Goal: Task Accomplishment & Management: Manage account settings

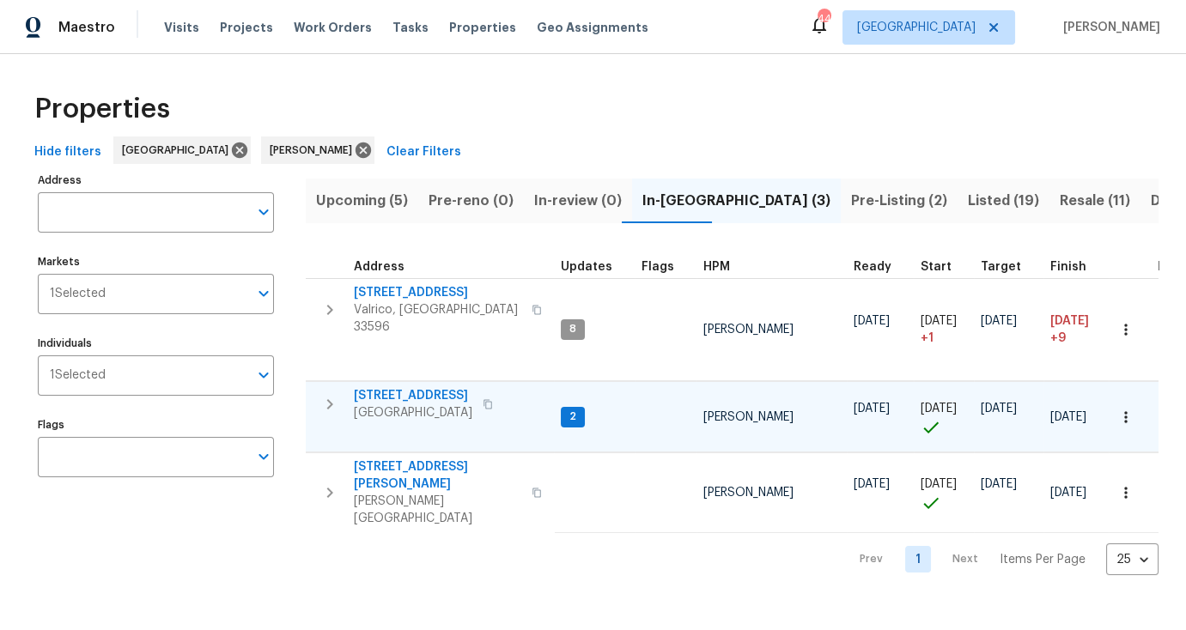
click at [454, 387] on span "10905 Brucehaven Dr" at bounding box center [413, 395] width 118 height 17
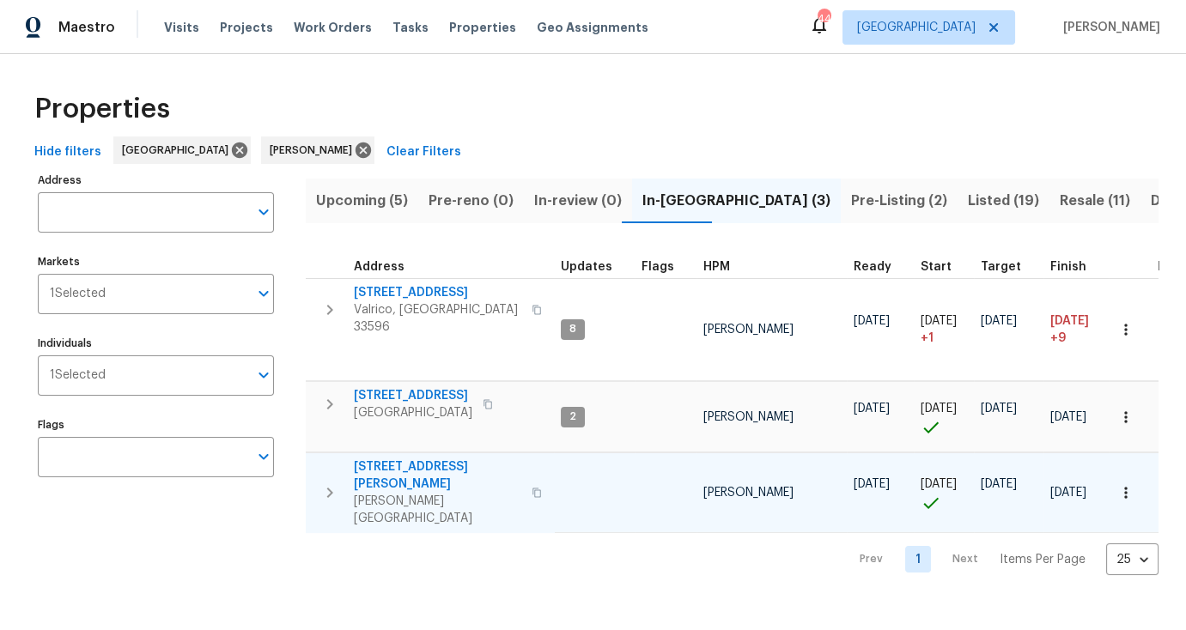
click at [422, 458] on span "513 Sandy Creek Dr" at bounding box center [437, 475] width 167 height 34
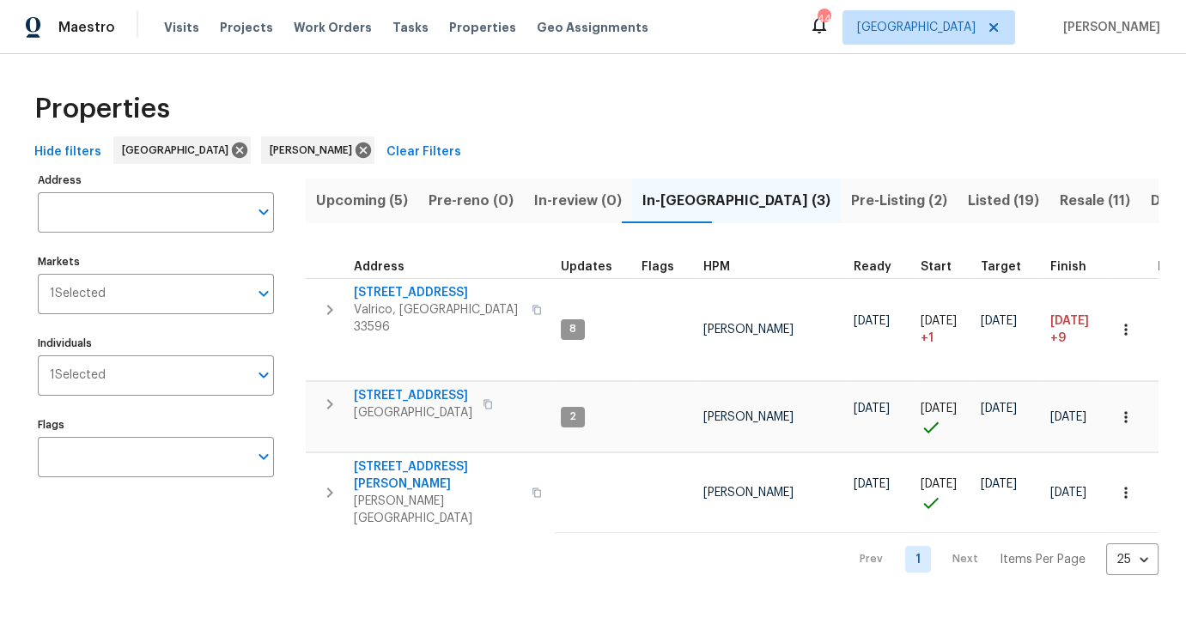
click at [354, 203] on span "Upcoming (5)" at bounding box center [362, 201] width 92 height 24
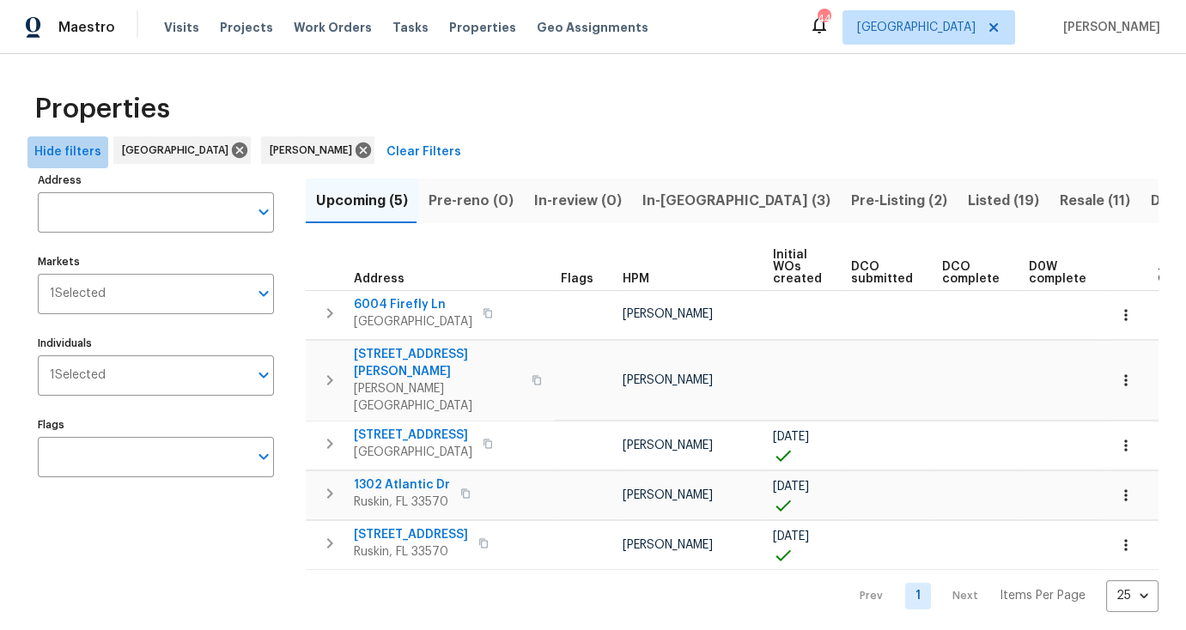
click at [82, 153] on span "Hide filters" at bounding box center [67, 152] width 67 height 21
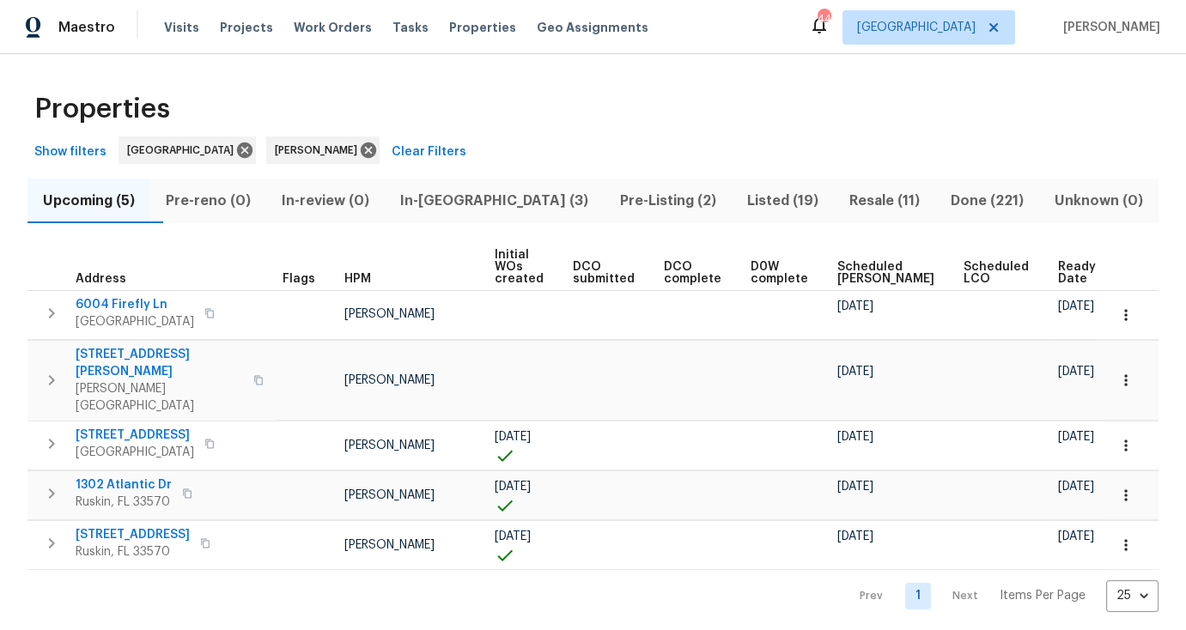
click at [1058, 274] on span "Ready Date" at bounding box center [1077, 273] width 38 height 24
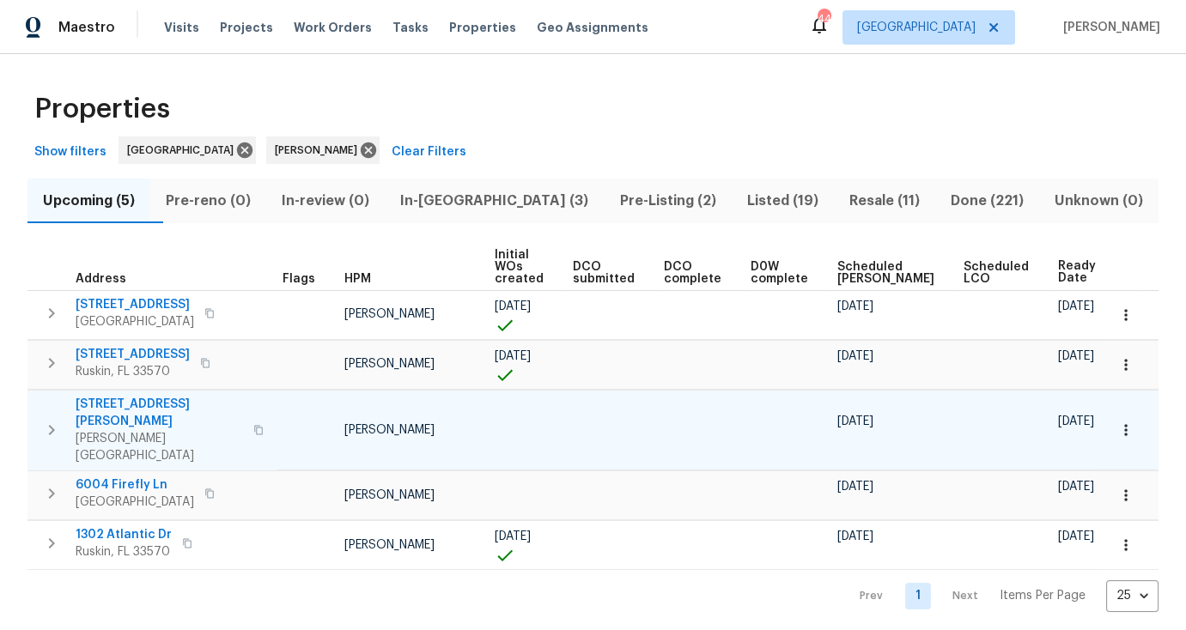
click at [140, 402] on span "[STREET_ADDRESS][PERSON_NAME]" at bounding box center [159, 413] width 167 height 34
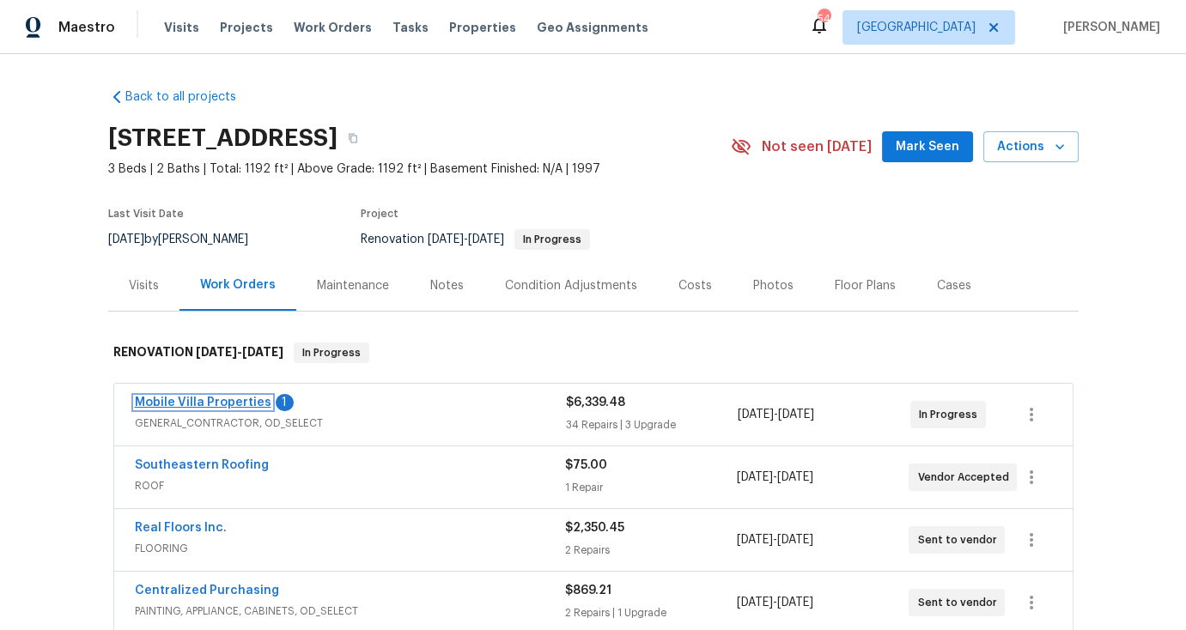
click at [217, 403] on link "Mobile Villa Properties" at bounding box center [203, 403] width 137 height 12
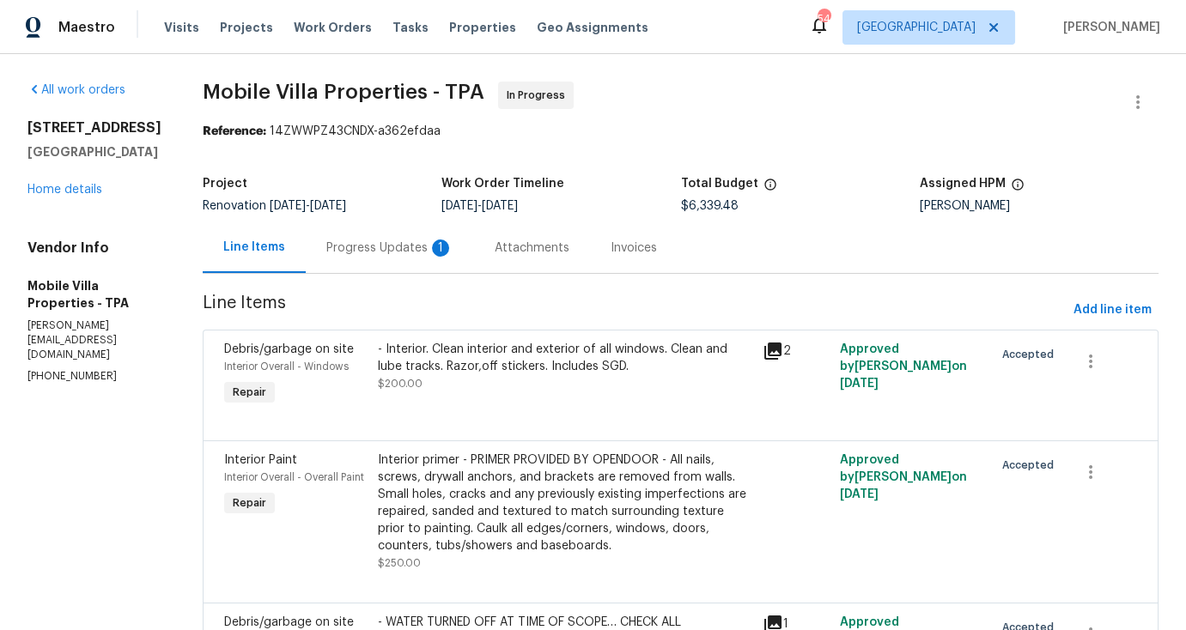
click at [326, 247] on div "Progress Updates 1" at bounding box center [389, 248] width 127 height 17
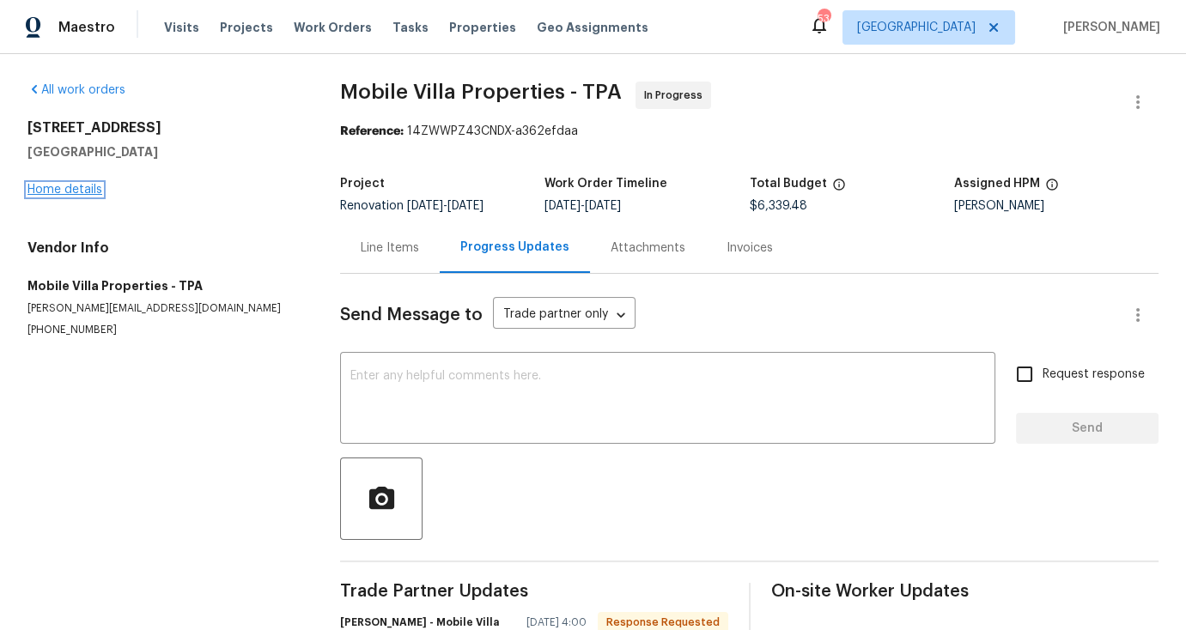
click at [96, 189] on link "Home details" at bounding box center [64, 190] width 75 height 12
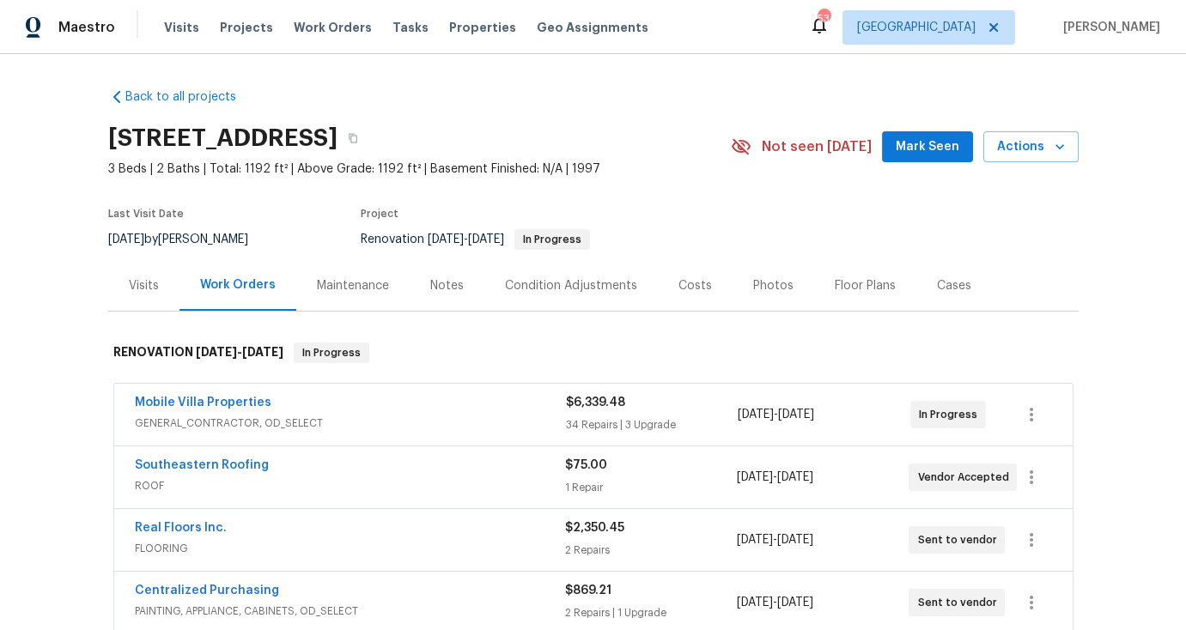
click at [432, 292] on div "Notes" at bounding box center [446, 285] width 33 height 17
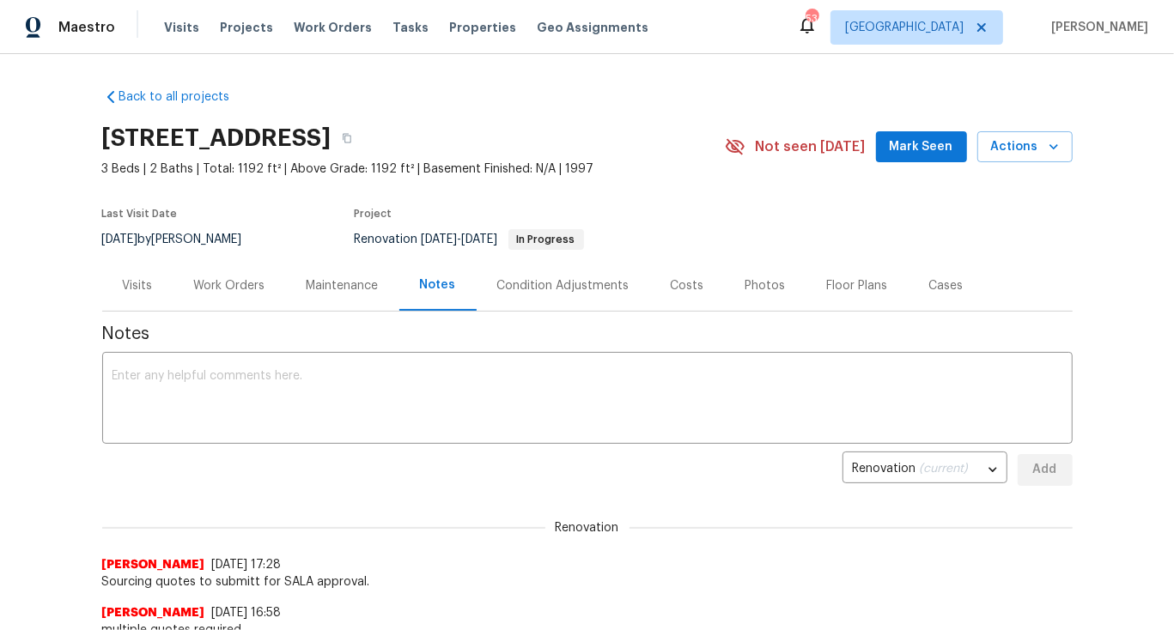
click at [248, 286] on div "Work Orders" at bounding box center [229, 285] width 71 height 17
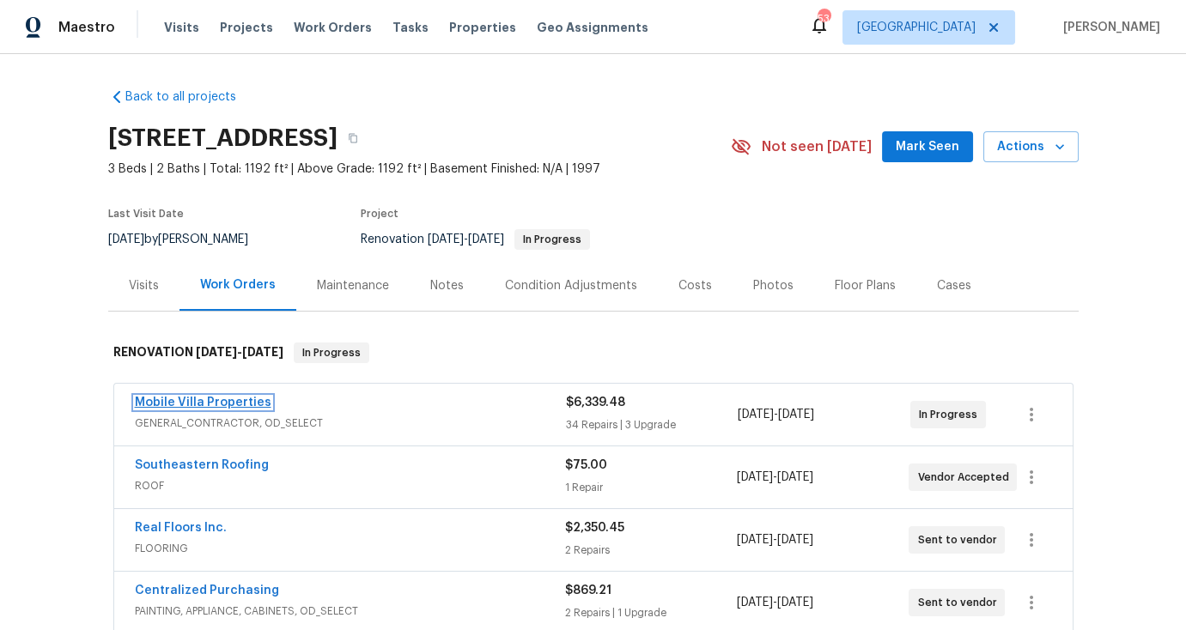
click at [221, 397] on link "Mobile Villa Properties" at bounding box center [203, 403] width 137 height 12
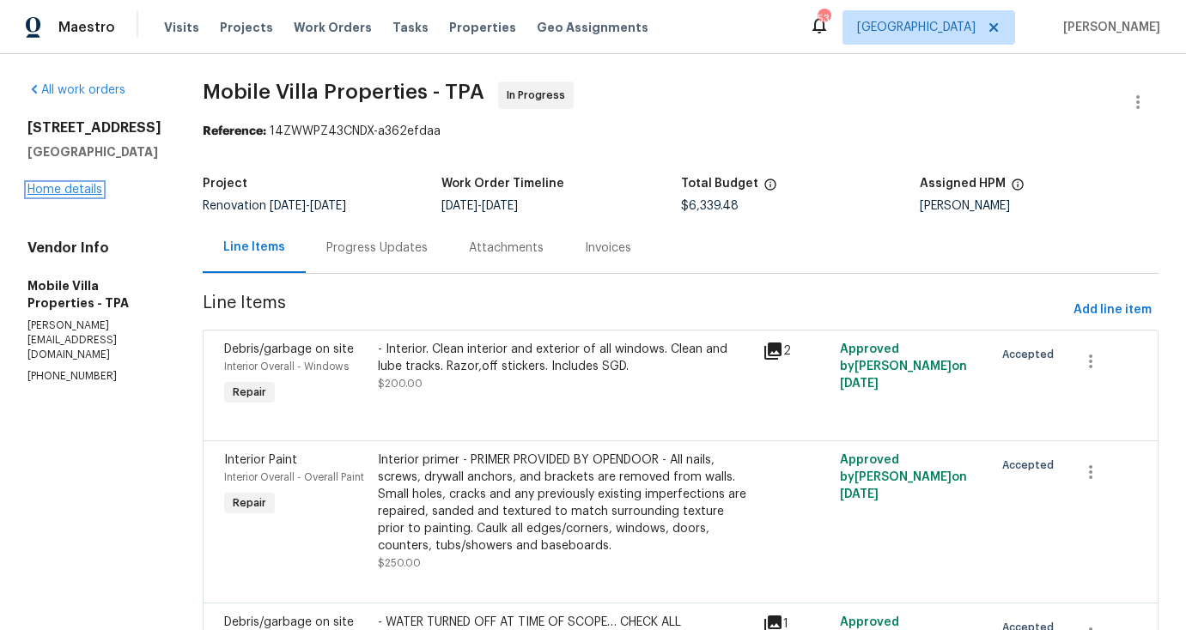
click at [58, 196] on link "Home details" at bounding box center [64, 190] width 75 height 12
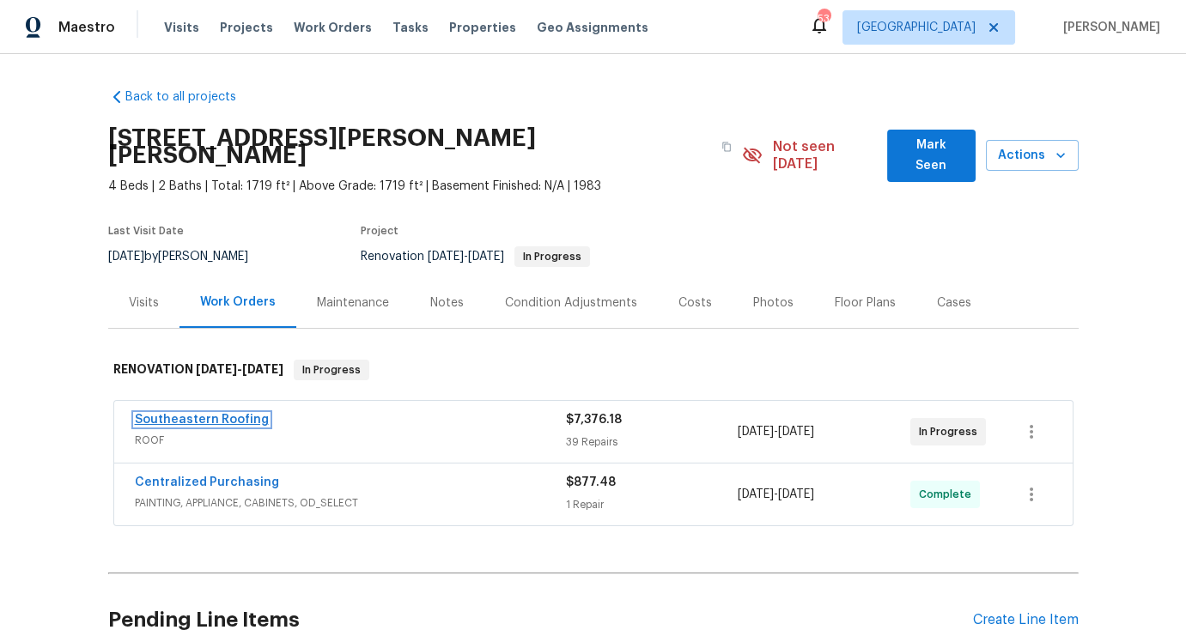
click at [214, 414] on link "Southeastern Roofing" at bounding box center [202, 420] width 134 height 12
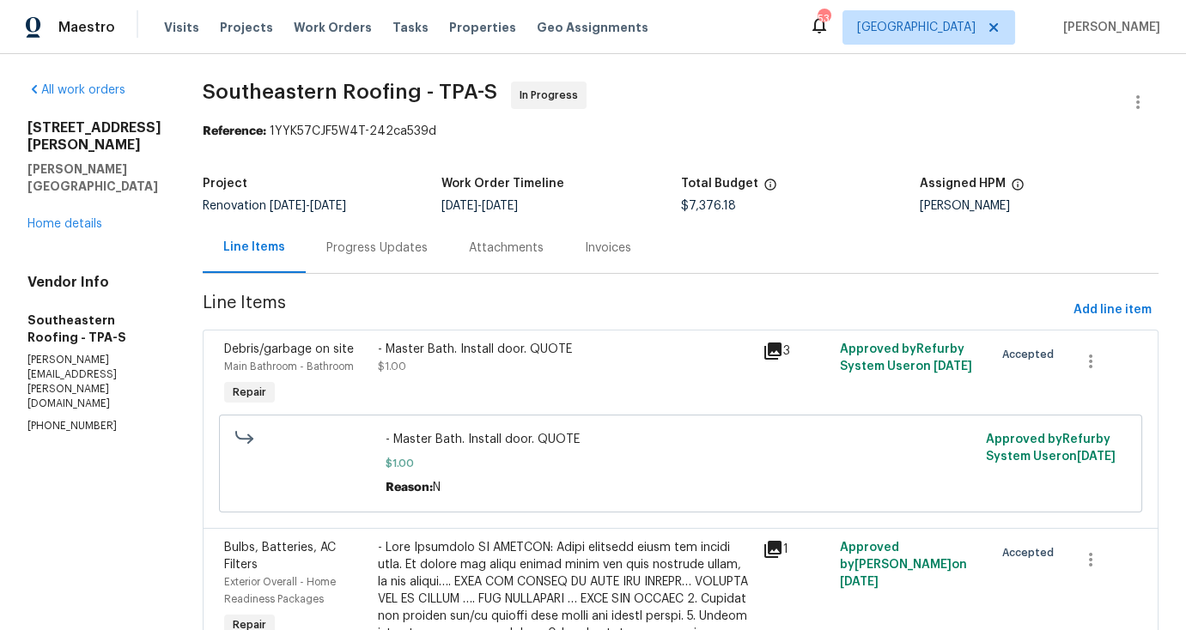
click at [362, 251] on div "Progress Updates" at bounding box center [376, 248] width 101 height 17
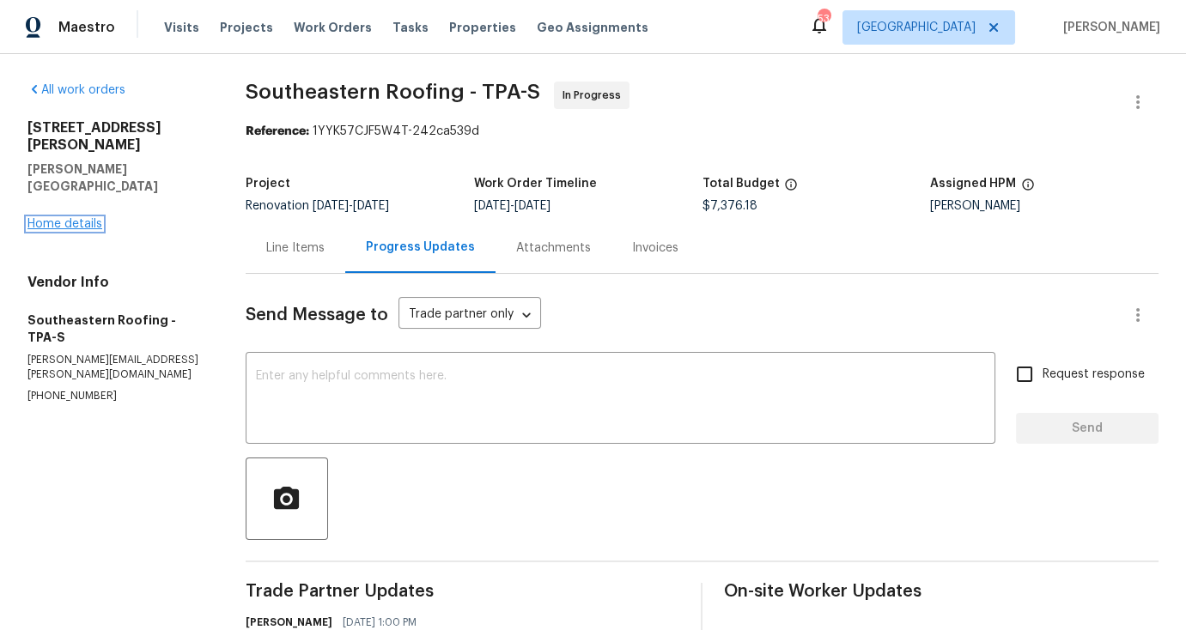
click at [81, 218] on link "Home details" at bounding box center [64, 224] width 75 height 12
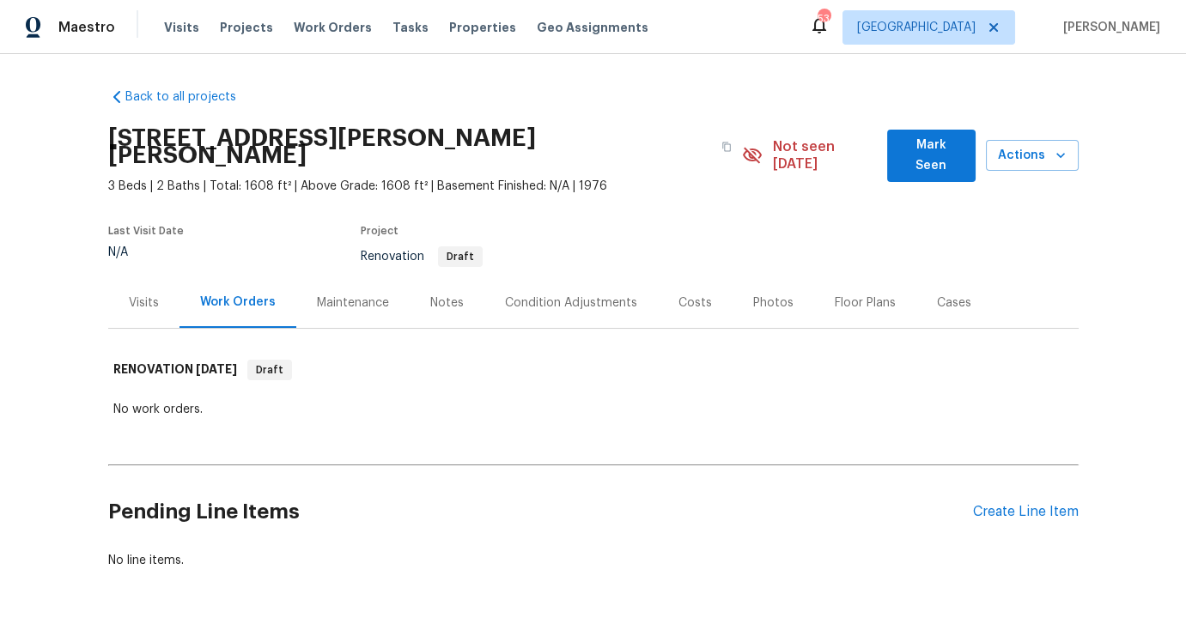
click at [520, 277] on div "Condition Adjustments" at bounding box center [570, 302] width 173 height 51
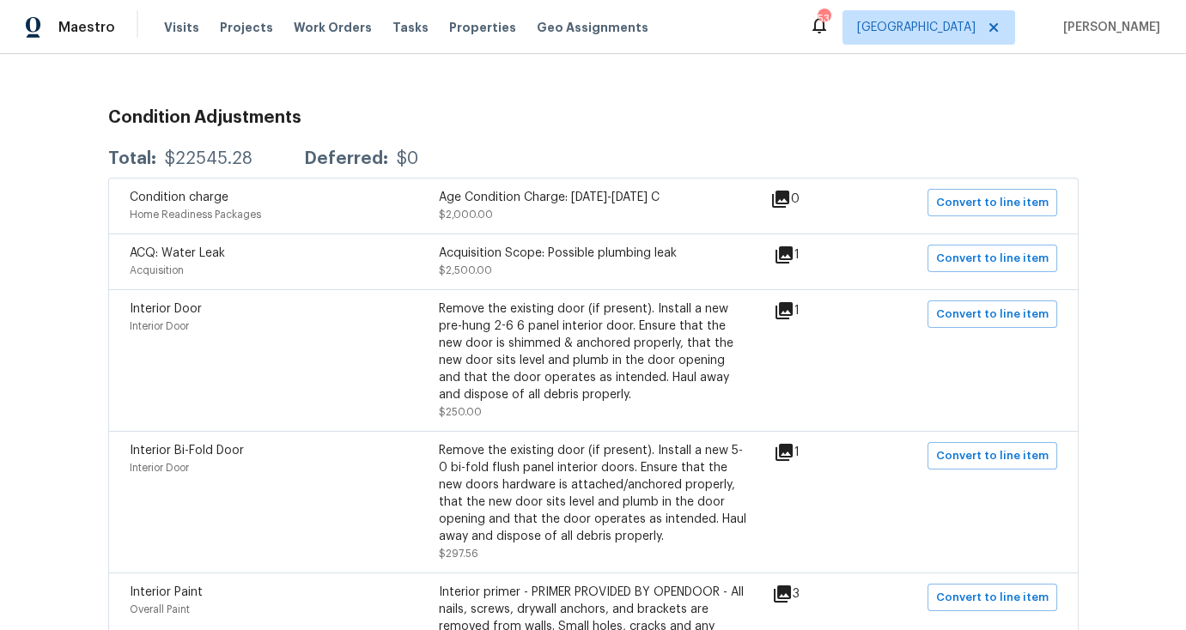
scroll to position [276, 0]
click at [785, 301] on icon at bounding box center [783, 309] width 17 height 17
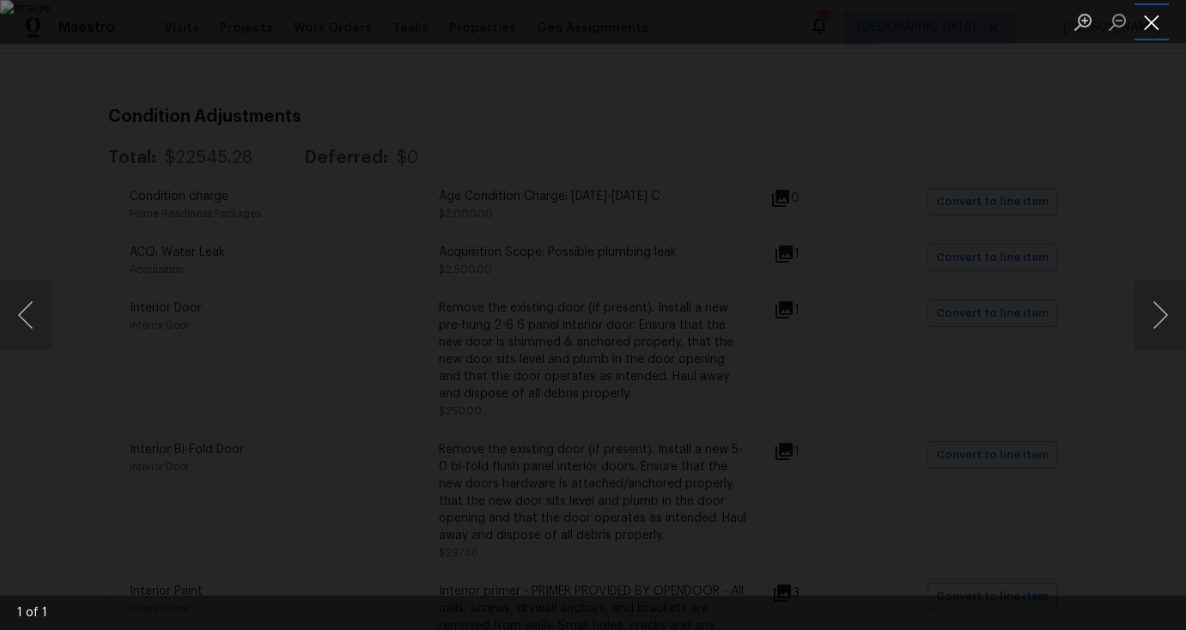
click at [1152, 27] on button "Close lightbox" at bounding box center [1151, 22] width 34 height 30
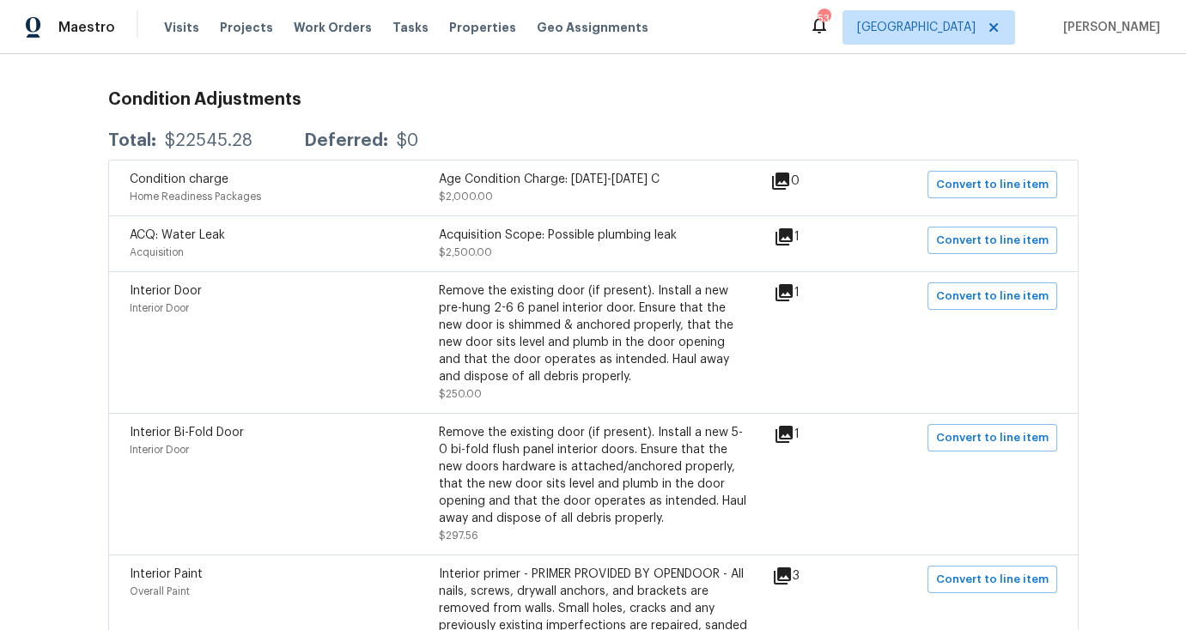
scroll to position [301, 0]
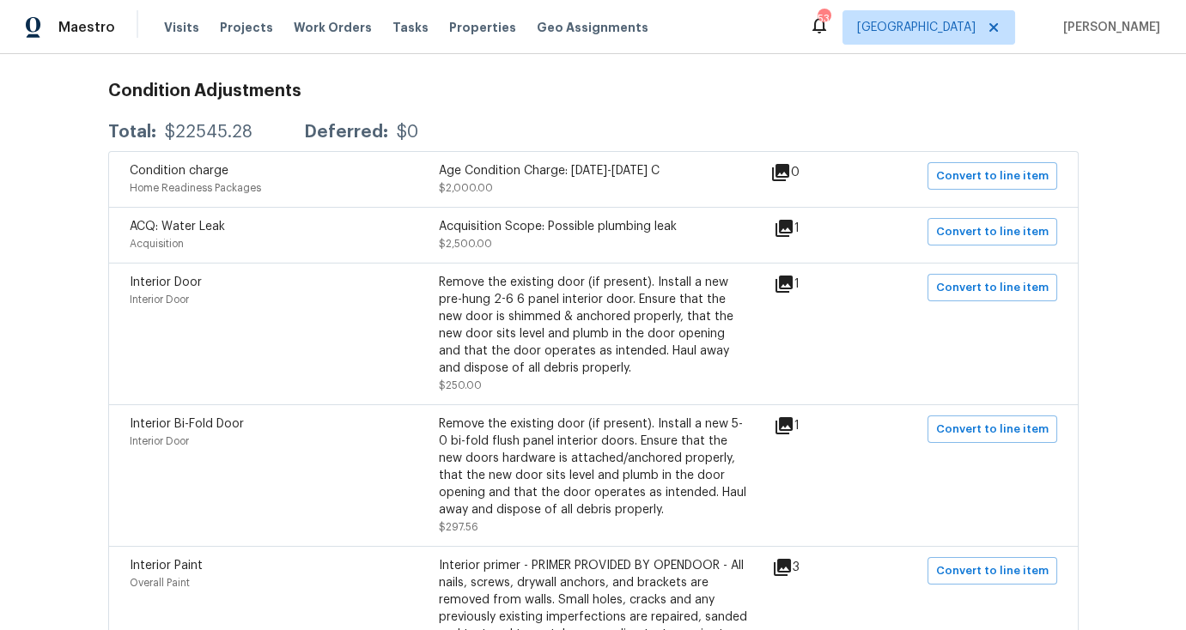
click at [788, 416] on icon at bounding box center [784, 426] width 21 height 21
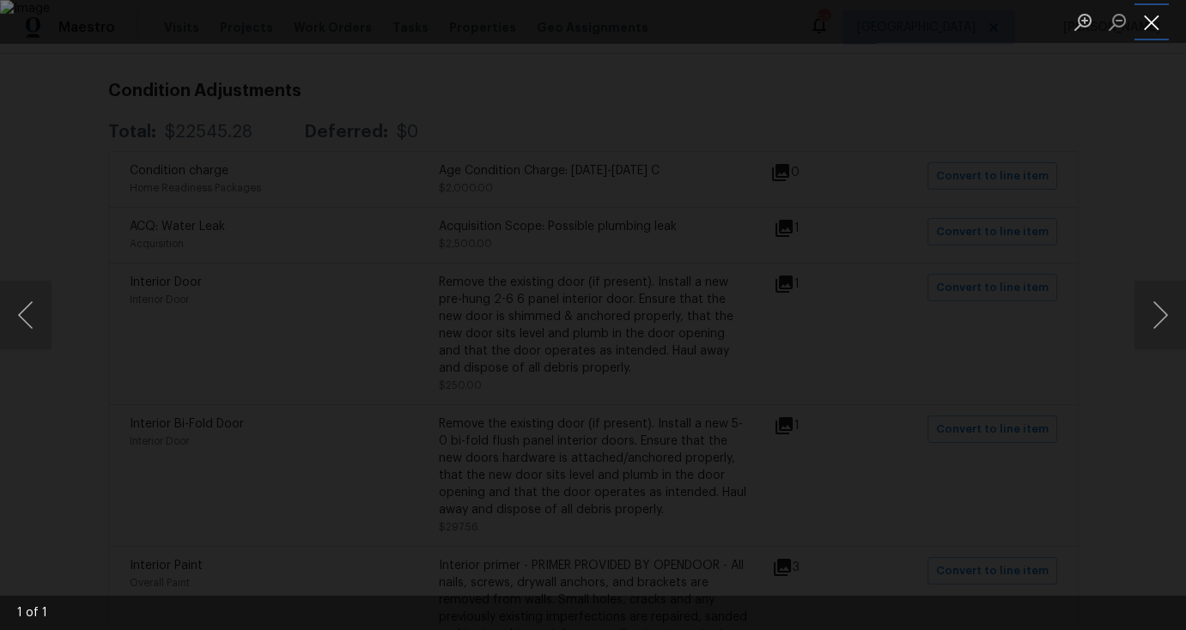
click at [1145, 26] on button "Close lightbox" at bounding box center [1151, 22] width 34 height 30
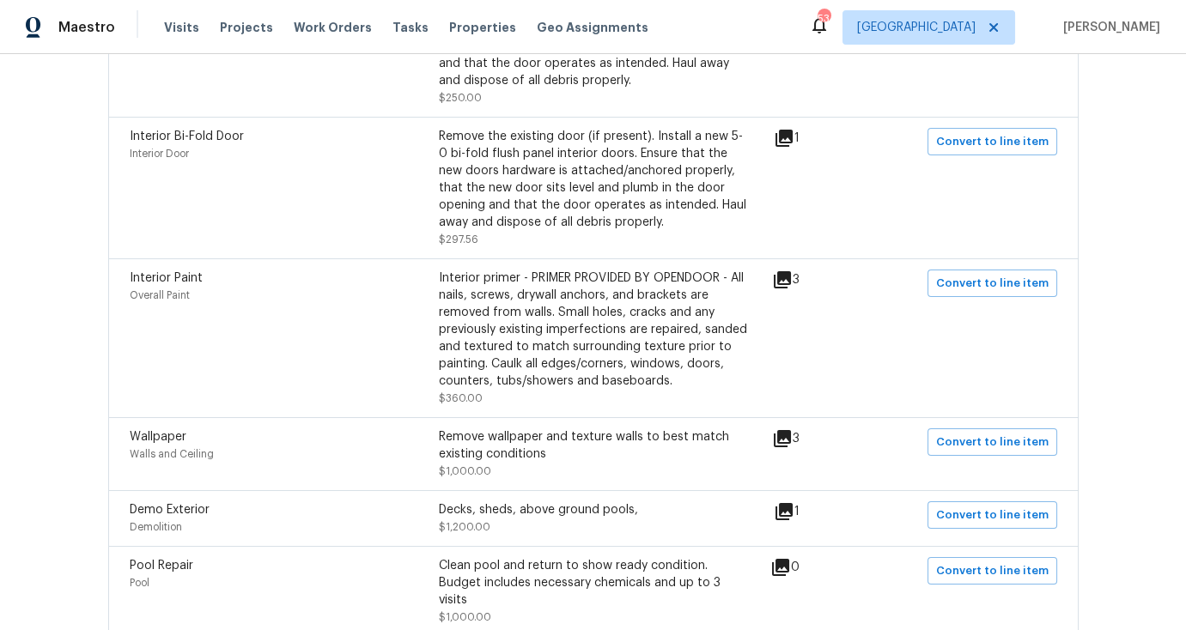
scroll to position [611, 0]
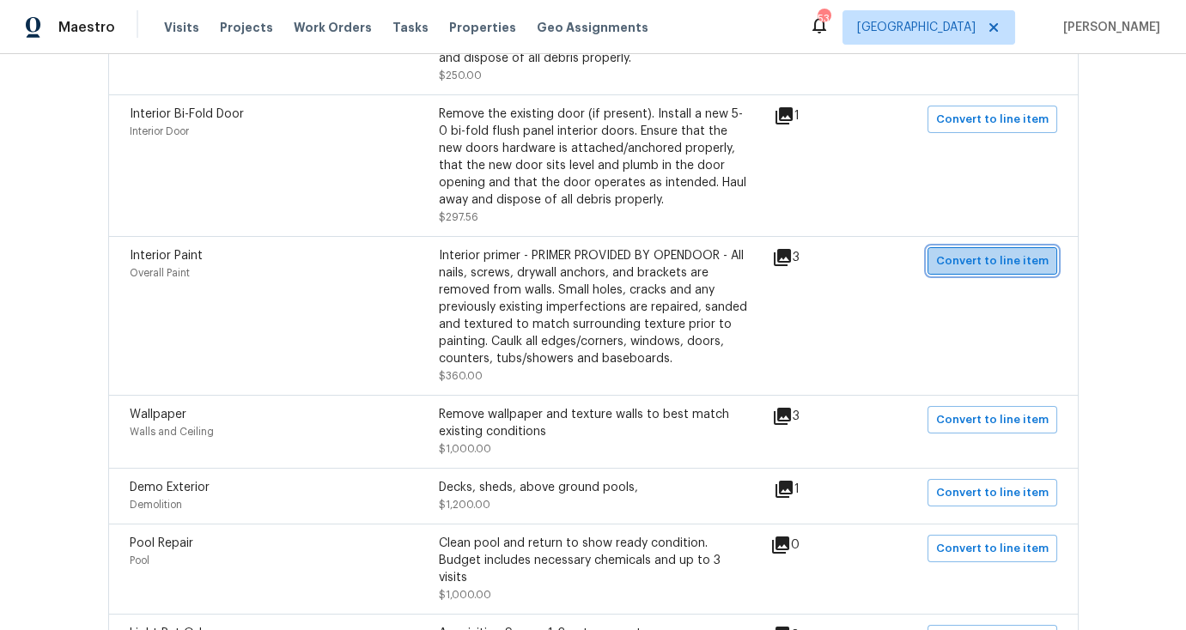
click at [1011, 252] on span "Convert to line item" at bounding box center [992, 262] width 112 height 20
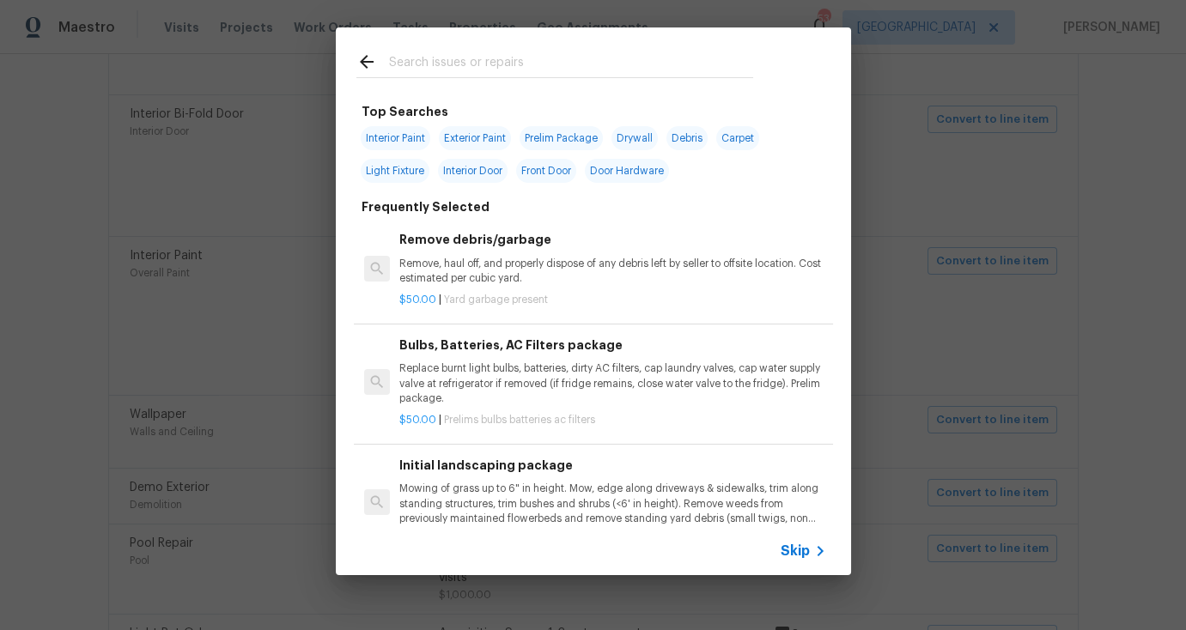
click at [815, 550] on icon at bounding box center [820, 551] width 21 height 21
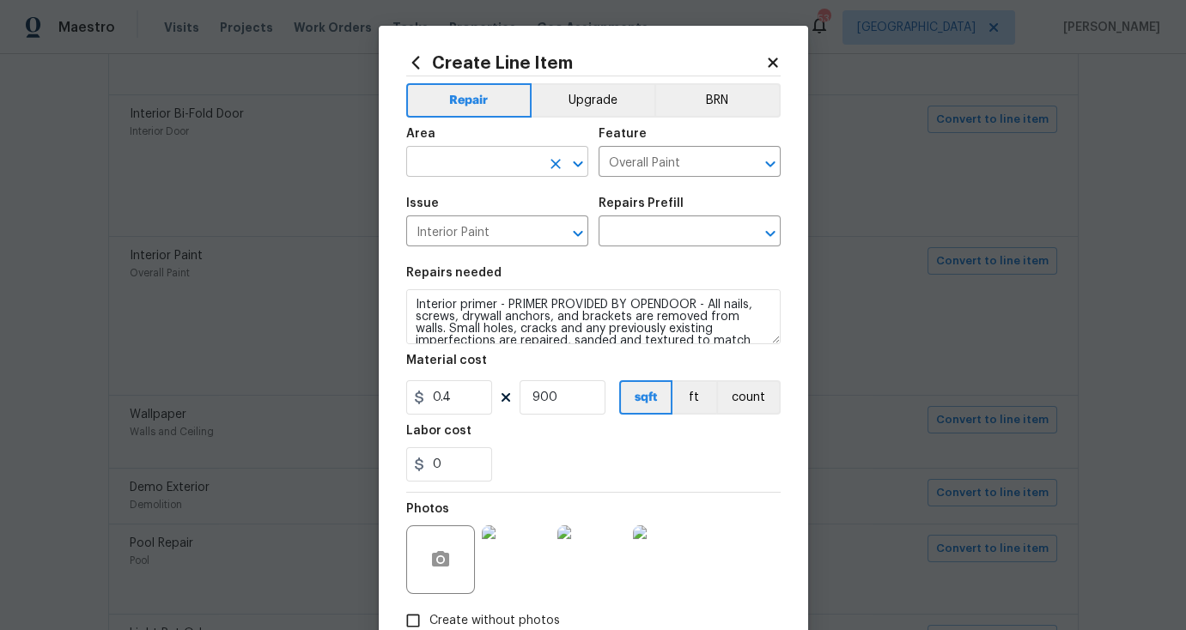
click at [490, 171] on input "text" at bounding box center [473, 163] width 134 height 27
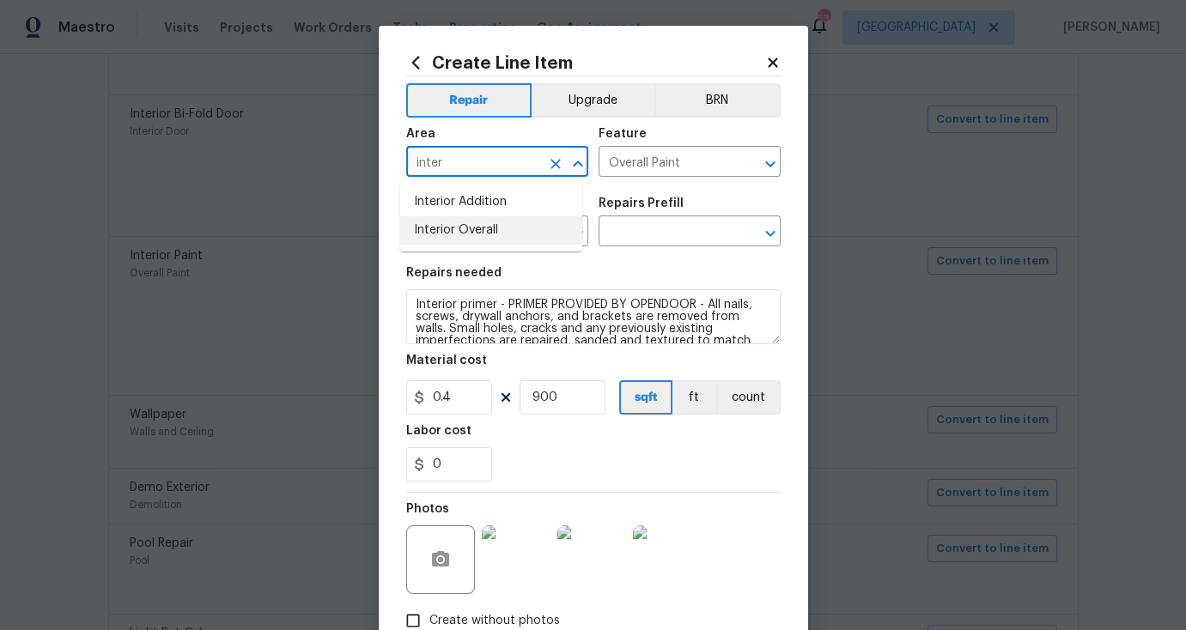
click at [487, 230] on li "Interior Overall" at bounding box center [491, 230] width 182 height 28
type input "Interior Overall"
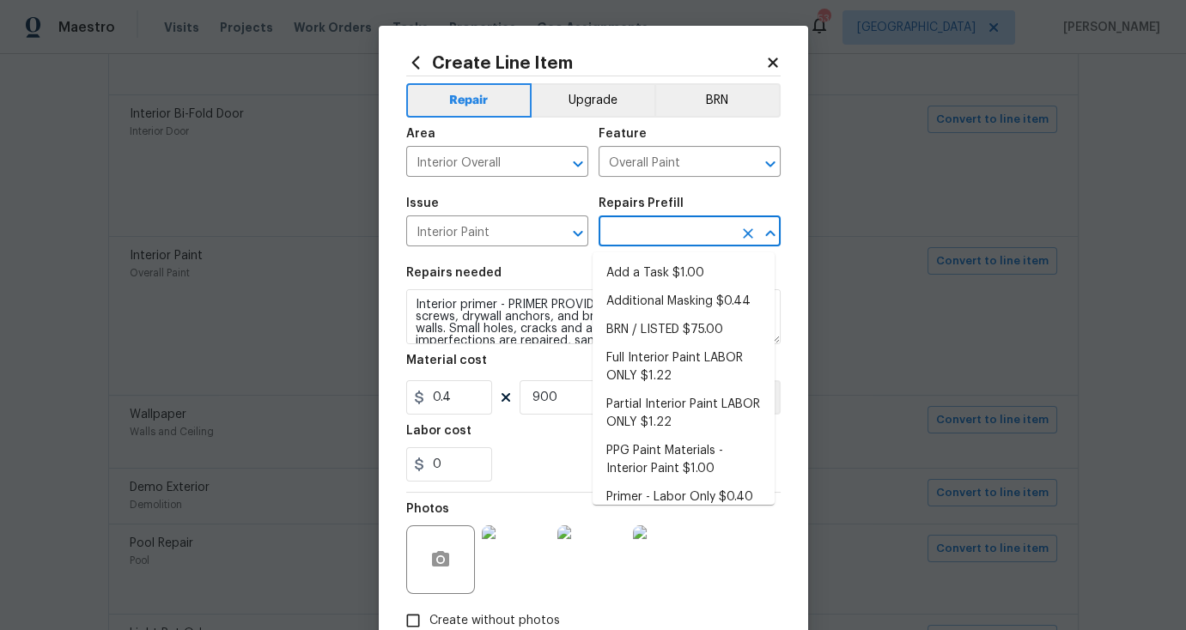
click at [644, 240] on input "text" at bounding box center [665, 233] width 134 height 27
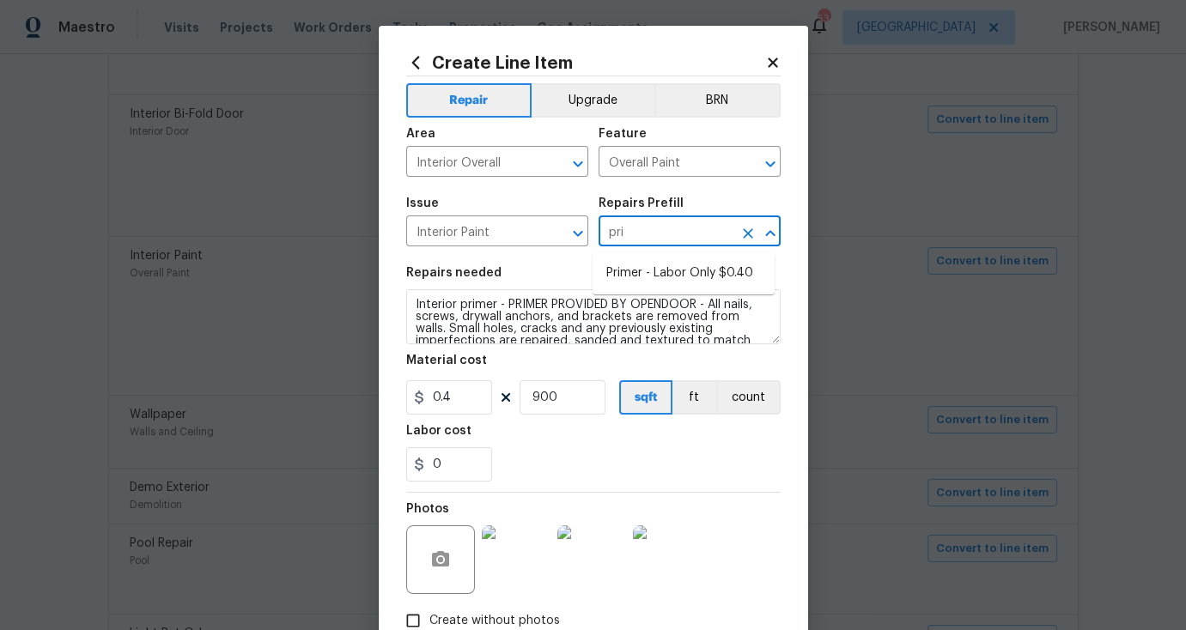
type input "prim"
click at [655, 268] on li "Primer - Labor Only $0.40" at bounding box center [683, 273] width 182 height 28
type input "Primer - Labor Only $0.40"
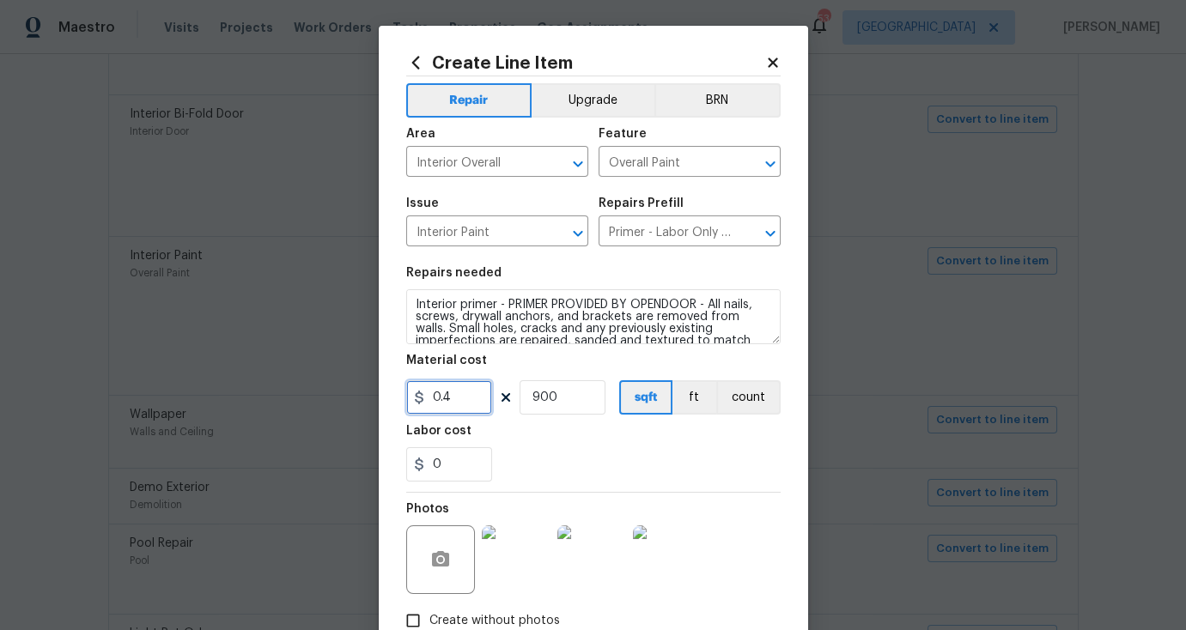
drag, startPoint x: 469, startPoint y: 395, endPoint x: 410, endPoint y: 395, distance: 59.2
click at [410, 395] on div "0.4" at bounding box center [449, 397] width 86 height 34
type input "250"
drag, startPoint x: 559, startPoint y: 404, endPoint x: 443, endPoint y: 402, distance: 115.9
click at [443, 402] on div "250 900 sqft ft count" at bounding box center [593, 397] width 374 height 34
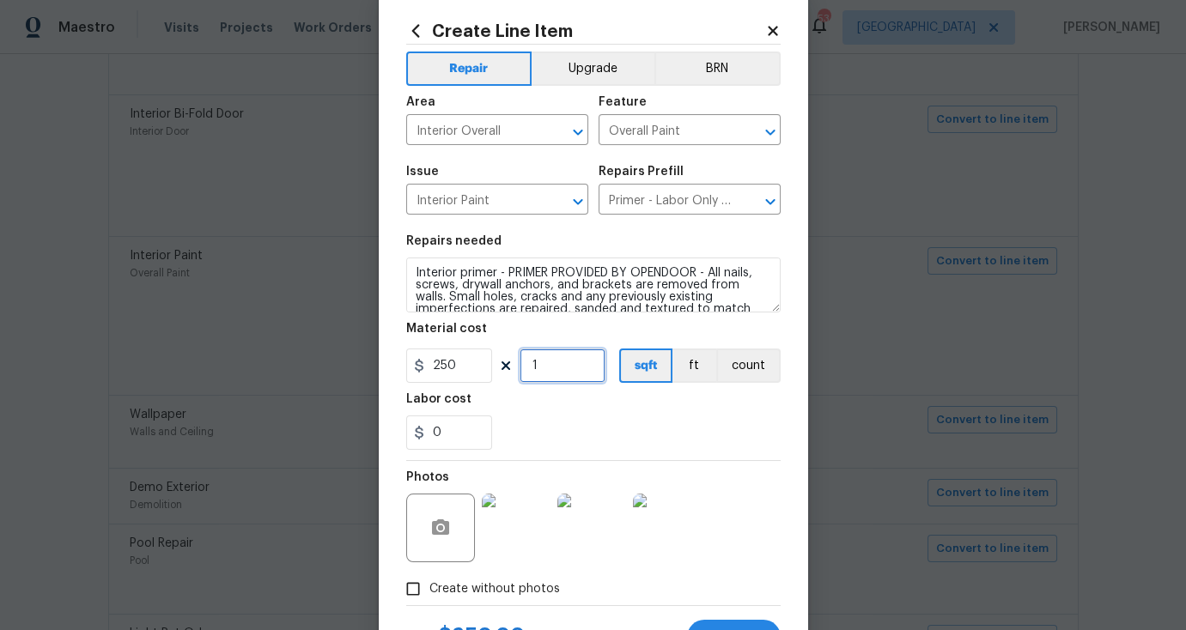
scroll to position [111, 0]
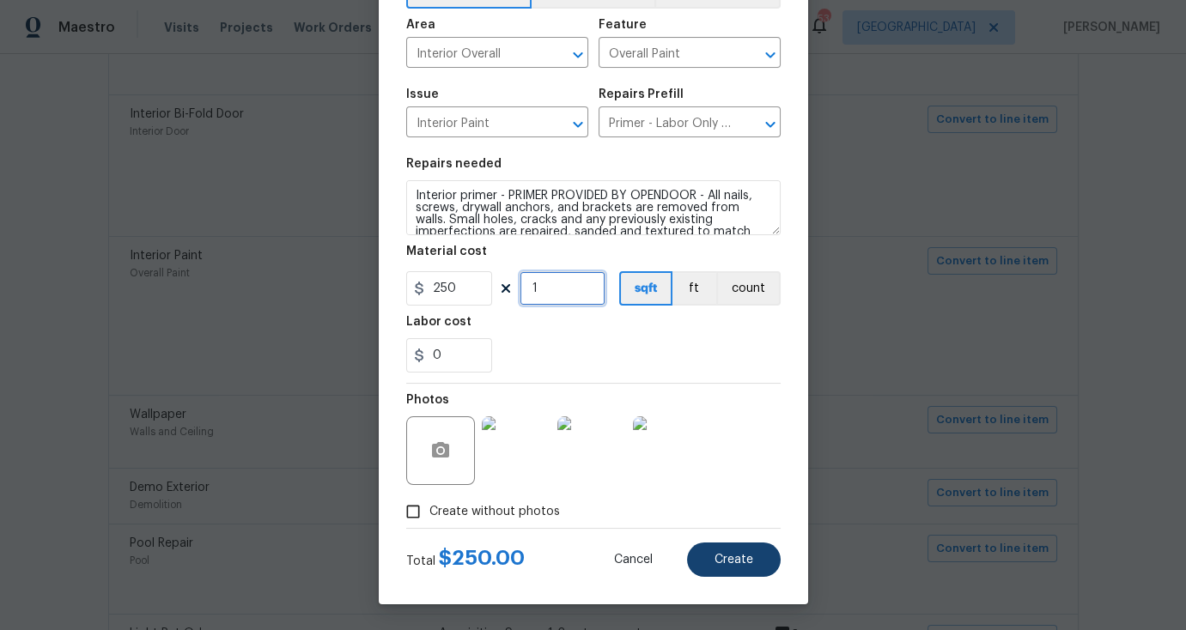
type input "1"
click at [722, 560] on span "Create" at bounding box center [733, 560] width 39 height 13
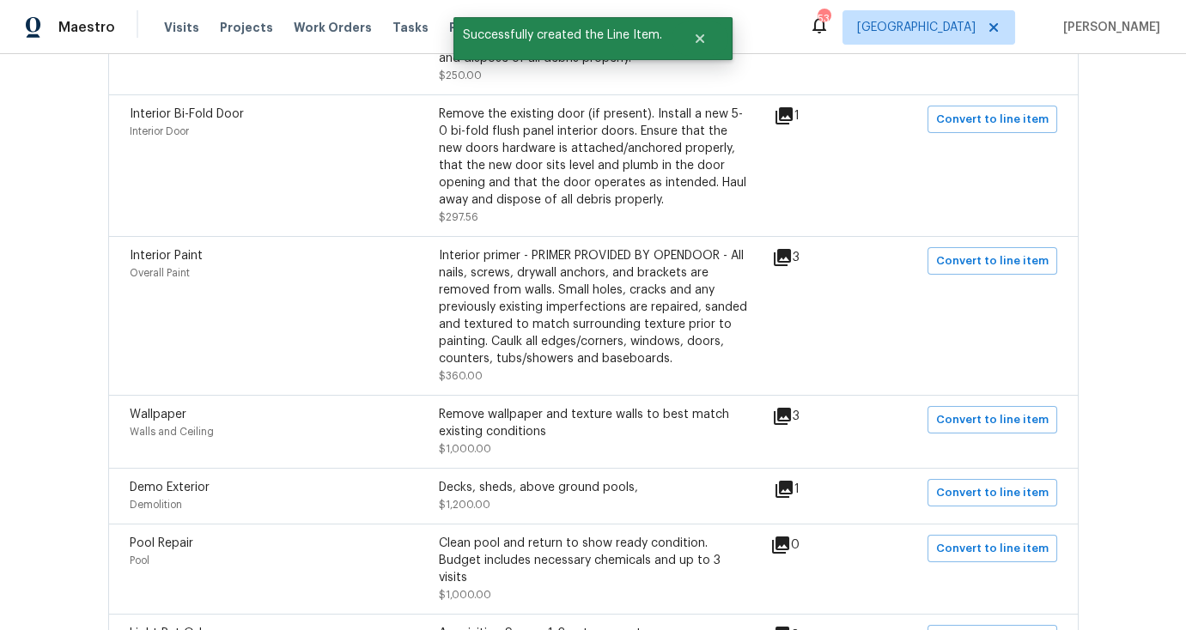
click at [787, 408] on icon at bounding box center [782, 416] width 17 height 17
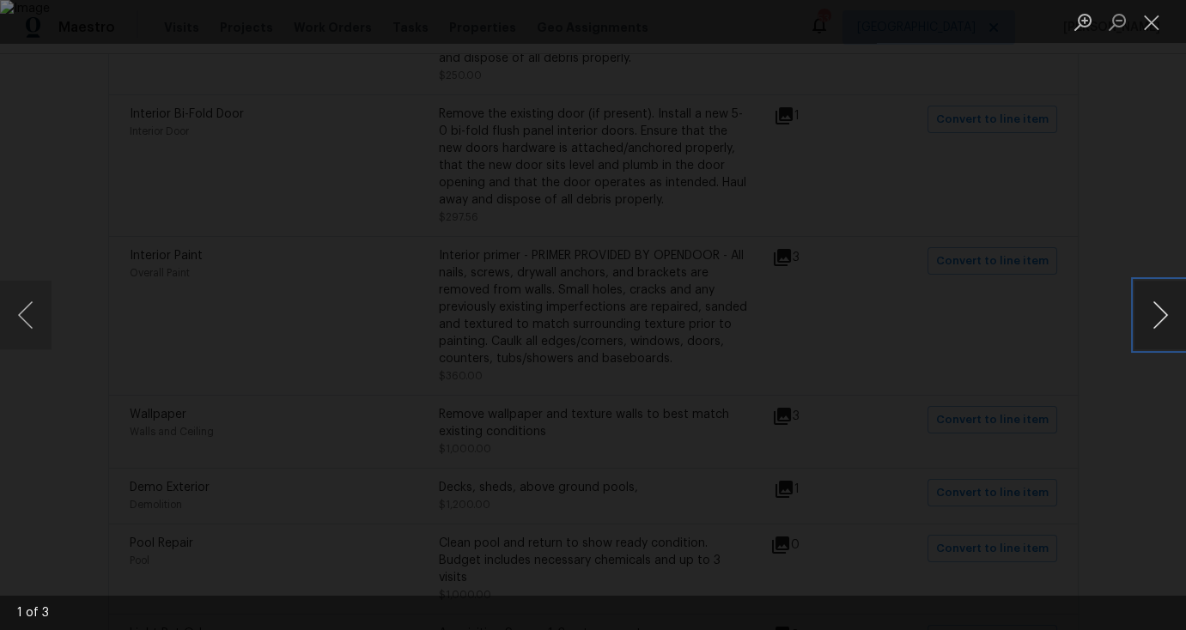
click at [1160, 314] on button "Next image" at bounding box center [1160, 315] width 52 height 69
click at [1148, 29] on button "Close lightbox" at bounding box center [1151, 22] width 34 height 30
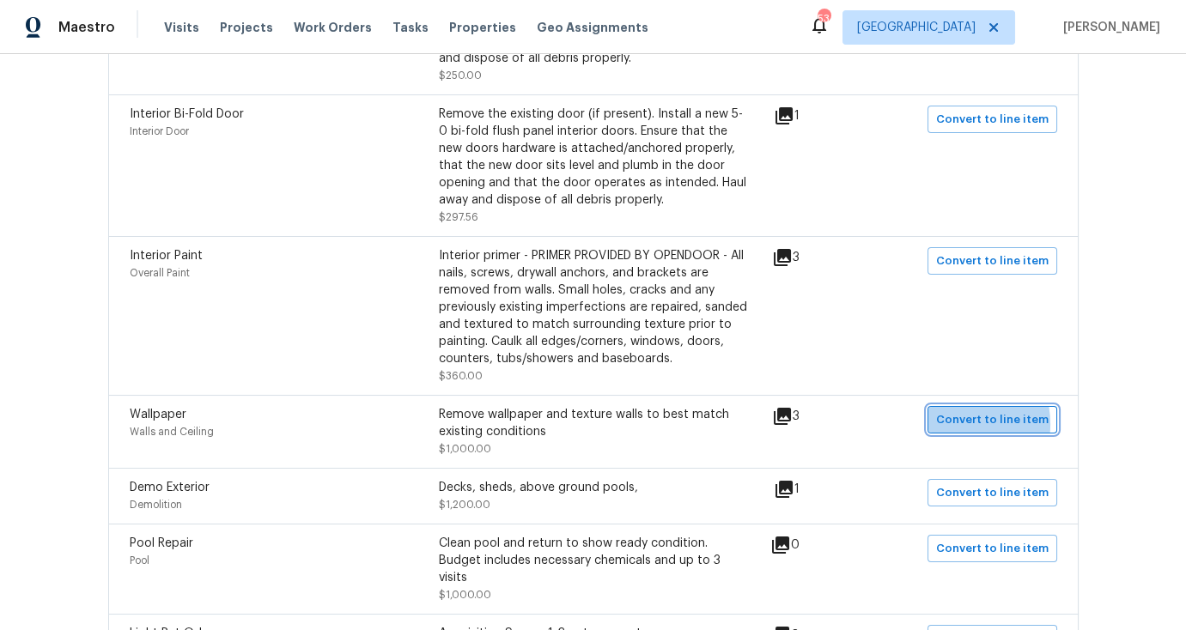
click at [951, 410] on span "Convert to line item" at bounding box center [992, 420] width 112 height 20
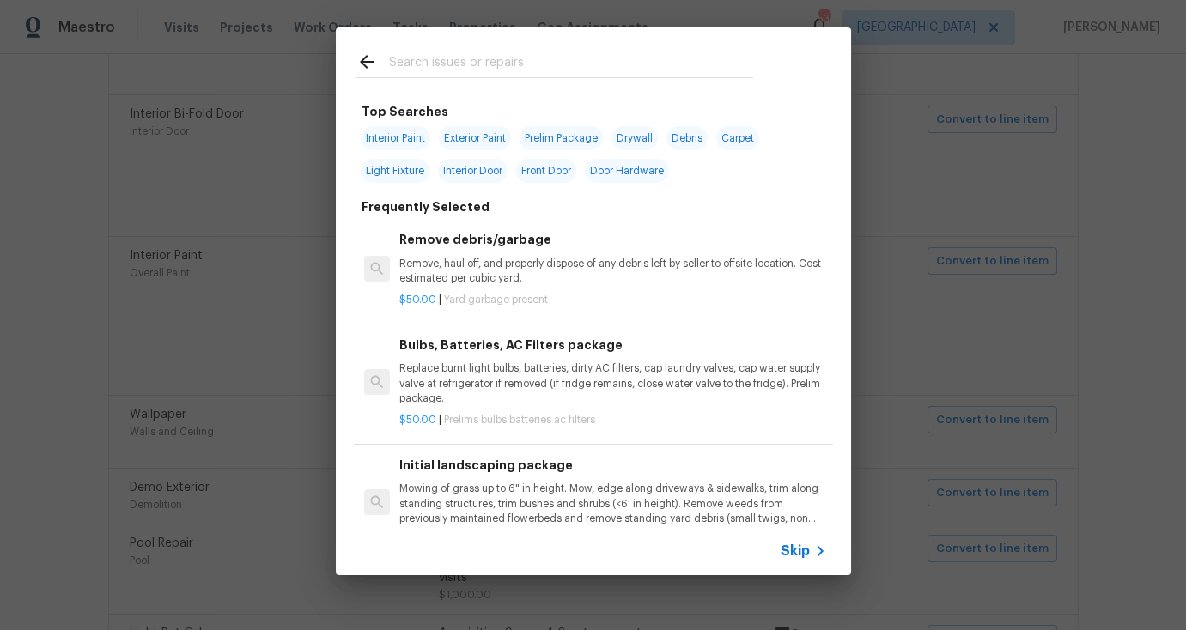
click at [789, 551] on span "Skip" at bounding box center [794, 551] width 29 height 17
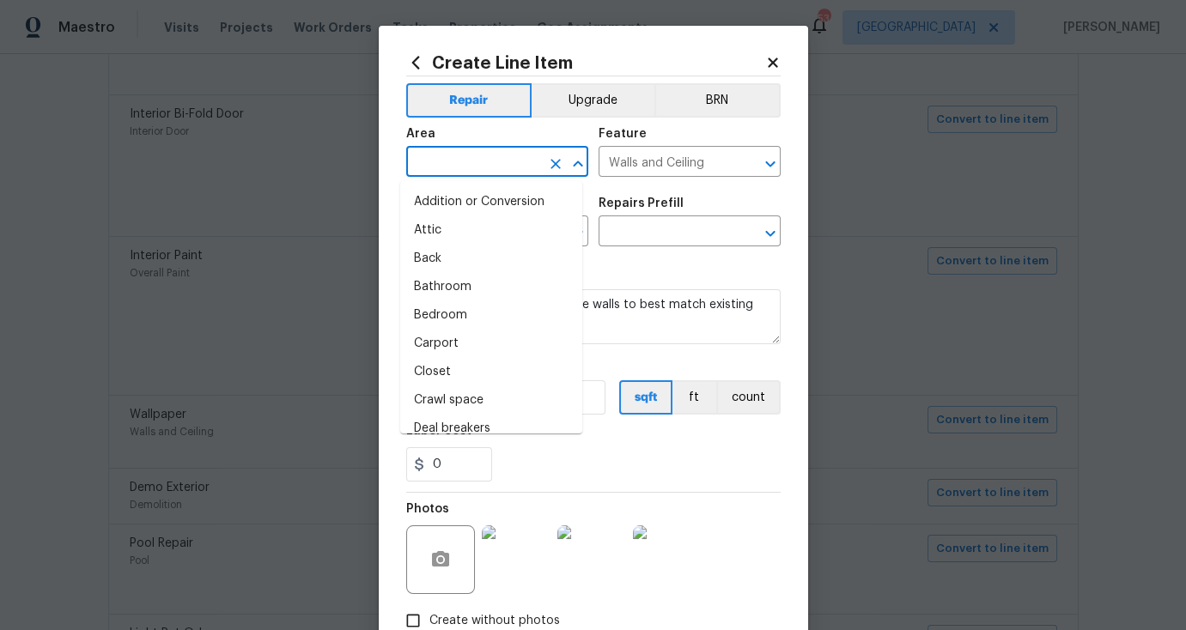
click at [479, 154] on input "text" at bounding box center [473, 163] width 134 height 27
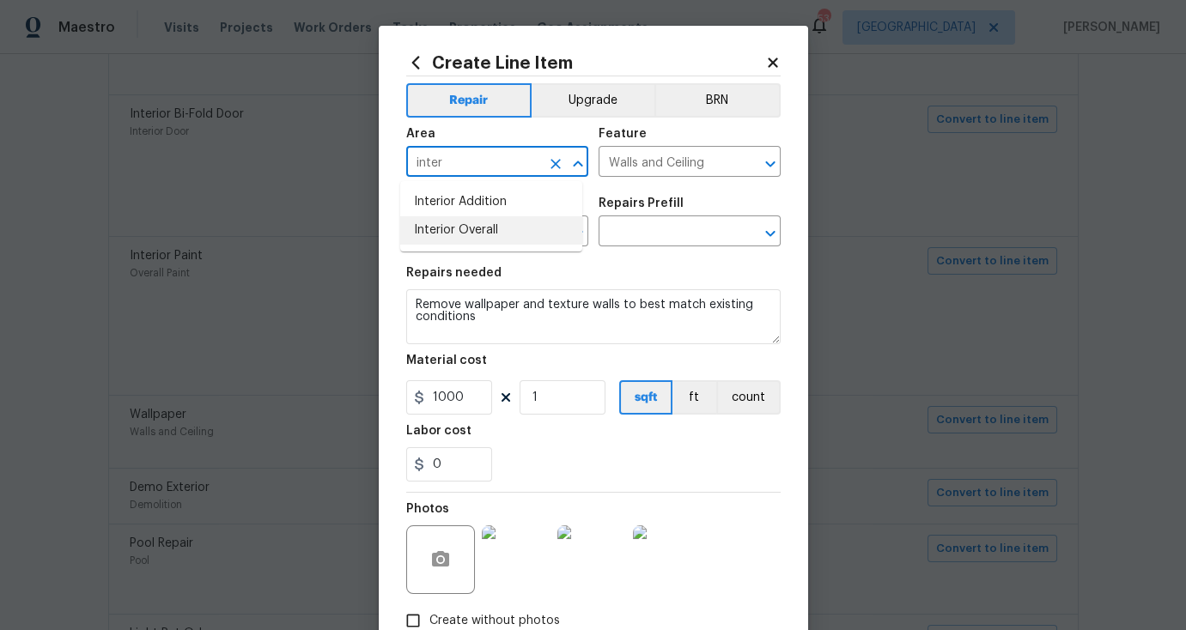
click at [472, 228] on li "Interior Overall" at bounding box center [491, 230] width 182 height 28
type input "Interior Overall"
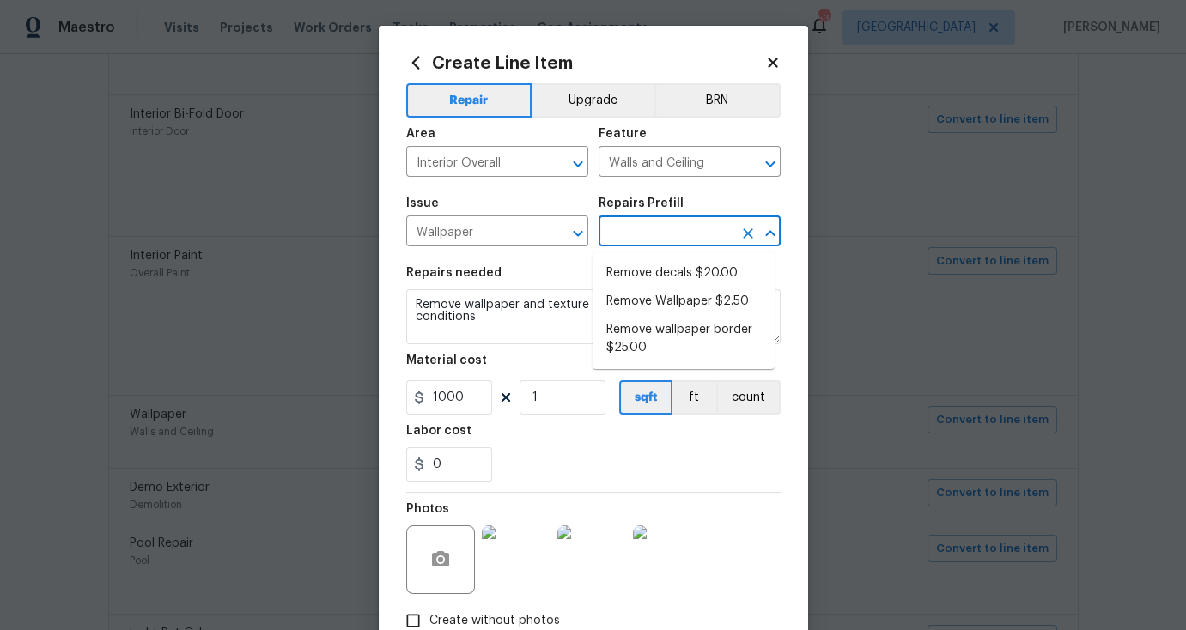
click at [639, 240] on input "text" at bounding box center [665, 233] width 134 height 27
click at [633, 297] on li "Remove Wallpaper $2.50" at bounding box center [683, 302] width 182 height 28
type input "Remove Wallpaper $2.50"
type input "2.5"
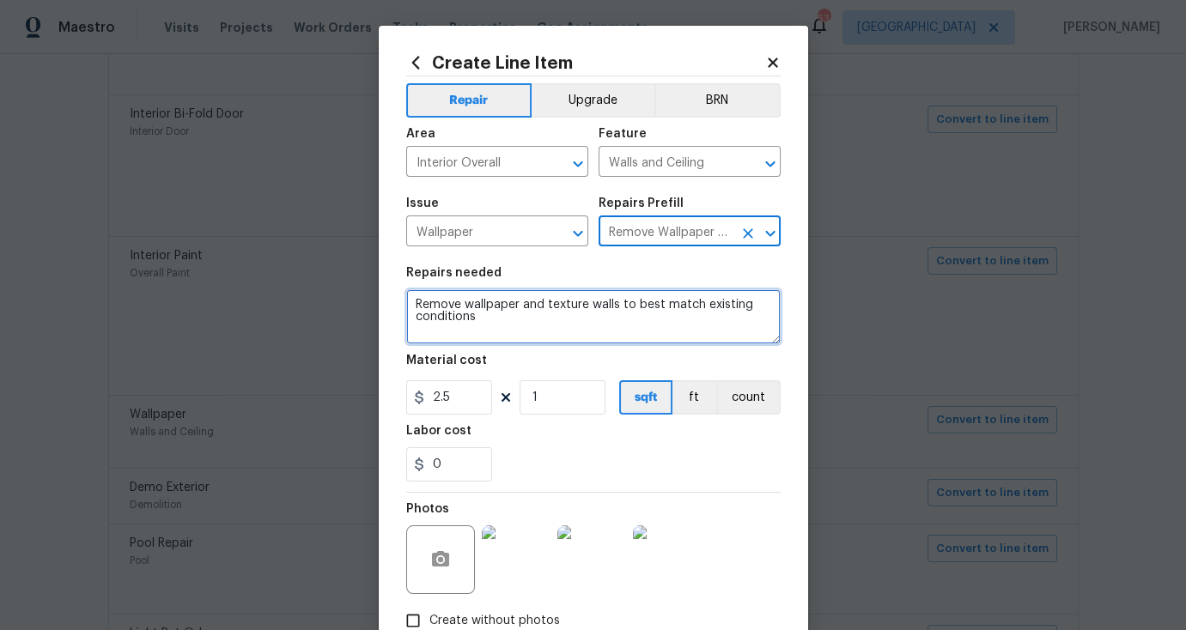
click at [516, 312] on textarea "Remove wallpaper and texture walls to best match existing conditions" at bounding box center [593, 316] width 374 height 55
click at [513, 310] on textarea "Remove wallpaper. wall decals and texture walls to best match existing conditio…" at bounding box center [593, 316] width 374 height 55
type textarea "Remove wallpaper.and wall decals and texture walls to best match existing condi…"
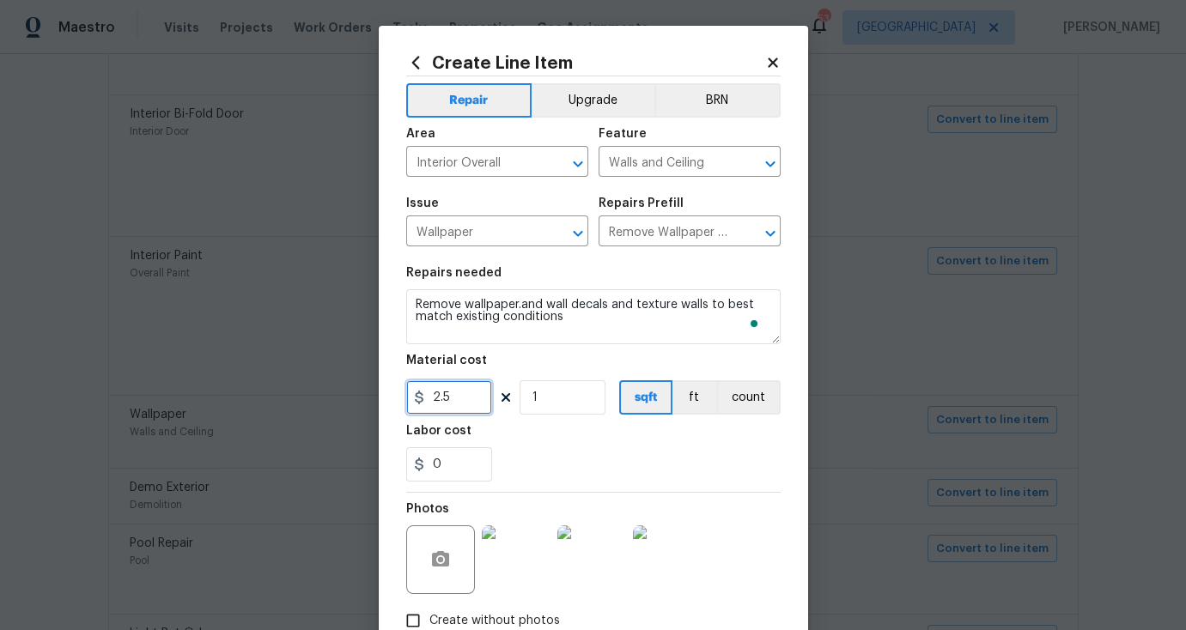
drag, startPoint x: 401, startPoint y: 390, endPoint x: 365, endPoint y: 390, distance: 36.1
click at [365, 390] on div "Create Line Item Repair Upgrade BRN Area Interior Overall ​ Feature Walls and C…" at bounding box center [593, 315] width 1186 height 630
type input "250"
click at [584, 458] on div "0" at bounding box center [593, 464] width 374 height 34
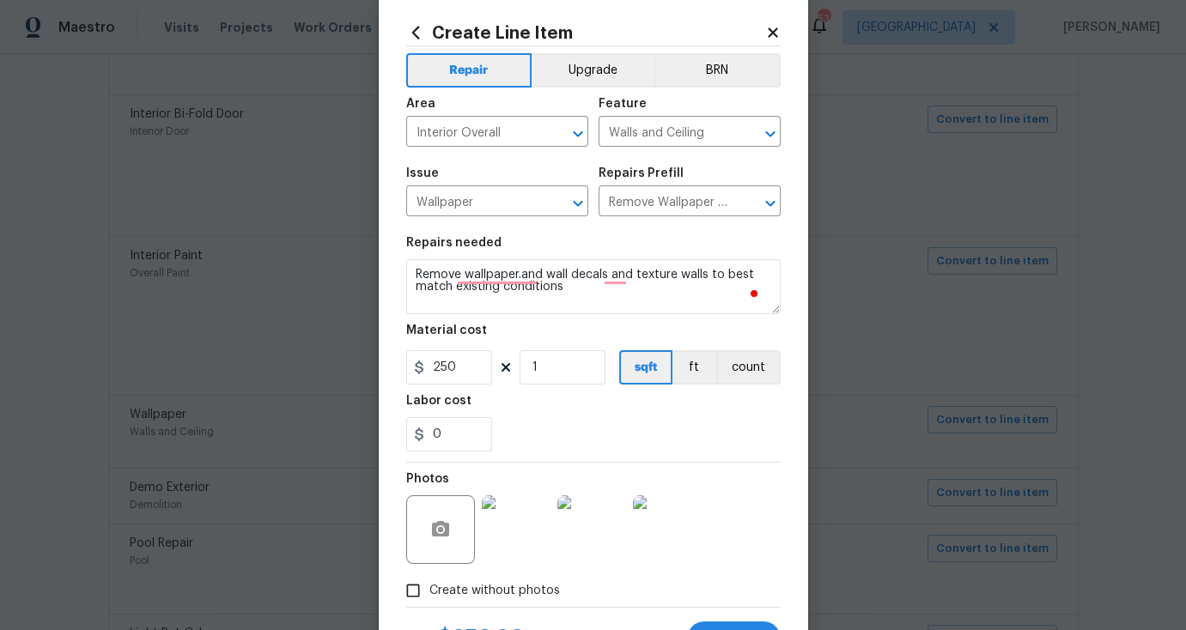
scroll to position [111, 0]
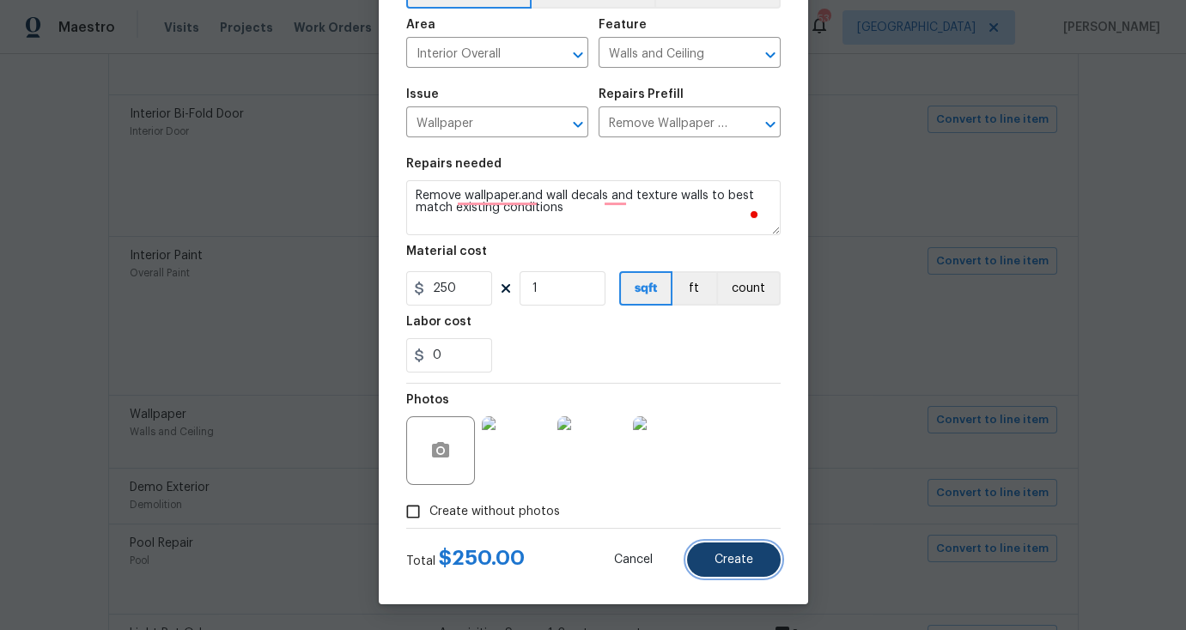
click at [728, 555] on span "Create" at bounding box center [733, 560] width 39 height 13
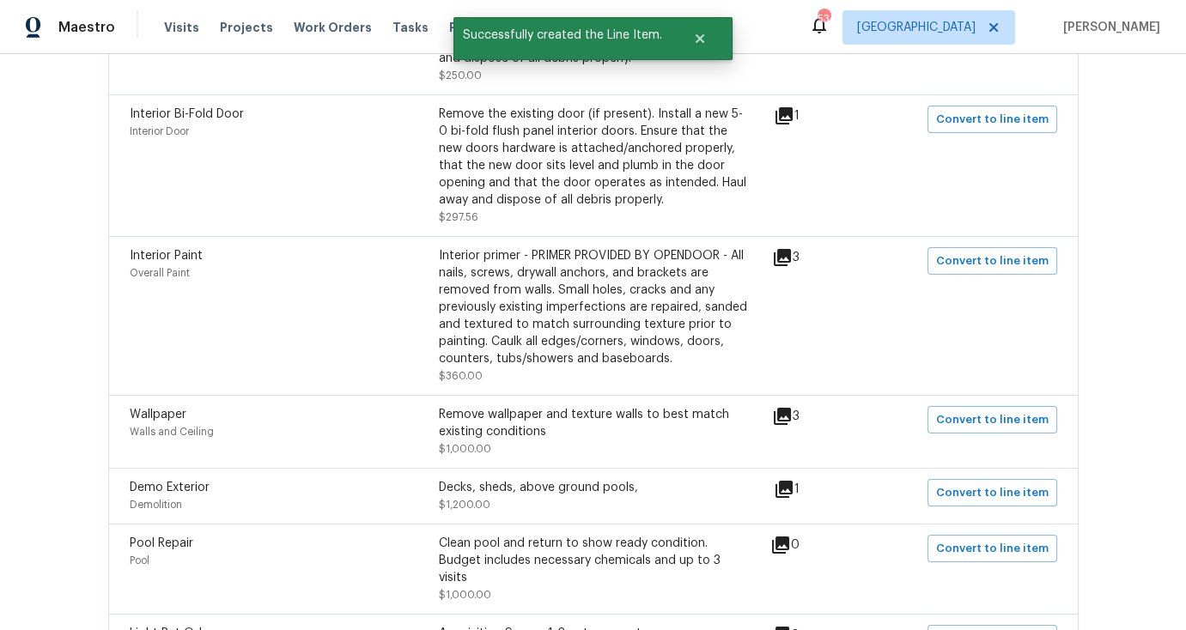
click at [792, 481] on icon at bounding box center [783, 489] width 17 height 17
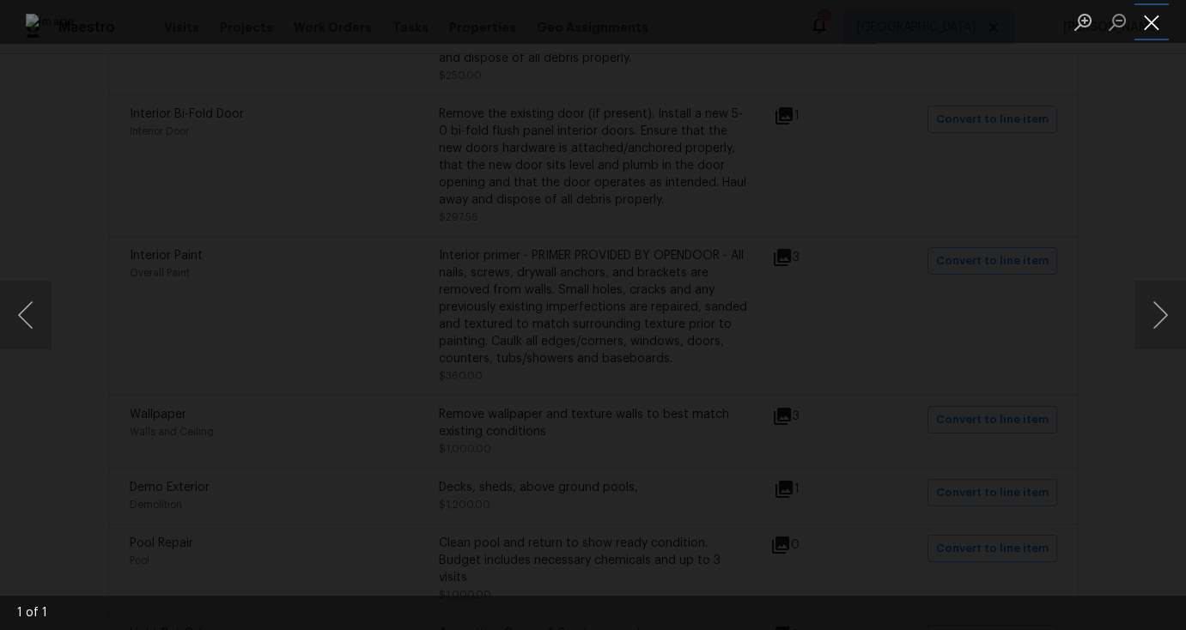
click at [1158, 19] on button "Close lightbox" at bounding box center [1151, 22] width 34 height 30
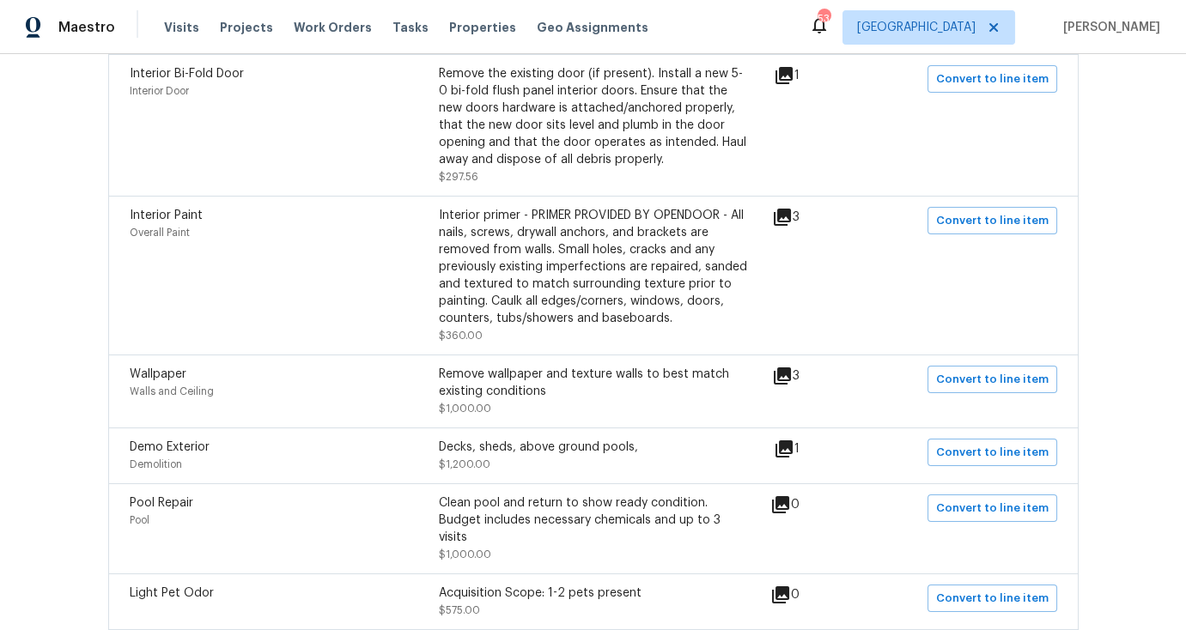
scroll to position [669, 0]
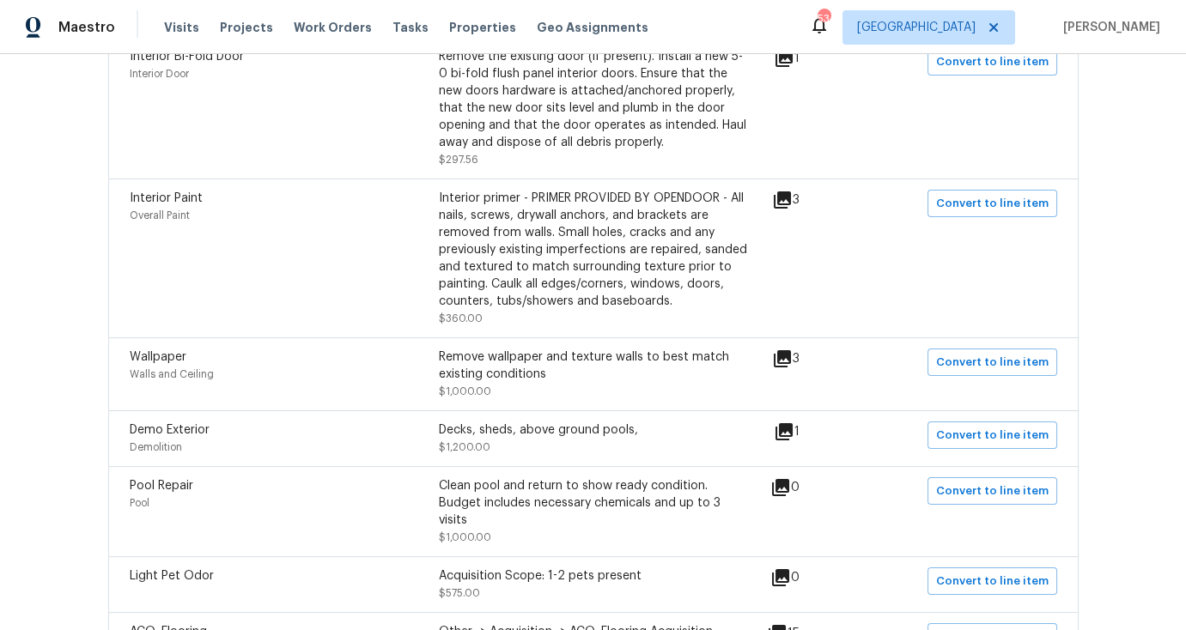
click at [788, 479] on icon at bounding box center [780, 487] width 17 height 17
click at [778, 479] on icon at bounding box center [780, 487] width 17 height 17
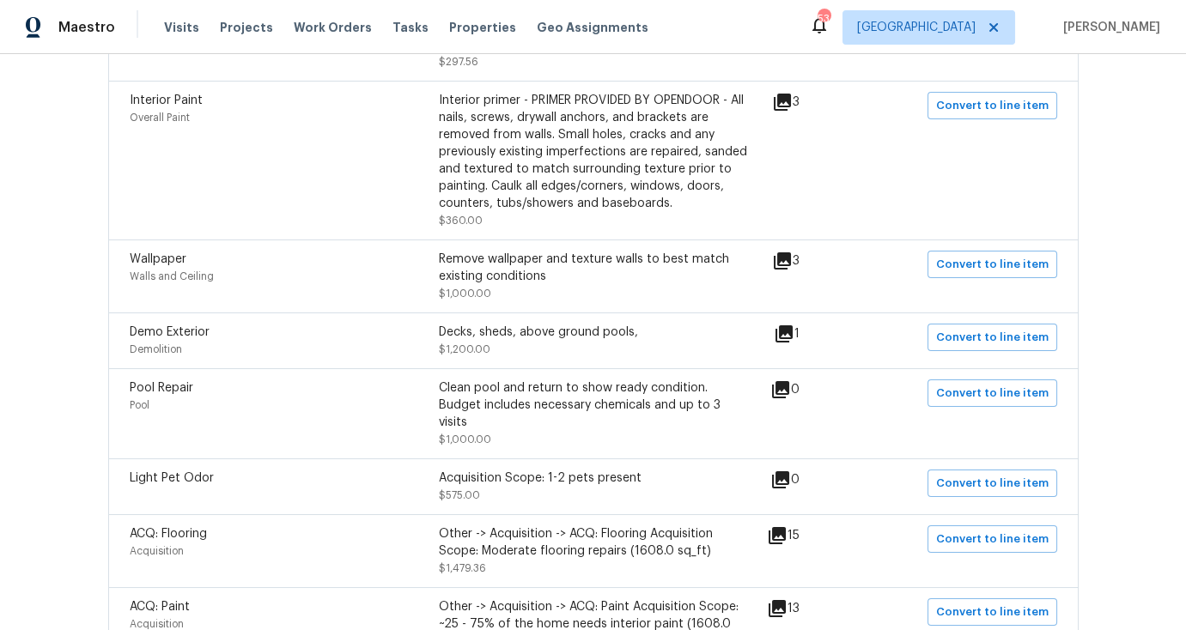
scroll to position [963, 0]
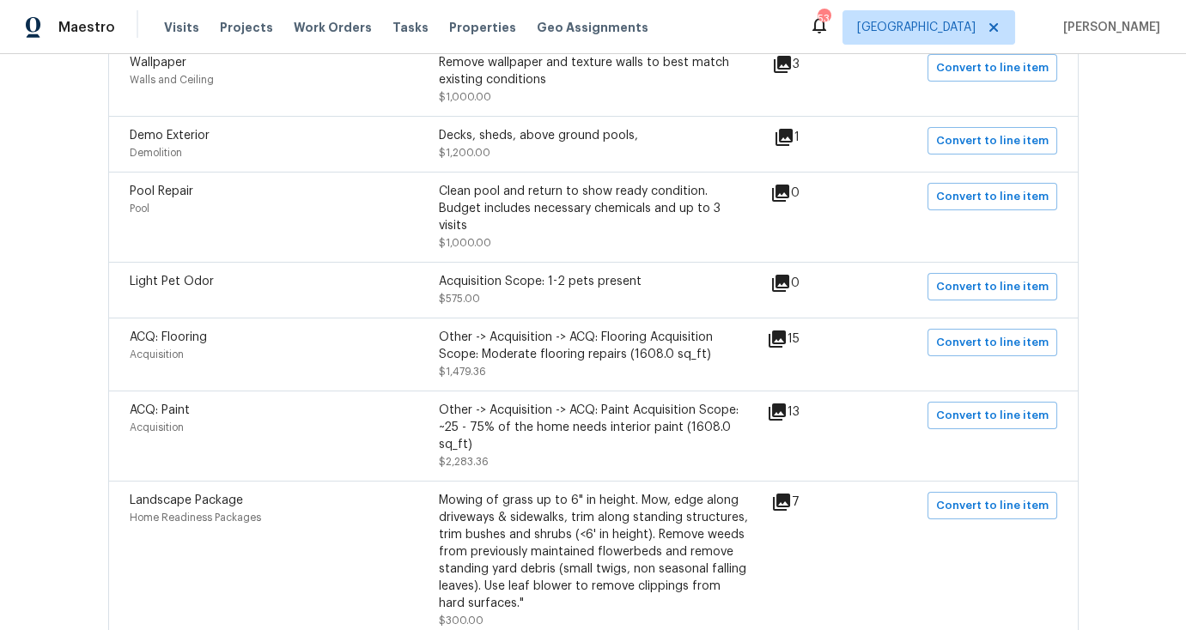
click at [784, 331] on icon at bounding box center [777, 339] width 21 height 21
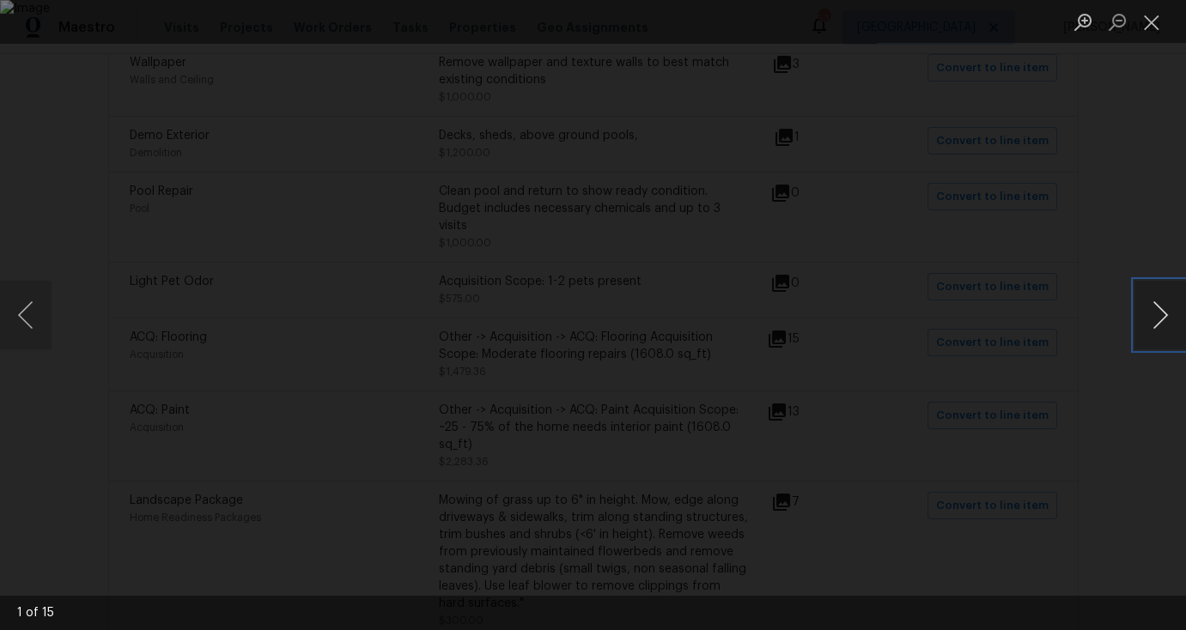
click at [1171, 331] on button "Next image" at bounding box center [1160, 315] width 52 height 69
click at [1149, 38] on li "Lightbox" at bounding box center [1151, 21] width 34 height 43
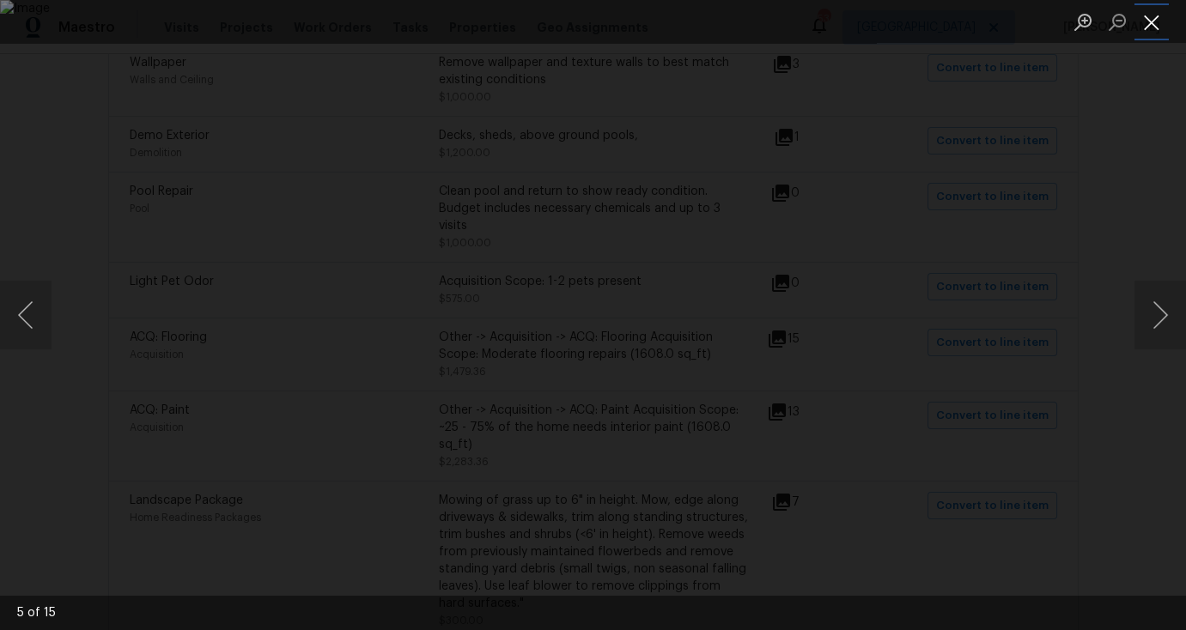
click at [1150, 31] on button "Close lightbox" at bounding box center [1151, 22] width 34 height 30
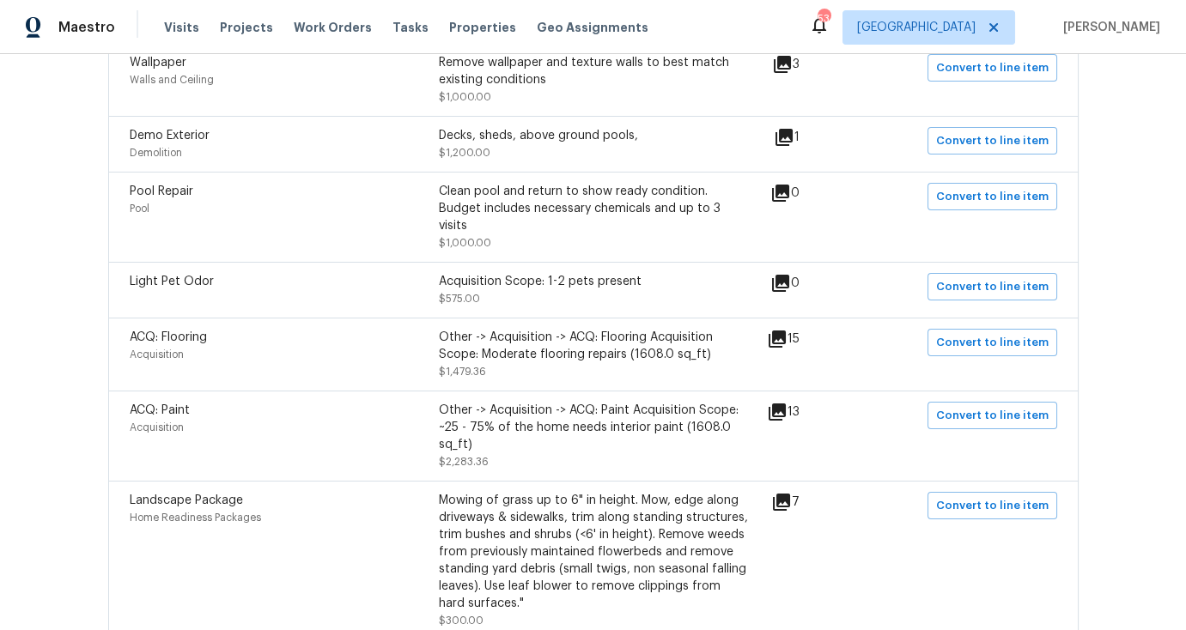
click at [781, 329] on icon at bounding box center [777, 339] width 21 height 21
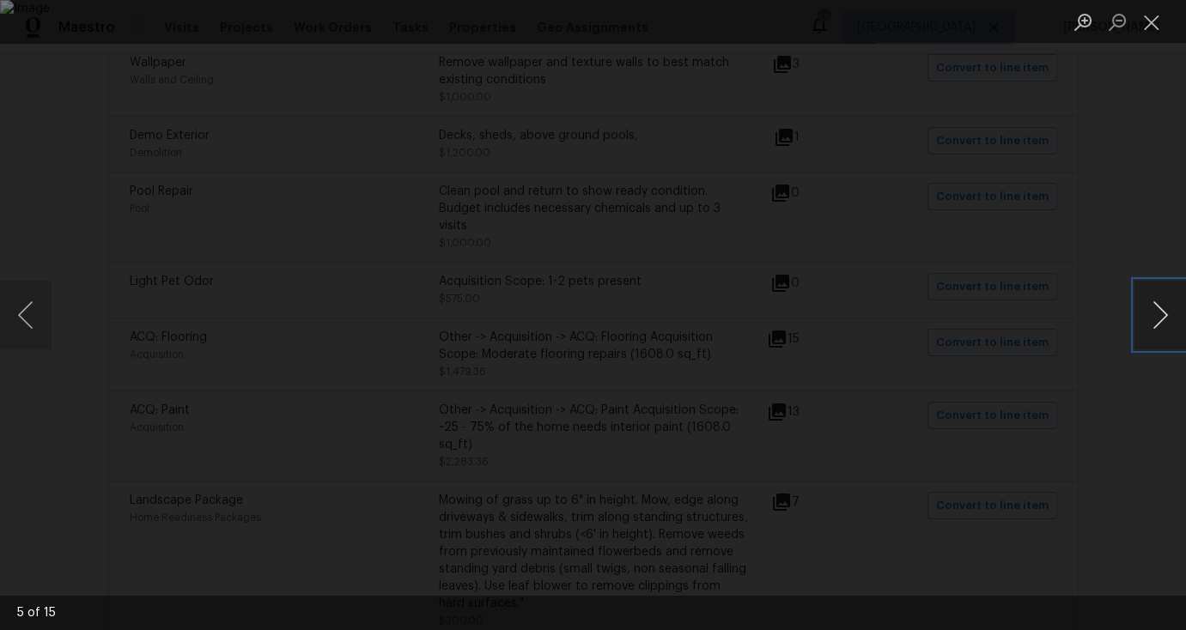
click at [1150, 311] on button "Next image" at bounding box center [1160, 315] width 52 height 69
click at [1151, 312] on button "Next image" at bounding box center [1160, 315] width 52 height 69
click at [1163, 20] on button "Close lightbox" at bounding box center [1151, 22] width 34 height 30
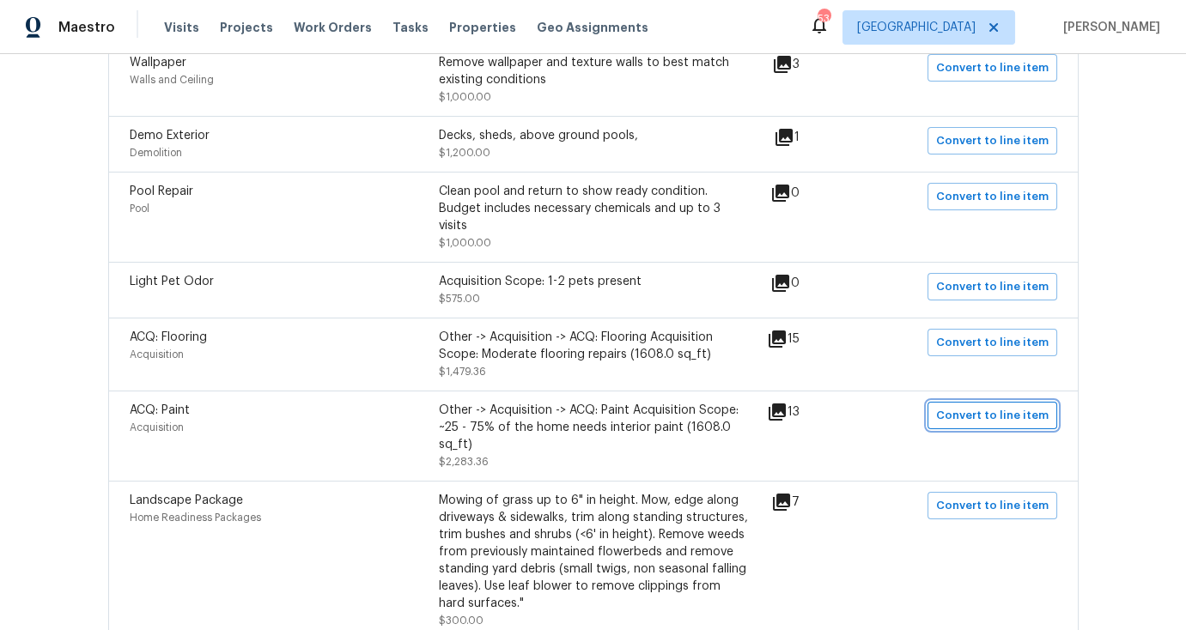
click at [972, 406] on span "Convert to line item" at bounding box center [992, 416] width 112 height 20
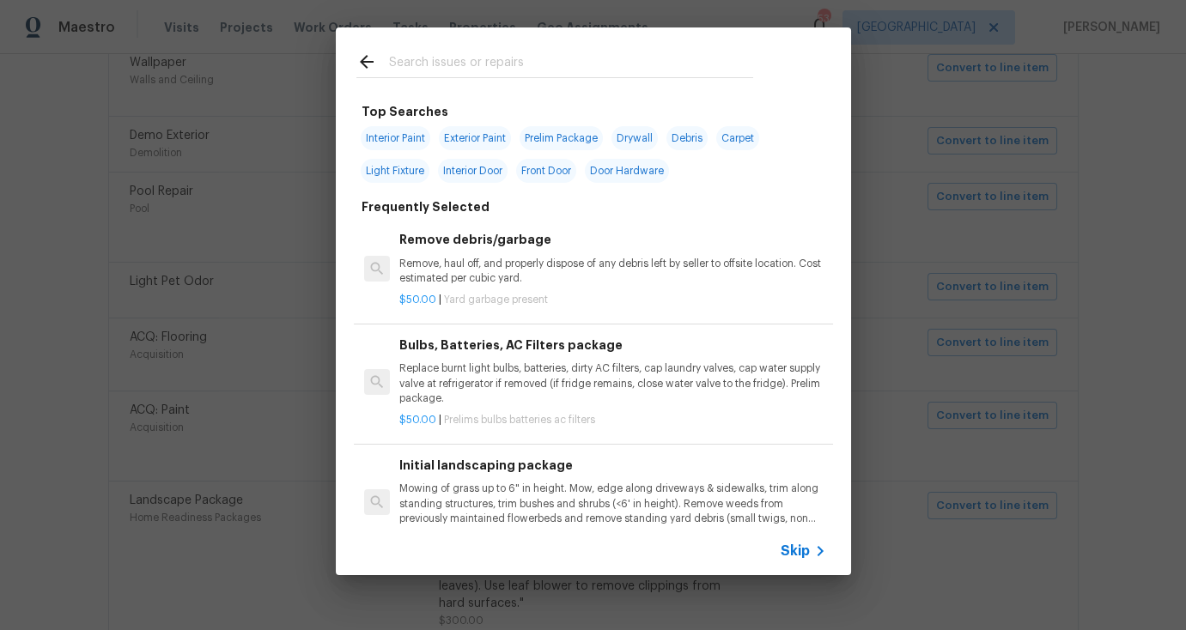
click at [795, 544] on span "Skip" at bounding box center [794, 551] width 29 height 17
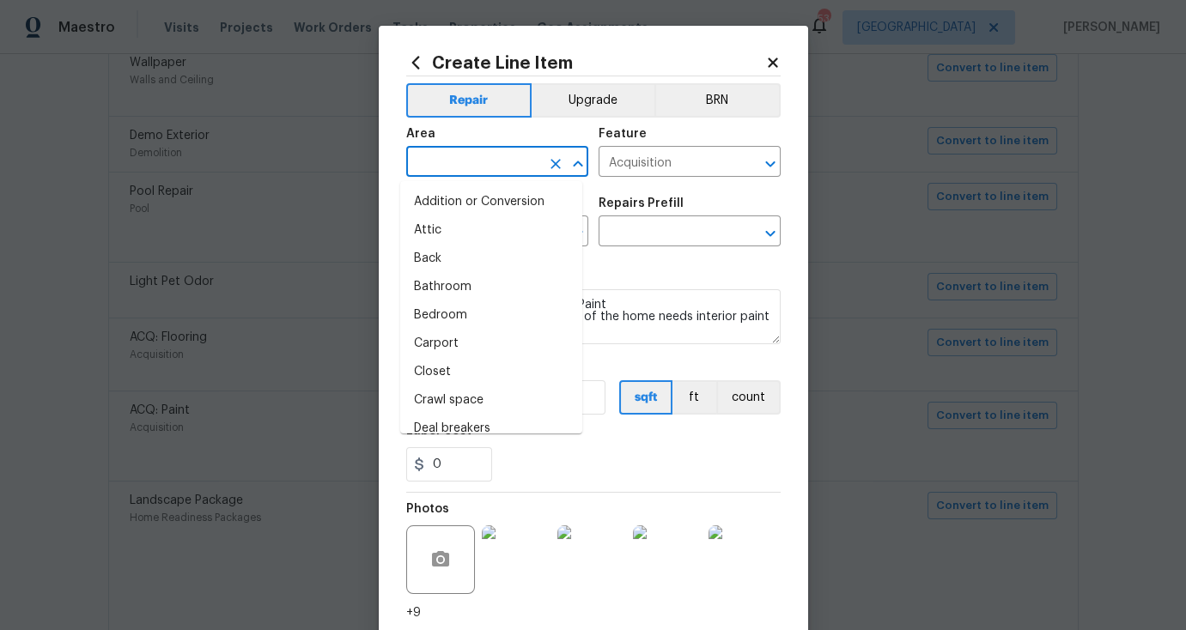
click at [457, 170] on input "text" at bounding box center [473, 163] width 134 height 27
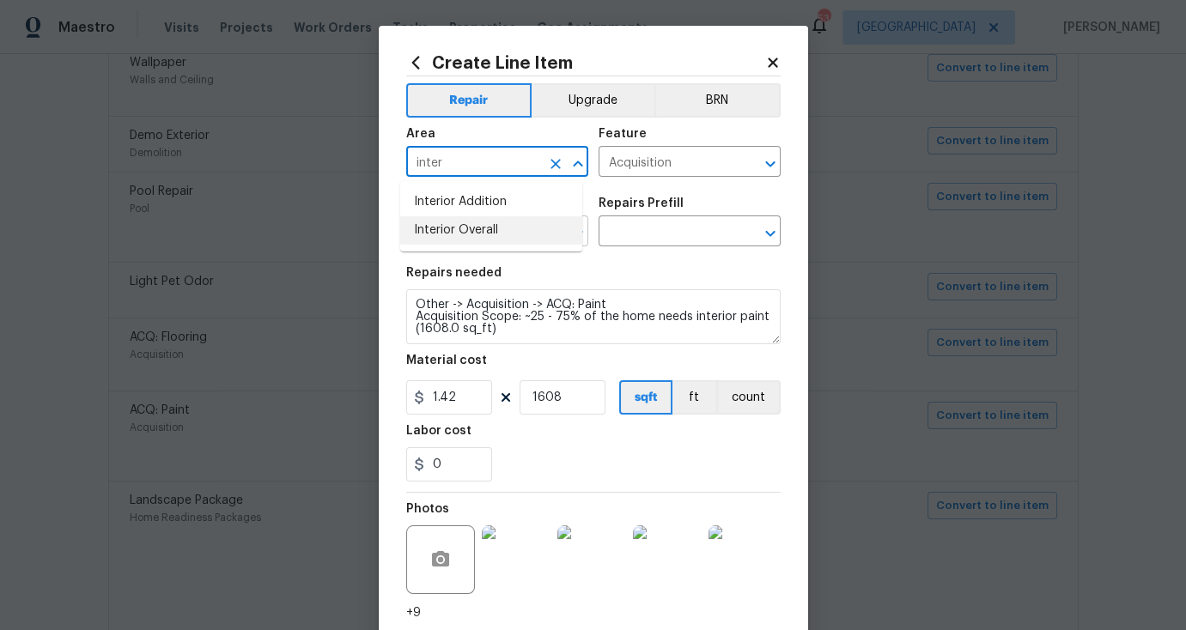
drag, startPoint x: 465, startPoint y: 229, endPoint x: 499, endPoint y: 227, distance: 33.6
click at [465, 229] on li "Interior Overall" at bounding box center [491, 230] width 182 height 28
type input "Interior Overall"
click at [653, 154] on input "Acquisition" at bounding box center [665, 163] width 134 height 27
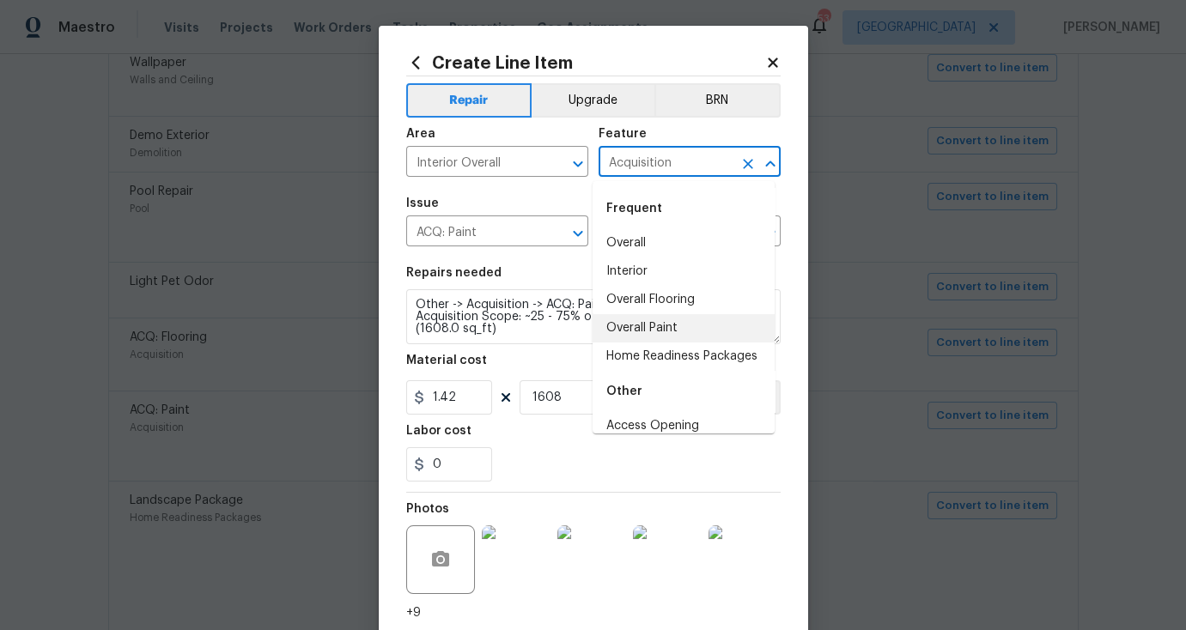
click at [661, 329] on li "Overall Paint" at bounding box center [683, 328] width 182 height 28
type input "Overall Paint"
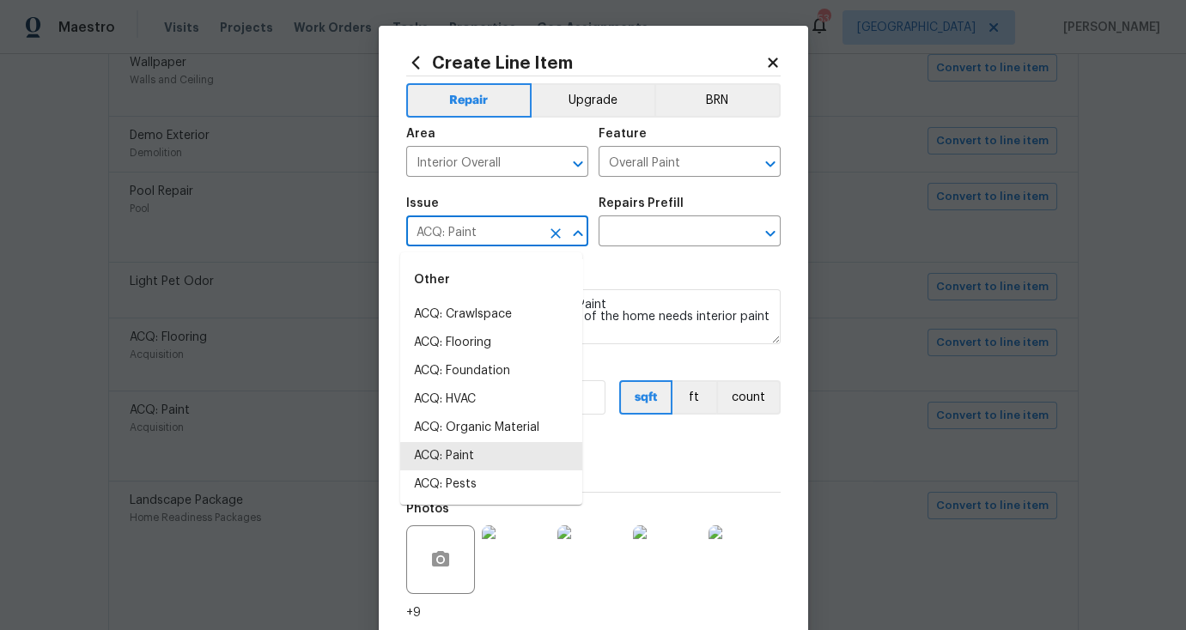
click at [506, 233] on input "ACQ: Paint" at bounding box center [473, 233] width 134 height 27
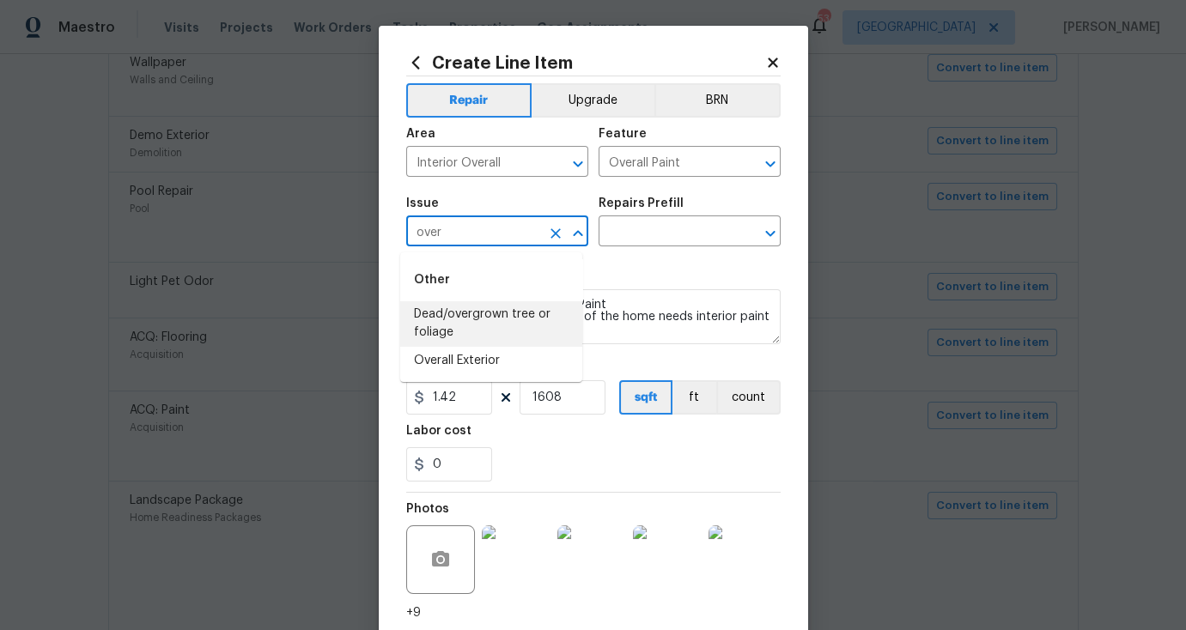
drag, startPoint x: 451, startPoint y: 238, endPoint x: 376, endPoint y: 240, distance: 74.7
click at [379, 240] on div "Create Line Item Repair Upgrade BRN Area Interior Overall ​ Feature Overall Pai…" at bounding box center [593, 378] width 429 height 705
drag, startPoint x: 466, startPoint y: 373, endPoint x: 537, endPoint y: 361, distance: 72.3
click at [466, 374] on li "Interior Paint" at bounding box center [491, 371] width 182 height 28
type input "Interior Paint"
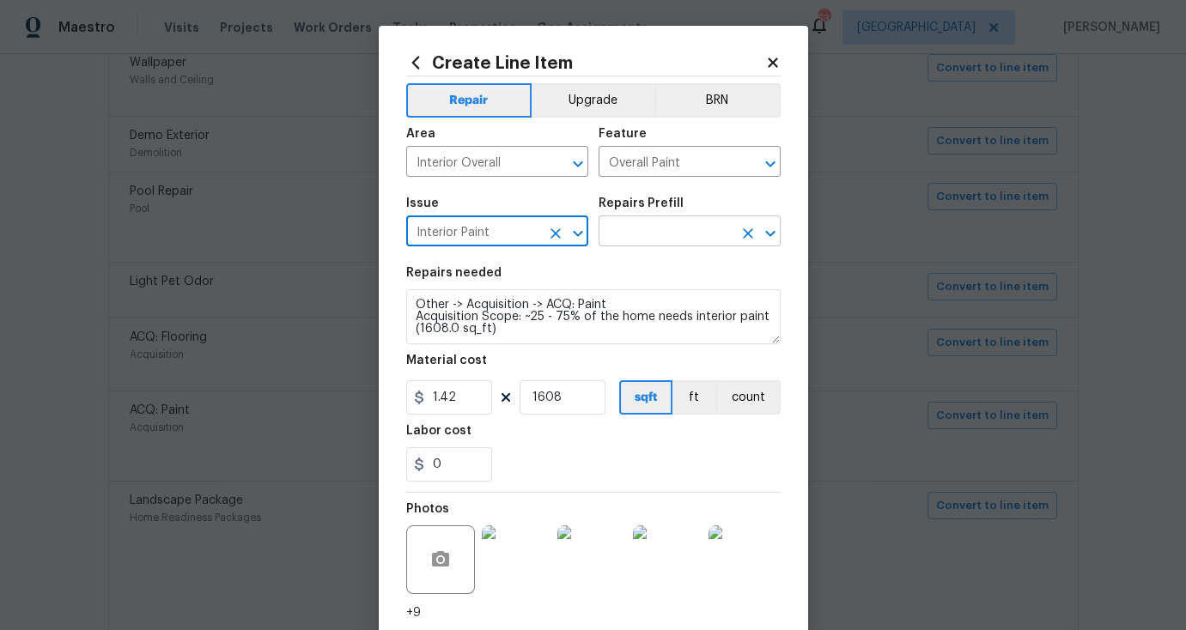
click at [643, 240] on input "text" at bounding box center [665, 233] width 134 height 27
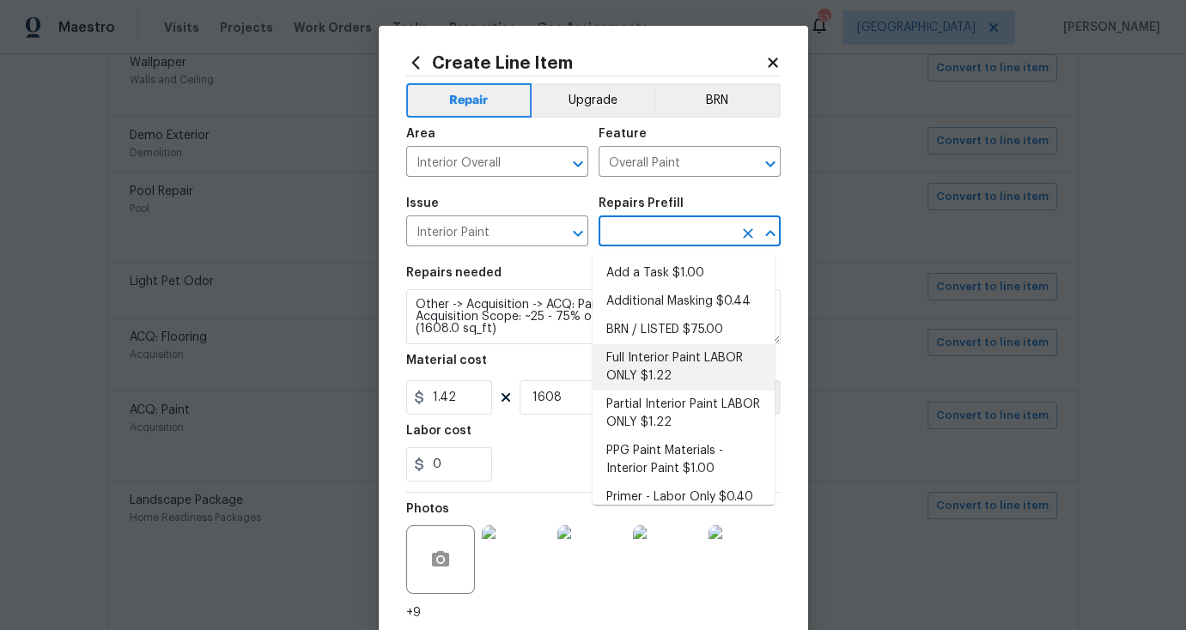
click at [695, 388] on li "Full Interior Paint LABOR ONLY $1.22" at bounding box center [683, 367] width 182 height 46
type input "Full Interior Paint LABOR ONLY $1.22"
type textarea "Full Interior paint - (walls, ceilings, trim, and doors) - PAINT PROVIDED BY OP…"
type input "1.22"
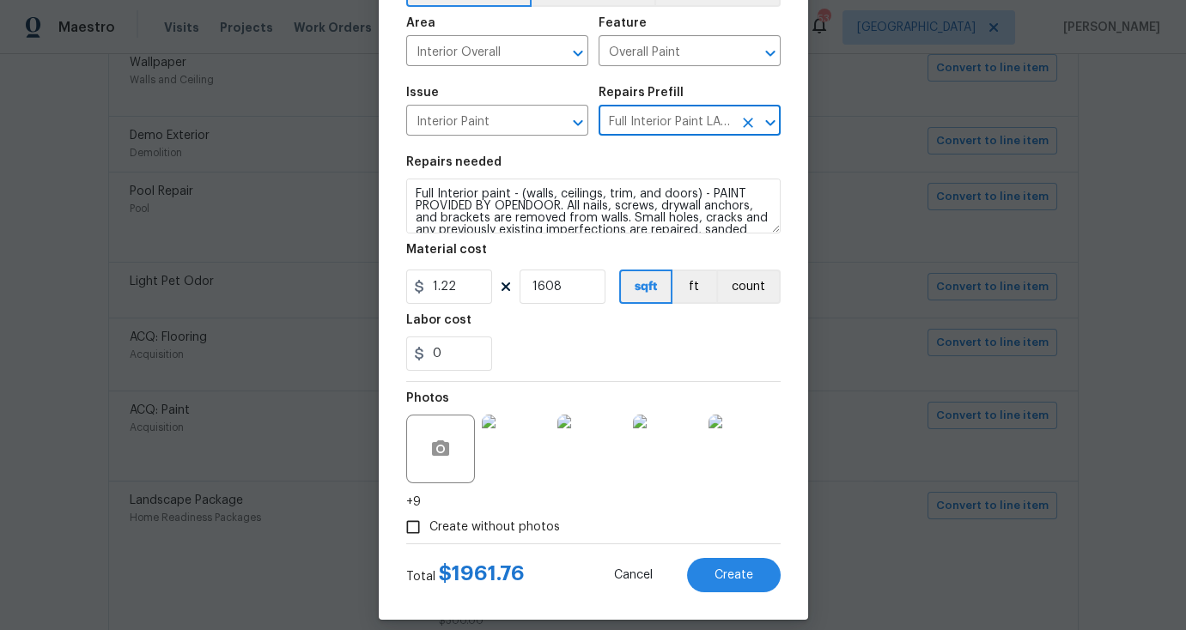
scroll to position [128, 0]
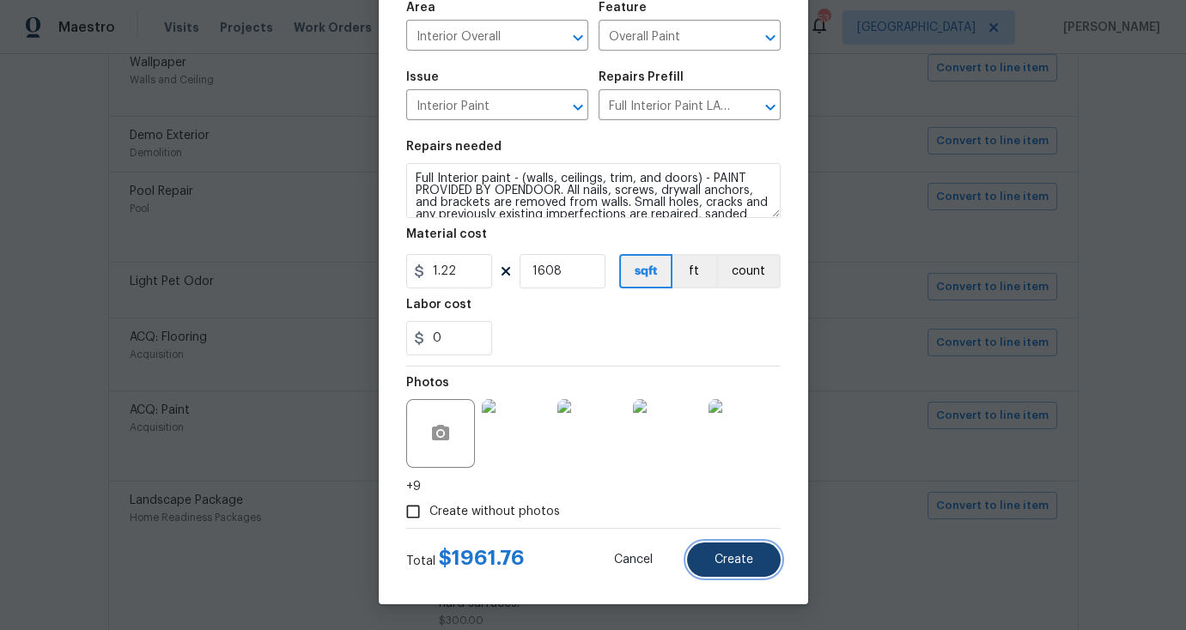
click at [746, 563] on span "Create" at bounding box center [733, 560] width 39 height 13
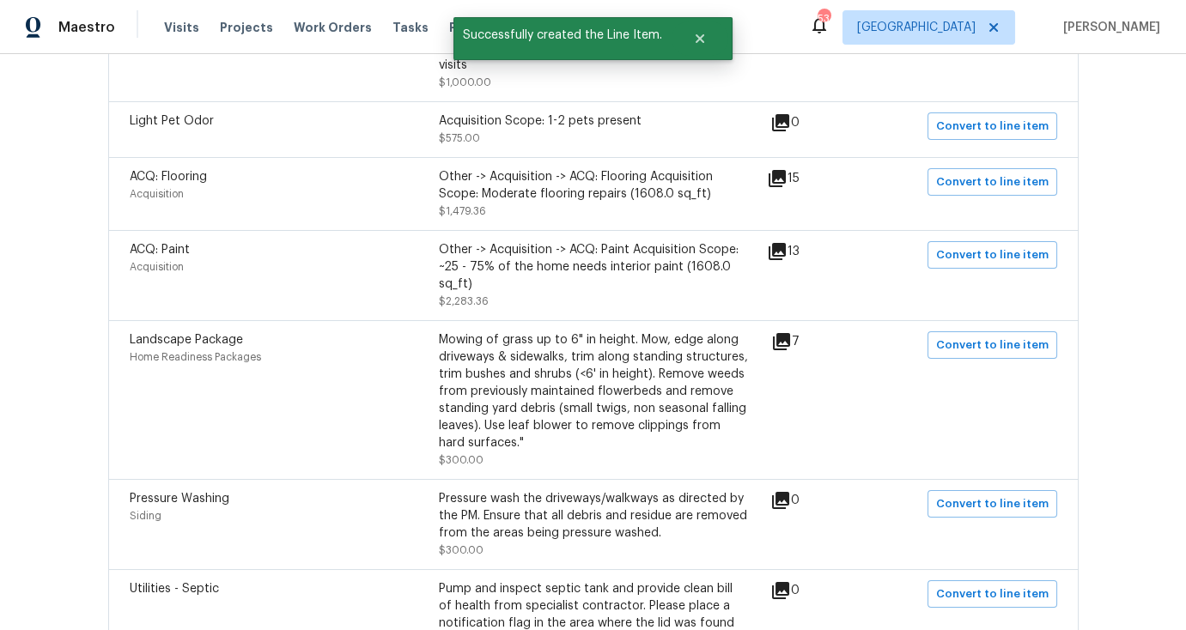
scroll to position [1127, 0]
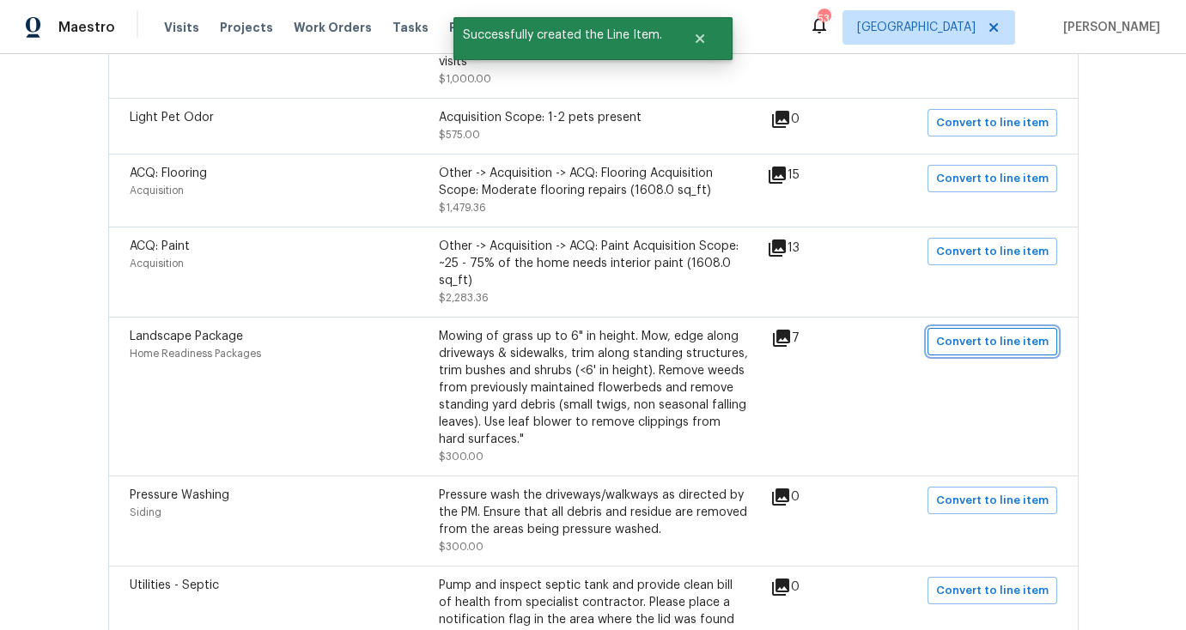
click at [987, 341] on button "Convert to line item" at bounding box center [992, 341] width 130 height 27
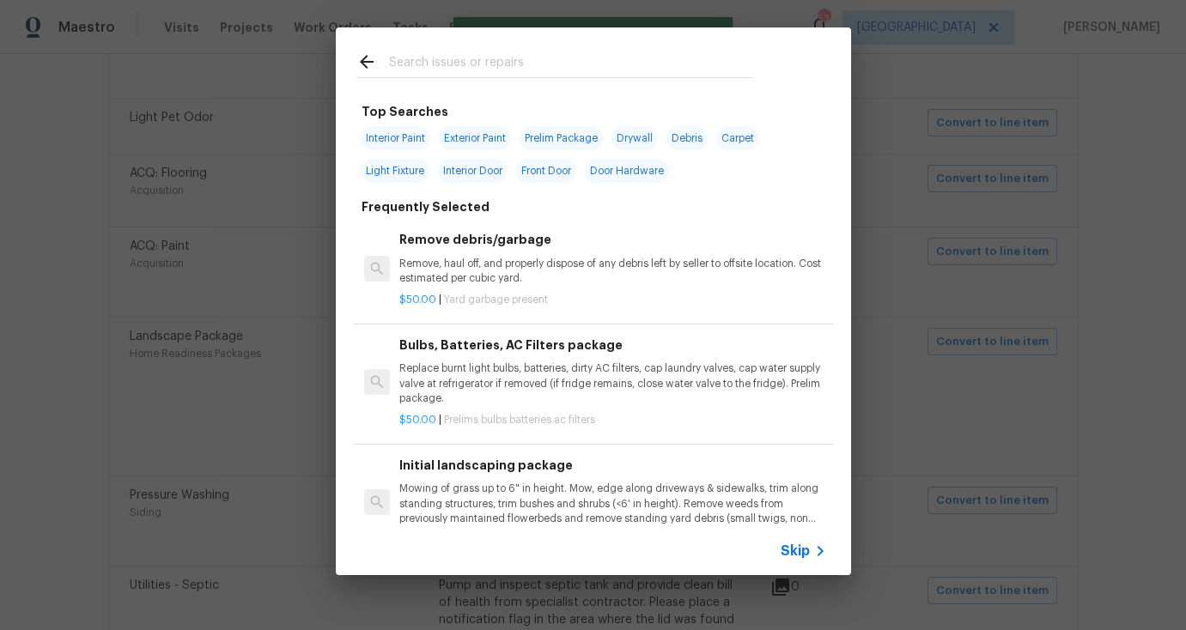
click at [808, 546] on div "Skip" at bounding box center [805, 551] width 50 height 21
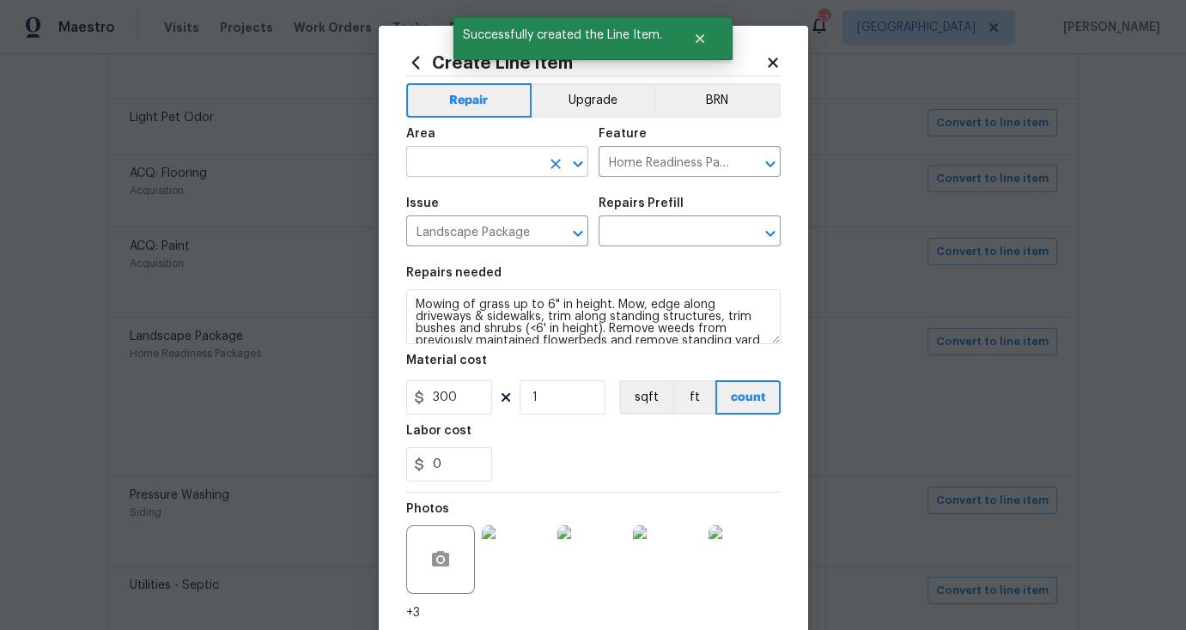
click at [432, 166] on input "text" at bounding box center [473, 163] width 134 height 27
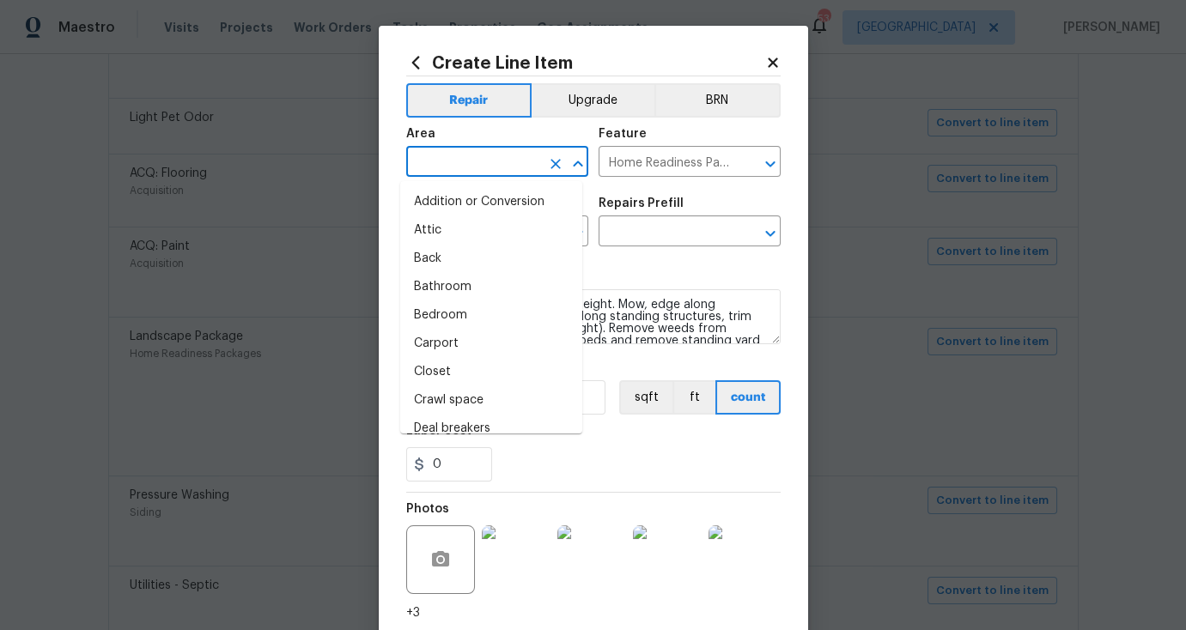
type input "l"
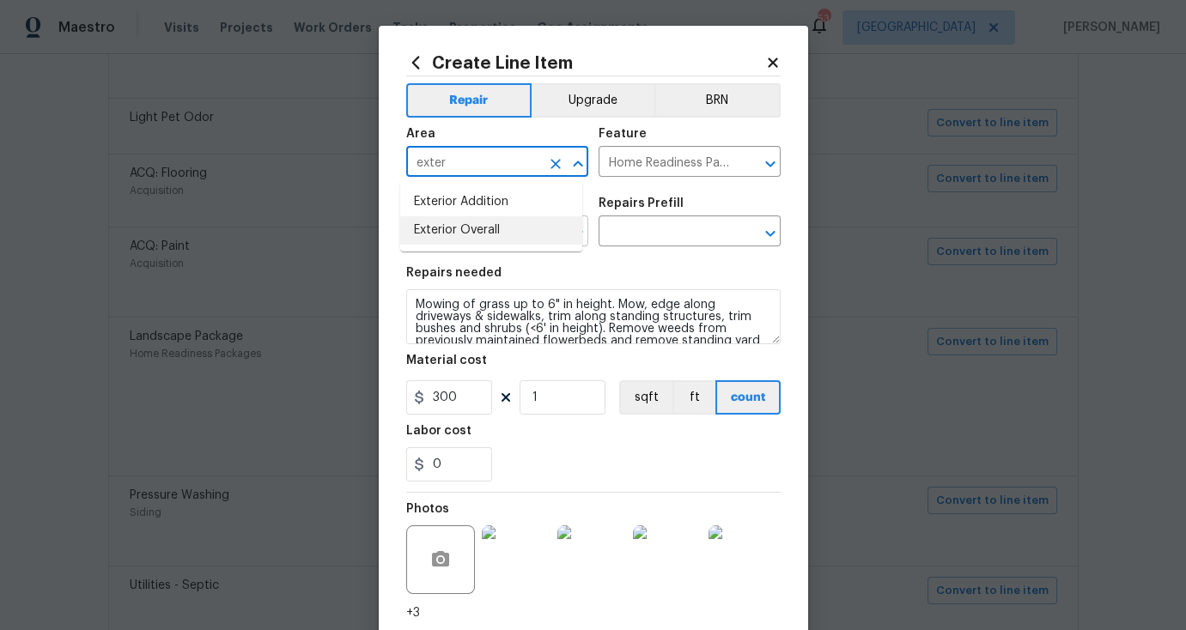
drag, startPoint x: 465, startPoint y: 226, endPoint x: 477, endPoint y: 227, distance: 12.1
click at [467, 226] on li "Exterior Overall" at bounding box center [491, 230] width 182 height 28
type input "Exterior Overall"
click at [653, 237] on input "text" at bounding box center [665, 233] width 134 height 27
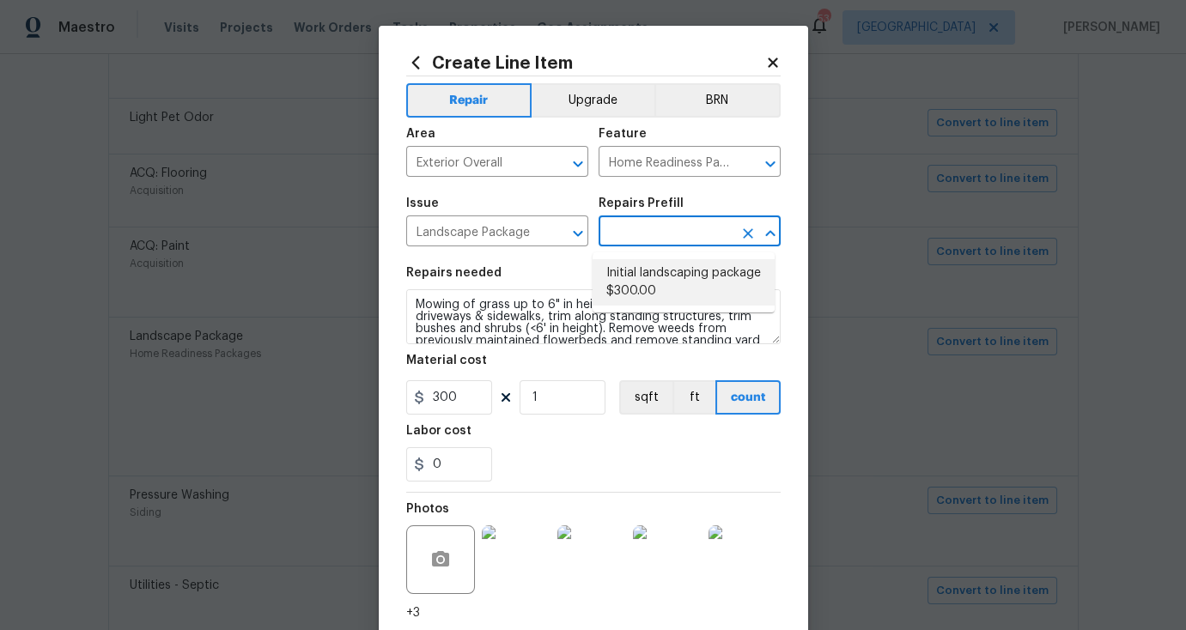
click at [658, 275] on li "Initial landscaping package $300.00" at bounding box center [683, 282] width 182 height 46
type input "Initial landscaping package $300.00"
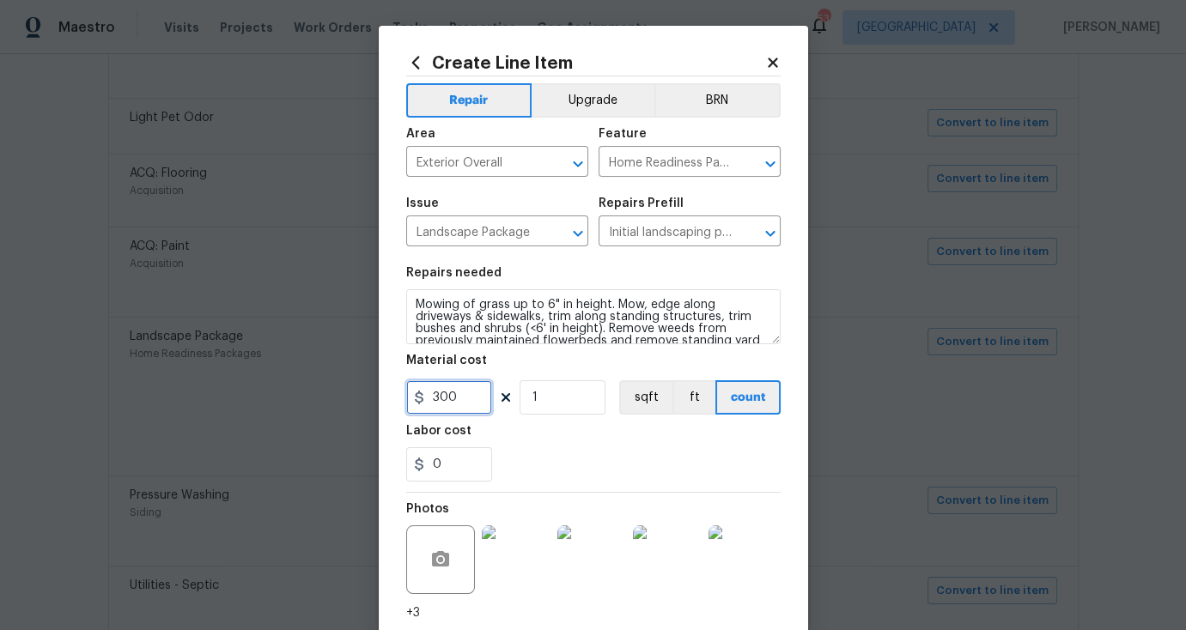
drag, startPoint x: 454, startPoint y: 404, endPoint x: 332, endPoint y: 403, distance: 121.9
click at [332, 403] on div "Create Line Item Repair Upgrade BRN Area Exterior Overall ​ Feature Home Readin…" at bounding box center [593, 315] width 1186 height 630
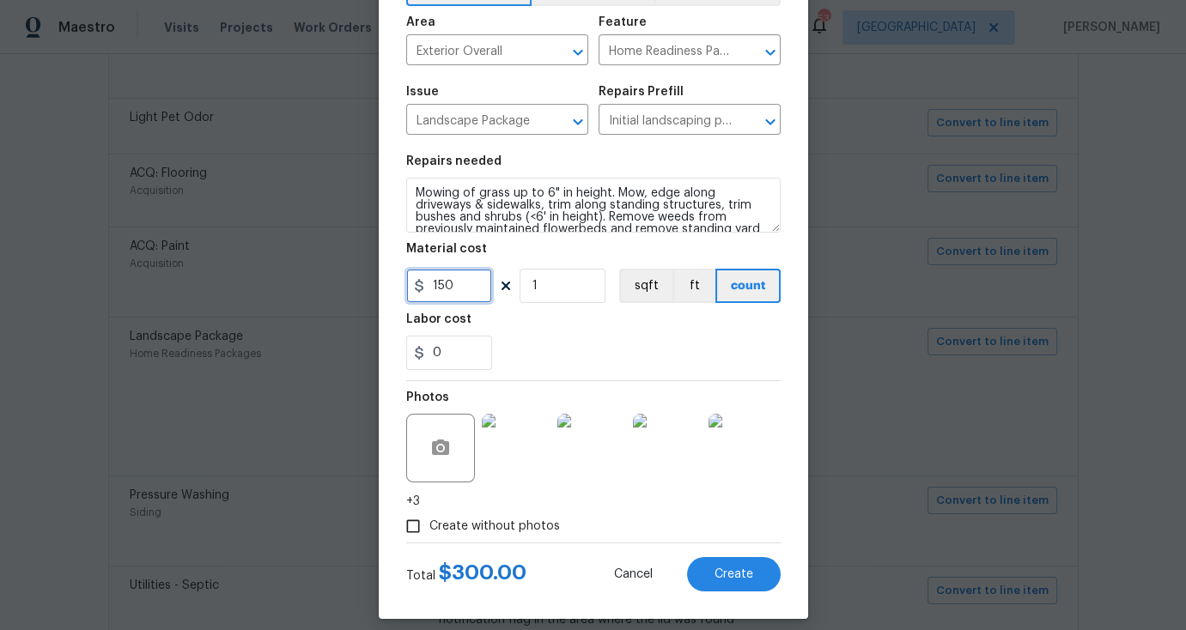
scroll to position [128, 0]
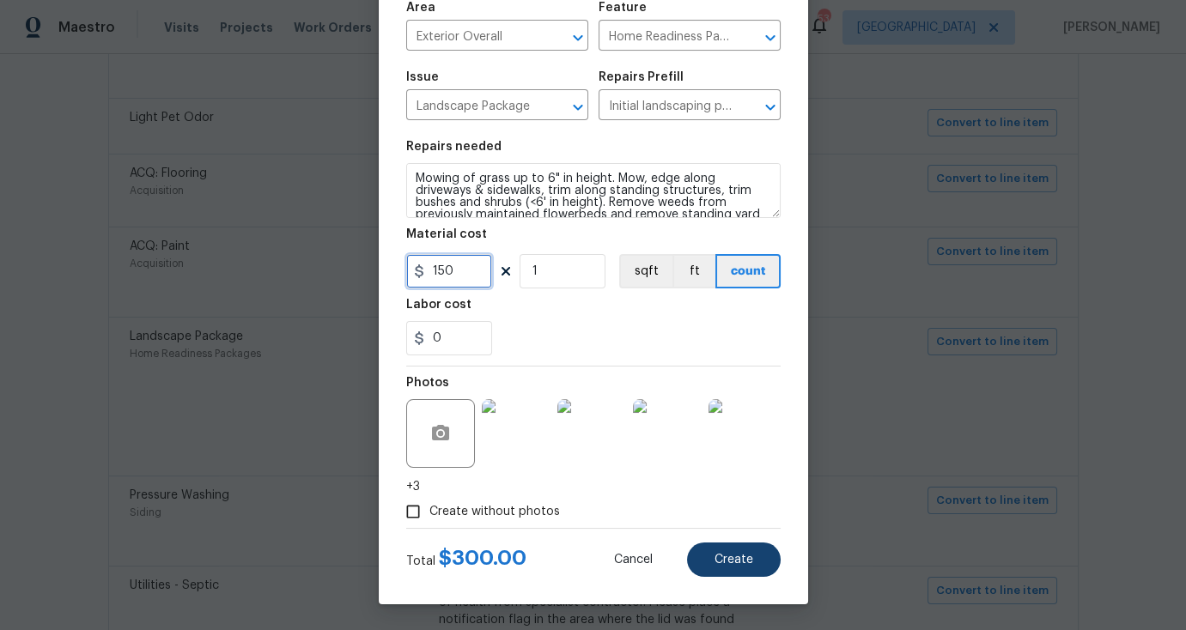
type input "150"
click at [722, 566] on button "Create" at bounding box center [734, 560] width 94 height 34
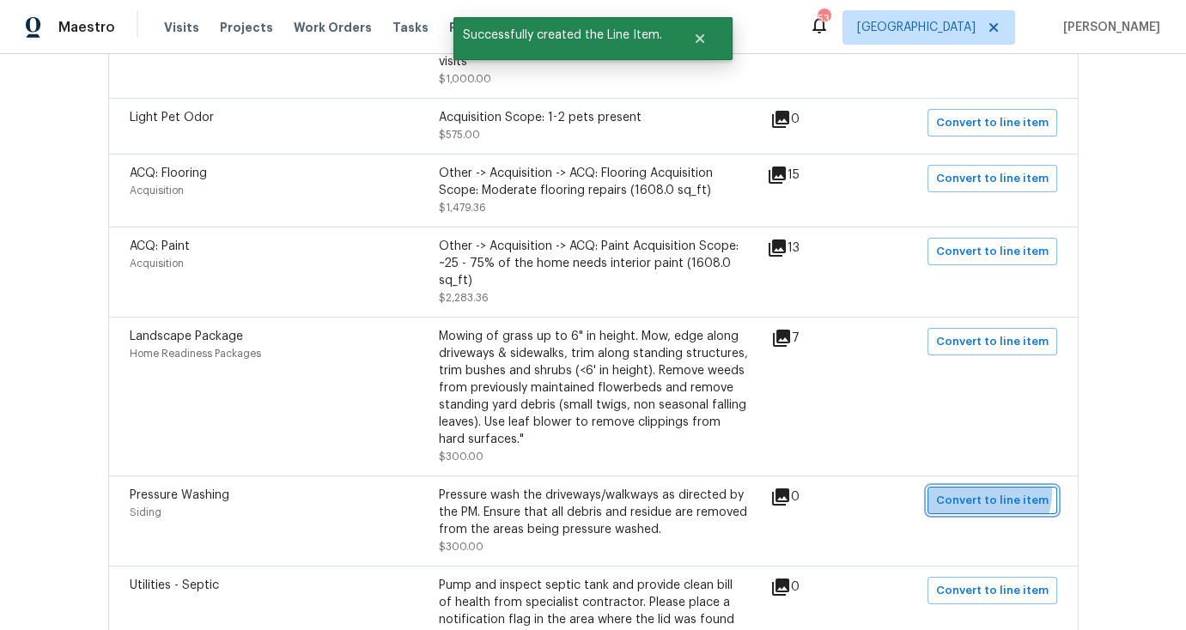
click at [982, 491] on span "Convert to line item" at bounding box center [992, 501] width 112 height 20
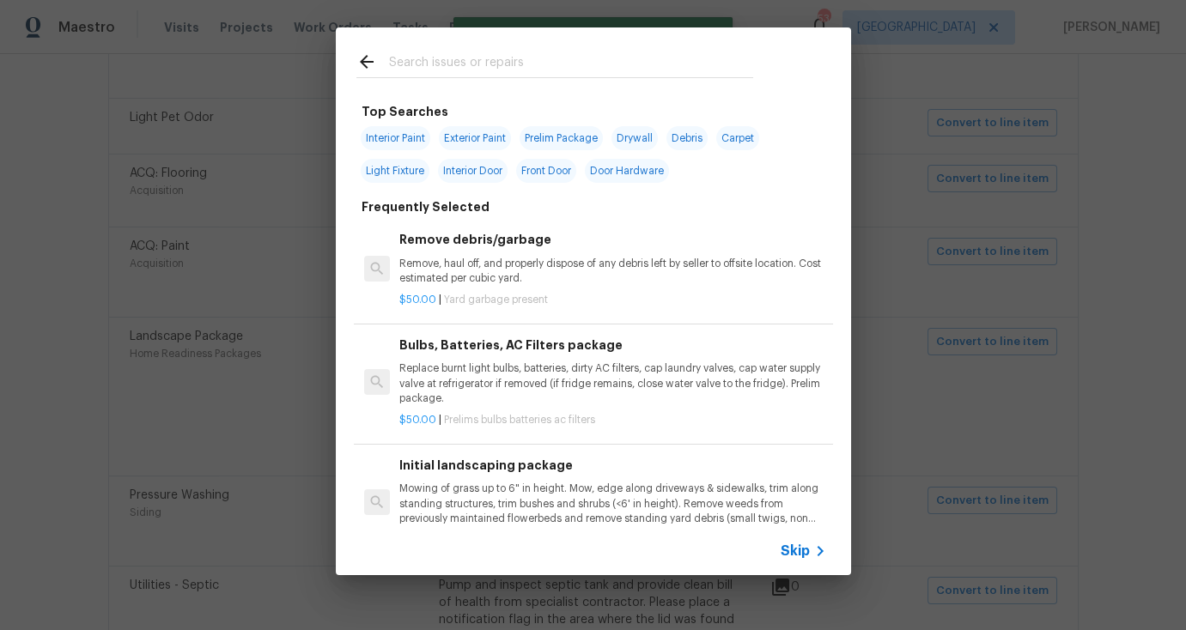
click at [808, 544] on span "Skip" at bounding box center [794, 551] width 29 height 17
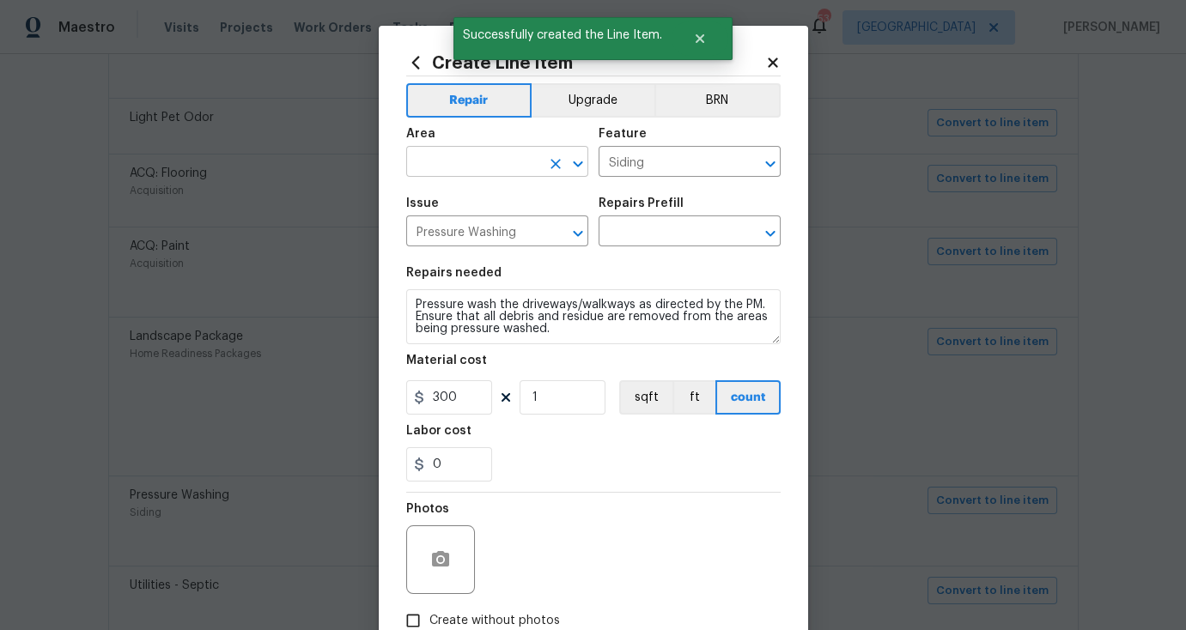
click at [481, 158] on input "text" at bounding box center [473, 163] width 134 height 27
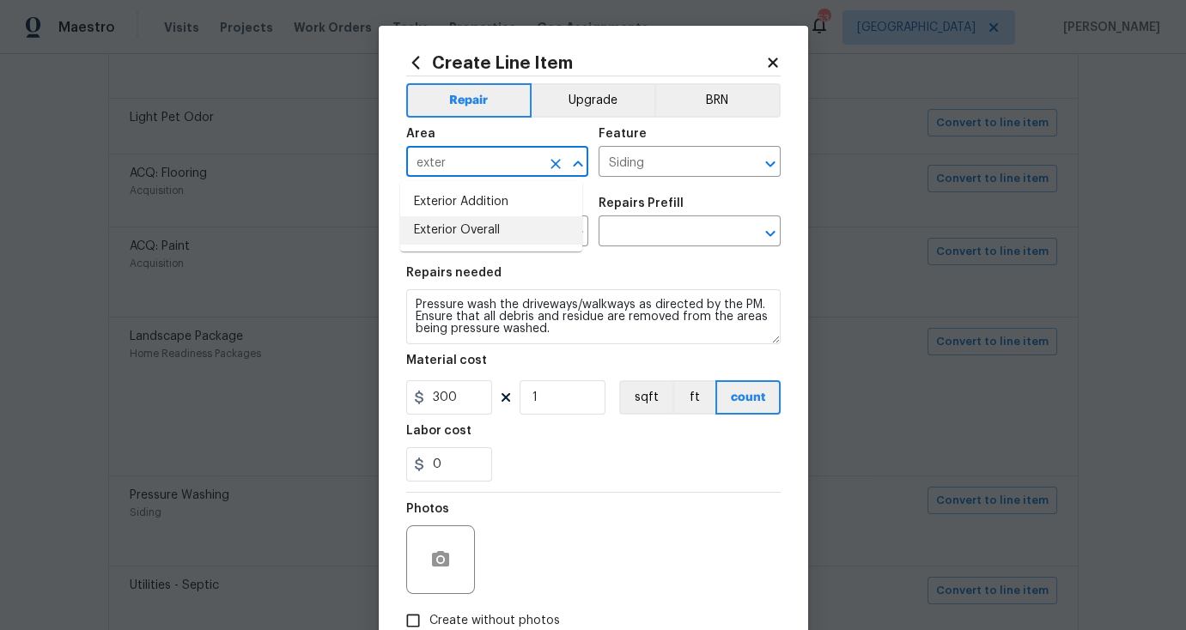
click at [477, 233] on li "Exterior Overall" at bounding box center [491, 230] width 182 height 28
type input "Exterior Overall"
click at [627, 223] on input "text" at bounding box center [665, 233] width 134 height 27
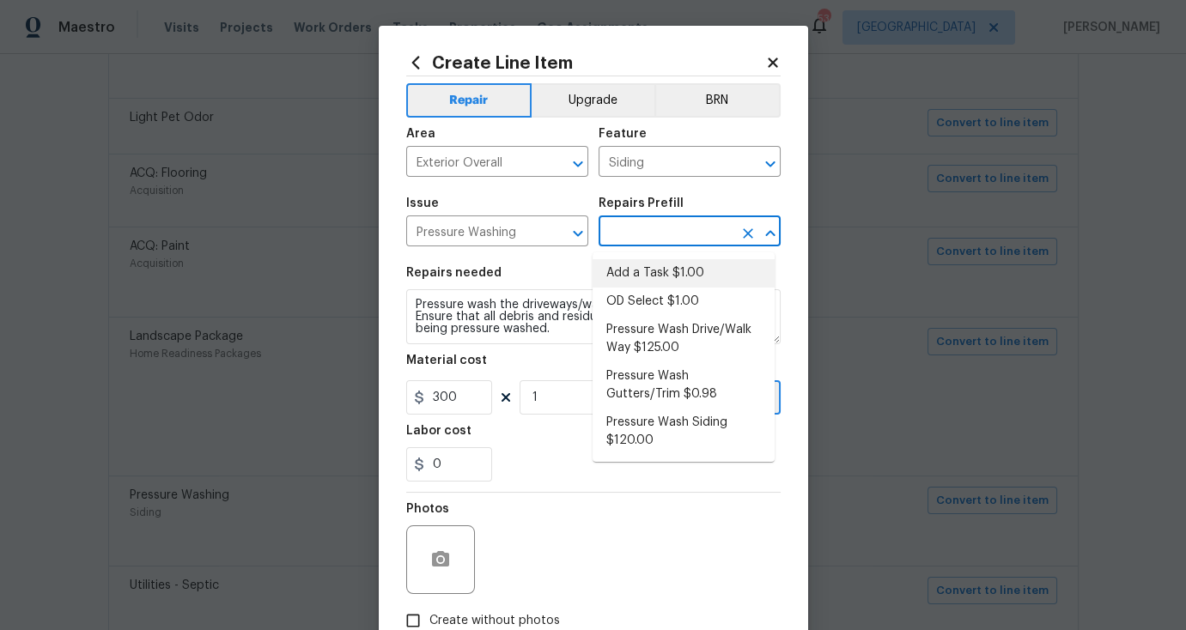
click at [658, 270] on li "Add a Task $1.00" at bounding box center [683, 273] width 182 height 28
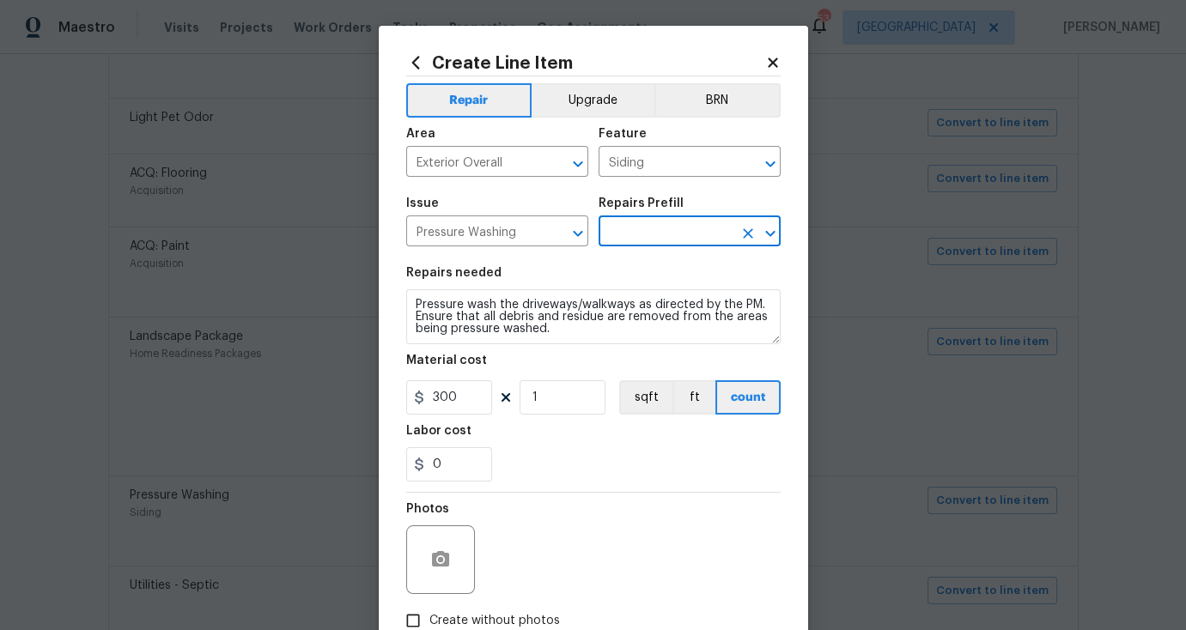
type input "Add a Task $1.00"
type textarea "HPM to detail"
type input "1"
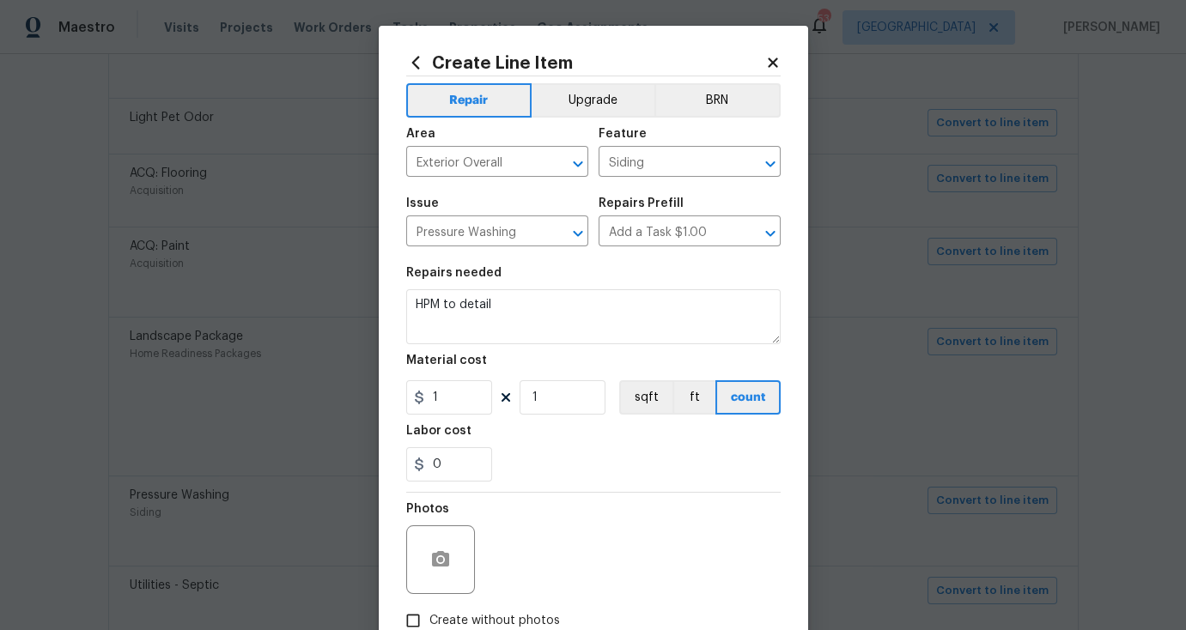
click at [574, 289] on div "Repairs needed" at bounding box center [593, 278] width 374 height 22
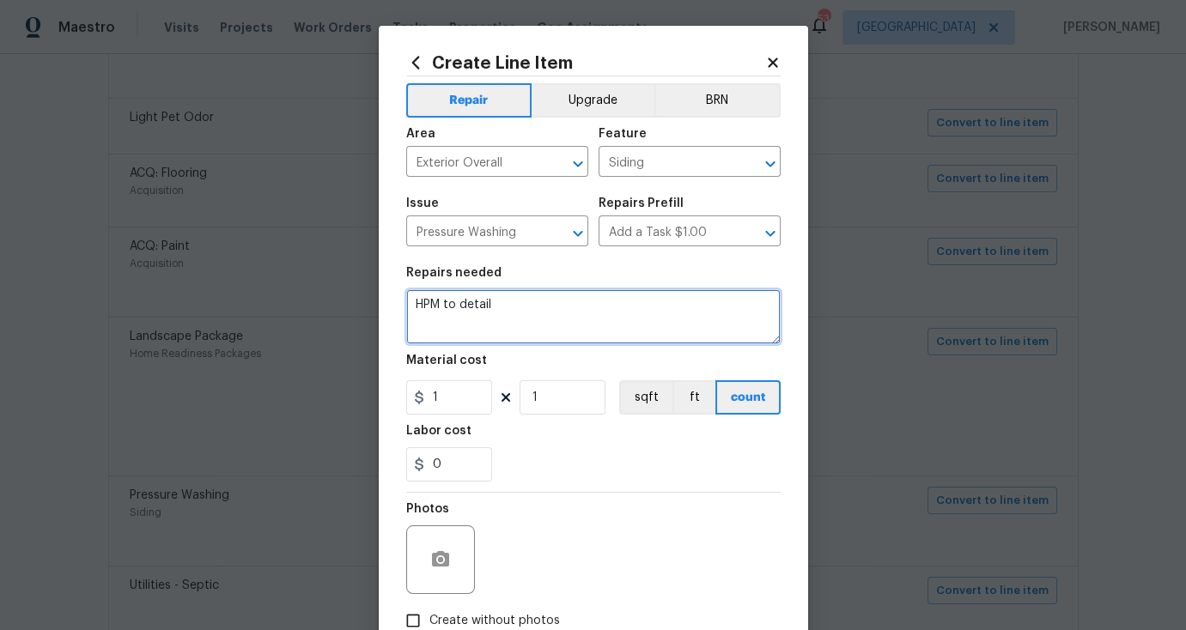
click at [570, 306] on textarea "HPM to detail" at bounding box center [593, 316] width 374 height 55
type textarea "Pressure Washing. whole house and all flatwork."
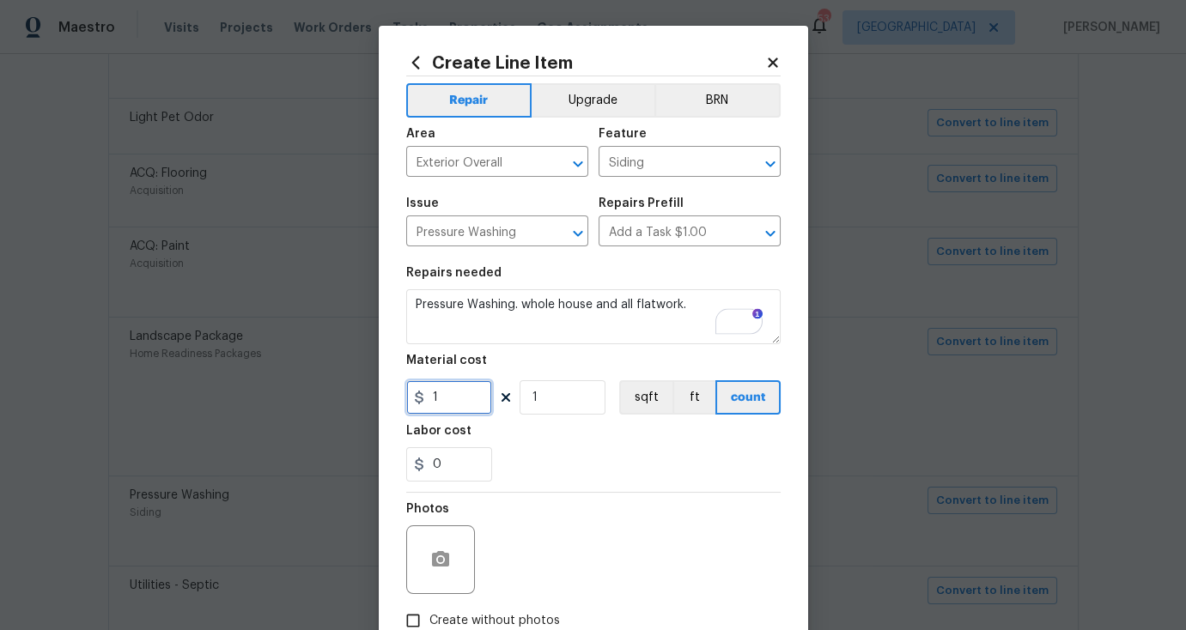
drag, startPoint x: 460, startPoint y: 396, endPoint x: 359, endPoint y: 404, distance: 101.6
click at [359, 404] on div "Create Line Item Repair Upgrade BRN Area Exterior Overall ​ Feature Siding ​ Is…" at bounding box center [593, 315] width 1186 height 630
type input "275"
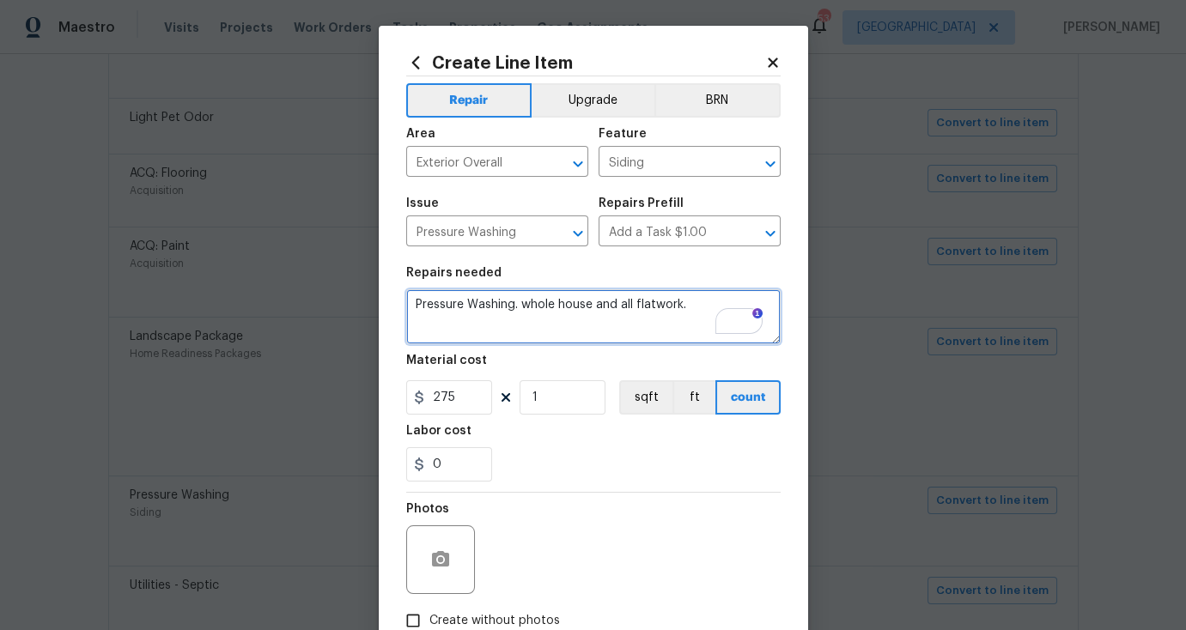
click at [685, 312] on textarea "Pressure Washing. whole house and all flatwork." at bounding box center [593, 316] width 374 height 55
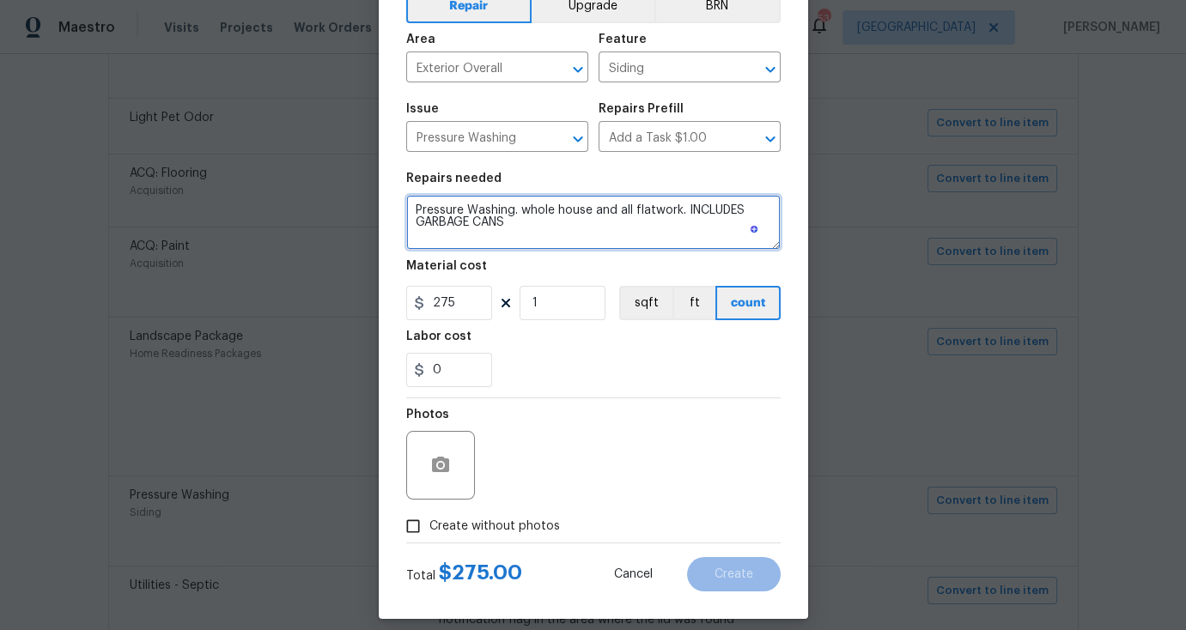
scroll to position [111, 0]
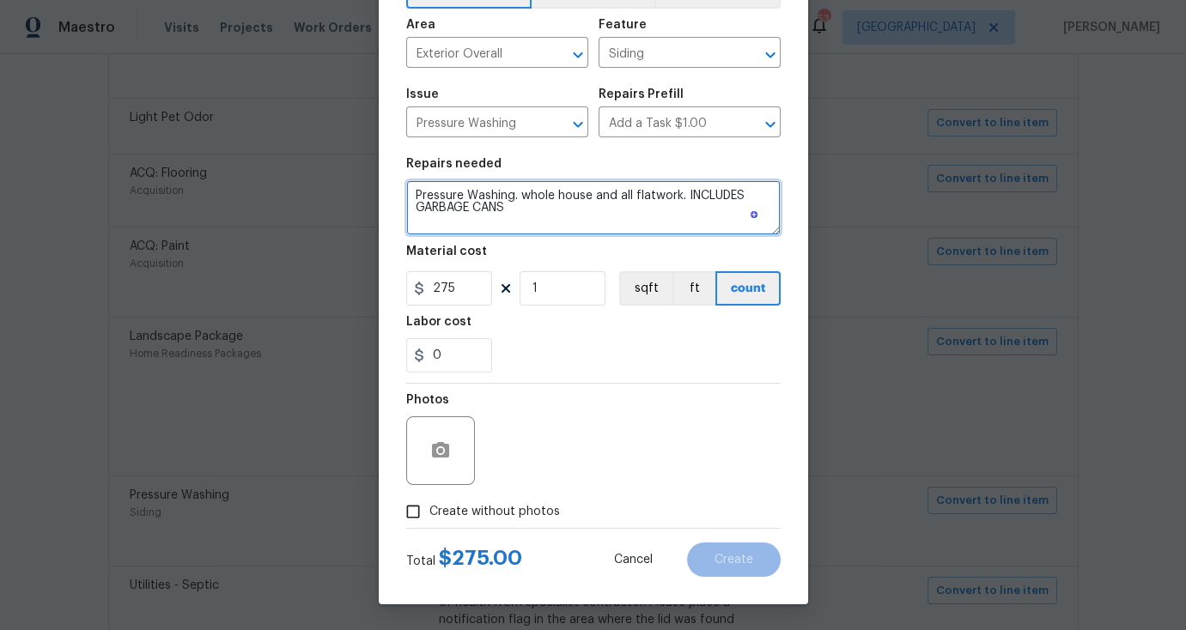
type textarea "Pressure Washing. whole house and all flatwork. INCLUDES GARBAGE CANS"
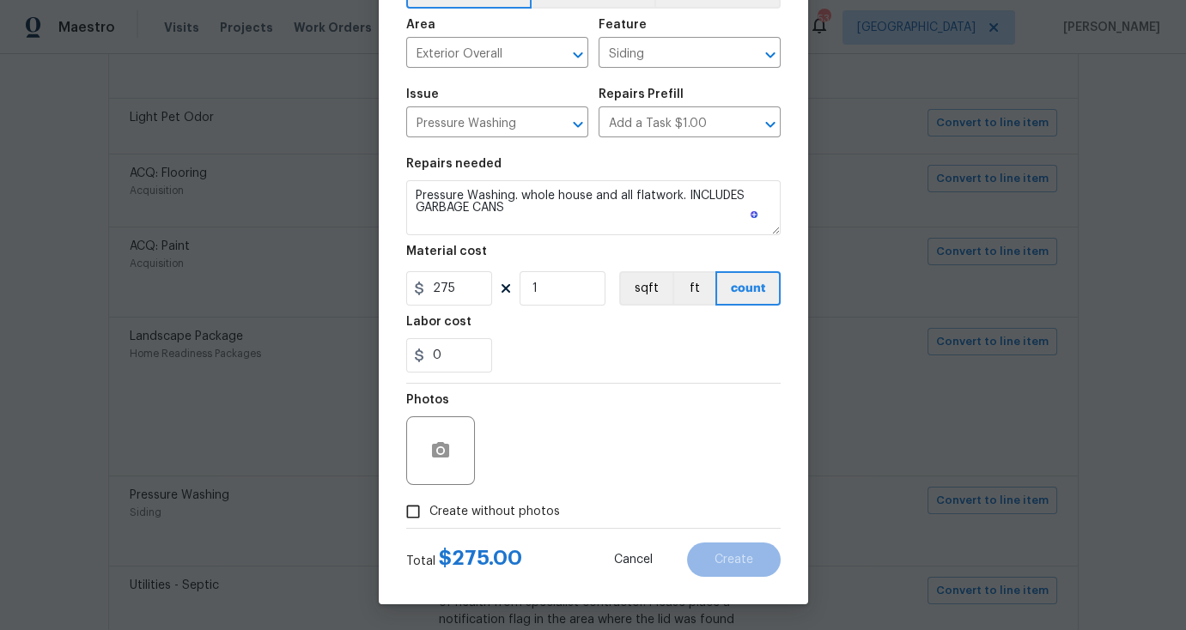
click at [505, 495] on label "Create without photos" at bounding box center [478, 511] width 163 height 33
click at [429, 495] on input "Create without photos" at bounding box center [413, 511] width 33 height 33
click at [505, 515] on span "Create without photos" at bounding box center [494, 512] width 131 height 18
click at [429, 515] on input "Create without photos" at bounding box center [413, 511] width 33 height 33
click at [543, 507] on span "Create without photos" at bounding box center [494, 512] width 131 height 18
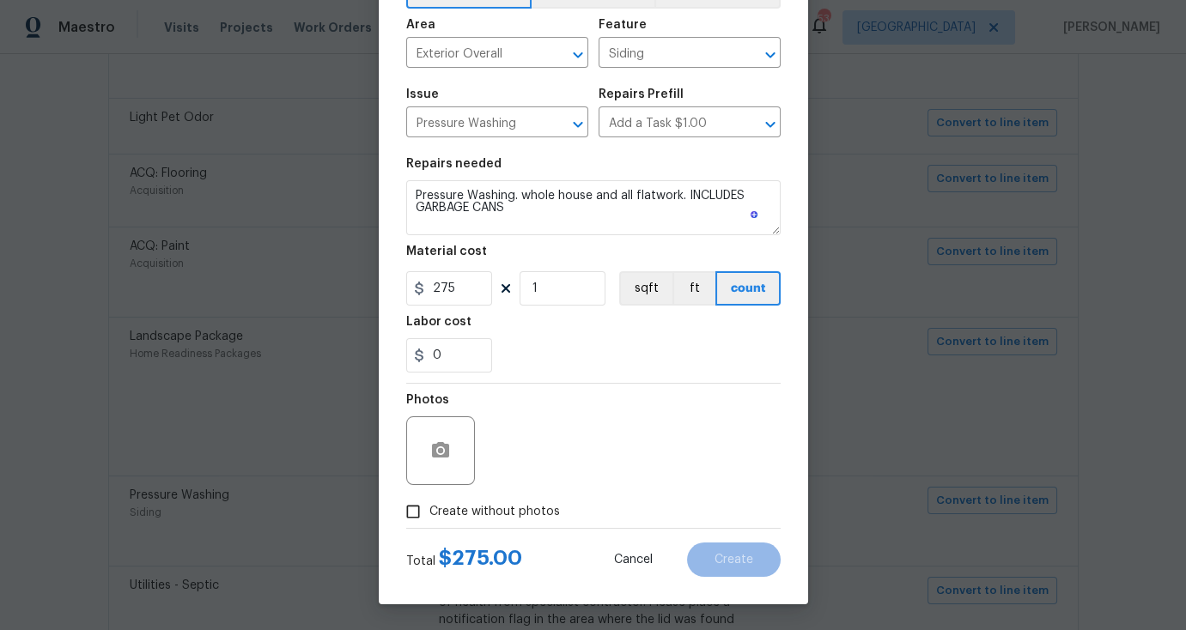
click at [429, 507] on input "Create without photos" at bounding box center [413, 511] width 33 height 33
checkbox input "true"
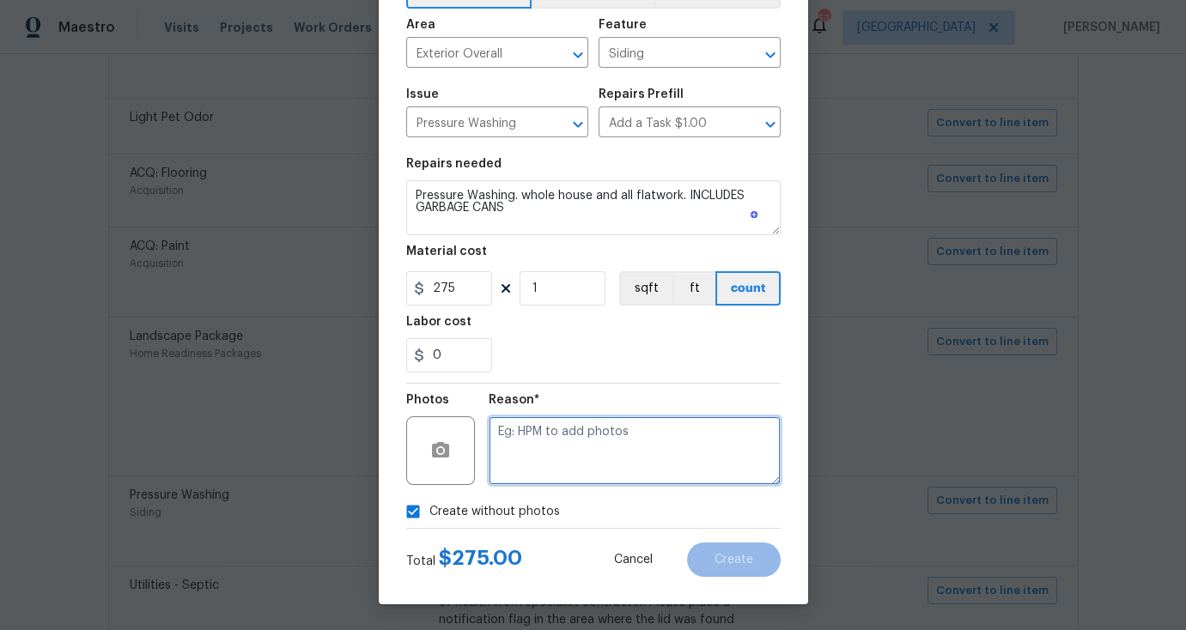
click at [669, 446] on textarea at bounding box center [635, 450] width 292 height 69
type textarea "1"
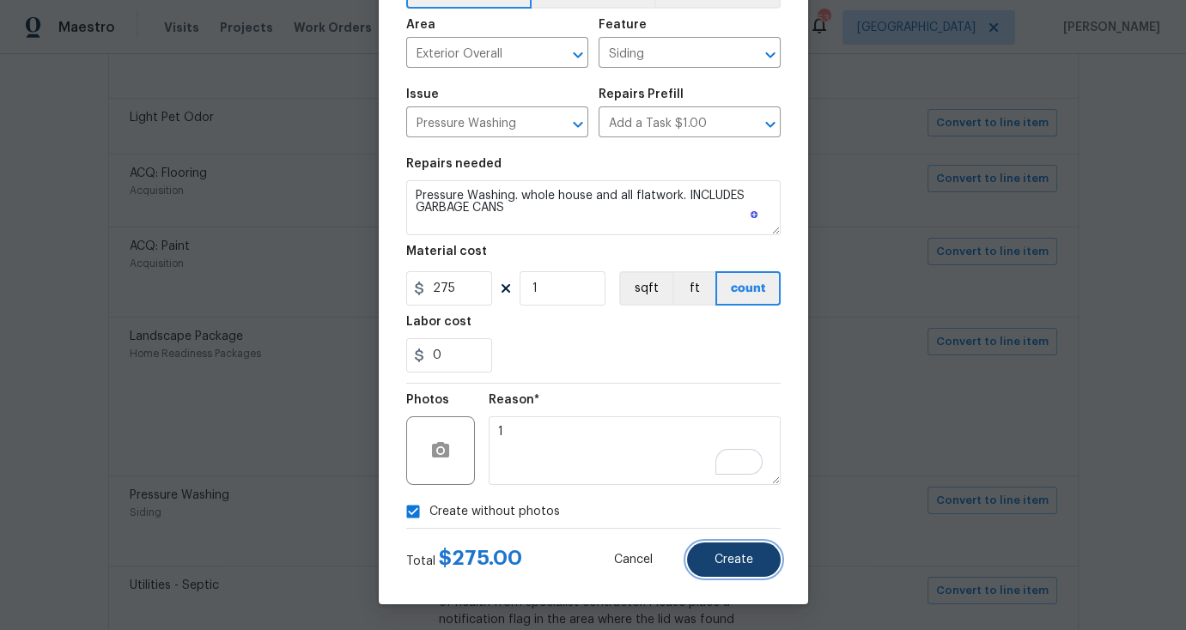
click at [752, 566] on button "Create" at bounding box center [734, 560] width 94 height 34
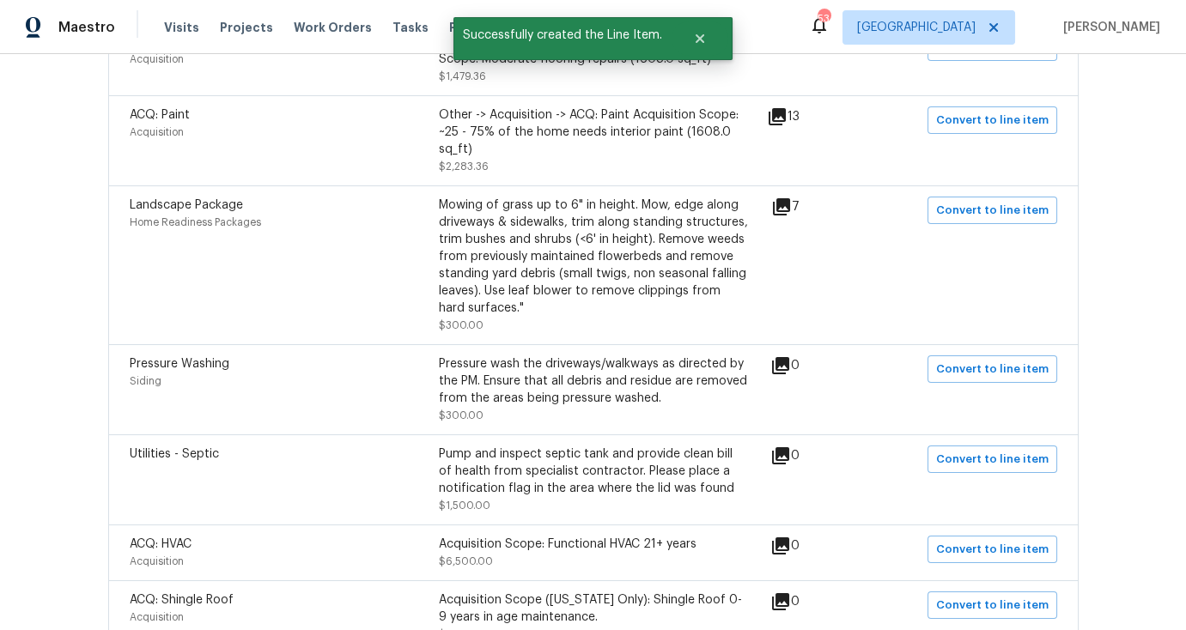
scroll to position [1263, 0]
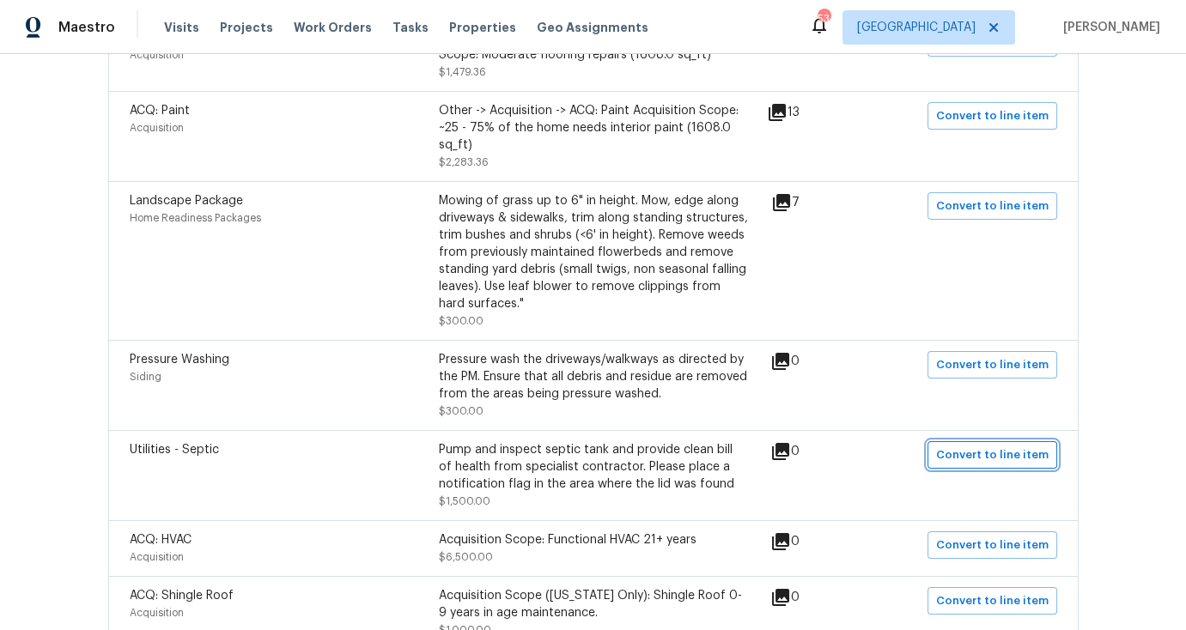
click at [995, 450] on span "Convert to line item" at bounding box center [992, 456] width 112 height 20
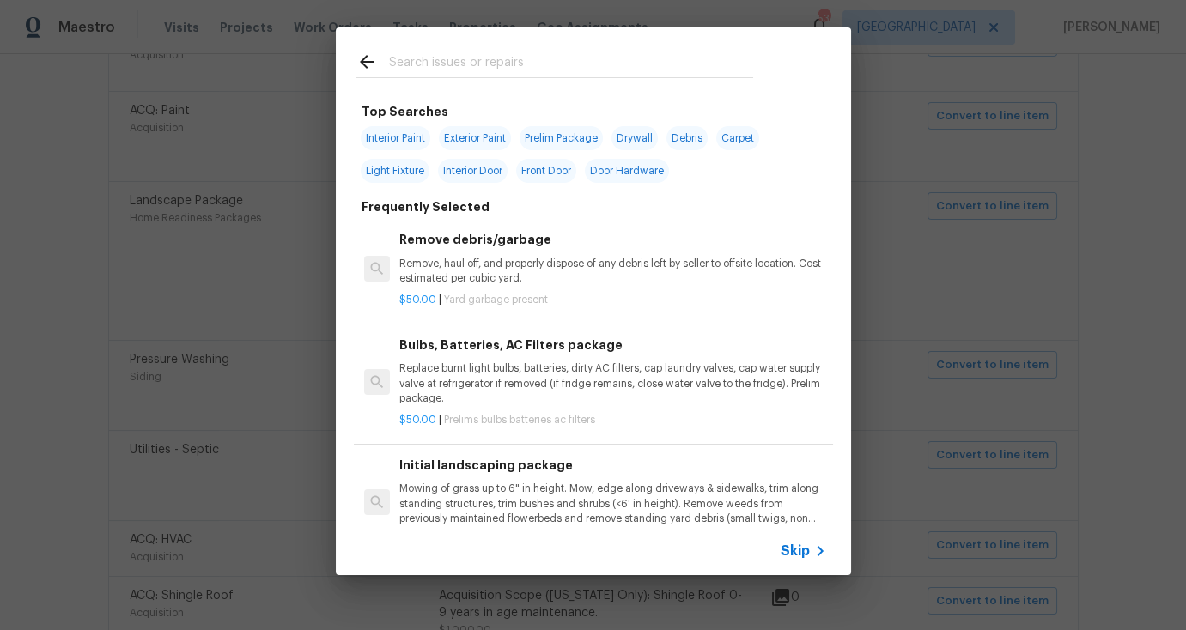
click at [789, 546] on span "Skip" at bounding box center [794, 551] width 29 height 17
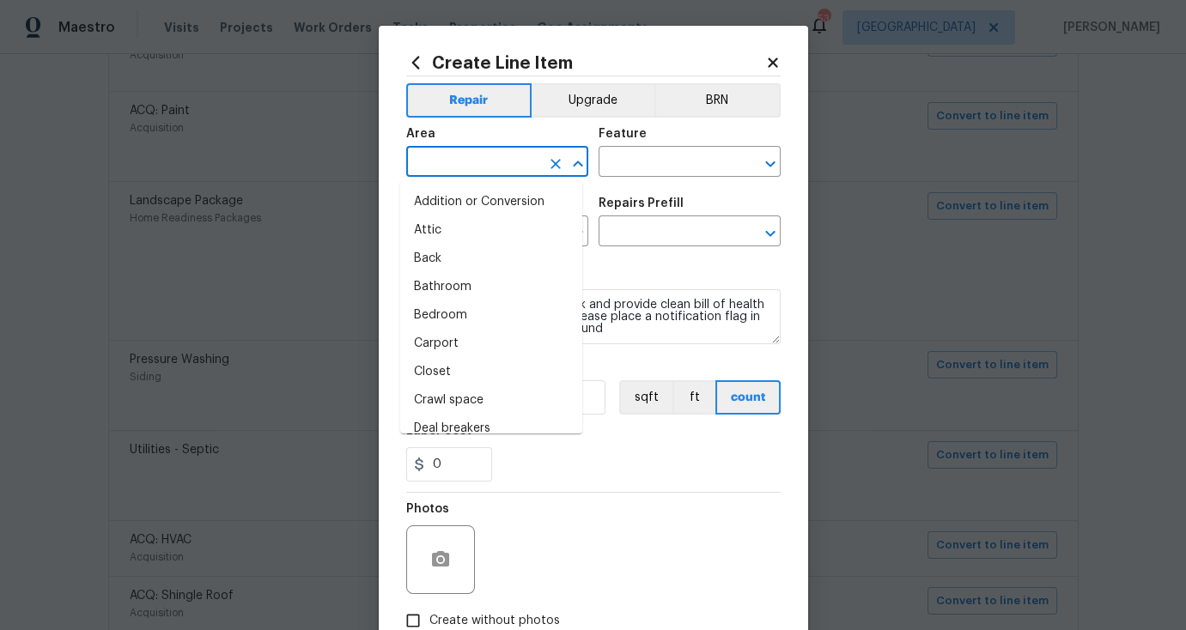
click at [505, 175] on input "text" at bounding box center [473, 163] width 134 height 27
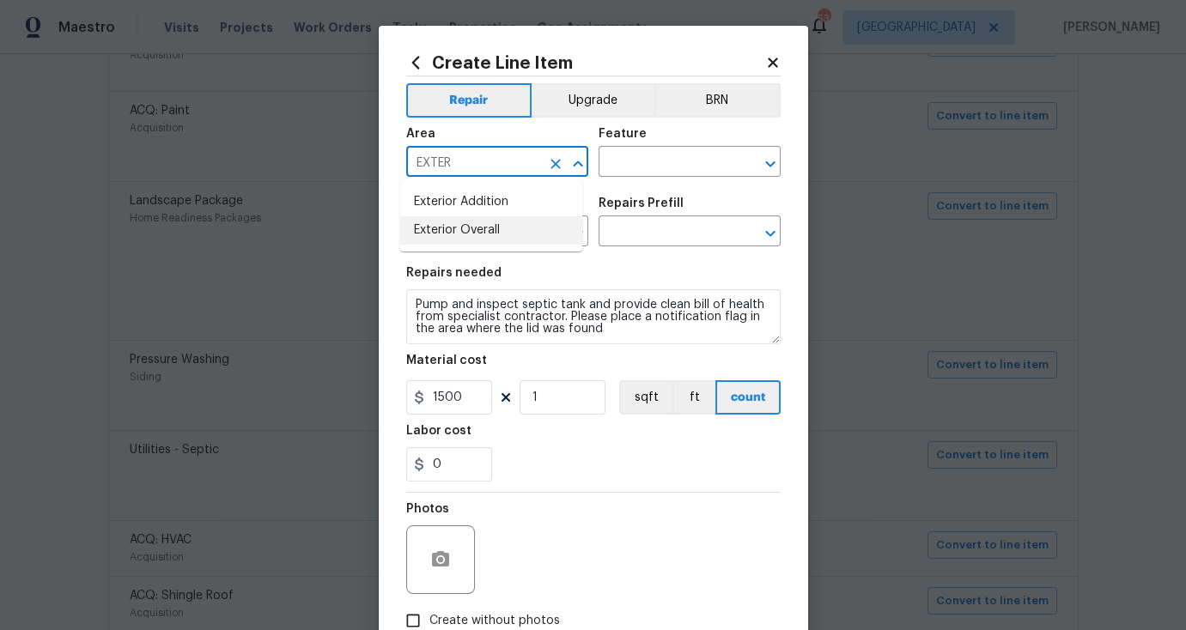
click at [524, 238] on li "Exterior Overall" at bounding box center [491, 230] width 182 height 28
type input "Exterior Overall"
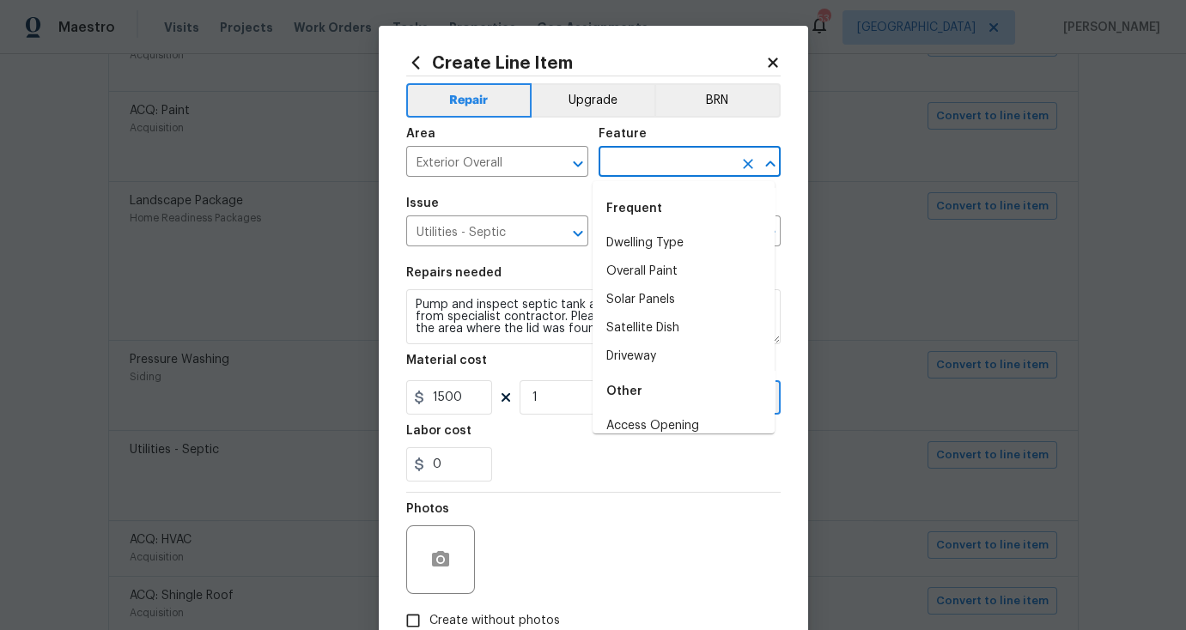
click at [625, 161] on input "text" at bounding box center [665, 163] width 134 height 27
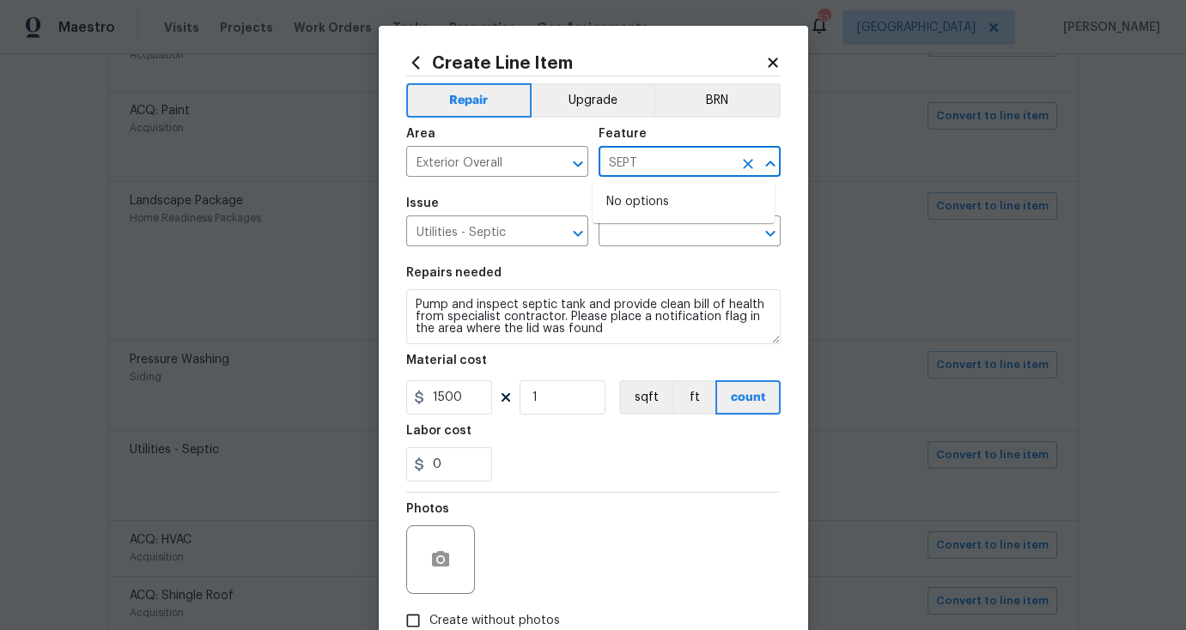
type input "SEPTI"
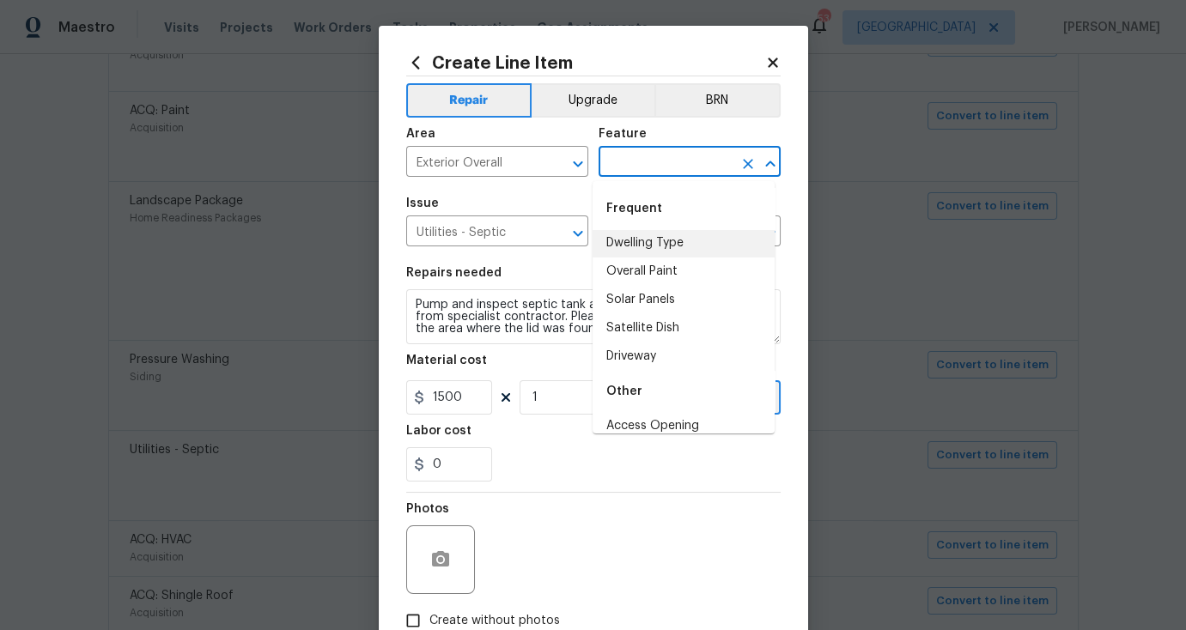
click at [745, 156] on icon "Clear" at bounding box center [747, 163] width 17 height 17
click at [665, 171] on input "text" at bounding box center [665, 163] width 134 height 27
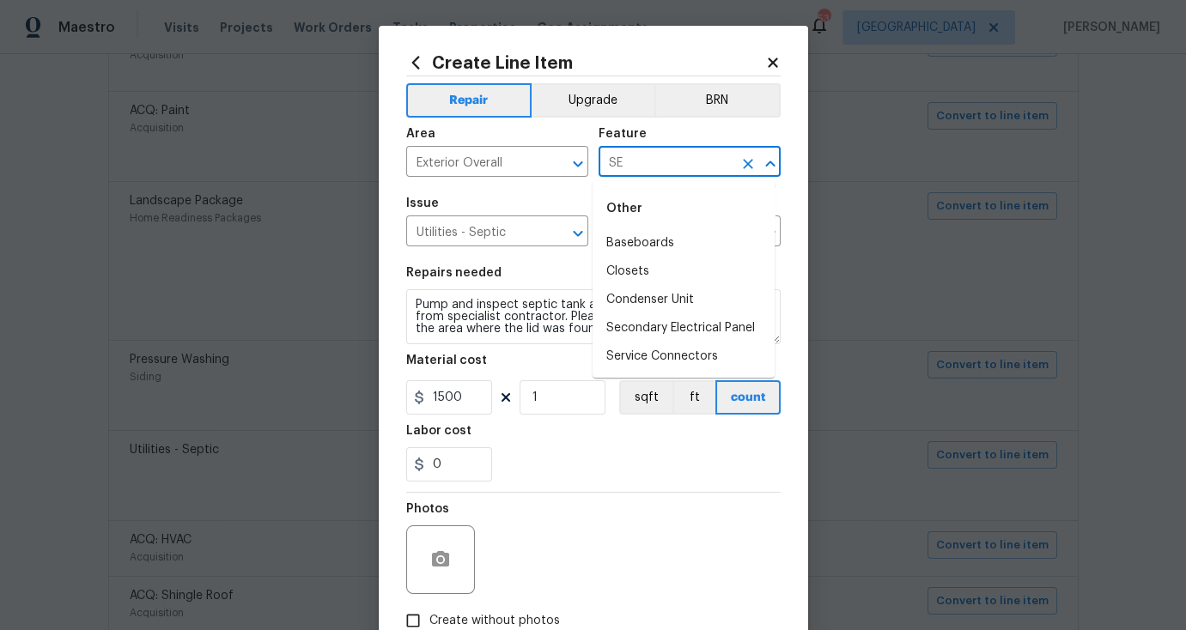
type input "S"
click at [659, 331] on li "Exterior Plumbing" at bounding box center [683, 328] width 182 height 28
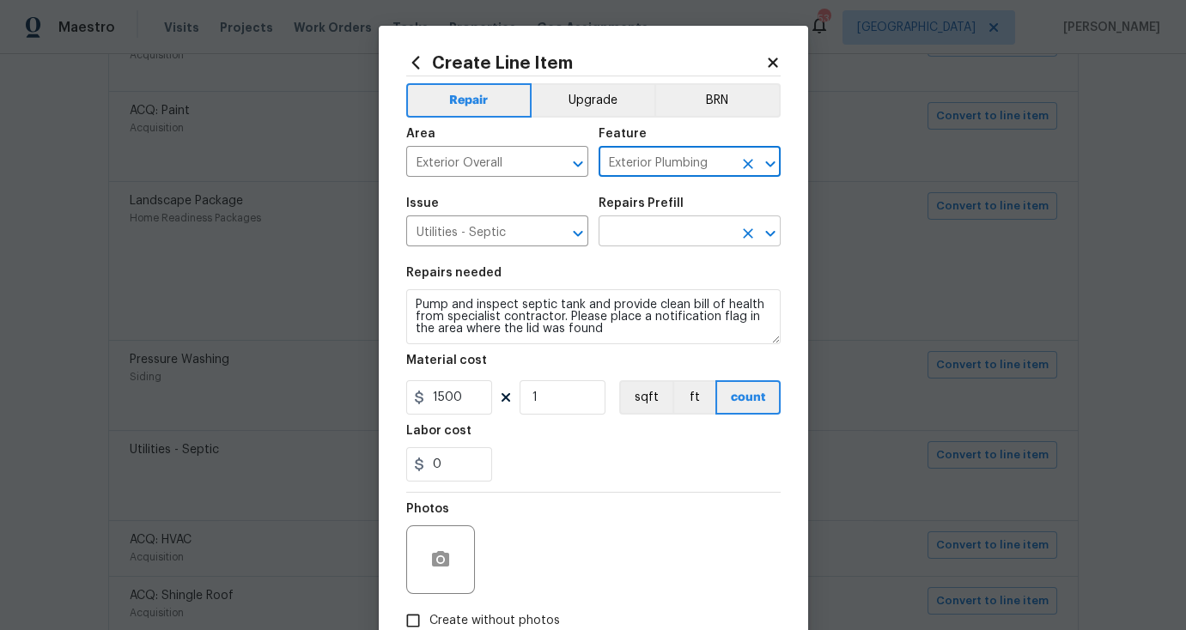
type input "Exterior Plumbing"
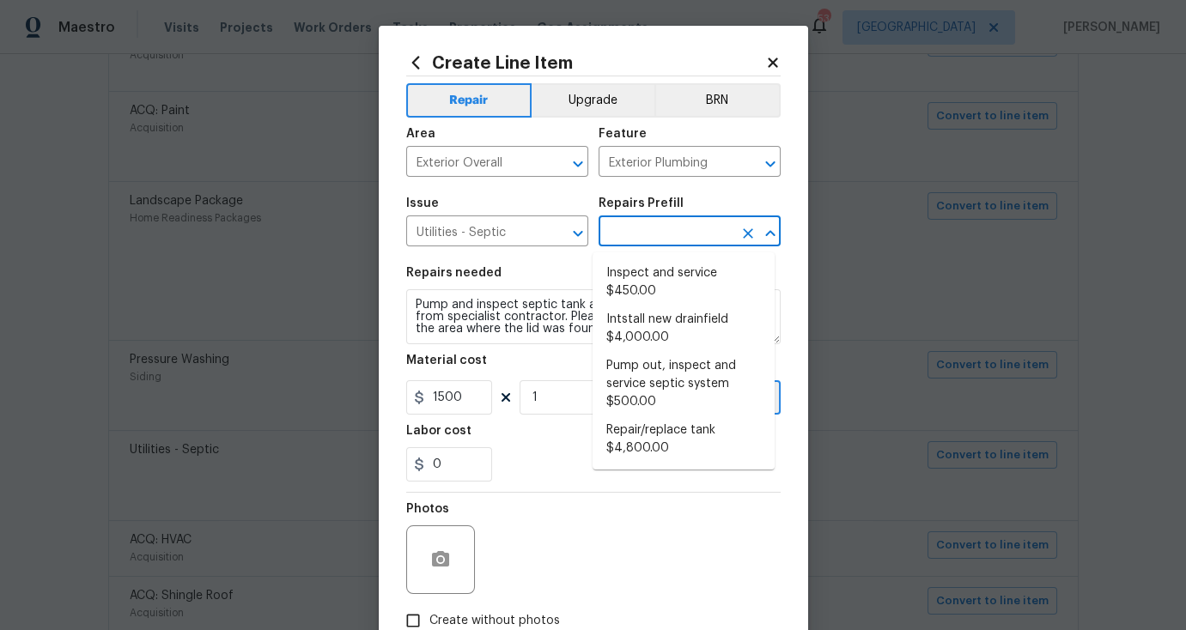
click at [636, 234] on input "text" at bounding box center [665, 233] width 134 height 27
click at [701, 385] on li "Pump out, inspect and service septic system $500.00" at bounding box center [683, 384] width 182 height 64
type input "Pump out, inspect and service septic system $500.00"
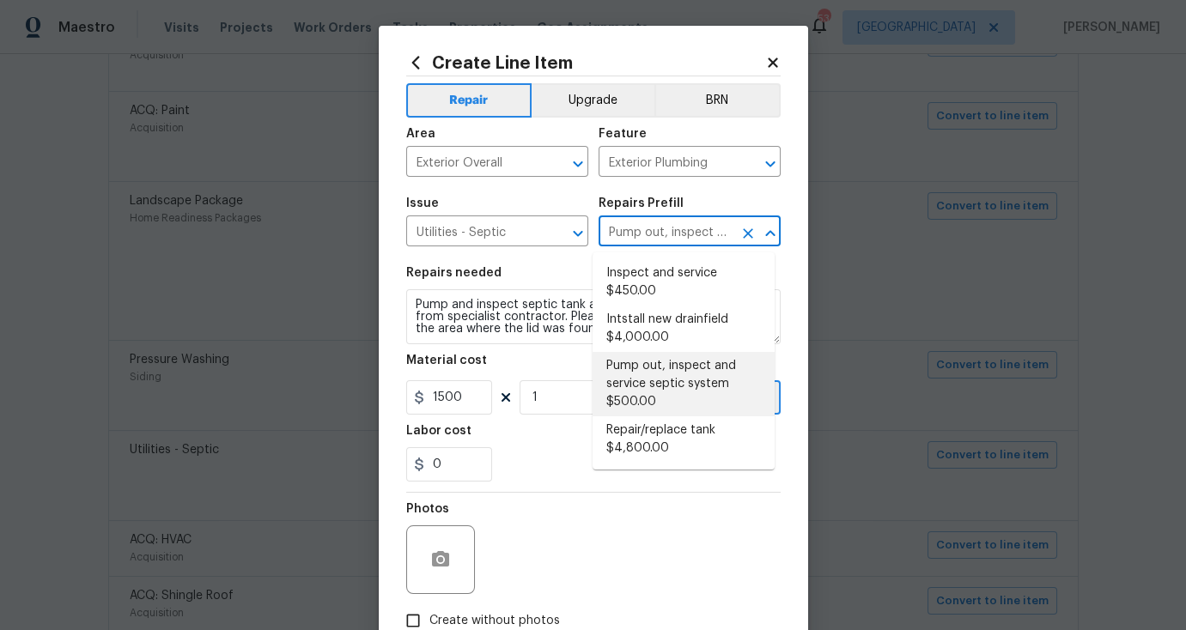
type textarea "Pump out, inspect and service septic system. Repair distribution box, sanitary …"
type input "500"
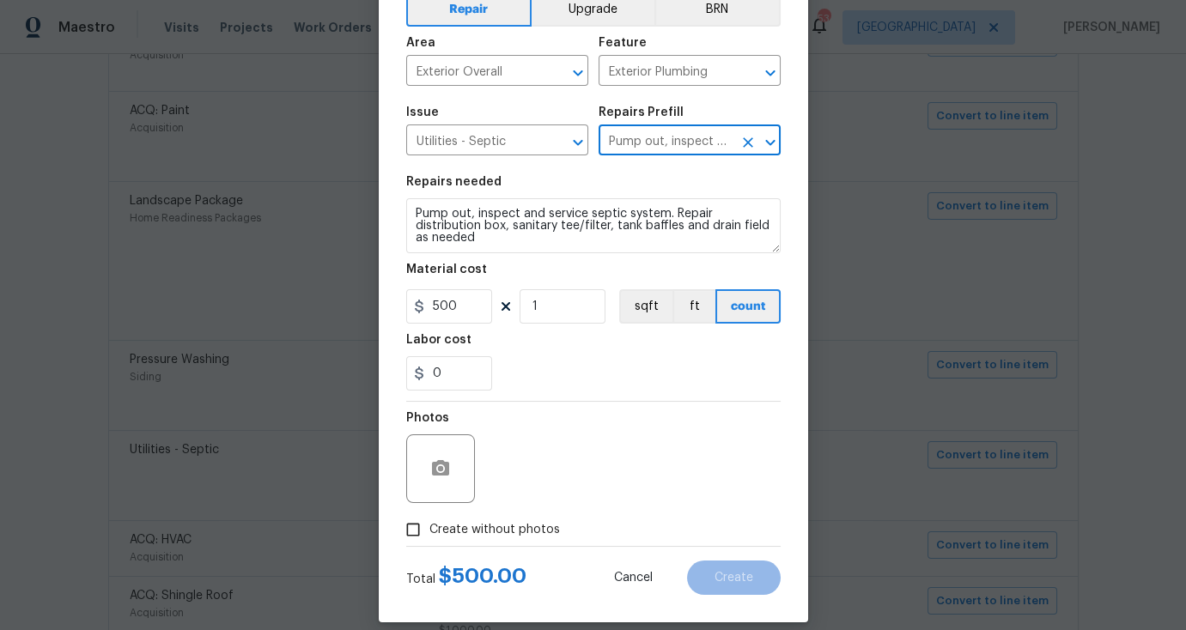
scroll to position [111, 0]
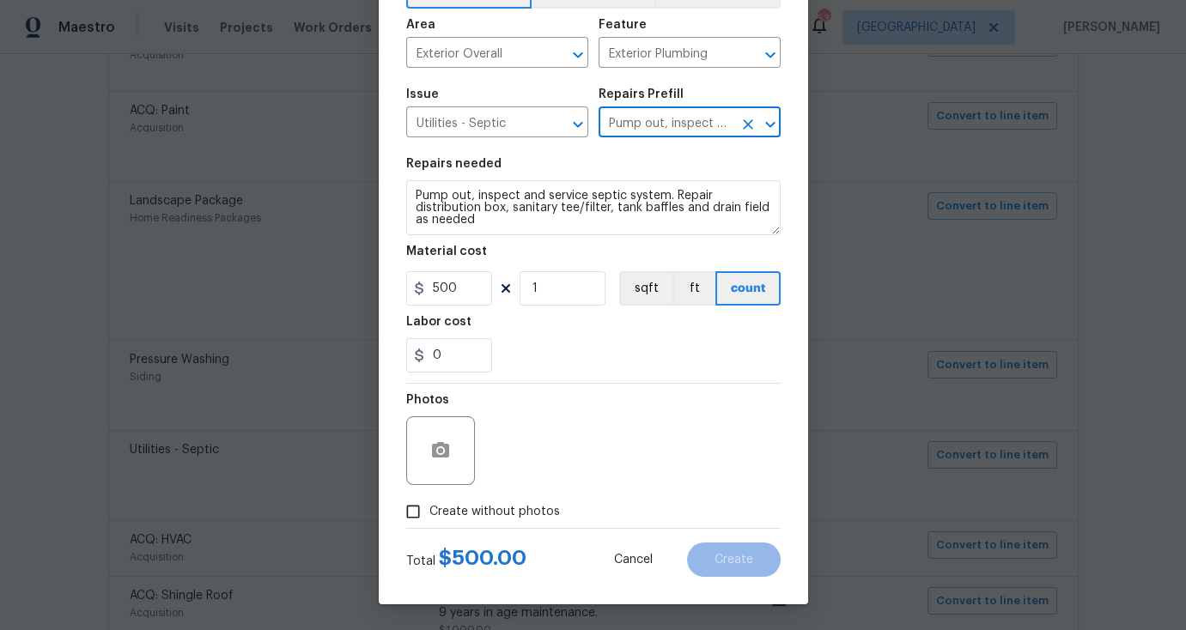
click at [498, 506] on span "Create without photos" at bounding box center [494, 512] width 131 height 18
click at [429, 506] on input "Create without photos" at bounding box center [413, 511] width 33 height 33
checkbox input "true"
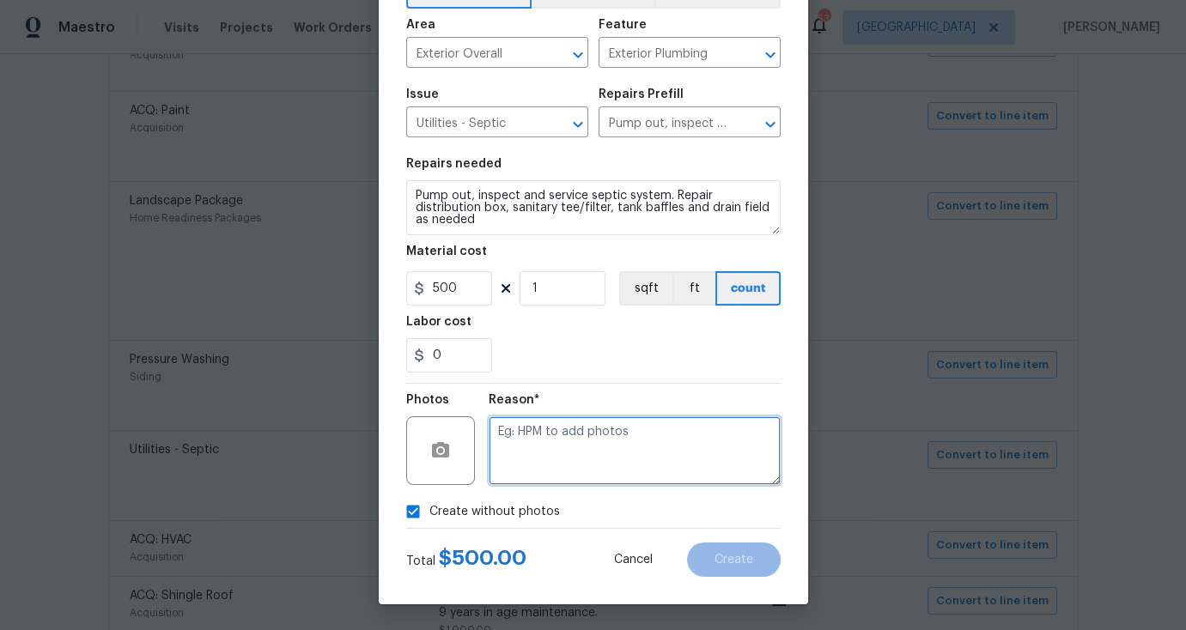
click at [599, 485] on textarea at bounding box center [635, 450] width 292 height 69
type textarea "N"
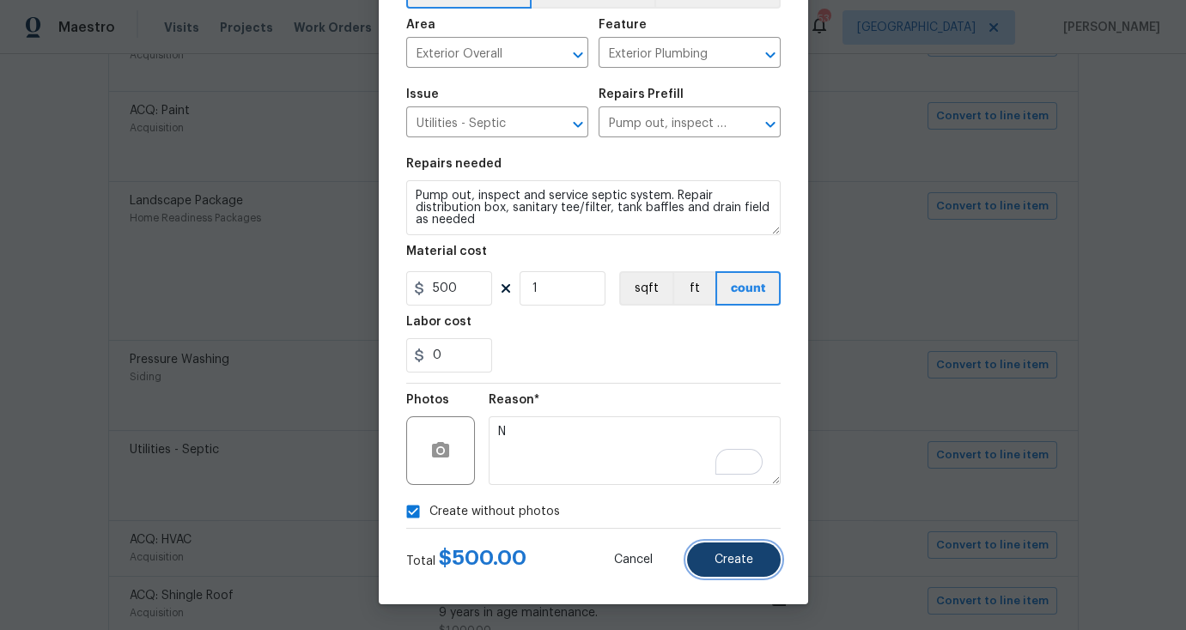
click at [721, 554] on span "Create" at bounding box center [733, 560] width 39 height 13
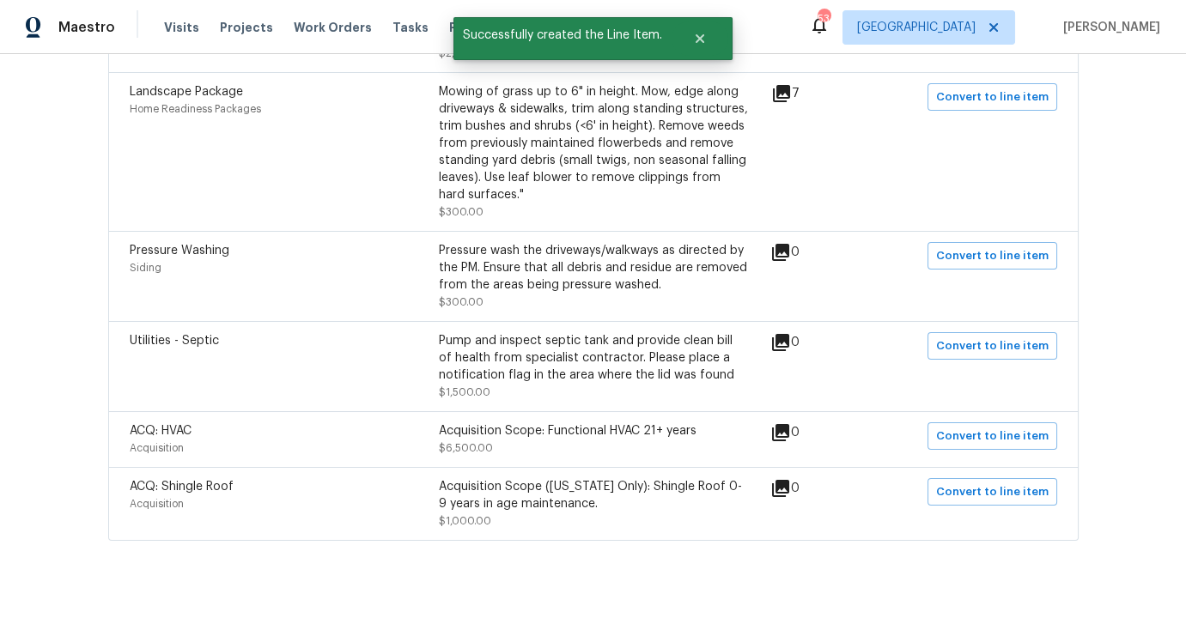
scroll to position [1391, 0]
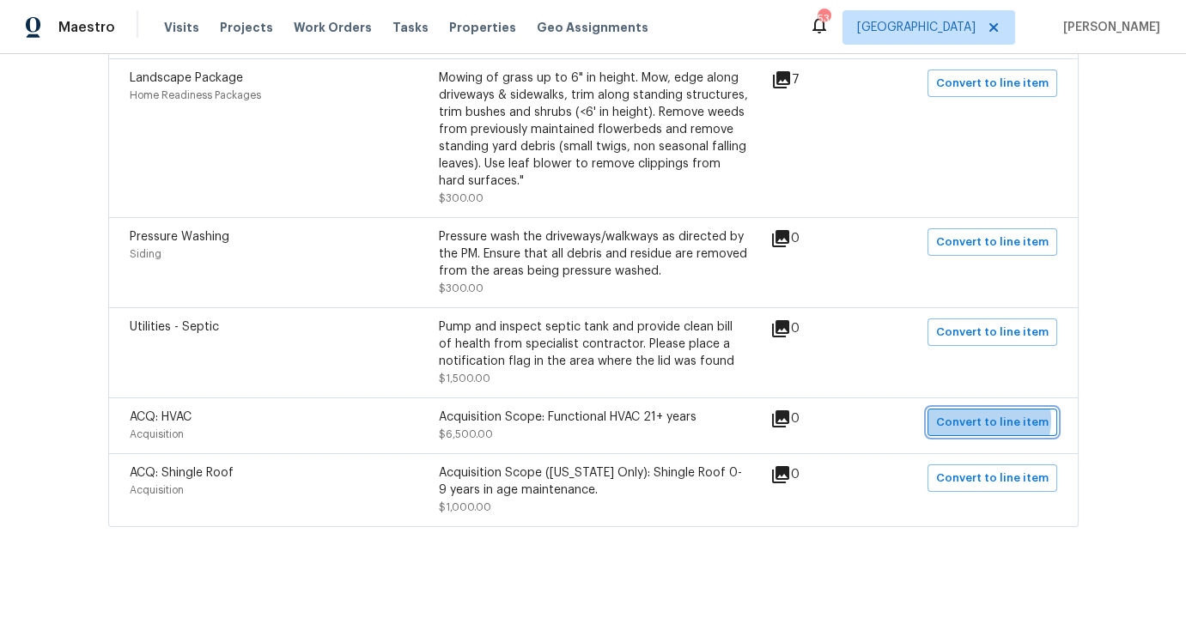
click at [976, 413] on span "Convert to line item" at bounding box center [992, 423] width 112 height 20
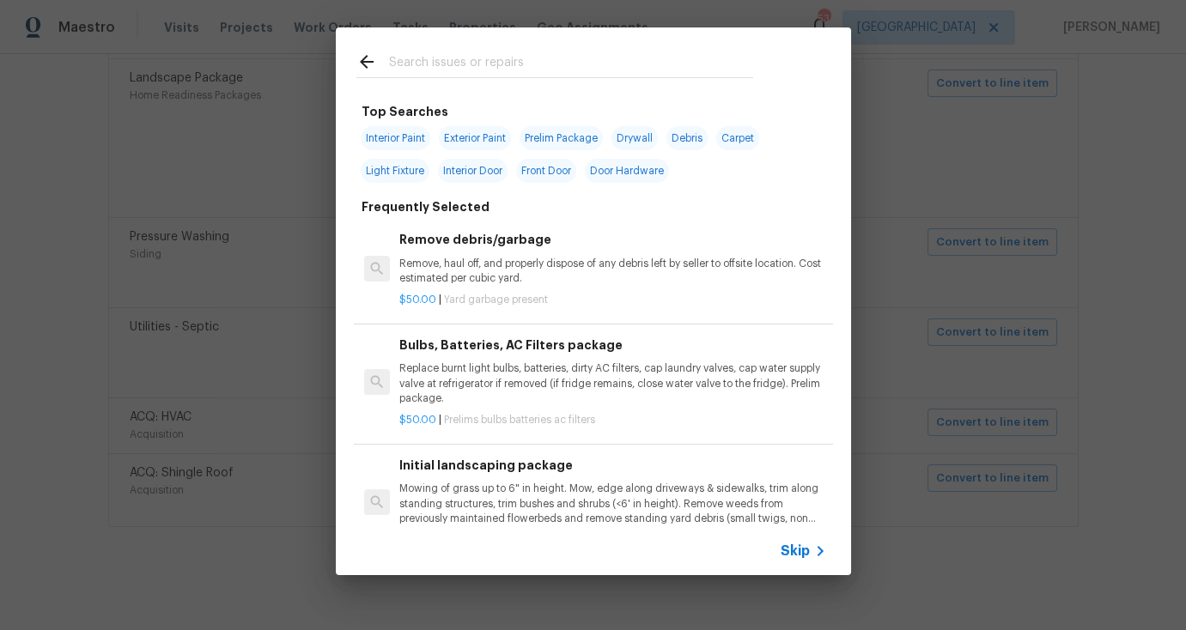
click at [804, 545] on span "Skip" at bounding box center [794, 551] width 29 height 17
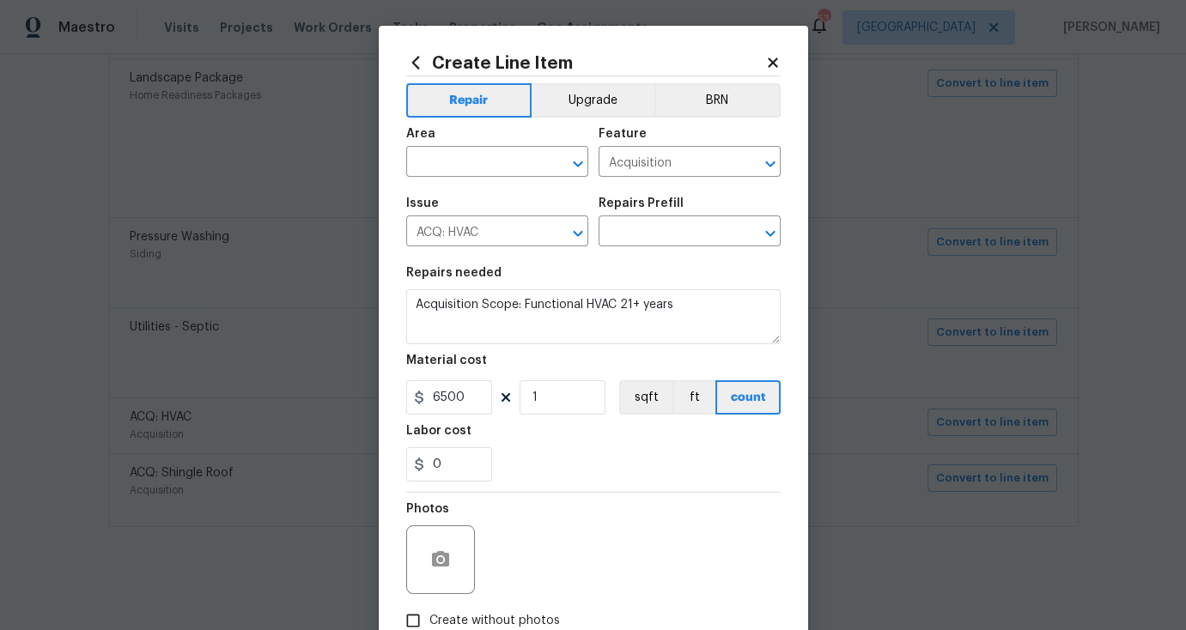
click at [471, 180] on span "Area ​" at bounding box center [497, 153] width 182 height 70
click at [471, 178] on span "Area ​" at bounding box center [497, 153] width 182 height 70
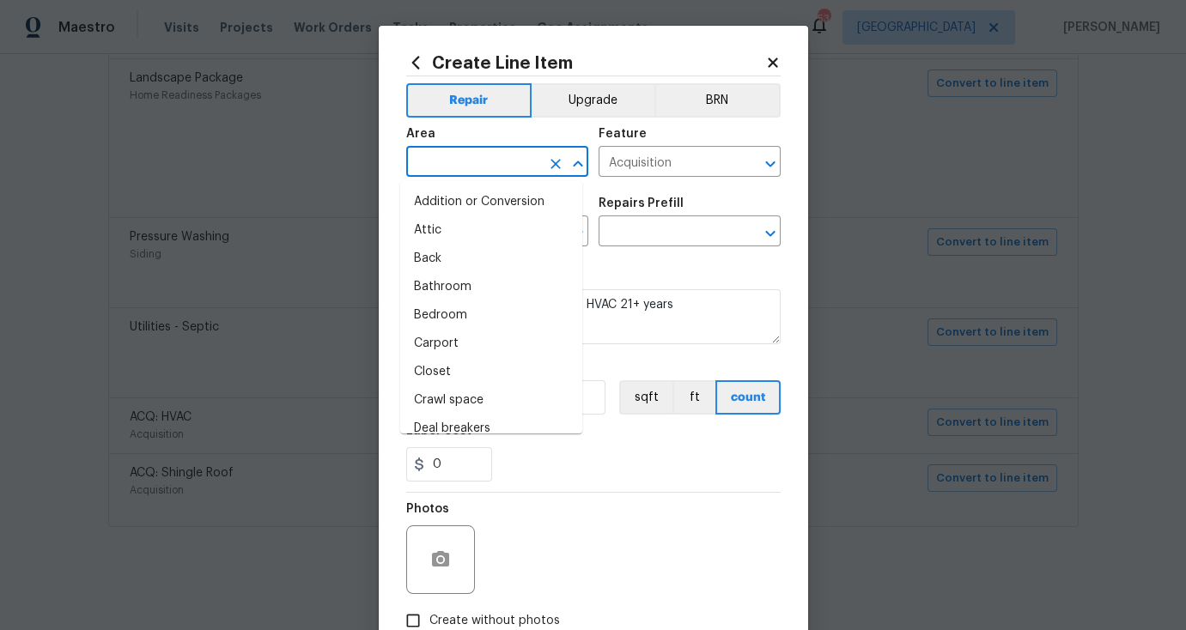
click at [467, 165] on input "text" at bounding box center [473, 163] width 134 height 27
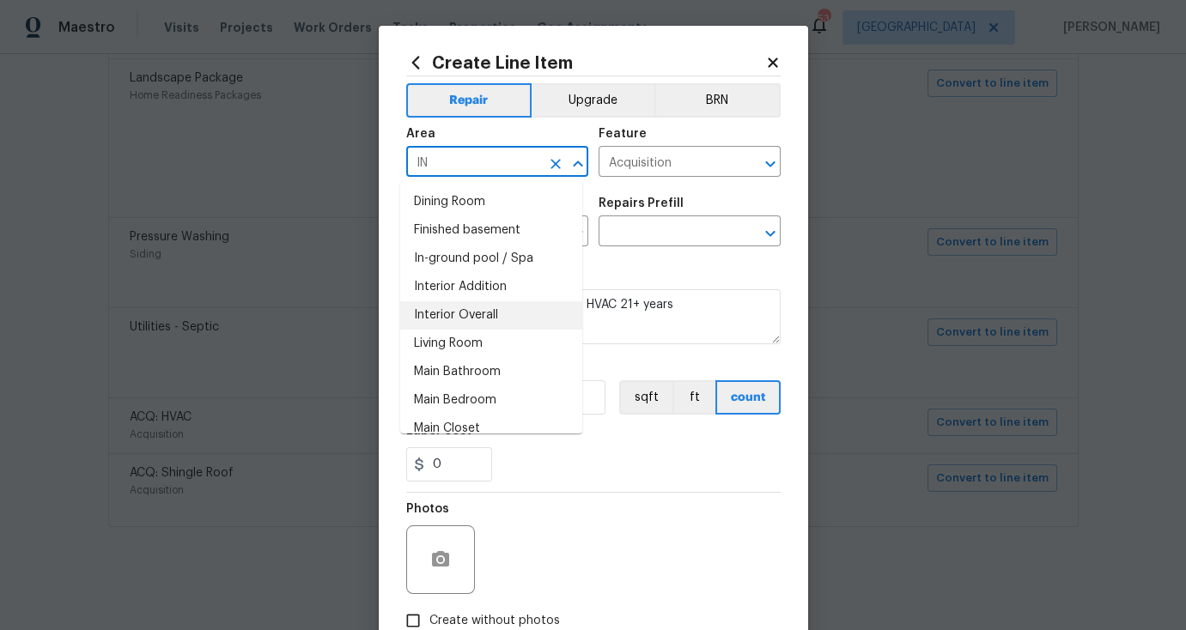
type input "I"
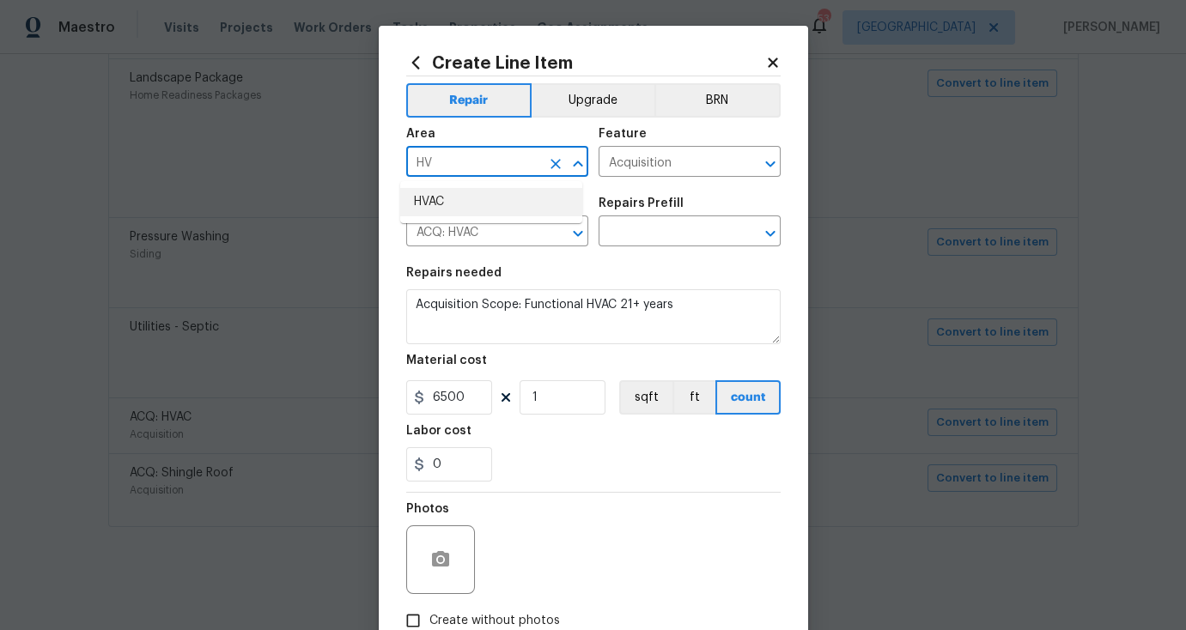
click at [438, 200] on li "HVAC" at bounding box center [491, 202] width 182 height 28
type input "HVAC"
click at [677, 219] on div "Repairs Prefill" at bounding box center [689, 208] width 182 height 22
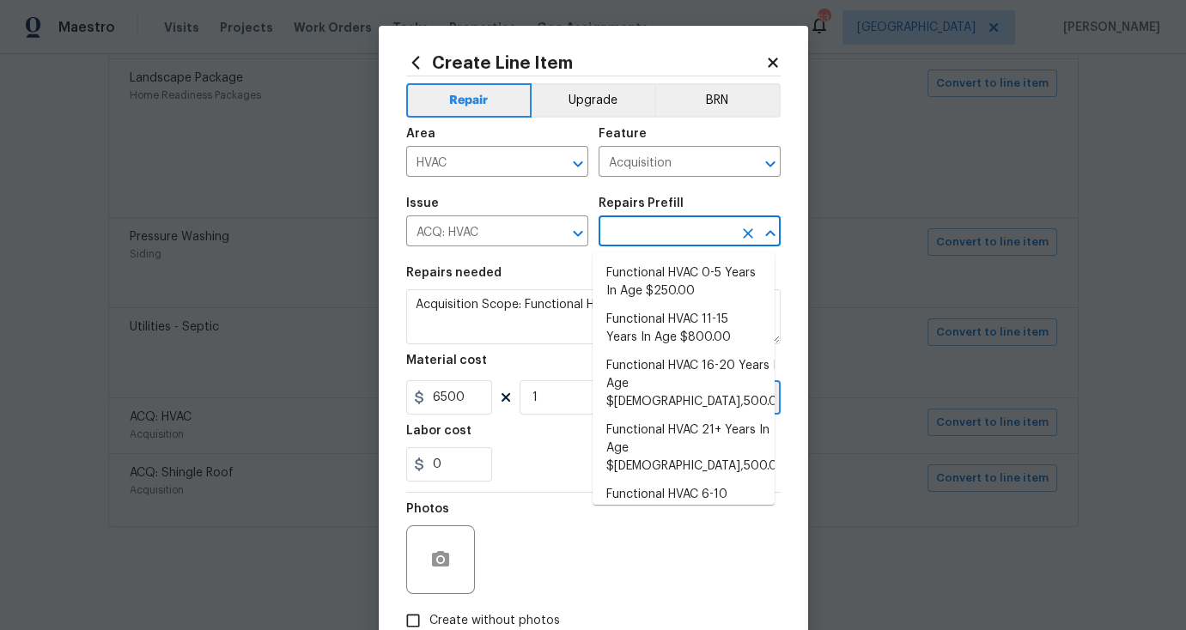
click at [672, 226] on input "text" at bounding box center [665, 233] width 134 height 27
click at [696, 417] on li "Functional HVAC 21+ Years In Age $6,500.00" at bounding box center [683, 448] width 182 height 64
type input "Functional HVAC 21+ Years In Age $6,500.00"
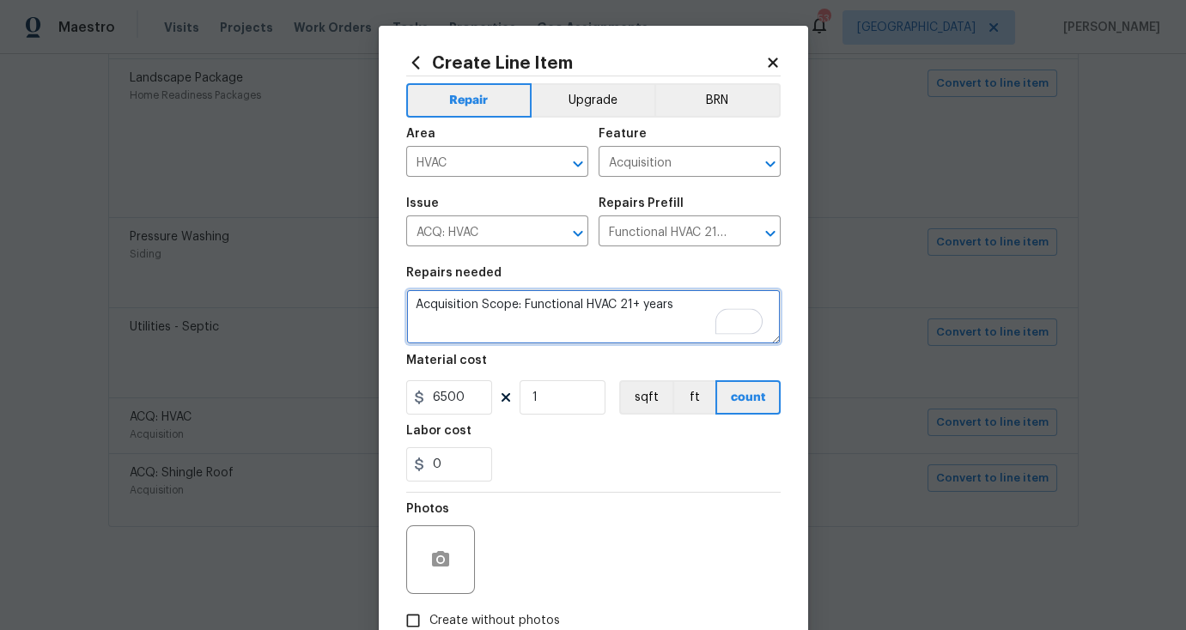
drag, startPoint x: 684, startPoint y: 301, endPoint x: 719, endPoint y: 305, distance: 35.4
click at [719, 304] on textarea "Acquisition Scope: Functional HVAC 21+ years" at bounding box center [593, 316] width 374 height 55
click at [409, 313] on textarea "Acquisition Scope: Functional HVAC 21+ years" at bounding box center [593, 316] width 374 height 55
click at [424, 302] on textarea "Acquisition Scope: Functional HVAC 21+ years" at bounding box center [593, 316] width 374 height 55
type textarea "QUOTE FOR REPLACEMENT. Acquisition Scope: Functional HVAC 21+ years"
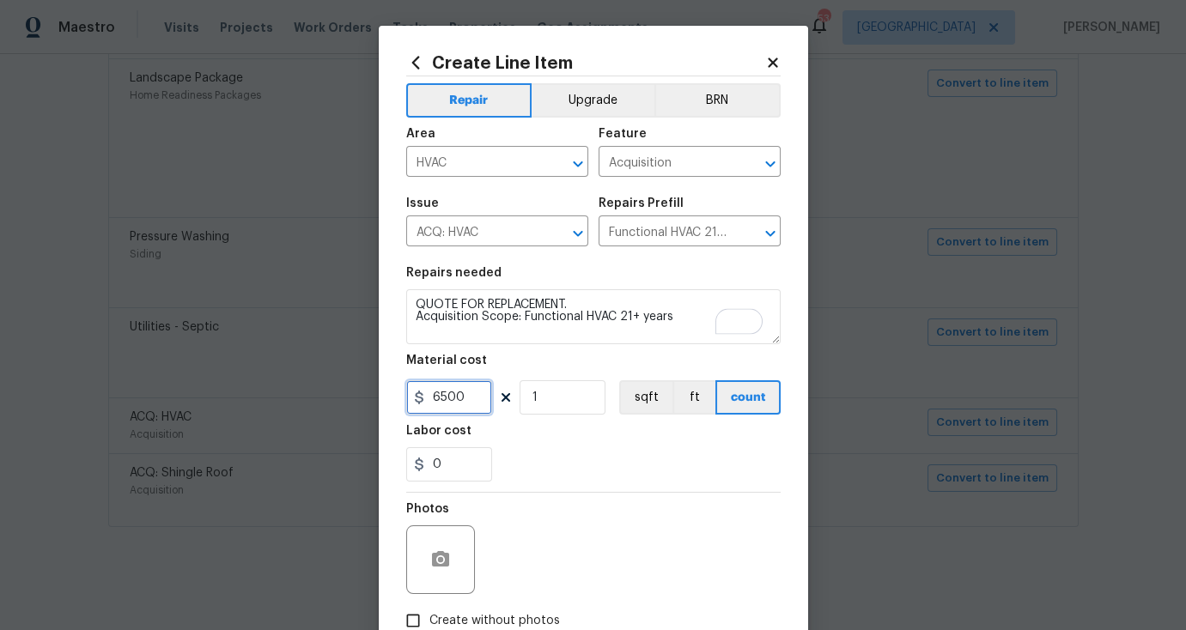
drag, startPoint x: 464, startPoint y: 399, endPoint x: 398, endPoint y: 389, distance: 66.9
click at [398, 389] on div "Create Line Item Repair Upgrade BRN Area HVAC ​ Feature Acquisition ​ Issue ACQ…" at bounding box center [593, 370] width 429 height 688
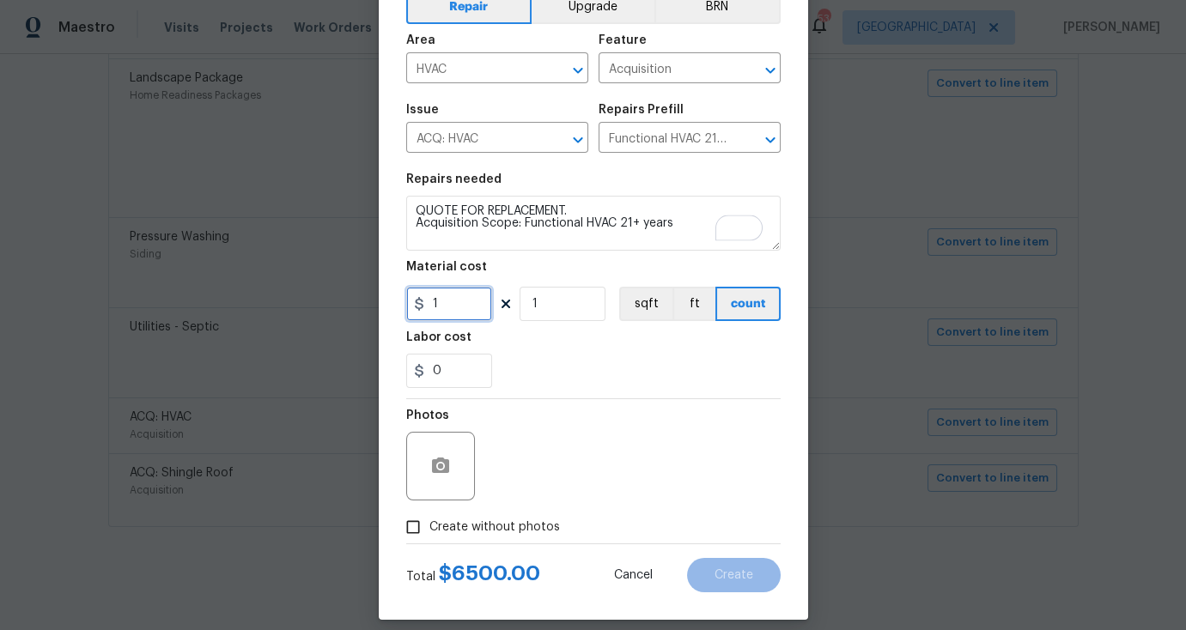
scroll to position [111, 0]
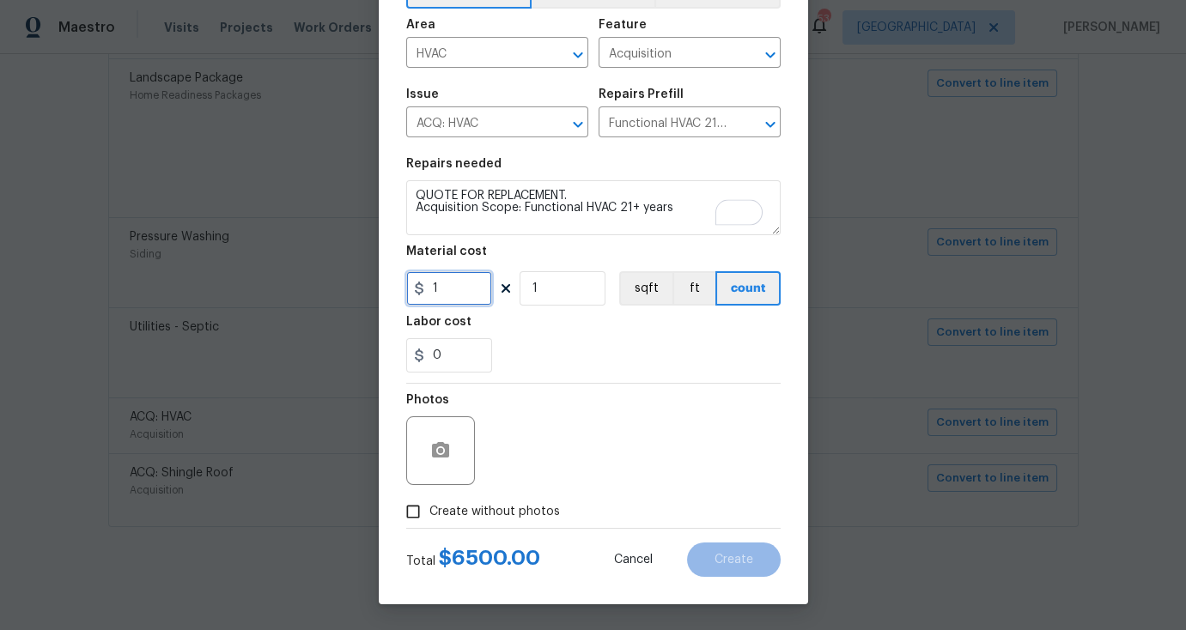
type input "1"
click at [505, 513] on span "Create without photos" at bounding box center [494, 512] width 131 height 18
click at [429, 513] on input "Create without photos" at bounding box center [413, 511] width 33 height 33
checkbox input "true"
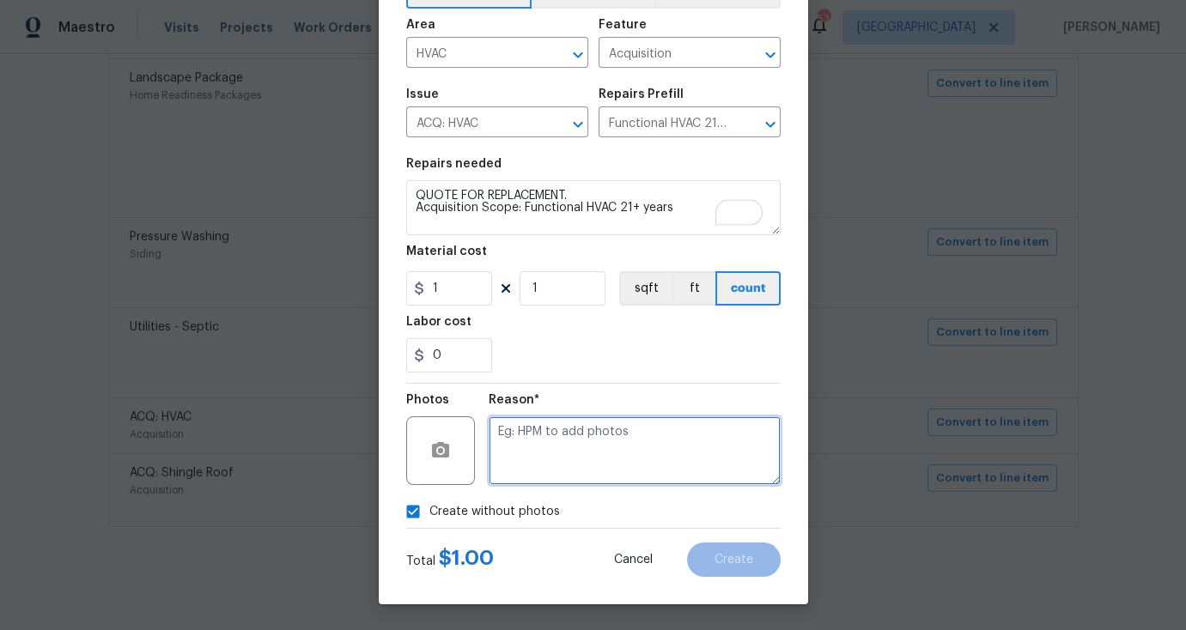
click at [598, 457] on textarea at bounding box center [635, 450] width 292 height 69
type textarea "N"
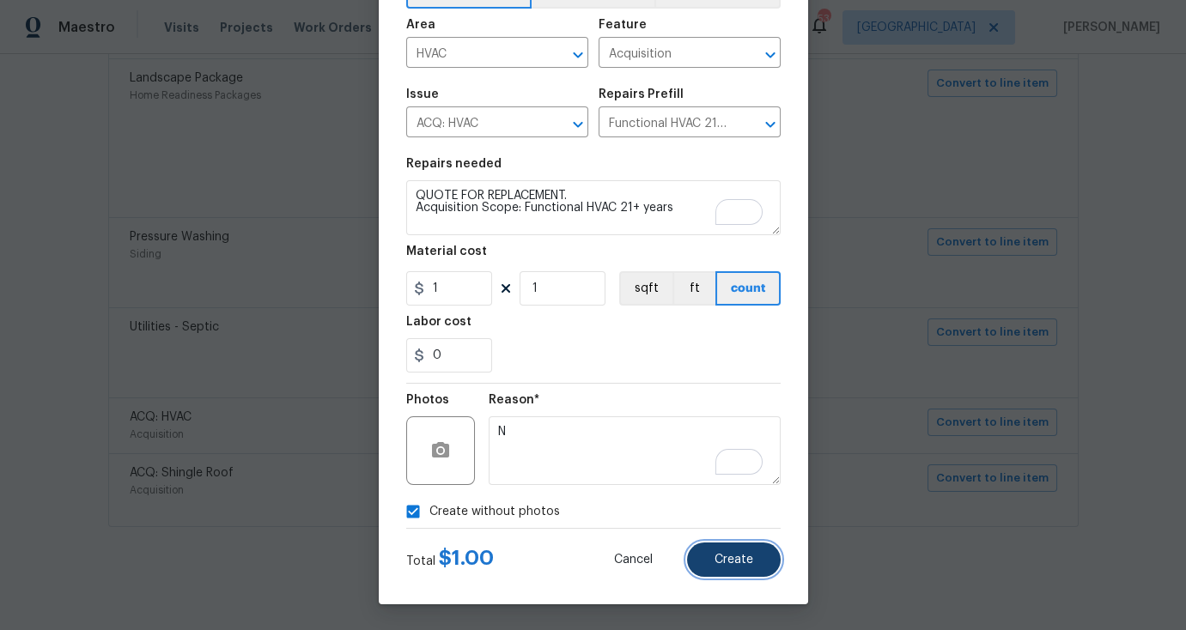
click at [734, 562] on span "Create" at bounding box center [733, 560] width 39 height 13
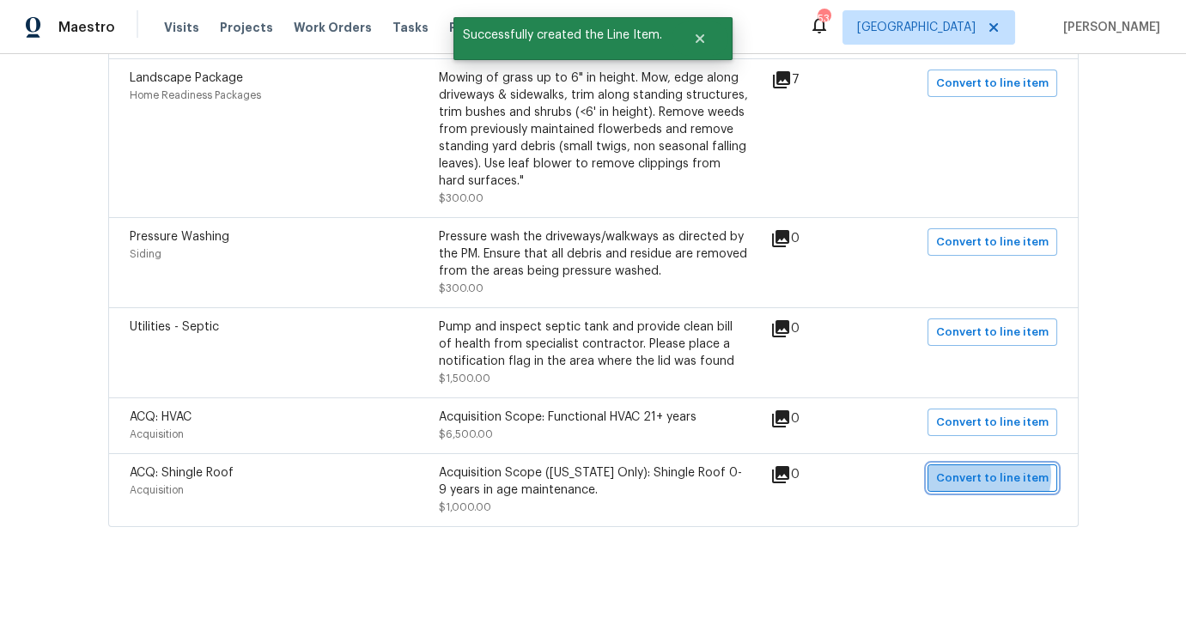
click at [984, 469] on span "Convert to line item" at bounding box center [992, 479] width 112 height 20
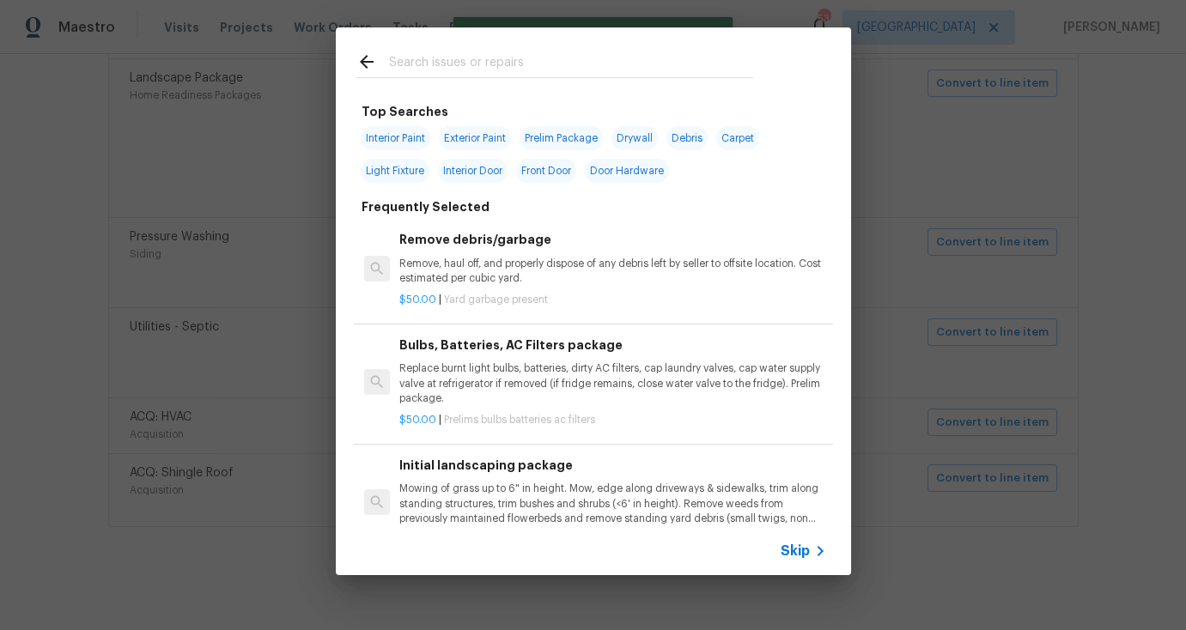
click at [805, 559] on span "Skip" at bounding box center [794, 551] width 29 height 17
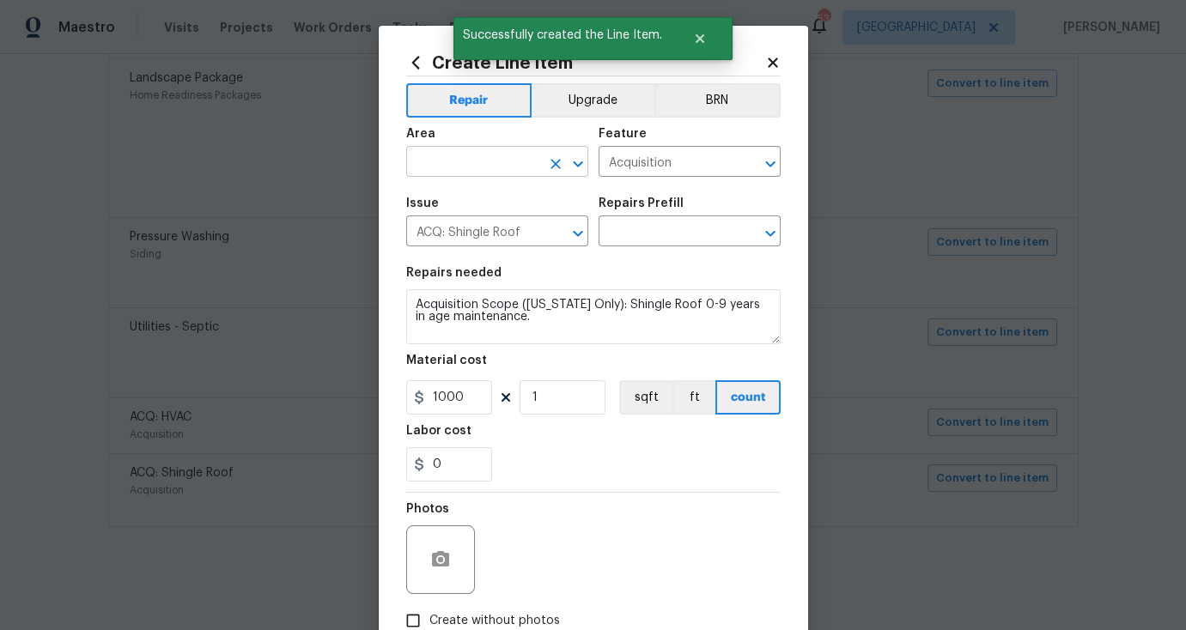
click at [453, 157] on input "text" at bounding box center [473, 163] width 134 height 27
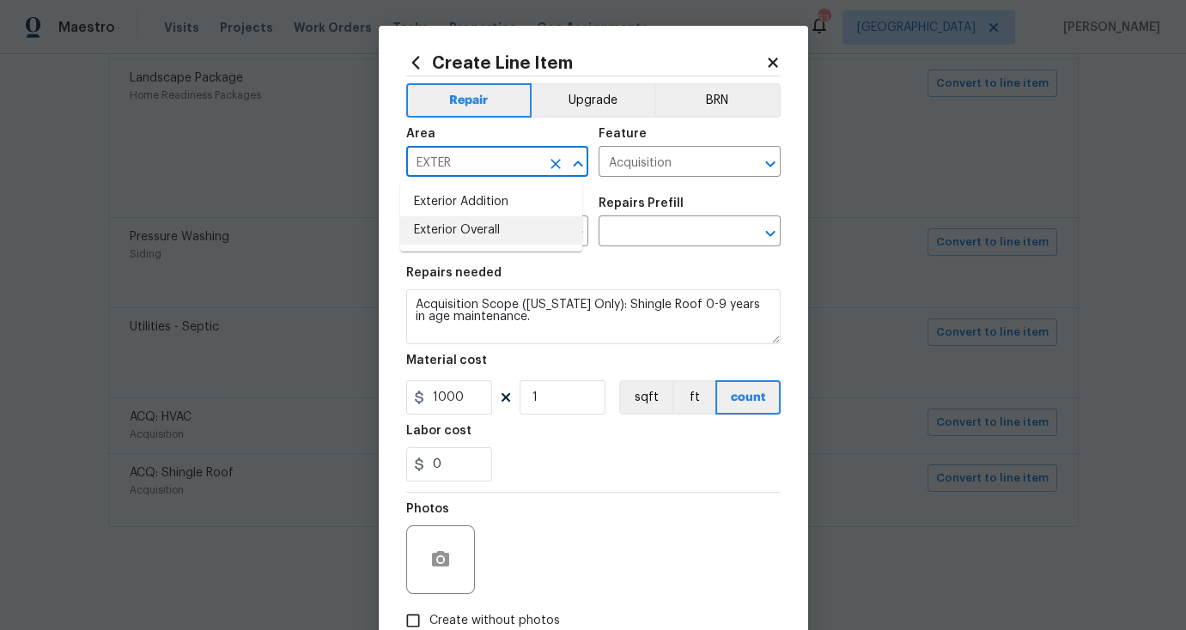
click at [478, 227] on li "Exterior Overall" at bounding box center [491, 230] width 182 height 28
type input "Exterior Overall"
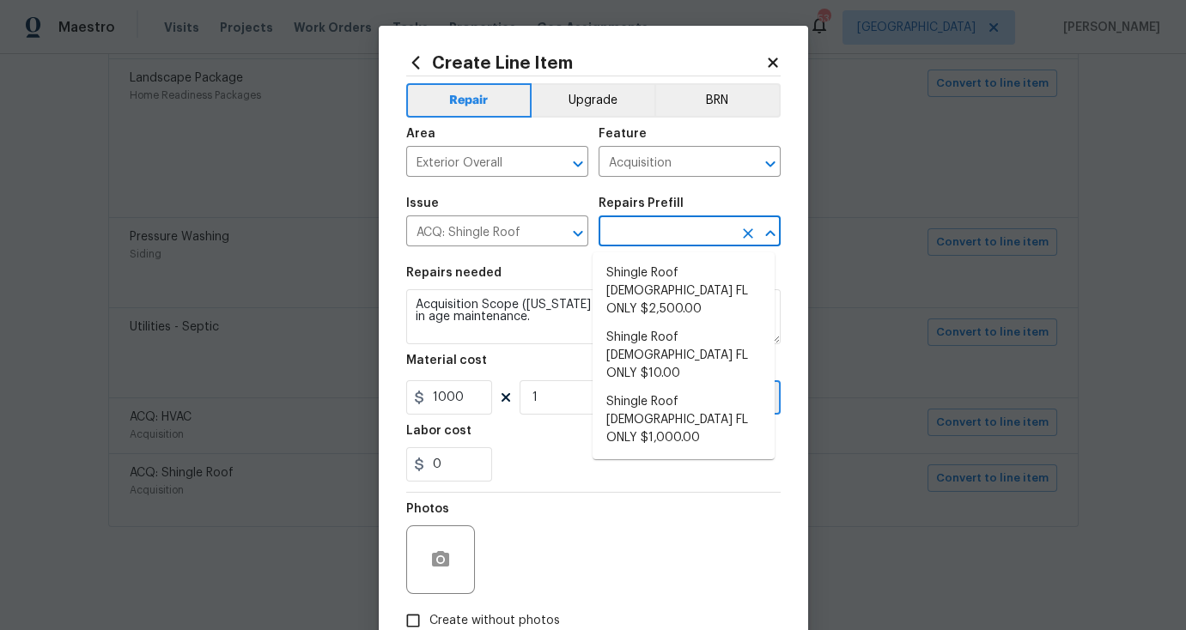
click at [644, 246] on input "text" at bounding box center [665, 233] width 134 height 27
click at [648, 388] on li "Shingle Roof 5-9 Years Old FL ONLY $1,000.00" at bounding box center [683, 420] width 182 height 64
type input "Shingle Roof 5-9 Years Old FL ONLY $1,000.00"
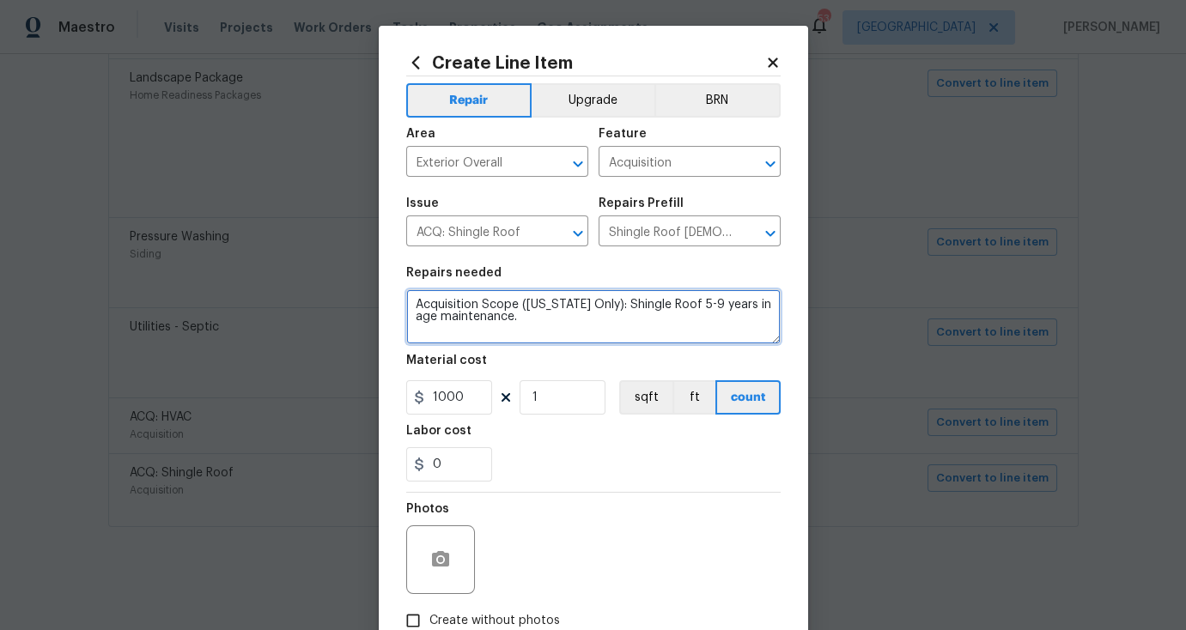
click at [409, 303] on textarea "Acquisition Scope (Florida Only): Shingle Roof 5-9 years in age maintenance." at bounding box center [593, 316] width 374 height 55
click at [429, 305] on textarea "Acquisition Scope (Florida Only): Shingle Roof 5-9 years in age maintenance." at bounding box center [593, 316] width 374 height 55
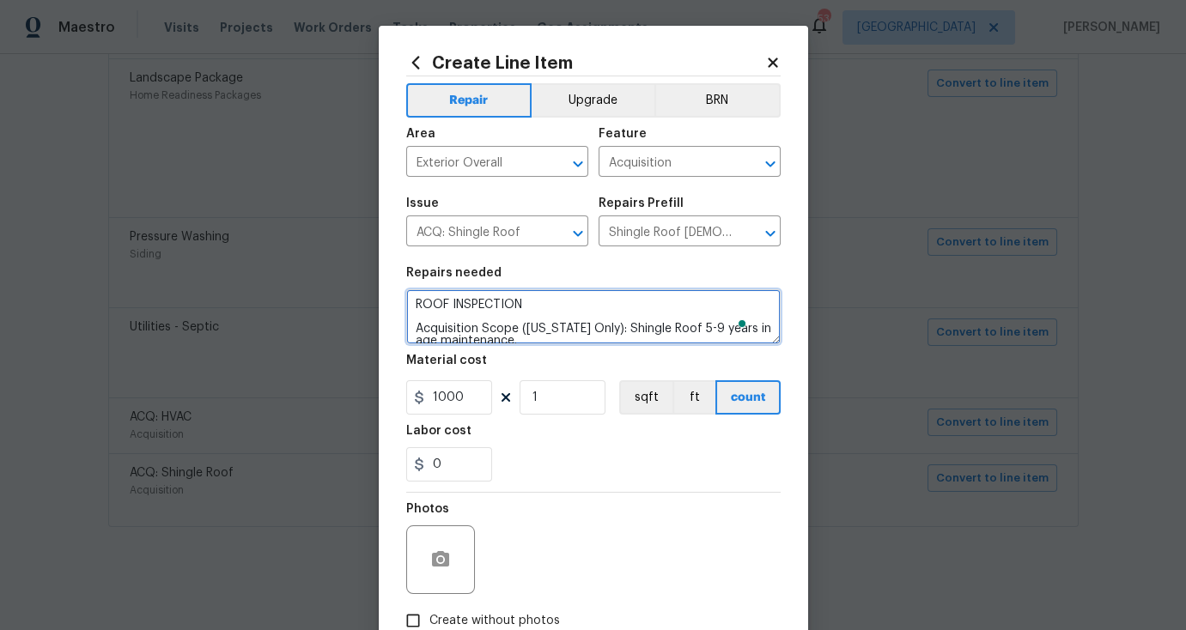
type textarea "ROOF INSPECTION Acquisition Scope (Florida Only): Shingle Roof 5-9 years in age…"
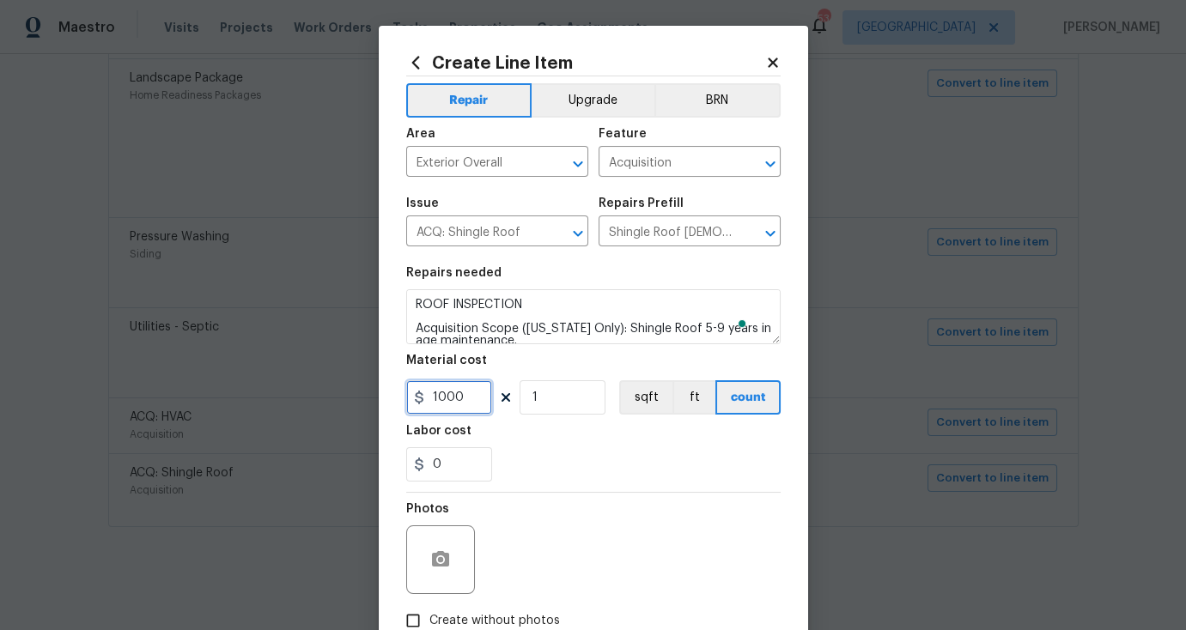
drag, startPoint x: 453, startPoint y: 402, endPoint x: 391, endPoint y: 396, distance: 63.0
click at [391, 396] on div "Create Line Item Repair Upgrade BRN Area Exterior Overall ​ Feature Acquisition…" at bounding box center [593, 370] width 429 height 688
type input "75"
click at [621, 461] on div "0" at bounding box center [593, 464] width 374 height 34
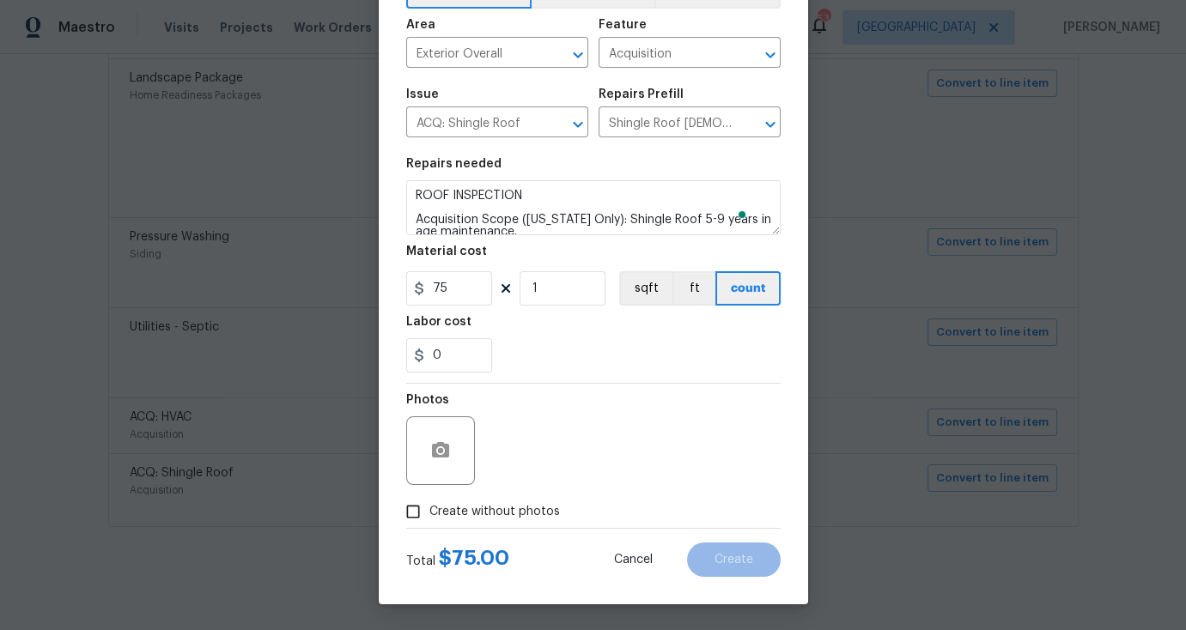
click at [503, 503] on span "Create without photos" at bounding box center [494, 512] width 131 height 18
click at [429, 502] on input "Create without photos" at bounding box center [413, 511] width 33 height 33
checkbox input "true"
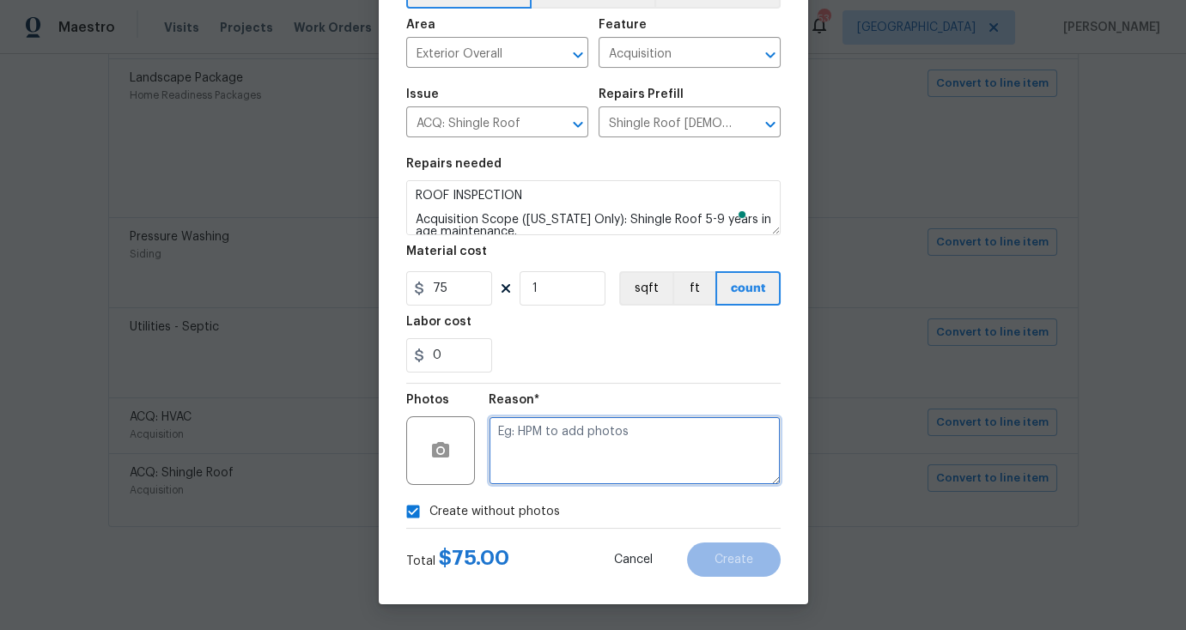
click at [614, 449] on textarea at bounding box center [635, 450] width 292 height 69
type textarea "N"
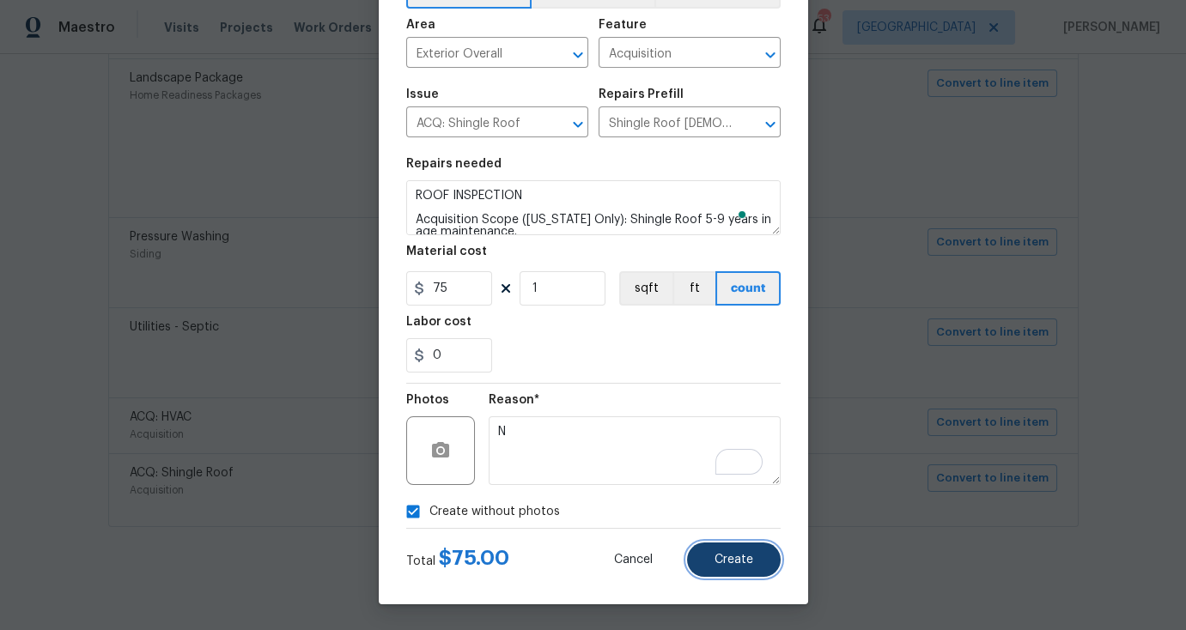
click at [719, 558] on span "Create" at bounding box center [733, 560] width 39 height 13
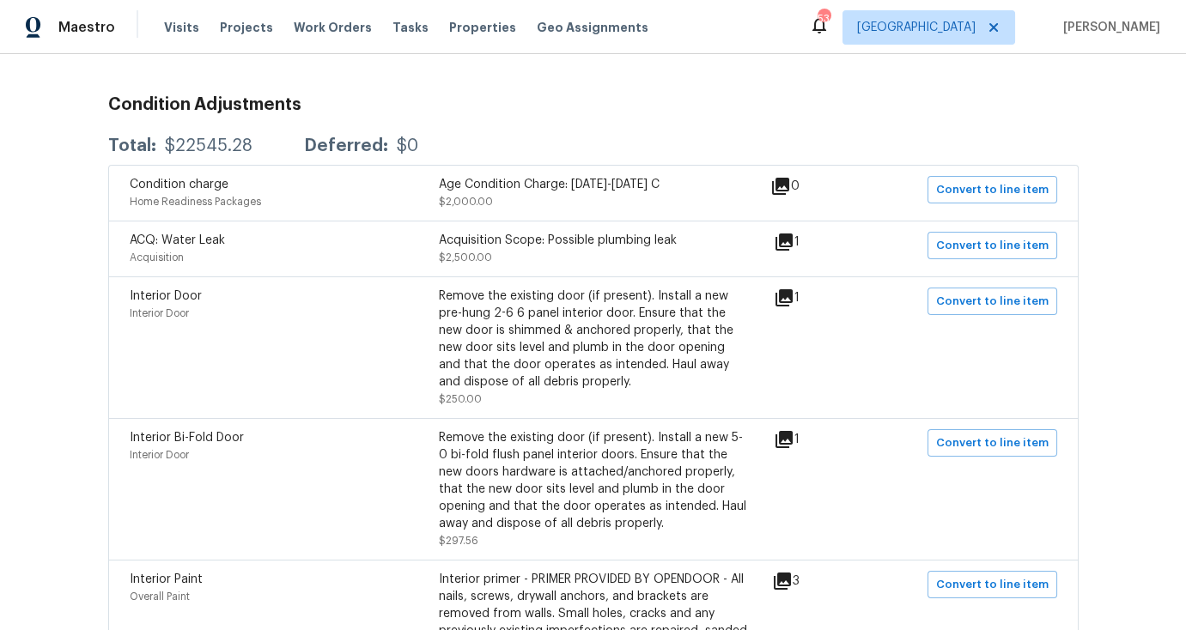
scroll to position [33, 0]
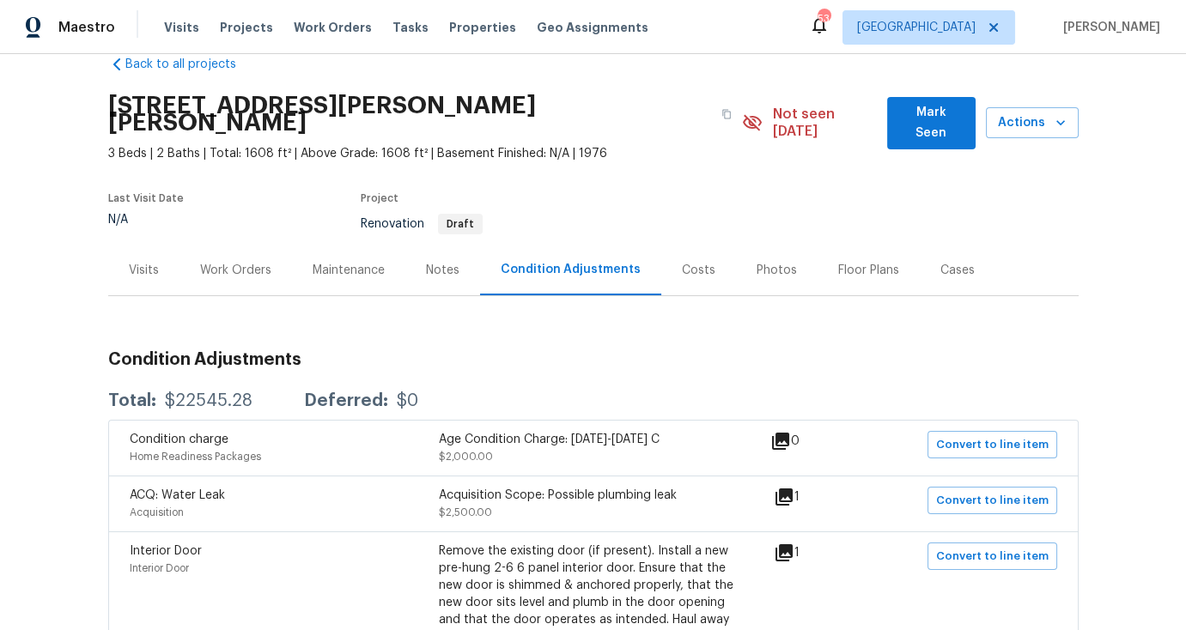
click at [254, 262] on div "Work Orders" at bounding box center [235, 270] width 71 height 17
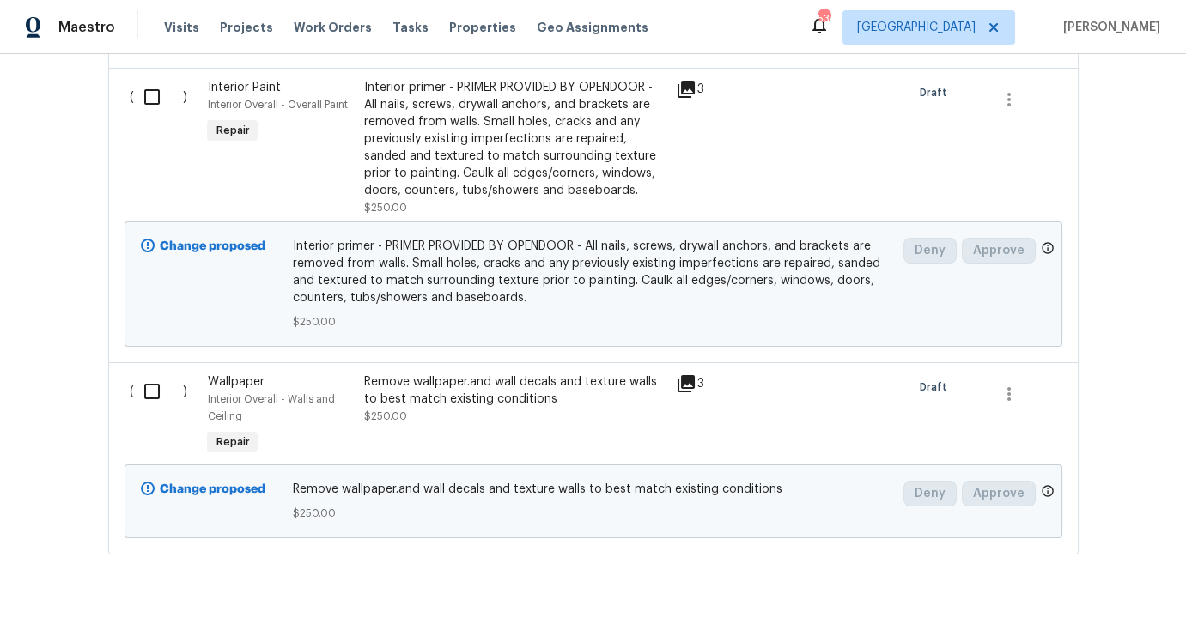
scroll to position [2072, 0]
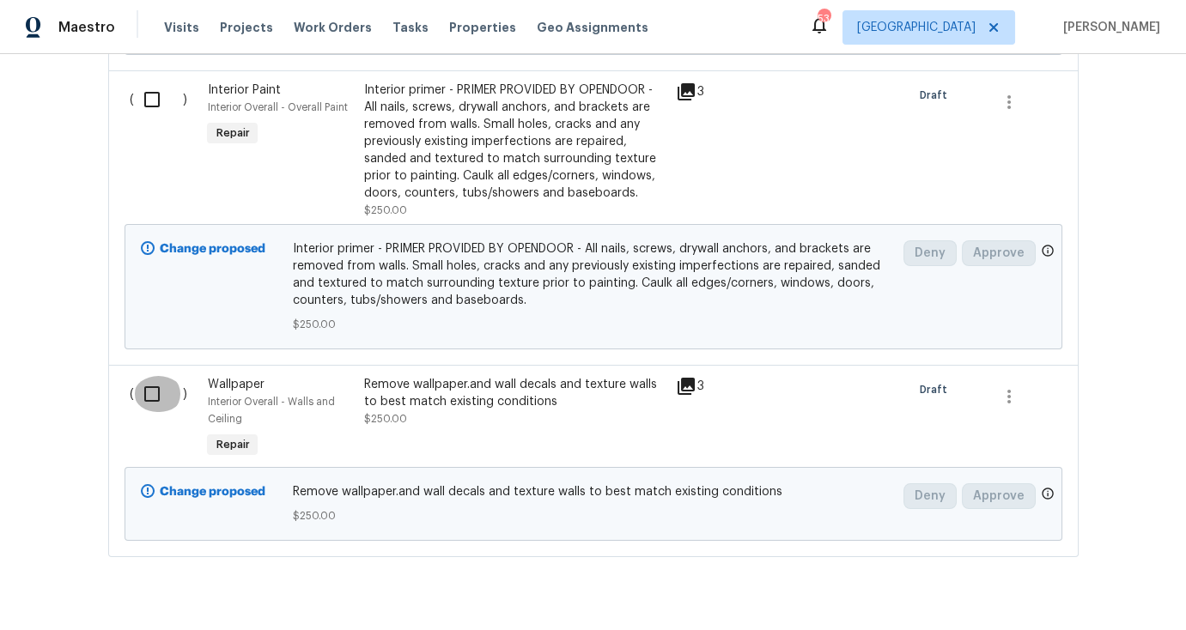
click at [149, 384] on input "checkbox" at bounding box center [158, 394] width 49 height 36
checkbox input "true"
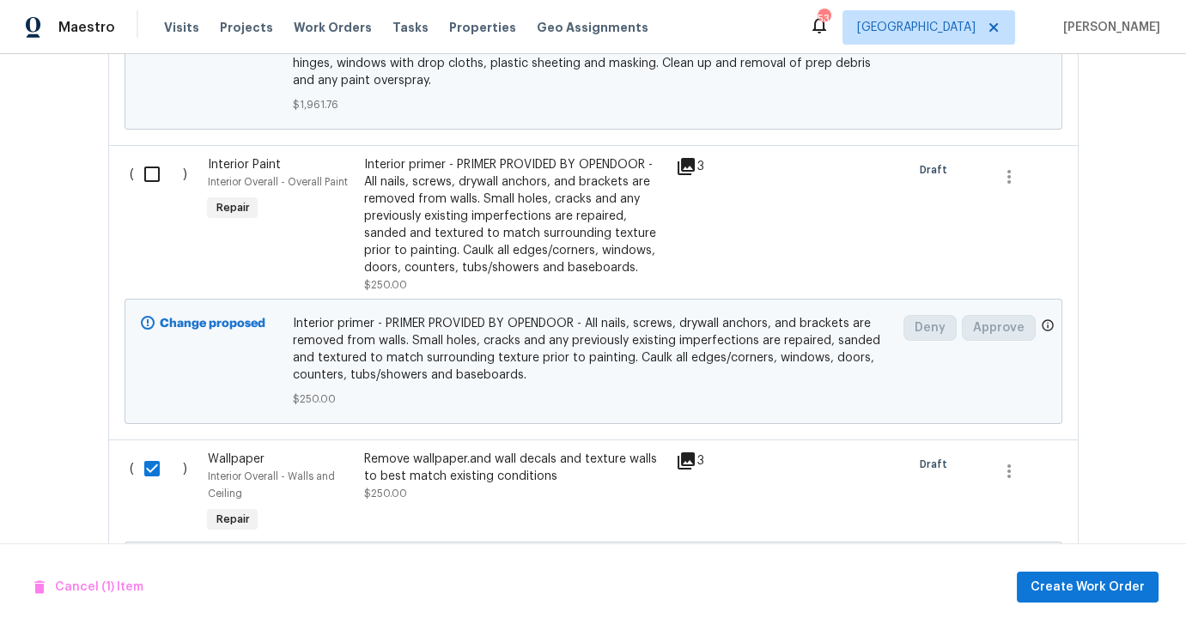
scroll to position [1989, 0]
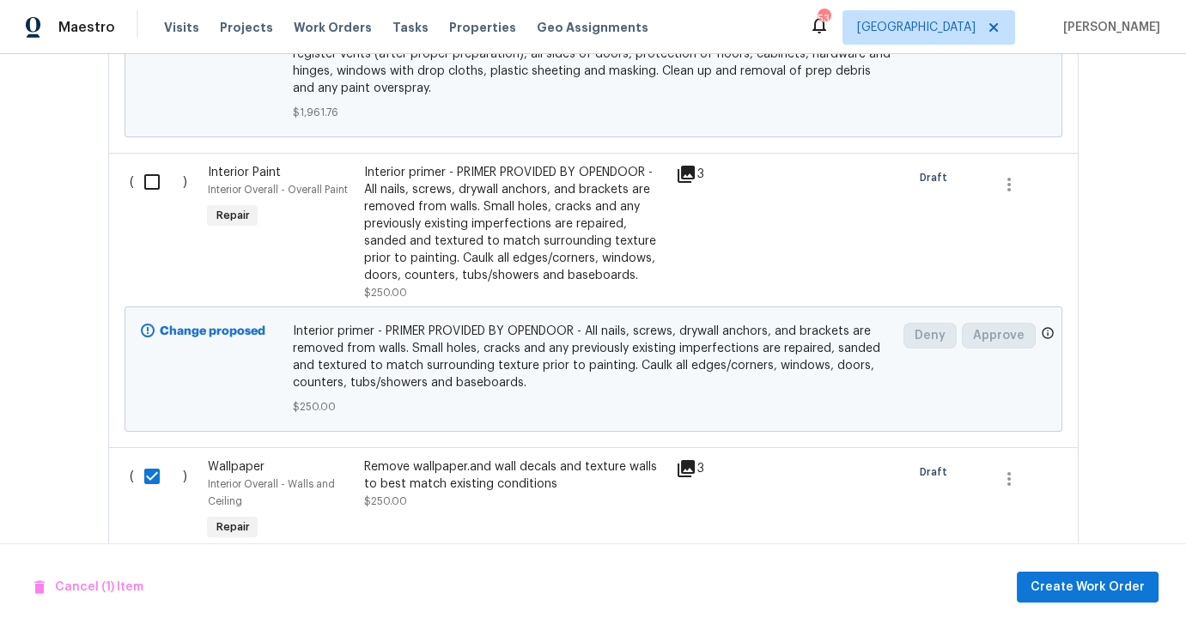
click at [146, 170] on input "checkbox" at bounding box center [158, 182] width 49 height 36
checkbox input "true"
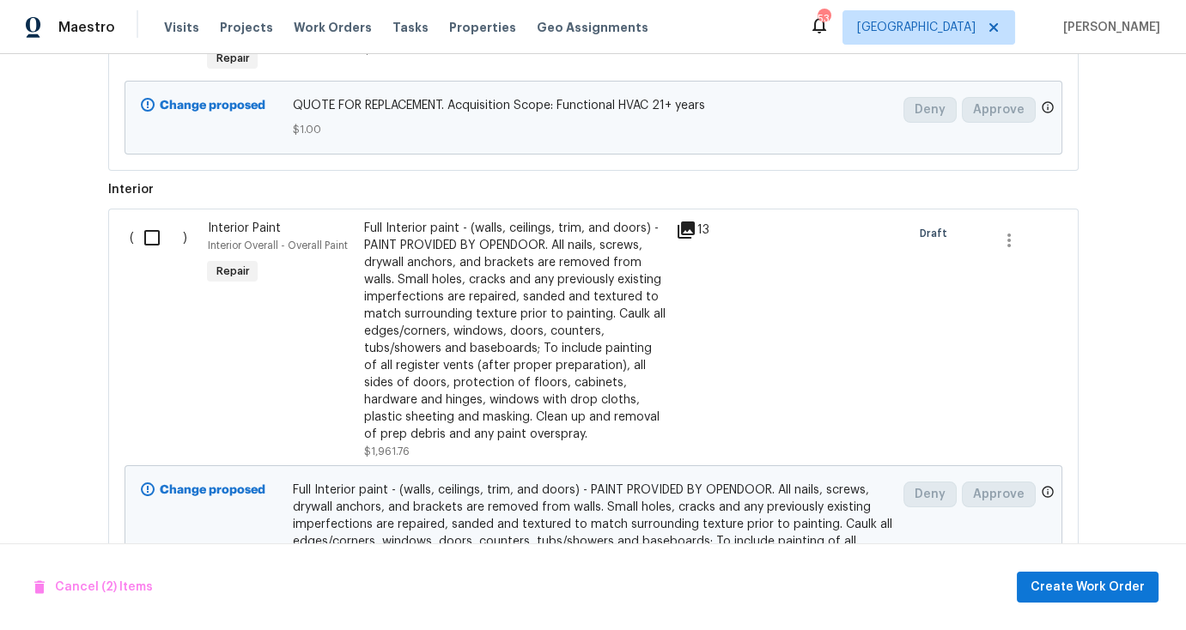
scroll to position [1481, 0]
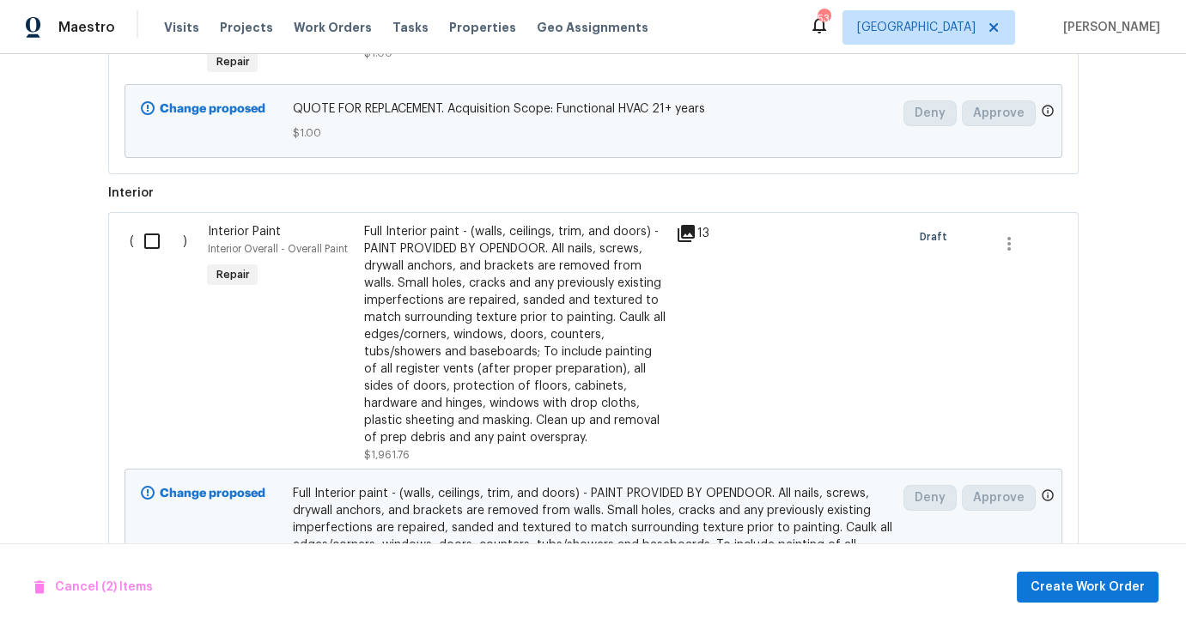
click at [142, 234] on input "checkbox" at bounding box center [158, 241] width 49 height 36
checkbox input "true"
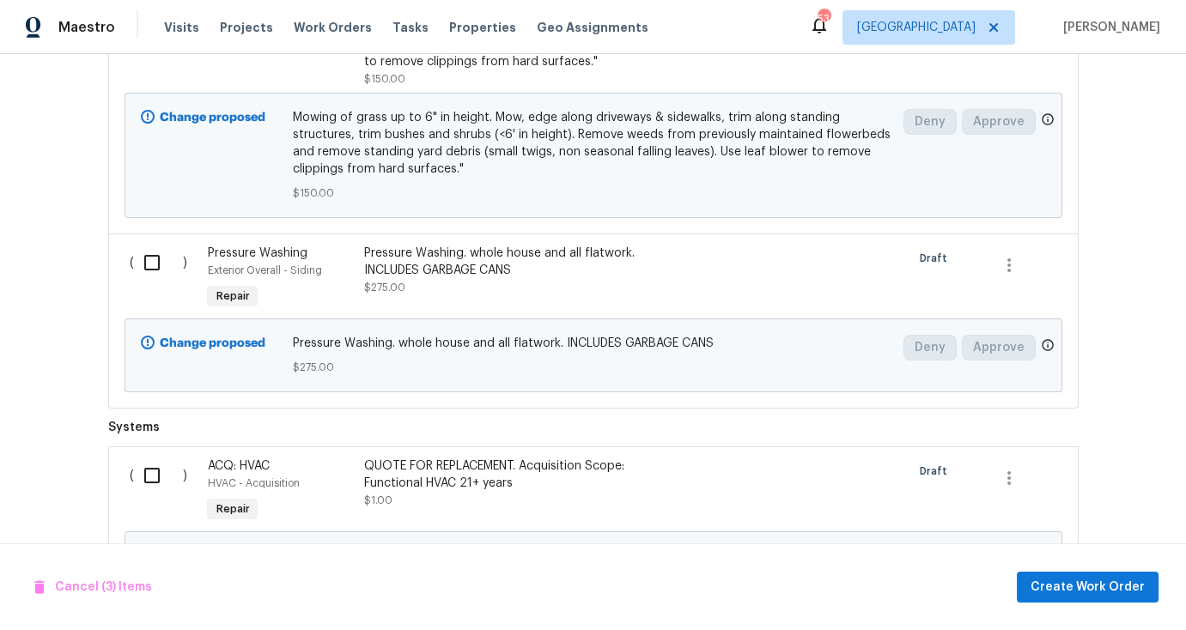
scroll to position [801, 0]
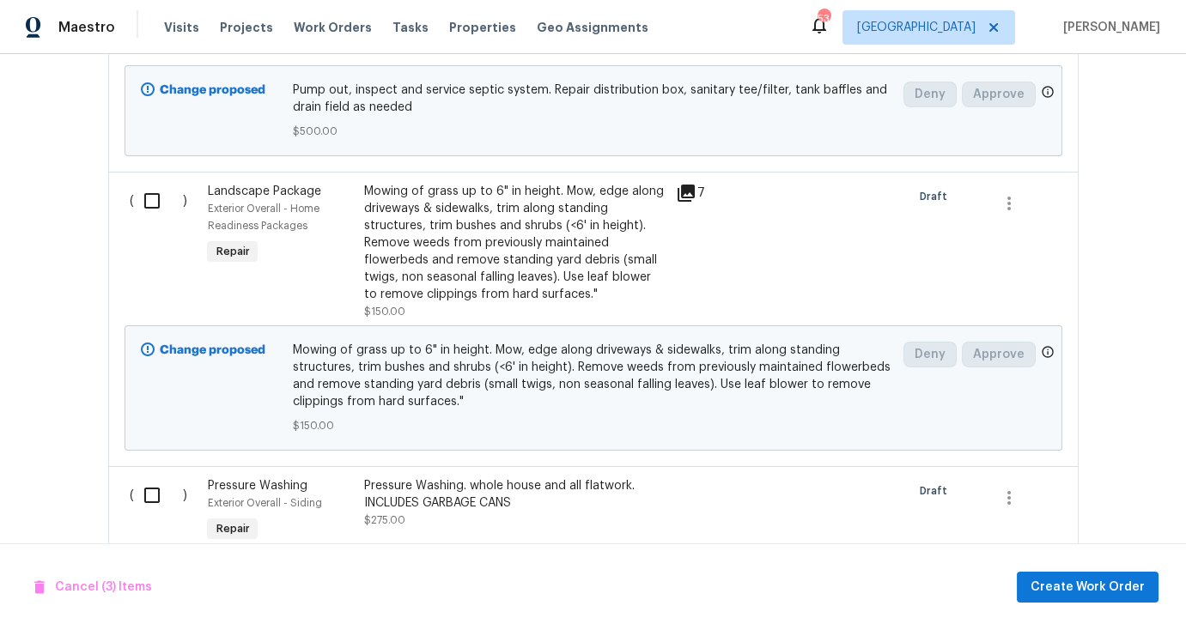
click at [149, 184] on input "checkbox" at bounding box center [158, 201] width 49 height 36
checkbox input "true"
click at [137, 480] on input "checkbox" at bounding box center [158, 495] width 49 height 36
checkbox input "true"
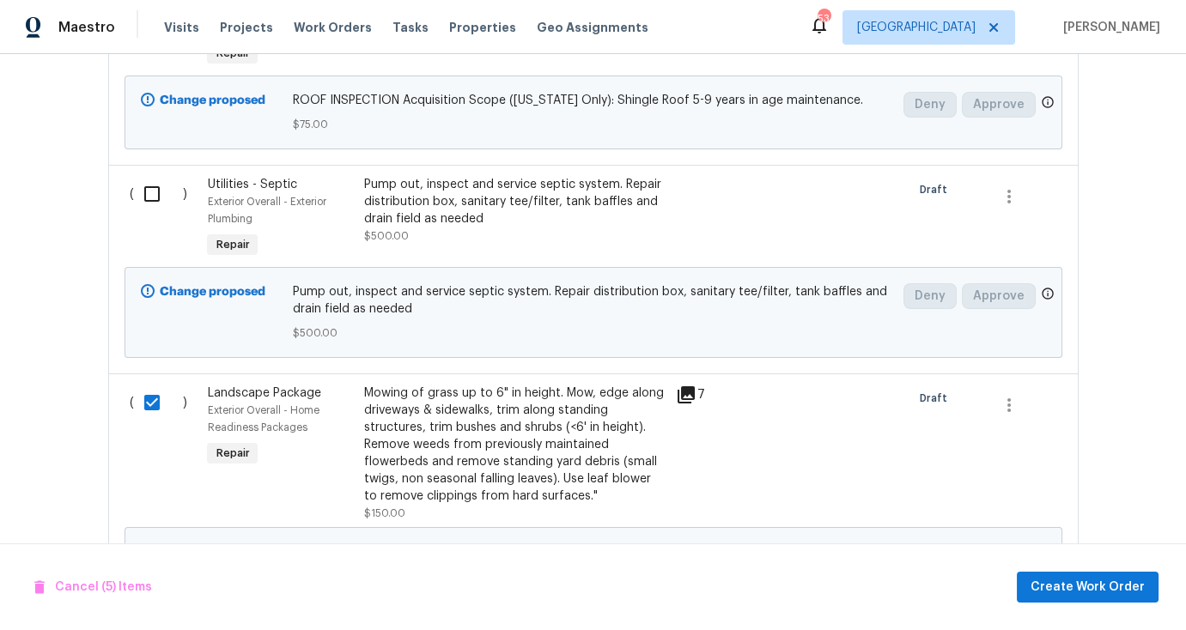
scroll to position [598, 0]
click at [153, 182] on input "checkbox" at bounding box center [158, 195] width 49 height 36
checkbox input "true"
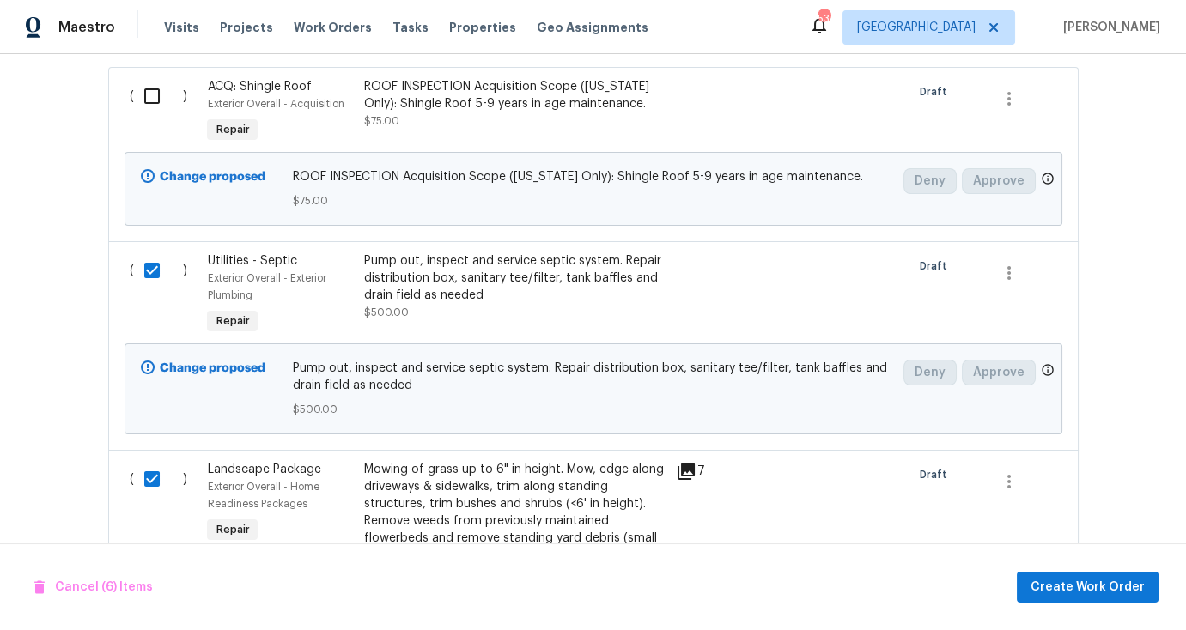
scroll to position [408, 0]
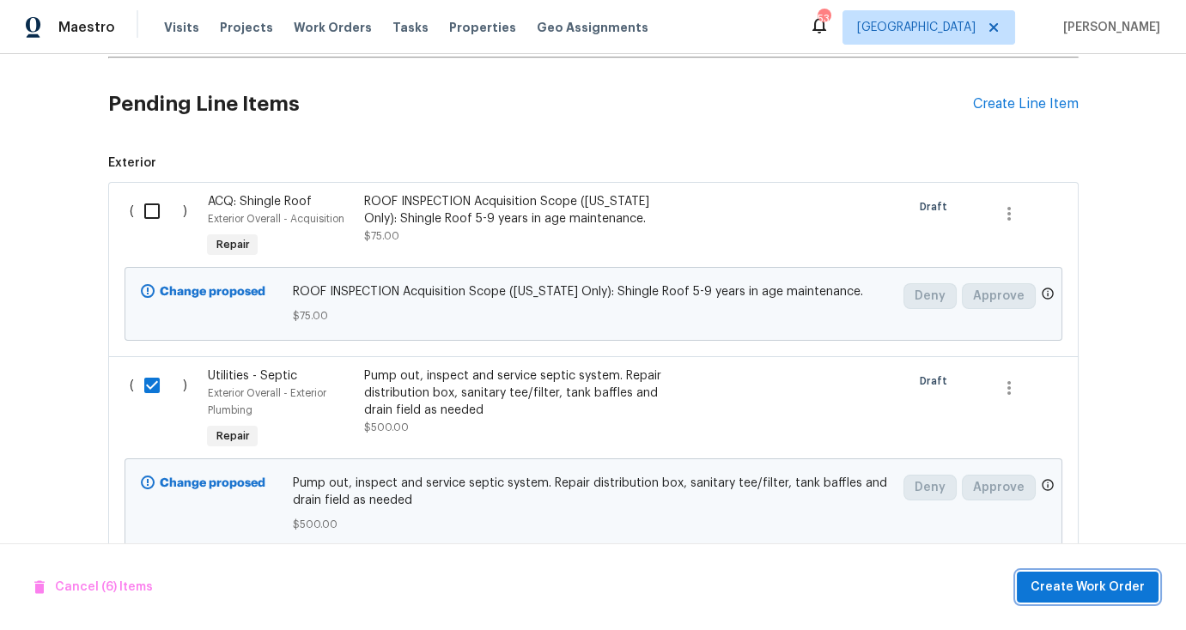
click at [1087, 592] on span "Create Work Order" at bounding box center [1087, 587] width 114 height 21
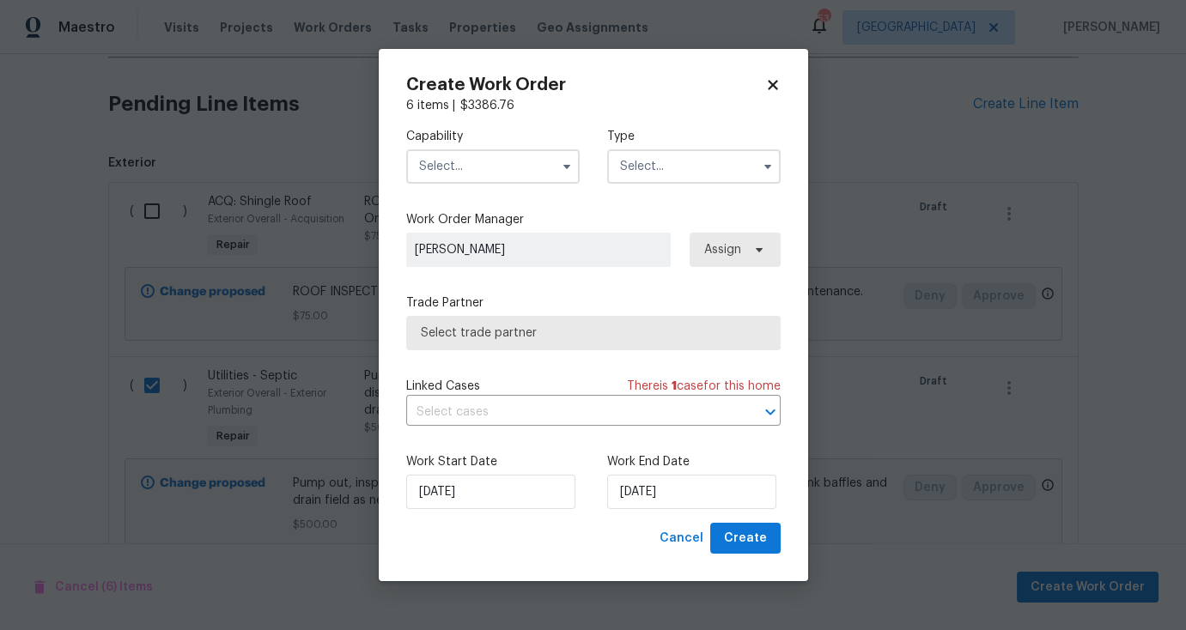
click at [468, 166] on input "text" at bounding box center [492, 166] width 173 height 34
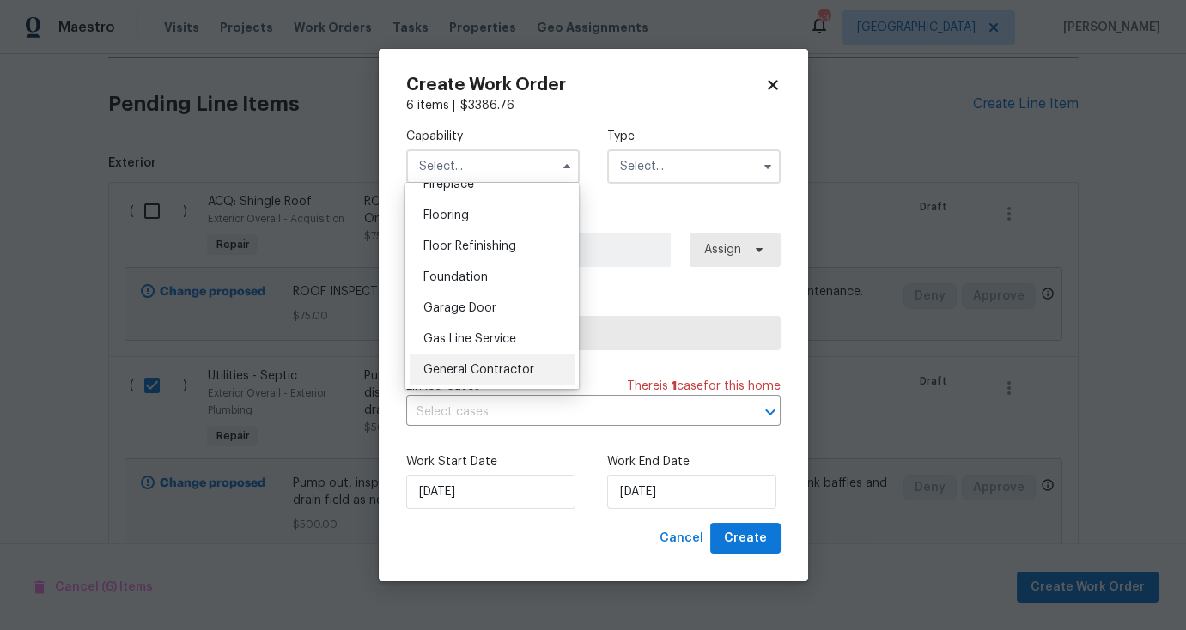
scroll to position [737, 0]
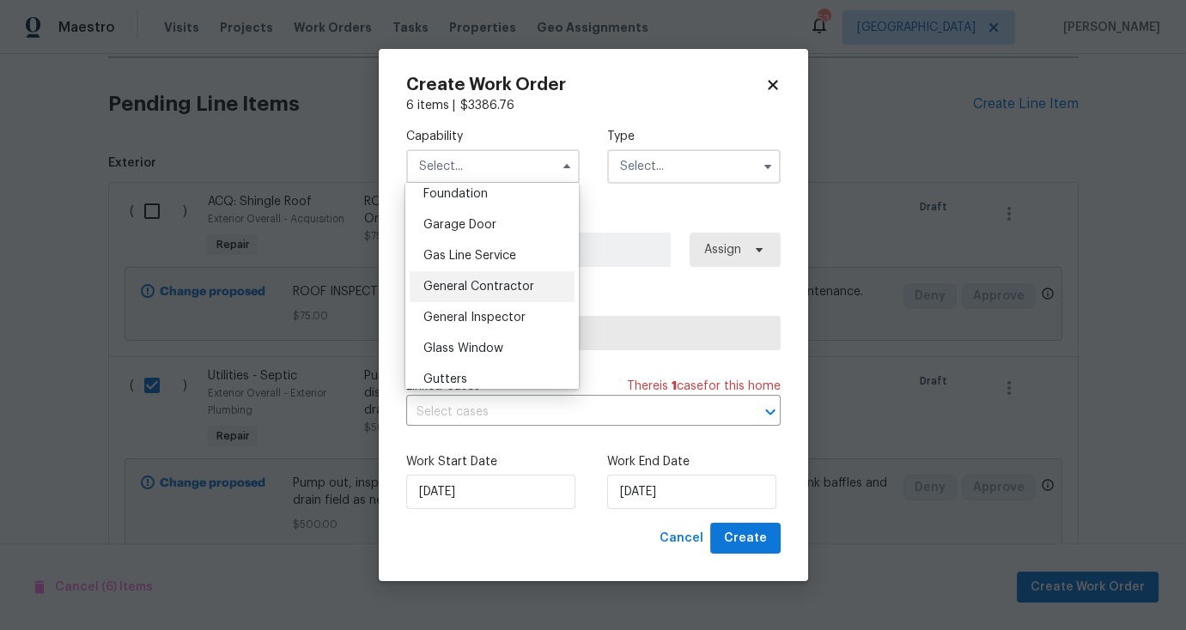
click at [506, 293] on span "General Contractor" at bounding box center [478, 287] width 111 height 12
type input "General Contractor"
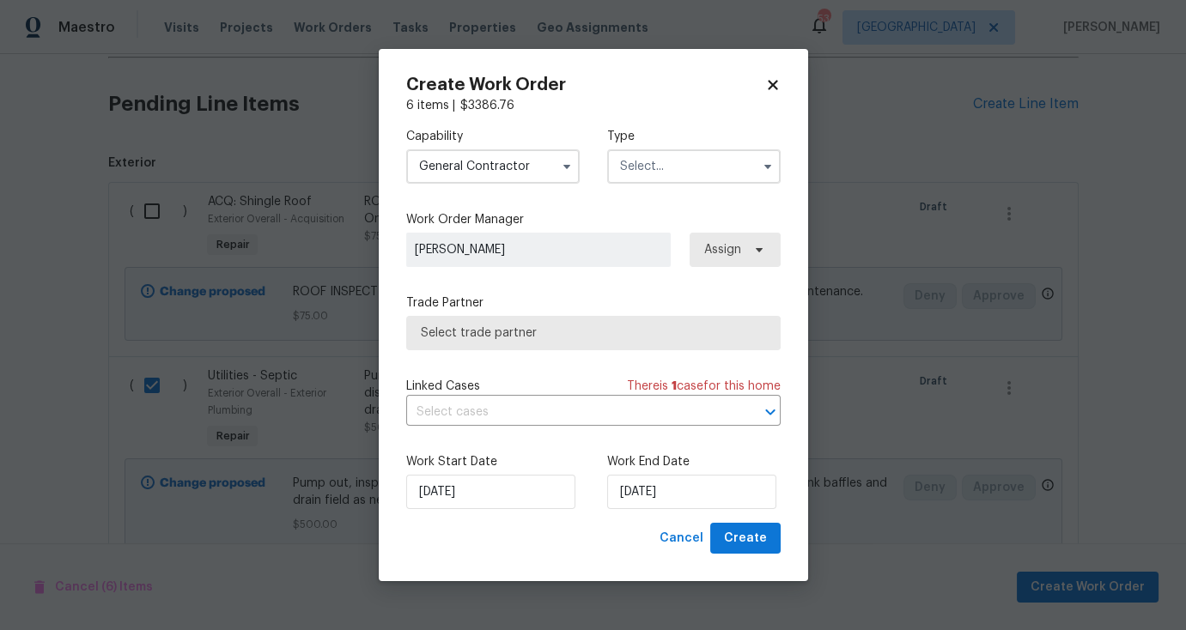
click at [669, 173] on input "text" at bounding box center [693, 166] width 173 height 34
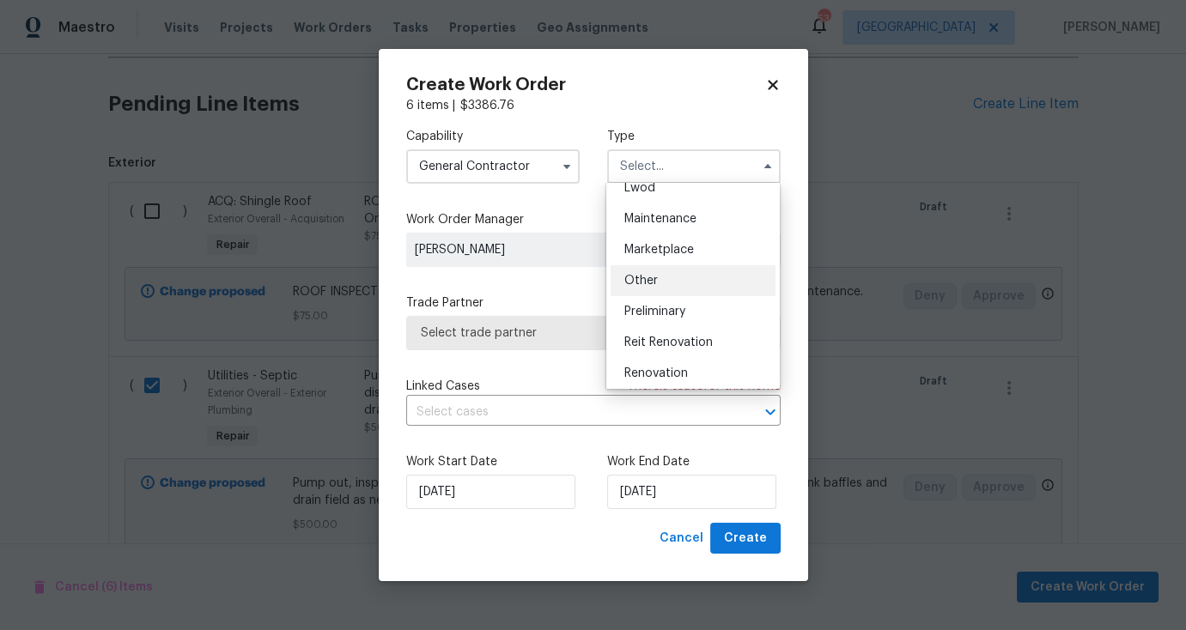
scroll to position [266, 0]
click at [675, 365] on span "Renovation" at bounding box center [656, 369] width 64 height 12
type input "Renovation"
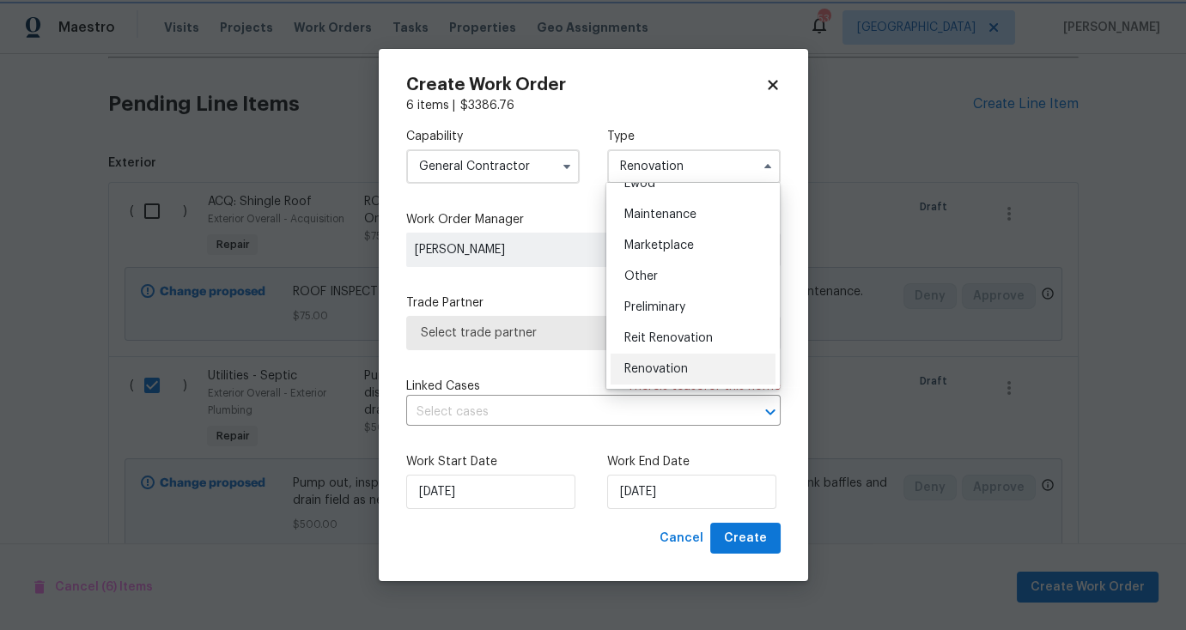
scroll to position [0, 0]
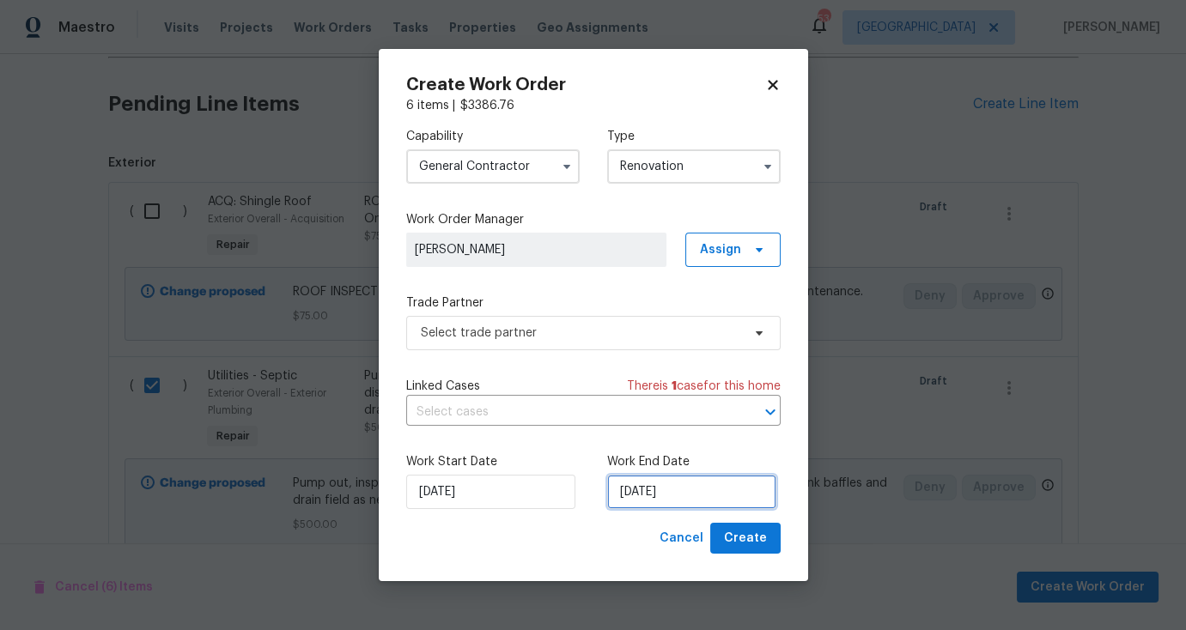
click at [665, 501] on input "8/29/2025" at bounding box center [691, 492] width 169 height 34
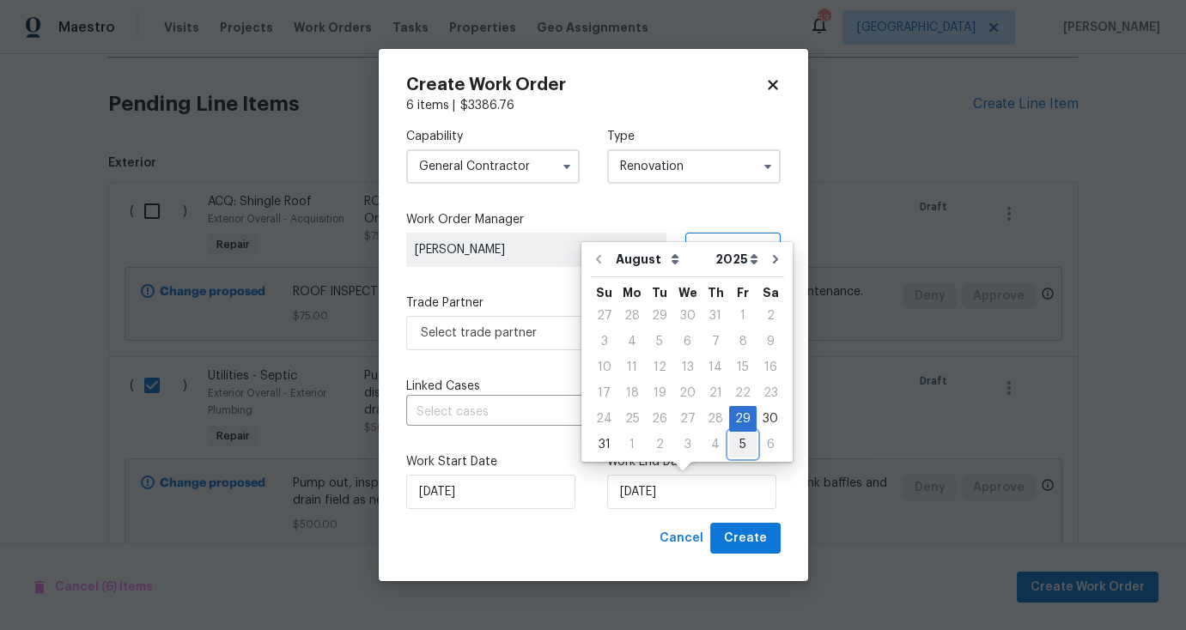
click at [736, 451] on div "5" at bounding box center [742, 445] width 27 height 24
type input "9/5/2025"
select select "8"
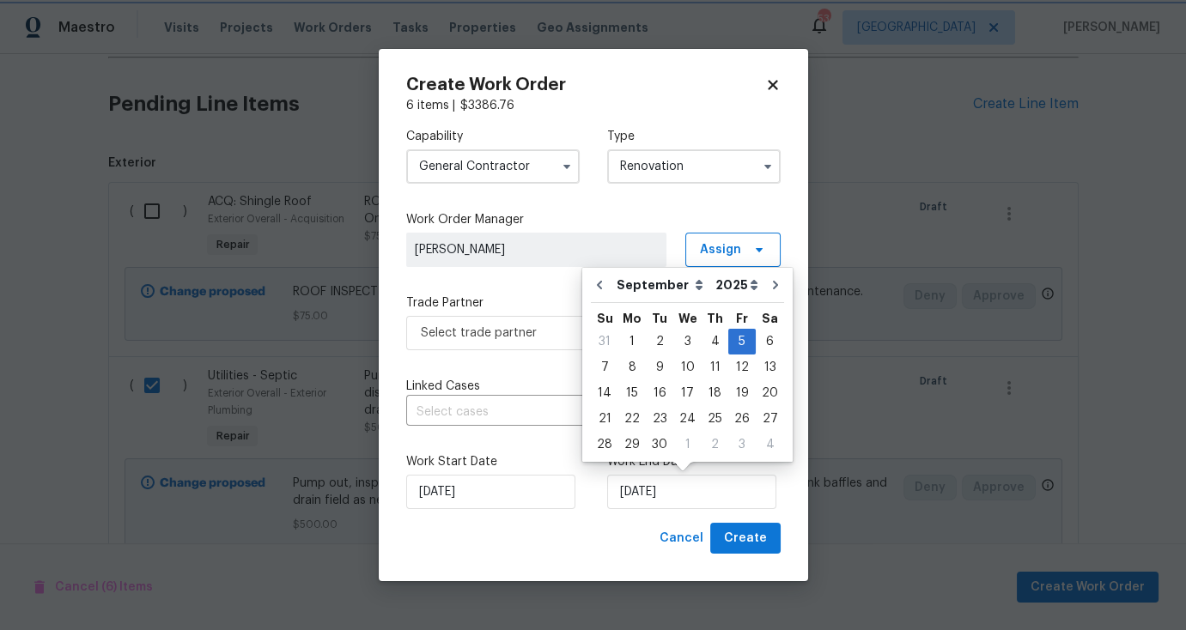
click at [572, 490] on div "8/29/2025" at bounding box center [492, 492] width 173 height 34
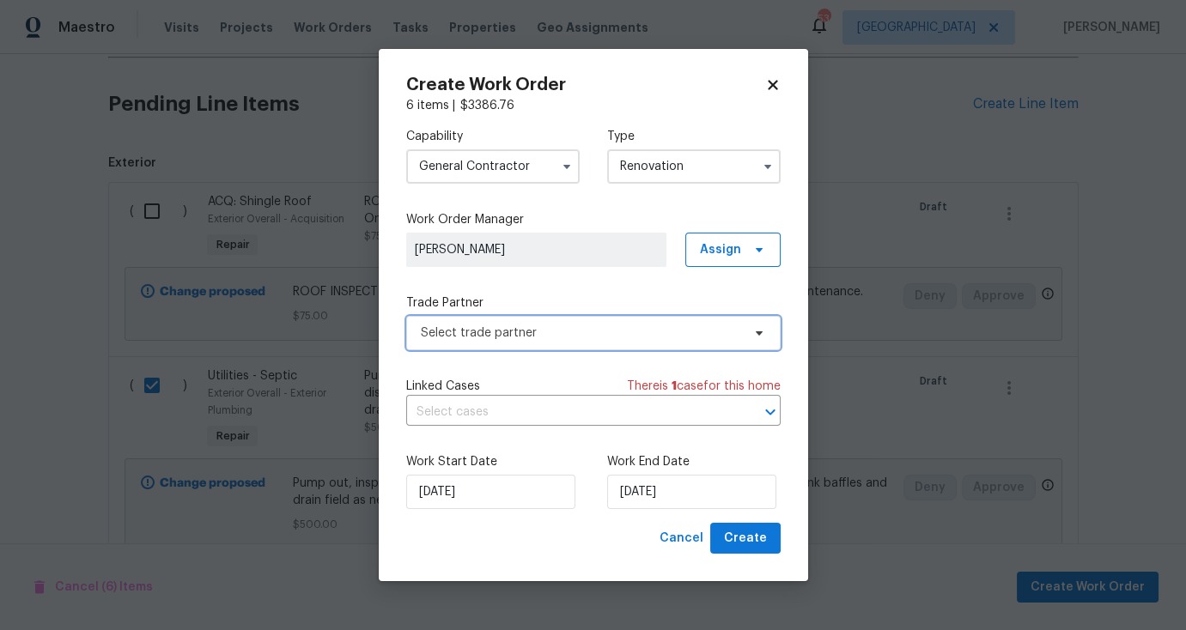
click at [647, 342] on span "Select trade partner" at bounding box center [593, 333] width 374 height 34
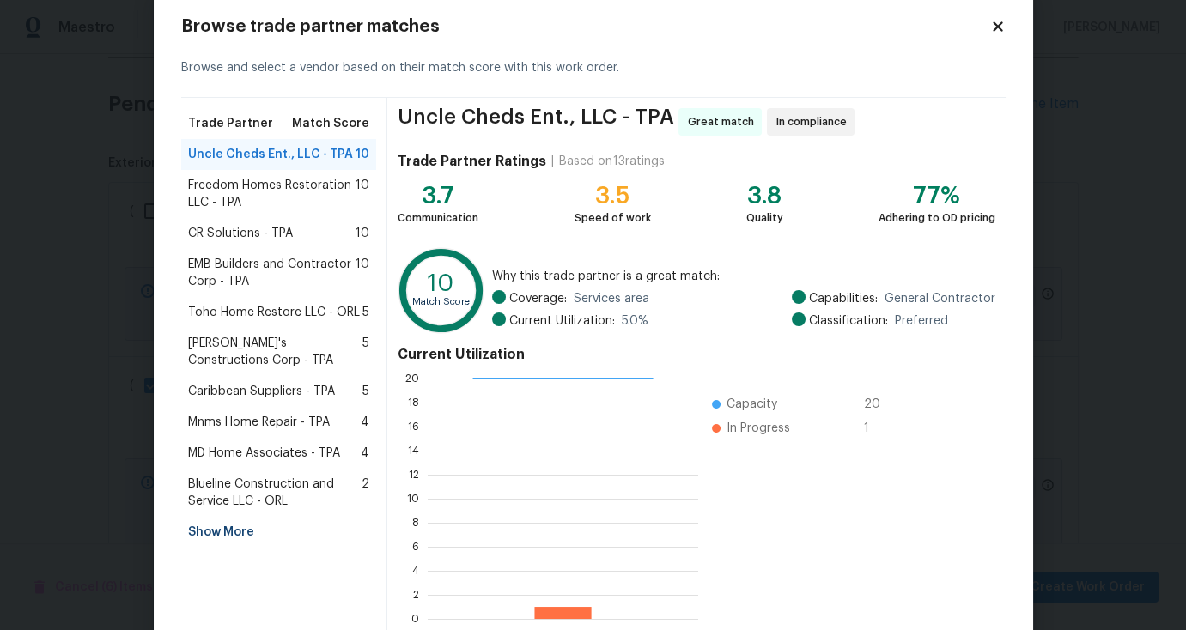
scroll to position [127, 0]
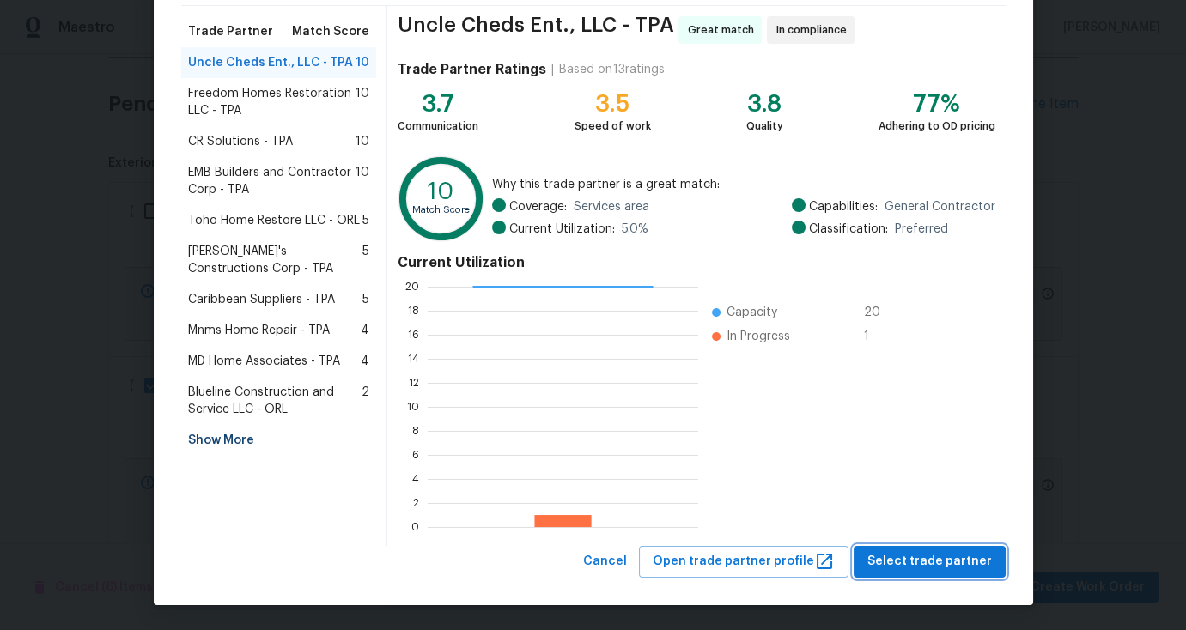
click at [950, 570] on span "Select trade partner" at bounding box center [929, 561] width 124 height 21
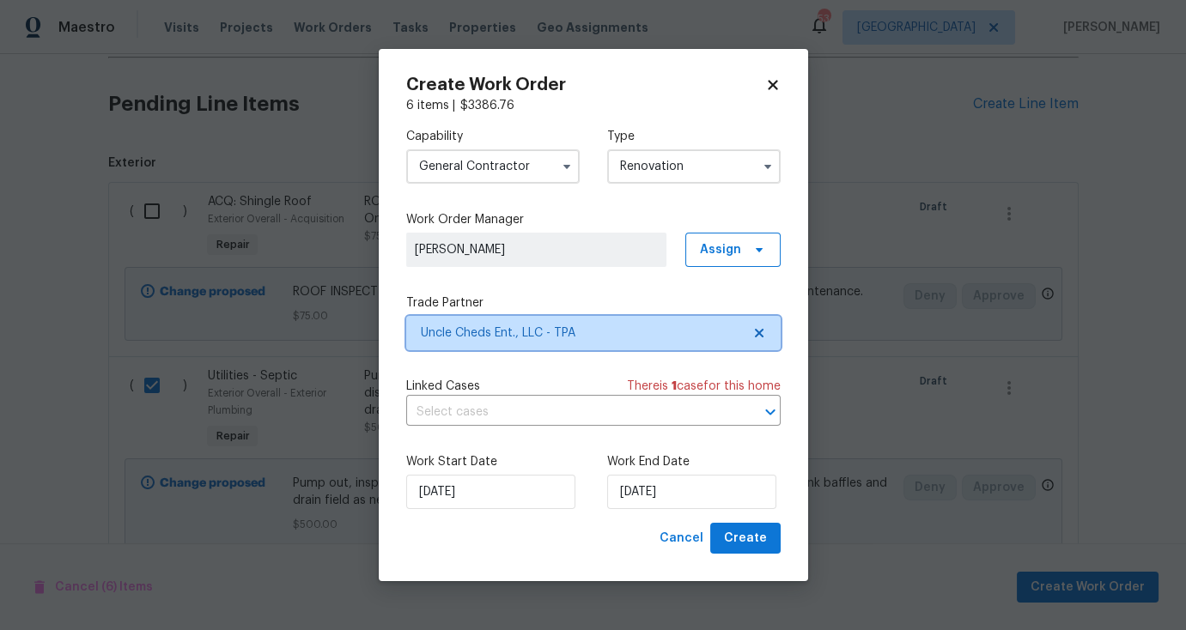
scroll to position [0, 0]
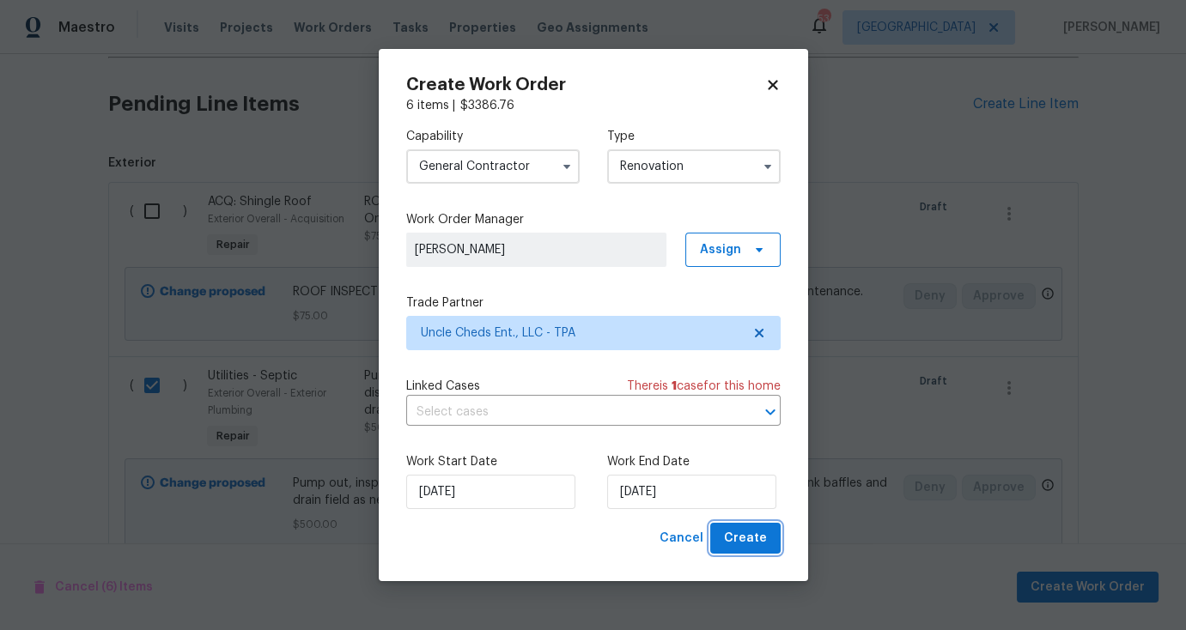
click at [755, 541] on span "Create" at bounding box center [745, 538] width 43 height 21
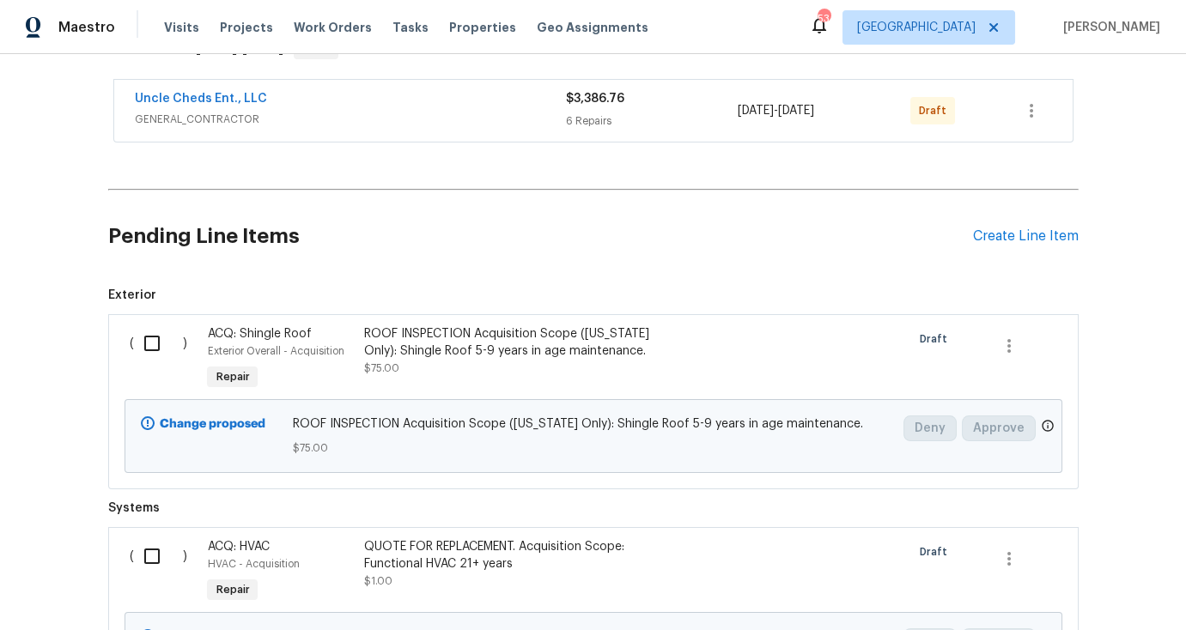
scroll to position [304, 0]
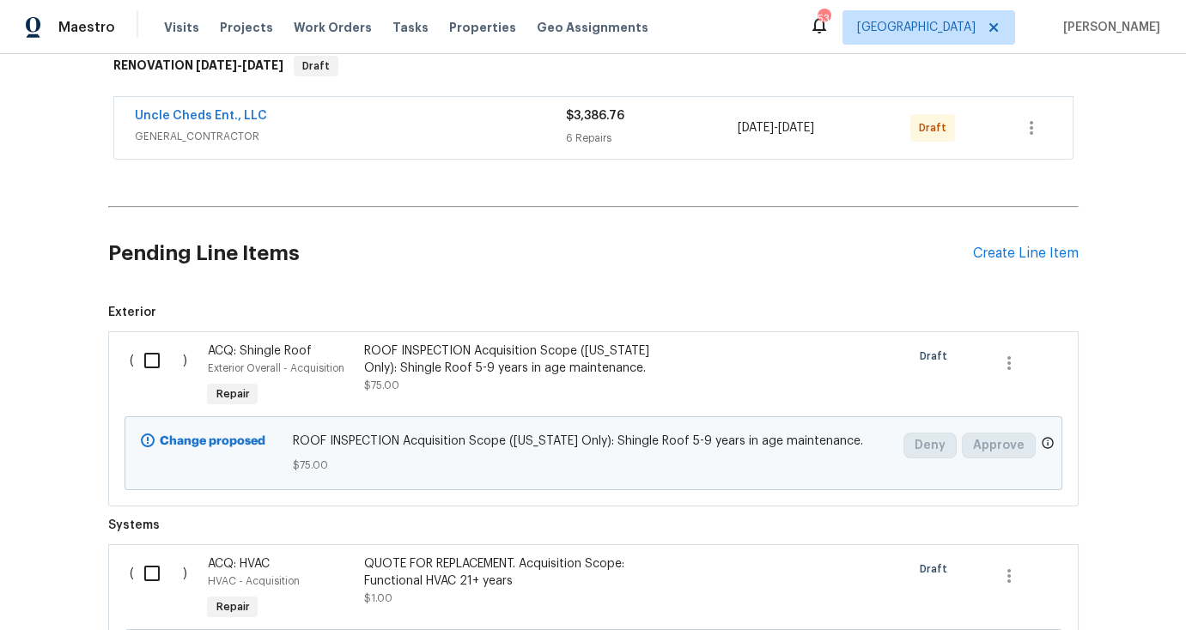
click at [149, 343] on input "checkbox" at bounding box center [158, 361] width 49 height 36
checkbox input "true"
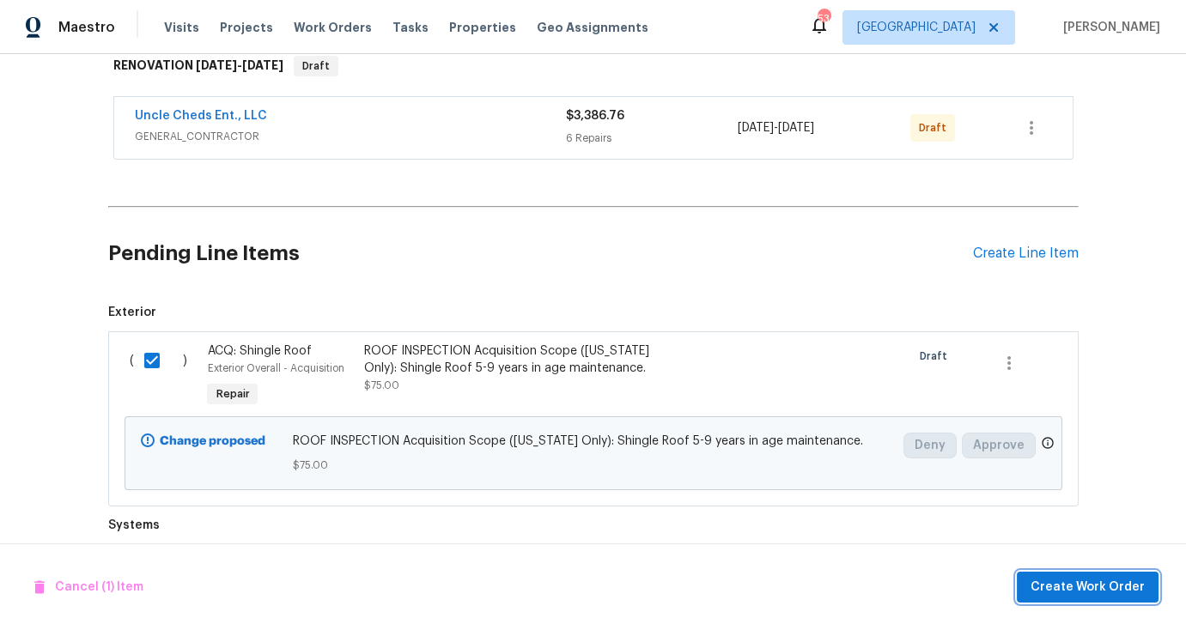
click at [1097, 585] on span "Create Work Order" at bounding box center [1087, 587] width 114 height 21
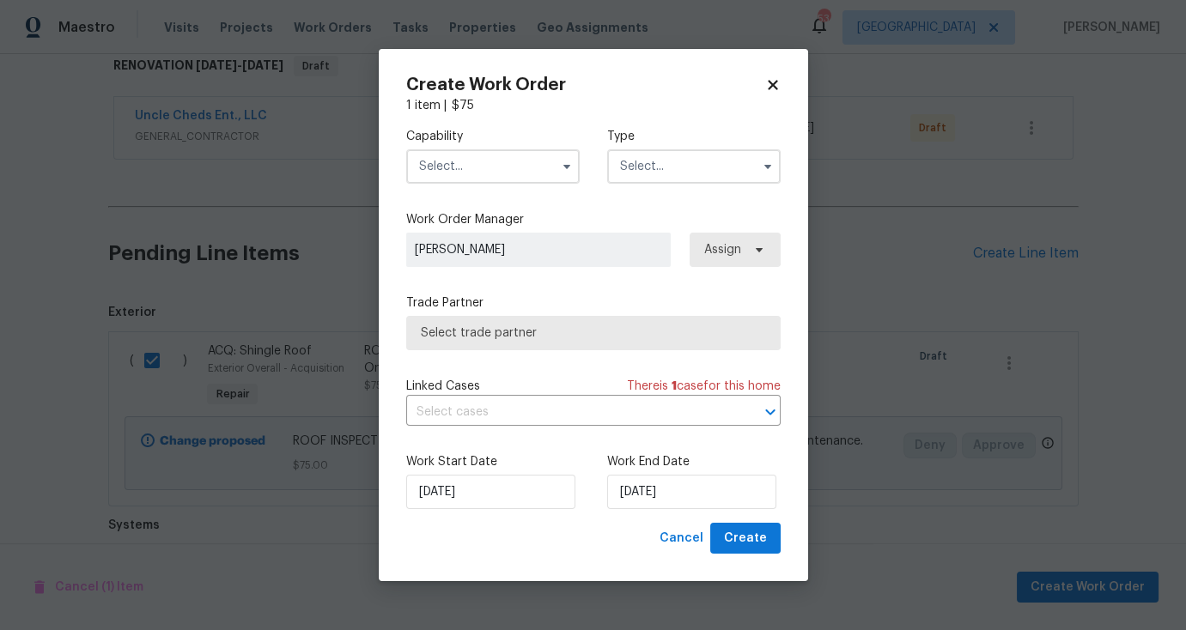
click at [461, 170] on input "text" at bounding box center [492, 166] width 173 height 34
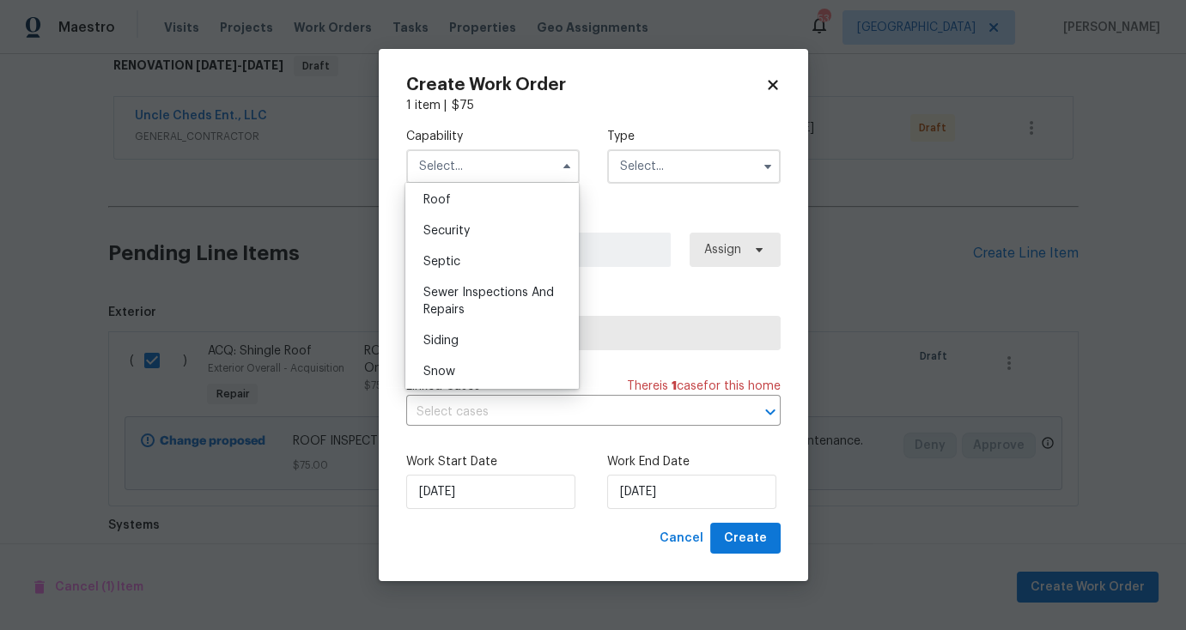
scroll to position [1768, 0]
drag, startPoint x: 453, startPoint y: 223, endPoint x: 594, endPoint y: 185, distance: 146.0
click at [453, 202] on div "Roof" at bounding box center [492, 186] width 165 height 31
type input "Roof"
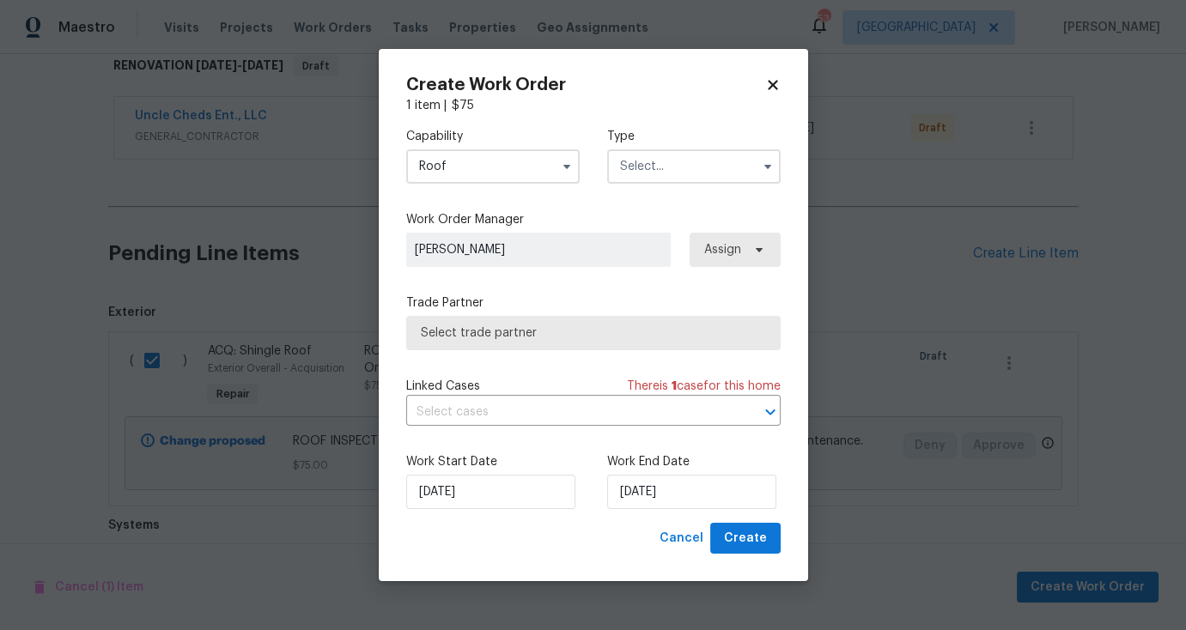
click at [683, 155] on input "text" at bounding box center [693, 166] width 173 height 34
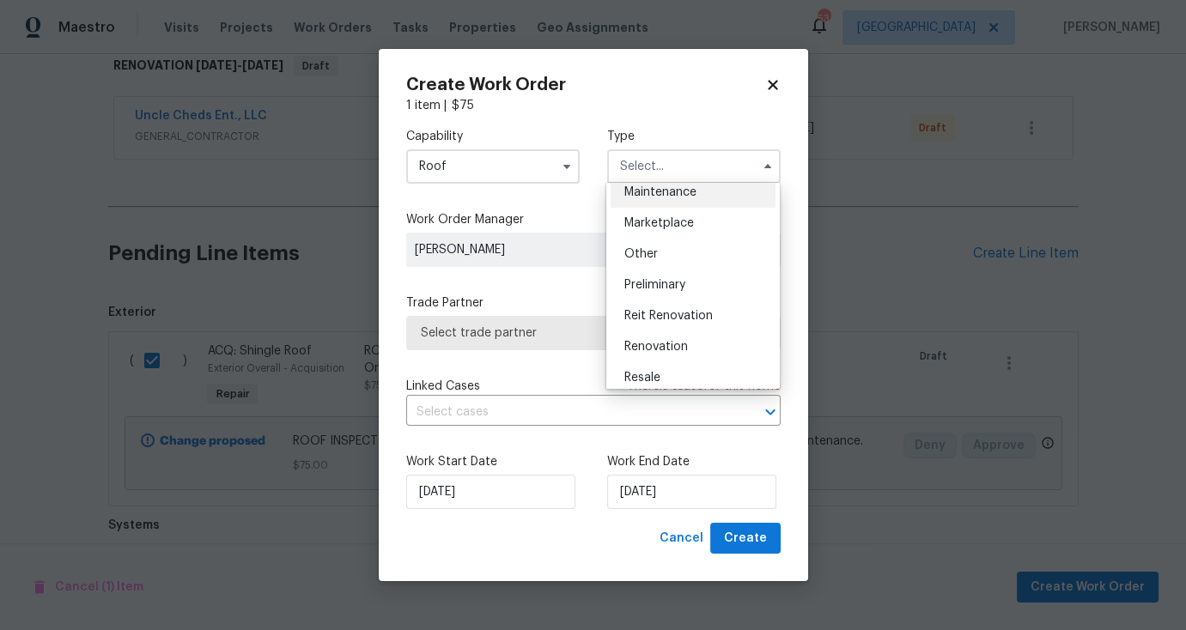
scroll to position [307, 0]
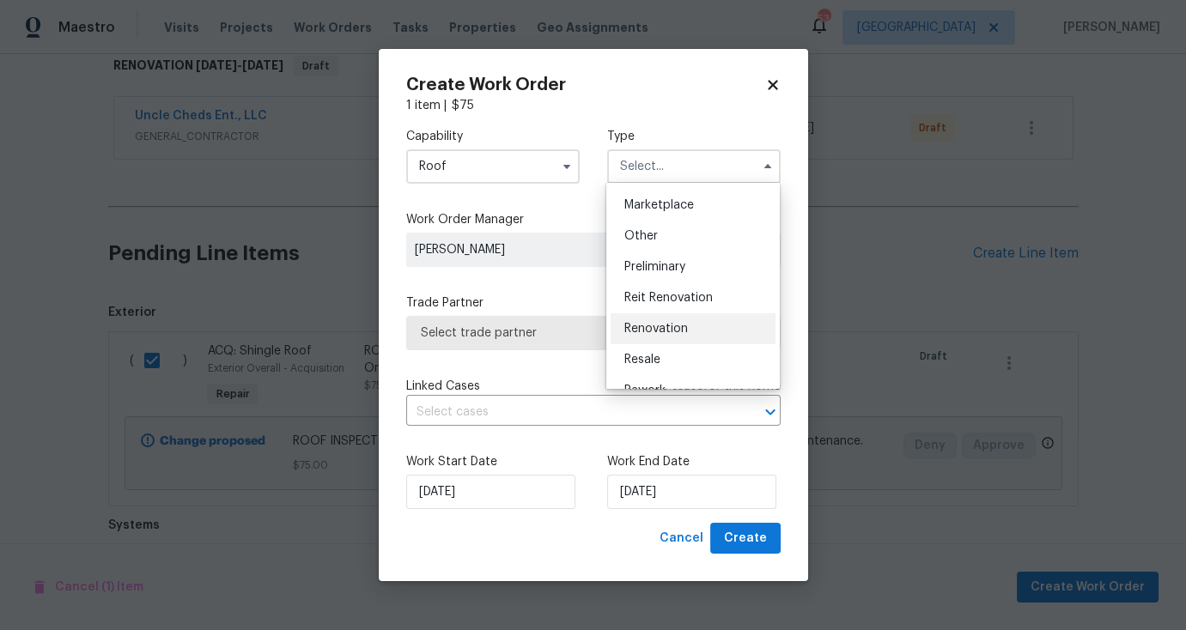
click at [677, 324] on span "Renovation" at bounding box center [656, 329] width 64 height 12
type input "Renovation"
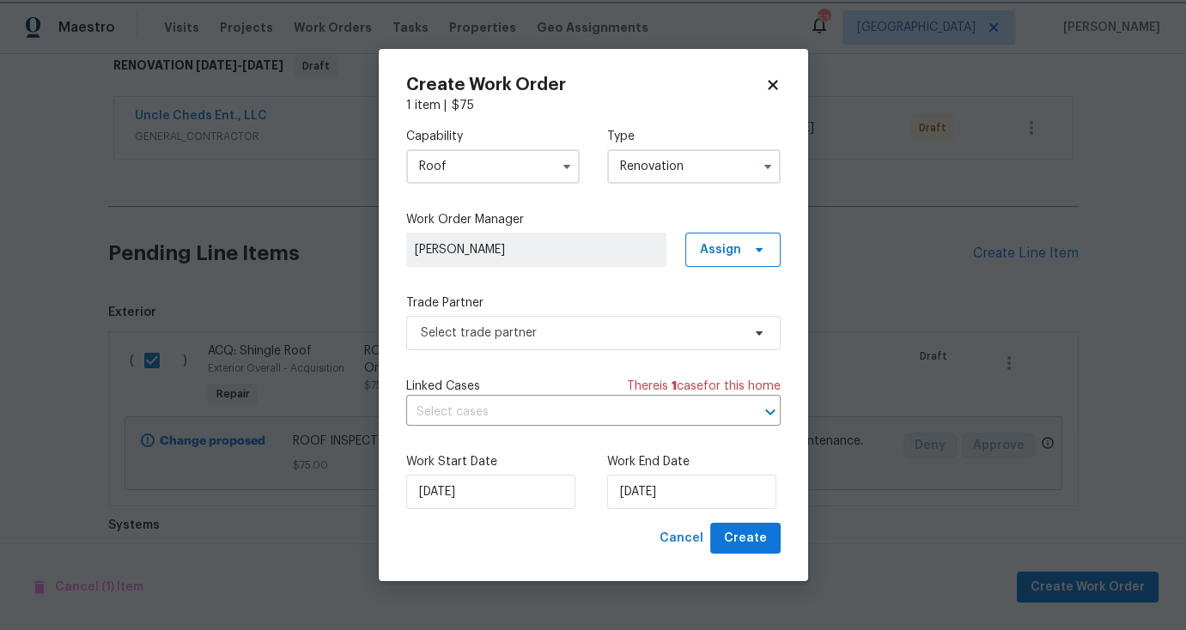
scroll to position [0, 0]
click at [676, 325] on span "Select trade partner" at bounding box center [581, 333] width 320 height 17
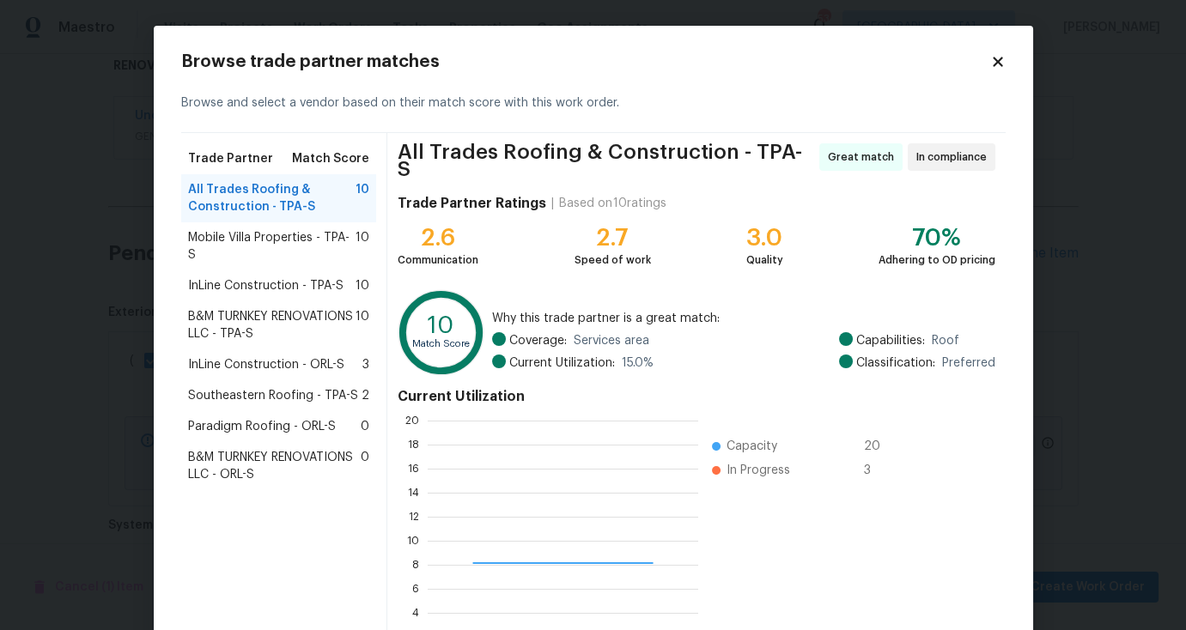
scroll to position [228, 258]
click at [277, 387] on span "Southeastern Roofing - TPA-S" at bounding box center [273, 395] width 170 height 17
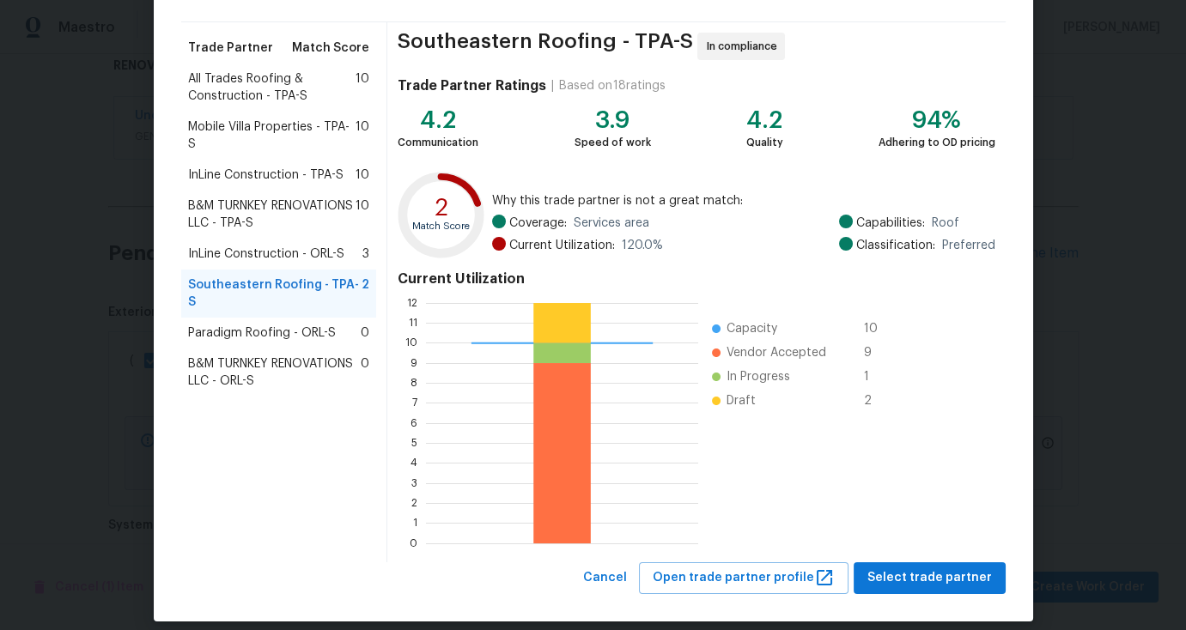
scroll to position [127, 0]
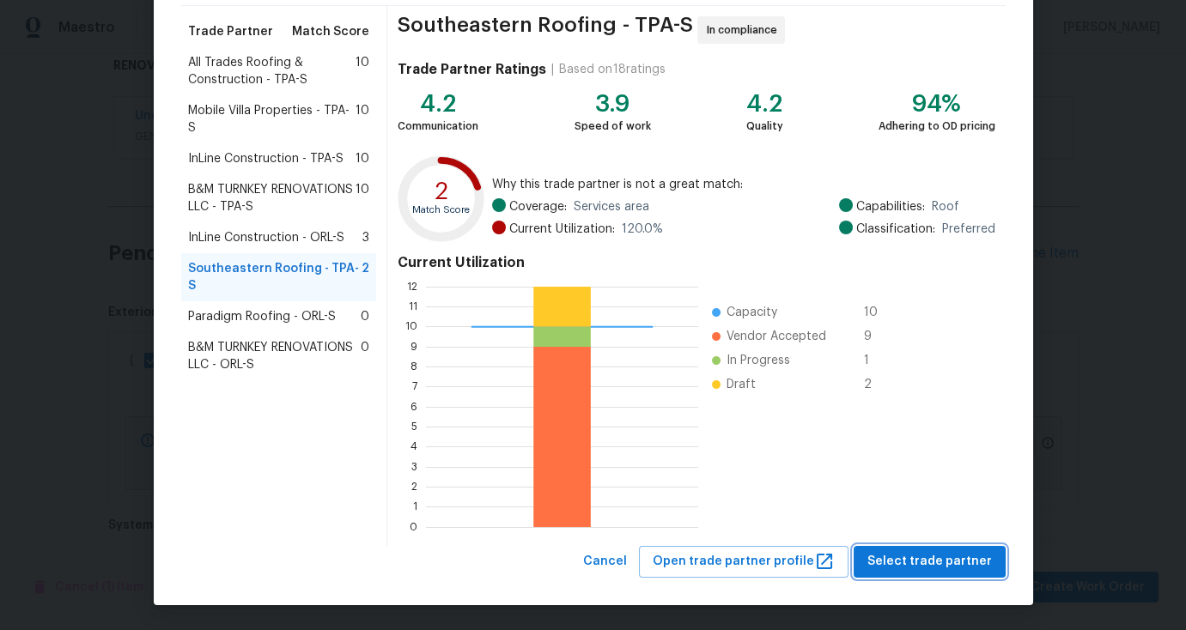
click at [939, 557] on span "Select trade partner" at bounding box center [929, 561] width 124 height 21
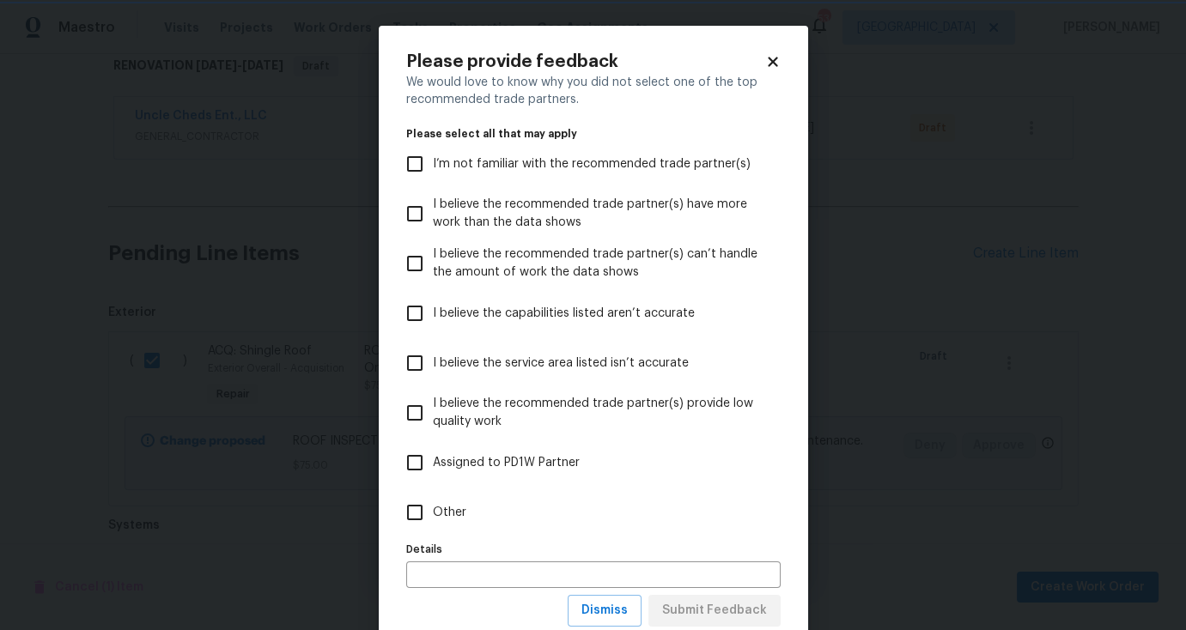
scroll to position [0, 0]
click at [446, 425] on span "I believe the recommended trade partner(s) provide low quality work" at bounding box center [600, 413] width 334 height 36
click at [433, 425] on input "I believe the recommended trade partner(s) provide low quality work" at bounding box center [415, 413] width 36 height 36
checkbox input "true"
click at [726, 606] on span "Submit Feedback" at bounding box center [714, 610] width 105 height 21
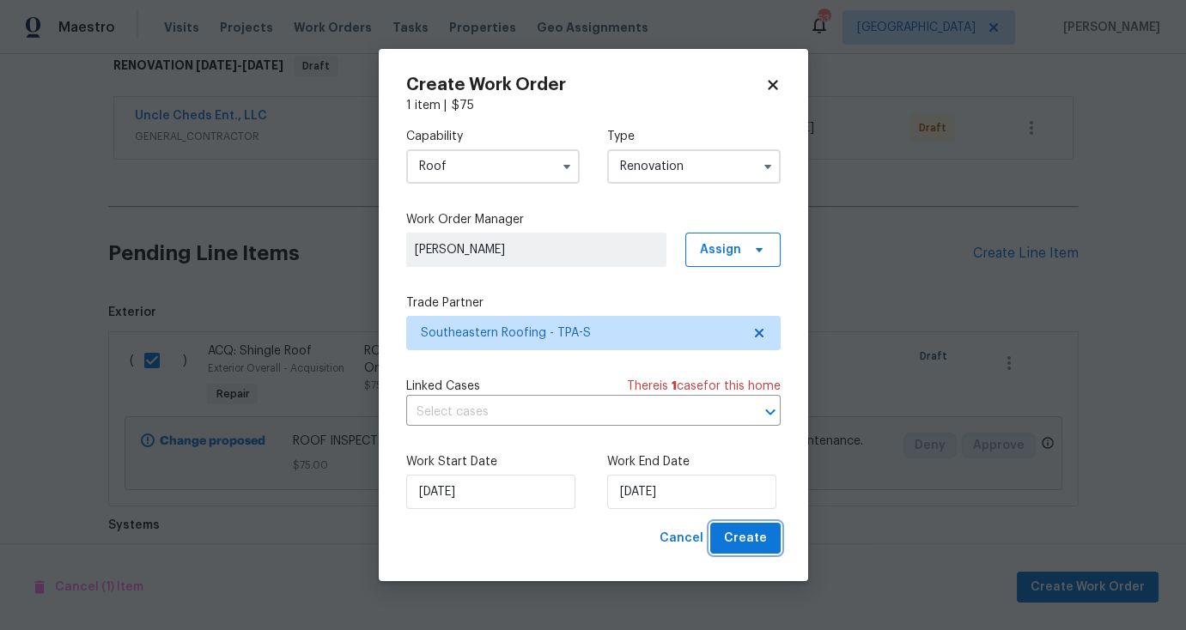
click at [742, 540] on span "Create" at bounding box center [745, 538] width 43 height 21
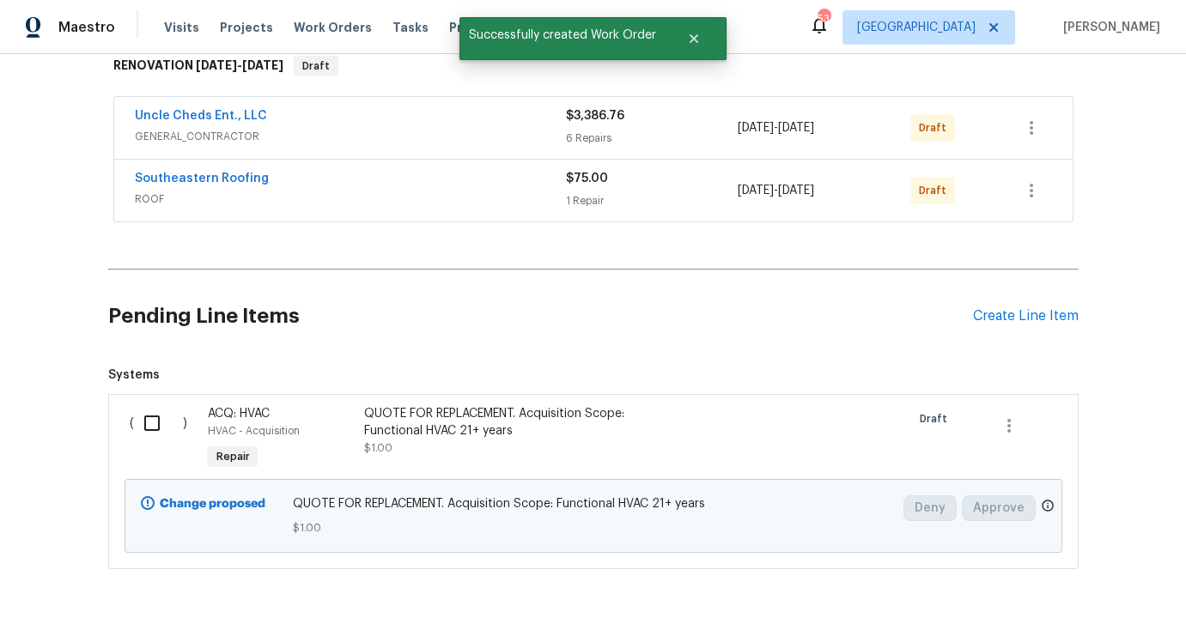
click at [151, 409] on input "checkbox" at bounding box center [158, 423] width 49 height 36
checkbox input "true"
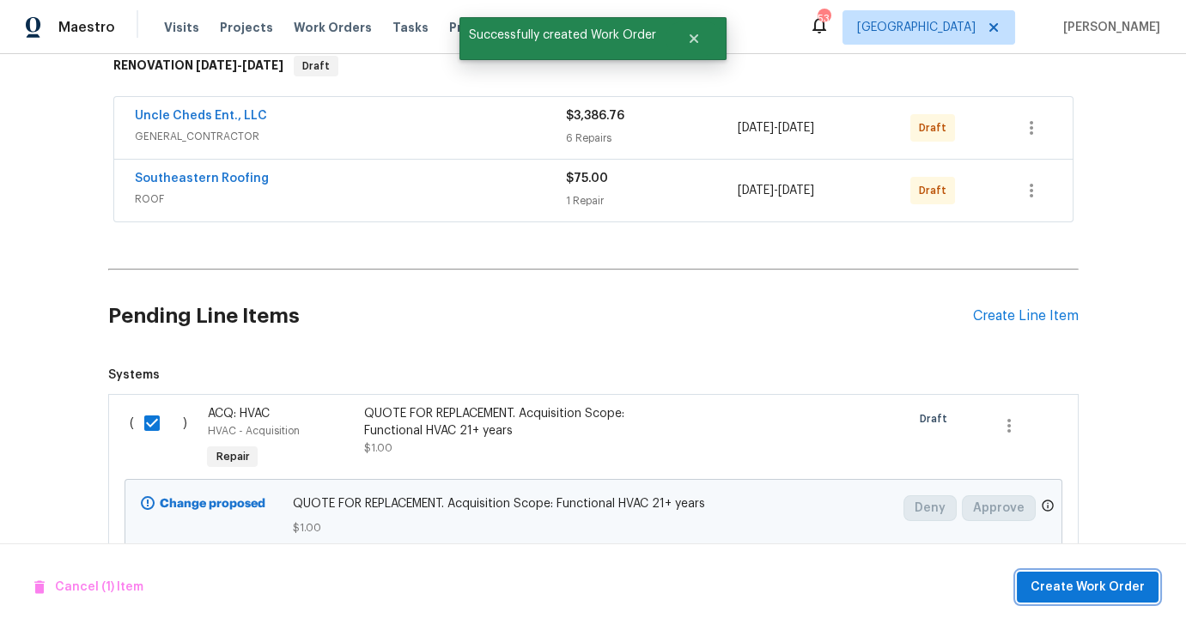
click at [1072, 596] on span "Create Work Order" at bounding box center [1087, 587] width 114 height 21
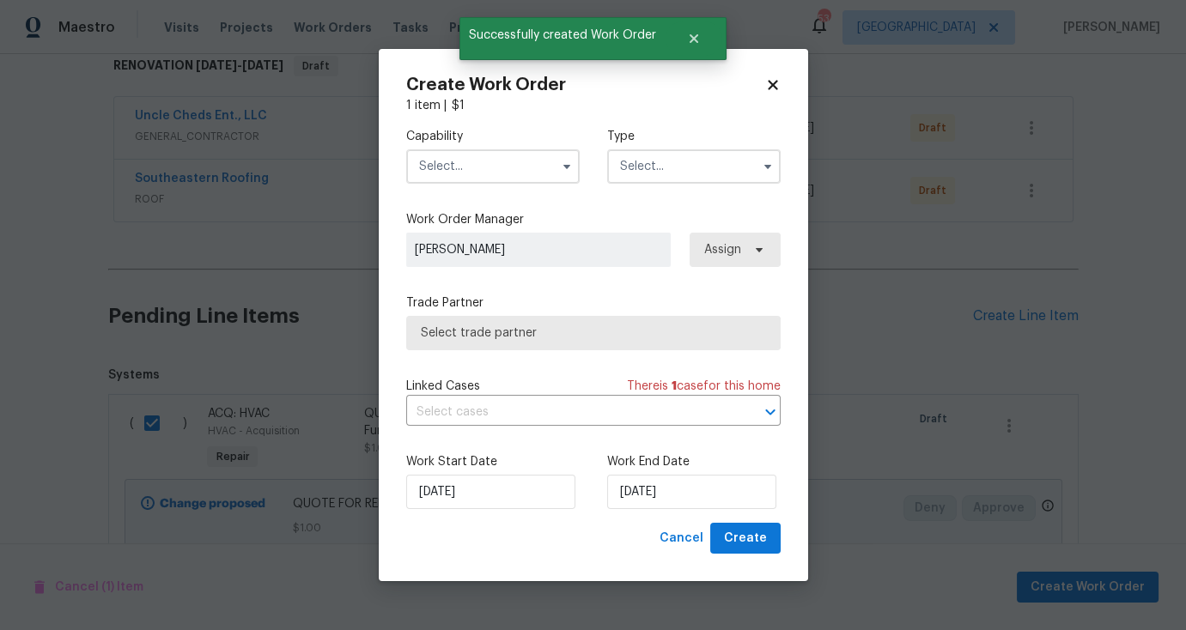
click at [504, 165] on input "text" at bounding box center [492, 166] width 173 height 34
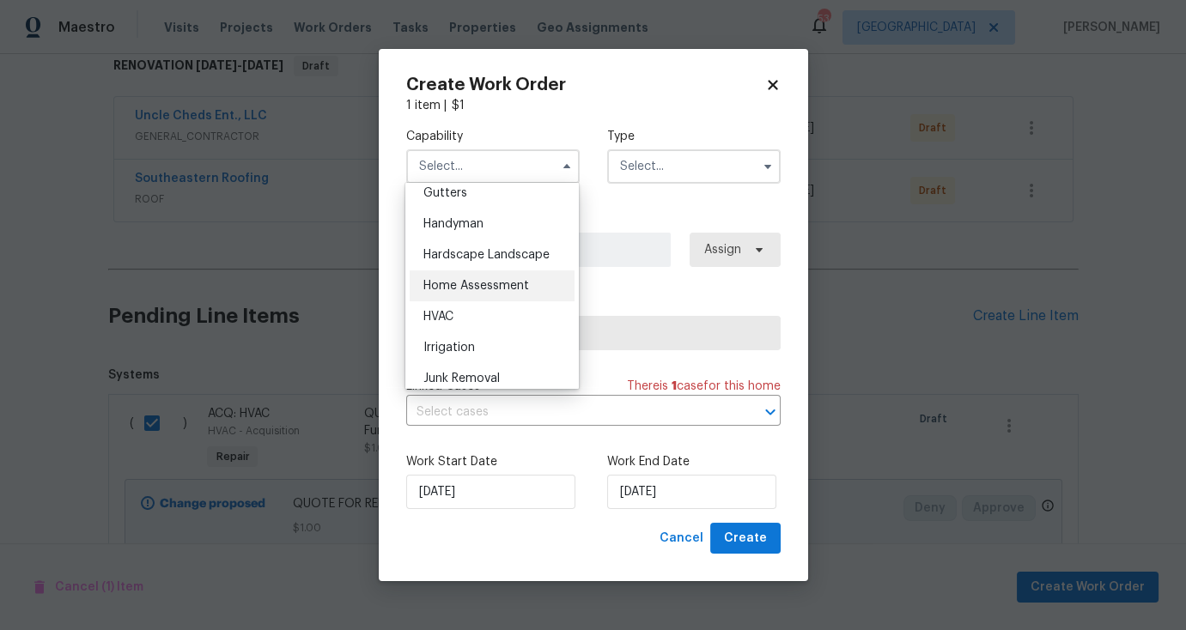
scroll to position [933, 0]
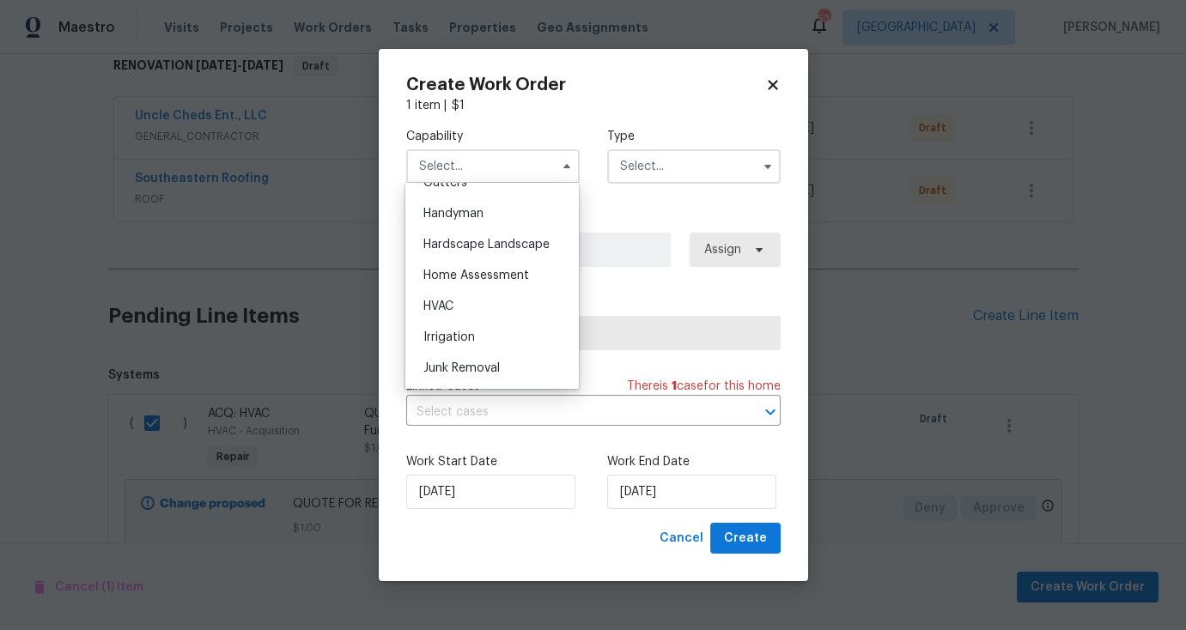
click at [483, 322] on div "HVAC" at bounding box center [492, 306] width 165 height 31
type input "HVAC"
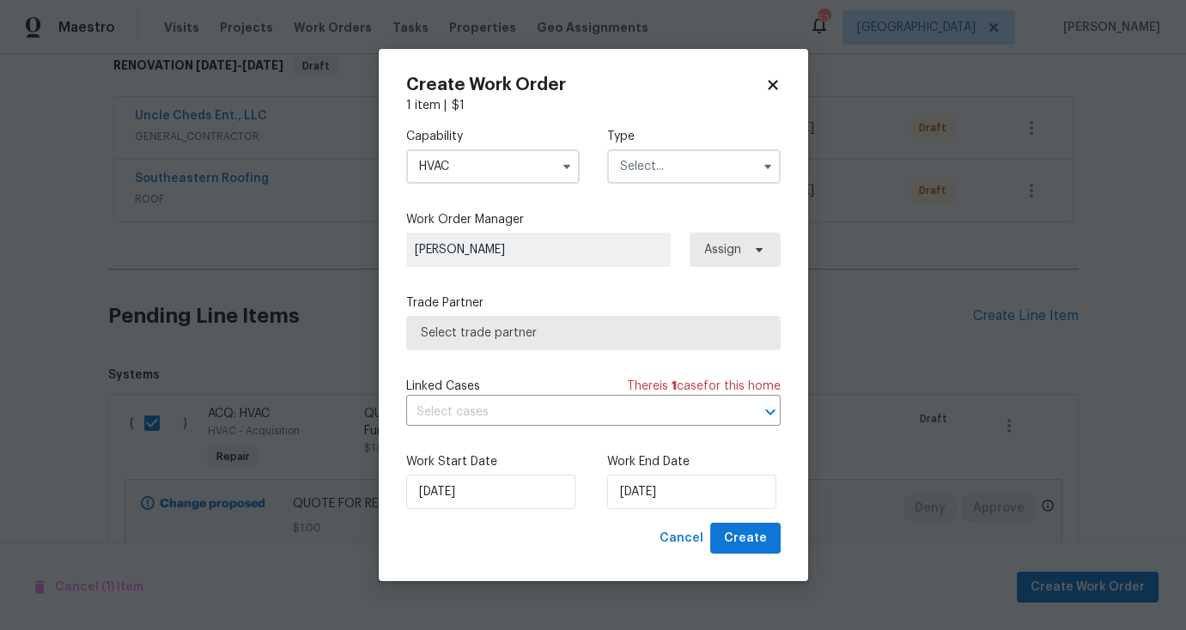
click at [662, 178] on input "text" at bounding box center [693, 166] width 173 height 34
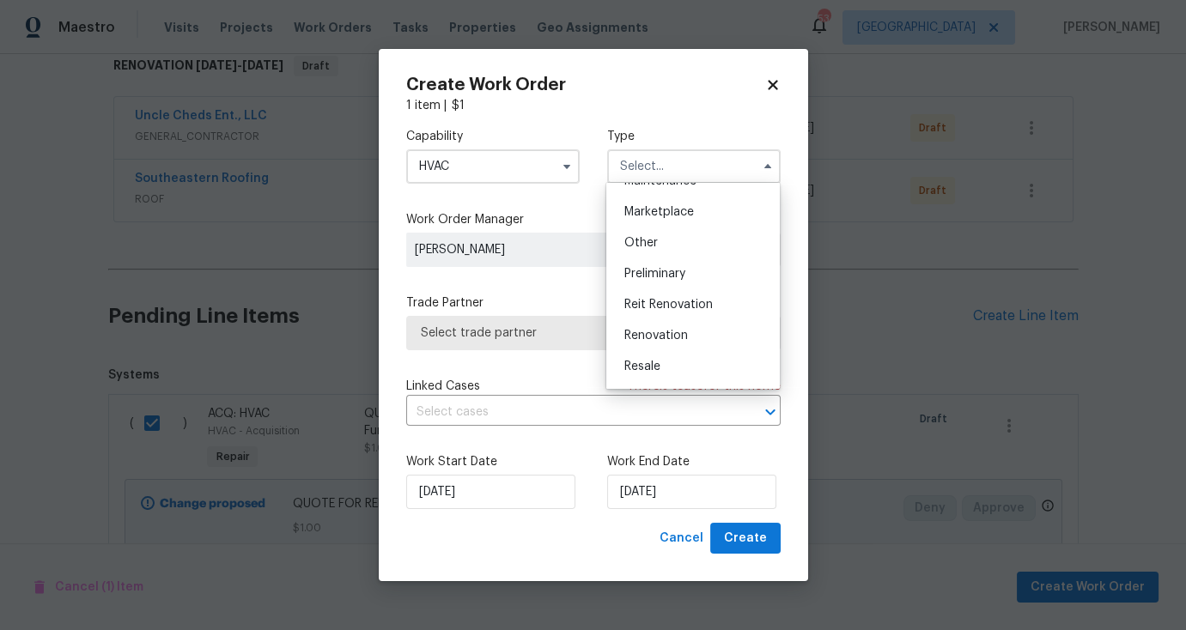
scroll to position [389, 0]
click at [672, 242] on span "Renovation" at bounding box center [656, 246] width 64 height 12
type input "Renovation"
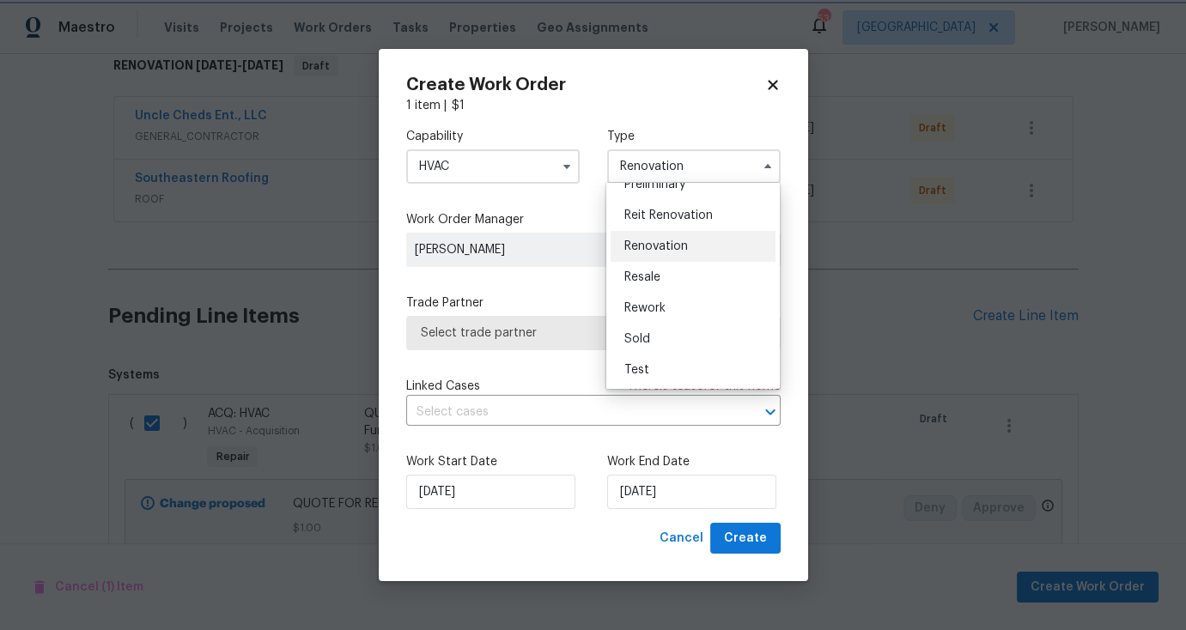
scroll to position [0, 0]
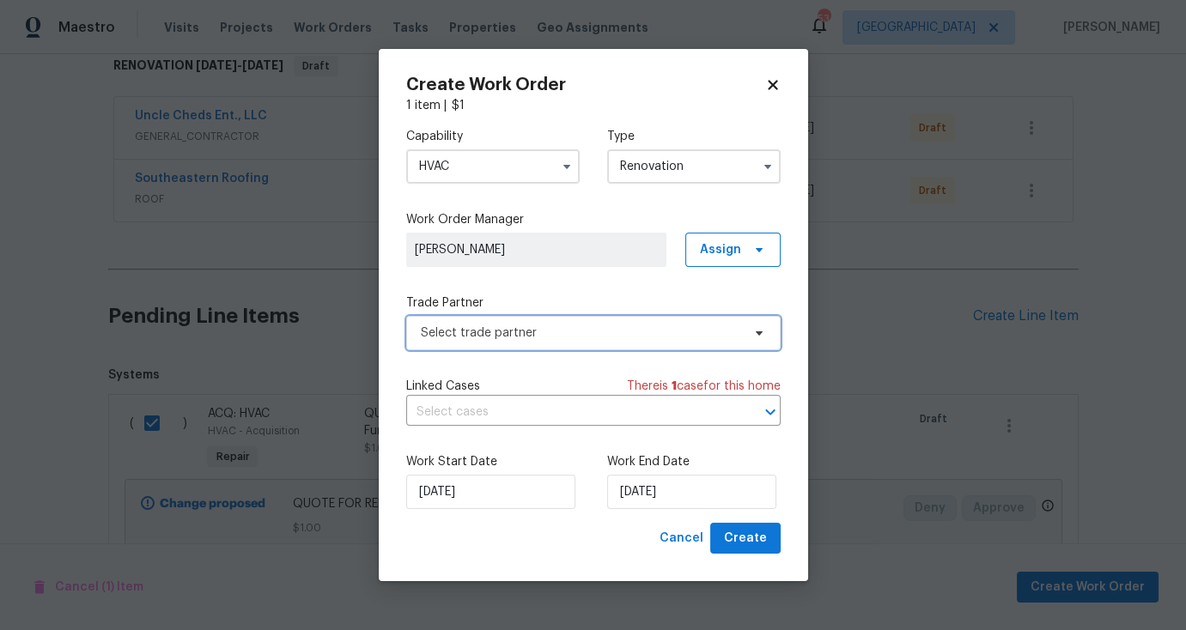
click at [636, 317] on span "Select trade partner" at bounding box center [593, 333] width 374 height 34
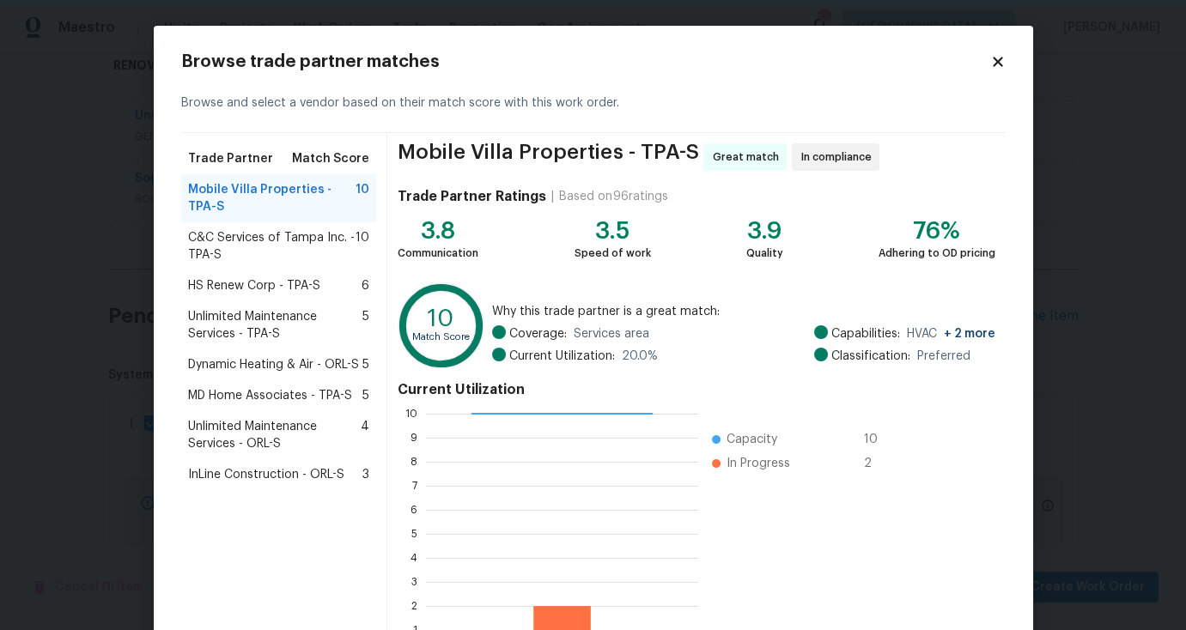
scroll to position [127, 0]
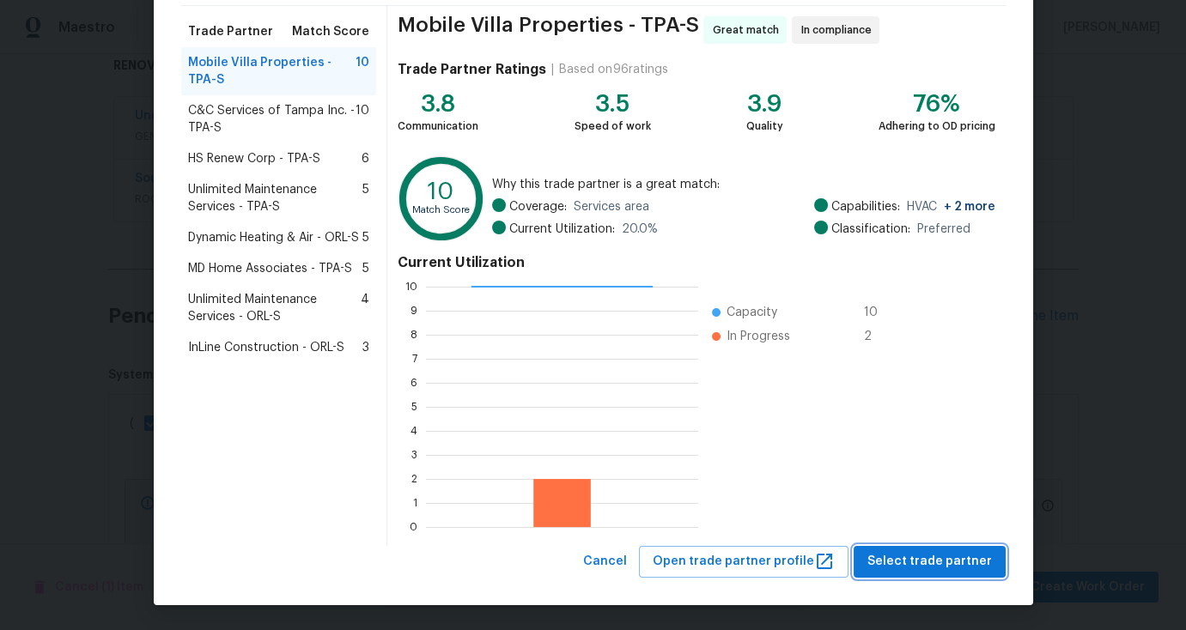
click at [928, 553] on span "Select trade partner" at bounding box center [929, 561] width 124 height 21
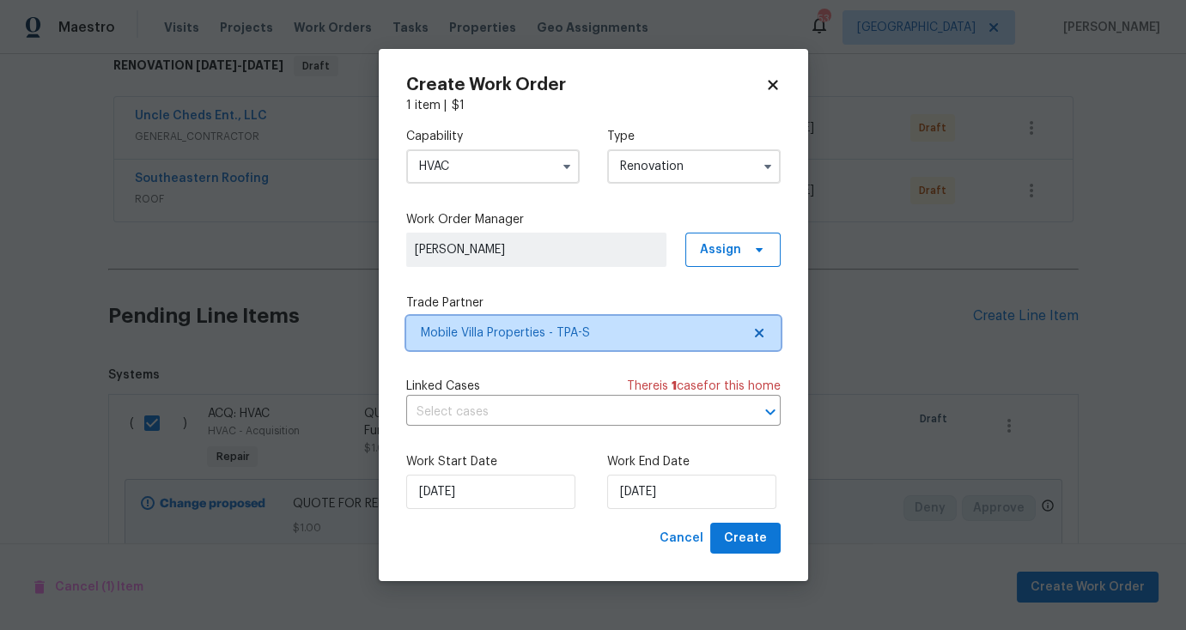
scroll to position [0, 0]
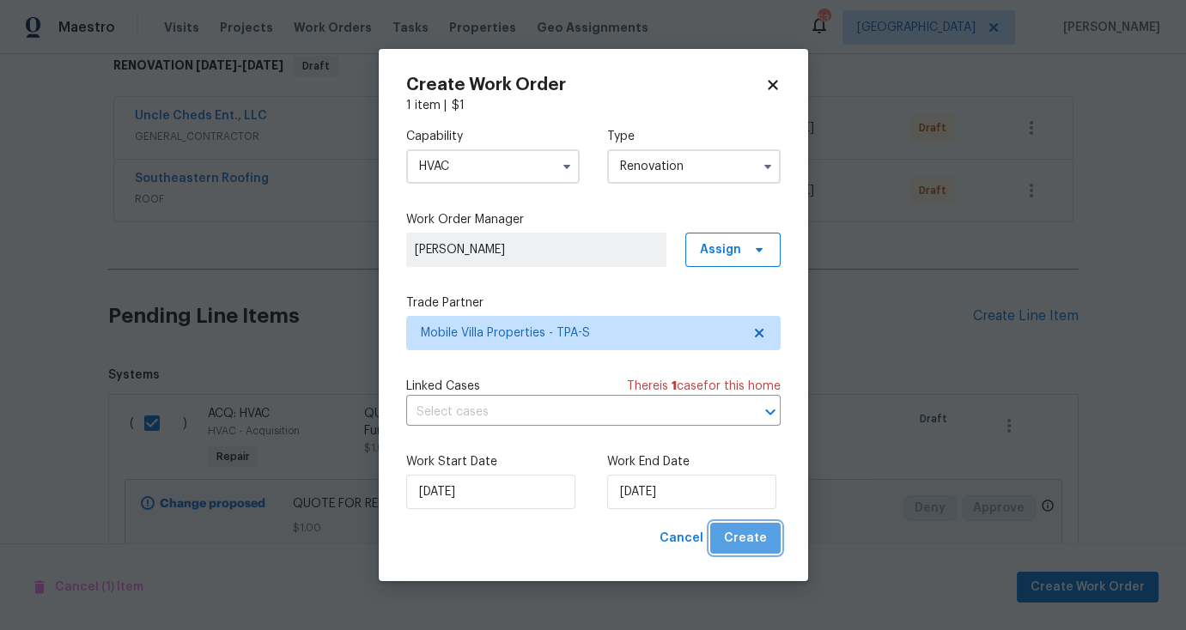
click at [752, 543] on span "Create" at bounding box center [745, 538] width 43 height 21
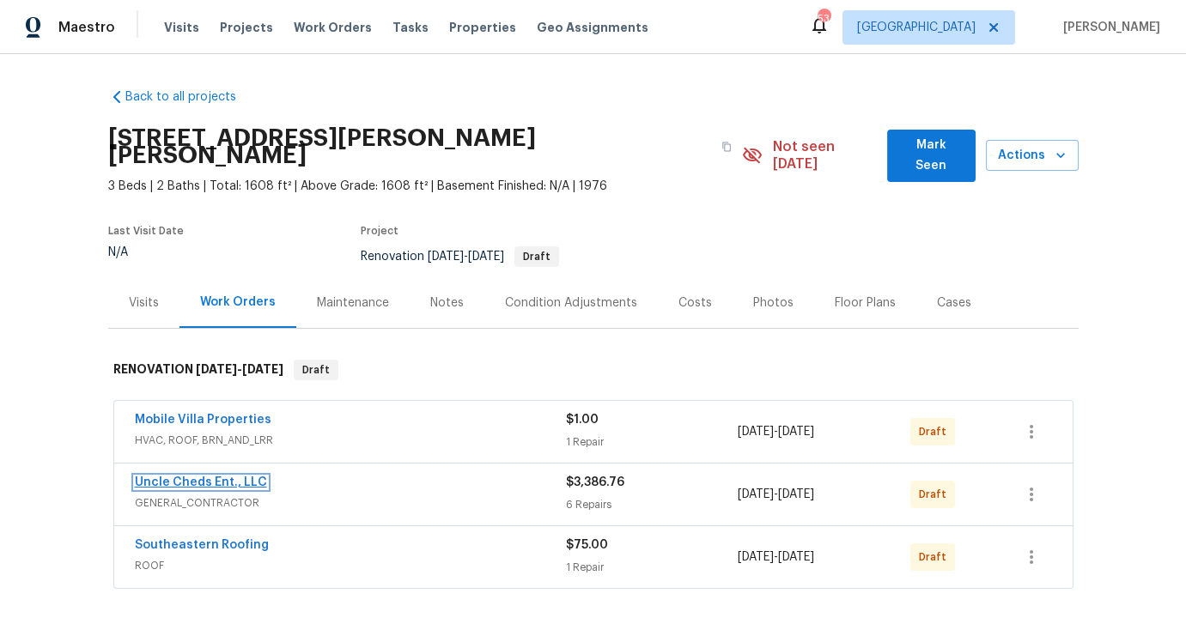
click at [230, 477] on link "Uncle Cheds Ent., LLC" at bounding box center [201, 483] width 132 height 12
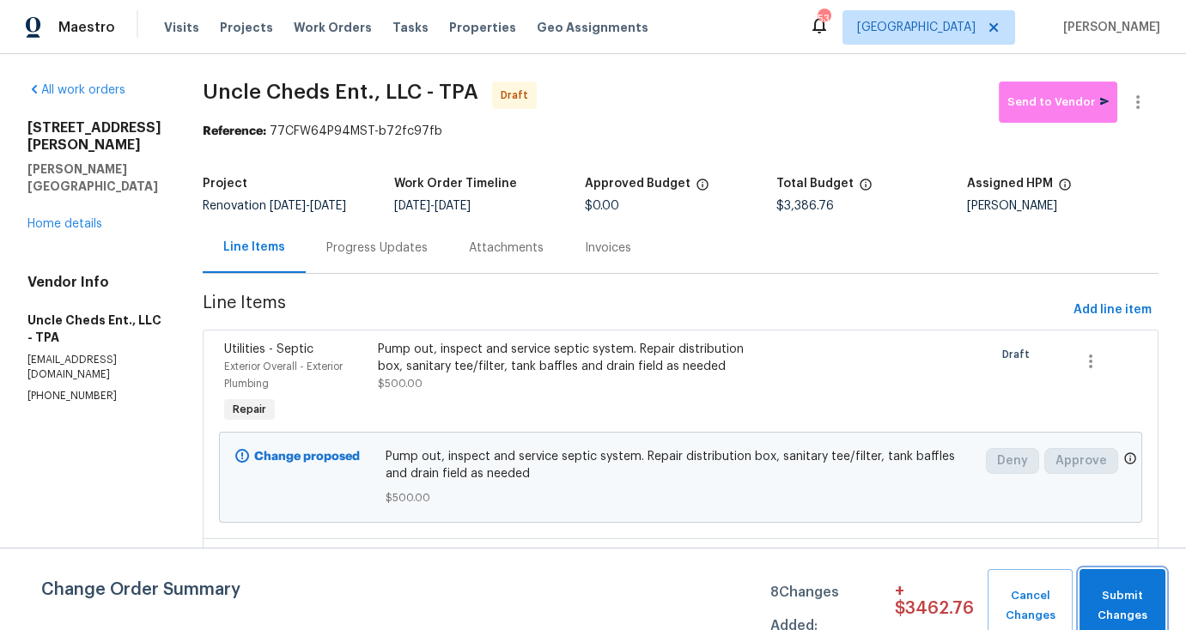
click at [1121, 595] on span "Submit Changes" at bounding box center [1122, 605] width 69 height 39
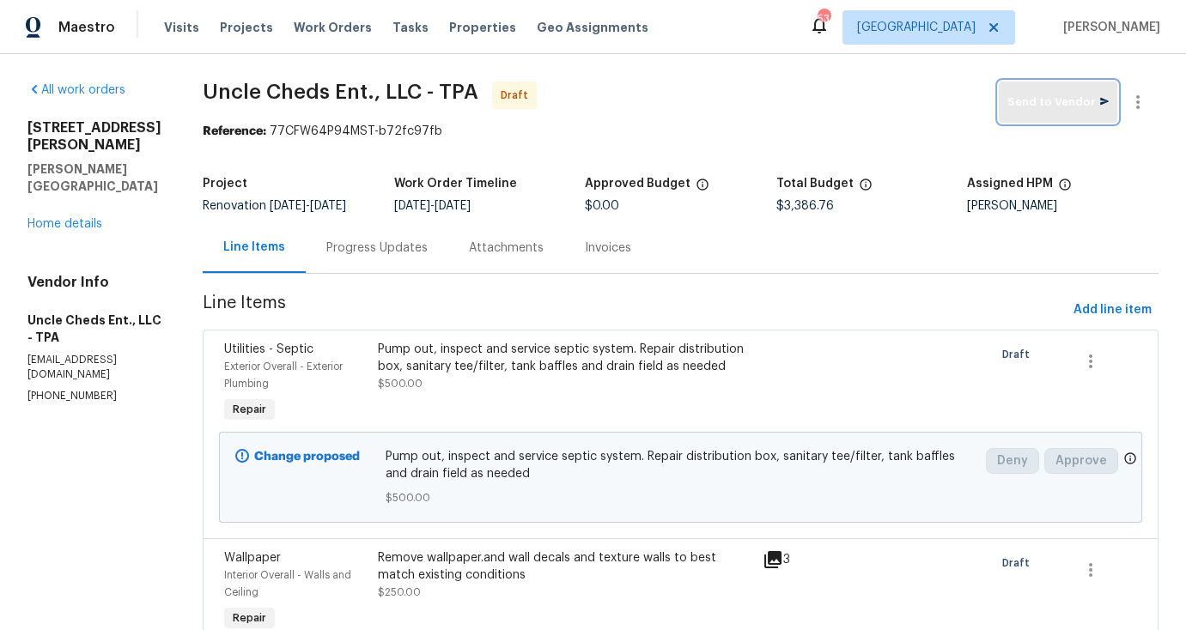
click at [1065, 108] on span "Send to Vendor" at bounding box center [1057, 103] width 101 height 20
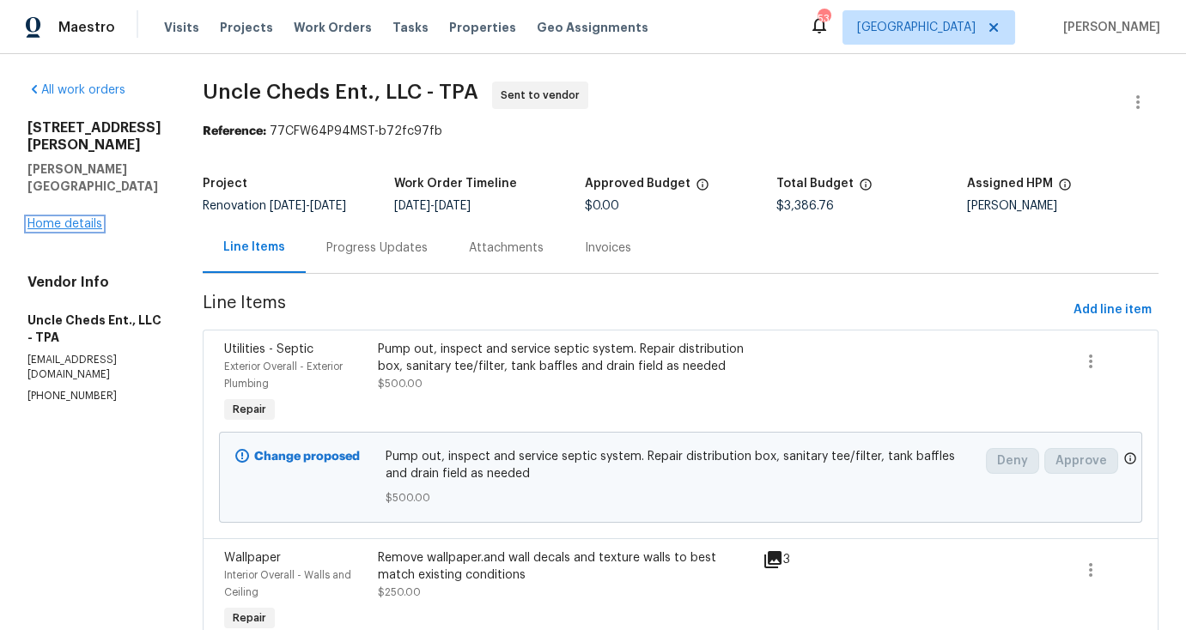
click at [66, 218] on link "Home details" at bounding box center [64, 224] width 75 height 12
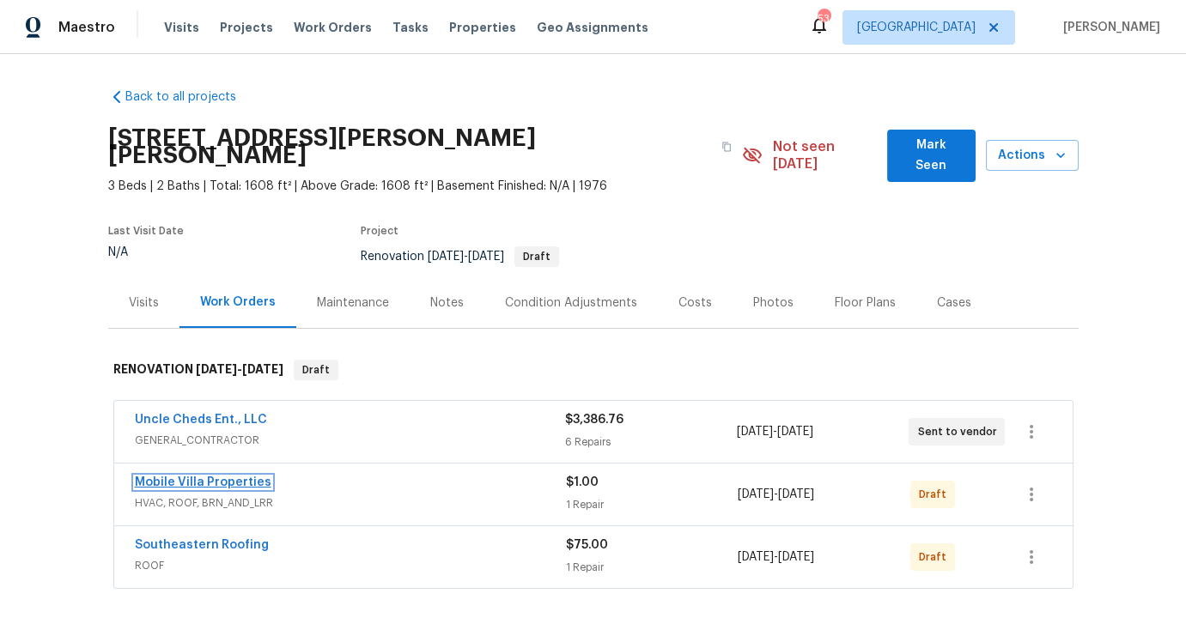
click at [182, 477] on link "Mobile Villa Properties" at bounding box center [203, 483] width 137 height 12
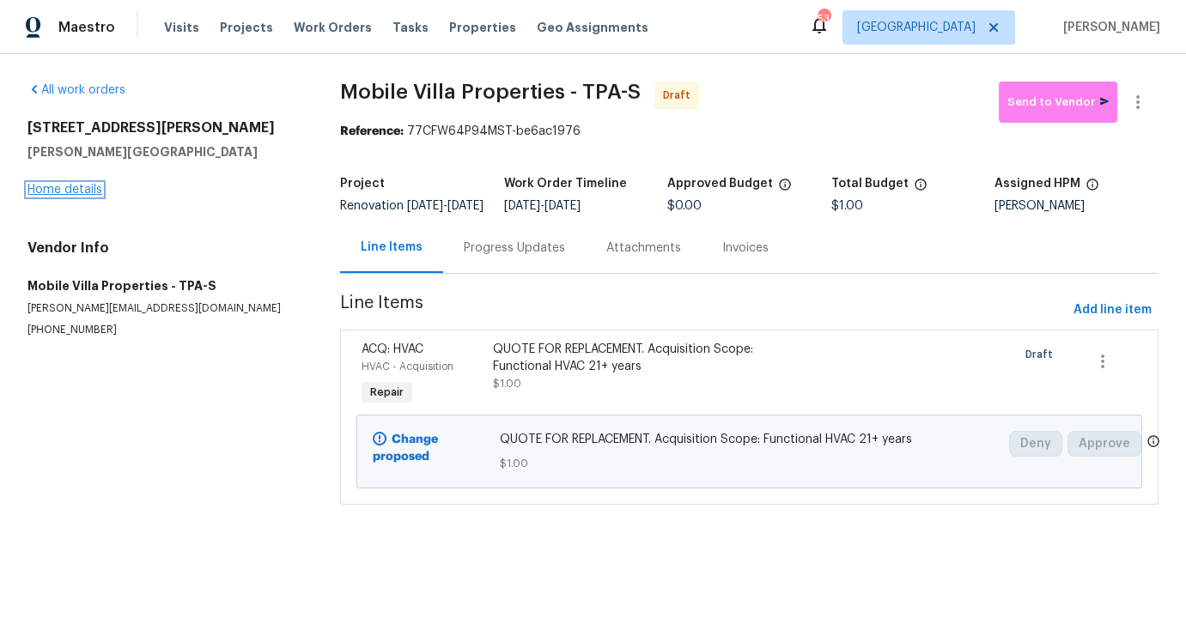
click at [43, 189] on link "Home details" at bounding box center [64, 190] width 75 height 12
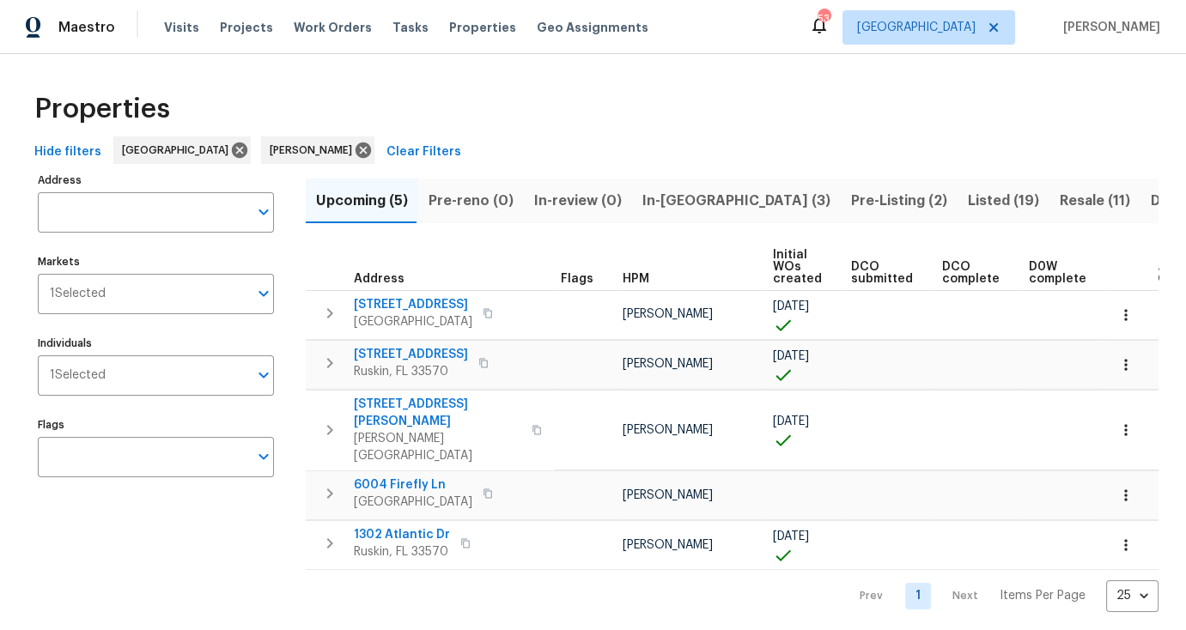
click at [851, 203] on span "Pre-Listing (2)" at bounding box center [899, 201] width 96 height 24
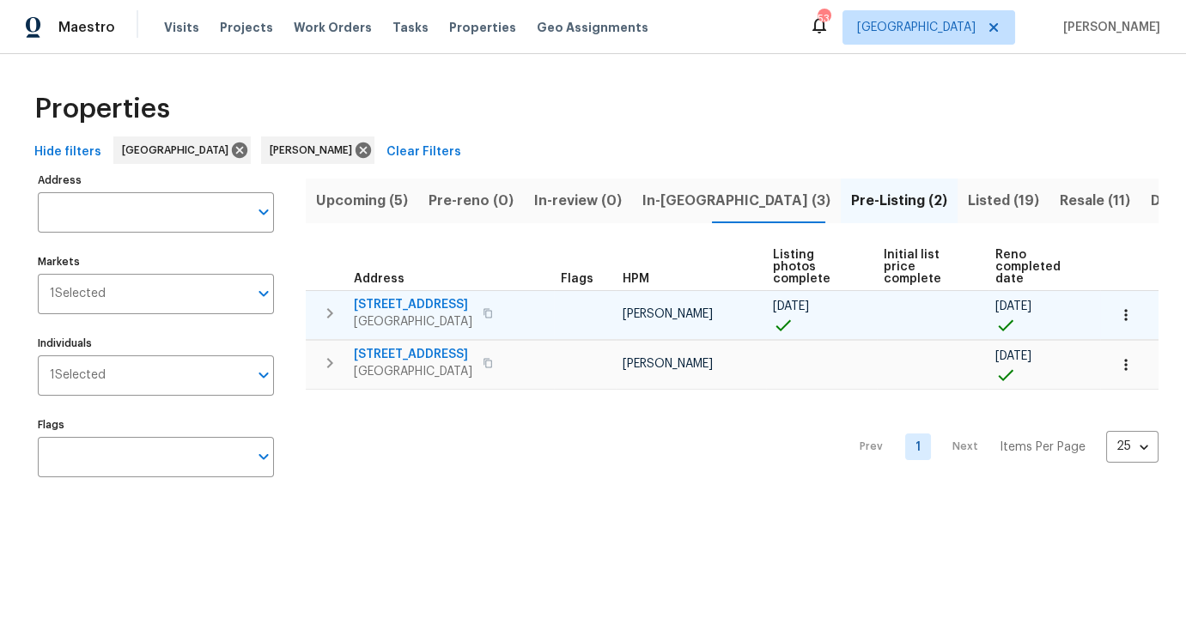
click at [425, 303] on span "[STREET_ADDRESS]" at bounding box center [413, 304] width 118 height 17
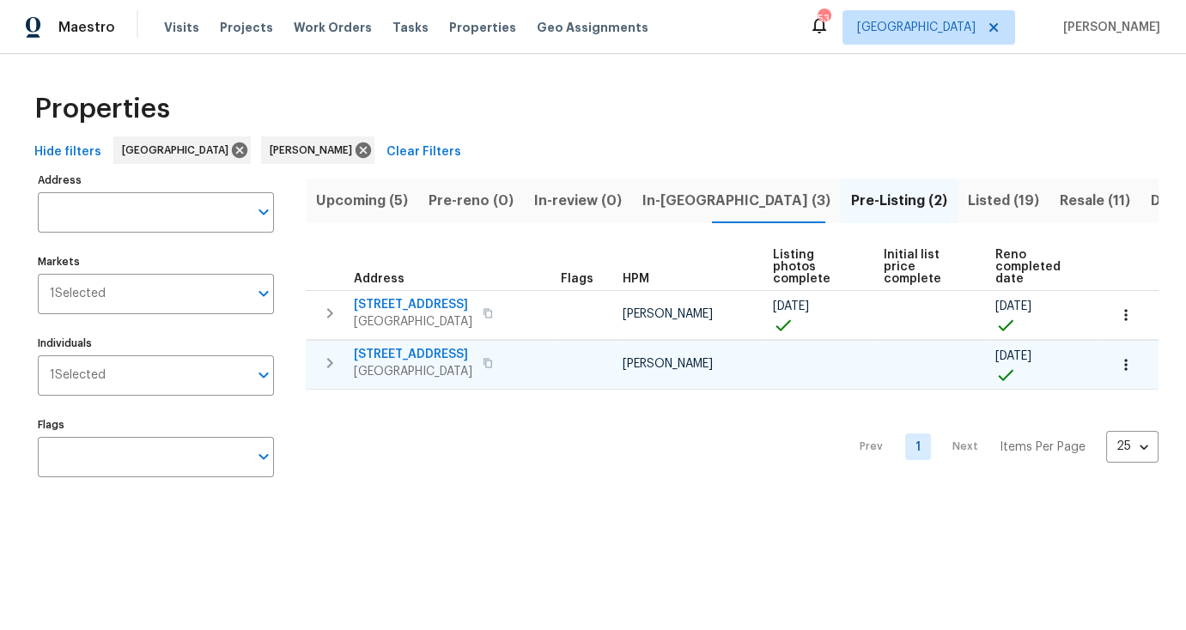
click at [424, 355] on span "[STREET_ADDRESS]" at bounding box center [413, 354] width 118 height 17
click at [653, 192] on span "In-[GEOGRAPHIC_DATA] (3)" at bounding box center [736, 201] width 188 height 24
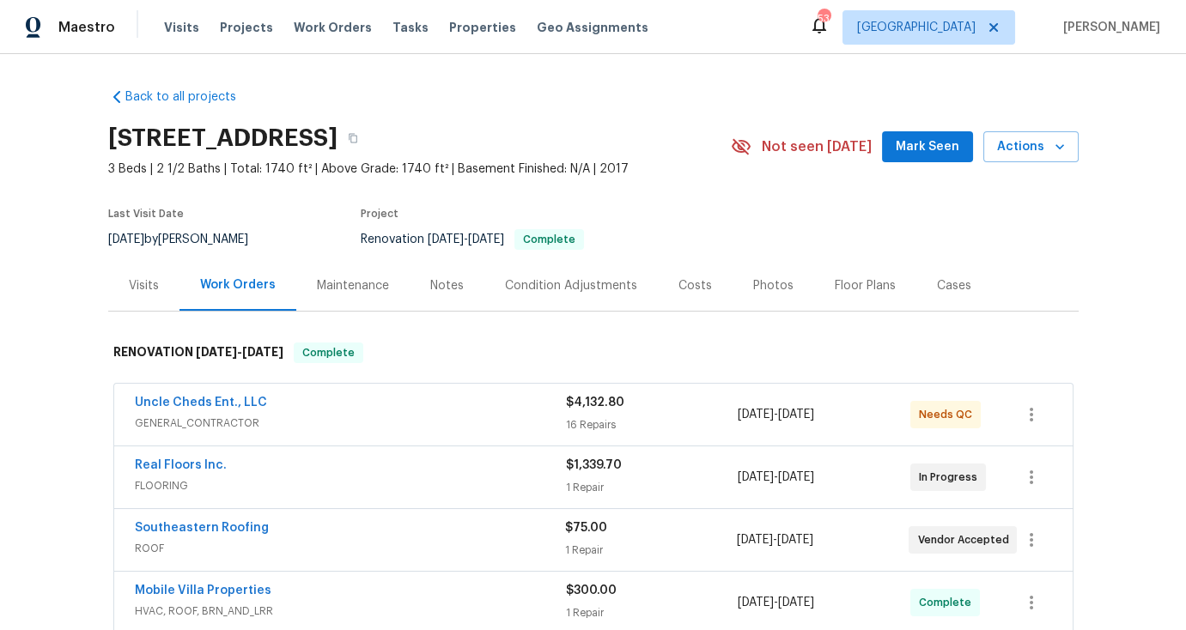
click at [772, 283] on div "Photos" at bounding box center [773, 285] width 40 height 17
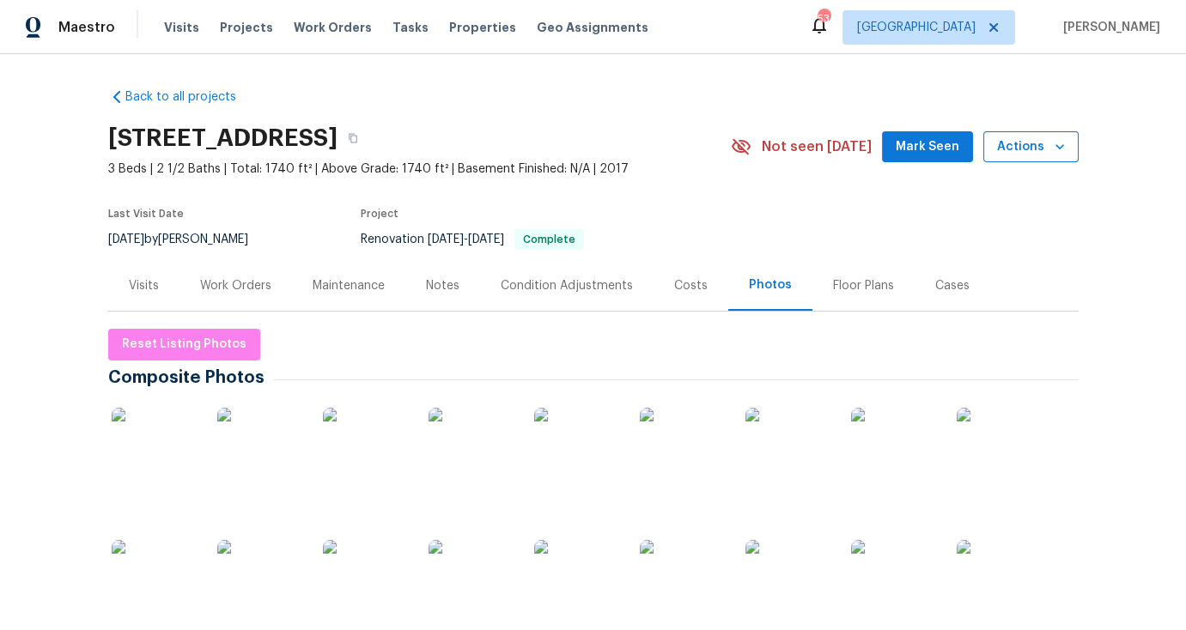
click at [1062, 154] on button "Actions" at bounding box center [1030, 147] width 95 height 32
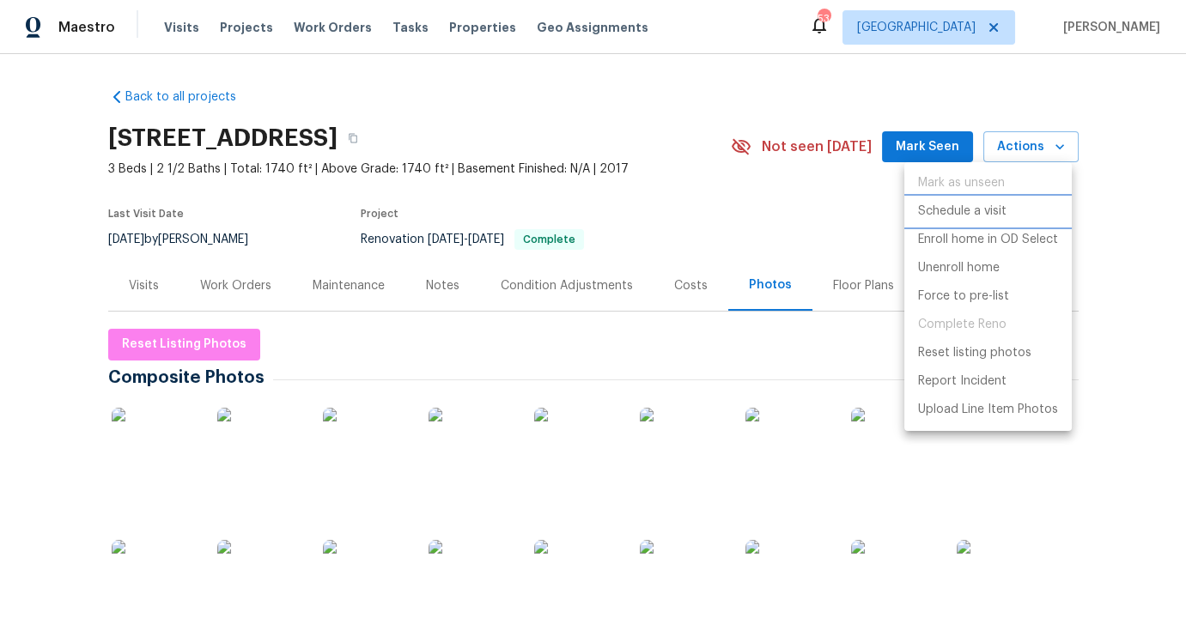
click at [980, 211] on p "Schedule a visit" at bounding box center [962, 212] width 88 height 18
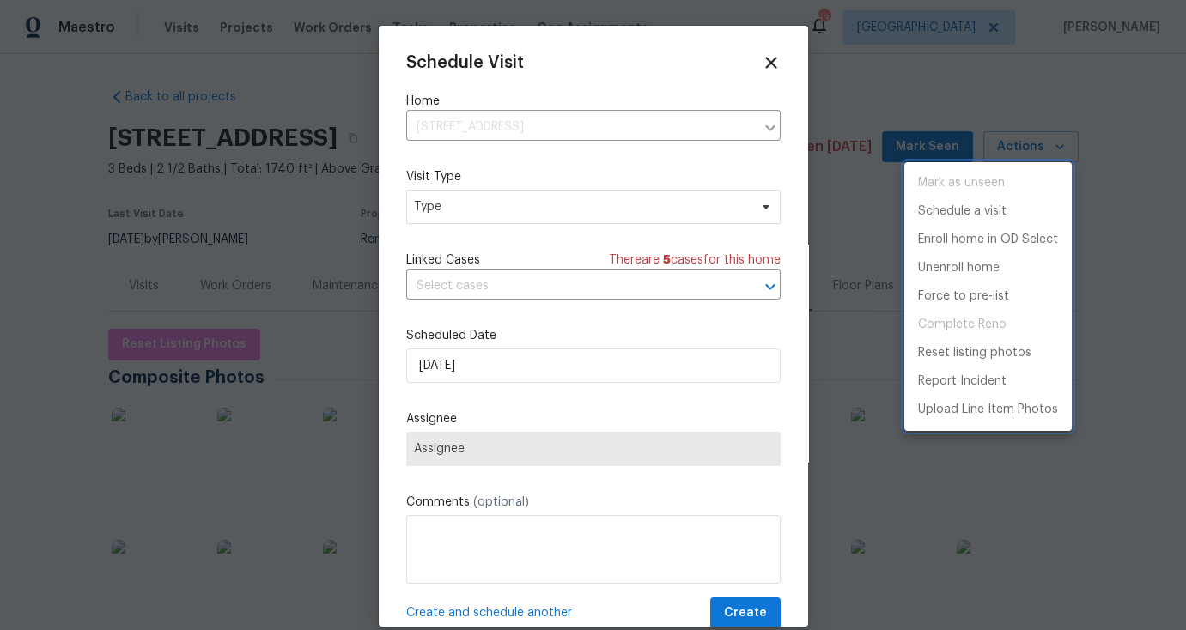
click at [507, 379] on div at bounding box center [593, 315] width 1186 height 630
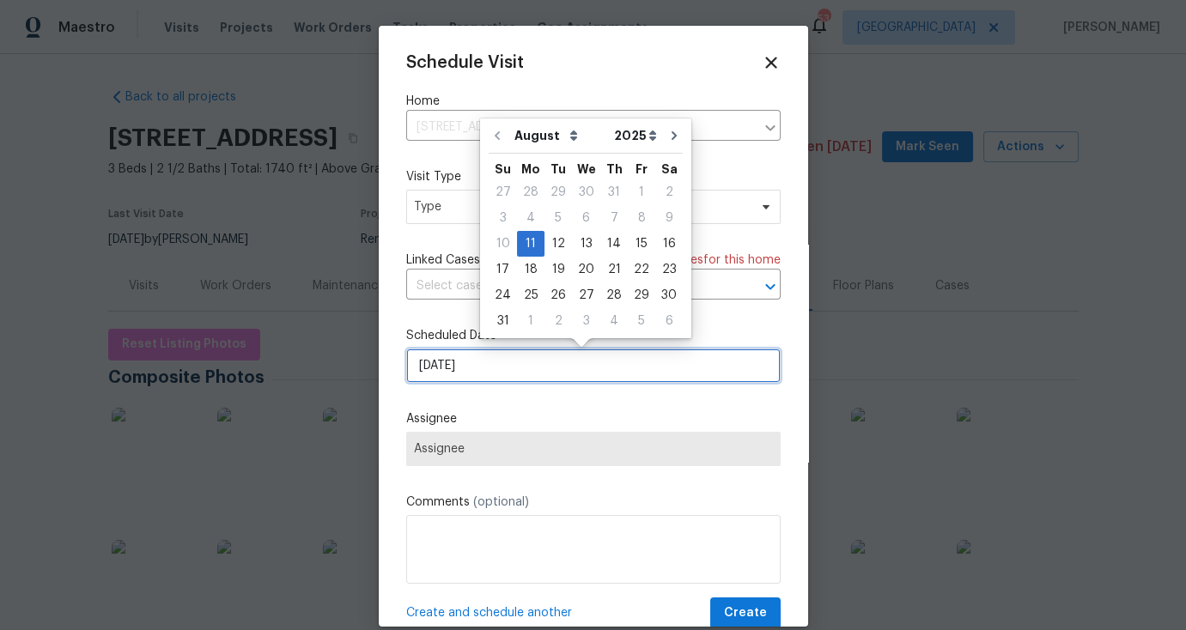
click at [521, 367] on input "8/11/2025" at bounding box center [593, 366] width 374 height 34
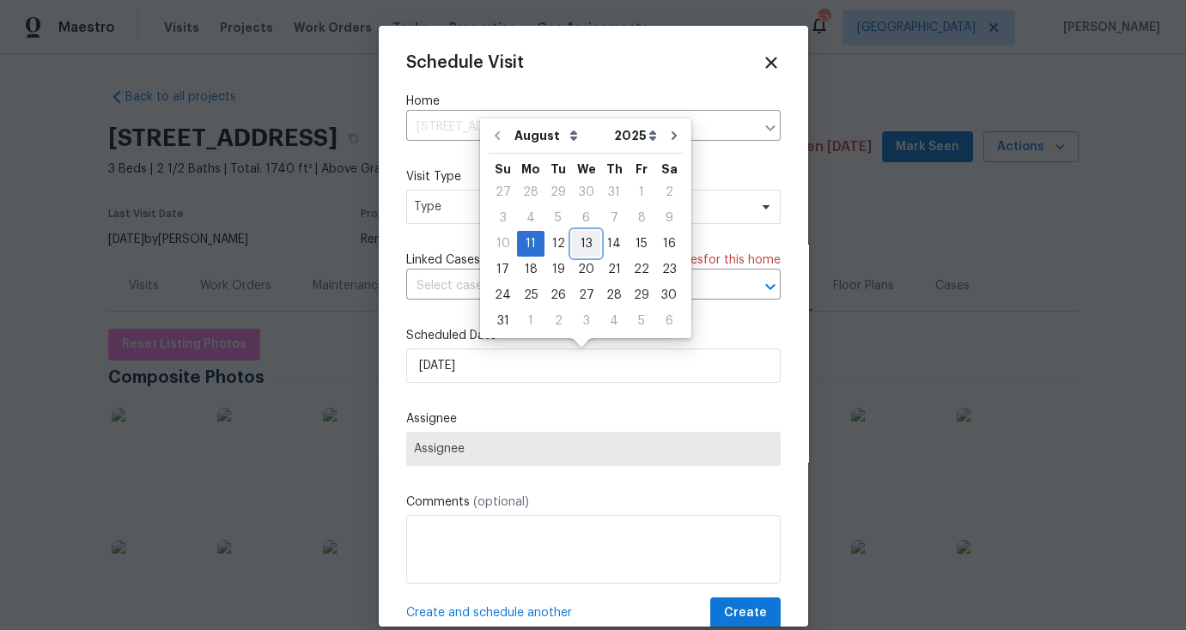
click at [579, 241] on div "13" at bounding box center [586, 244] width 28 height 24
type input "8/13/2025"
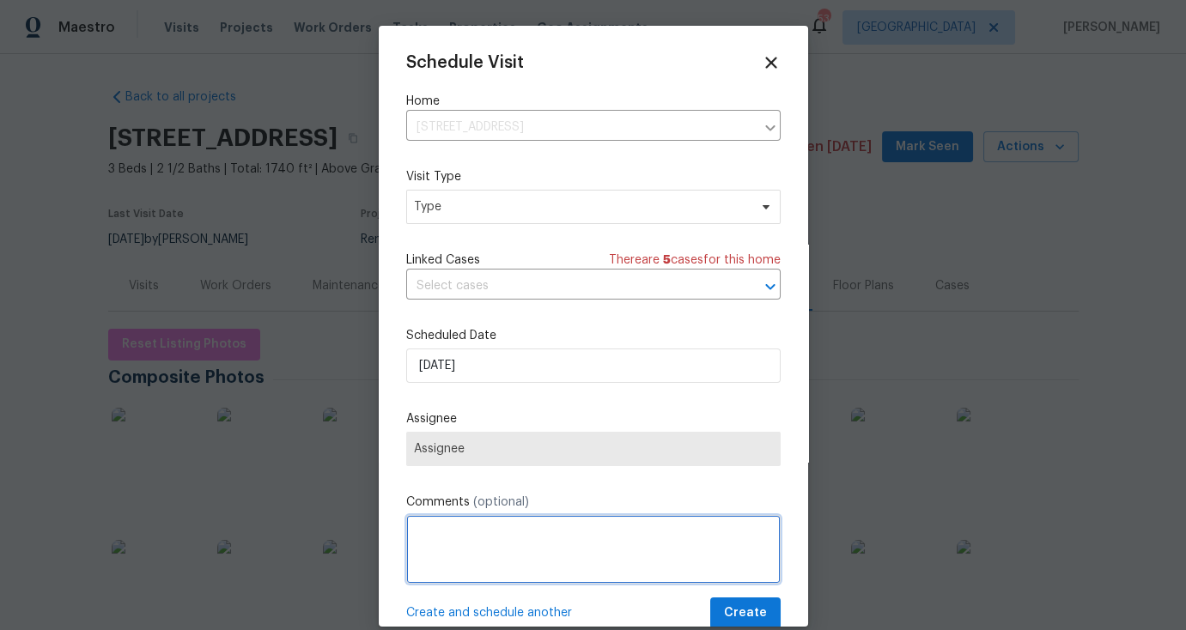
click at [522, 569] on textarea at bounding box center [593, 549] width 374 height 69
type textarea "i"
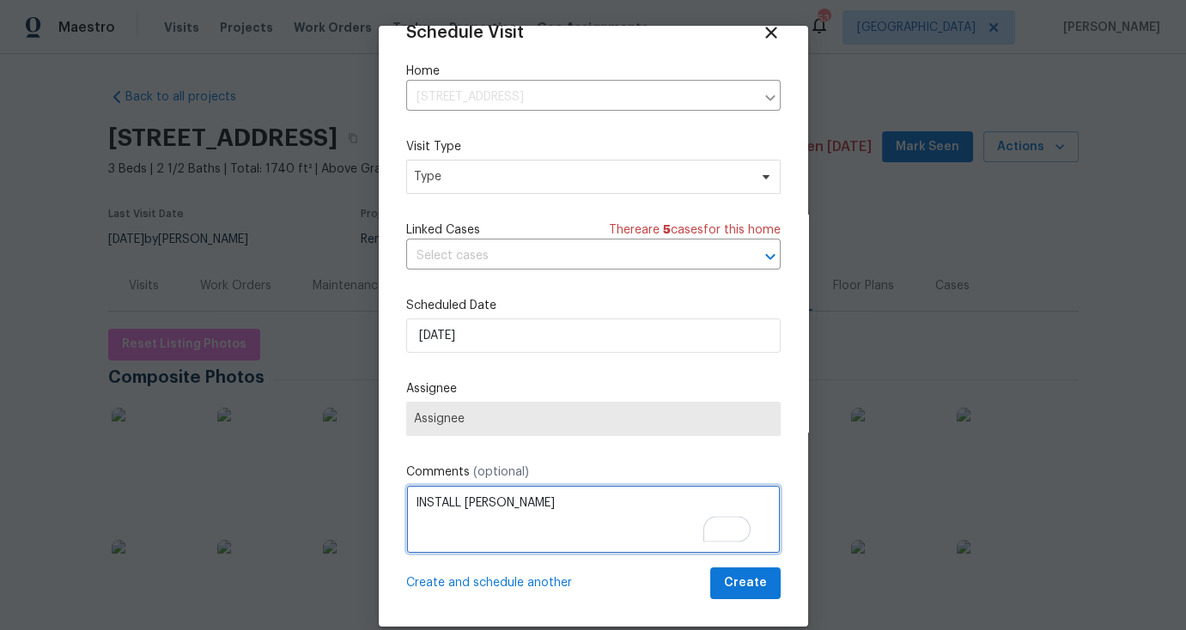
type textarea "INSTALL KNOX"
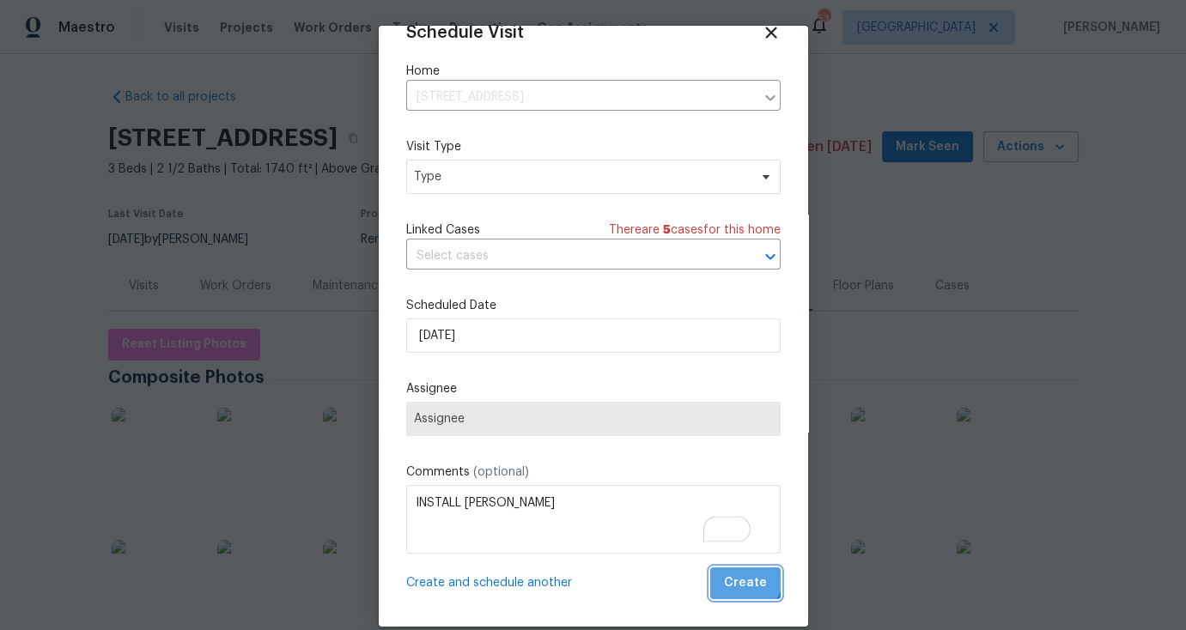
click at [729, 579] on span "Create" at bounding box center [745, 583] width 43 height 21
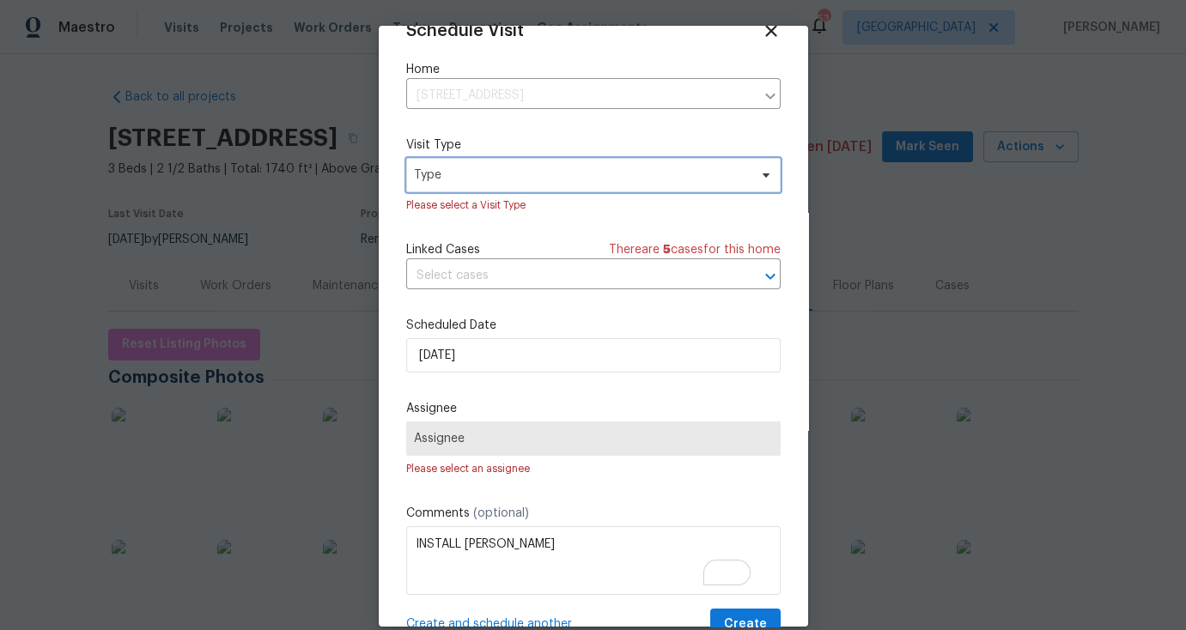
click at [610, 185] on span "Type" at bounding box center [593, 175] width 374 height 34
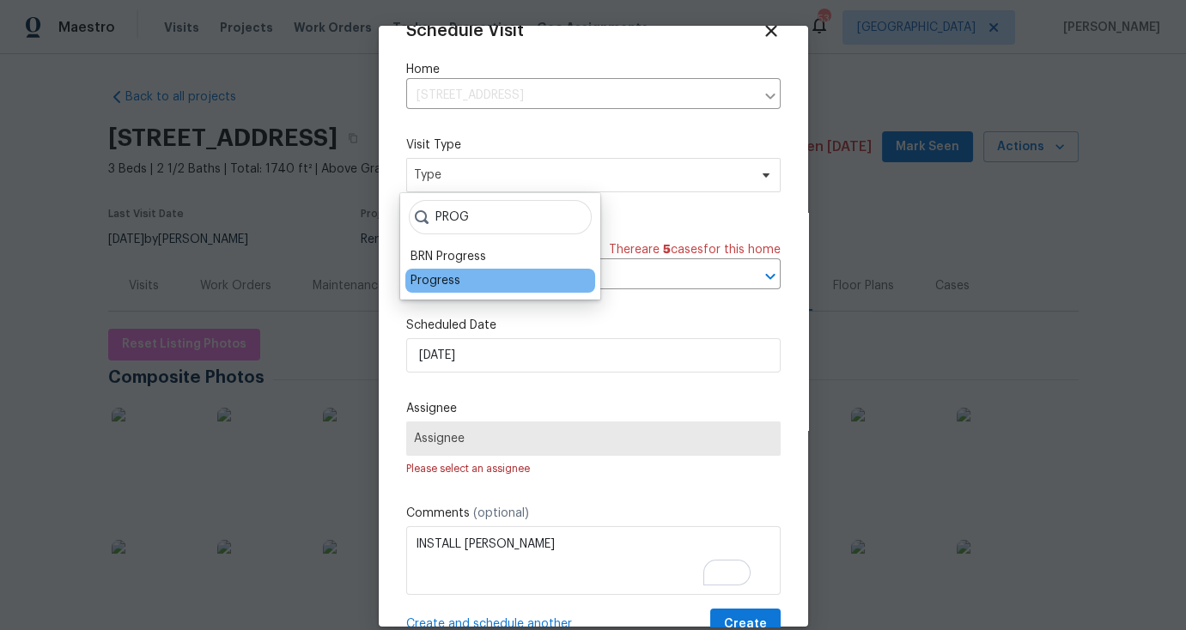
type input "PROG"
click at [454, 288] on div "Progress" at bounding box center [435, 280] width 50 height 17
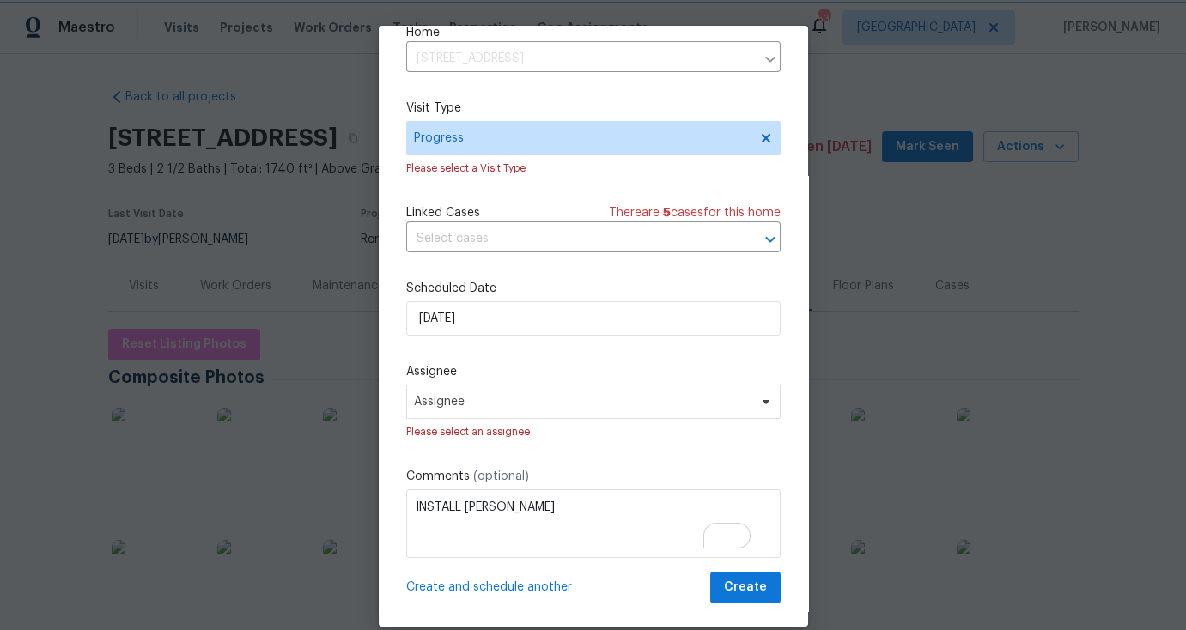
scroll to position [75, 0]
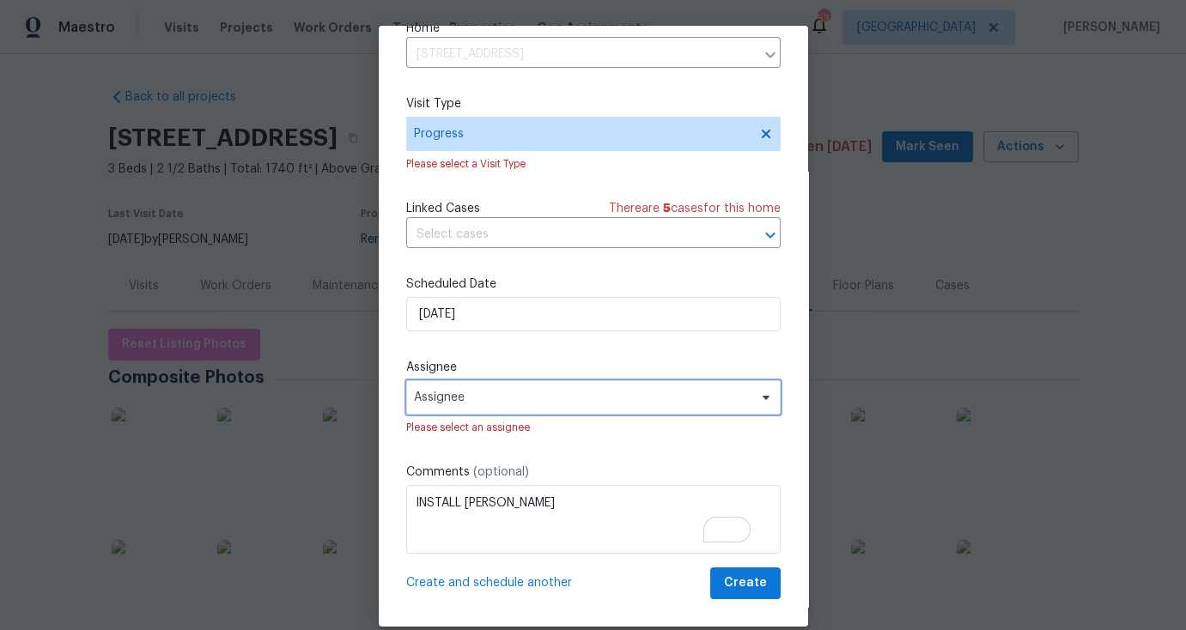
click at [683, 398] on span "Assignee" at bounding box center [582, 398] width 337 height 14
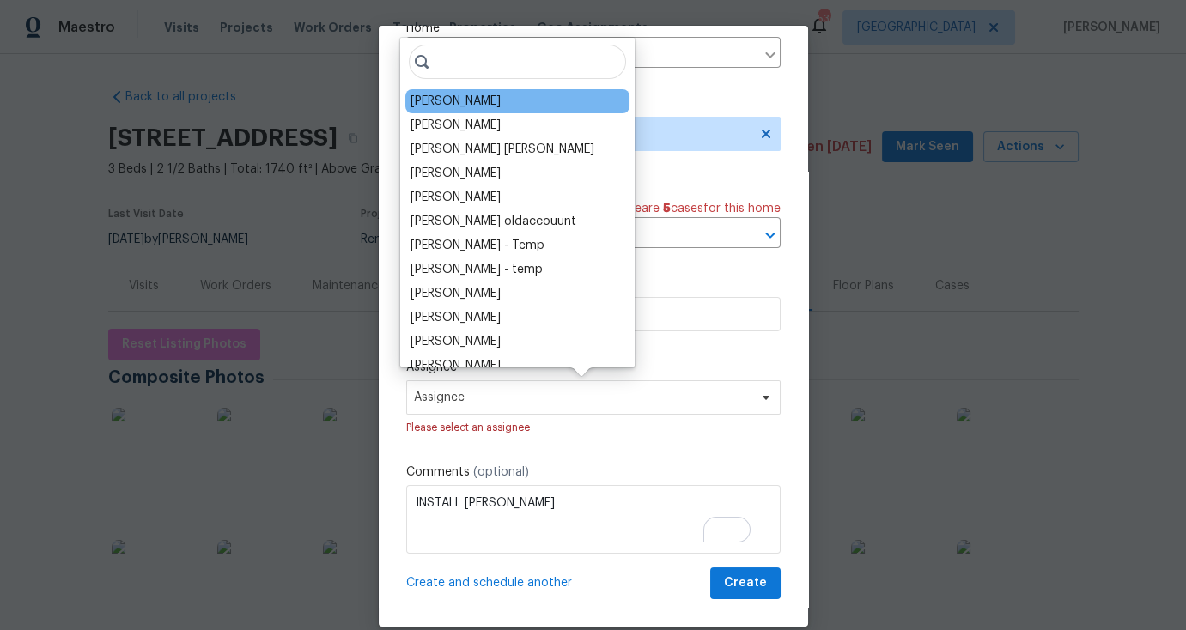
click at [483, 105] on div "[PERSON_NAME]" at bounding box center [455, 101] width 90 height 17
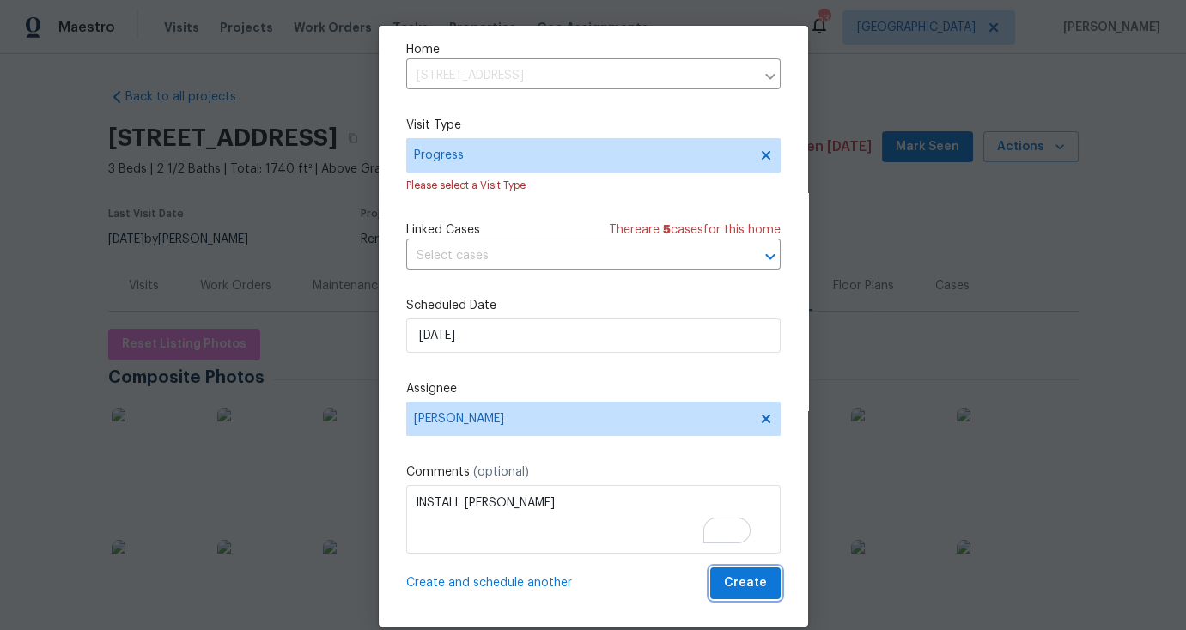
click at [724, 580] on span "Create" at bounding box center [745, 583] width 43 height 21
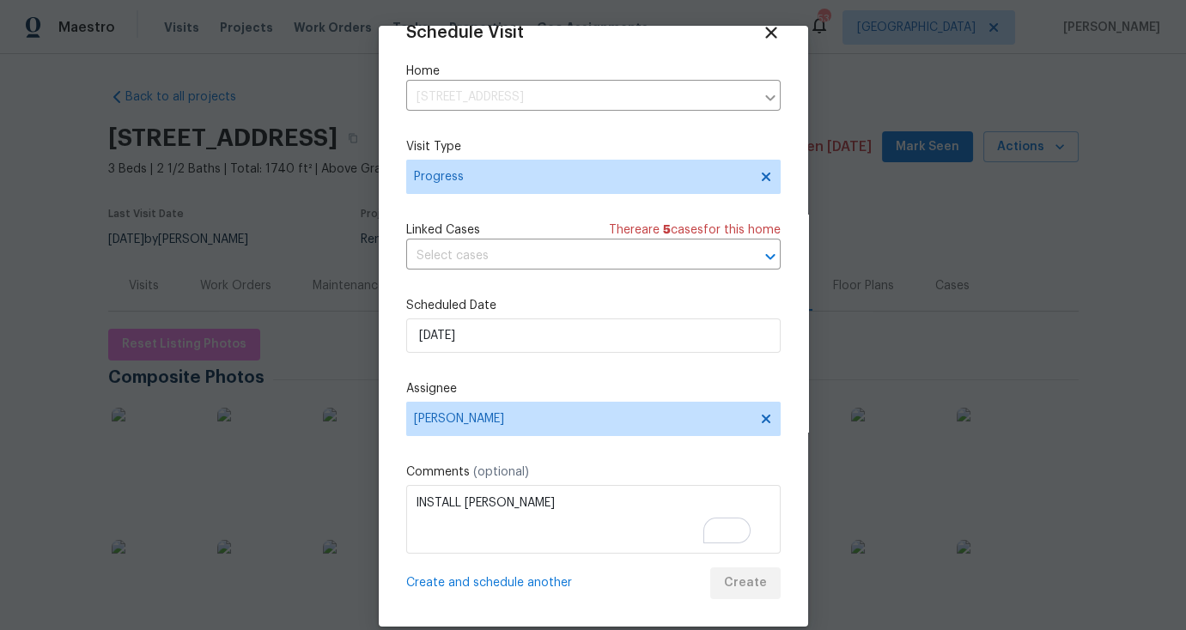
scroll to position [32, 0]
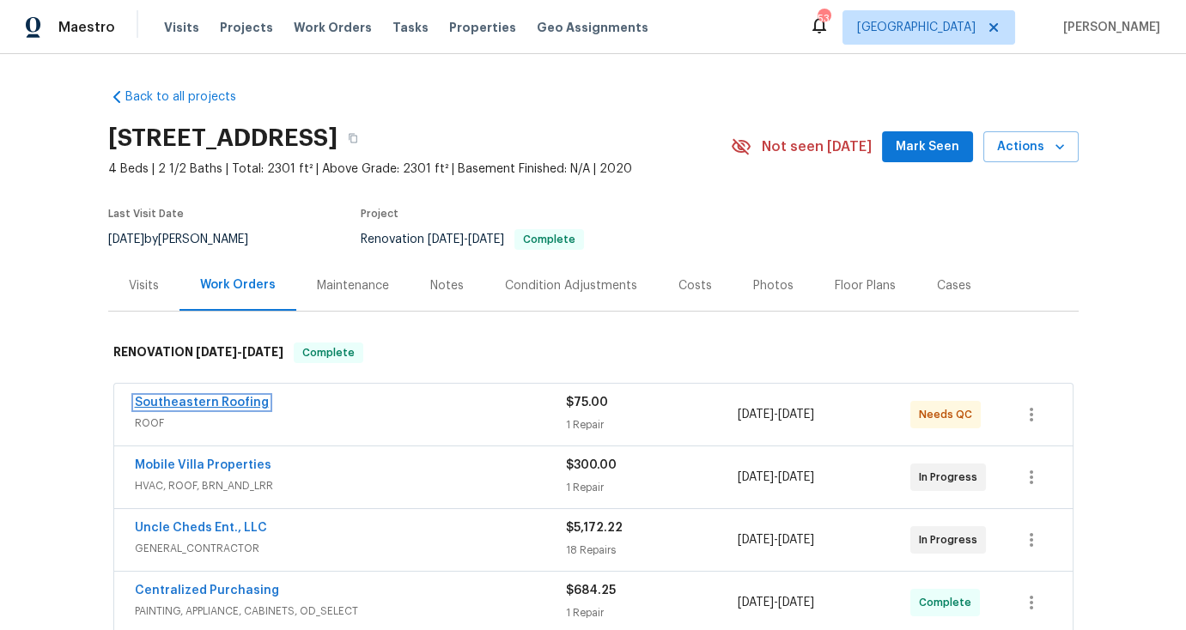
click at [229, 404] on link "Southeastern Roofing" at bounding box center [202, 403] width 134 height 12
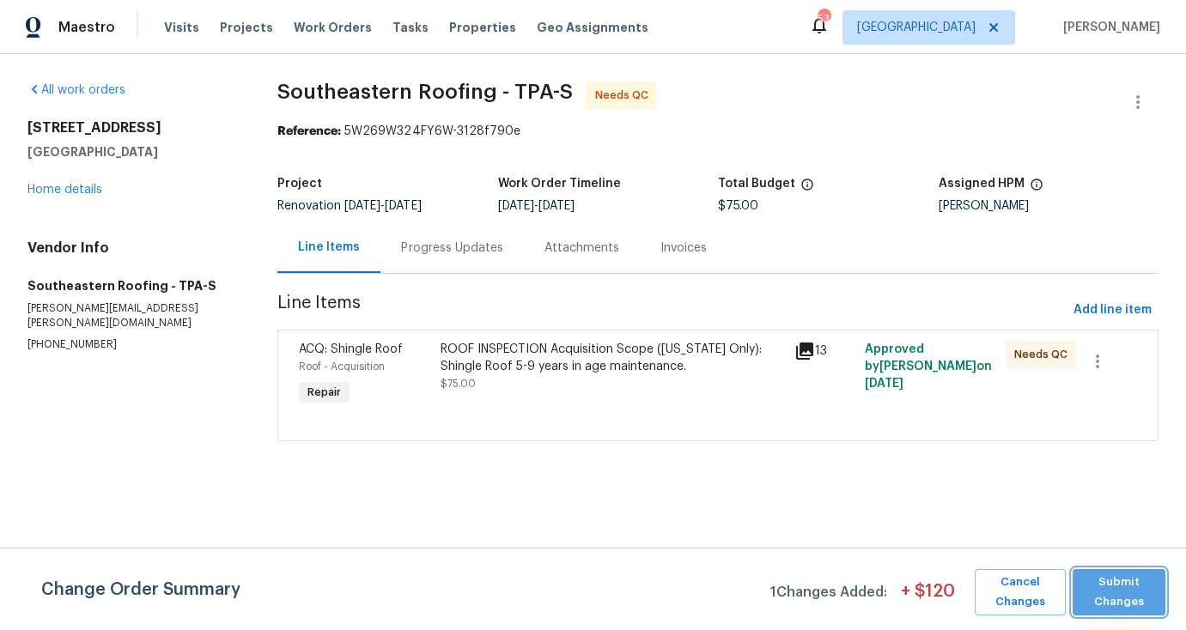
click at [1116, 586] on span "Submit Changes" at bounding box center [1119, 592] width 76 height 39
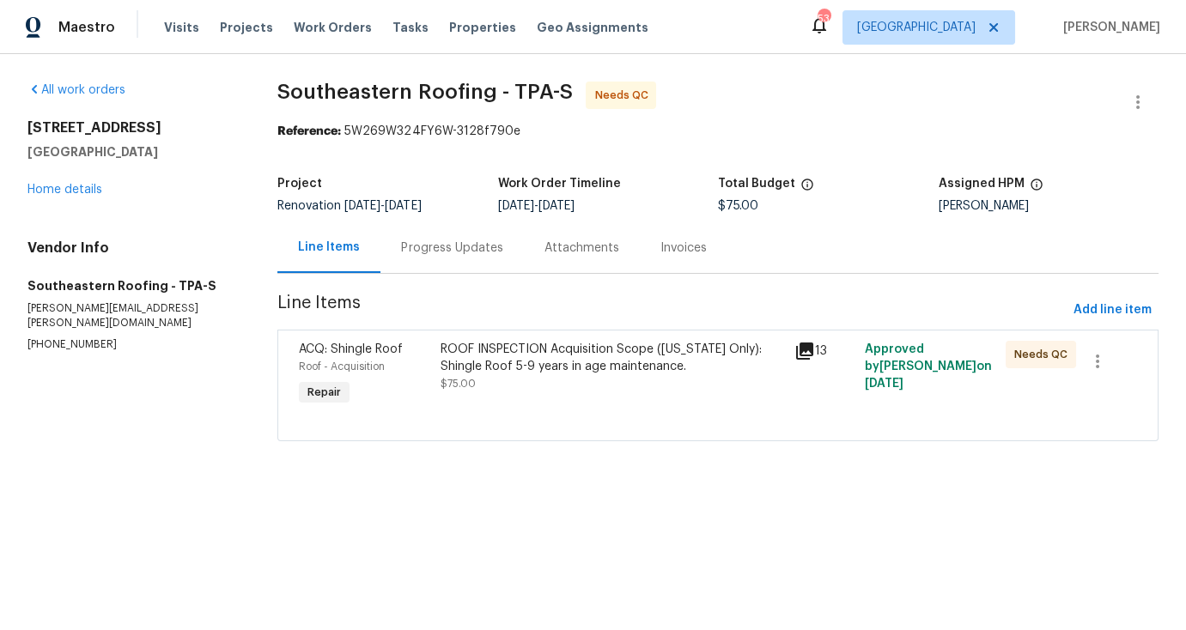
click at [440, 250] on div "Progress Updates" at bounding box center [451, 248] width 101 height 17
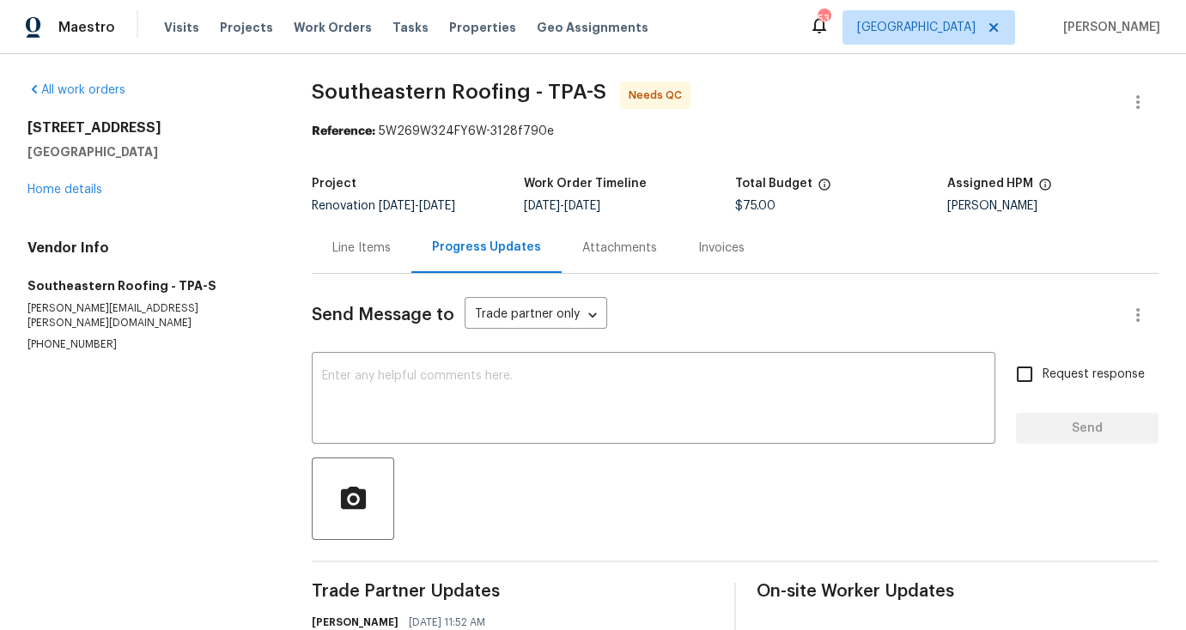
click at [367, 257] on div "Line Items" at bounding box center [362, 247] width 100 height 51
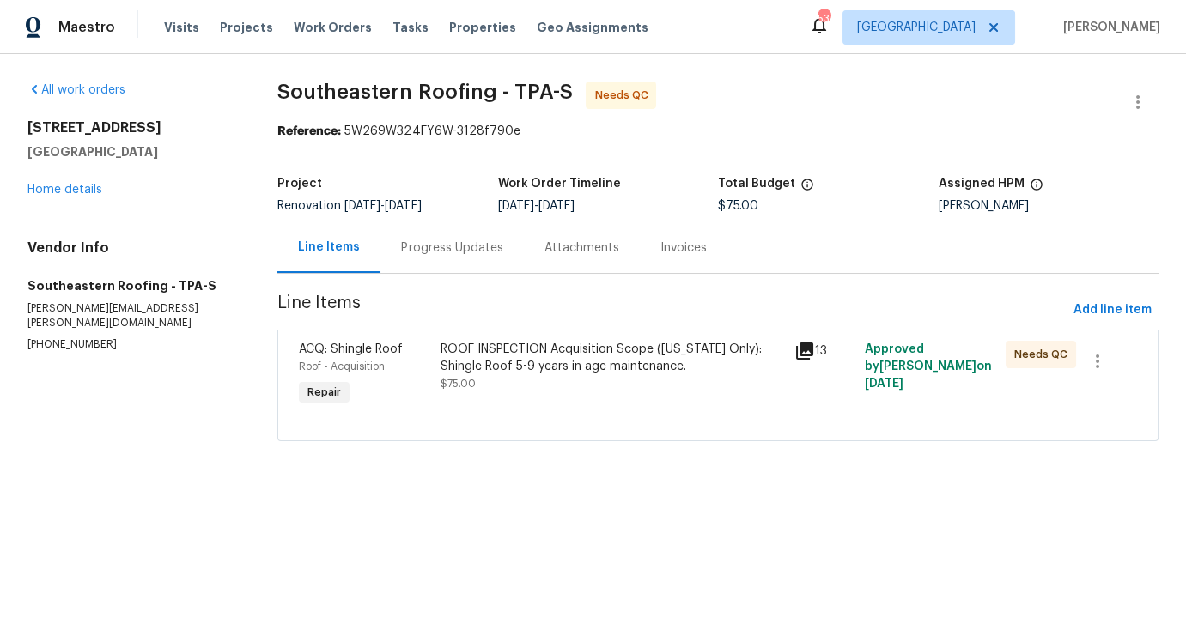
click at [600, 373] on div "ROOF INSPECTION Acquisition Scope (Florida Only): Shingle Roof 5-9 years in age…" at bounding box center [611, 358] width 343 height 34
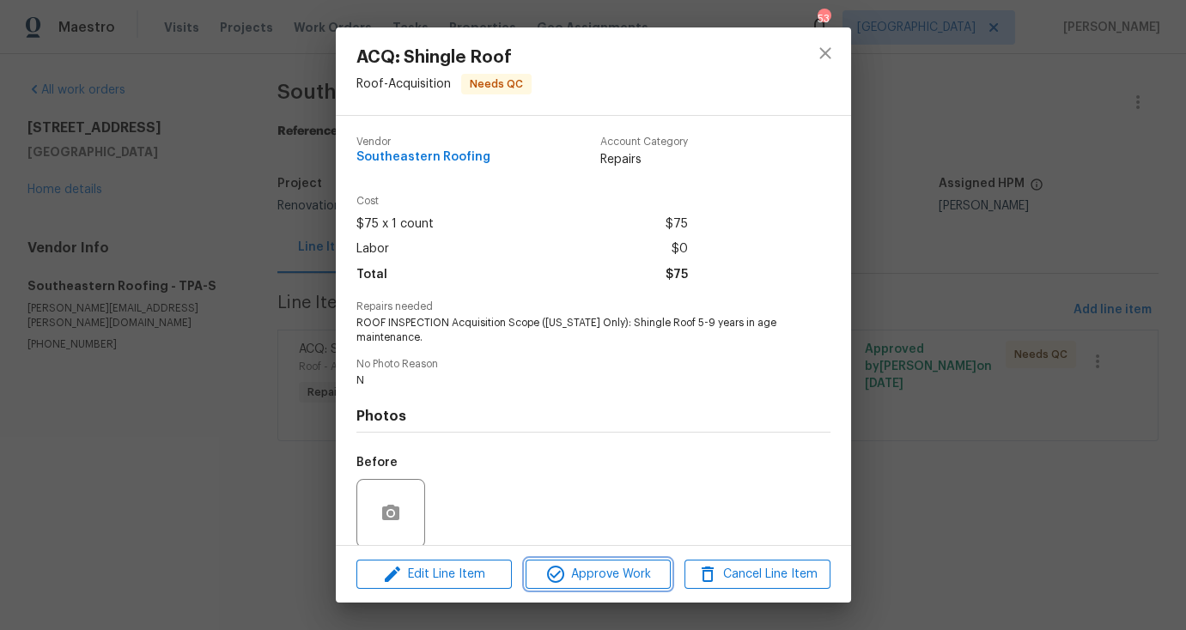
click at [619, 568] on span "Approve Work" at bounding box center [598, 574] width 135 height 21
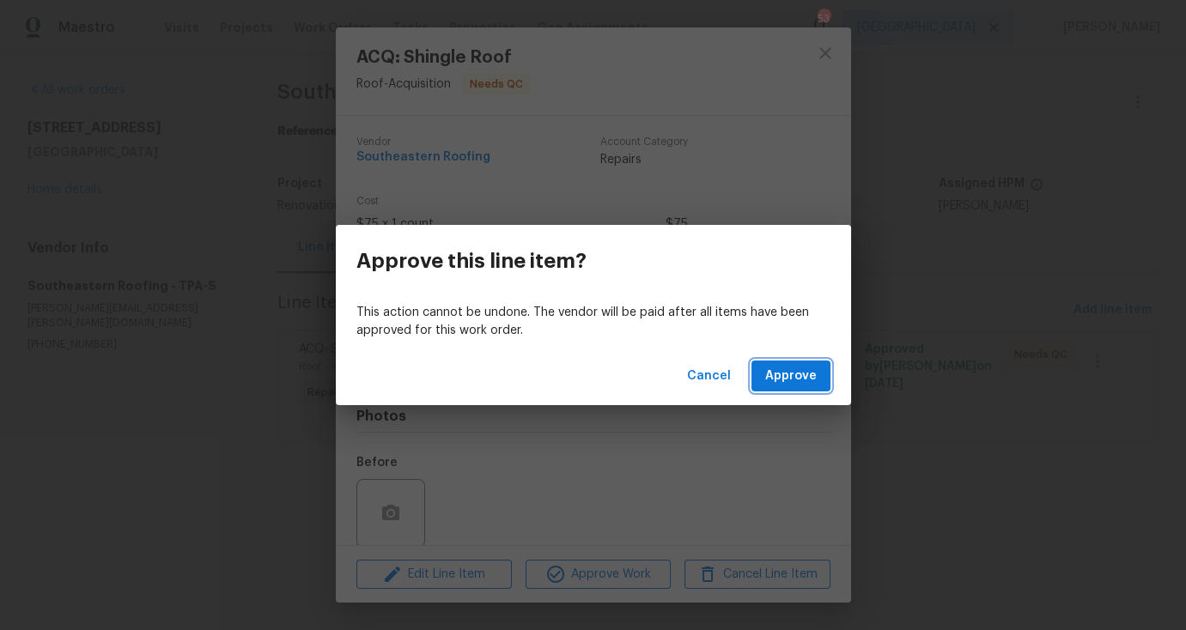
click at [794, 369] on span "Approve" at bounding box center [791, 376] width 52 height 21
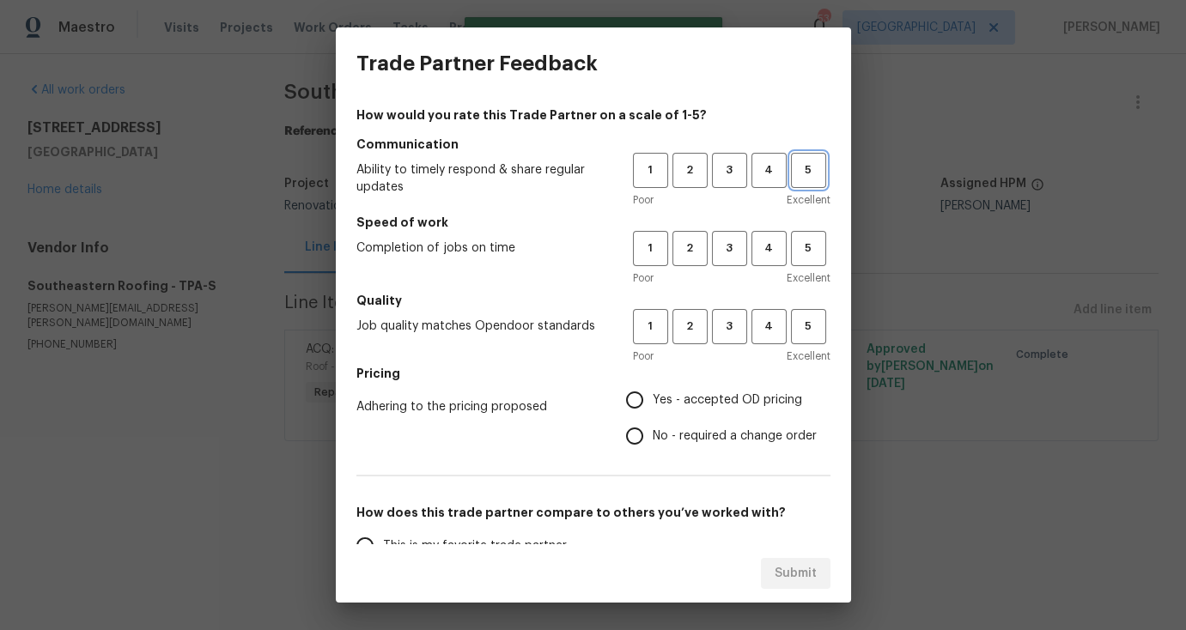
click at [802, 179] on span "5" at bounding box center [808, 171] width 32 height 20
click at [768, 246] on span "4" at bounding box center [769, 249] width 32 height 20
click at [805, 341] on button "5" at bounding box center [808, 326] width 35 height 35
click at [677, 411] on label "Yes - accepted OD pricing" at bounding box center [716, 400] width 200 height 36
click at [653, 411] on input "Yes - accepted OD pricing" at bounding box center [634, 400] width 36 height 36
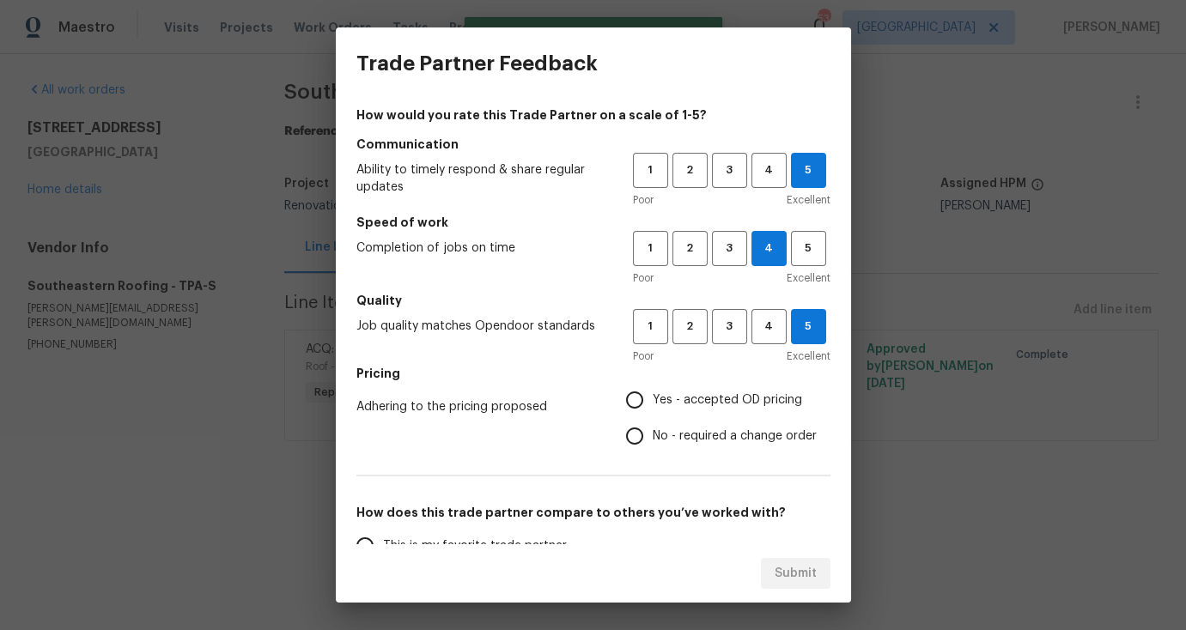
radio input "true"
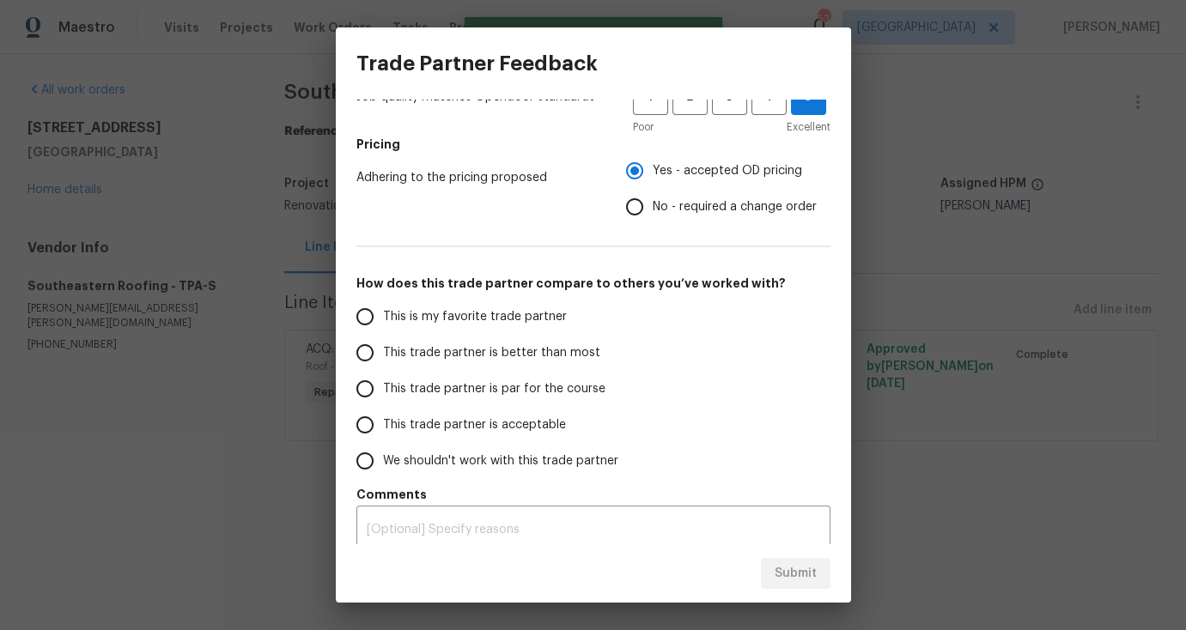
scroll to position [241, 0]
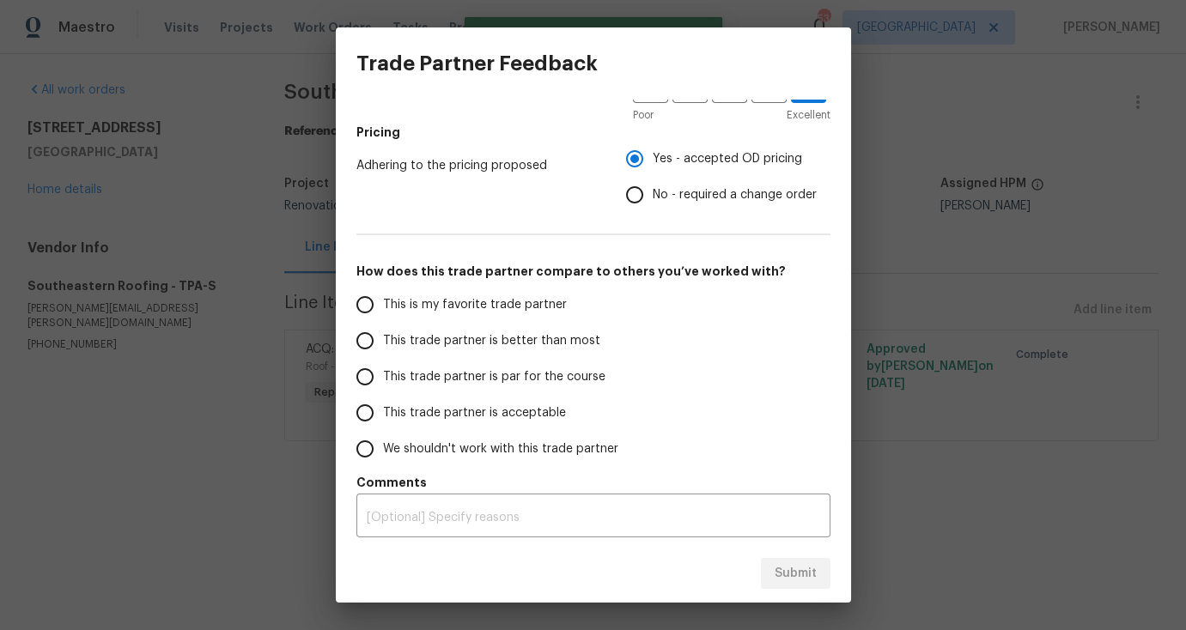
click at [443, 305] on span "This is my favorite trade partner" at bounding box center [475, 305] width 184 height 18
click at [383, 305] on input "This is my favorite trade partner" at bounding box center [365, 305] width 36 height 36
click at [801, 571] on span "Submit" at bounding box center [795, 573] width 42 height 21
radio input "true"
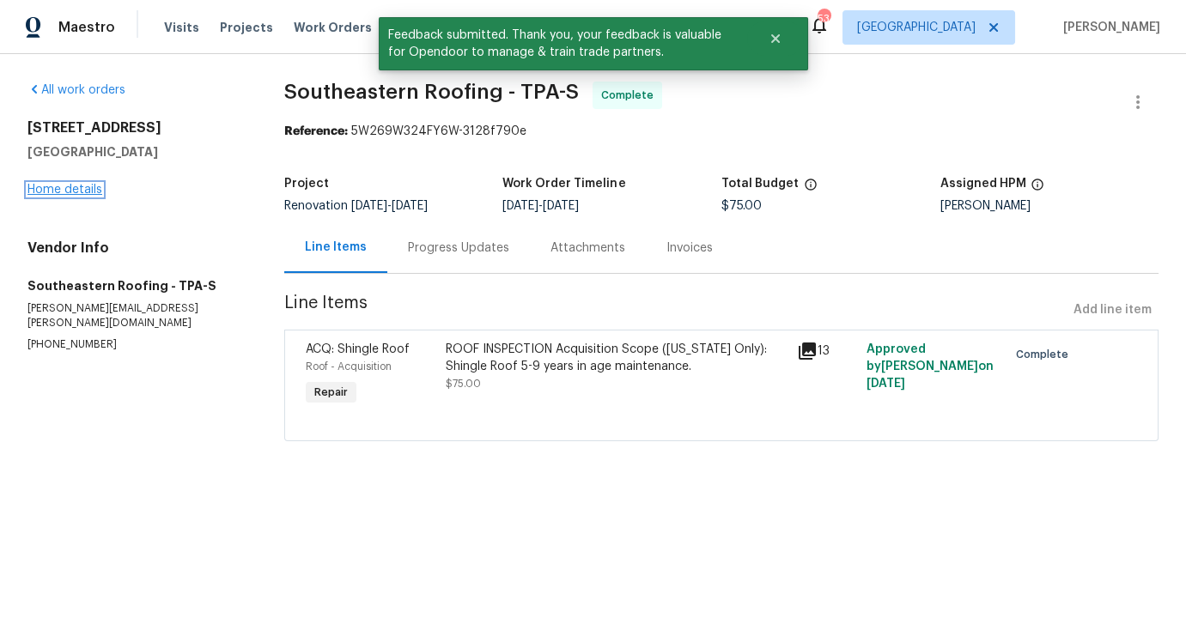
click at [70, 189] on link "Home details" at bounding box center [64, 190] width 75 height 12
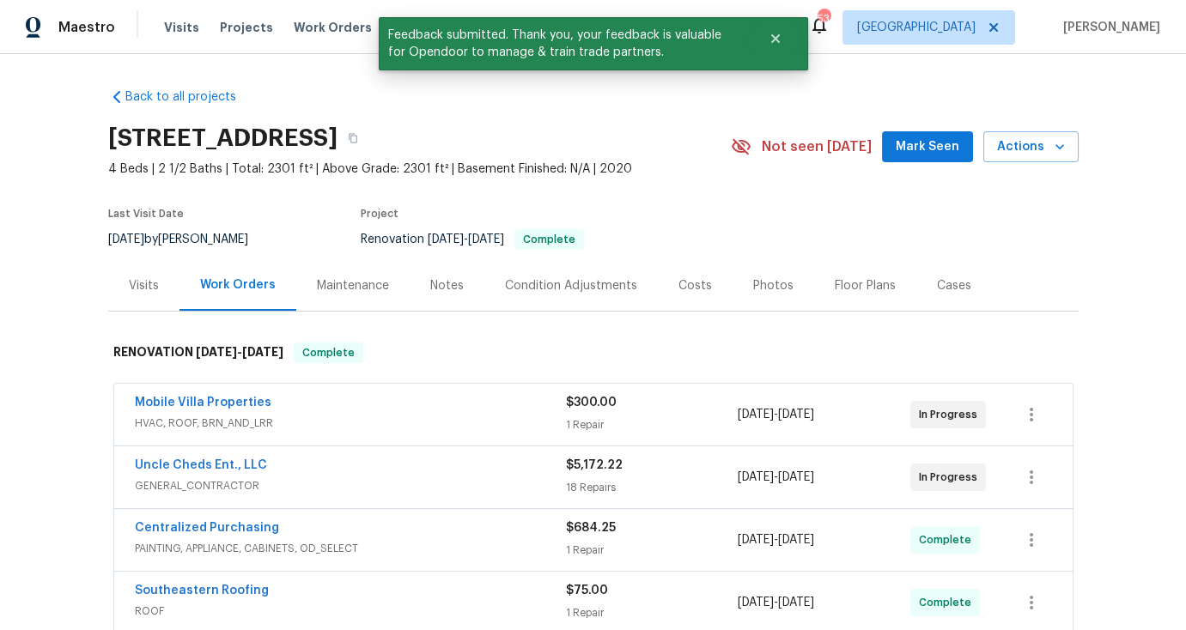
click at [753, 283] on div "Photos" at bounding box center [773, 285] width 40 height 17
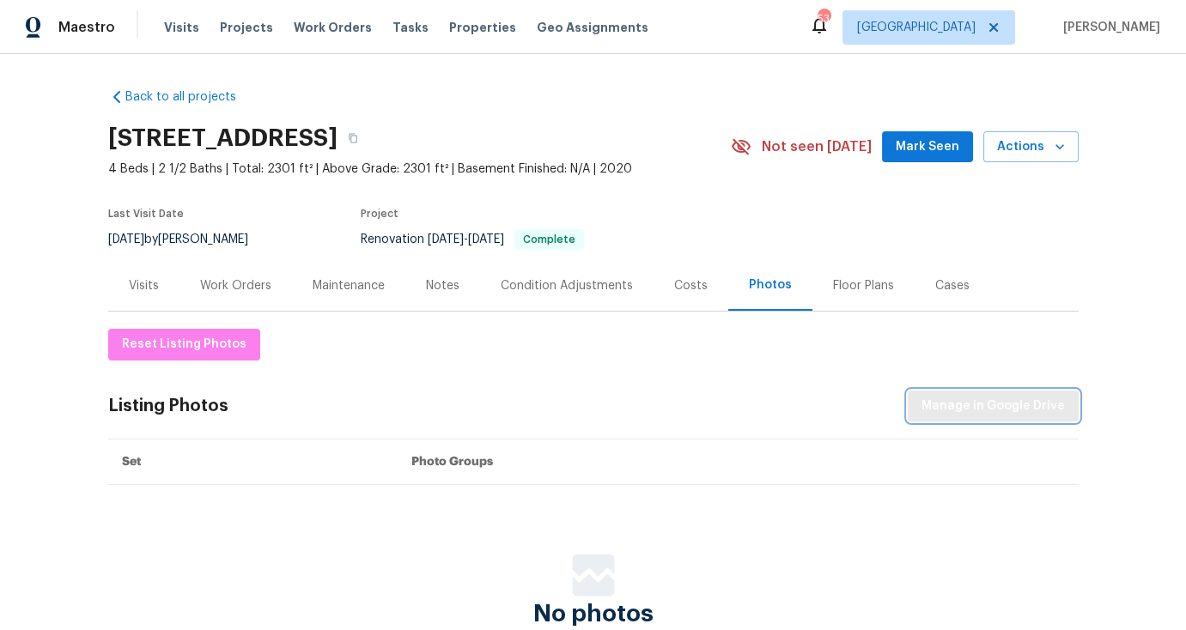
click at [966, 410] on span "Manage in Google Drive" at bounding box center [992, 406] width 143 height 21
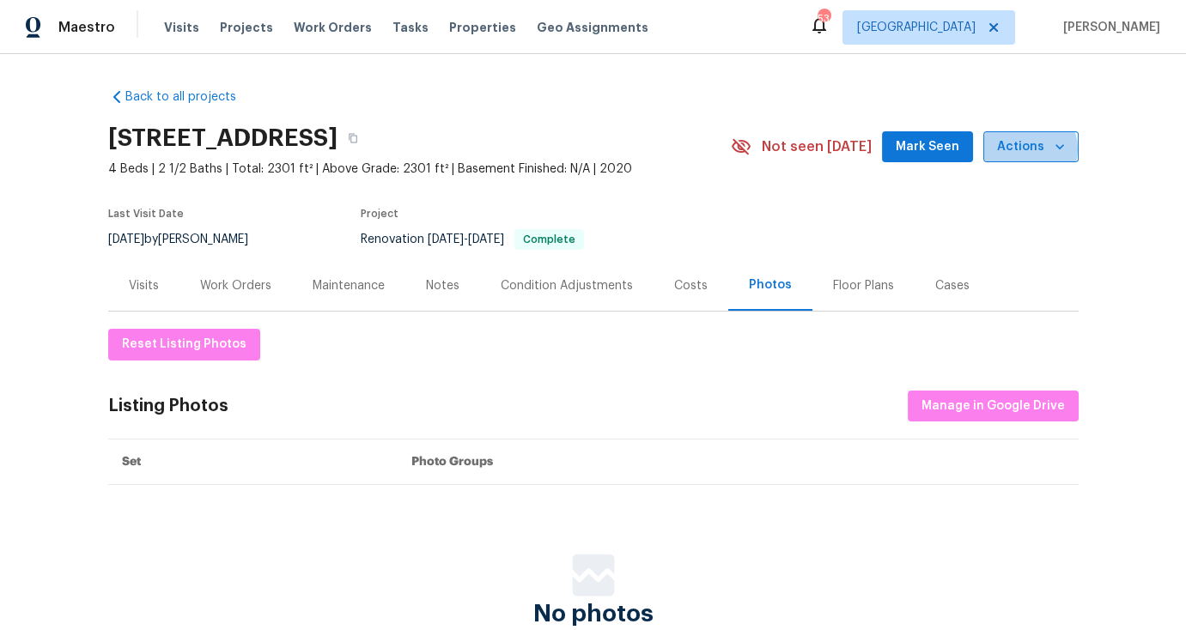
click at [1022, 149] on span "Actions" at bounding box center [1031, 147] width 68 height 21
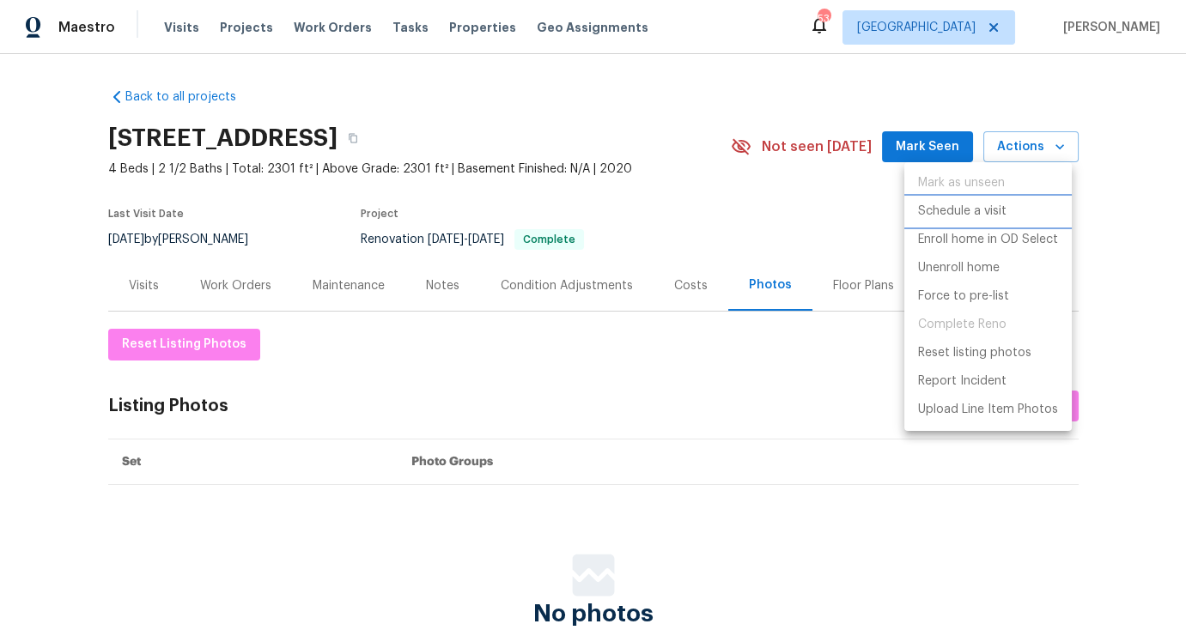
click at [994, 213] on p "Schedule a visit" at bounding box center [962, 212] width 88 height 18
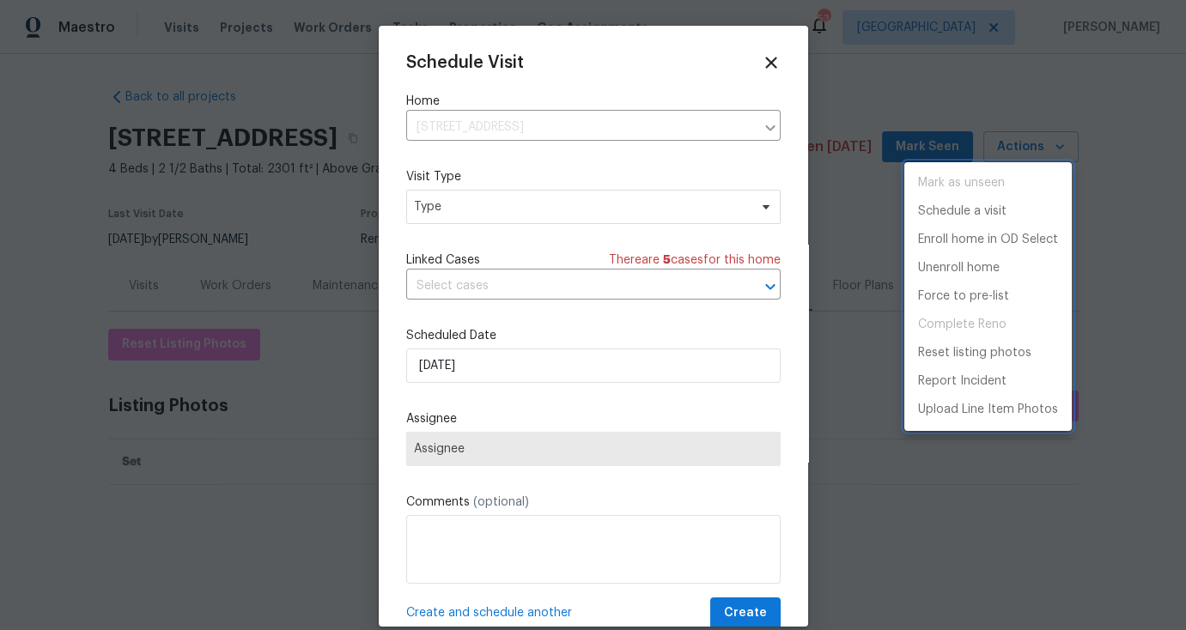
click at [501, 215] on div at bounding box center [593, 315] width 1186 height 630
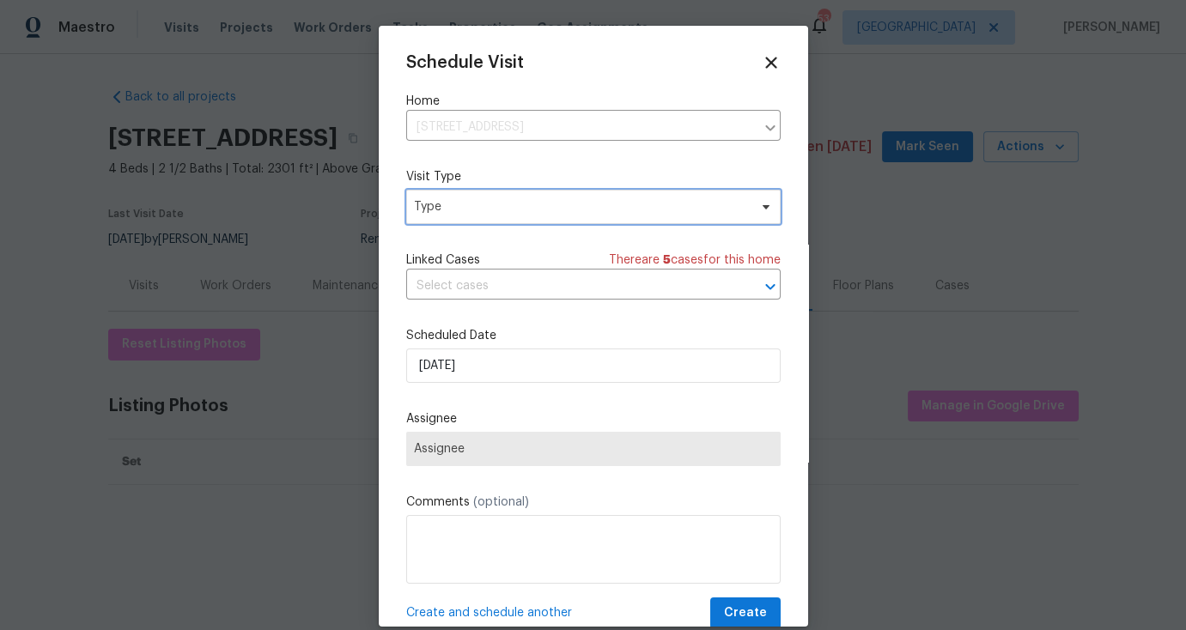
drag, startPoint x: 501, startPoint y: 215, endPoint x: 510, endPoint y: 216, distance: 9.6
click at [501, 215] on span "Type" at bounding box center [581, 206] width 334 height 17
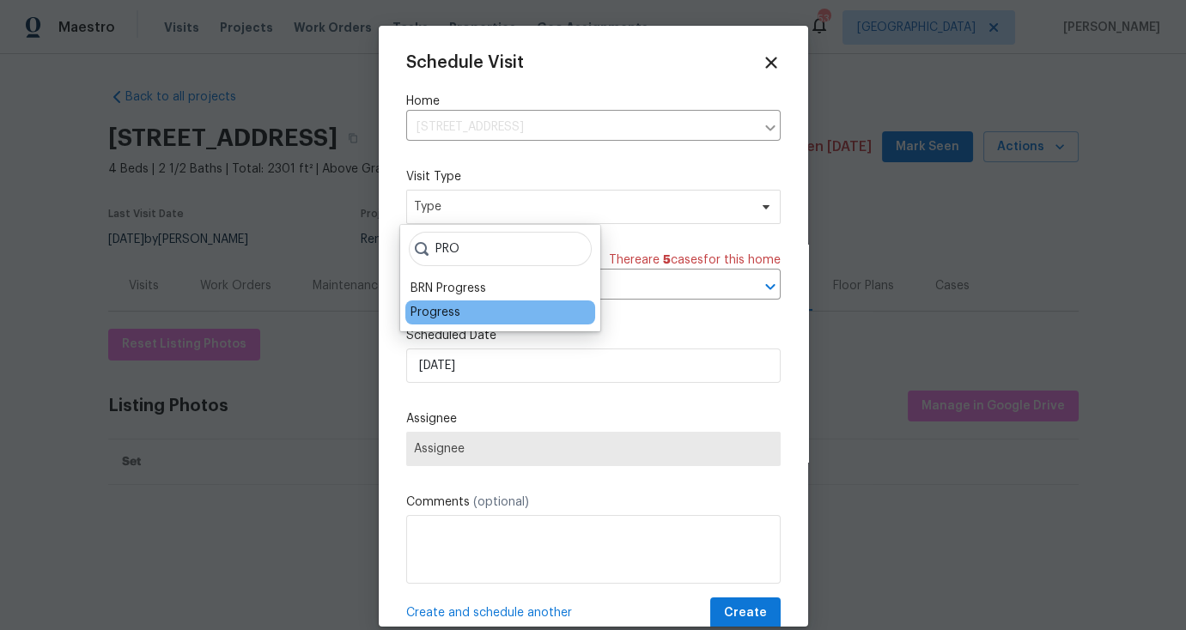
type input "PRO"
click at [453, 319] on div "Progress" at bounding box center [435, 312] width 50 height 17
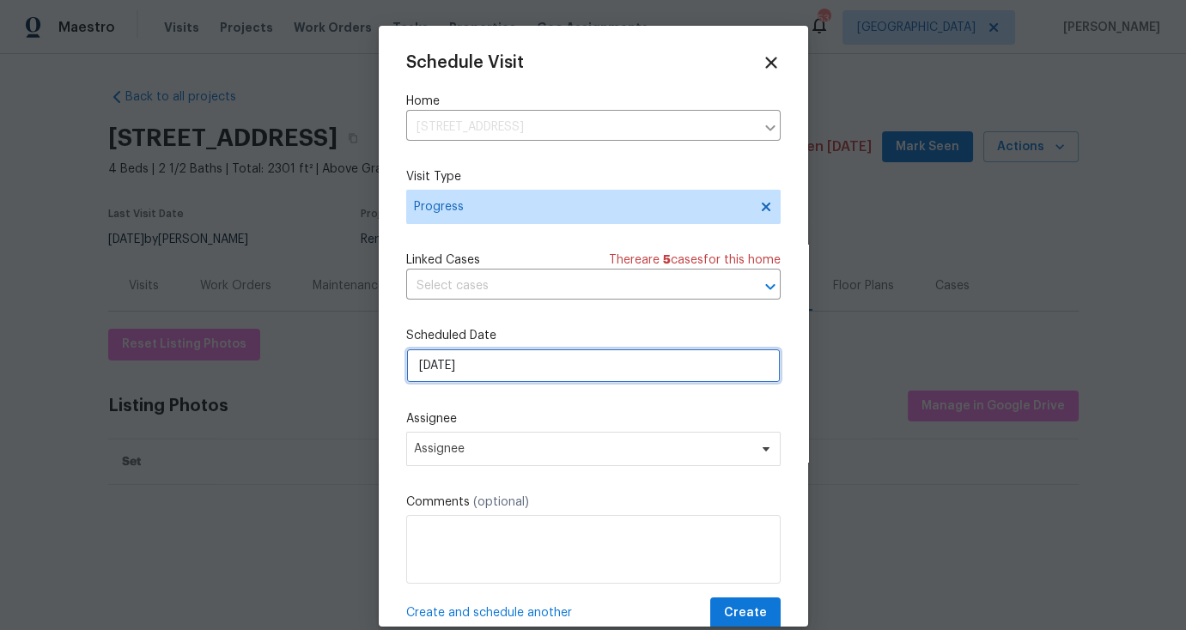
click at [499, 362] on input "[DATE]" at bounding box center [593, 366] width 374 height 34
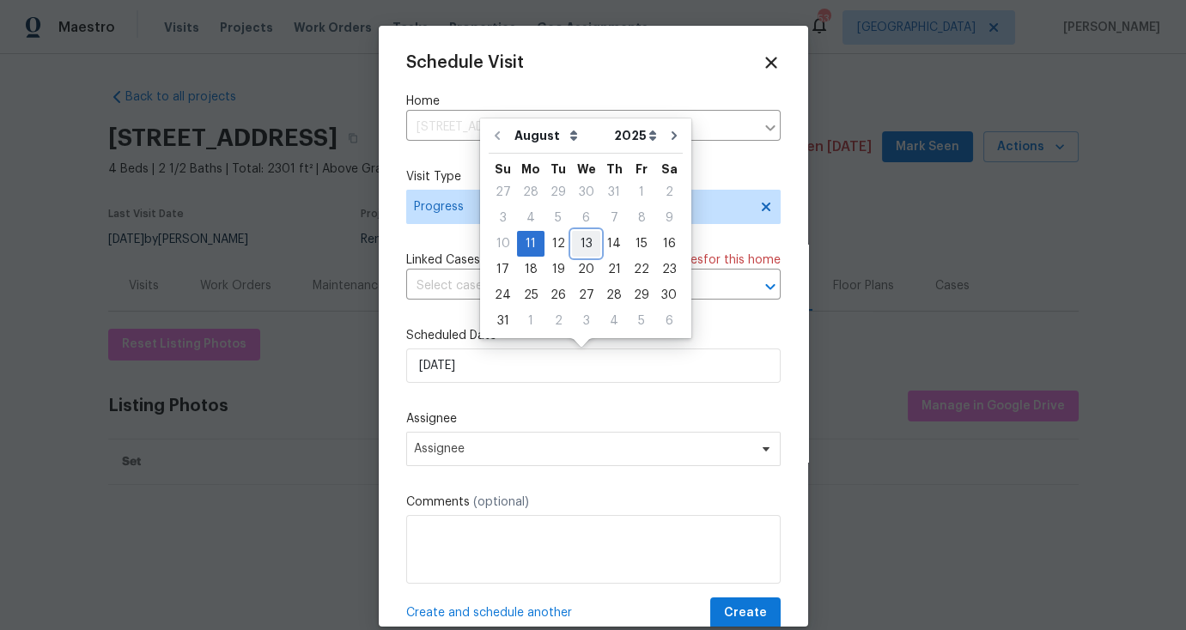
click at [581, 244] on div "13" at bounding box center [586, 244] width 28 height 24
type input "[DATE]"
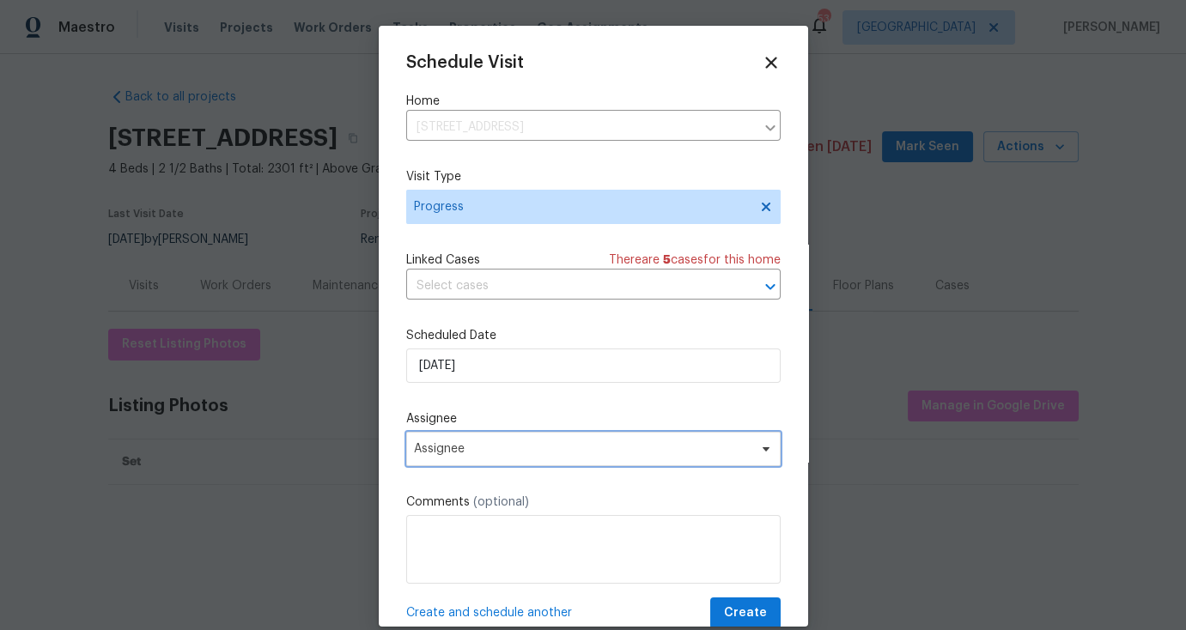
click at [560, 458] on span "Assignee" at bounding box center [593, 449] width 374 height 34
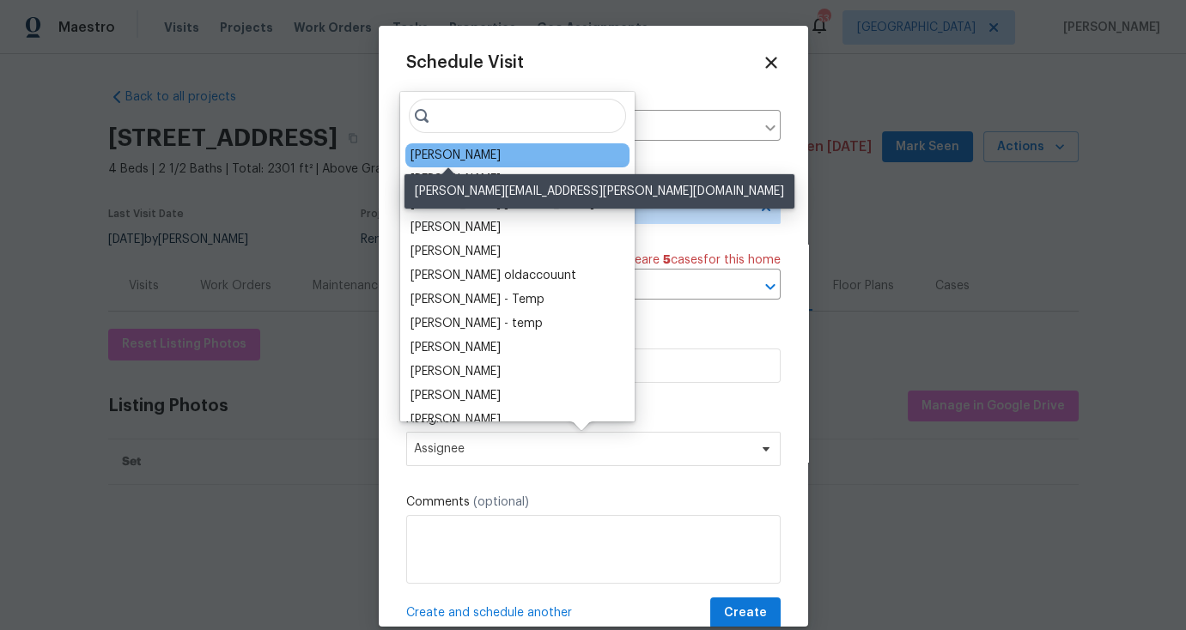
click at [464, 157] on div "[PERSON_NAME]" at bounding box center [455, 155] width 90 height 17
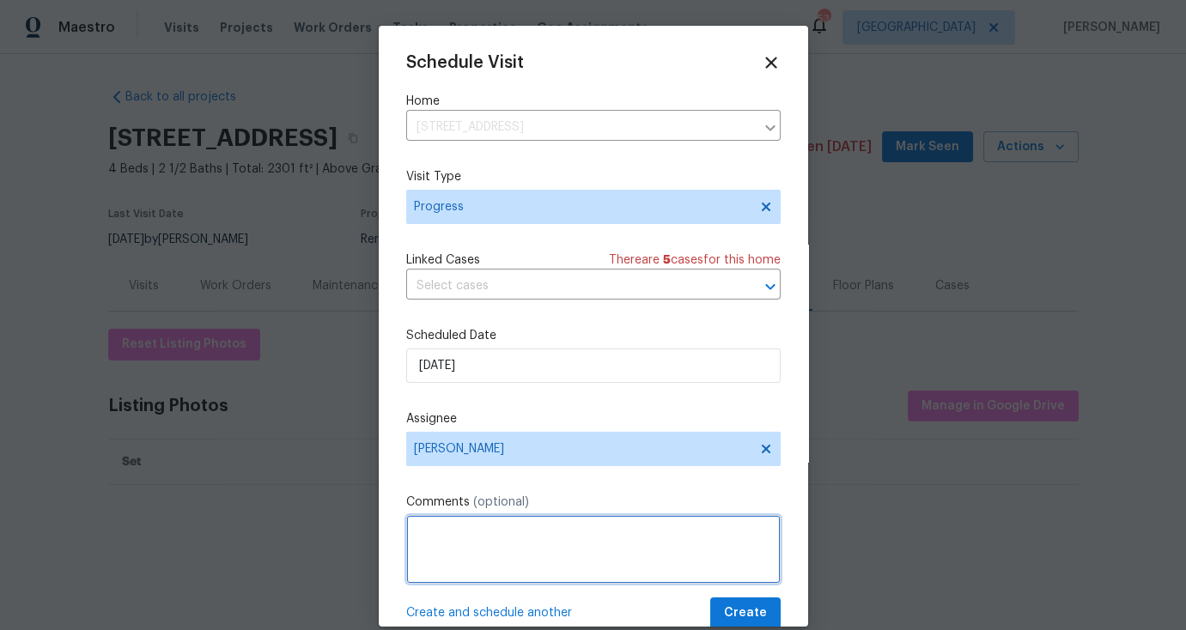
click at [463, 521] on textarea at bounding box center [593, 549] width 374 height 69
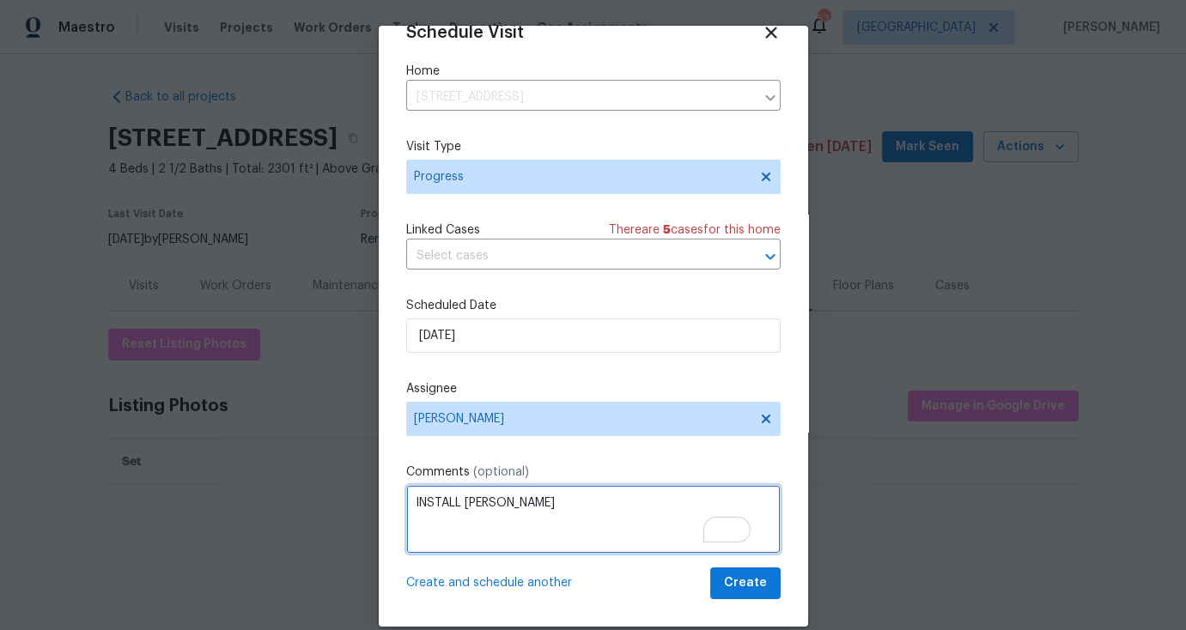
type textarea "INSTALL [PERSON_NAME]"
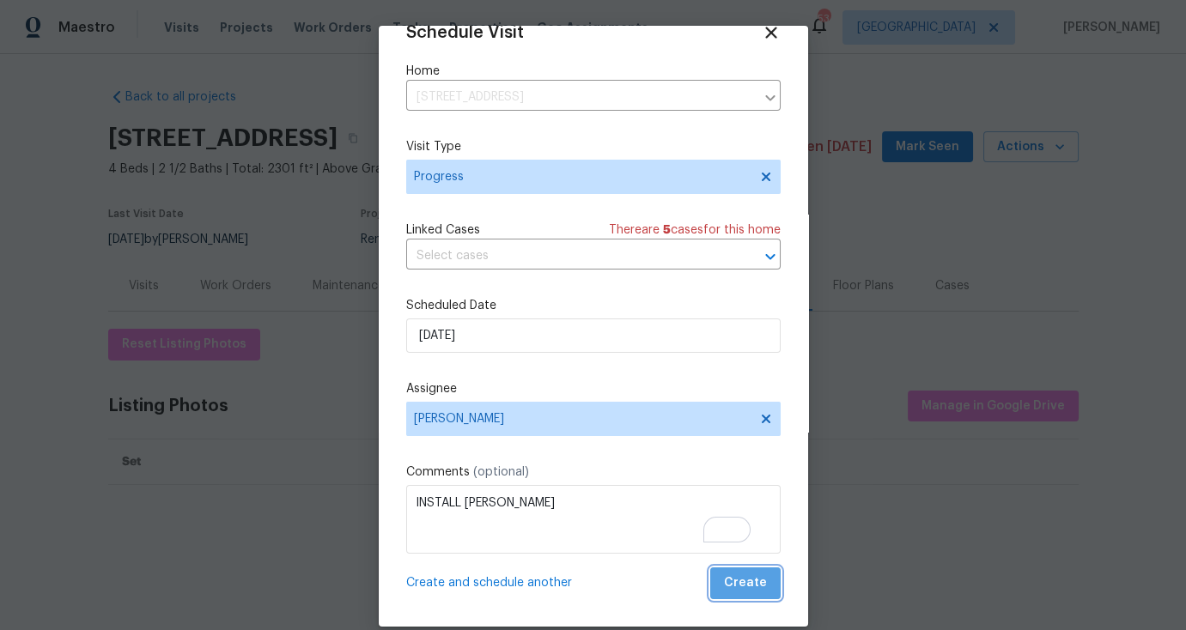
click at [738, 589] on span "Create" at bounding box center [745, 583] width 43 height 21
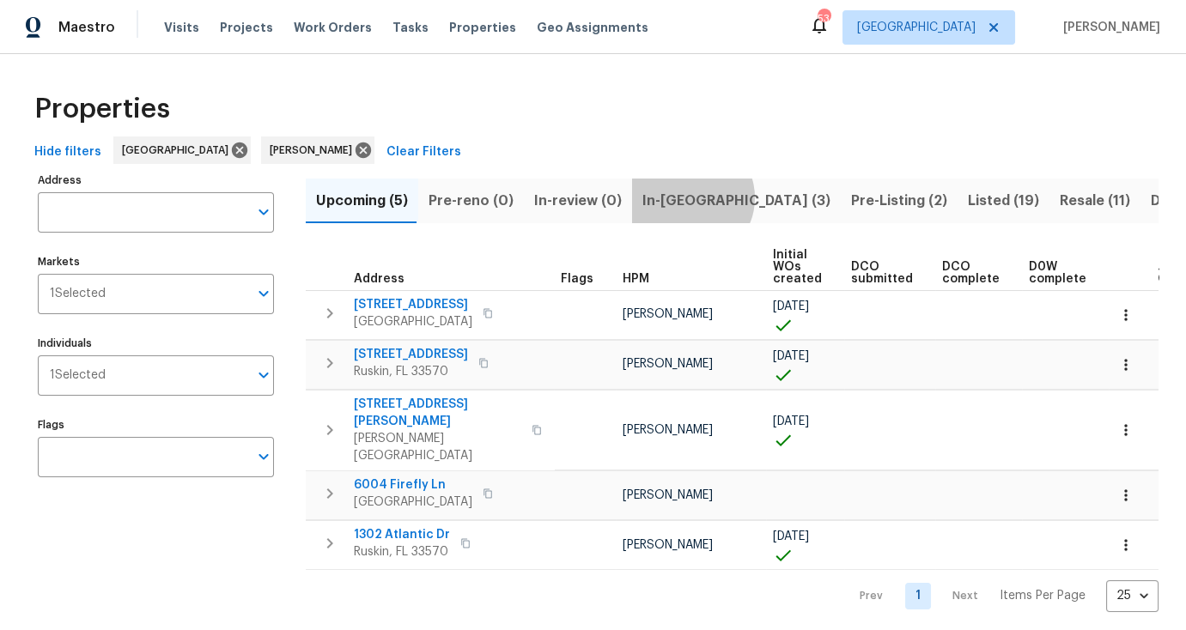
click at [680, 197] on span "In-[GEOGRAPHIC_DATA] (3)" at bounding box center [736, 201] width 188 height 24
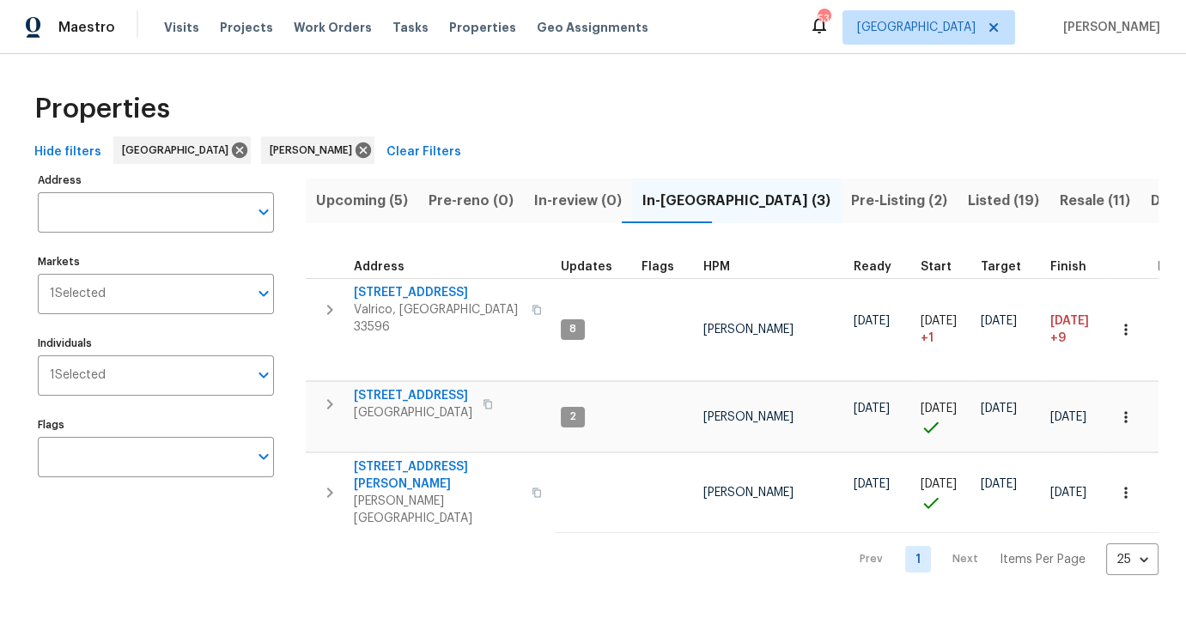
click at [851, 197] on span "Pre-Listing (2)" at bounding box center [899, 201] width 96 height 24
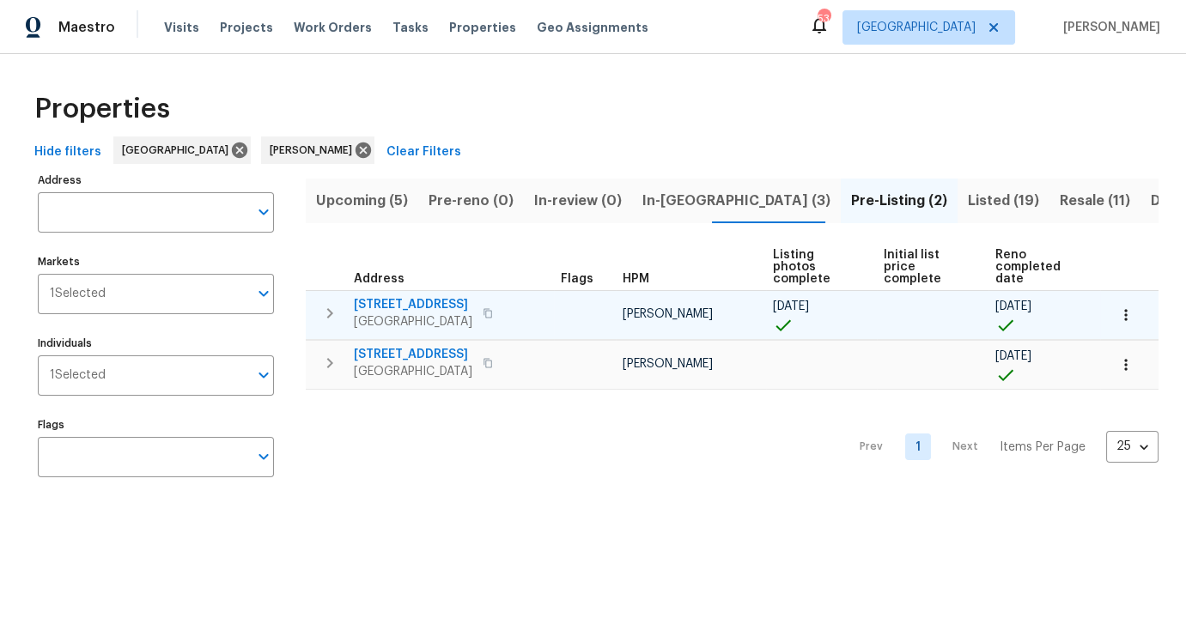
click at [426, 307] on span "[STREET_ADDRESS]" at bounding box center [413, 304] width 118 height 17
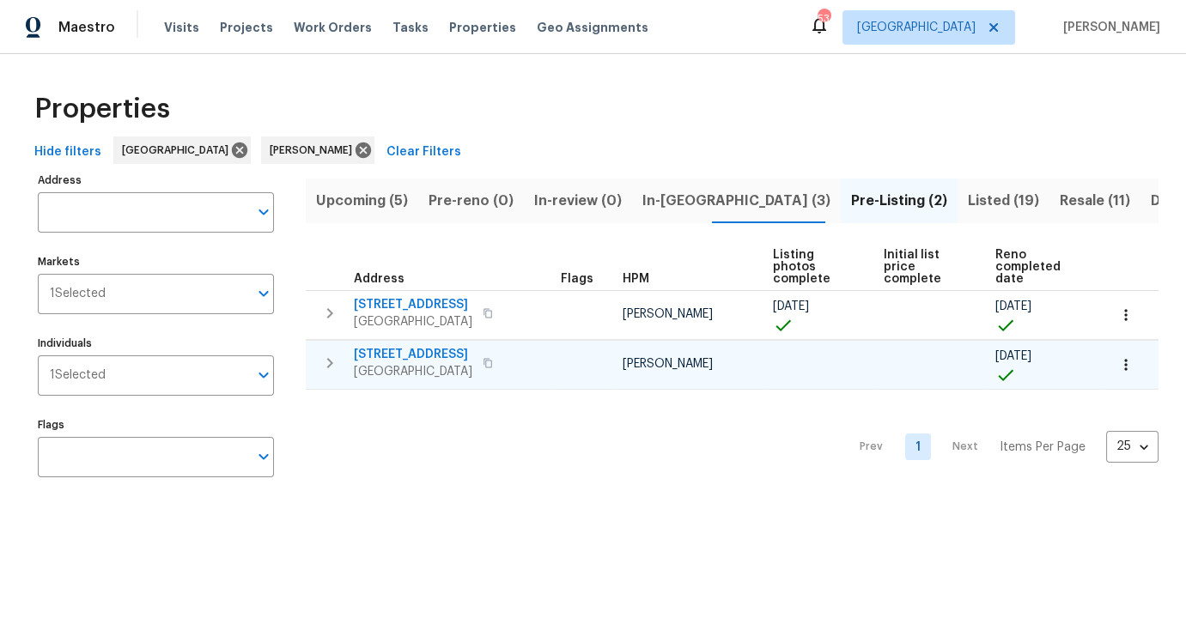
click at [434, 348] on span "13001 Upward Pl" at bounding box center [413, 354] width 118 height 17
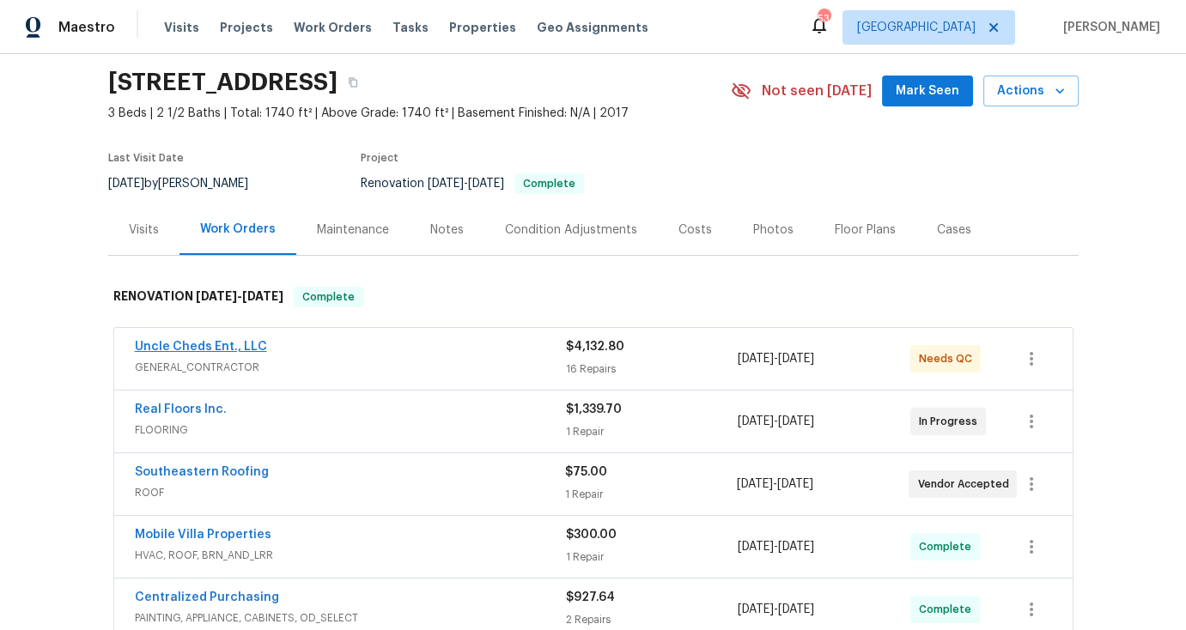
scroll to position [58, 0]
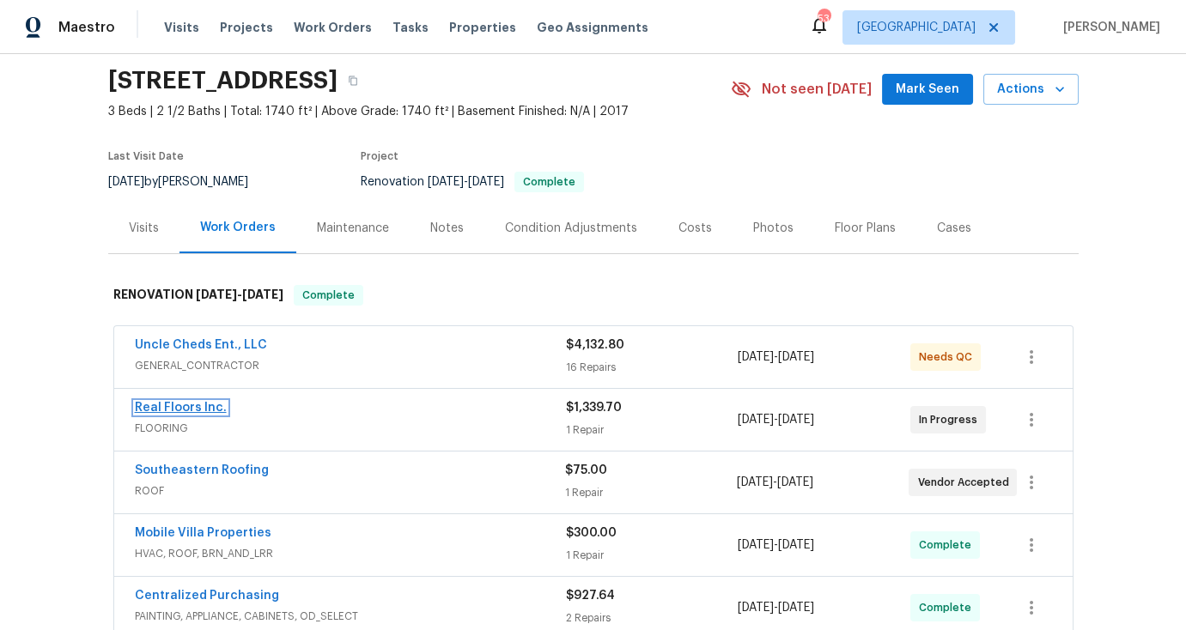
click at [214, 405] on link "Real Floors Inc." at bounding box center [181, 408] width 92 height 12
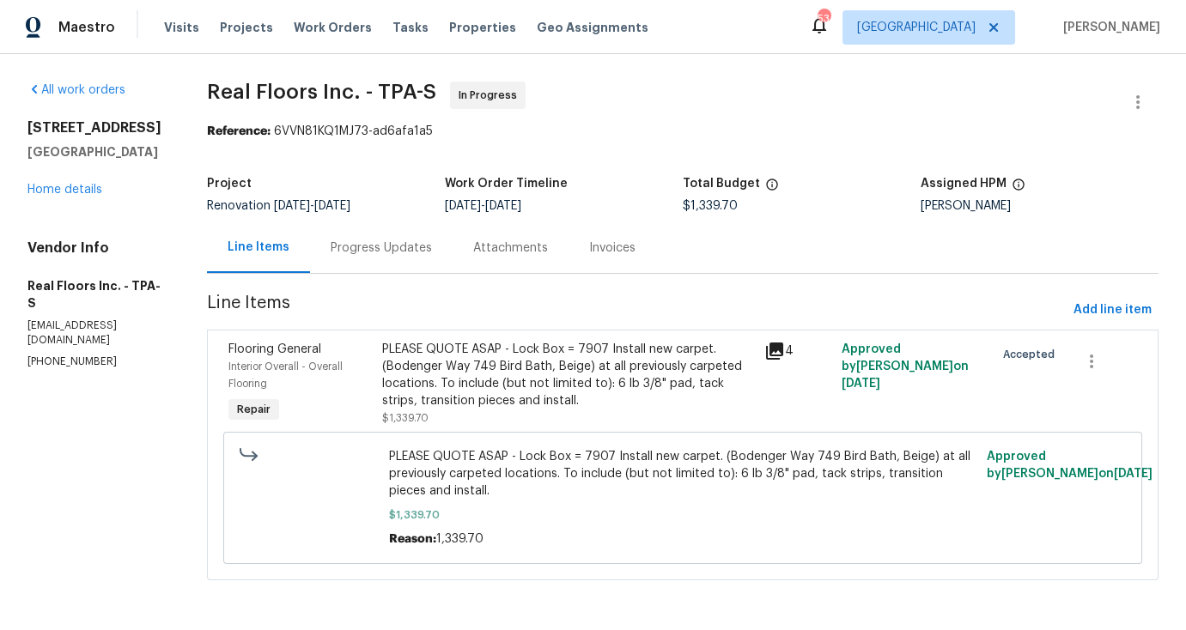
scroll to position [10, 0]
click at [1087, 300] on span "Add line item" at bounding box center [1112, 310] width 78 height 21
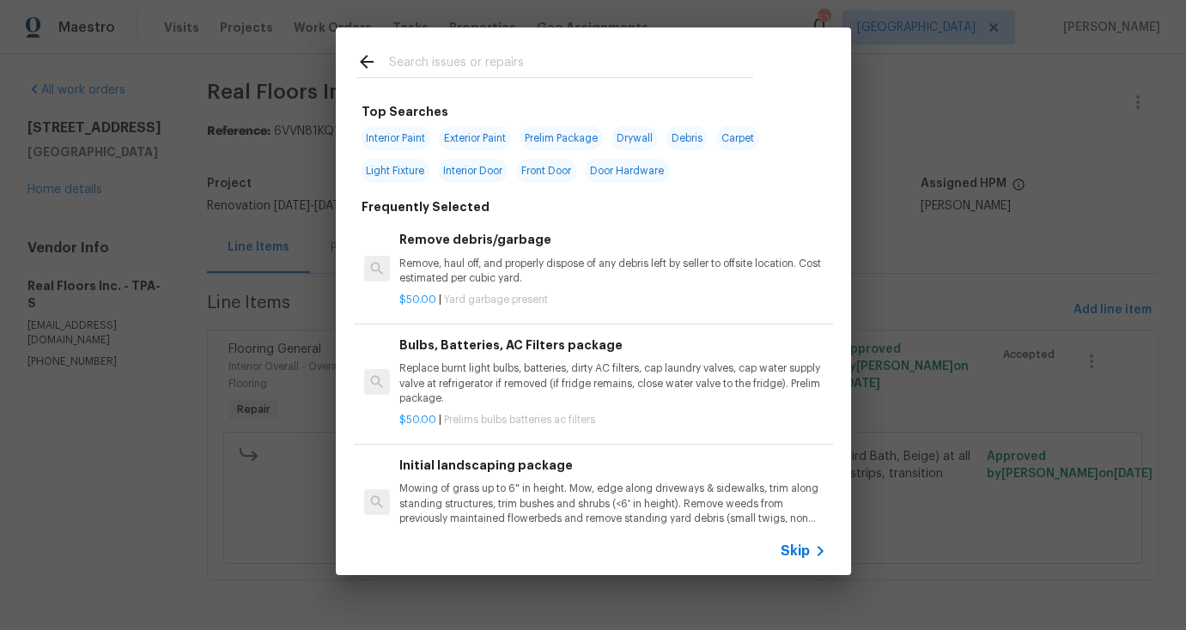
click at [810, 556] on icon at bounding box center [820, 551] width 21 height 21
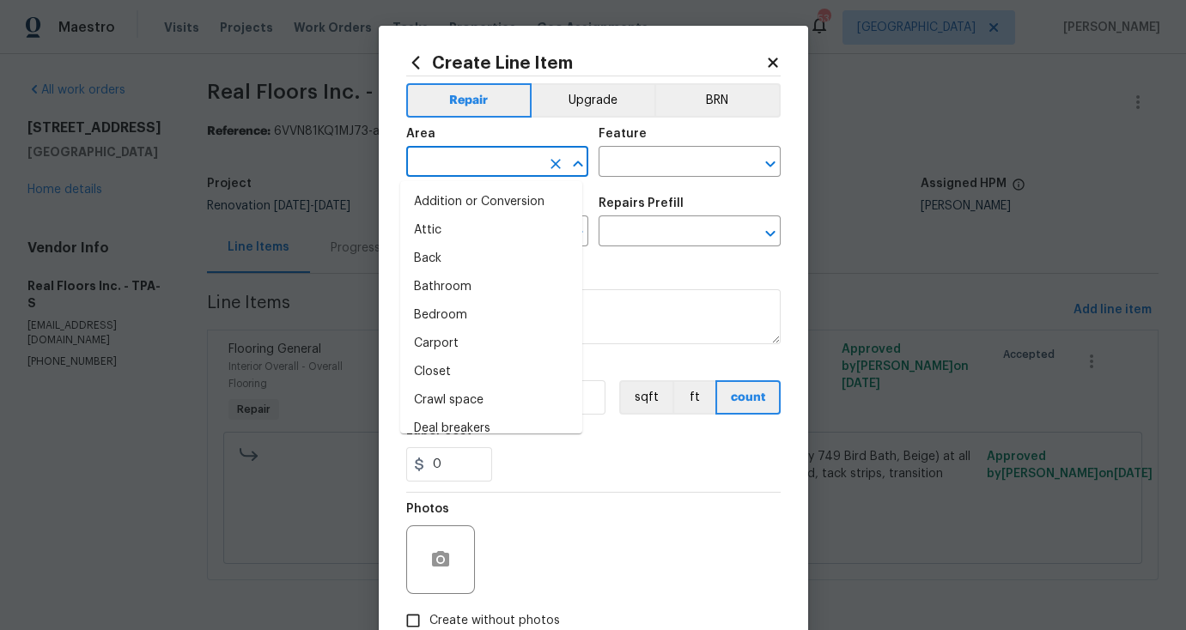
click at [477, 167] on input "text" at bounding box center [473, 163] width 134 height 27
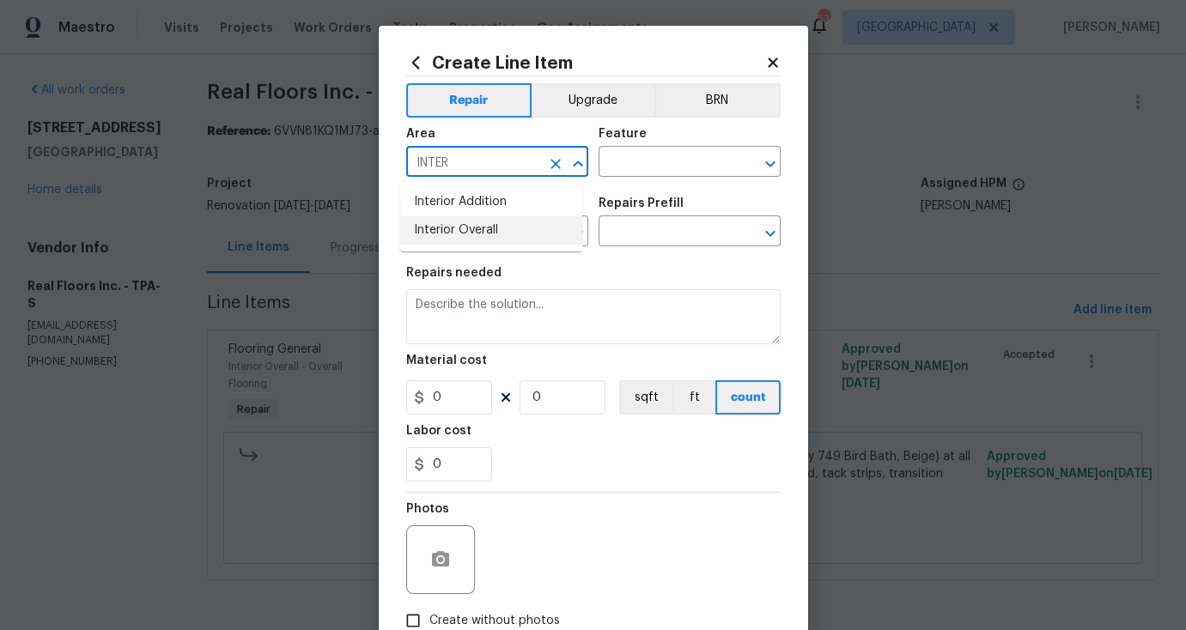
click at [492, 224] on li "Interior Overall" at bounding box center [491, 230] width 182 height 28
type input "Interior Overall"
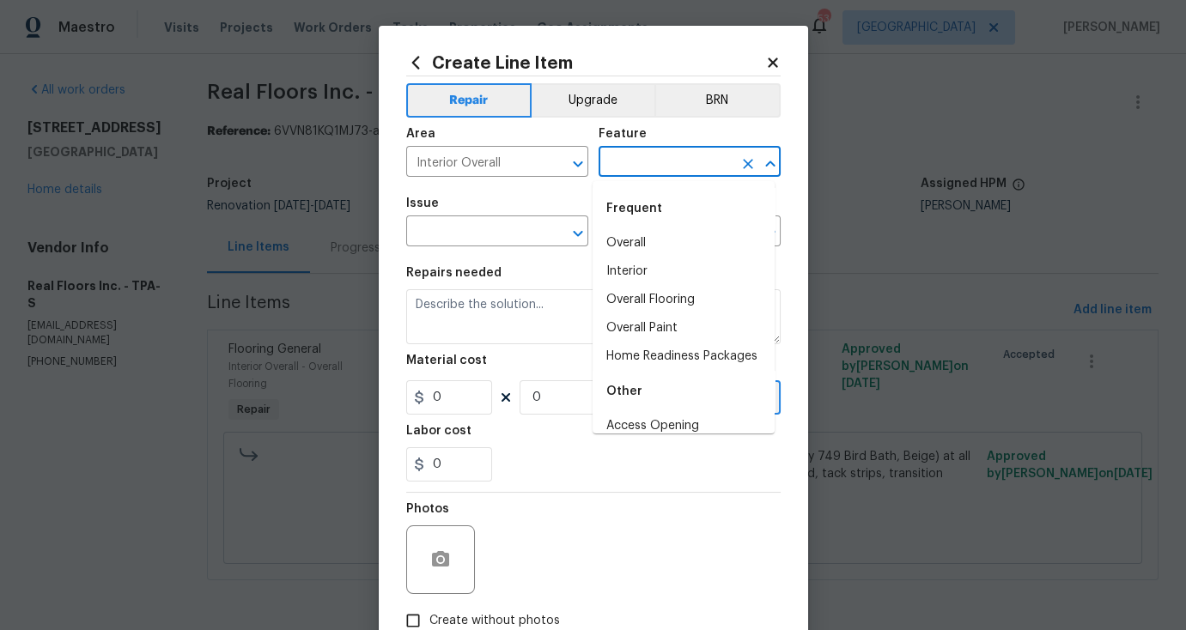
click at [636, 177] on body "Maestro Visits Projects Work Orders Tasks Properties Geo Assignments 53 Tampa P…" at bounding box center [593, 314] width 1186 height 628
click at [675, 302] on li "Overall Flooring" at bounding box center [683, 300] width 182 height 28
type input "Overall Flooring"
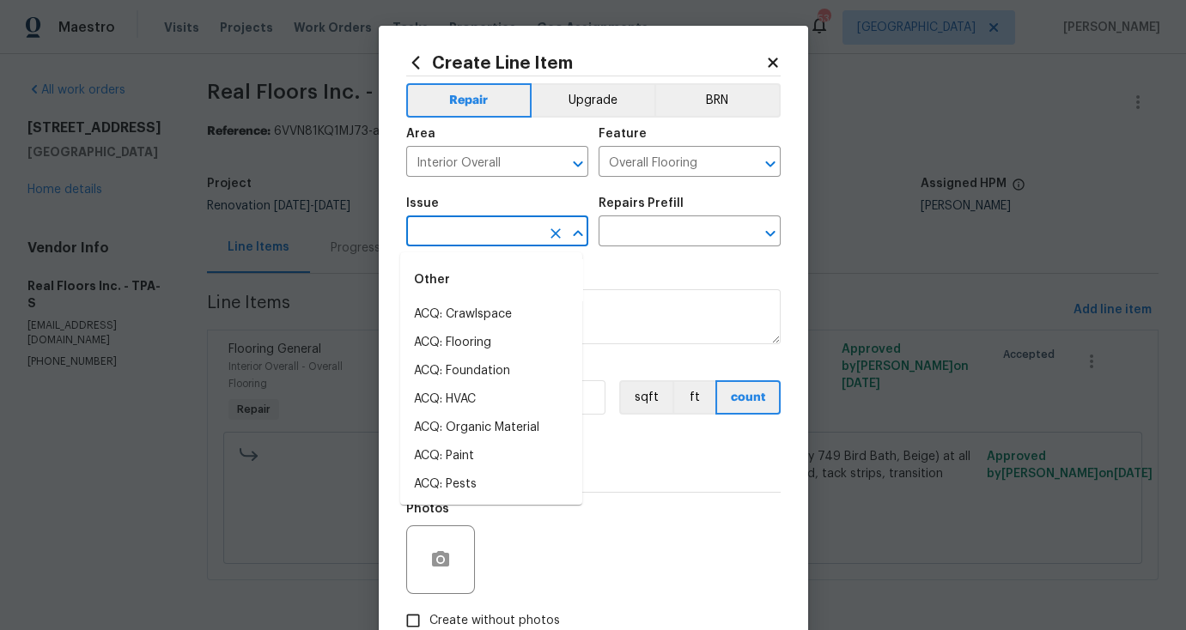
click at [498, 246] on input "text" at bounding box center [473, 233] width 134 height 27
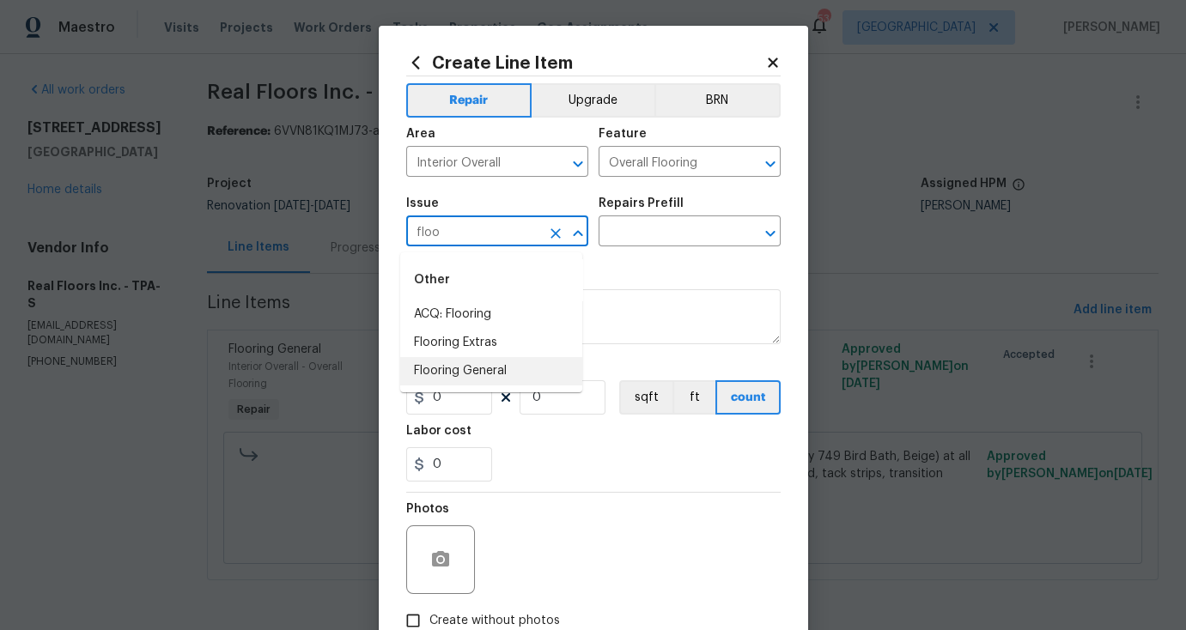
click at [482, 364] on li "Flooring General" at bounding box center [491, 371] width 182 height 28
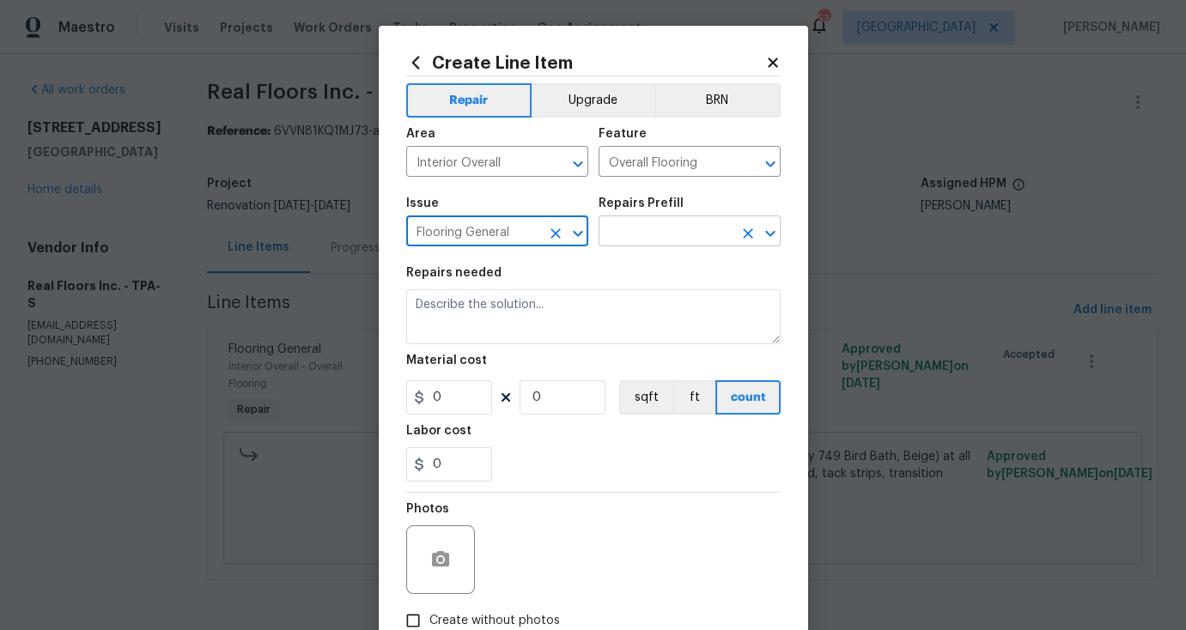
type input "Flooring General"
click at [633, 238] on input "text" at bounding box center [665, 233] width 134 height 27
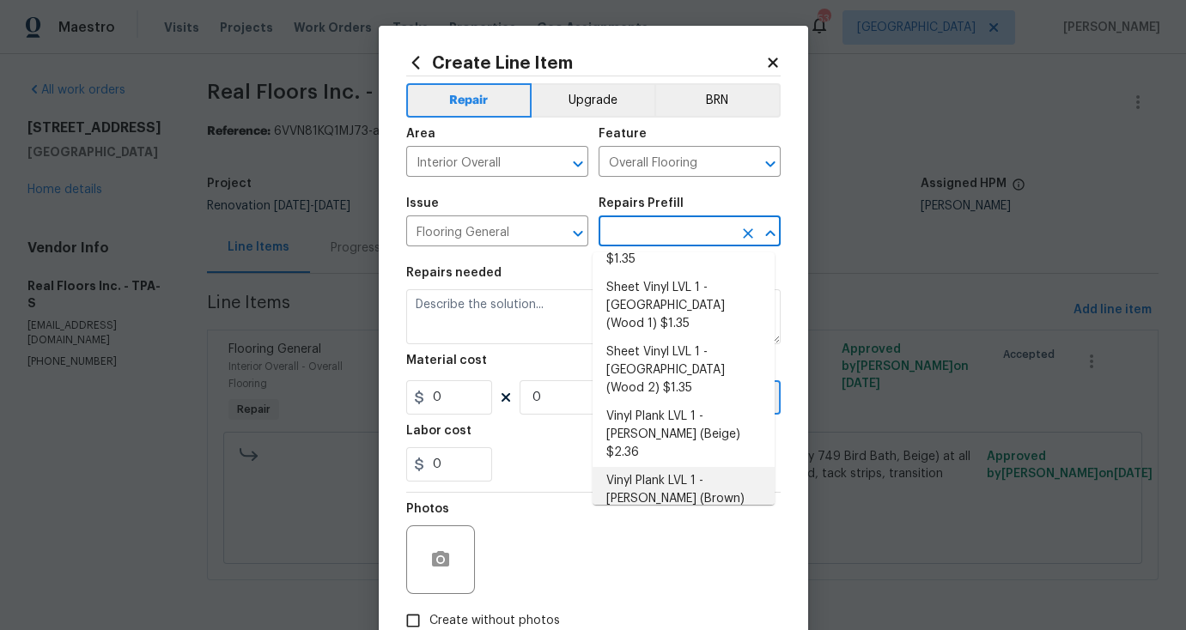
scroll to position [0, 0]
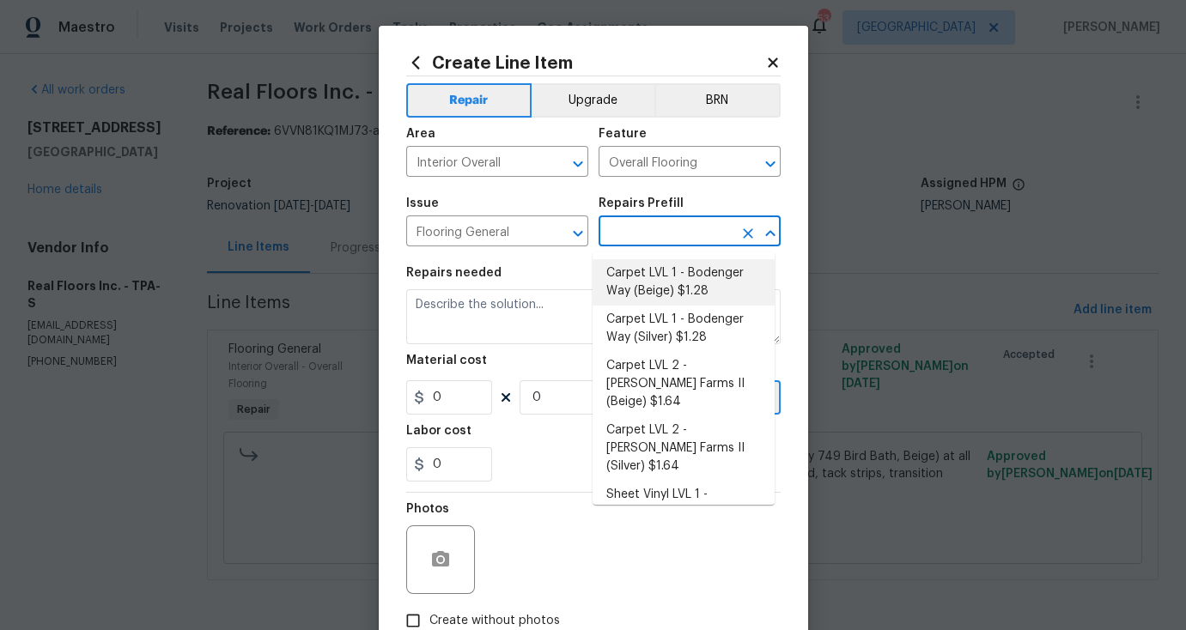
click at [665, 270] on li "Carpet LVL 1 - Bodenger Way (Beige) $1.28" at bounding box center [683, 282] width 182 height 46
type input "Carpet LVL 1 - Bodenger Way (Beige) $1.28"
type textarea "Install new carpet. (Bodenger Way 749 Bird Bath, Beige) at all previously carpe…"
type input "1.28"
type input "1"
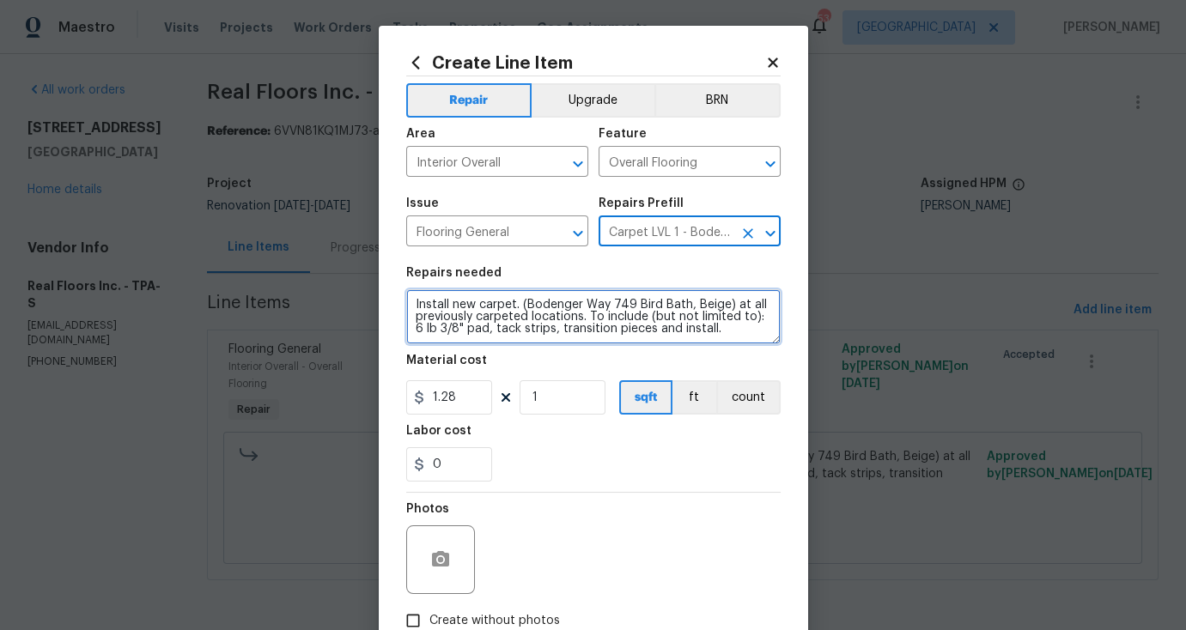
click at [448, 309] on textarea "Install new carpet. (Bodenger Way 749 Bird Bath, Beige) at all previously carpe…" at bounding box center [593, 316] width 374 height 55
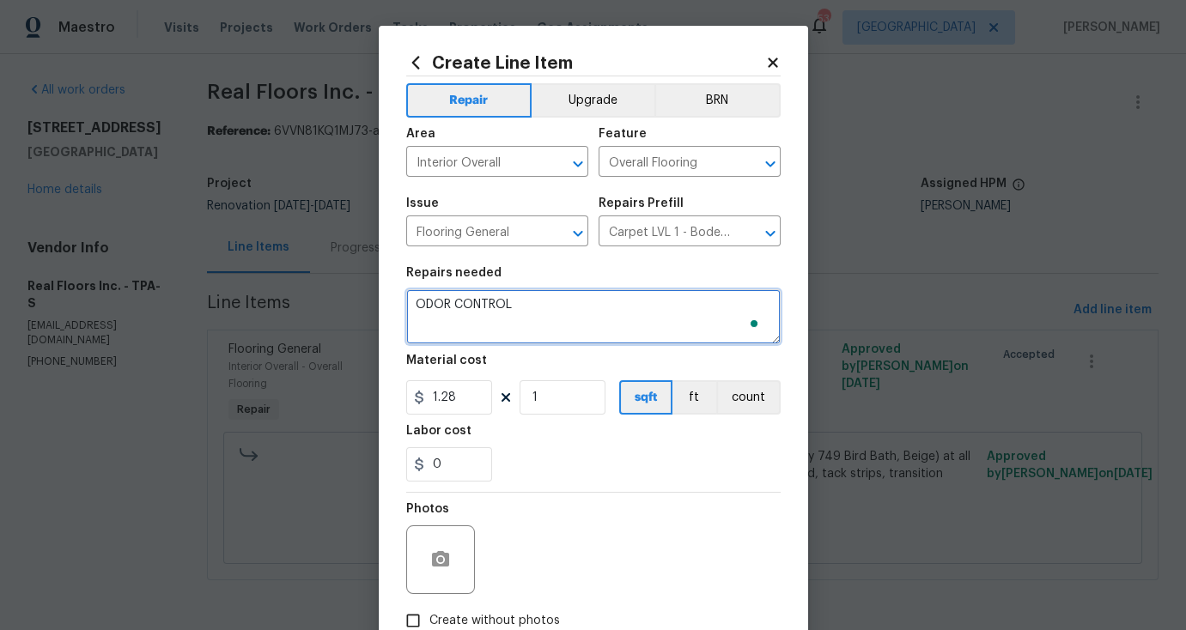
type textarea "ODOR CONTROL"
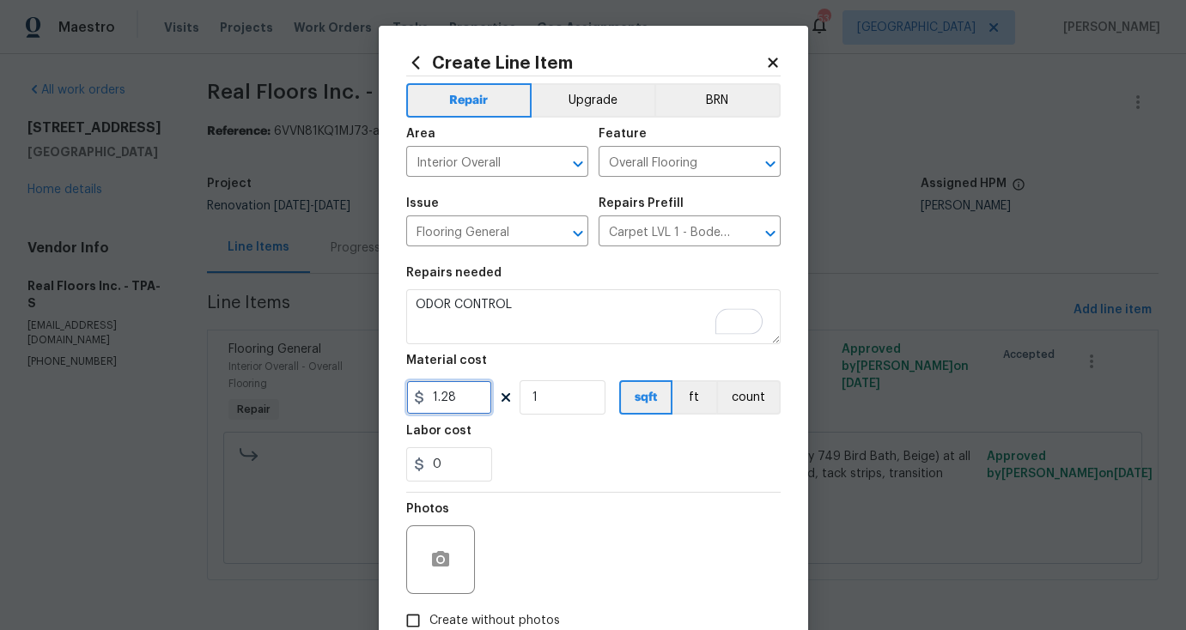
drag, startPoint x: 456, startPoint y: 400, endPoint x: 373, endPoint y: 387, distance: 83.4
click at [379, 388] on div "Create Line Item Repair Upgrade BRN Area Interior Overall ​ Feature Overall Flo…" at bounding box center [593, 370] width 429 height 688
type input "80"
click at [548, 508] on div "Photos" at bounding box center [593, 549] width 374 height 112
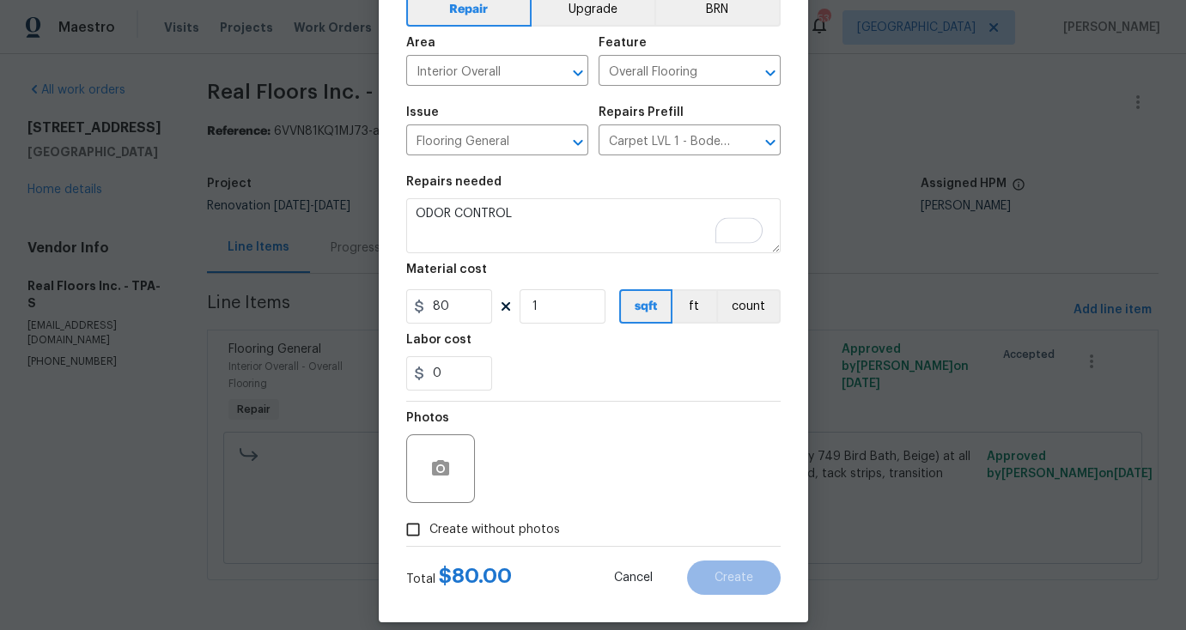
scroll to position [111, 0]
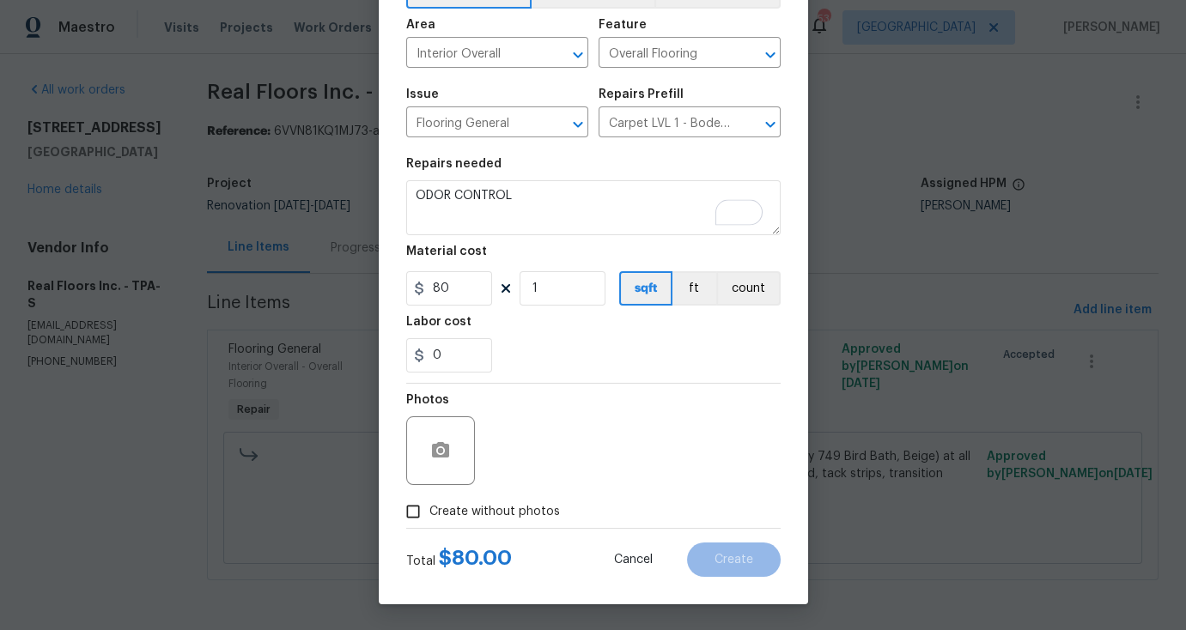
click at [499, 508] on span "Create without photos" at bounding box center [494, 512] width 131 height 18
click at [429, 508] on input "Create without photos" at bounding box center [413, 511] width 33 height 33
checkbox input "true"
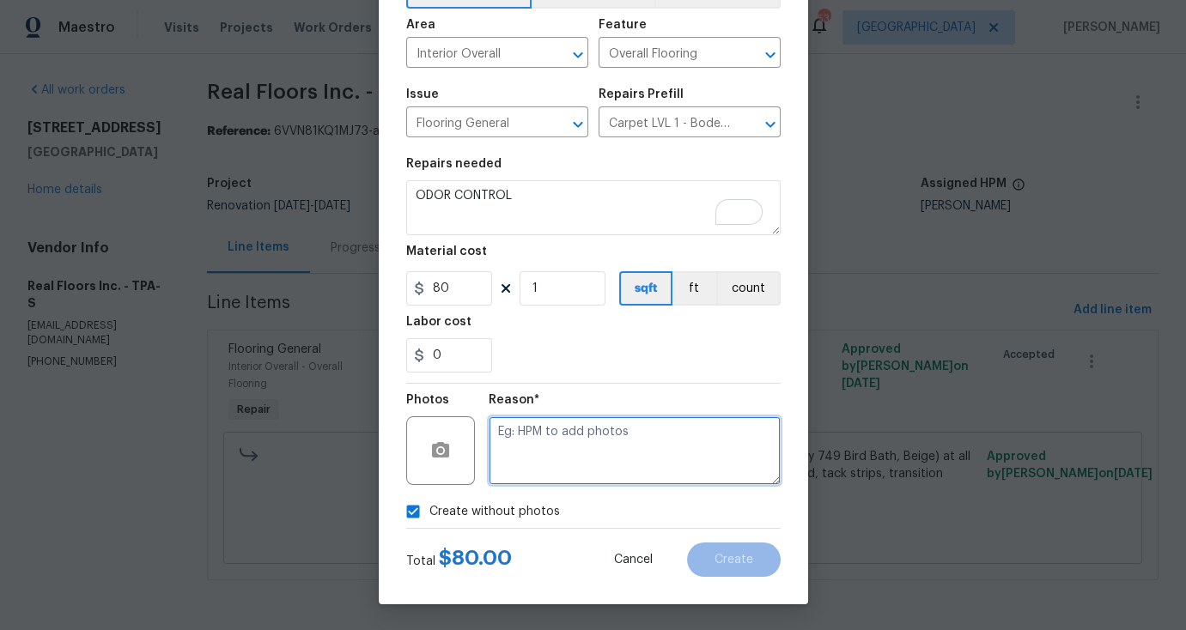
click at [594, 456] on textarea at bounding box center [635, 450] width 292 height 69
type textarea "N"
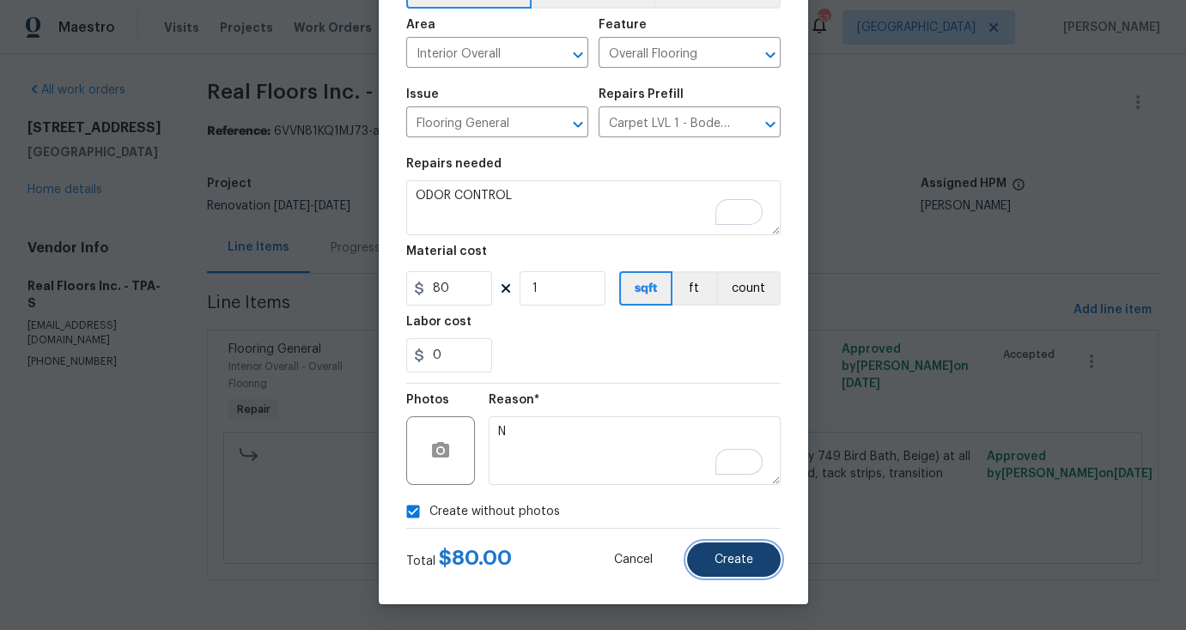
click at [719, 556] on span "Create" at bounding box center [733, 560] width 39 height 13
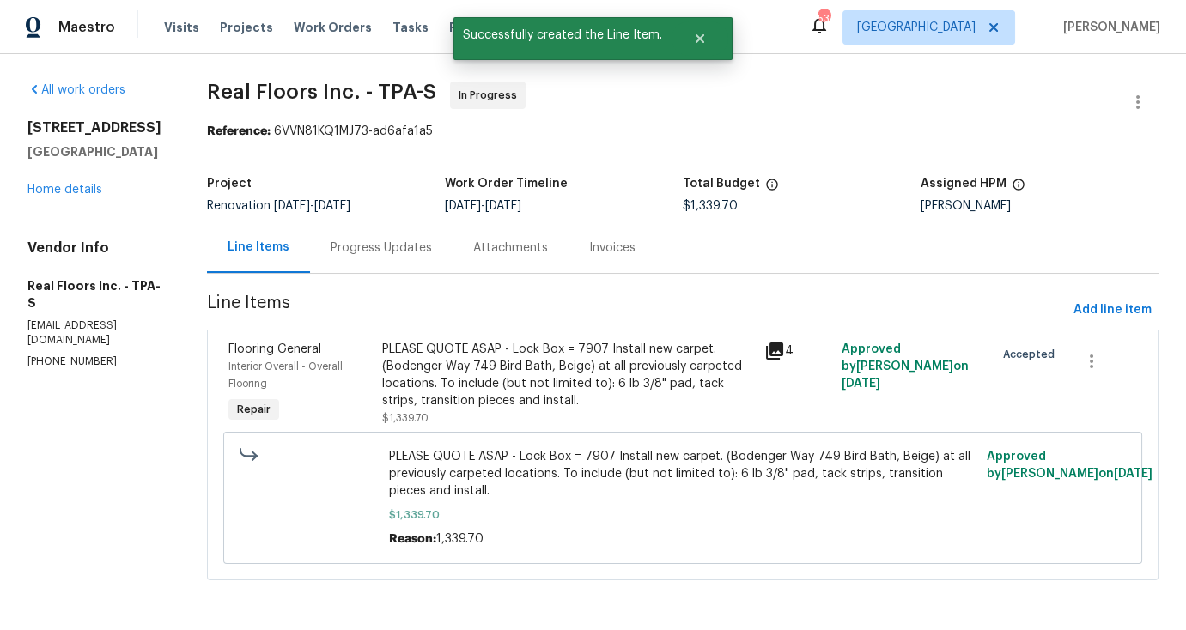
scroll to position [0, 0]
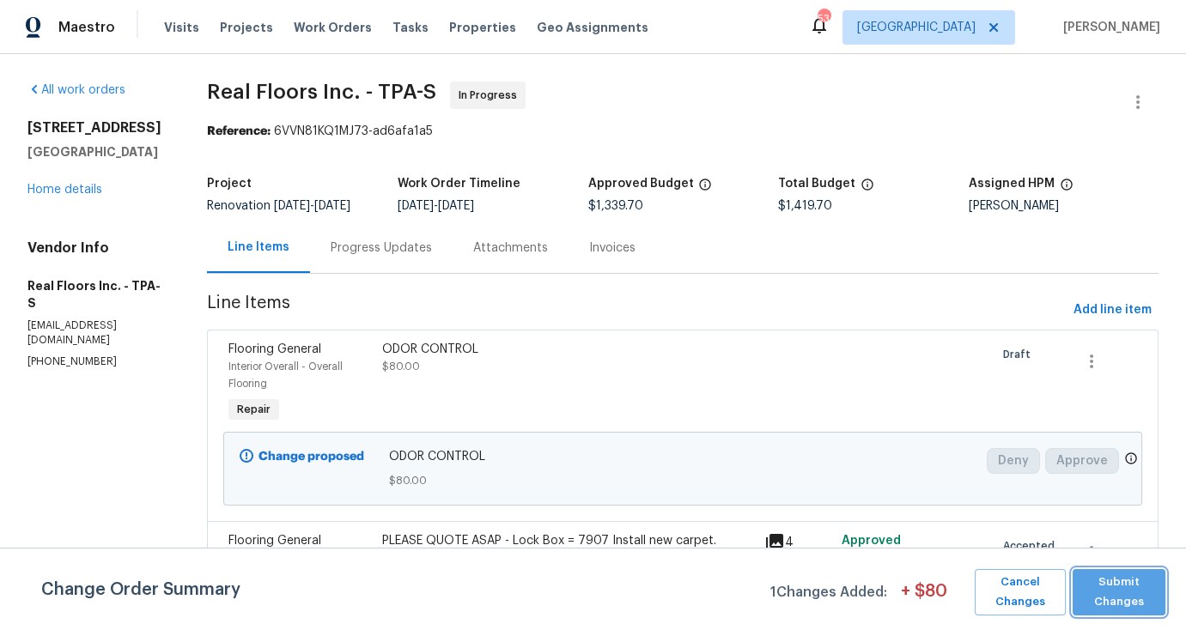
click at [1113, 586] on span "Submit Changes" at bounding box center [1119, 592] width 76 height 39
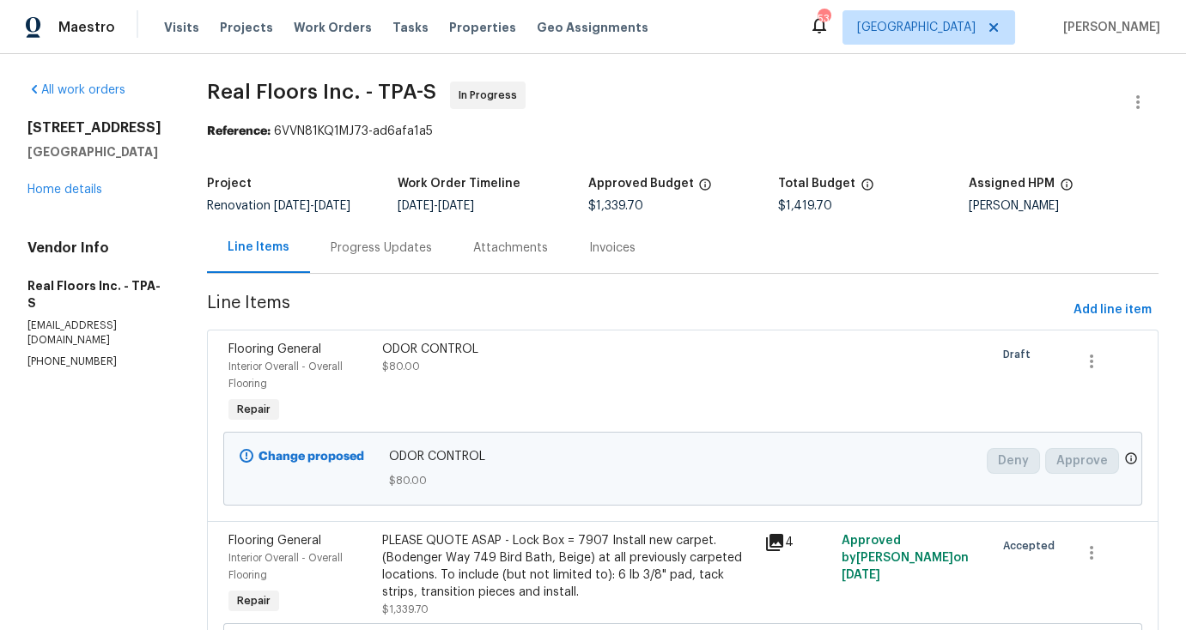
click at [60, 216] on div "All work orders 10121 Geese Trail Cir Sun City Center, FL 33573 Home details Ve…" at bounding box center [96, 226] width 138 height 288
click at [75, 197] on div "10121 Geese Trail Cir Sun City Center, FL 33573 Home details" at bounding box center [96, 158] width 138 height 79
click at [79, 196] on link "Home details" at bounding box center [64, 190] width 75 height 12
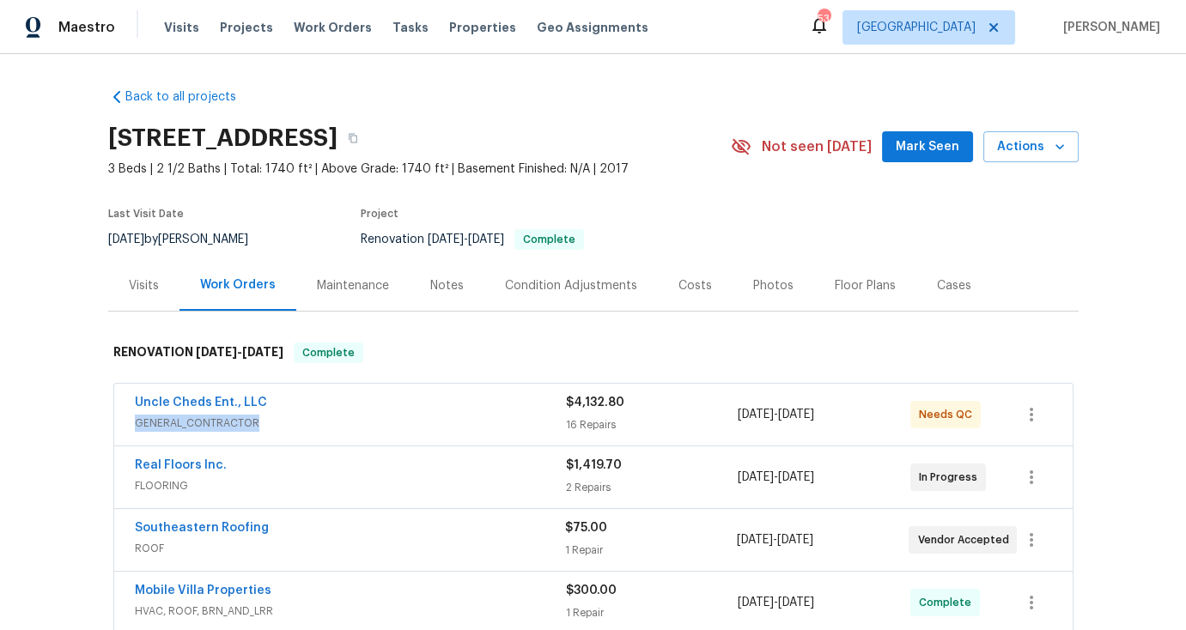
click at [433, 415] on span "GENERAL_CONTRACTOR" at bounding box center [350, 423] width 431 height 17
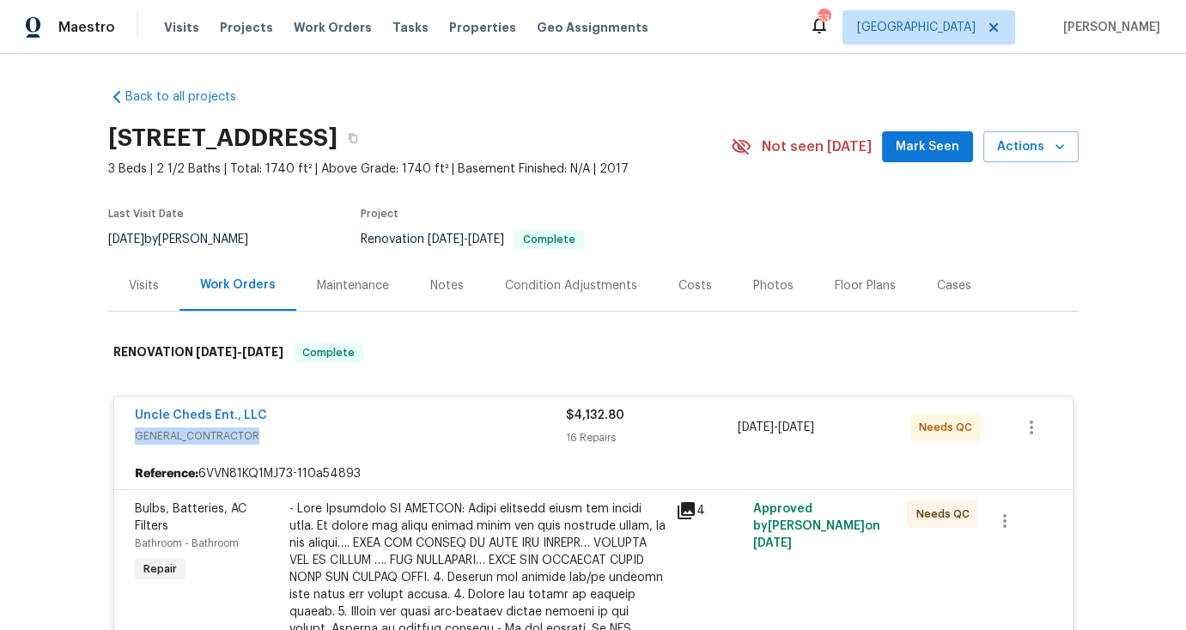
scroll to position [449, 0]
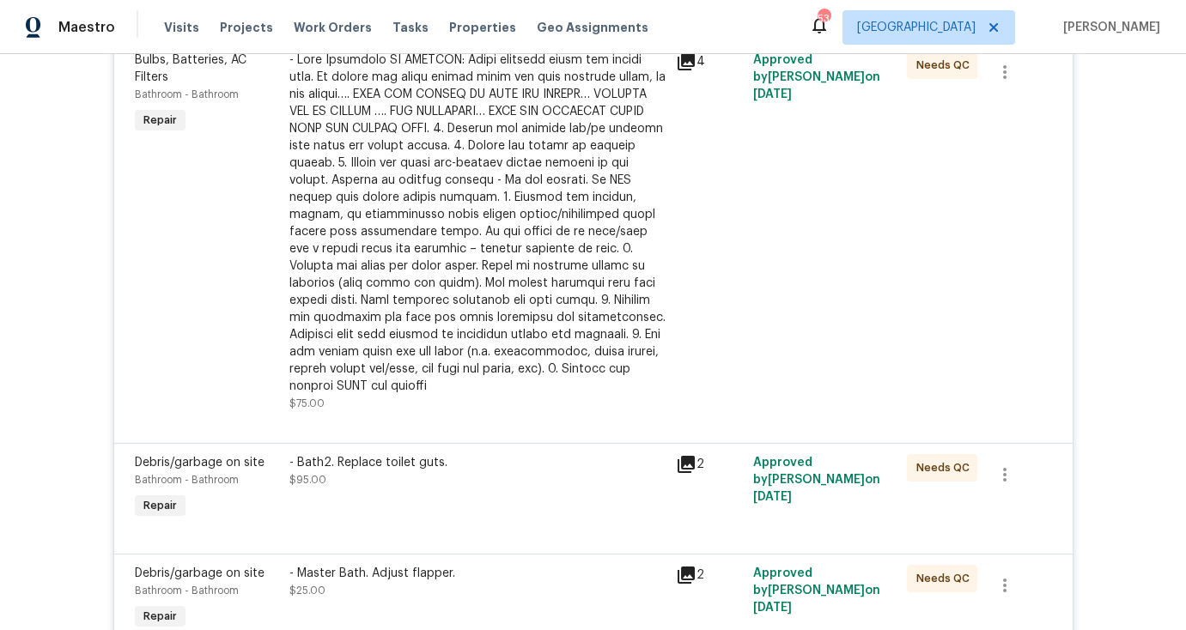
click at [527, 234] on div at bounding box center [477, 223] width 376 height 343
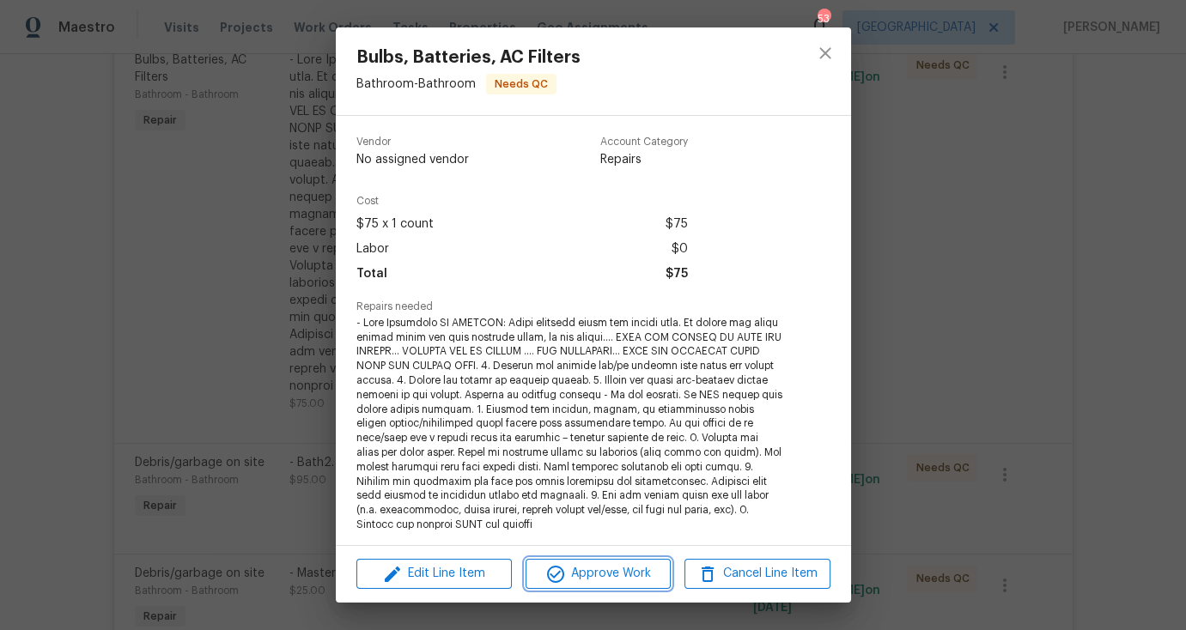
click at [595, 569] on span "Approve Work" at bounding box center [598, 573] width 135 height 21
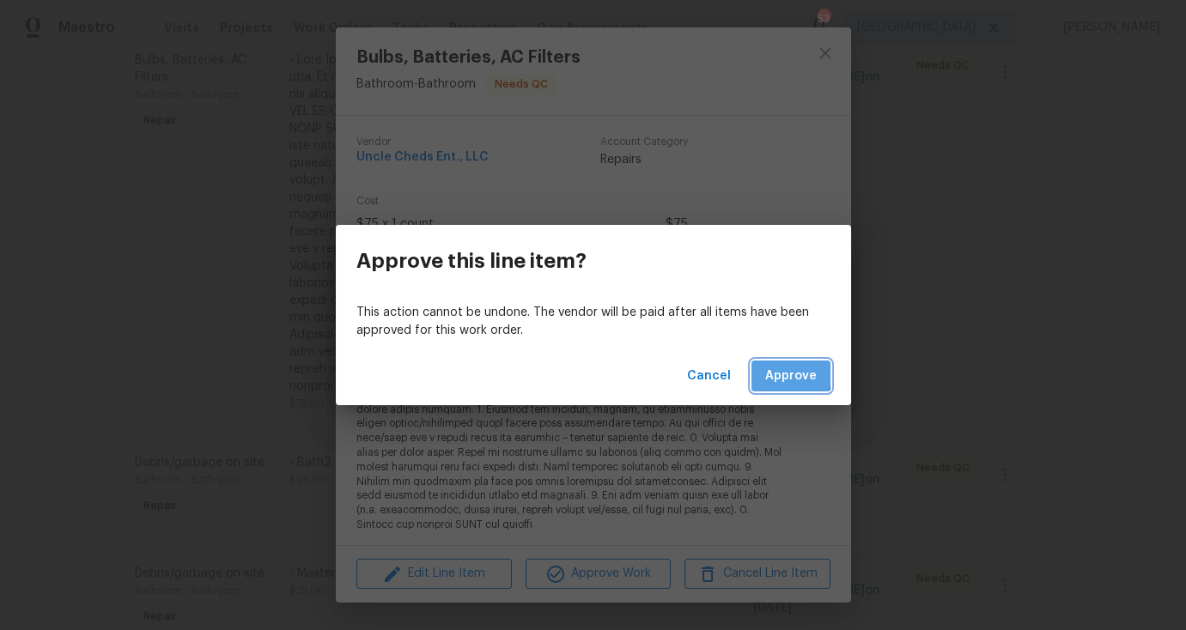
drag, startPoint x: 757, startPoint y: 365, endPoint x: 774, endPoint y: 373, distance: 18.4
click at [759, 365] on button "Approve" at bounding box center [790, 377] width 79 height 32
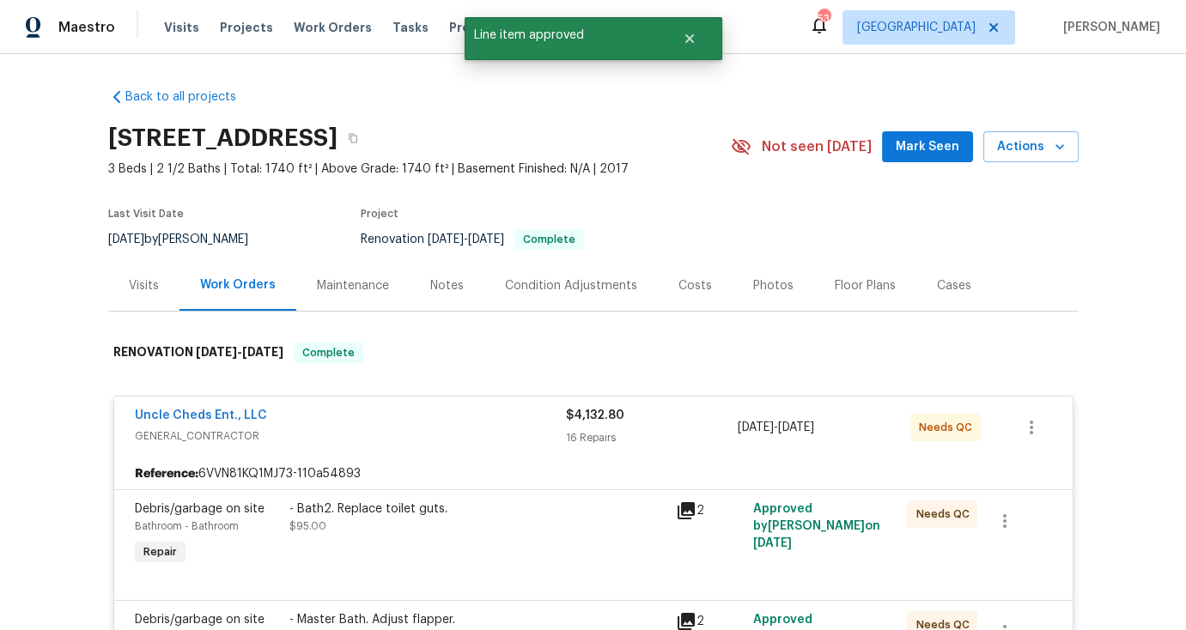
scroll to position [26, 0]
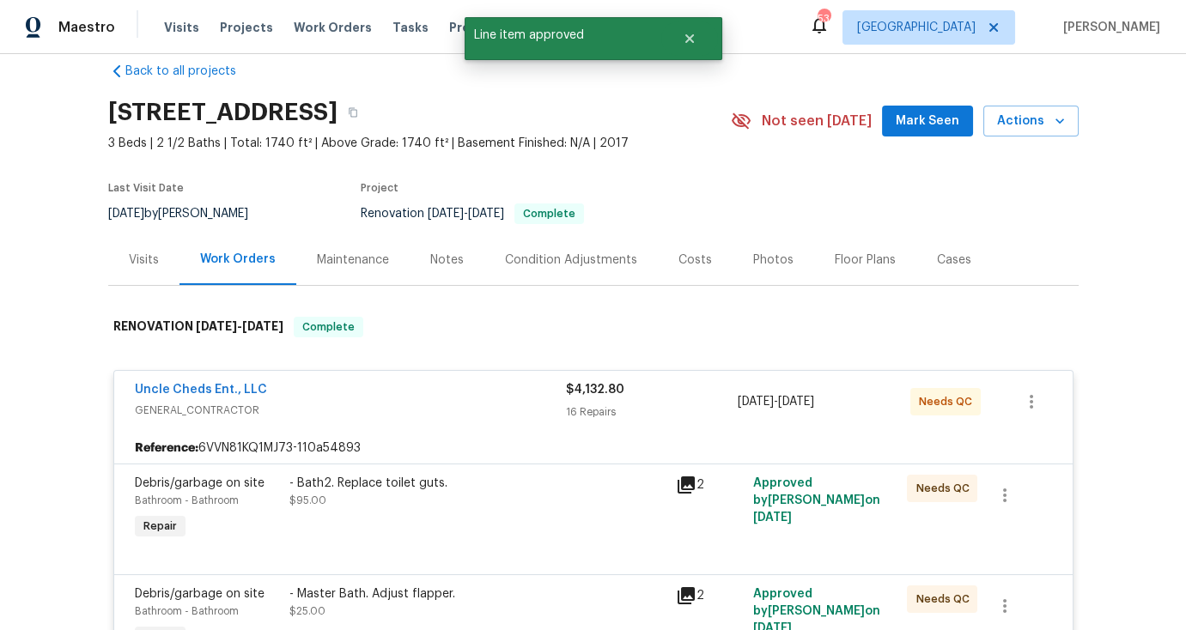
click at [456, 411] on span "GENERAL_CONTRACTOR" at bounding box center [350, 410] width 431 height 17
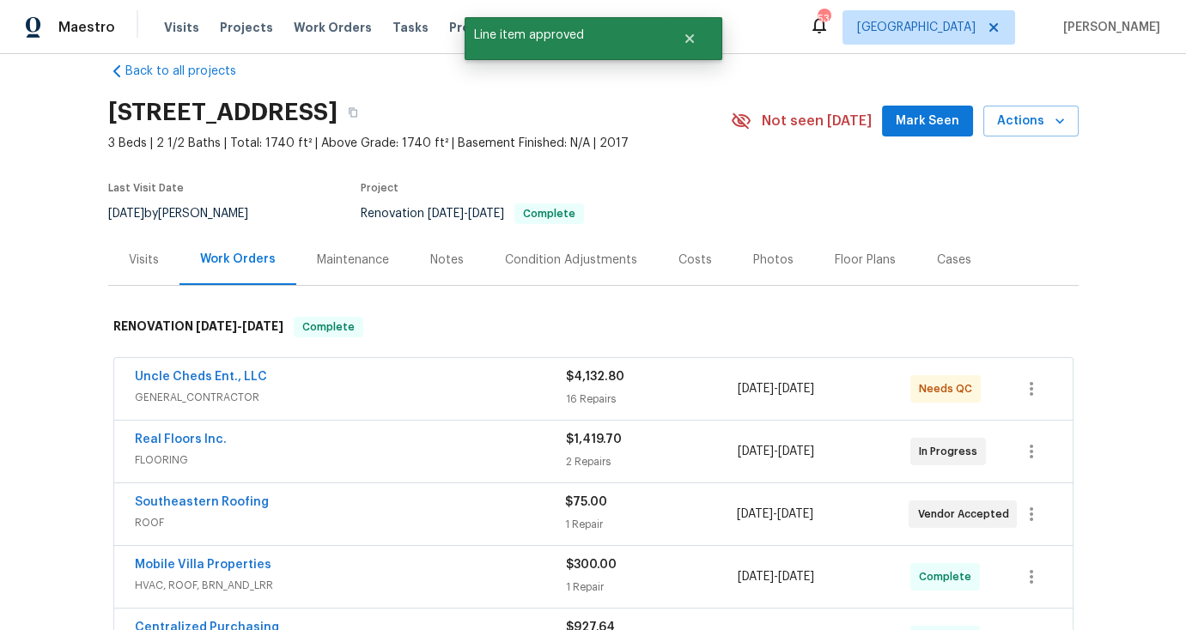
drag, startPoint x: 501, startPoint y: 385, endPoint x: 502, endPoint y: 394, distance: 9.5
click at [501, 386] on div "Uncle Cheds Ent., LLC" at bounding box center [350, 378] width 431 height 21
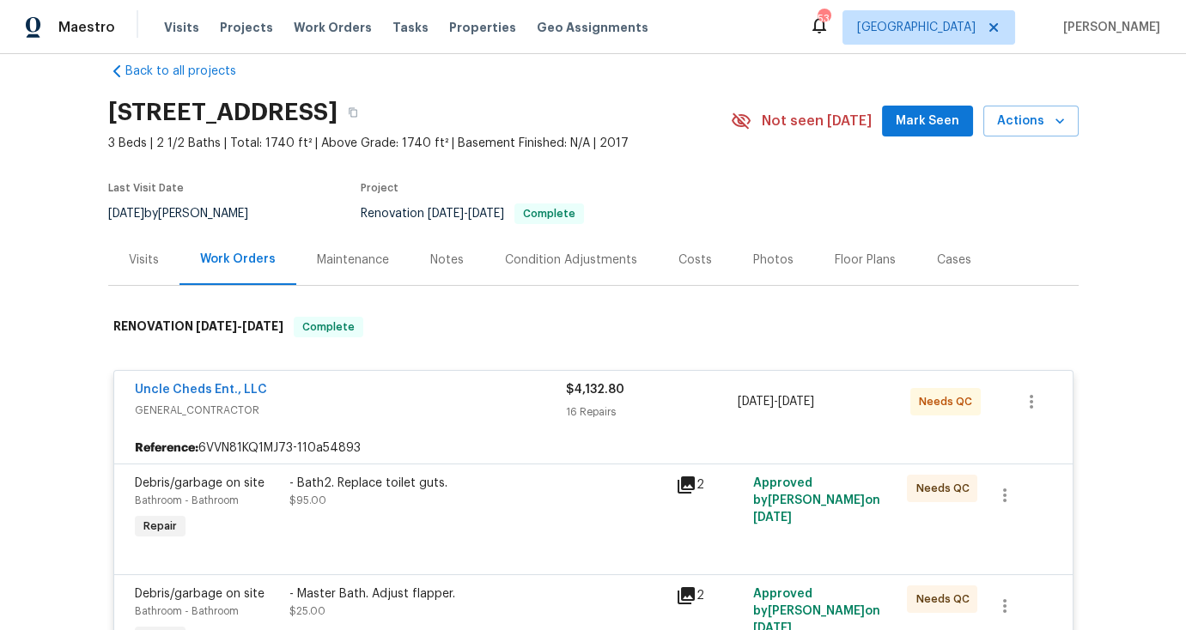
click at [234, 396] on span "Uncle Cheds Ent., LLC" at bounding box center [201, 389] width 132 height 17
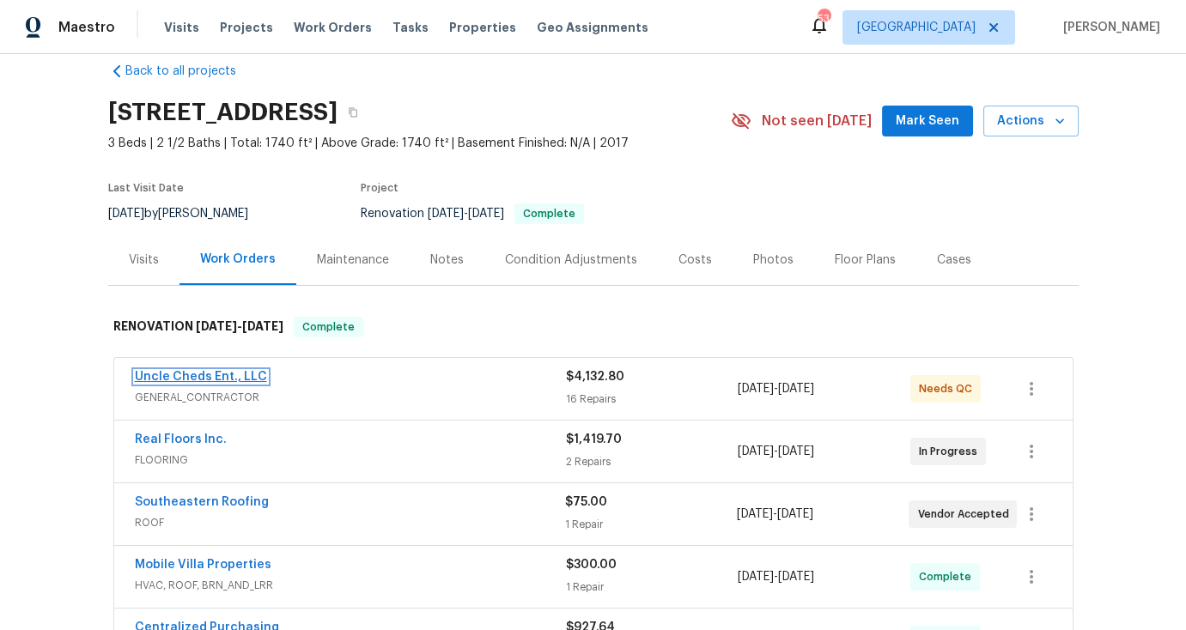
click at [252, 377] on link "Uncle Cheds Ent., LLC" at bounding box center [201, 377] width 132 height 12
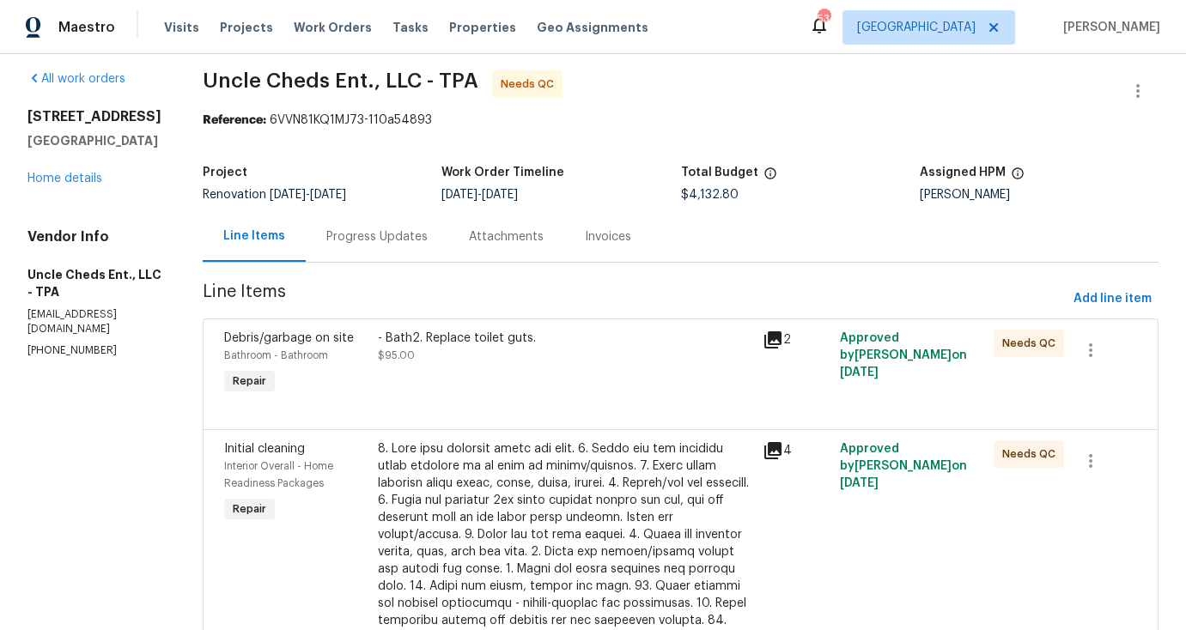
scroll to position [36, 0]
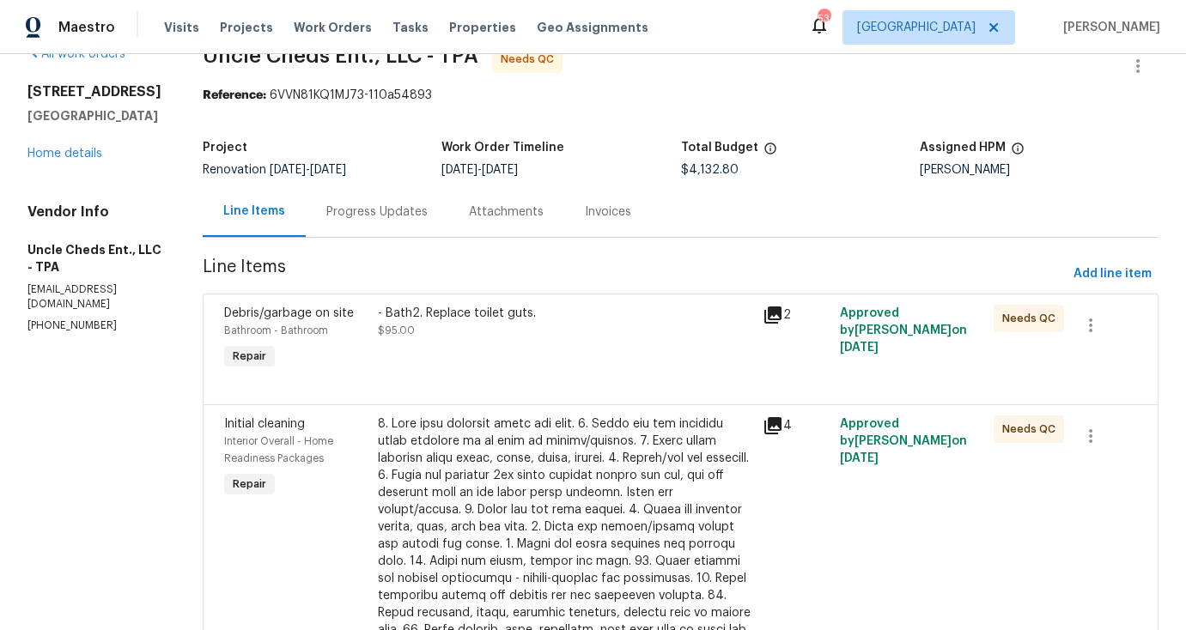
click at [542, 346] on div "- Bath2. Replace toilet guts. $95.00" at bounding box center [565, 339] width 385 height 79
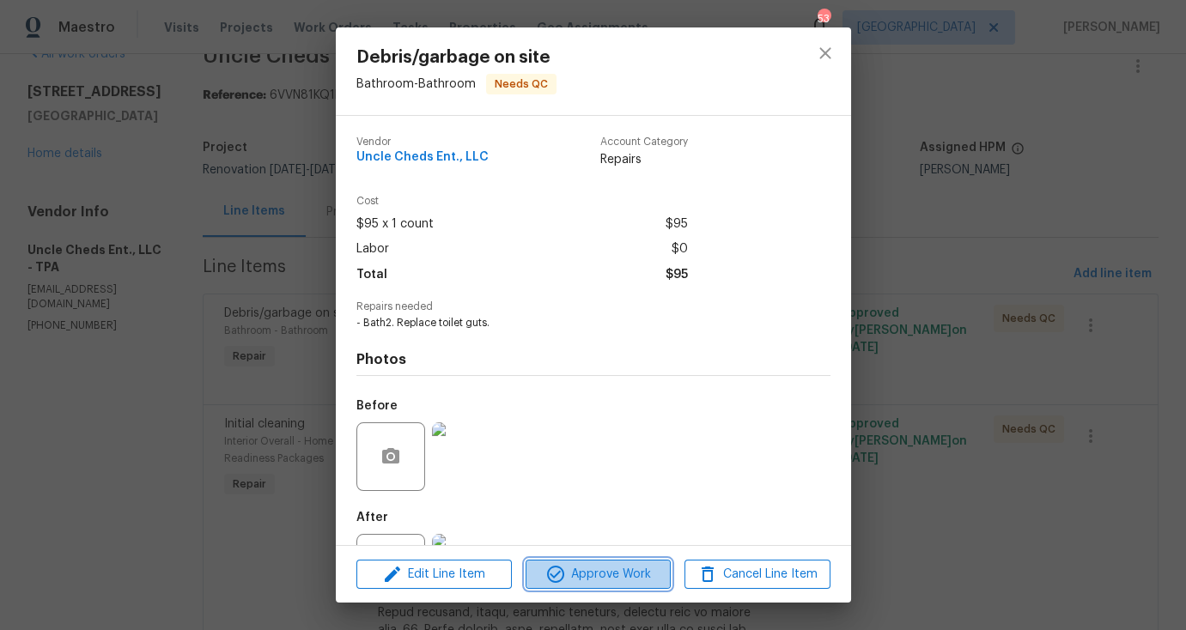
click at [593, 574] on span "Approve Work" at bounding box center [598, 574] width 135 height 21
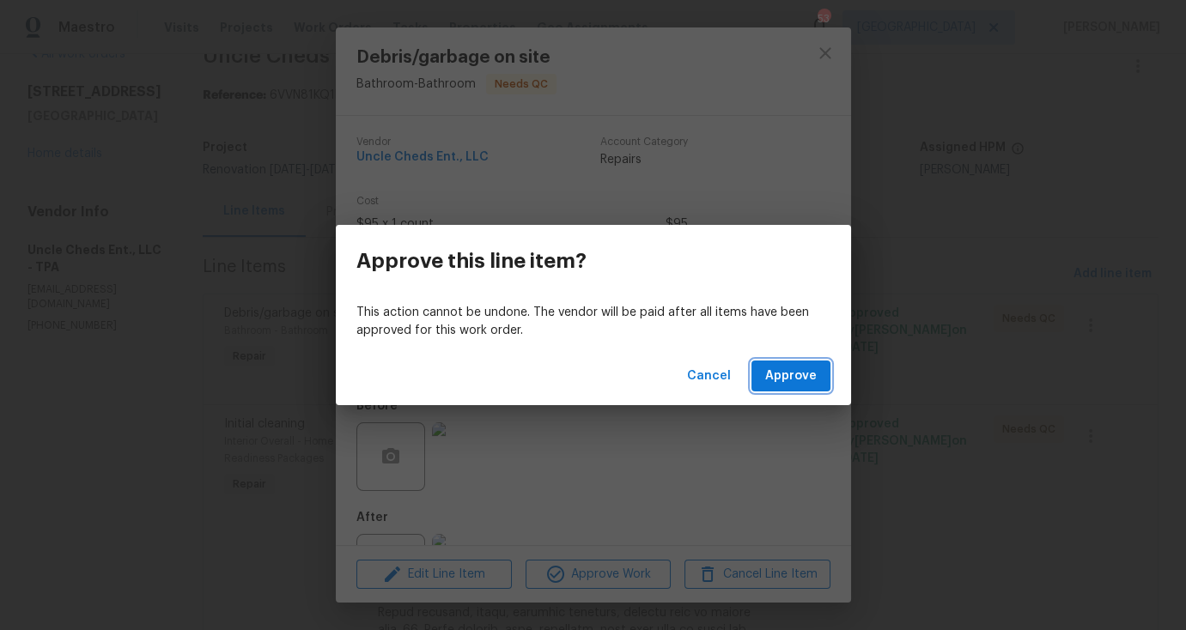
click at [793, 372] on span "Approve" at bounding box center [791, 376] width 52 height 21
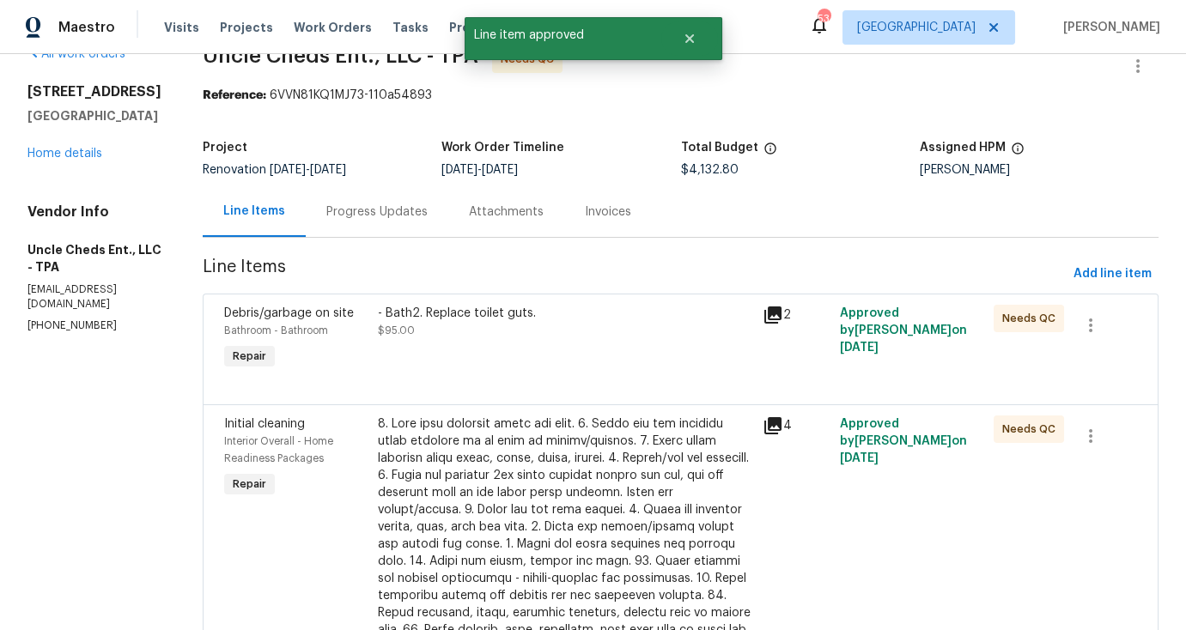
scroll to position [0, 0]
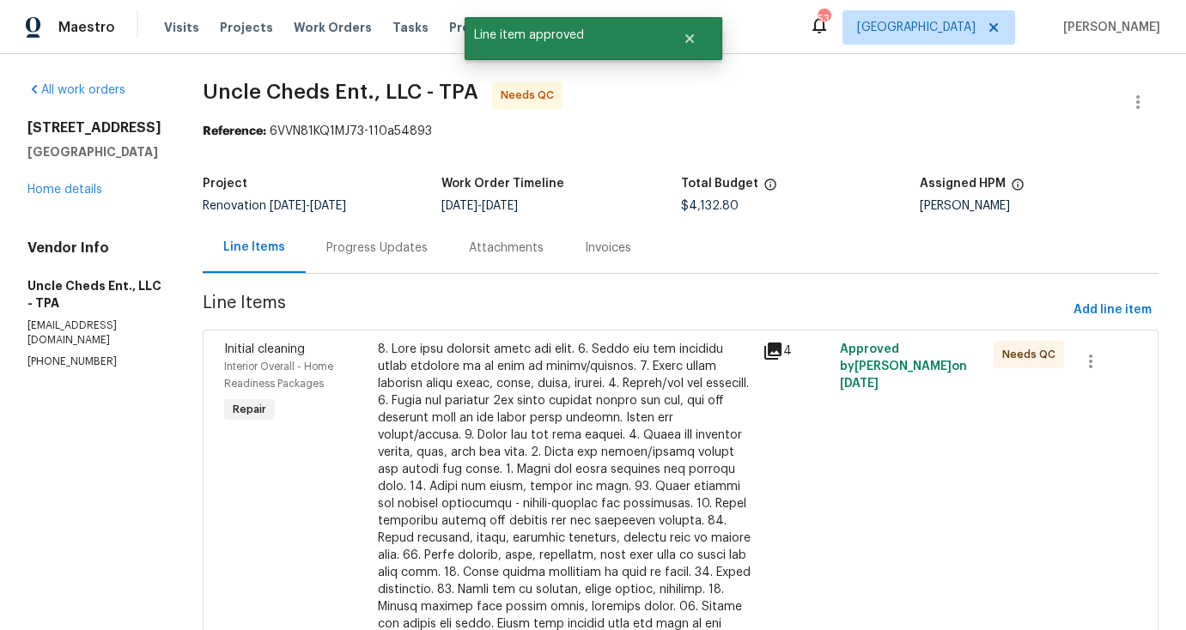
click at [543, 343] on div at bounding box center [565, 530] width 374 height 378
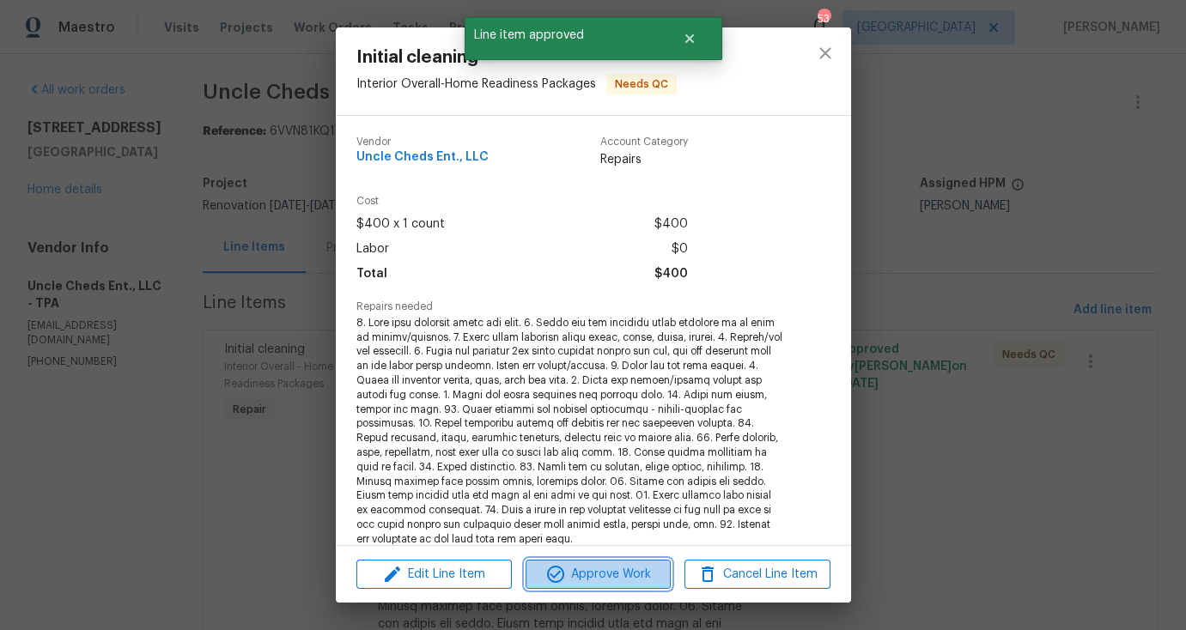
click at [612, 567] on span "Approve Work" at bounding box center [598, 574] width 135 height 21
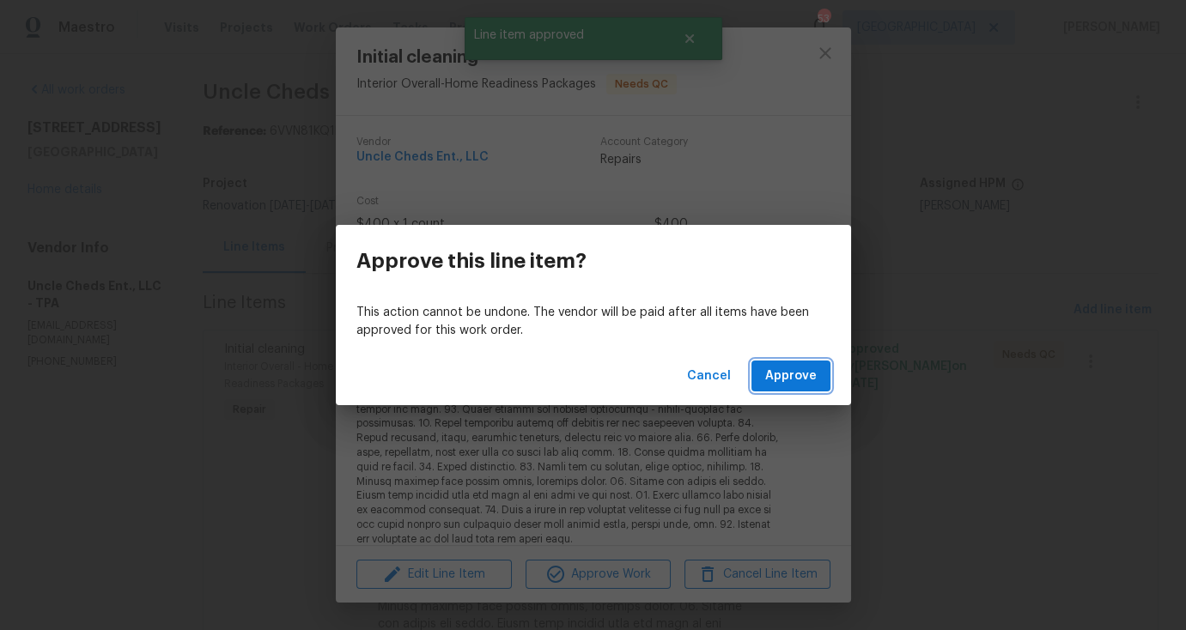
click at [805, 371] on span "Approve" at bounding box center [791, 376] width 52 height 21
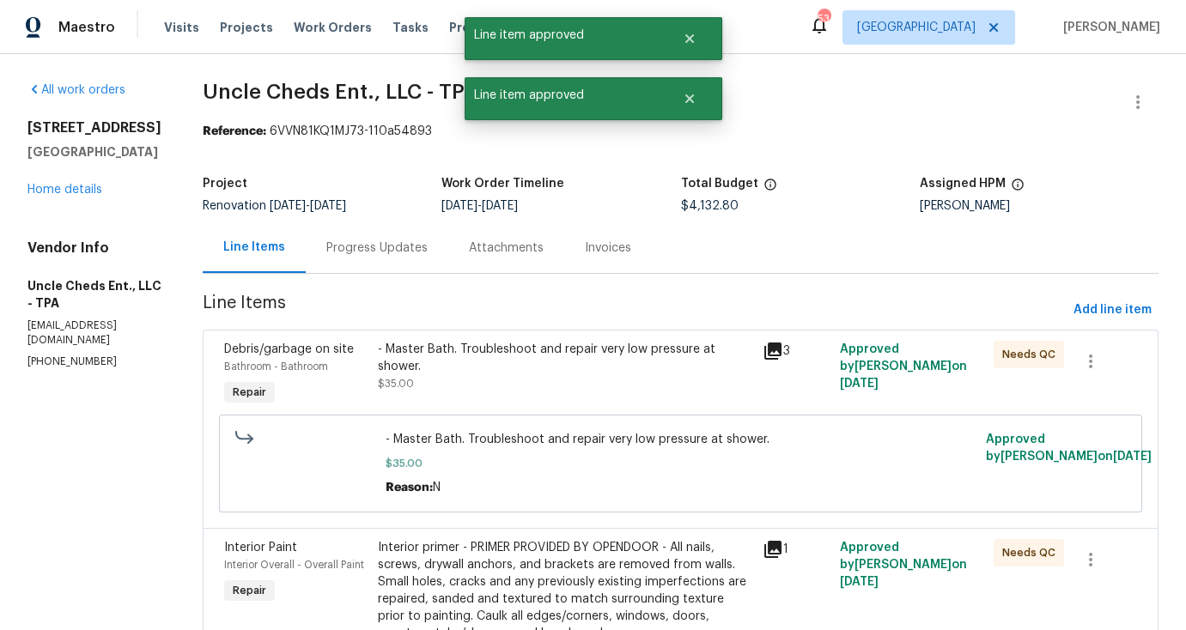
click at [627, 440] on span "- Master Bath. Troubleshoot and repair very low pressure at shower." at bounding box center [681, 439] width 590 height 17
click at [635, 383] on div "- Master Bath. Troubleshoot and repair very low pressure at shower. $35.00" at bounding box center [565, 367] width 374 height 52
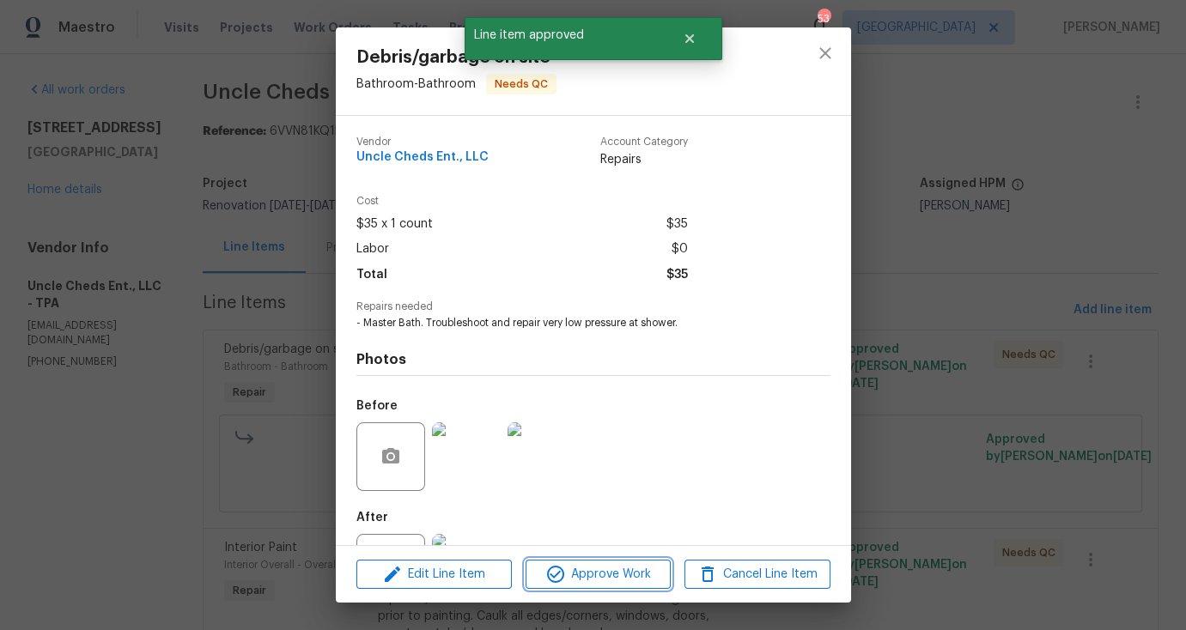
click at [622, 577] on span "Approve Work" at bounding box center [598, 574] width 135 height 21
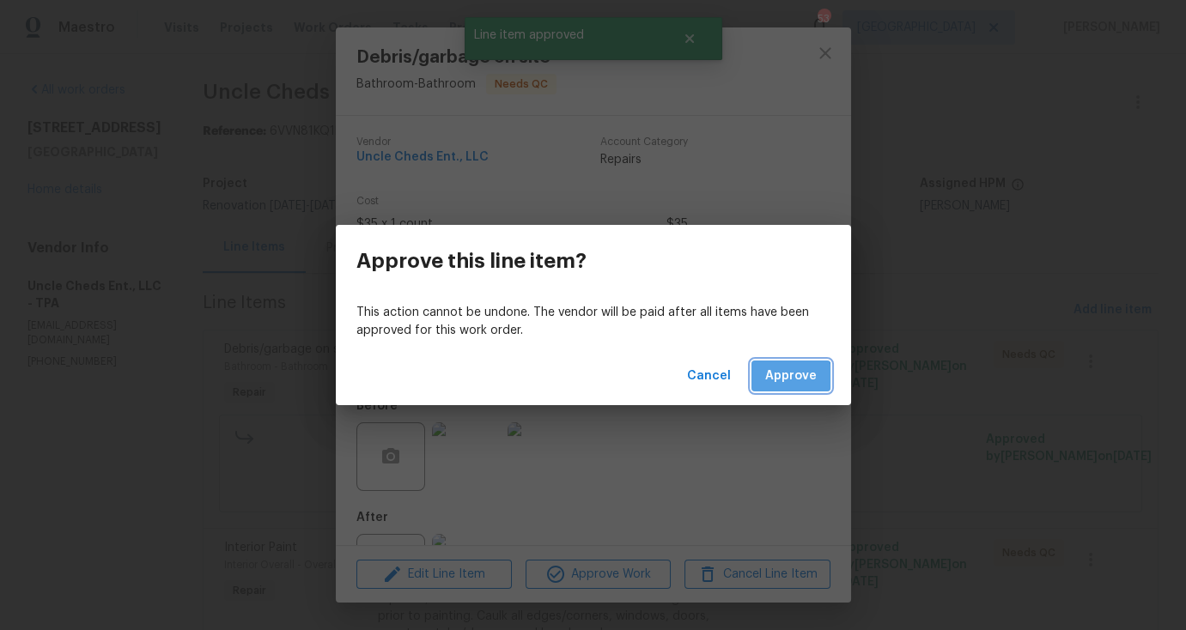
click at [792, 382] on span "Approve" at bounding box center [791, 376] width 52 height 21
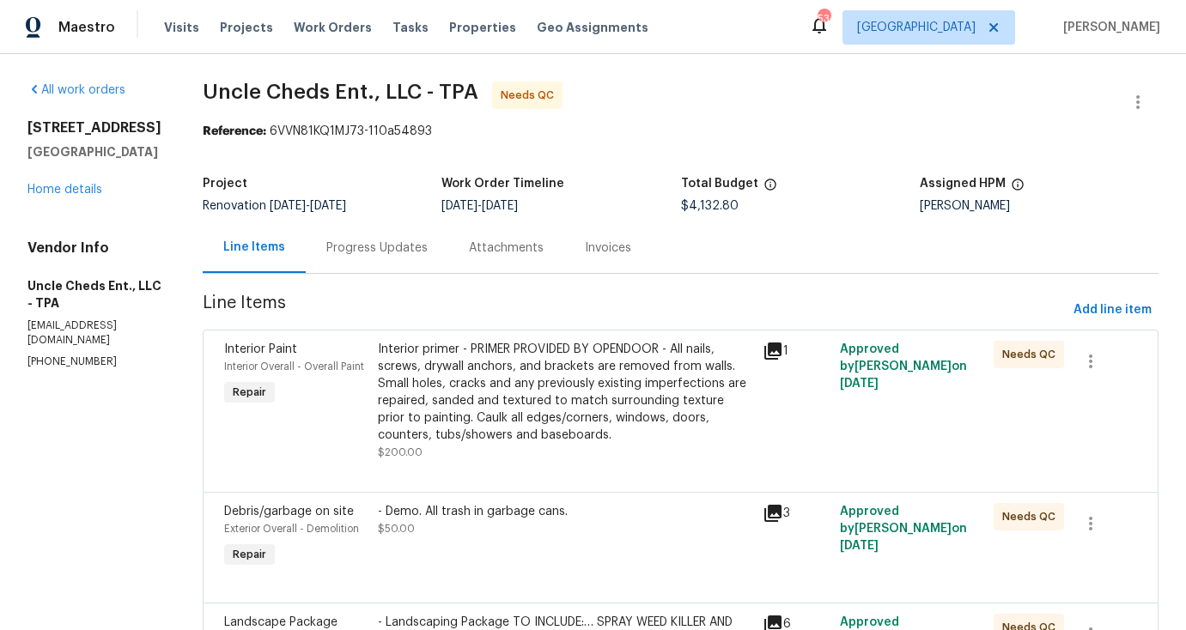
click at [567, 390] on div "Interior primer - PRIMER PROVIDED BY OPENDOOR - All nails, screws, drywall anch…" at bounding box center [565, 392] width 374 height 103
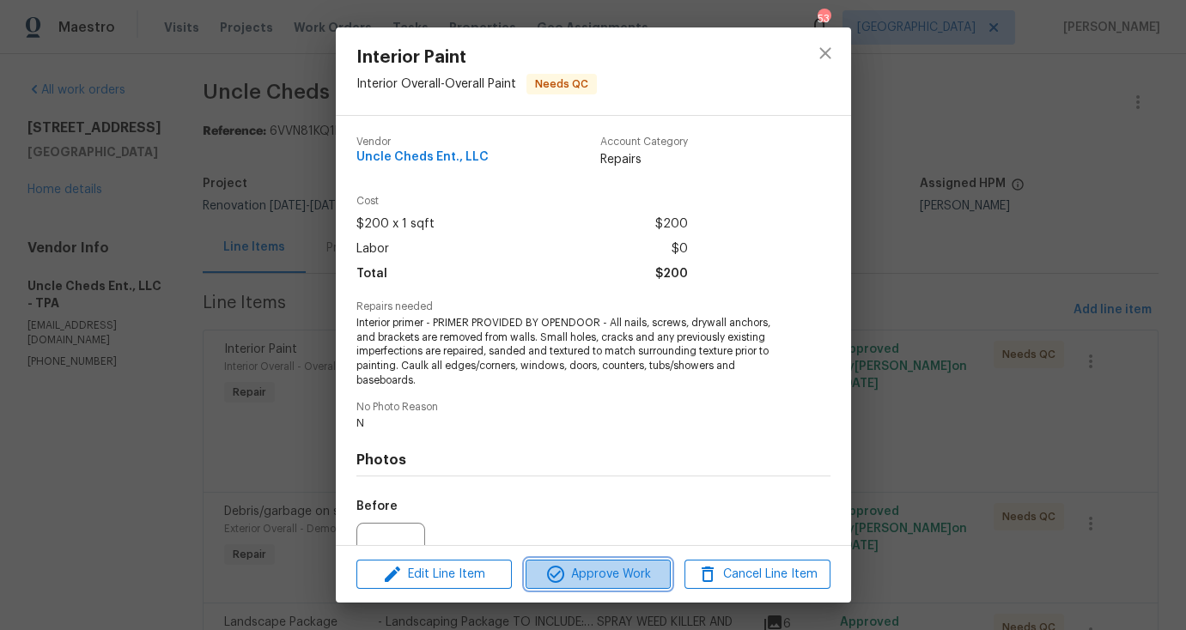
click at [599, 576] on span "Approve Work" at bounding box center [598, 574] width 135 height 21
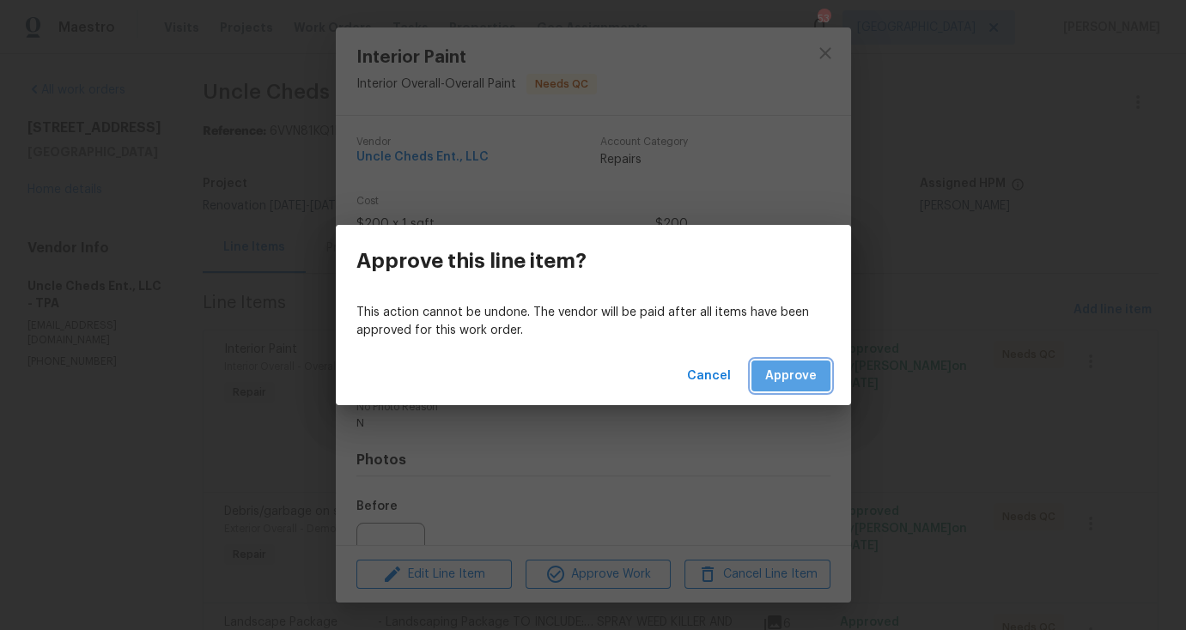
click at [807, 371] on span "Approve" at bounding box center [791, 376] width 52 height 21
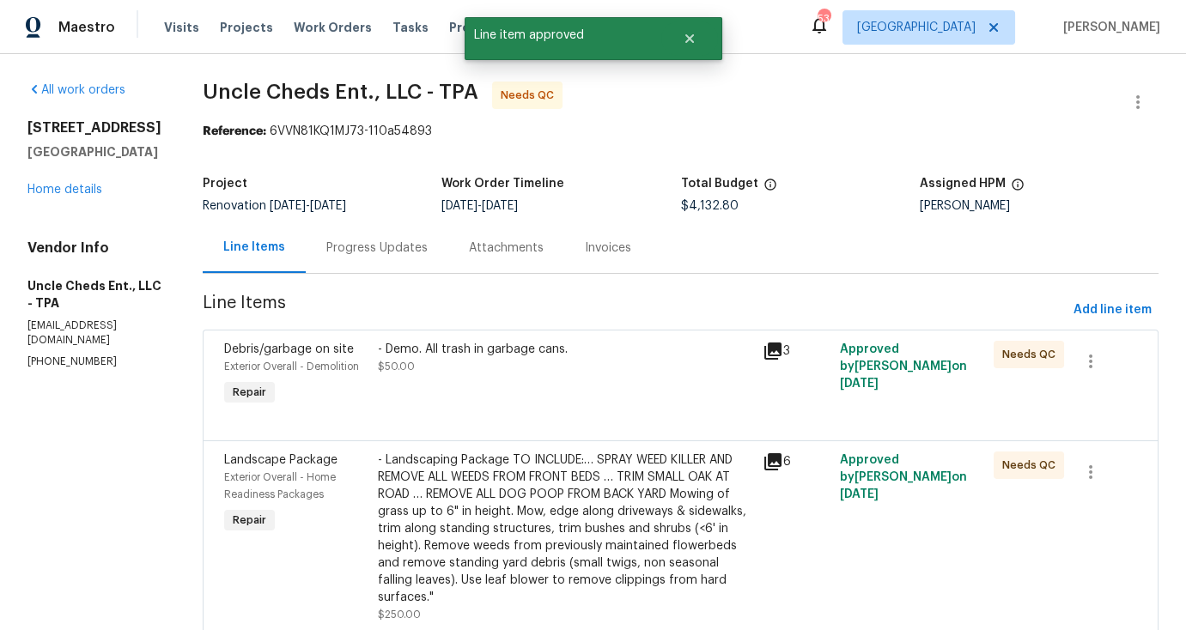
click at [507, 374] on div "- Demo. All trash in garbage cans. $50.00" at bounding box center [565, 358] width 374 height 34
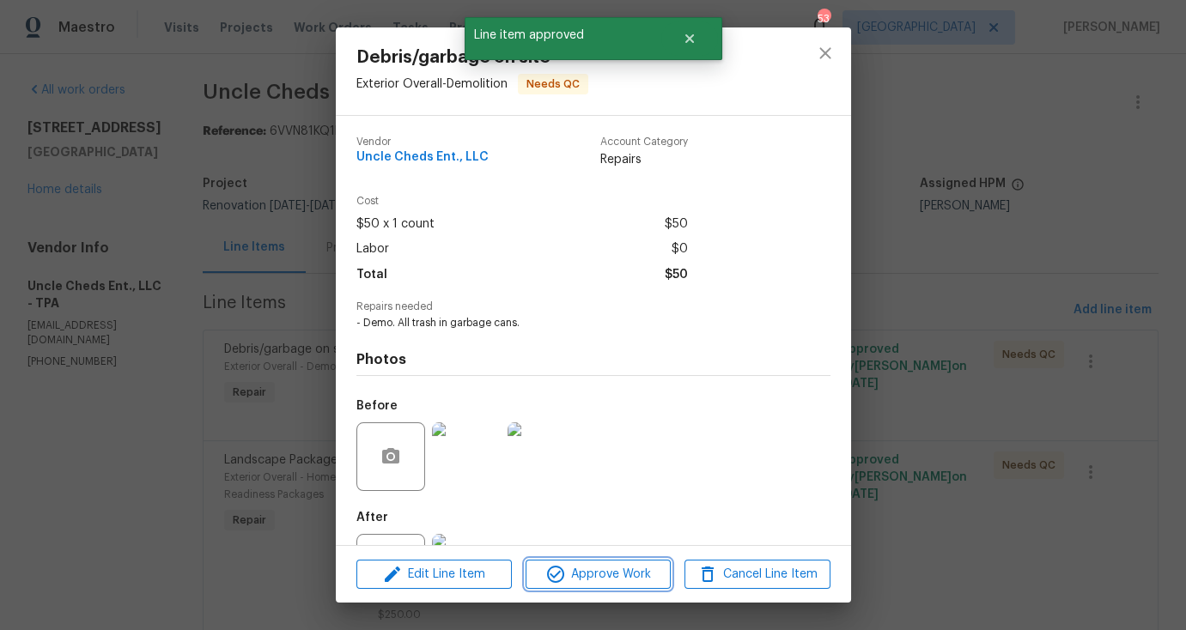
click at [600, 580] on span "Approve Work" at bounding box center [598, 574] width 135 height 21
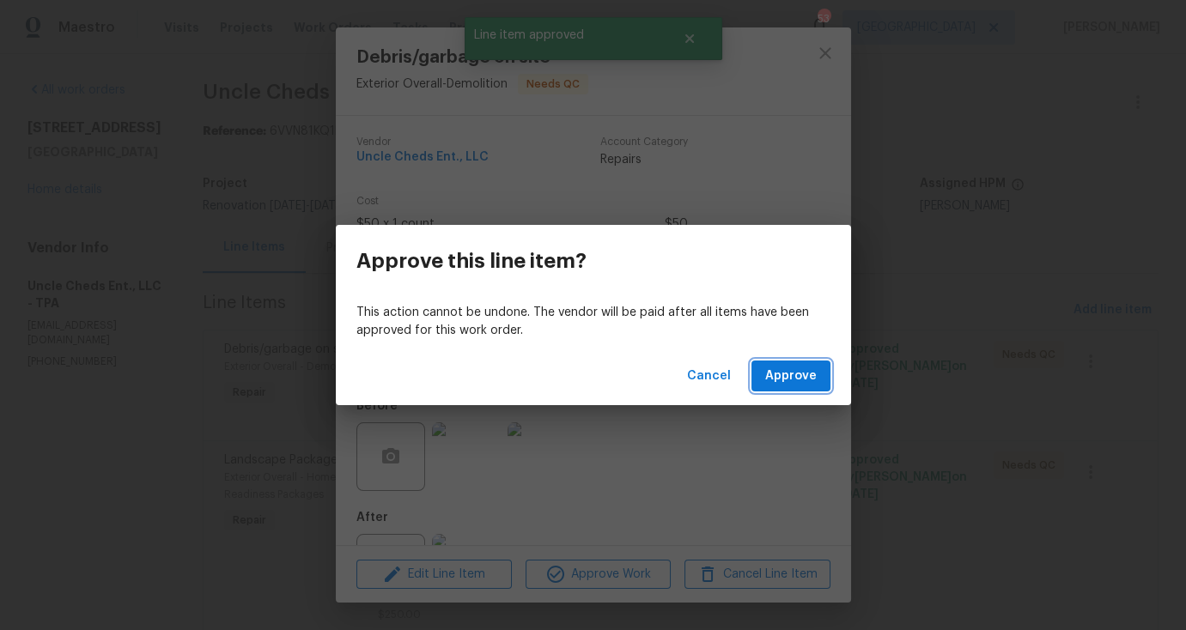
click at [791, 375] on span "Approve" at bounding box center [791, 376] width 52 height 21
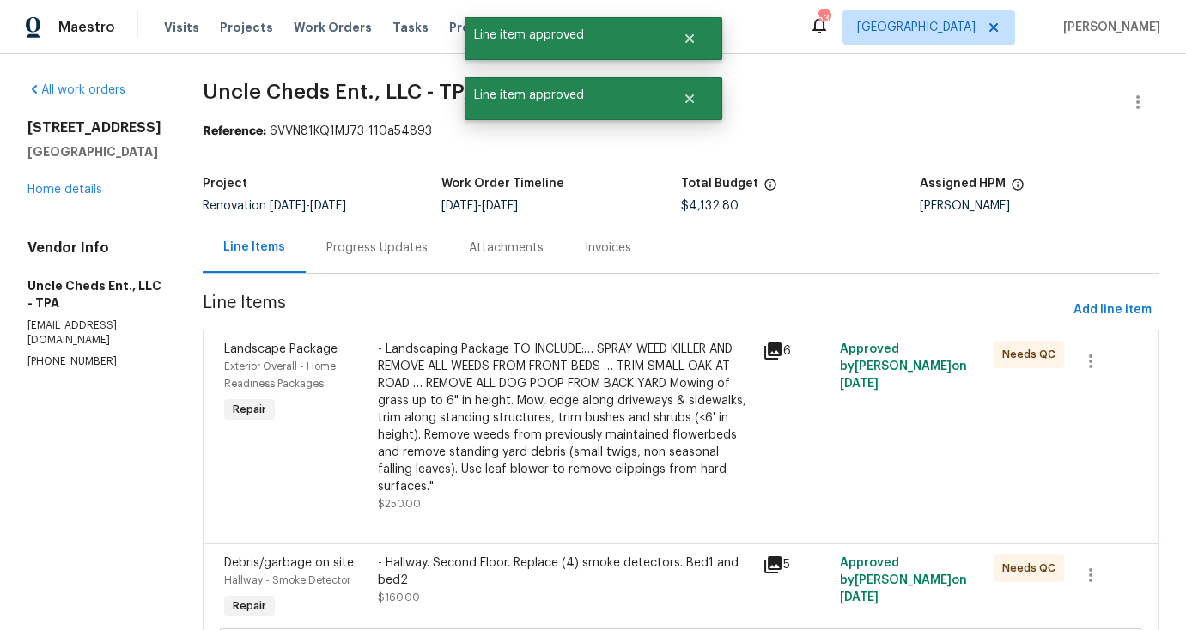
click at [537, 381] on div "- Landscaping Package TO INCLUDE:… SPRAY WEED KILLER AND REMOVE ALL WEEDS FROM …" at bounding box center [565, 418] width 374 height 155
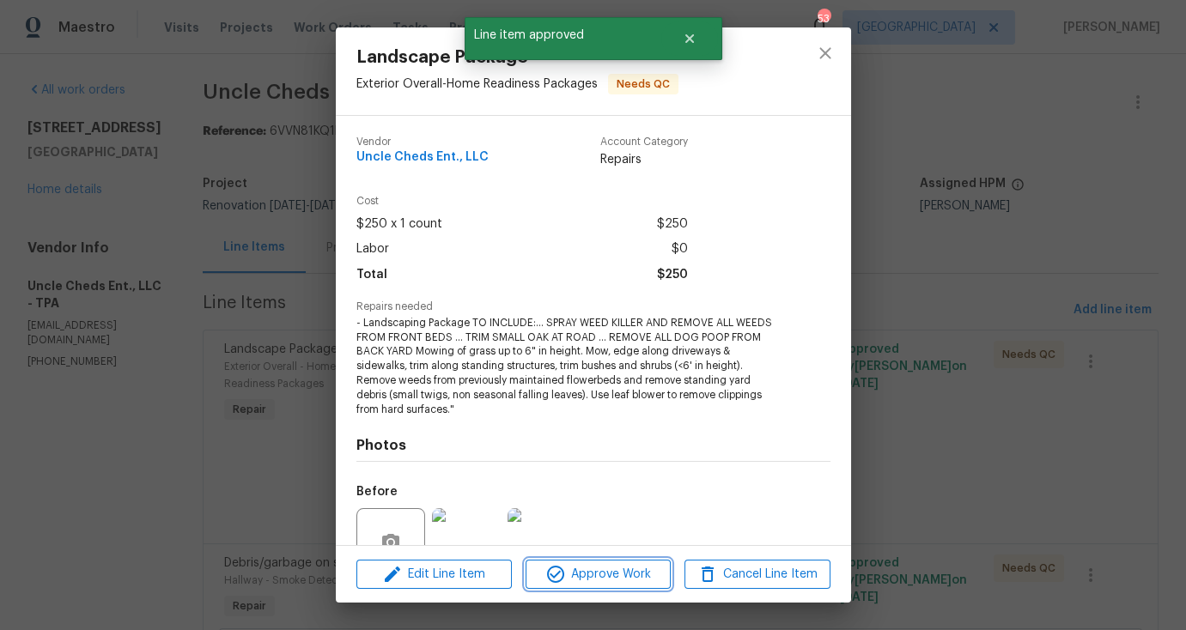
click at [640, 569] on span "Approve Work" at bounding box center [598, 574] width 135 height 21
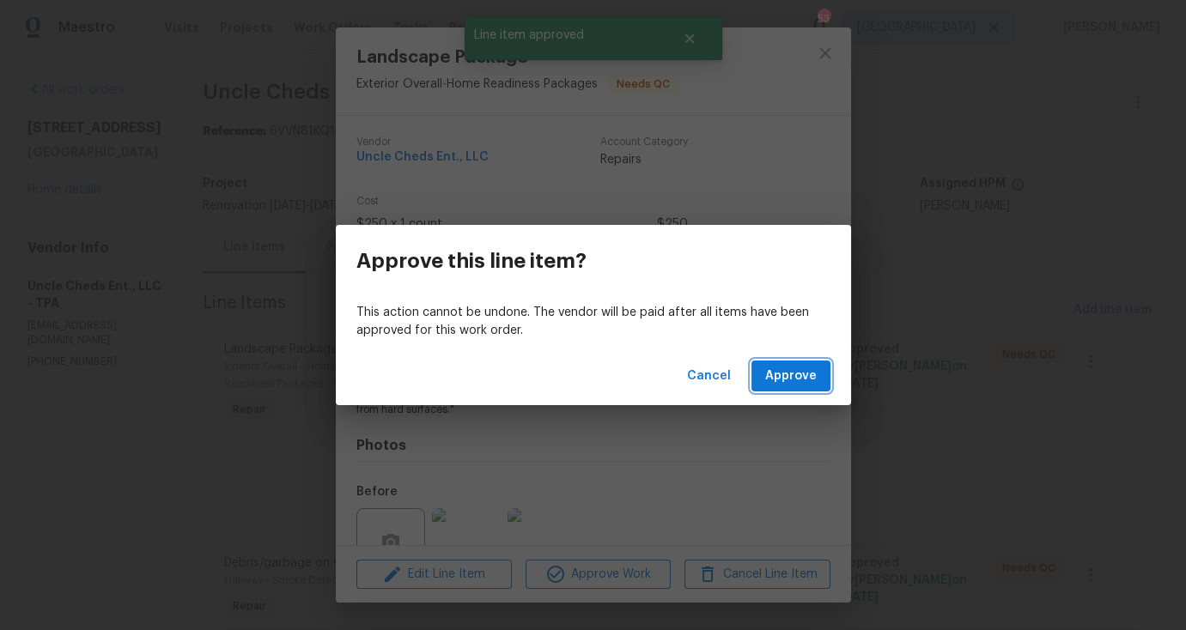
click at [795, 373] on span "Approve" at bounding box center [791, 376] width 52 height 21
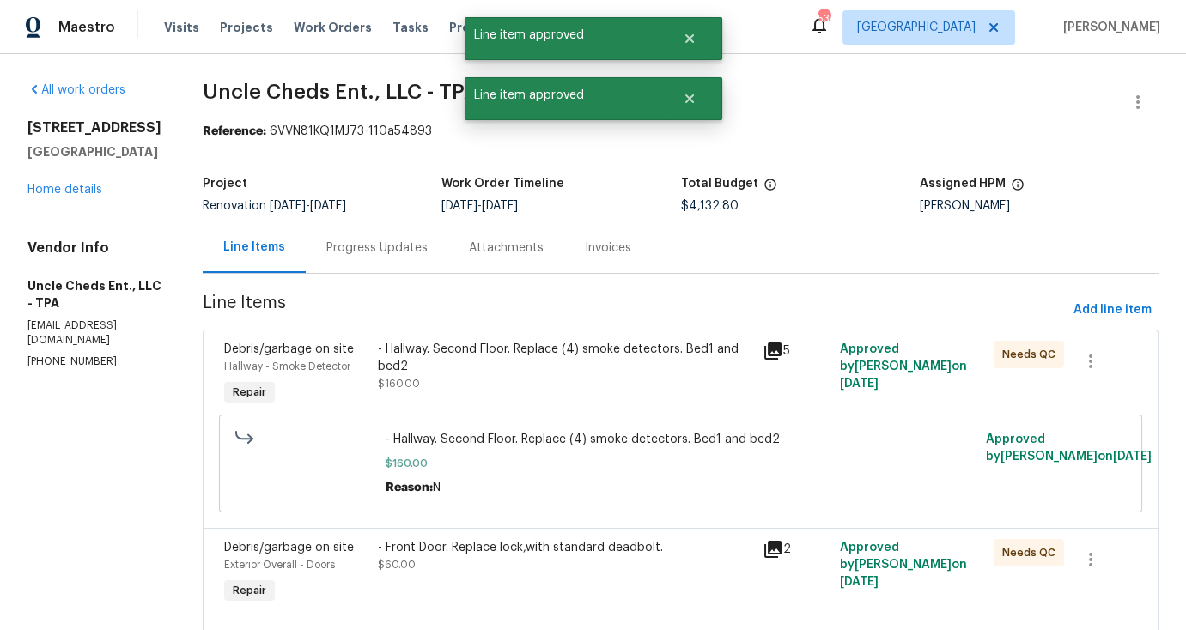
click at [545, 387] on div "- Hallway. Second Floor. Replace (4) smoke detectors. Bed1 and bed2 $160.00" at bounding box center [565, 367] width 374 height 52
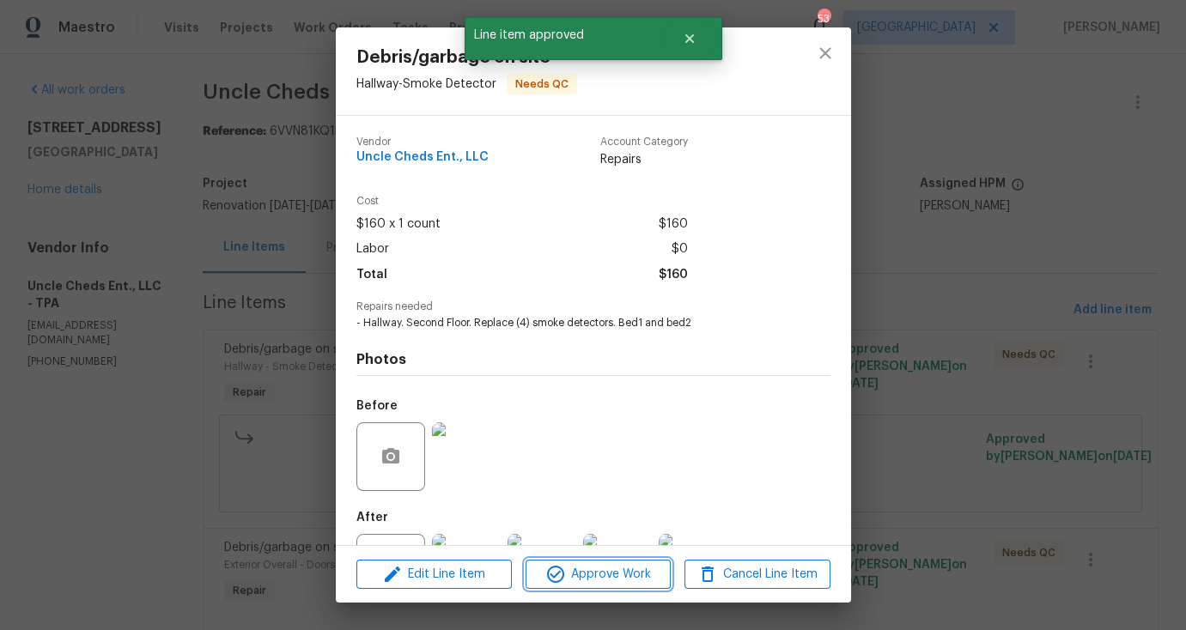
click at [612, 580] on span "Approve Work" at bounding box center [598, 574] width 135 height 21
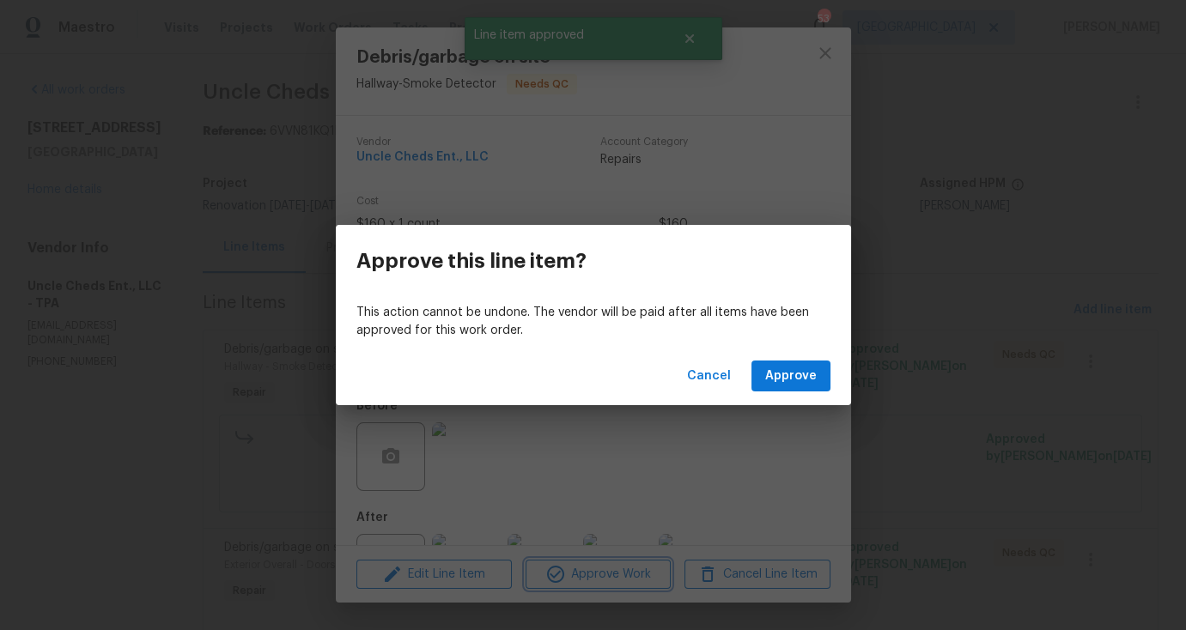
click at [780, 407] on div "Approve this line item? This action cannot be undone. The vendor will be paid a…" at bounding box center [593, 315] width 1186 height 630
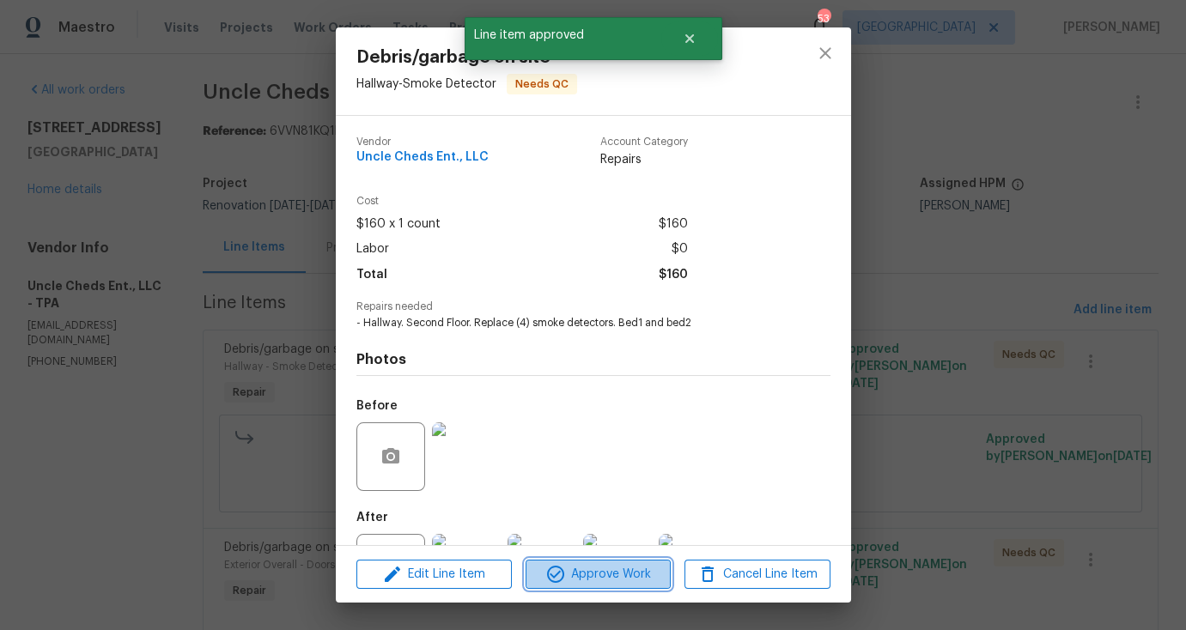
click at [610, 571] on span "Approve Work" at bounding box center [598, 574] width 135 height 21
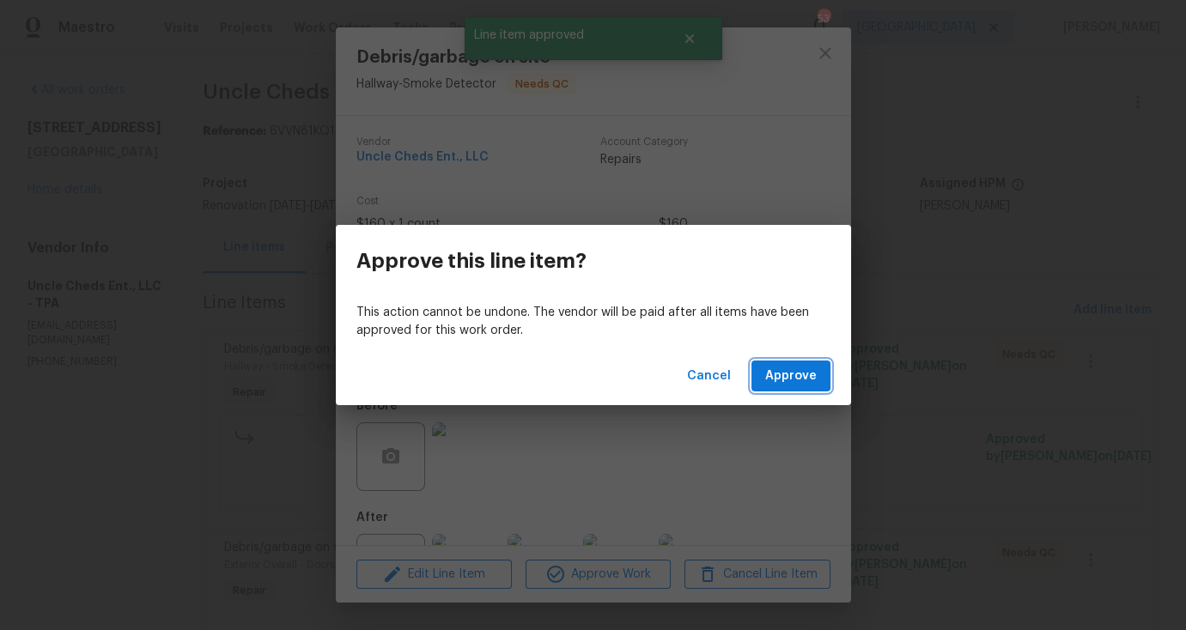
click at [795, 377] on span "Approve" at bounding box center [791, 376] width 52 height 21
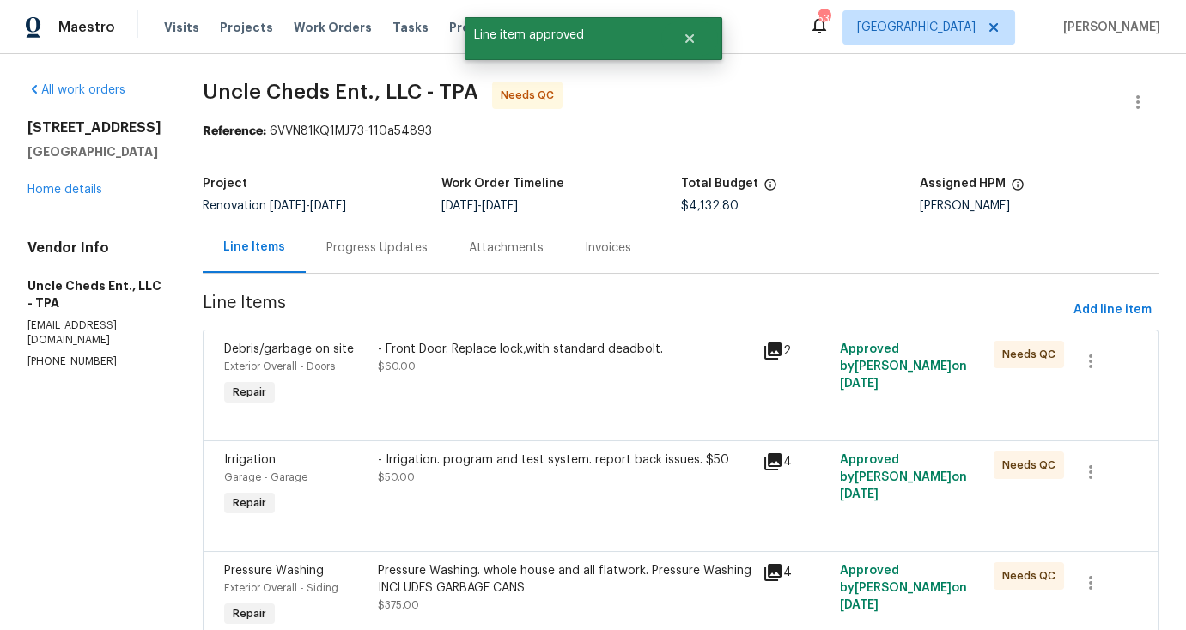
click at [550, 377] on div "- Front Door. Replace lock,with standard deadbolt. $60.00" at bounding box center [565, 375] width 385 height 79
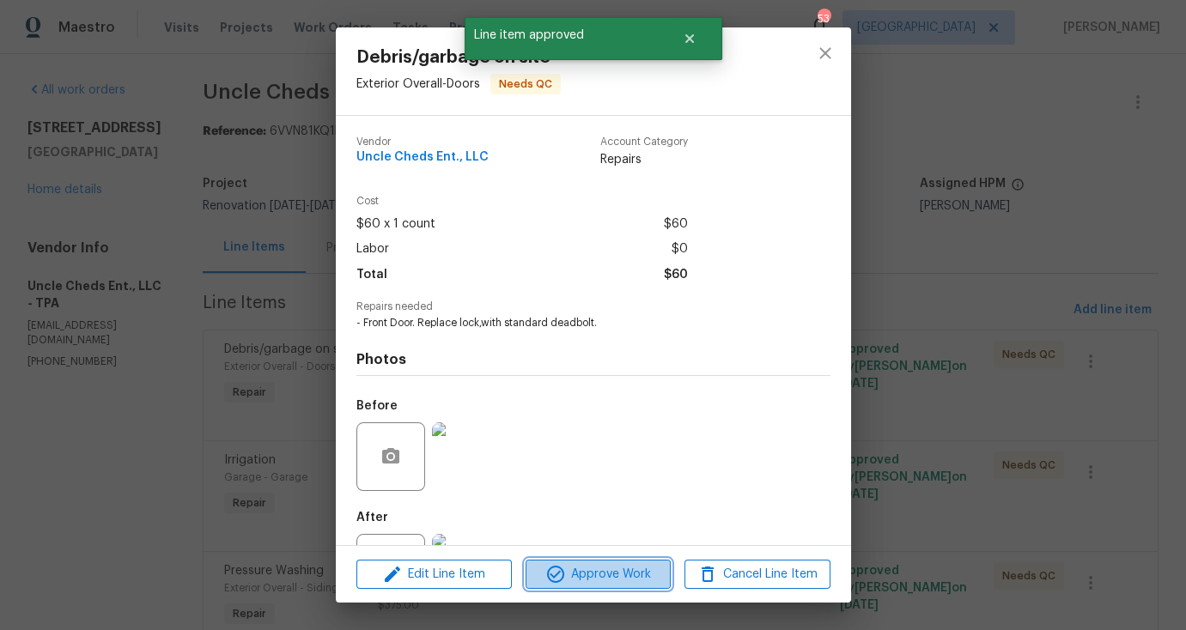
click at [600, 568] on span "Approve Work" at bounding box center [598, 574] width 135 height 21
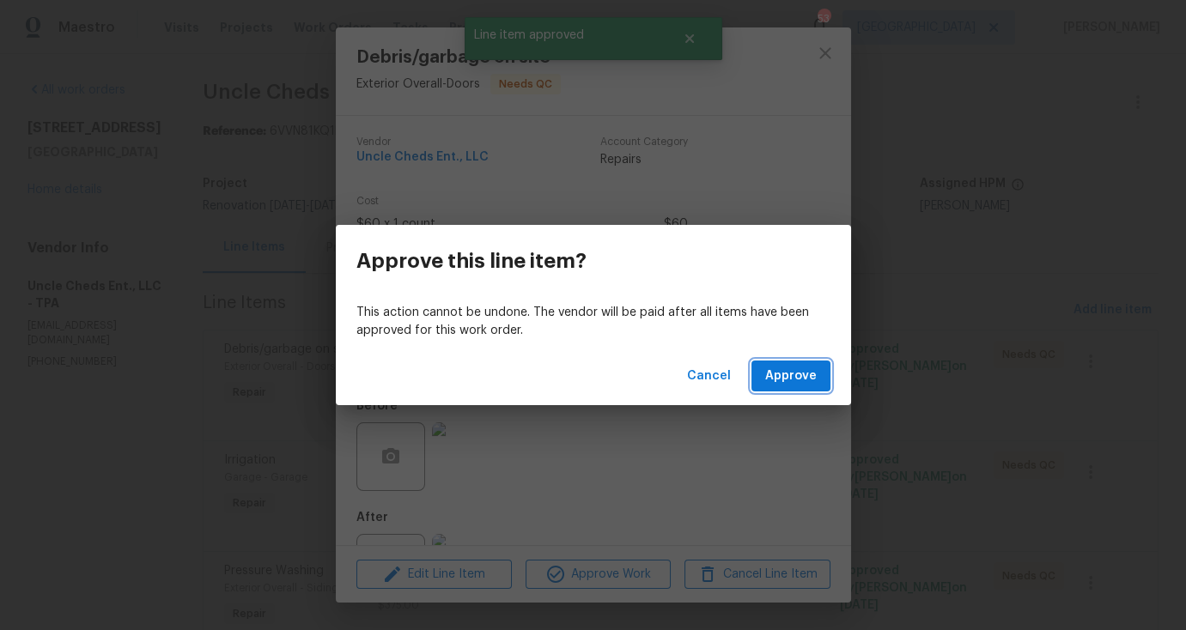
click at [792, 369] on span "Approve" at bounding box center [791, 376] width 52 height 21
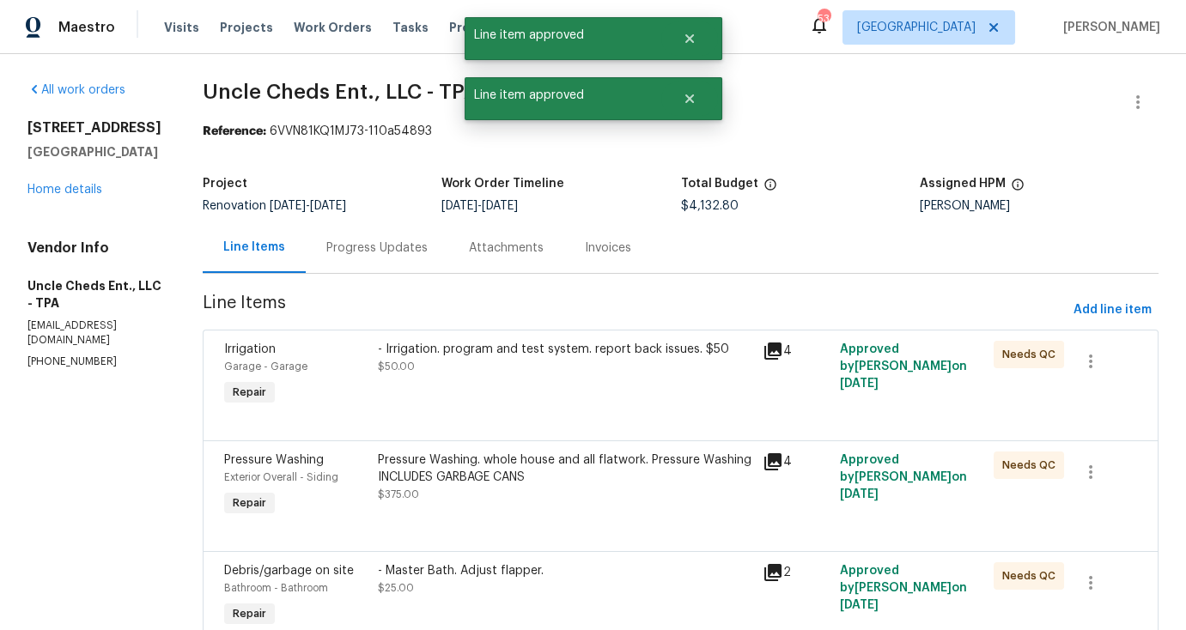
click at [489, 379] on div "- Irrigation. program and test system. report back issues. $50 $50.00" at bounding box center [565, 375] width 385 height 79
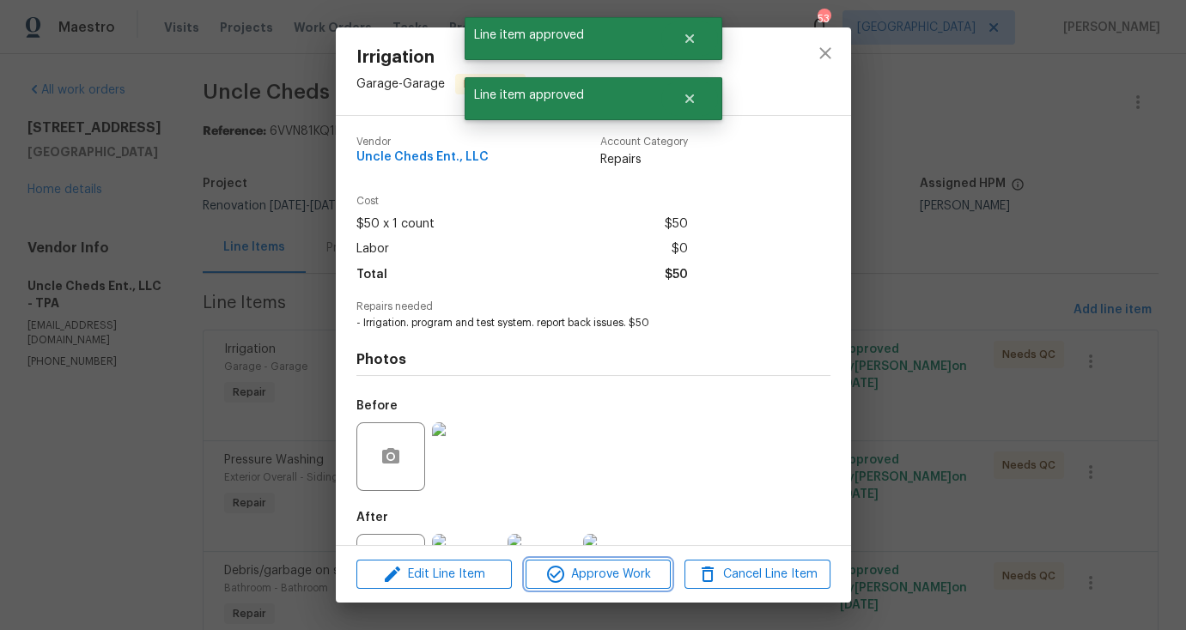
click at [598, 583] on span "Approve Work" at bounding box center [598, 574] width 135 height 21
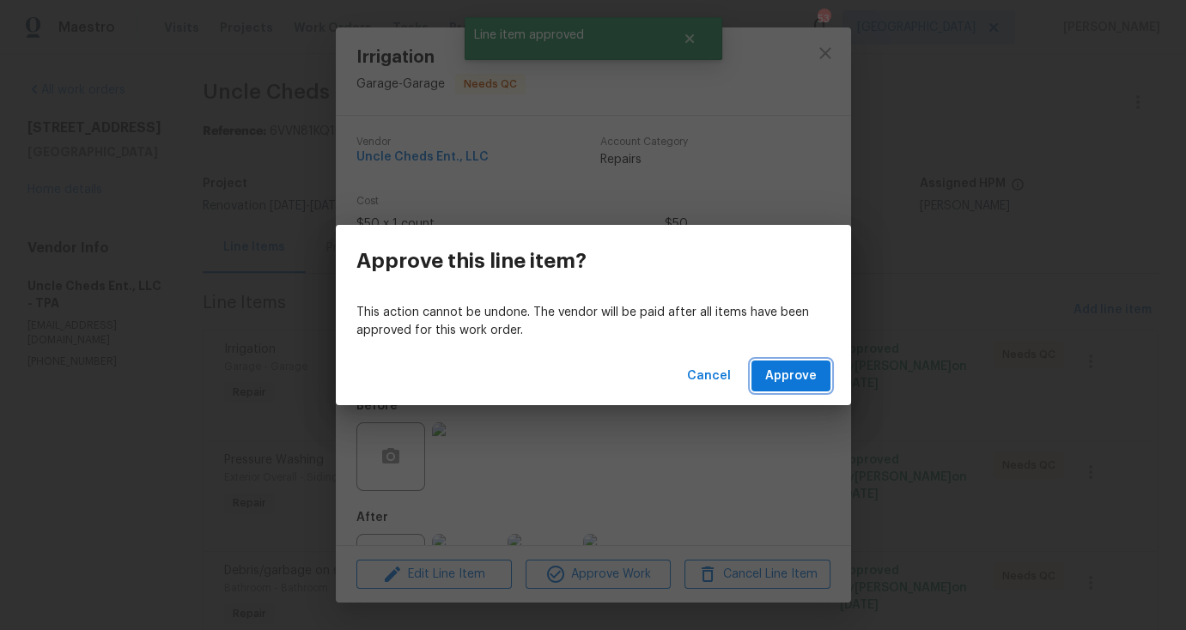
click at [804, 385] on span "Approve" at bounding box center [791, 376] width 52 height 21
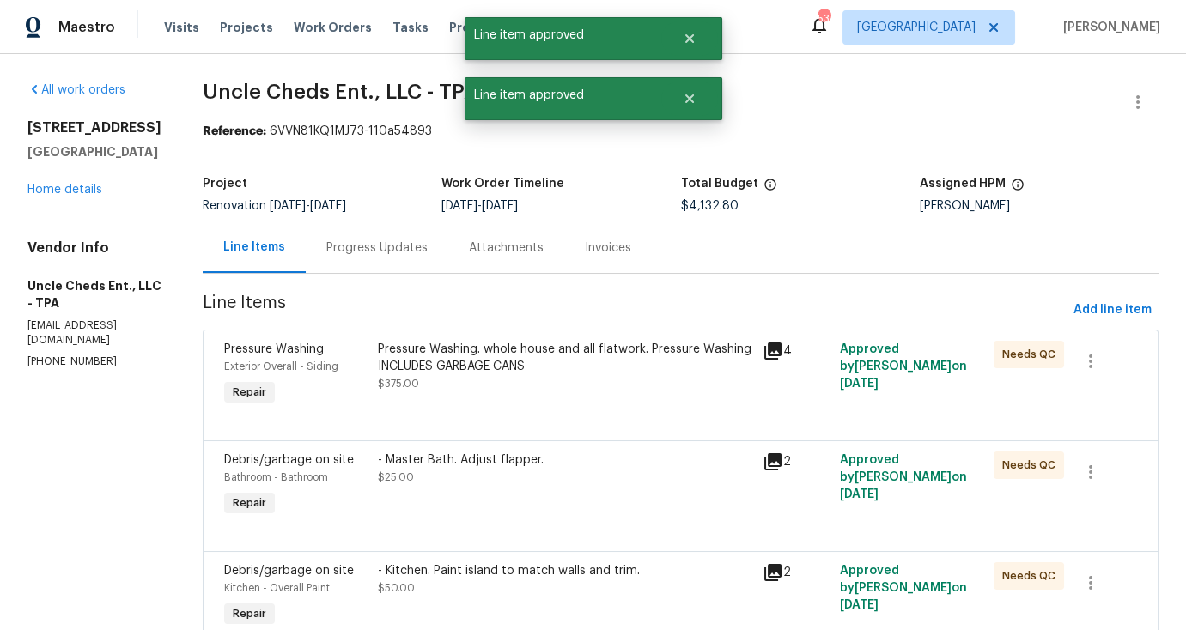
click at [564, 386] on div "Pressure Washing. whole house and all flatwork. Pressure Washing INCLUDES GARBA…" at bounding box center [565, 367] width 374 height 52
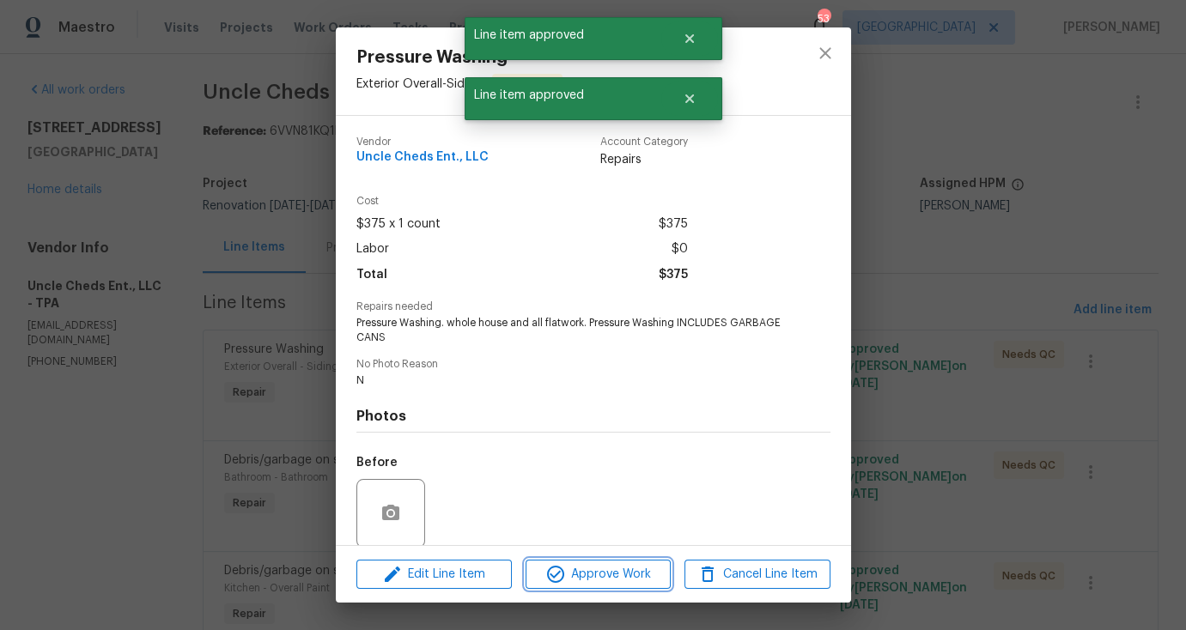
click at [592, 574] on span "Approve Work" at bounding box center [598, 574] width 135 height 21
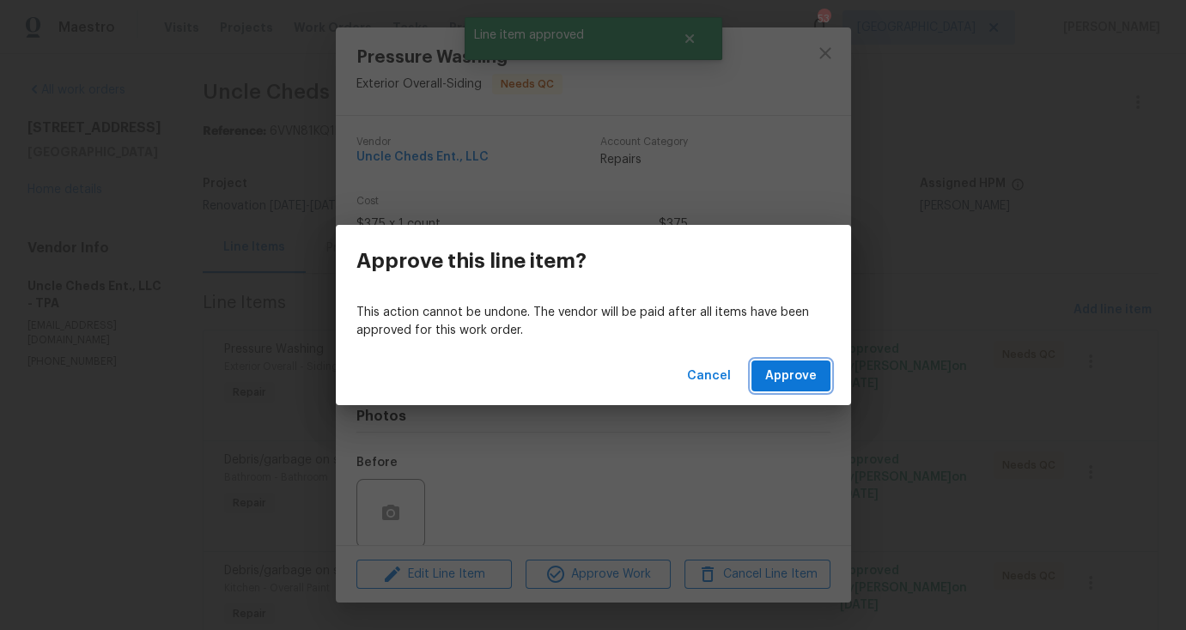
click at [793, 384] on span "Approve" at bounding box center [791, 376] width 52 height 21
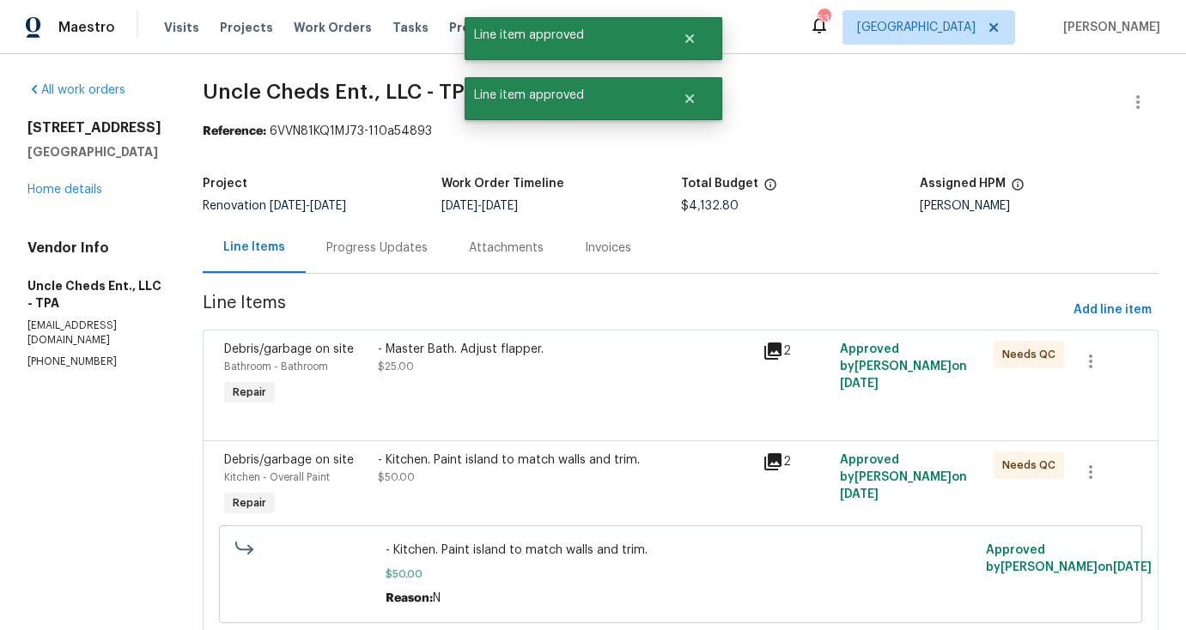
click at [512, 379] on div "- Master Bath. Adjust flapper. $25.00" at bounding box center [565, 375] width 385 height 79
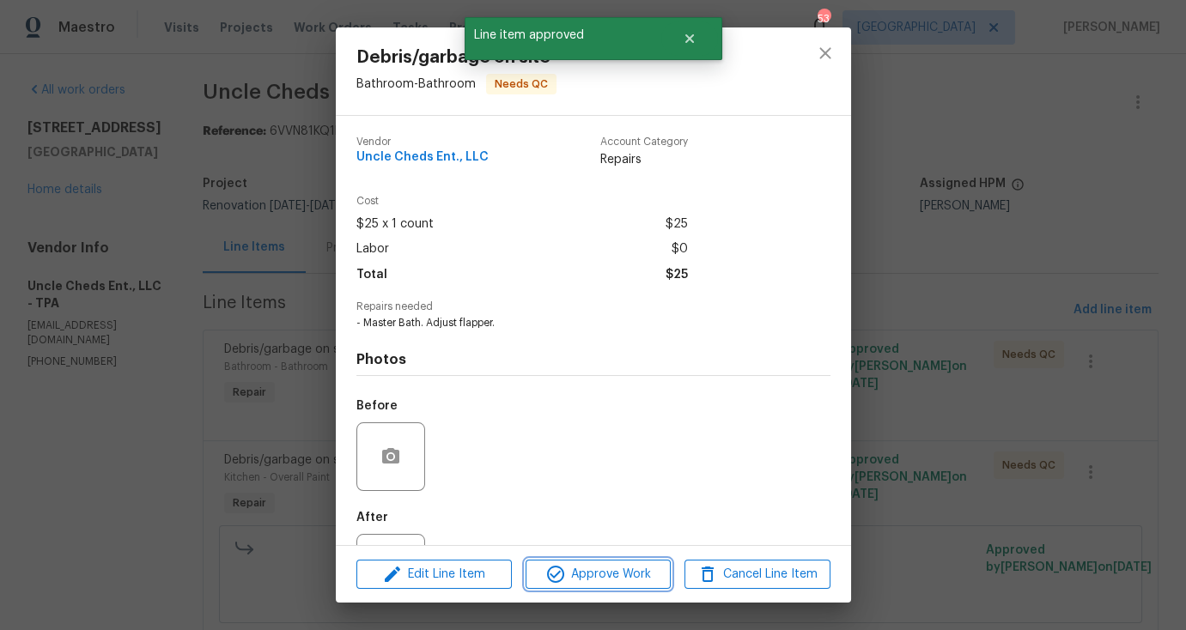
click at [574, 566] on span "Approve Work" at bounding box center [598, 574] width 135 height 21
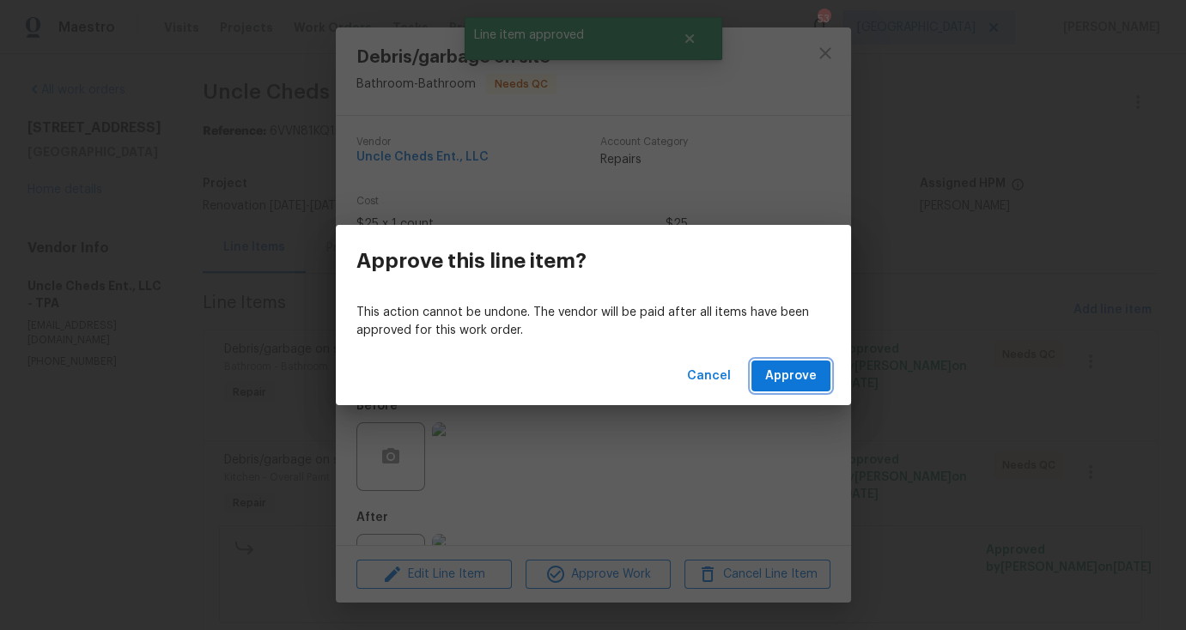
click at [777, 387] on button "Approve" at bounding box center [790, 377] width 79 height 32
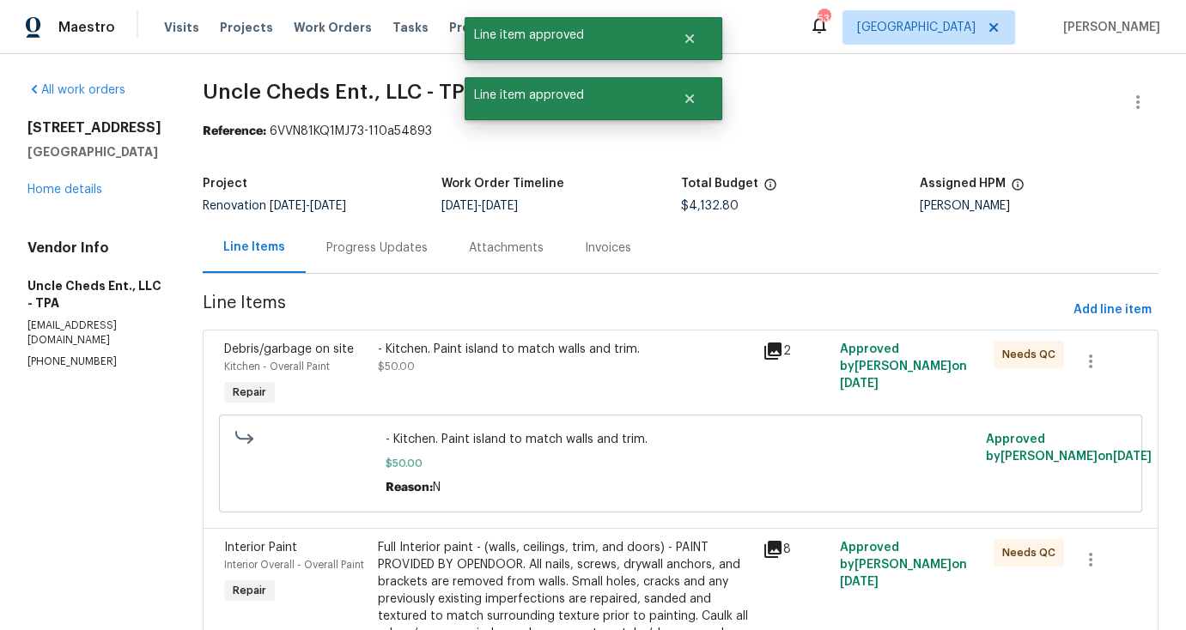
click at [549, 369] on div "- Kitchen. Paint island to match walls and trim. $50.00" at bounding box center [565, 358] width 374 height 34
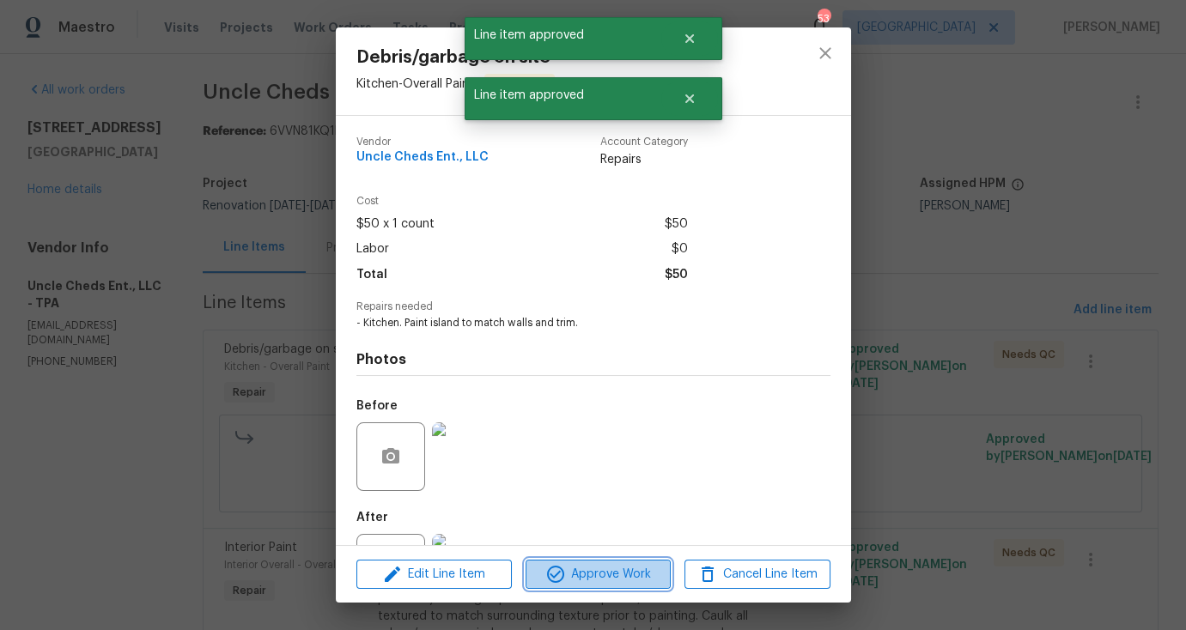
click at [591, 575] on span "Approve Work" at bounding box center [598, 574] width 135 height 21
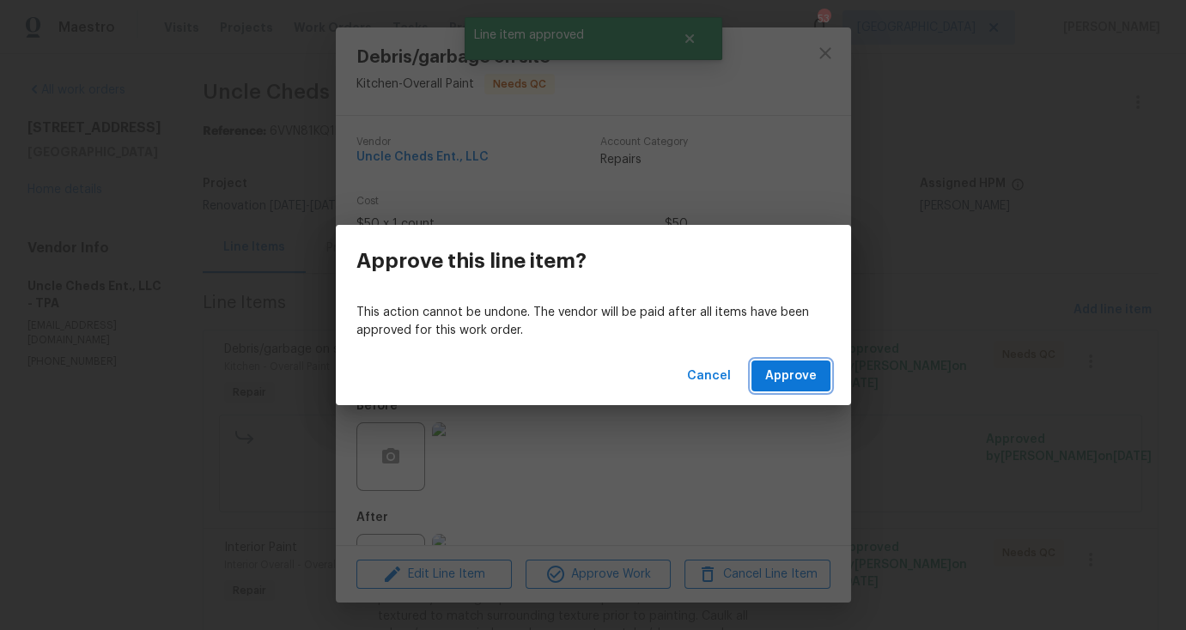
click at [765, 362] on button "Approve" at bounding box center [790, 377] width 79 height 32
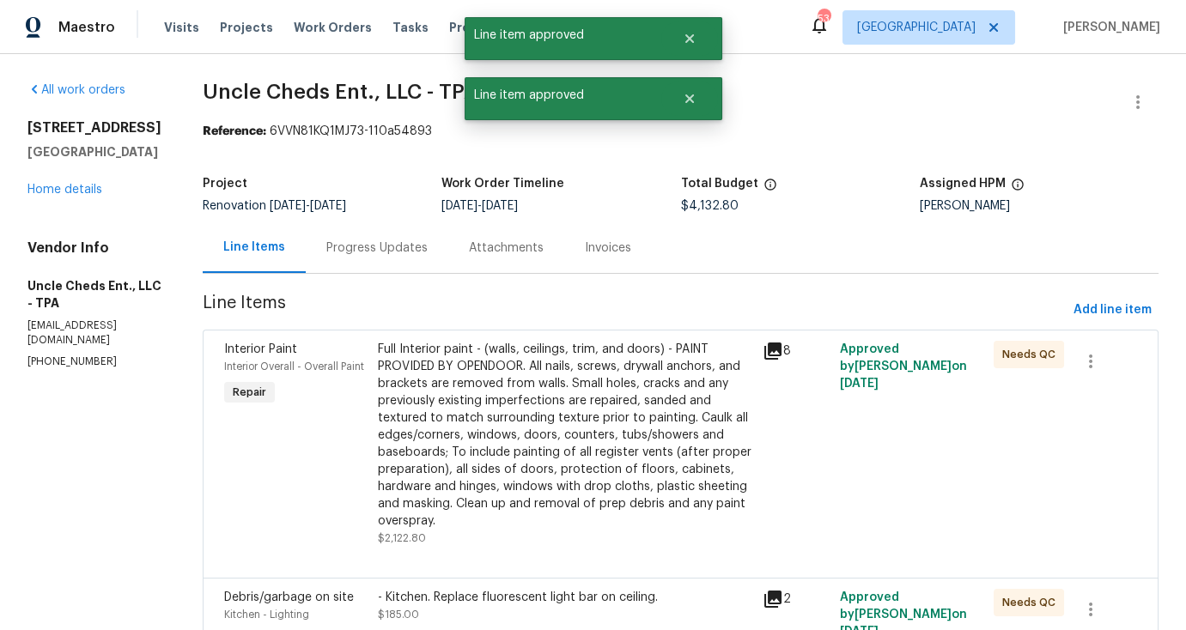
click at [498, 383] on div "Full Interior paint - (walls, ceilings, trim, and doors) - PAINT PROVIDED BY OP…" at bounding box center [565, 435] width 374 height 189
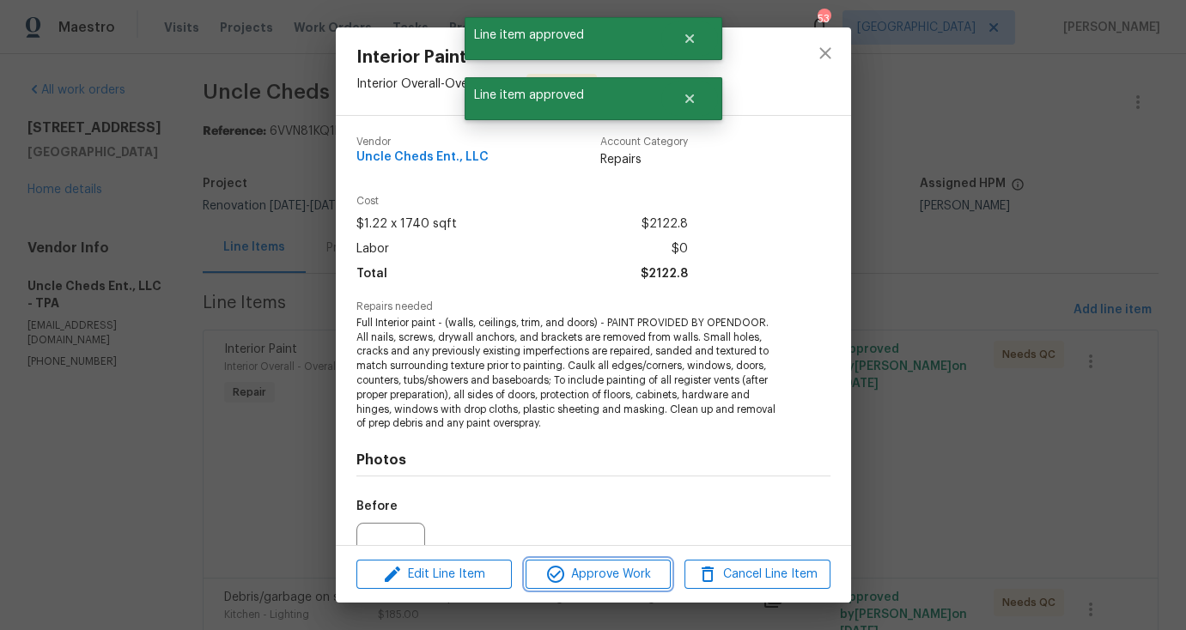
click at [583, 572] on span "Approve Work" at bounding box center [598, 574] width 135 height 21
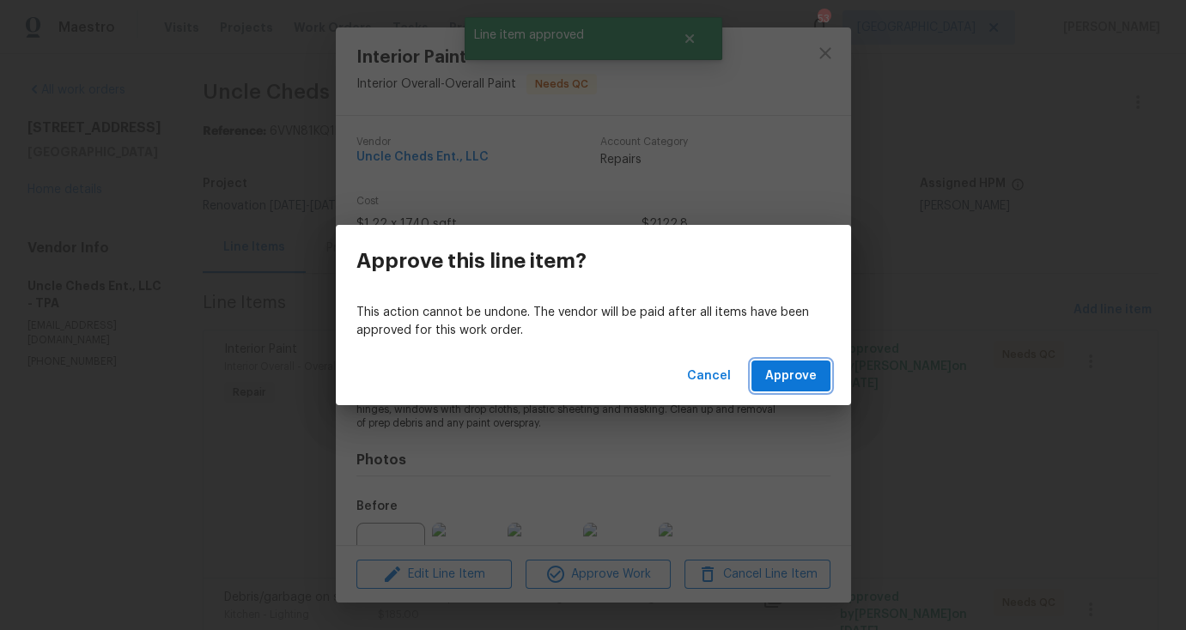
click at [788, 380] on span "Approve" at bounding box center [791, 376] width 52 height 21
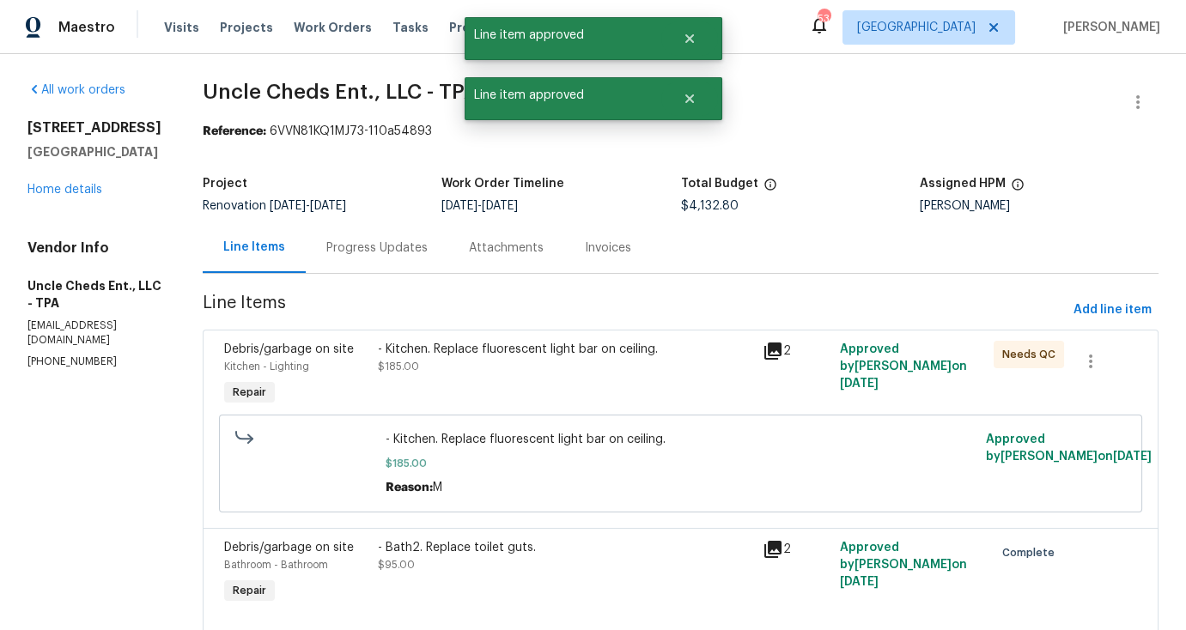
click at [575, 379] on div "- Kitchen. Replace fluorescent light bar on ceiling. $185.00" at bounding box center [565, 375] width 385 height 79
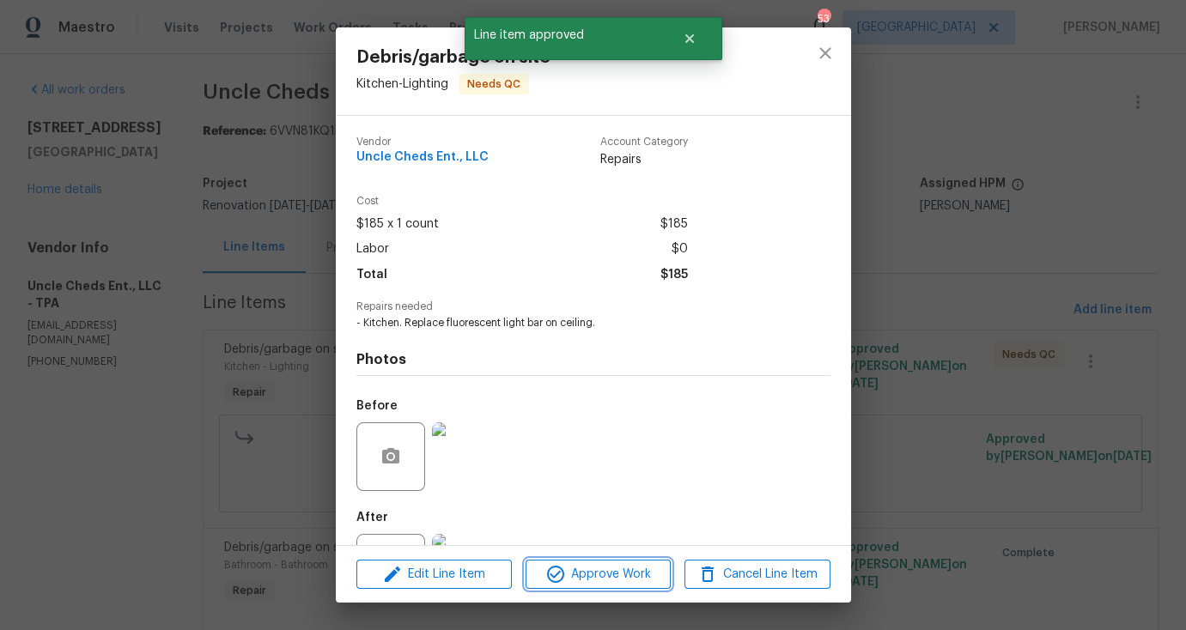
click at [659, 568] on span "Approve Work" at bounding box center [598, 574] width 135 height 21
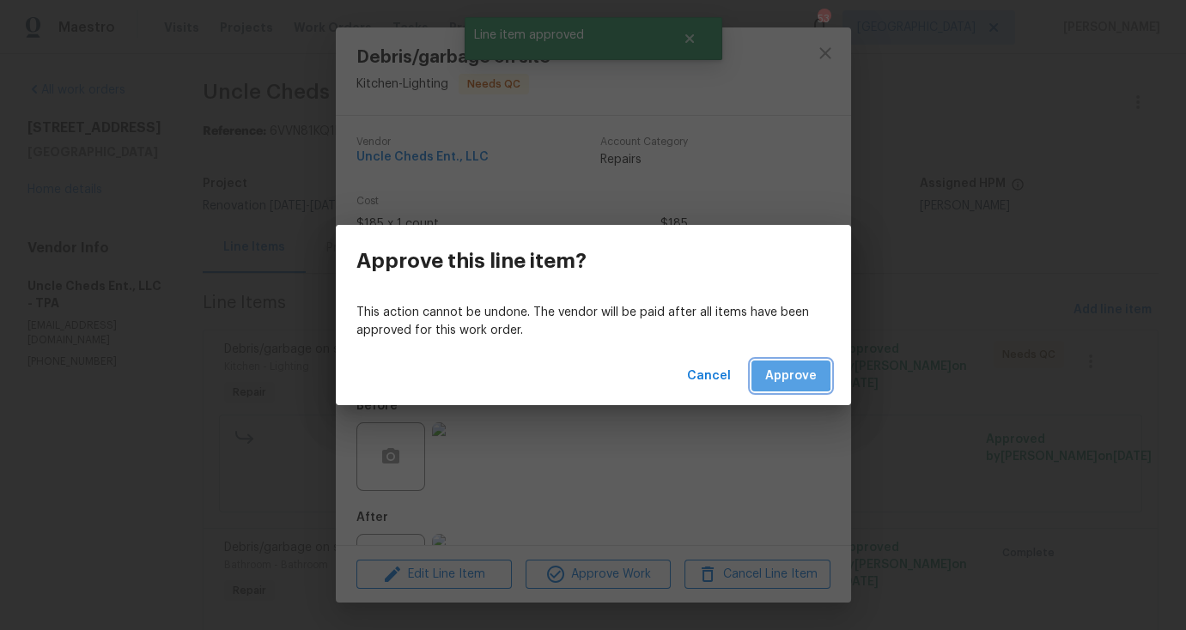
click at [784, 361] on button "Approve" at bounding box center [790, 377] width 79 height 32
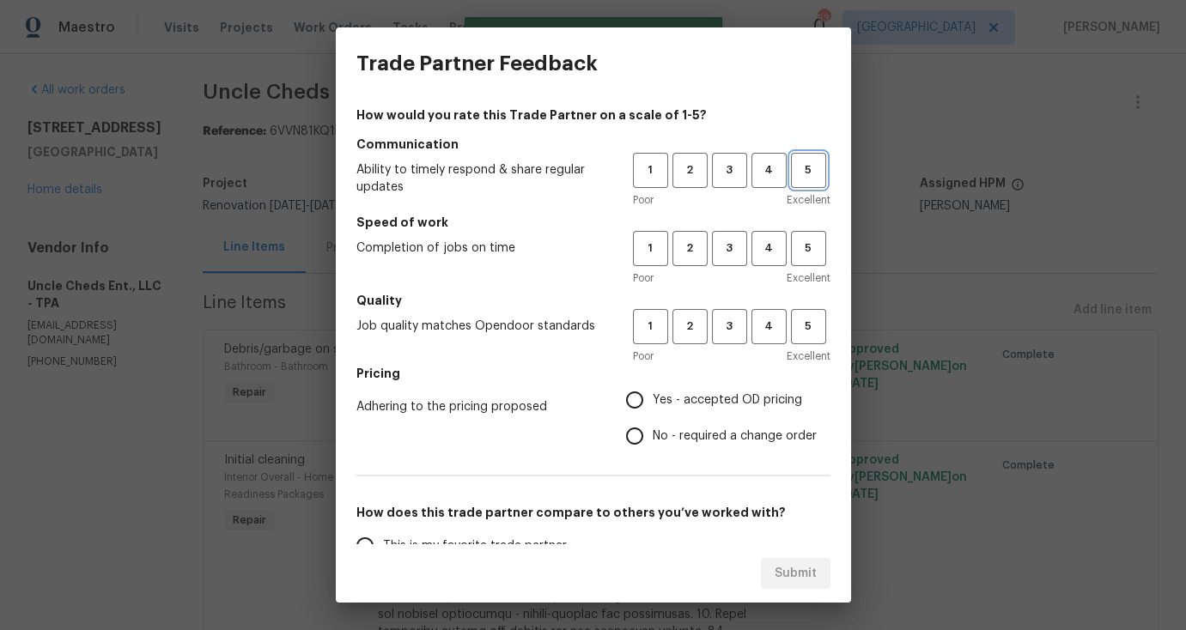
click at [800, 167] on span "5" at bounding box center [808, 171] width 32 height 20
click at [768, 253] on span "4" at bounding box center [769, 249] width 32 height 20
click at [793, 319] on span "5" at bounding box center [808, 327] width 32 height 20
click at [660, 387] on label "Yes - accepted OD pricing" at bounding box center [716, 400] width 200 height 36
click at [653, 387] on input "Yes - accepted OD pricing" at bounding box center [634, 400] width 36 height 36
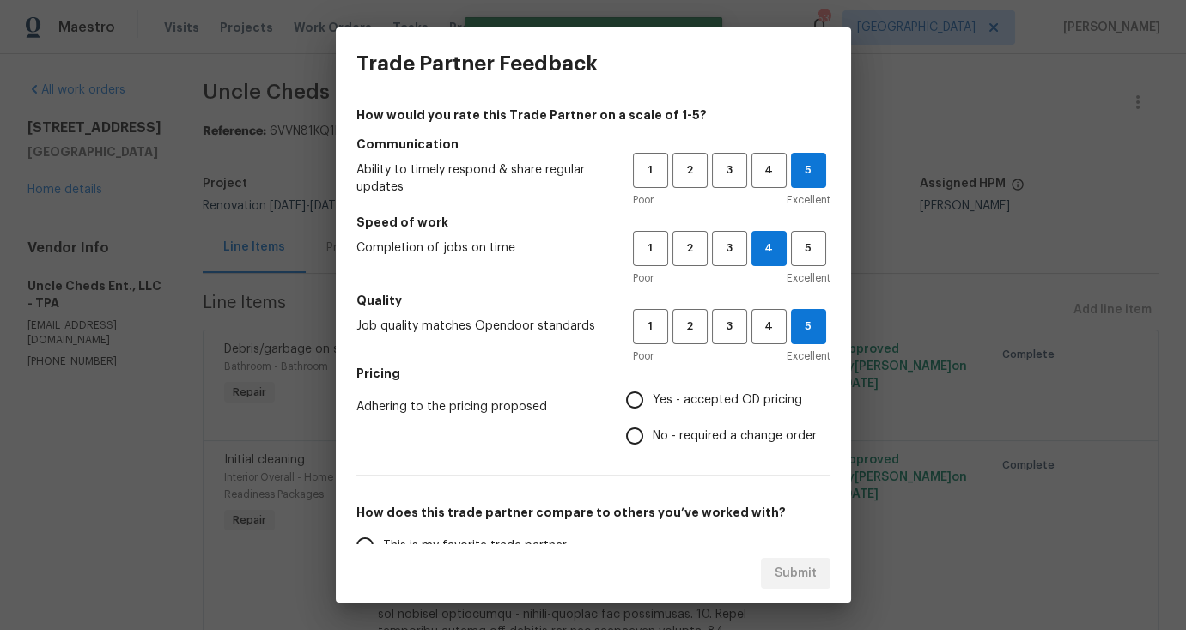
radio input "true"
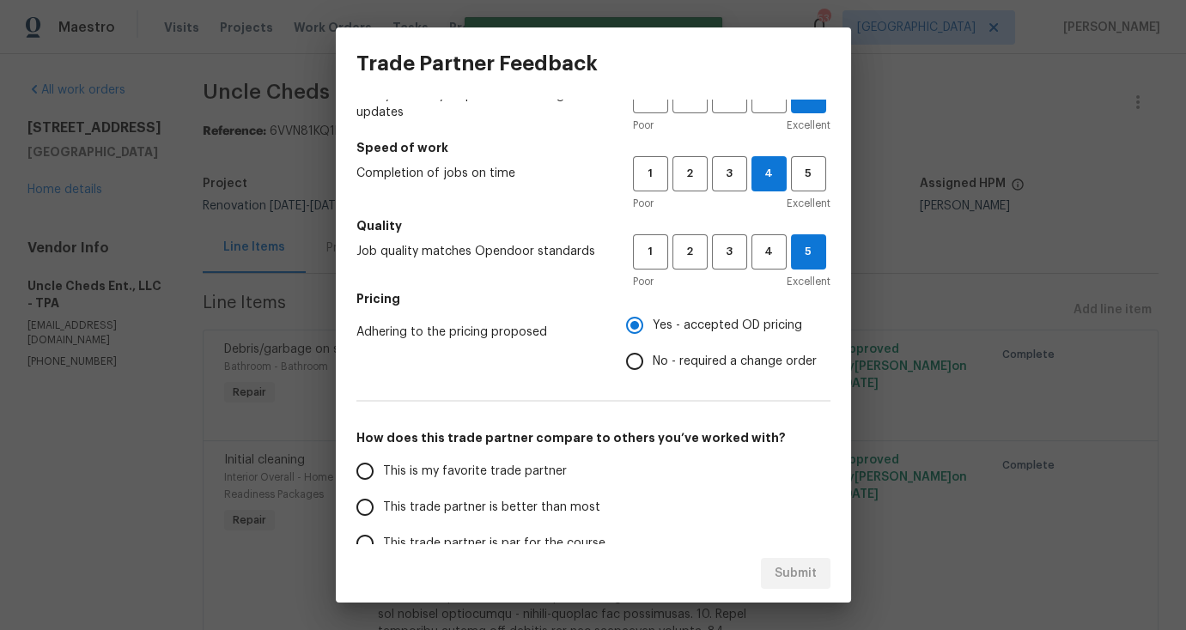
scroll to position [207, 0]
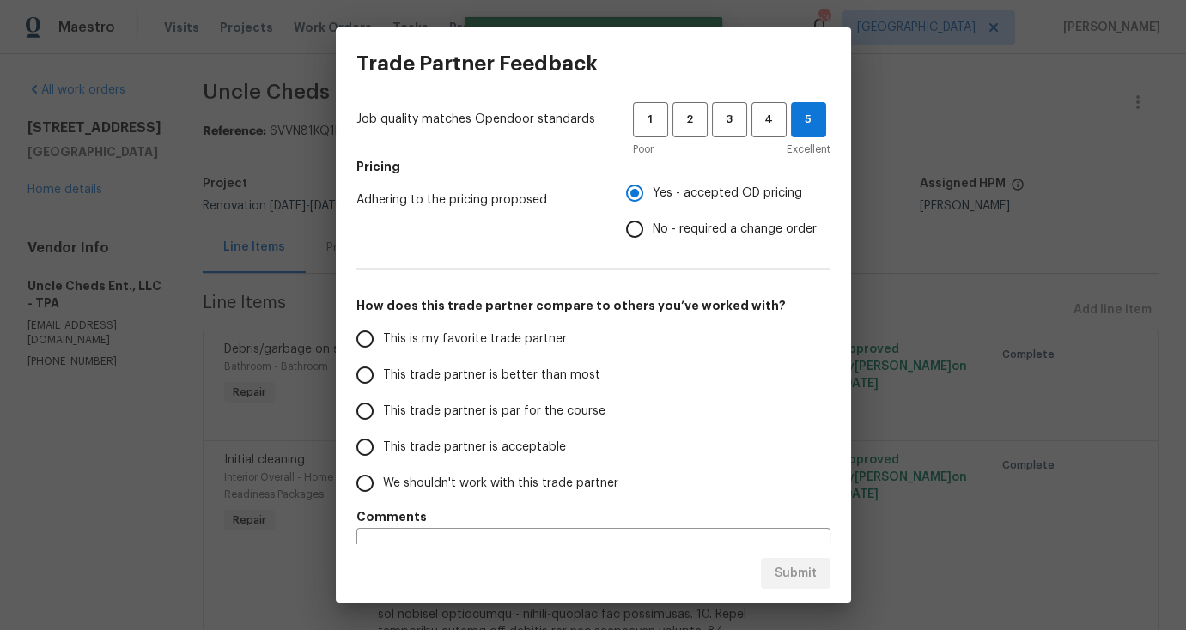
click at [440, 335] on span "This is my favorite trade partner" at bounding box center [475, 340] width 184 height 18
click at [383, 335] on input "This is my favorite trade partner" at bounding box center [365, 339] width 36 height 36
click at [804, 574] on span "Submit" at bounding box center [795, 573] width 42 height 21
radio input "true"
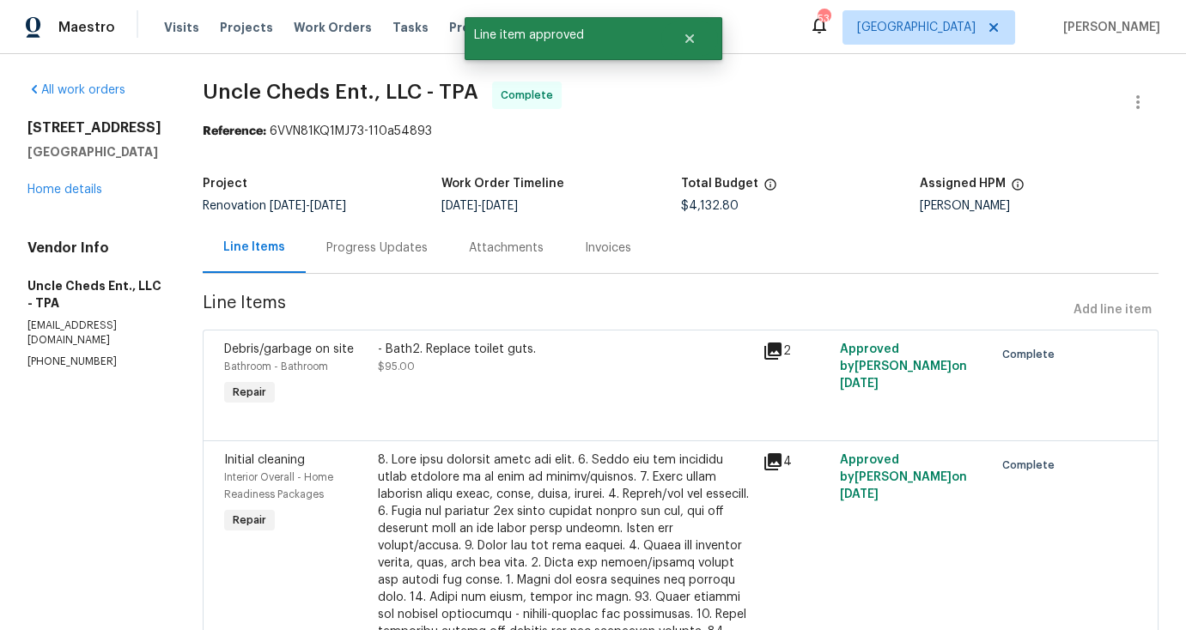
radio input "false"
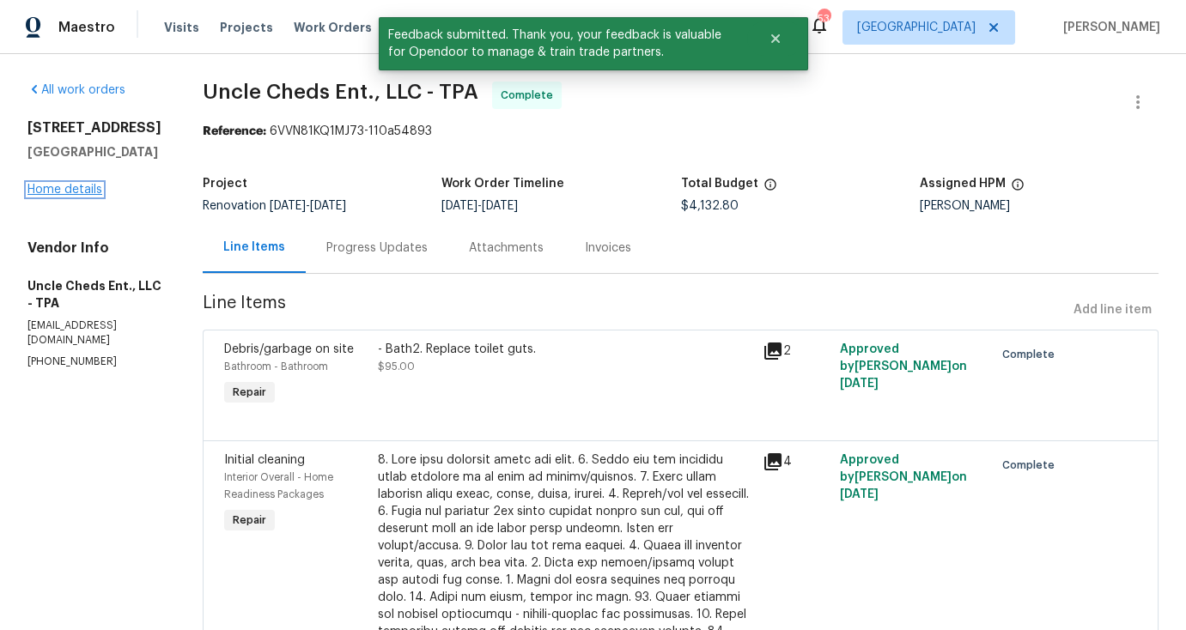
click at [64, 196] on link "Home details" at bounding box center [64, 190] width 75 height 12
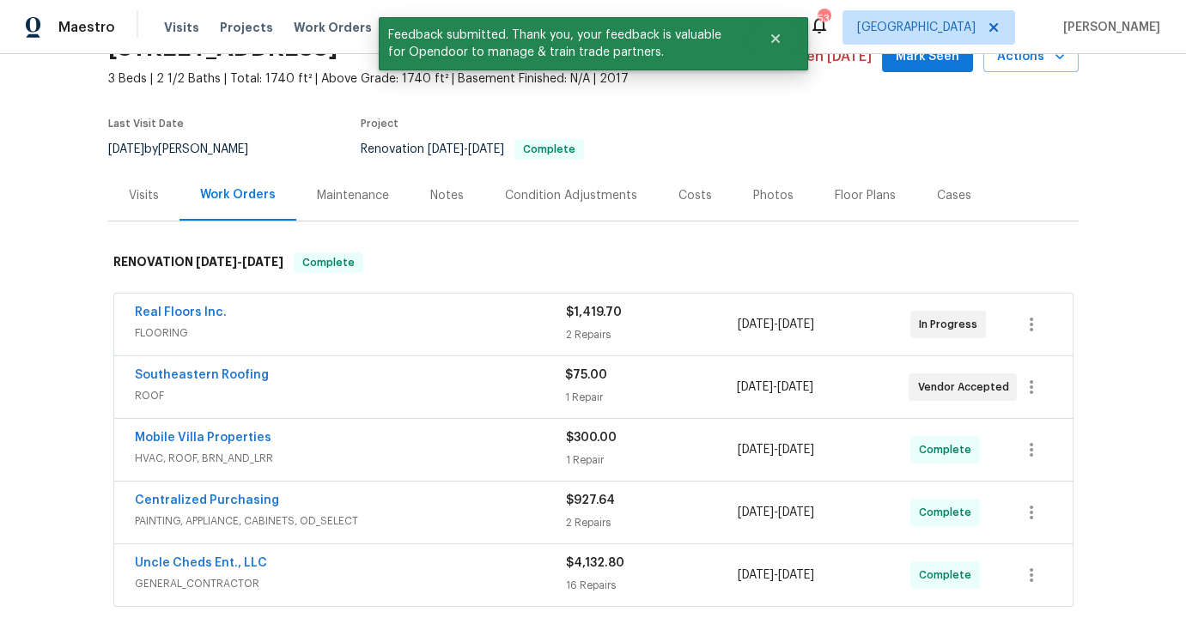
scroll to position [95, 0]
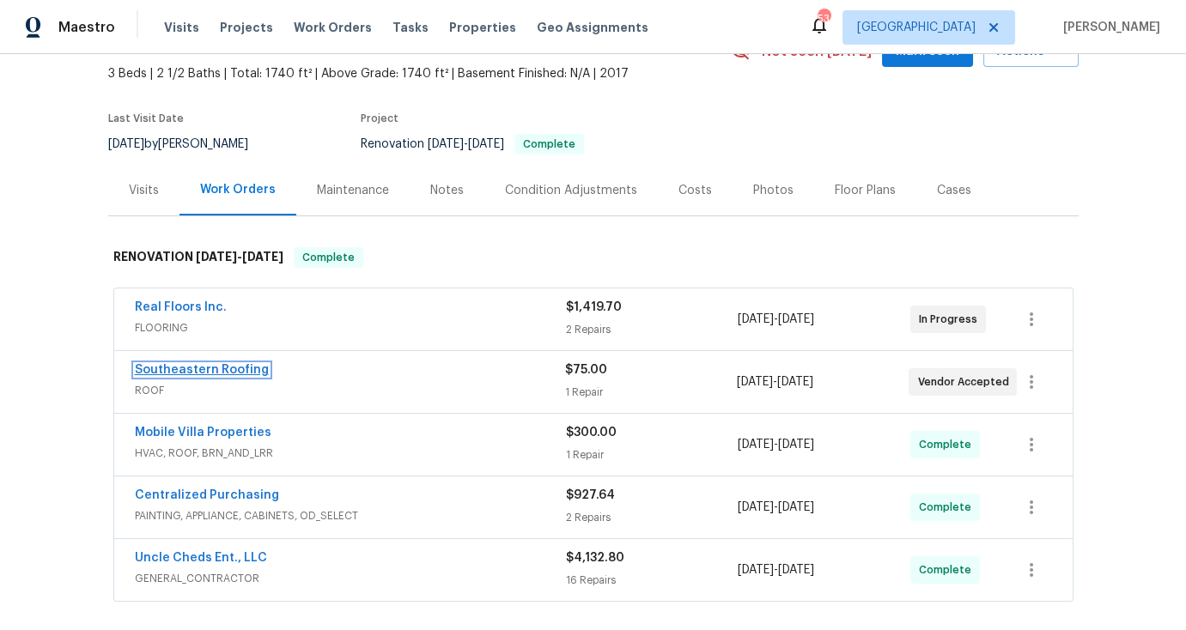
click at [216, 371] on link "Southeastern Roofing" at bounding box center [202, 370] width 134 height 12
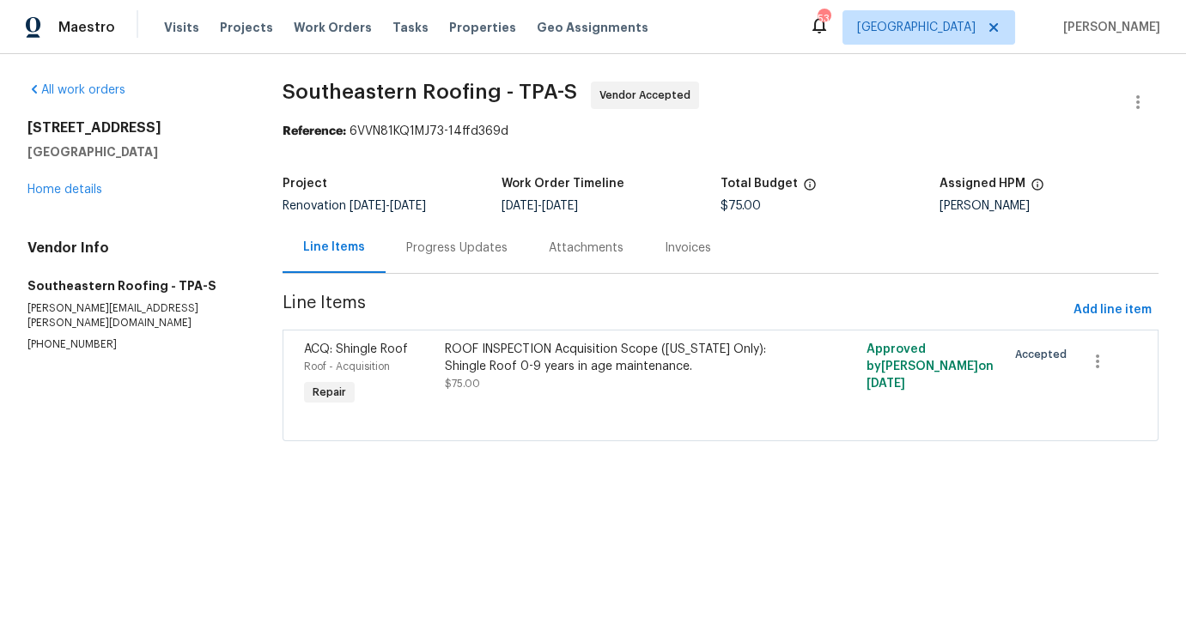
click at [470, 248] on div "Progress Updates" at bounding box center [456, 248] width 101 height 17
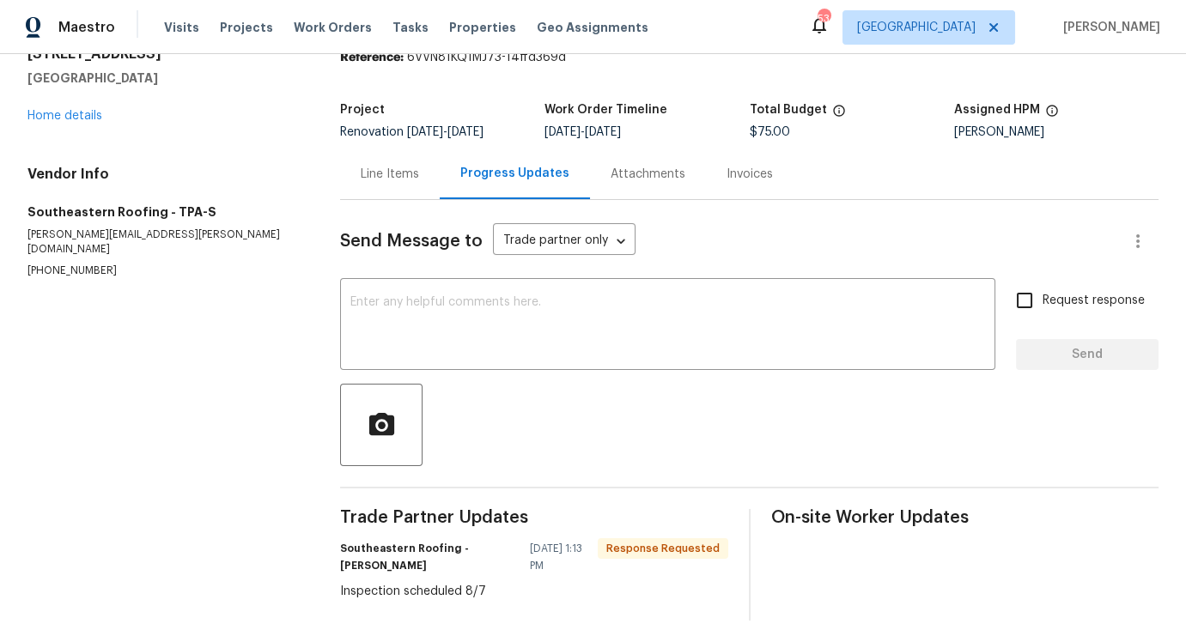
scroll to position [71, 0]
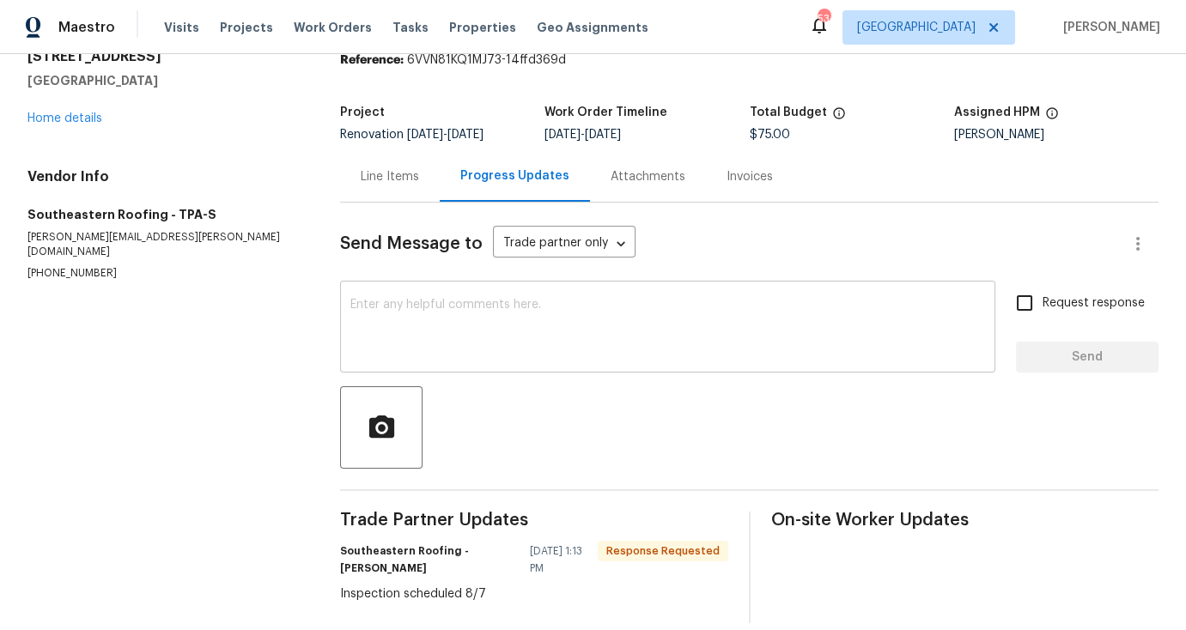
click at [482, 327] on textarea at bounding box center [667, 329] width 634 height 60
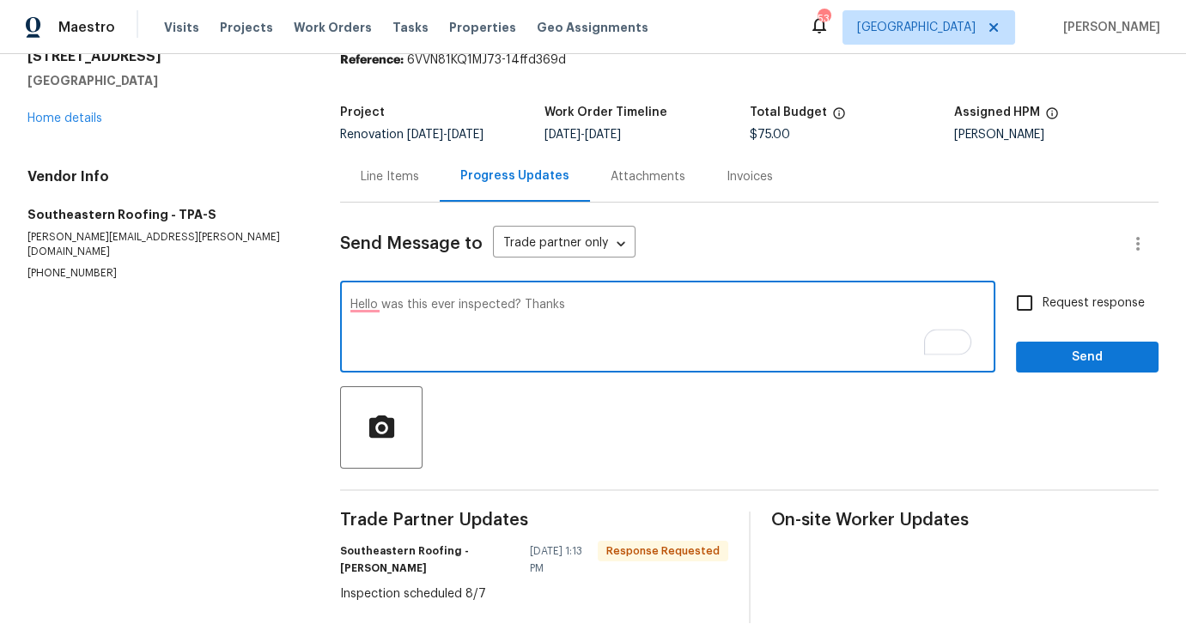
type textarea "Hello was this ever inspected? Thanks"
click at [1110, 294] on span "Request response" at bounding box center [1093, 303] width 102 height 18
click at [1042, 294] on input "Request response" at bounding box center [1024, 303] width 36 height 36
checkbox input "true"
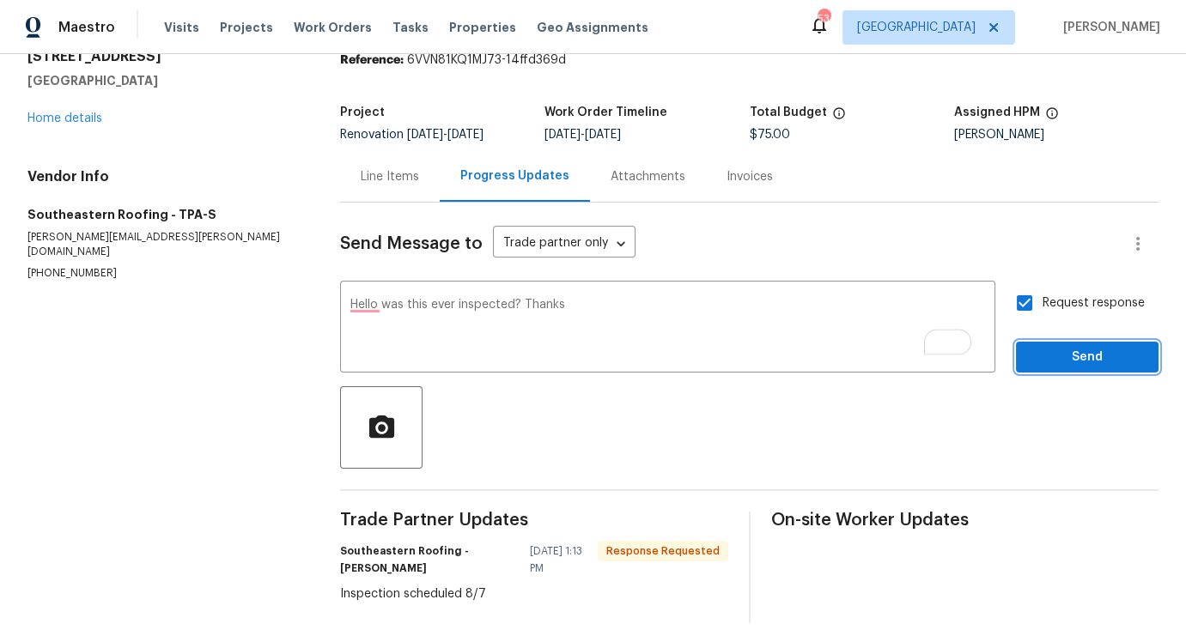
click at [1102, 357] on span "Send" at bounding box center [1086, 357] width 115 height 21
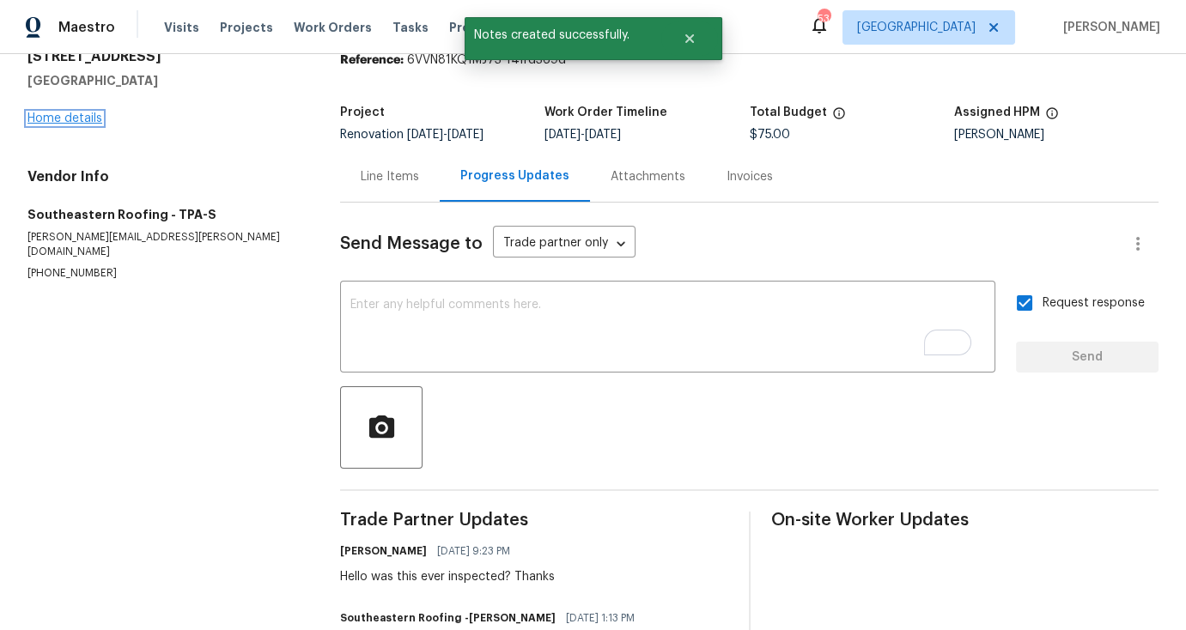
click at [80, 118] on link "Home details" at bounding box center [64, 118] width 75 height 12
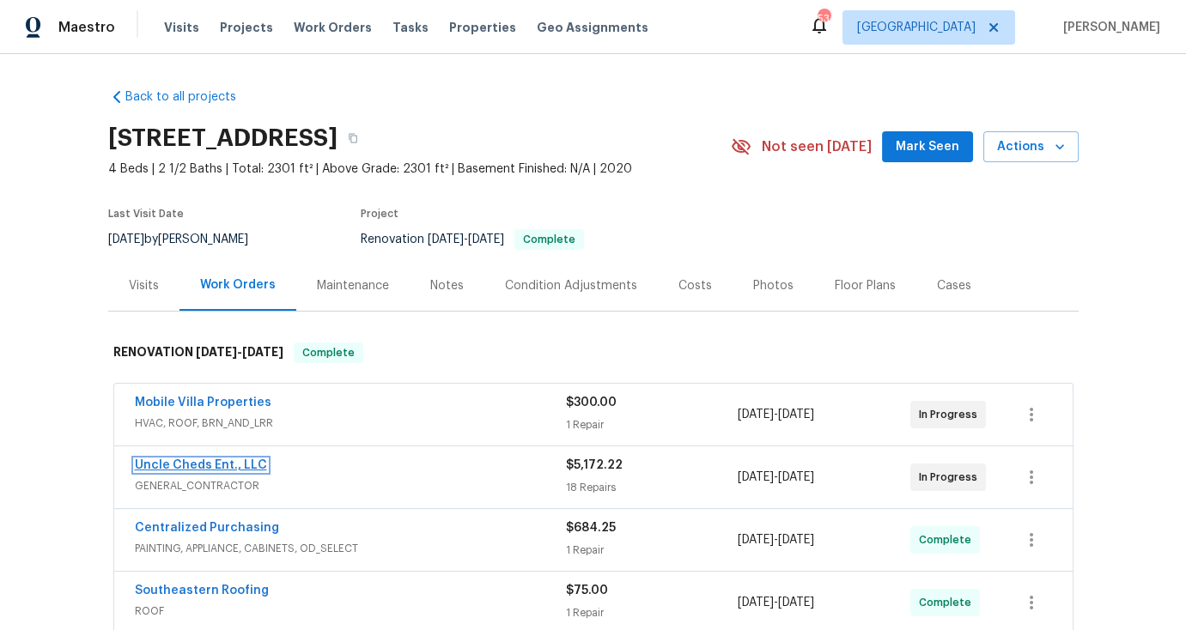
click at [220, 470] on link "Uncle Cheds Ent., LLC" at bounding box center [201, 465] width 132 height 12
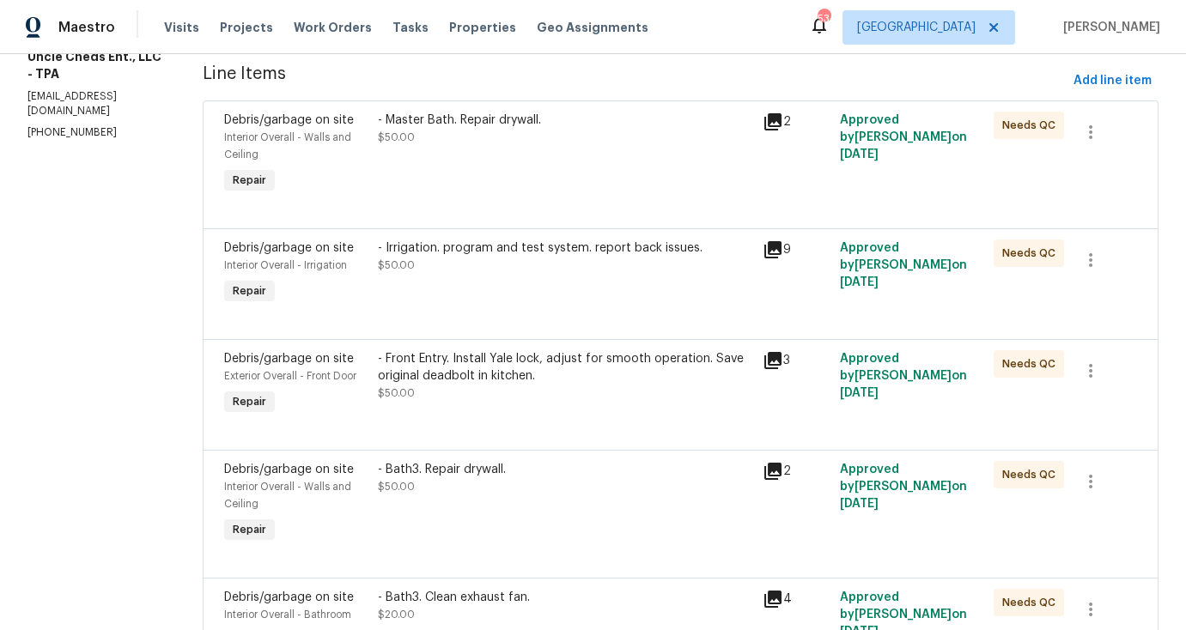
scroll to position [2357, 0]
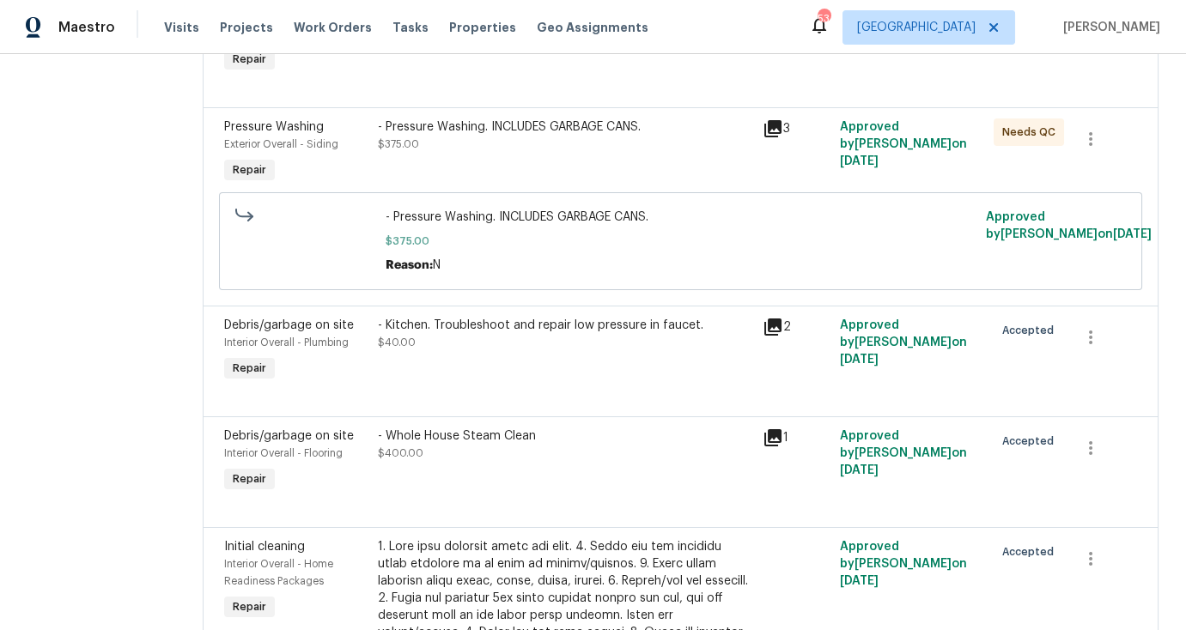
click at [512, 351] on div "- Kitchen. Troubleshoot and repair low pressure in faucet. $40.00" at bounding box center [565, 334] width 374 height 34
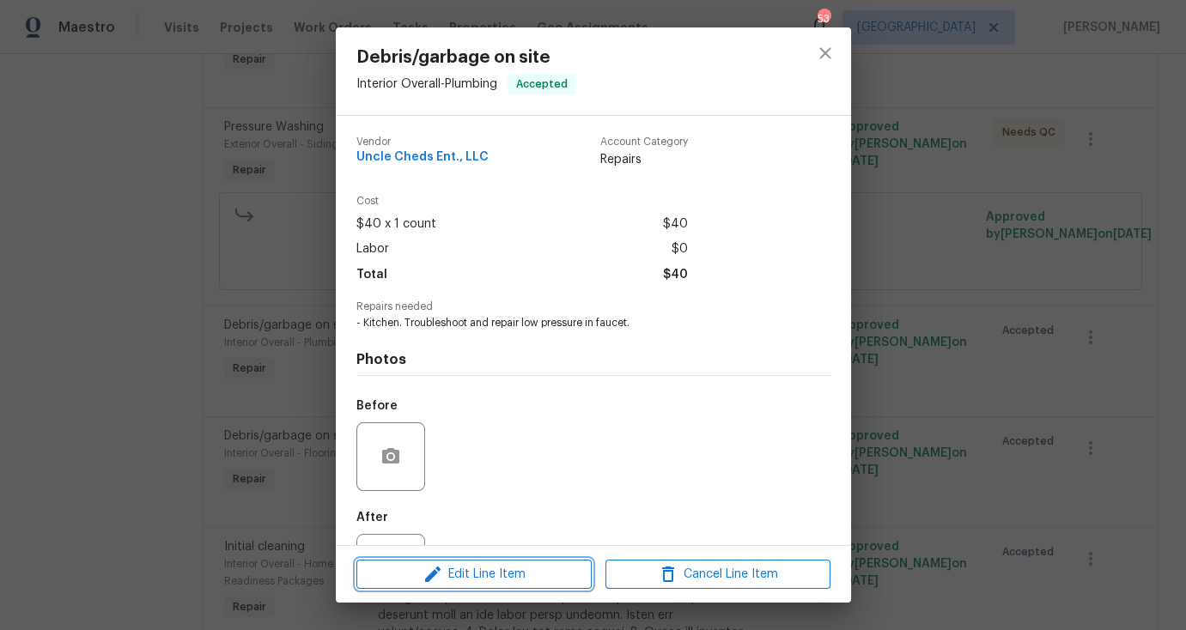
click at [499, 578] on span "Edit Line Item" at bounding box center [473, 574] width 225 height 21
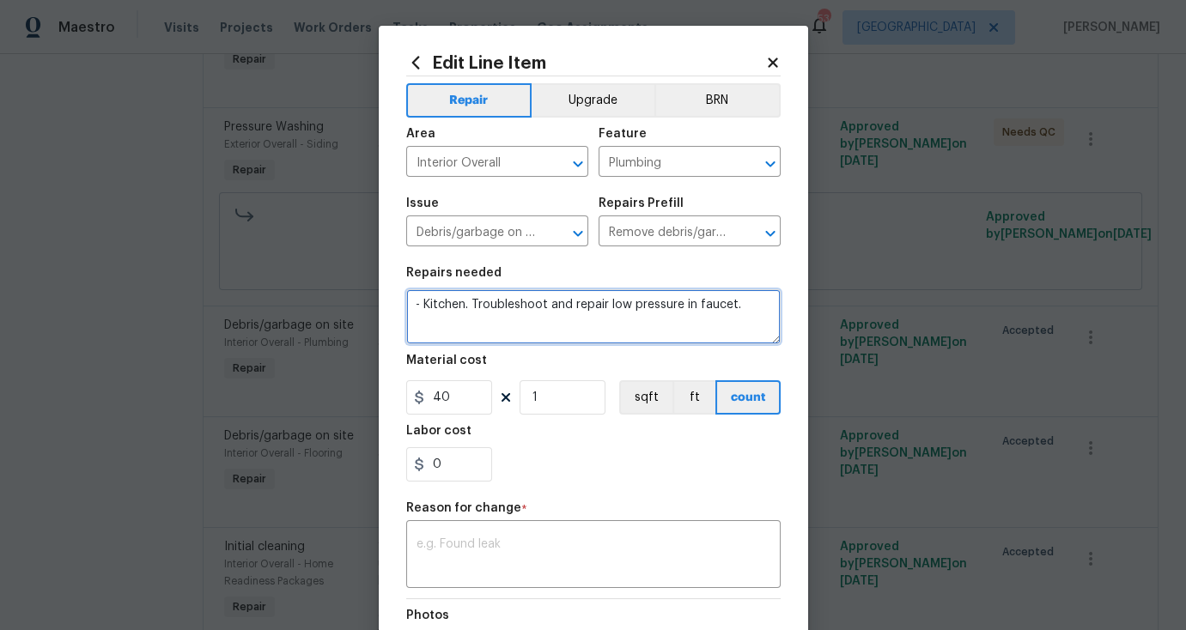
click at [740, 306] on textarea "- Kitchen. Troubleshoot and repair low pressure in faucet." at bounding box center [593, 316] width 374 height 55
type textarea "- Kitchen. Troubleshoot and repair low pressure in faucet. REPLACMENT NEEDED"
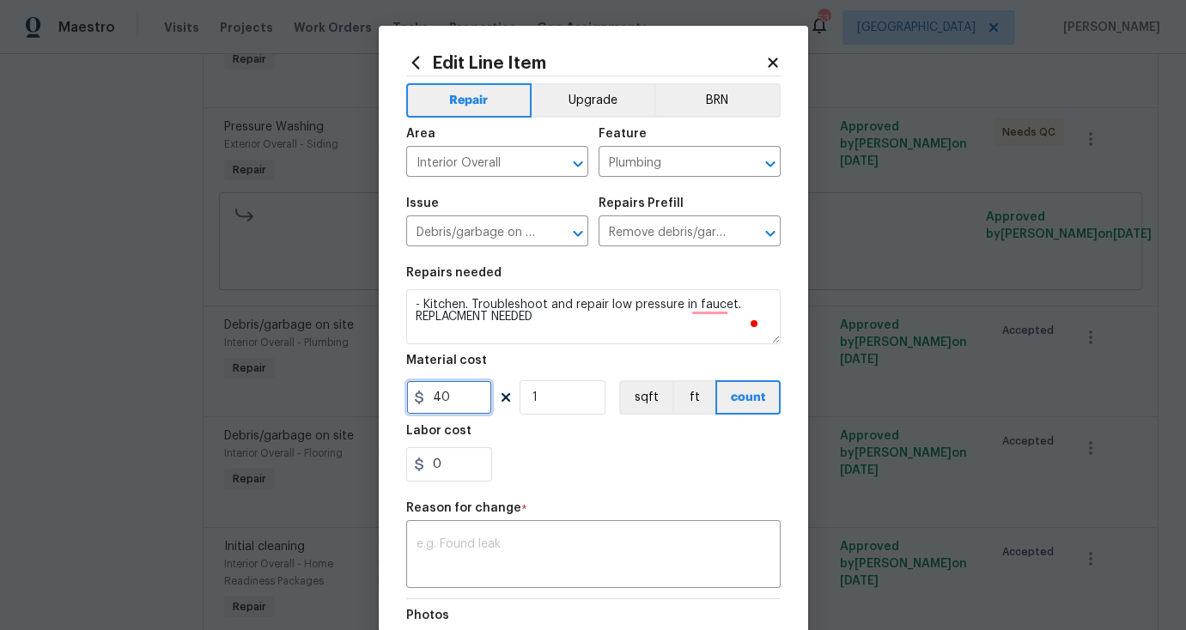
drag, startPoint x: 446, startPoint y: 391, endPoint x: 399, endPoint y: 400, distance: 47.3
click at [410, 400] on div "40" at bounding box center [449, 397] width 86 height 34
type input "200"
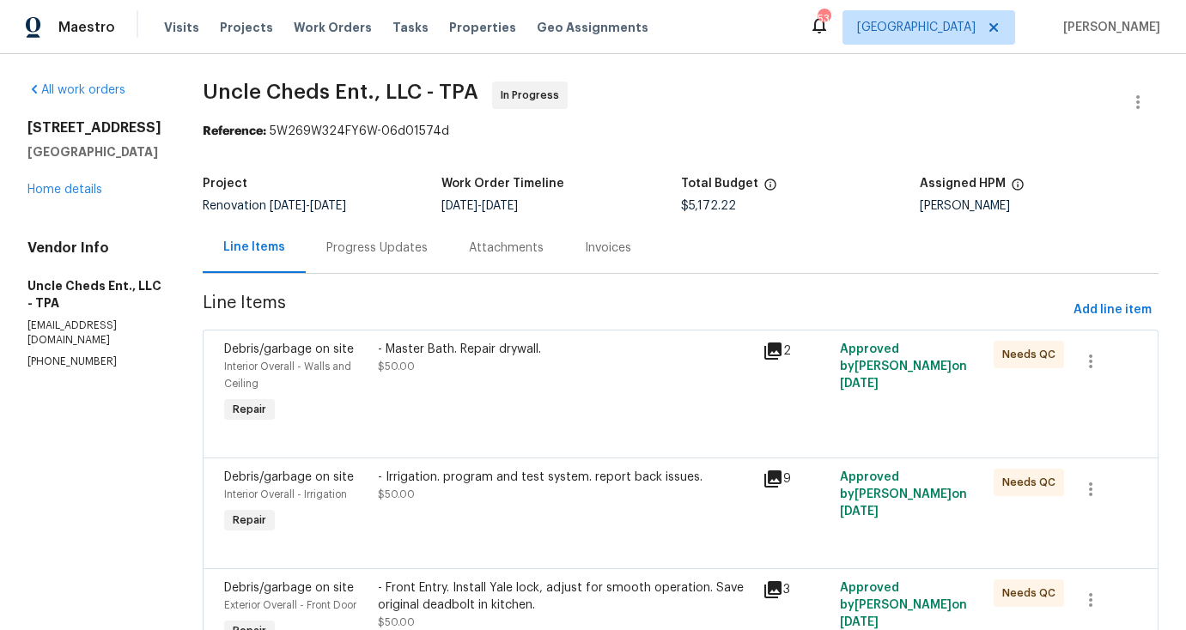
click at [762, 240] on div "Line Items Progress Updates Attachments Invoices" at bounding box center [681, 248] width 956 height 52
click at [359, 248] on div "Progress Updates" at bounding box center [376, 248] width 101 height 17
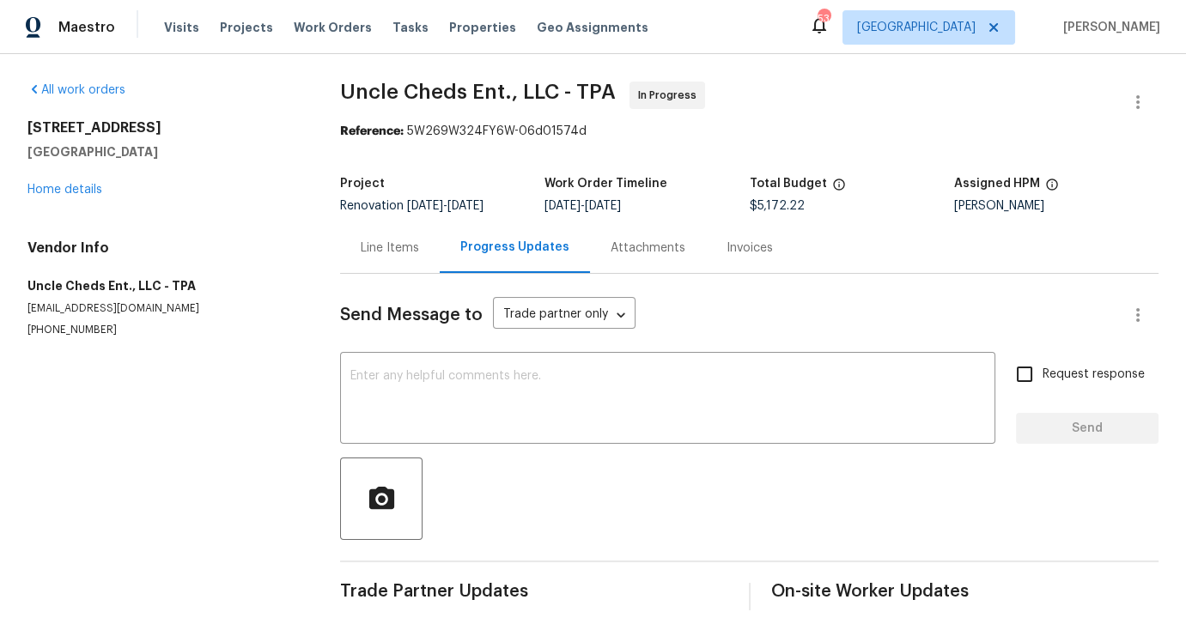
click at [405, 250] on div "Line Items" at bounding box center [390, 248] width 58 height 17
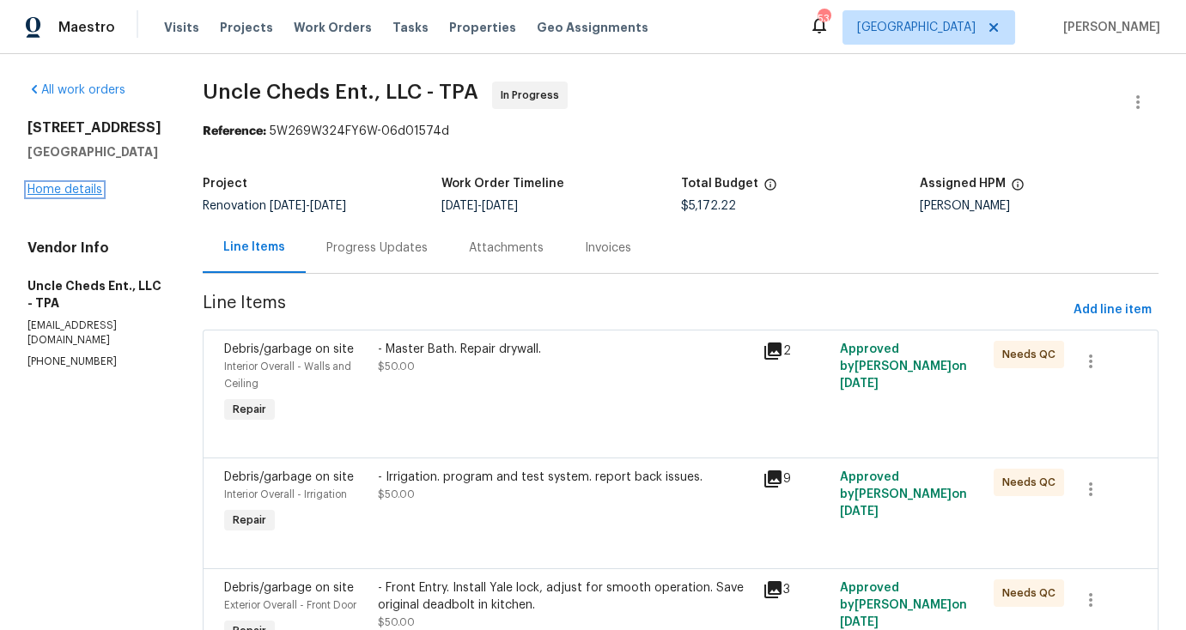
click at [71, 185] on link "Home details" at bounding box center [64, 190] width 75 height 12
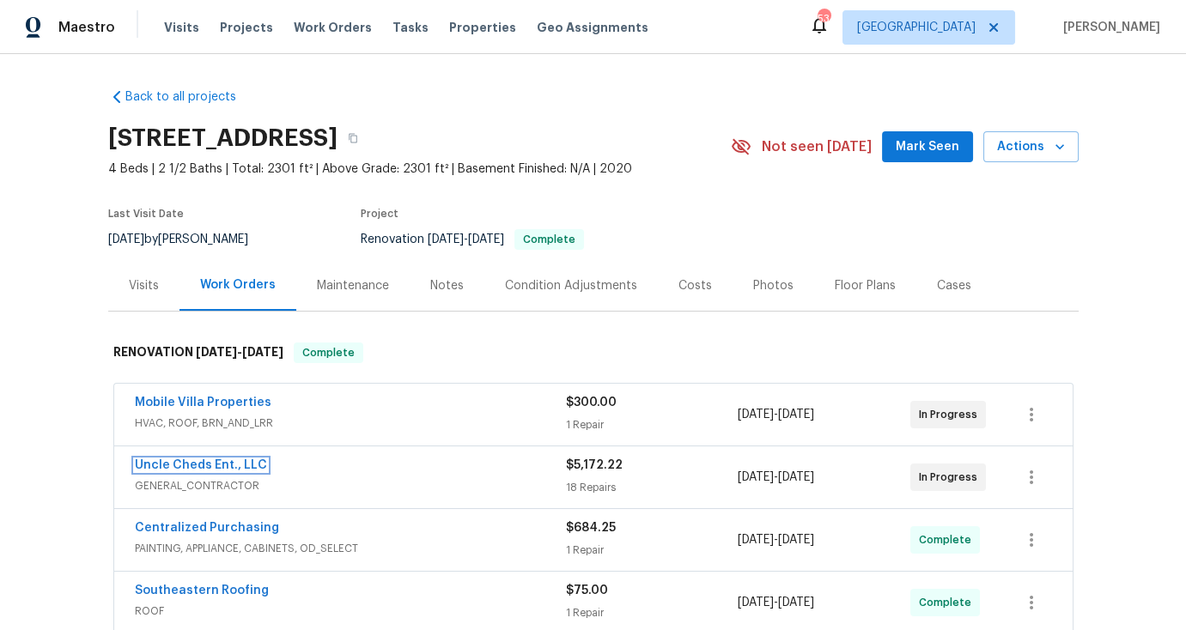
click at [222, 468] on link "Uncle Cheds Ent., LLC" at bounding box center [201, 465] width 132 height 12
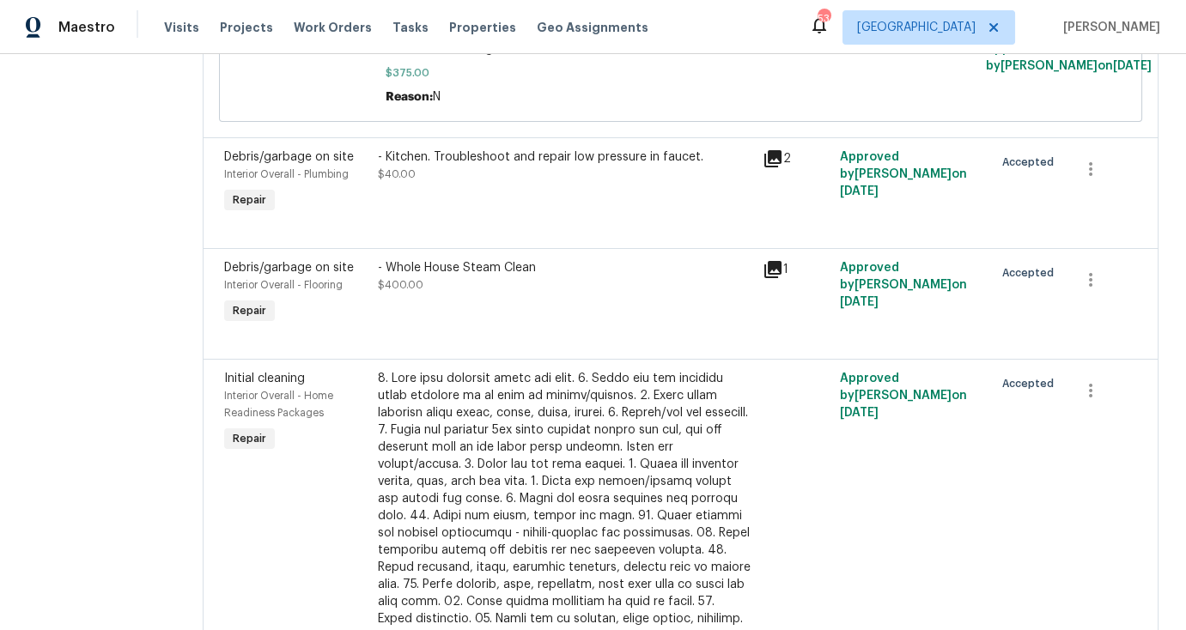
scroll to position [2528, 0]
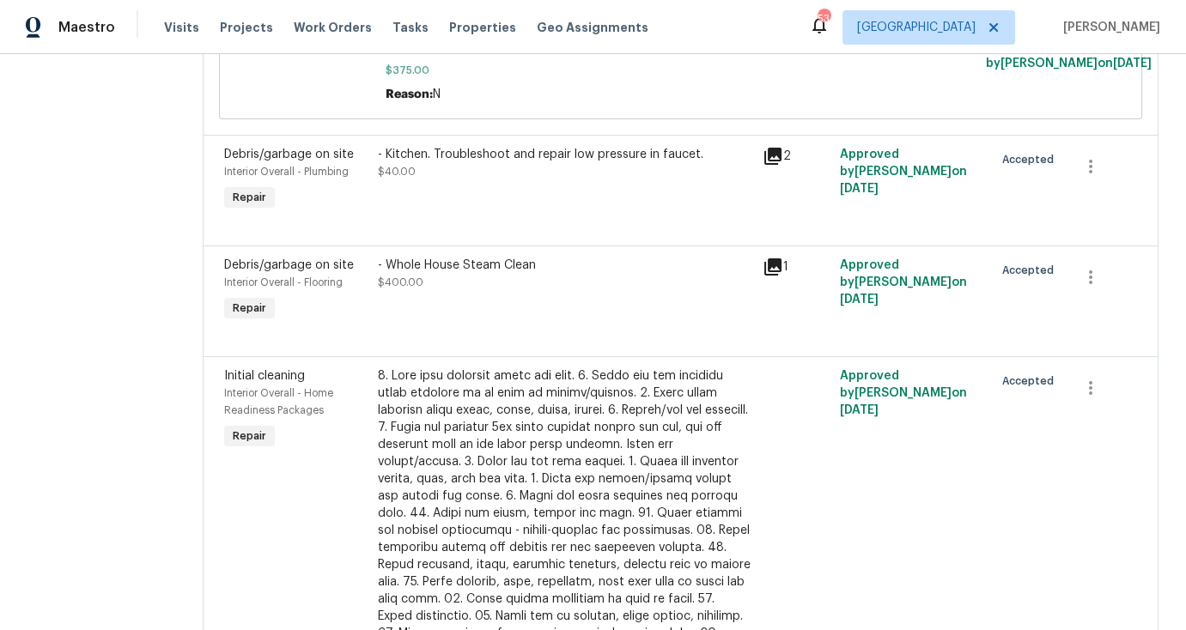
click at [505, 203] on div "- Kitchen. Troubleshoot and repair low pressure in faucet. $40.00" at bounding box center [565, 180] width 385 height 79
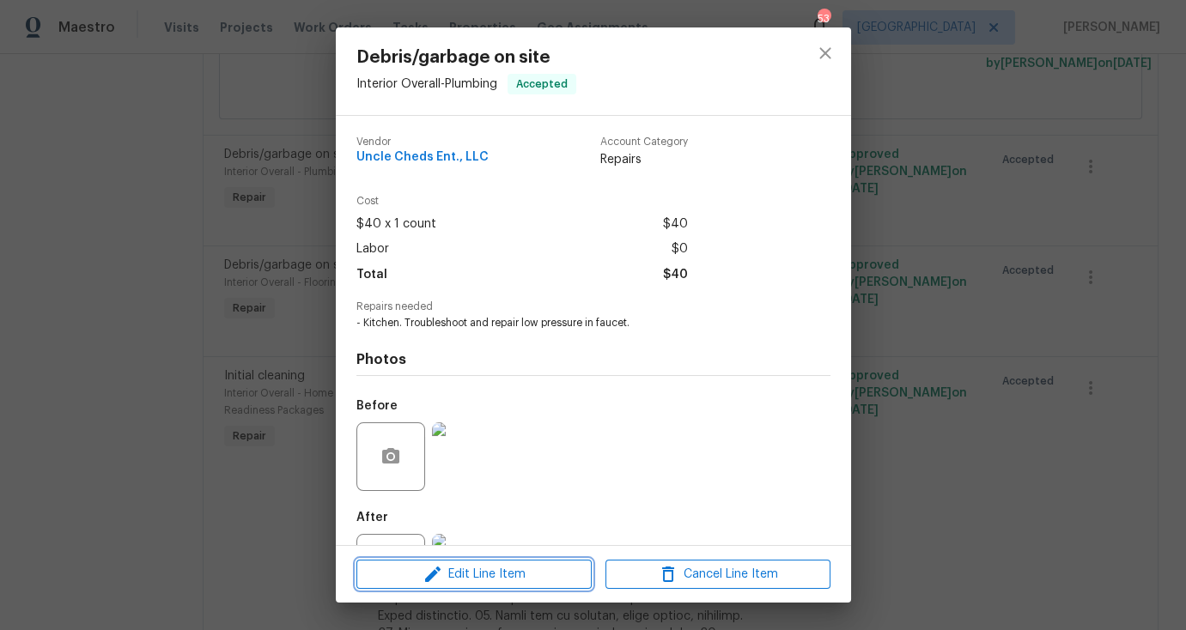
click at [524, 562] on button "Edit Line Item" at bounding box center [473, 575] width 235 height 30
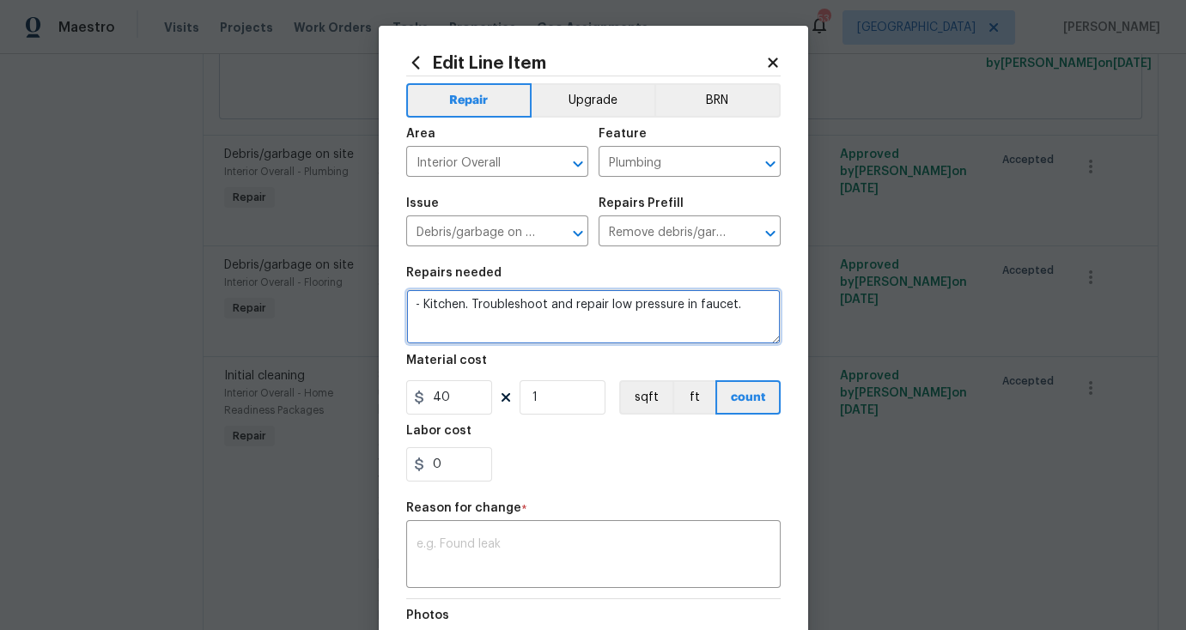
click at [751, 308] on textarea "- Kitchen. Troubleshoot and repair low pressure in faucet." at bounding box center [593, 316] width 374 height 55
type textarea "- Kitchen. Troubleshoot and repair low pressure in faucet. REPLACMENT NEEDED"
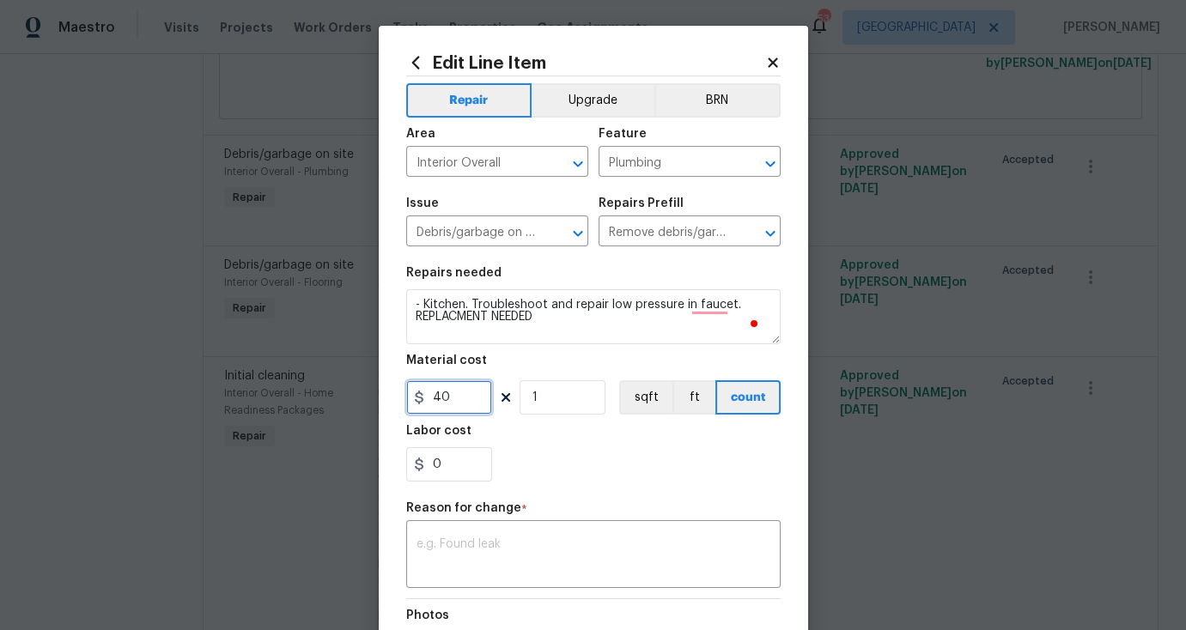
click at [440, 401] on input "40" at bounding box center [449, 397] width 86 height 34
drag, startPoint x: 445, startPoint y: 400, endPoint x: 409, endPoint y: 400, distance: 36.1
click at [409, 400] on div "40" at bounding box center [449, 397] width 86 height 34
type input "200"
click at [567, 532] on div "x ​" at bounding box center [593, 557] width 374 height 64
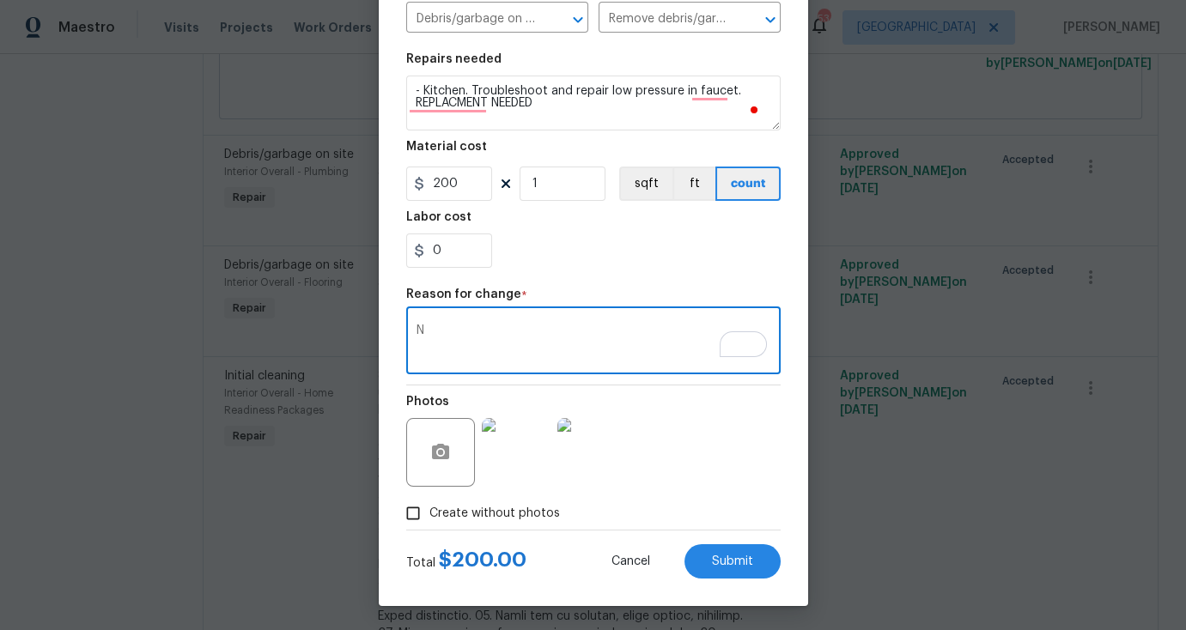
scroll to position [217, 0]
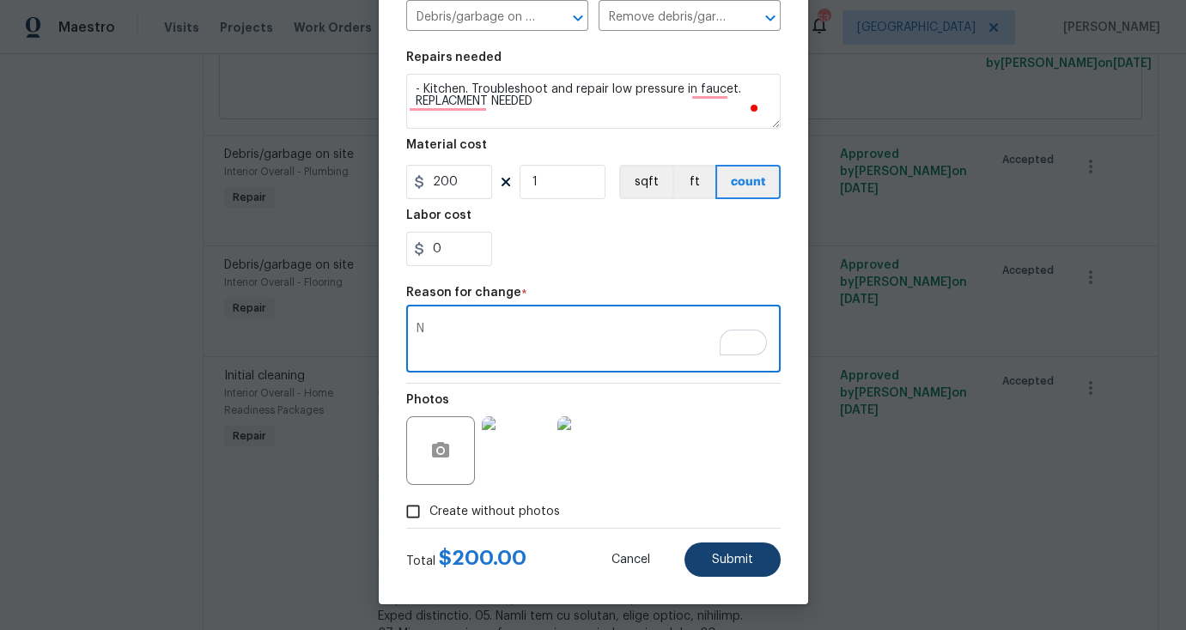
type textarea "N"
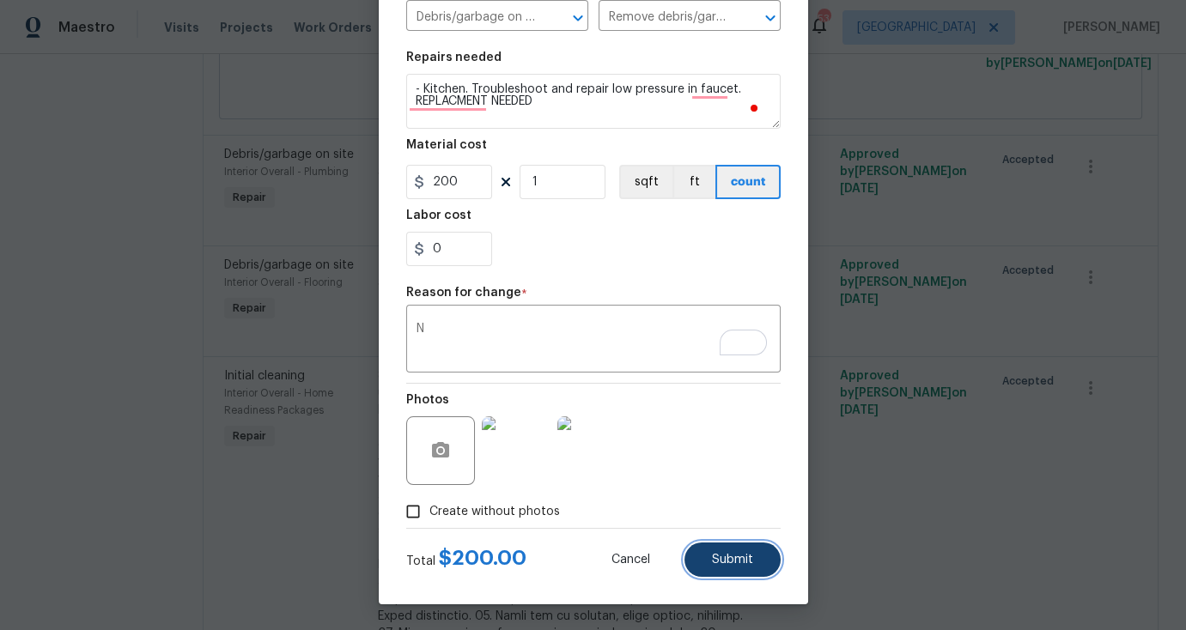
click at [715, 561] on span "Submit" at bounding box center [732, 560] width 41 height 13
type textarea "- Kitchen. Troubleshoot and repair low pressure in faucet."
type input "40"
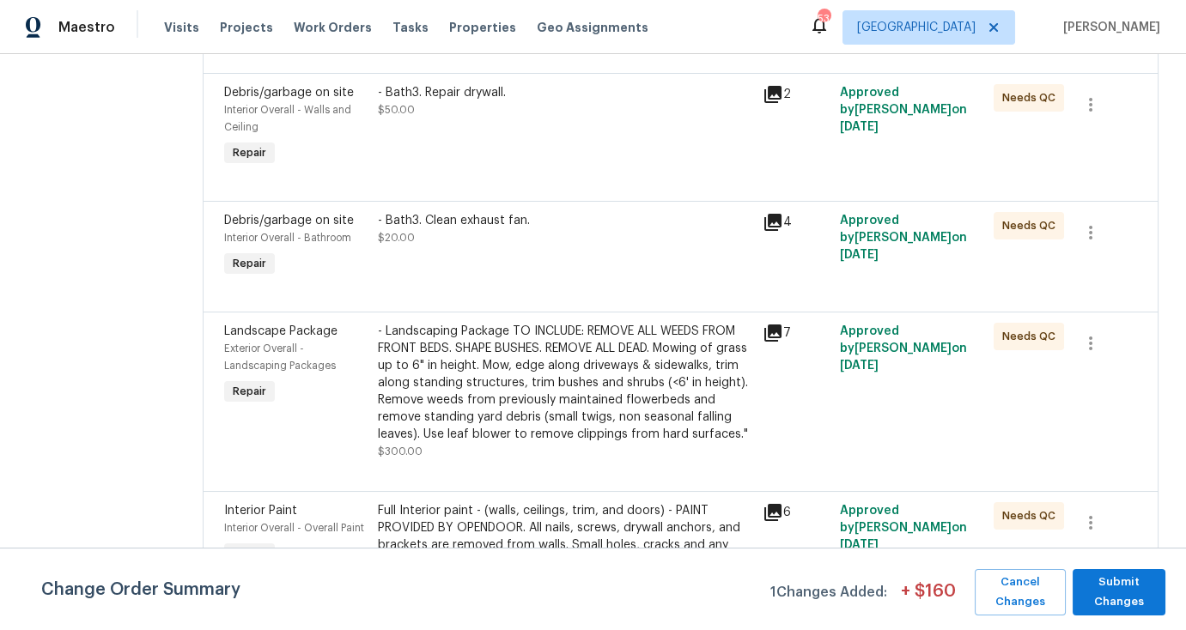
scroll to position [2556, 0]
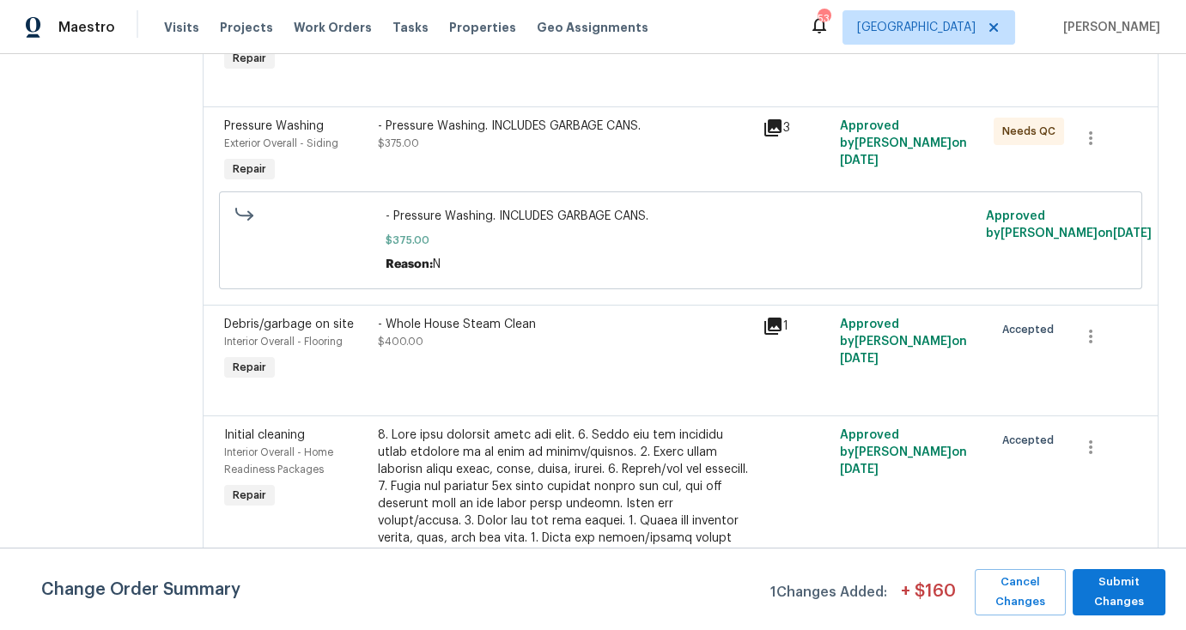
click at [490, 350] on div "- Whole House Steam Clean $400.00" at bounding box center [565, 333] width 374 height 34
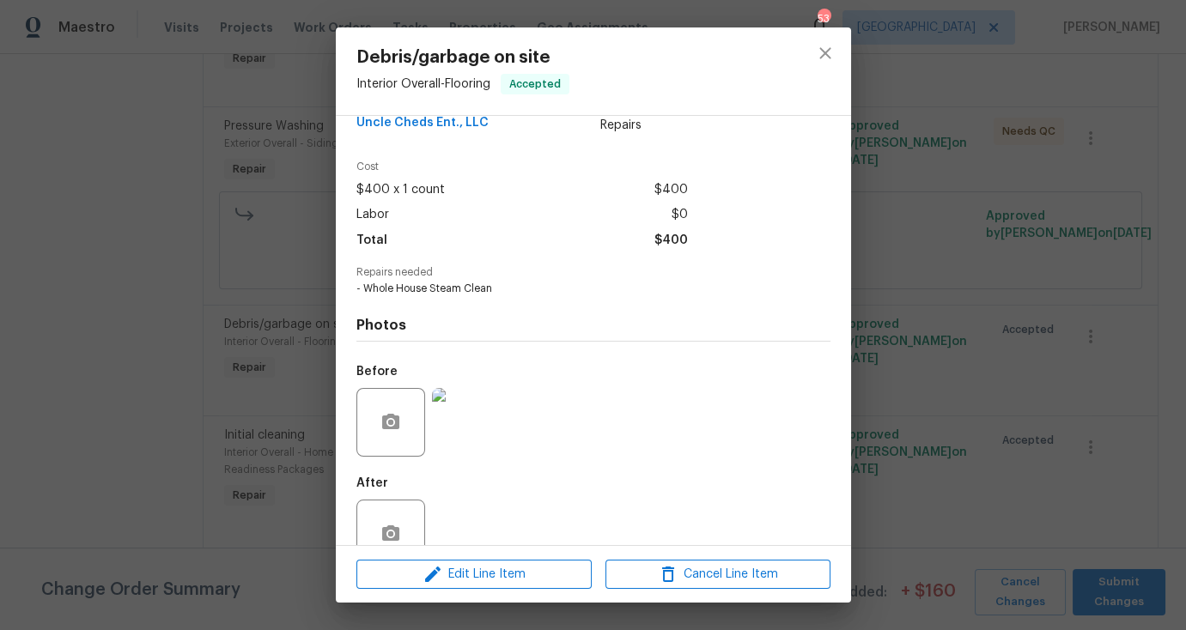
scroll to position [74, 0]
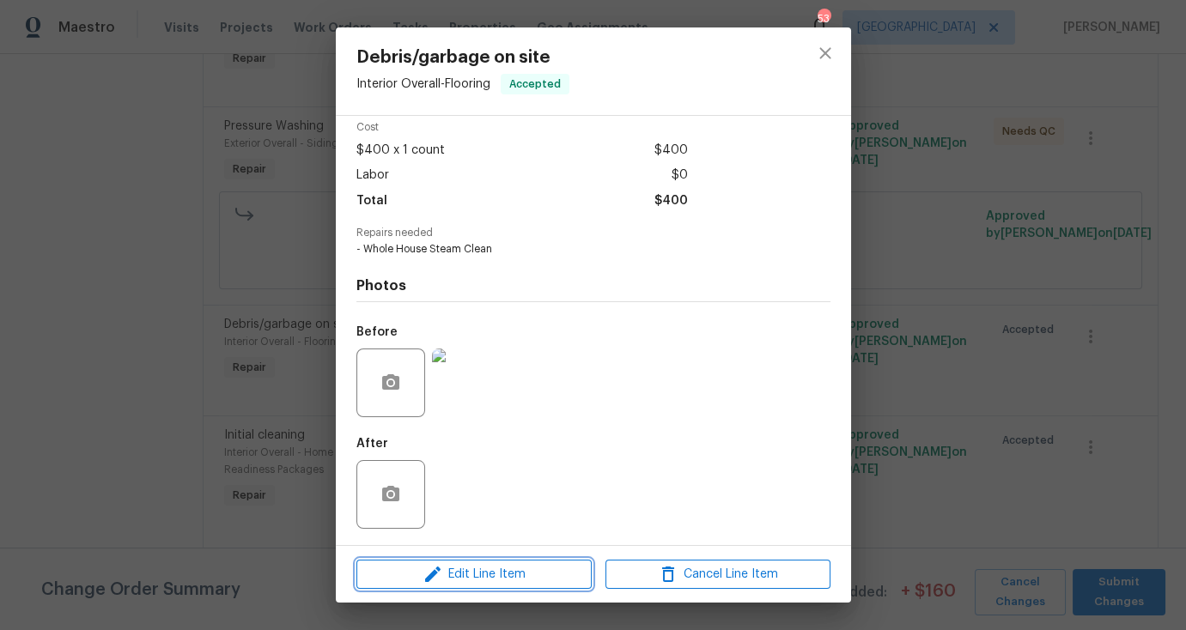
click at [499, 576] on span "Edit Line Item" at bounding box center [473, 574] width 225 height 21
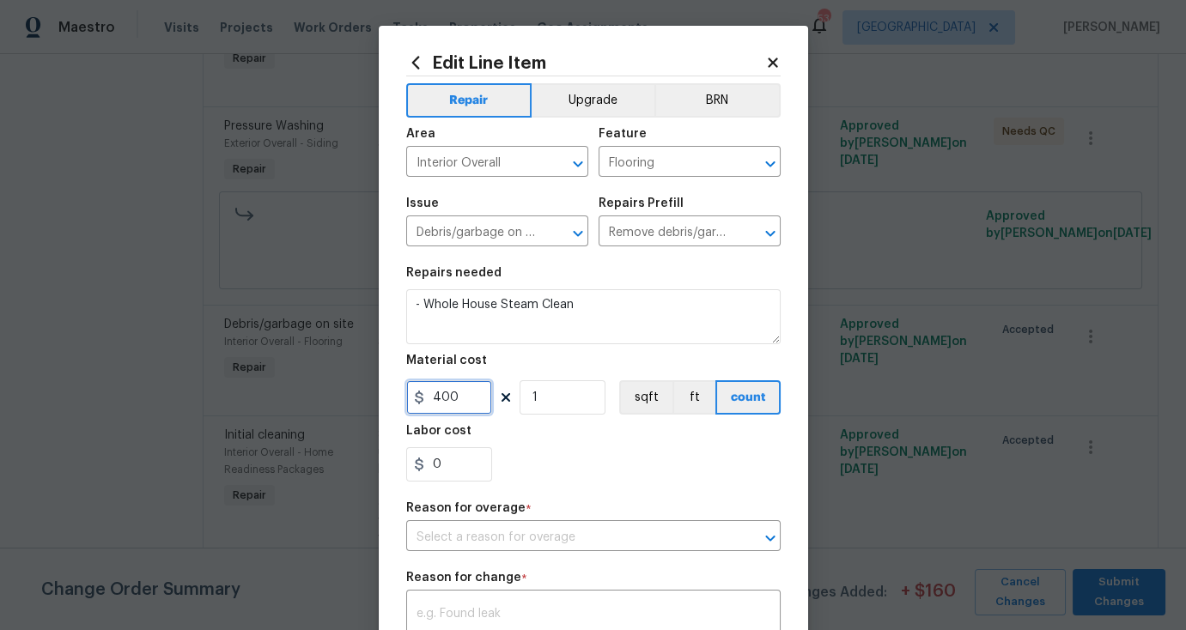
drag, startPoint x: 454, startPoint y: 403, endPoint x: 422, endPoint y: 400, distance: 31.9
click at [422, 400] on input "400" at bounding box center [449, 397] width 86 height 34
type input "585"
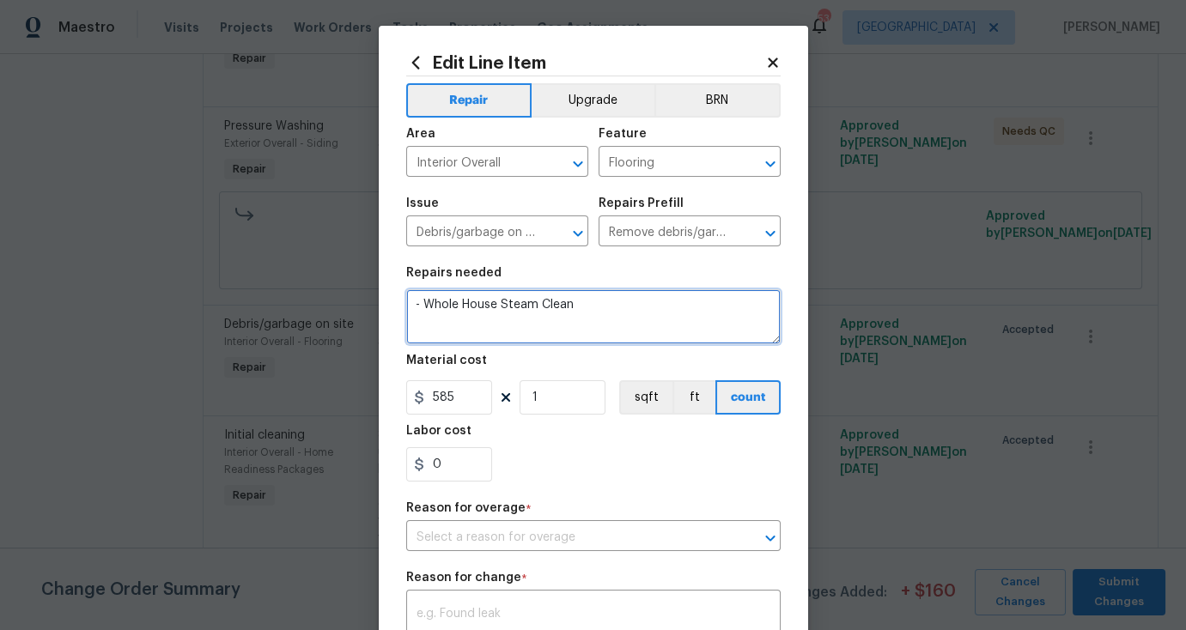
click at [607, 307] on textarea "- Whole House Steam Clean" at bounding box center [593, 316] width 374 height 55
type textarea "- Whole House Steam Clean. Large."
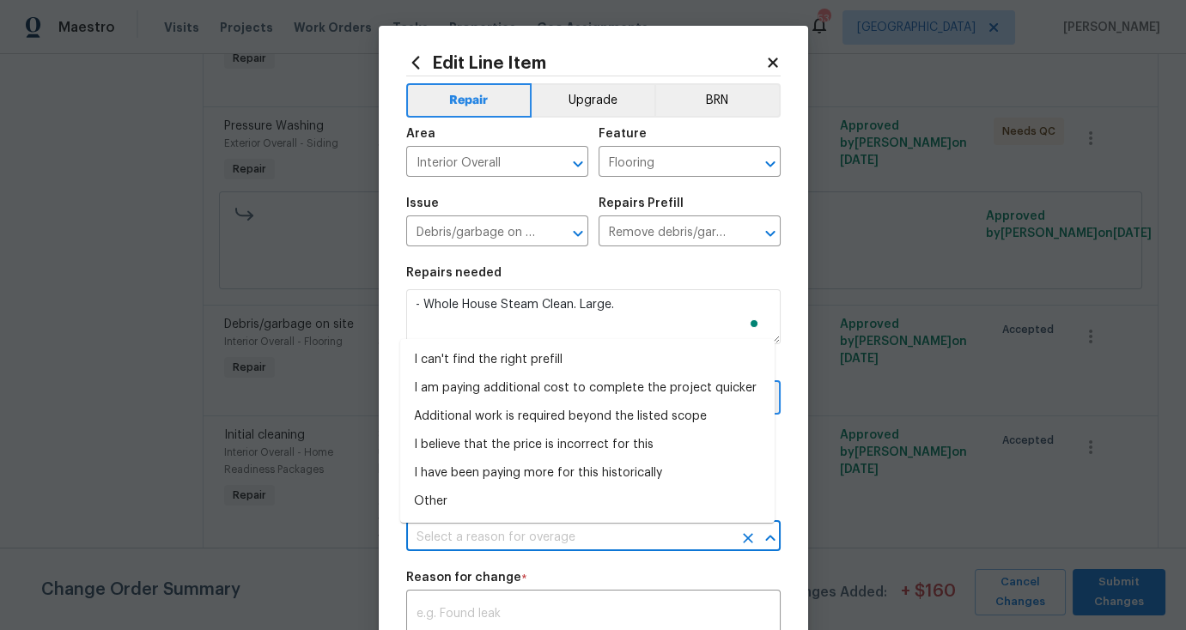
click at [561, 529] on input "text" at bounding box center [569, 538] width 326 height 27
click at [513, 424] on li "Additional work is required beyond the listed scope" at bounding box center [587, 417] width 374 height 28
type input "Additional work is required beyond the listed scope"
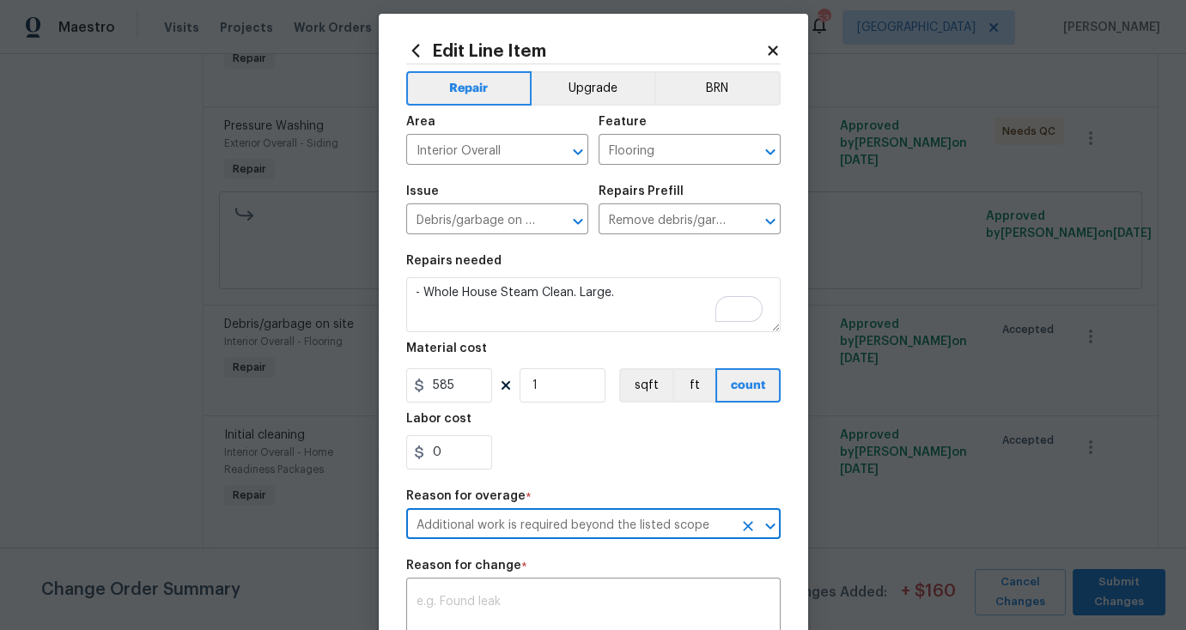
scroll to position [40, 0]
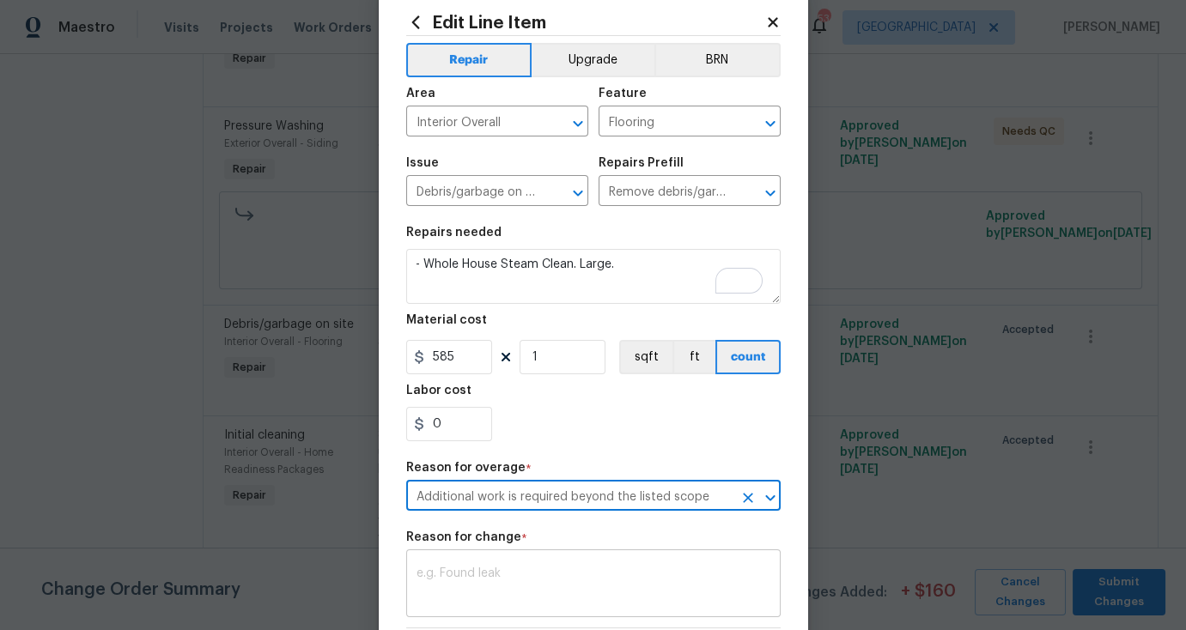
click at [506, 566] on div "x ​" at bounding box center [593, 586] width 374 height 64
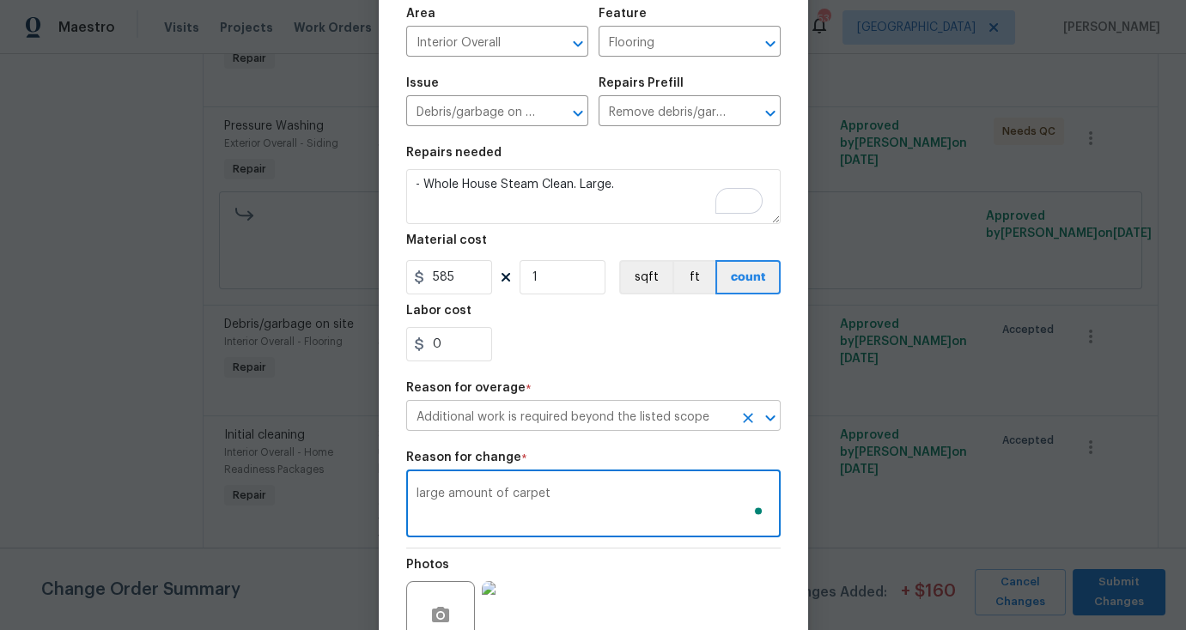
scroll to position [288, 0]
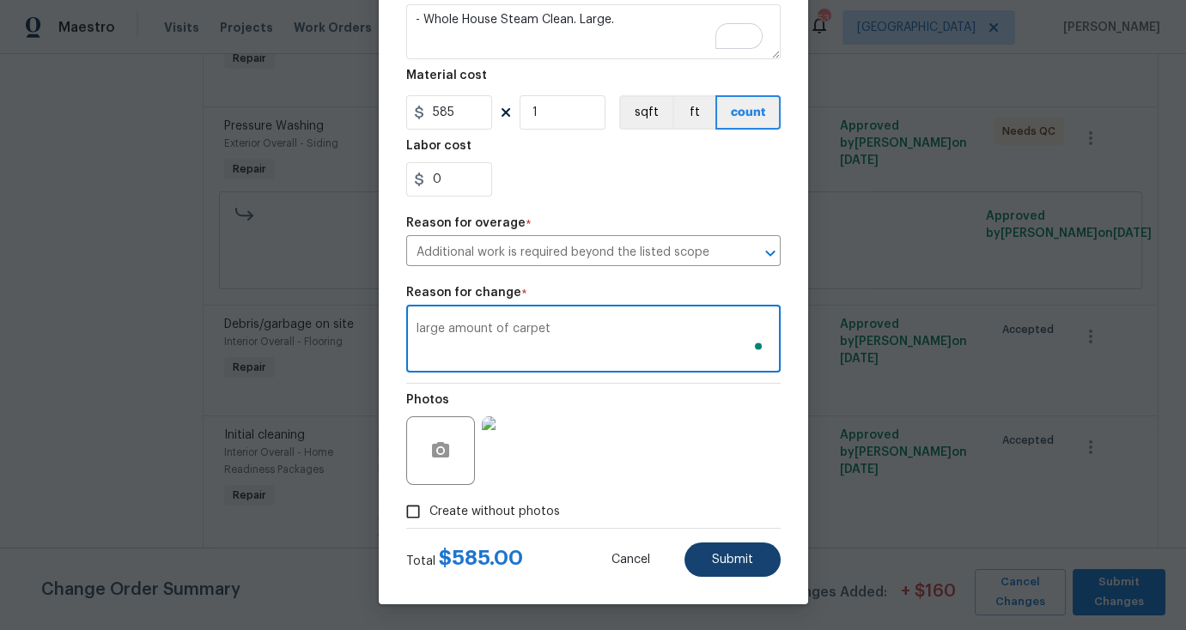
type textarea "large amount of carpet"
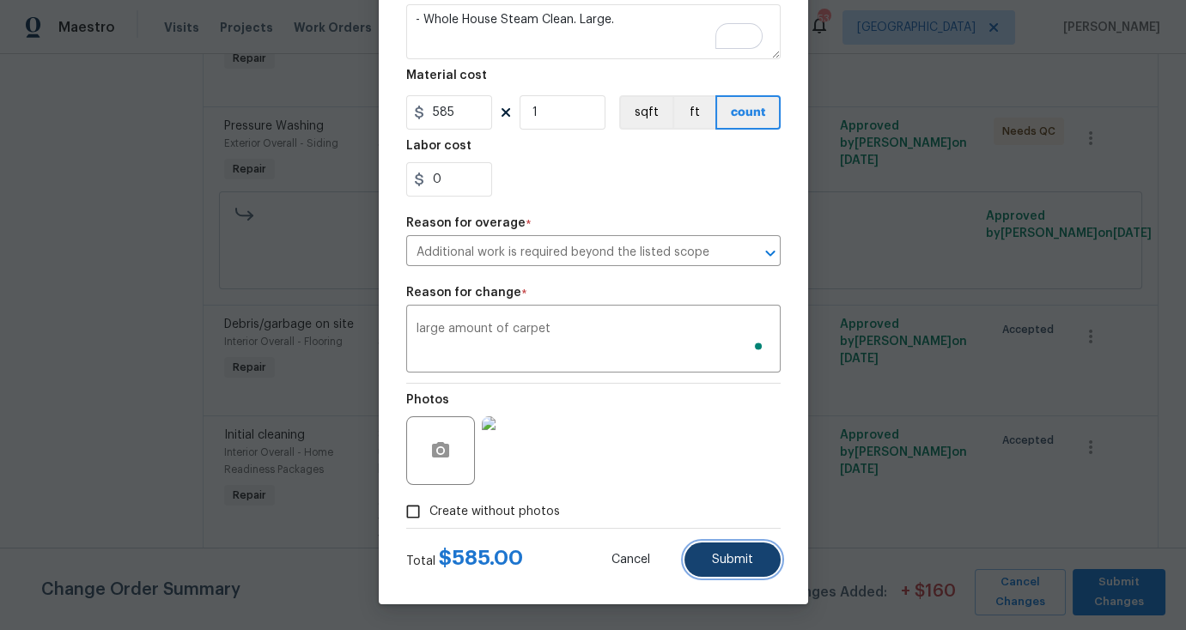
click at [736, 568] on button "Submit" at bounding box center [732, 560] width 96 height 34
type textarea "- Whole House Steam Clean"
type input "400"
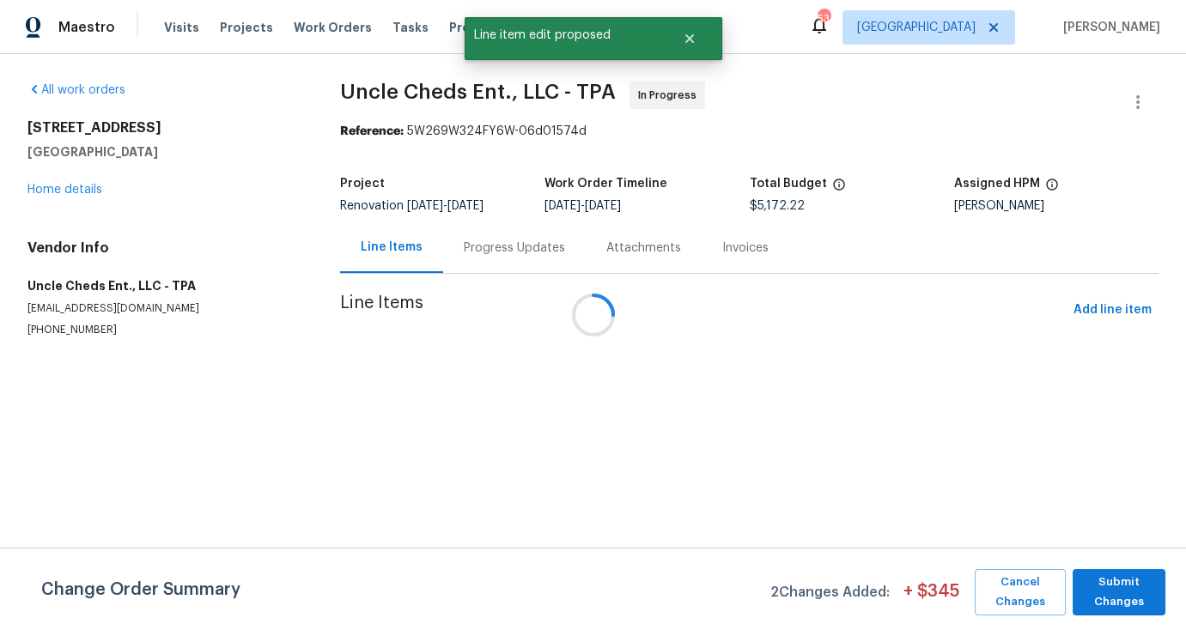
scroll to position [0, 0]
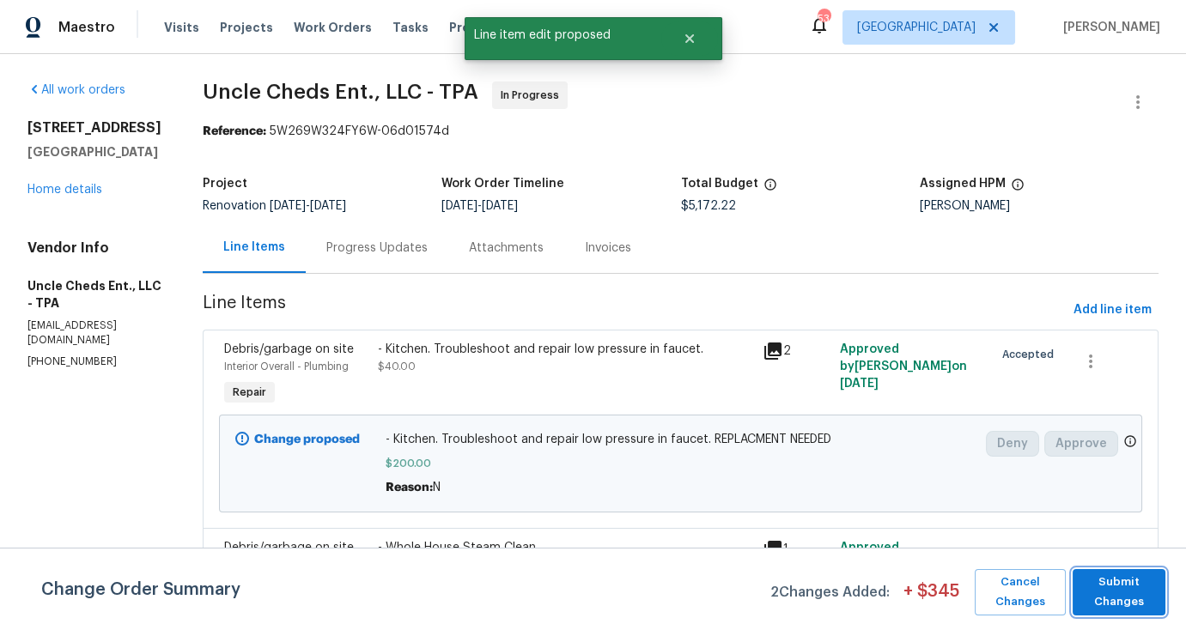
click at [1128, 589] on span "Submit Changes" at bounding box center [1119, 592] width 76 height 39
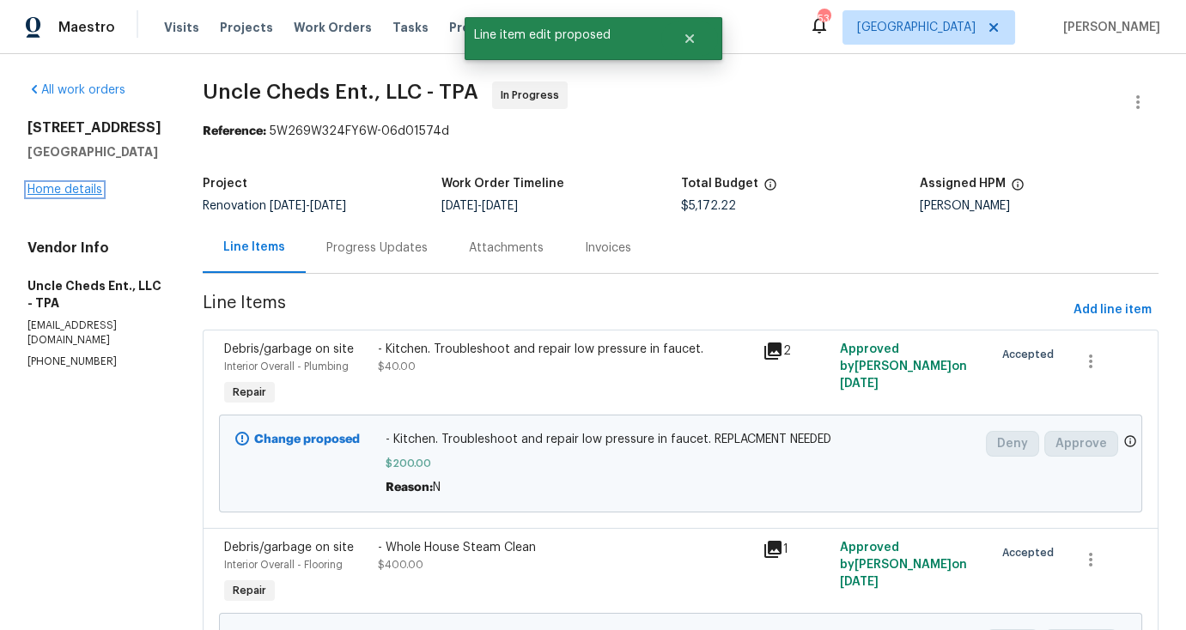
click at [58, 192] on link "Home details" at bounding box center [64, 190] width 75 height 12
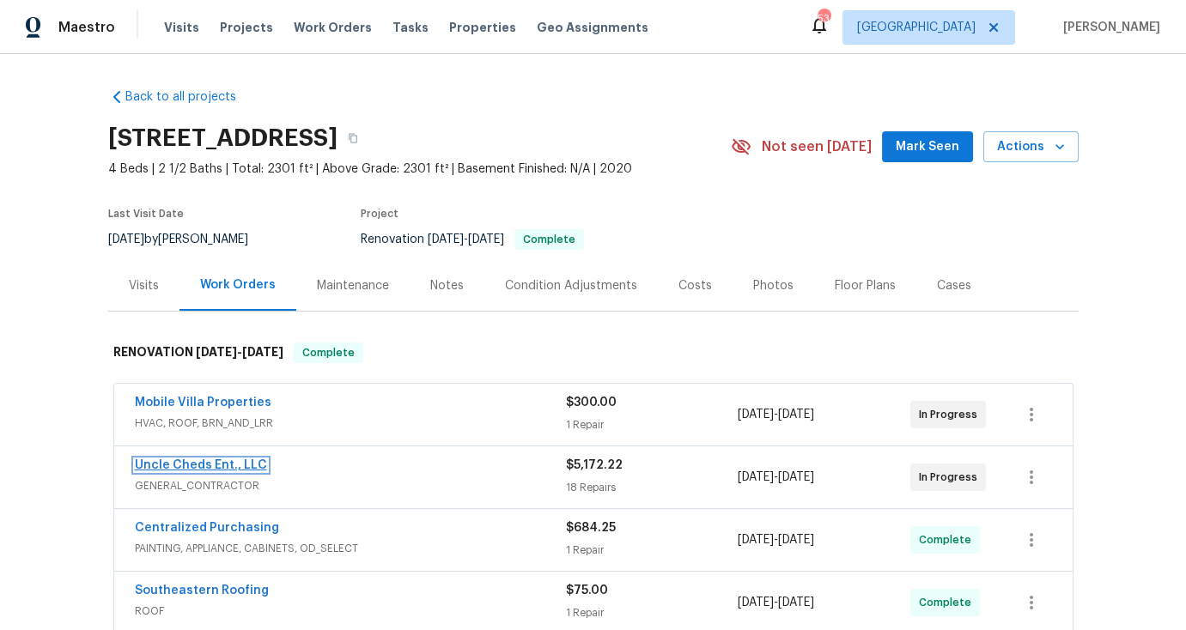
click at [183, 464] on link "Uncle Cheds Ent., LLC" at bounding box center [201, 465] width 132 height 12
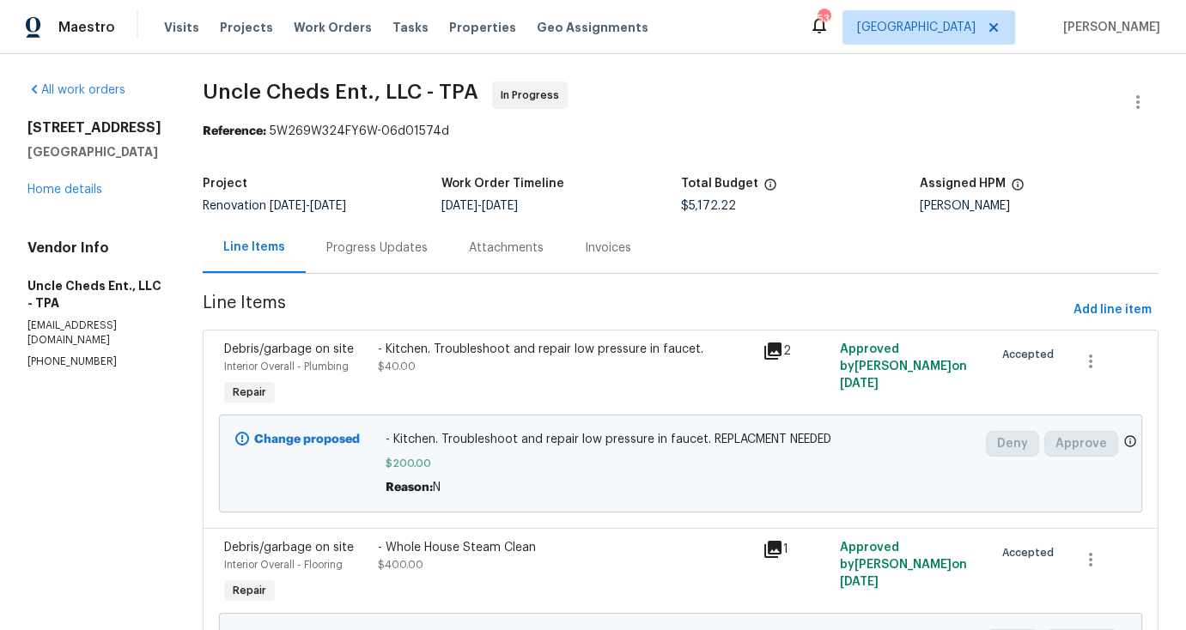
click at [87, 180] on div "[STREET_ADDRESS] Home details" at bounding box center [94, 158] width 134 height 79
click at [91, 193] on link "Home details" at bounding box center [64, 190] width 75 height 12
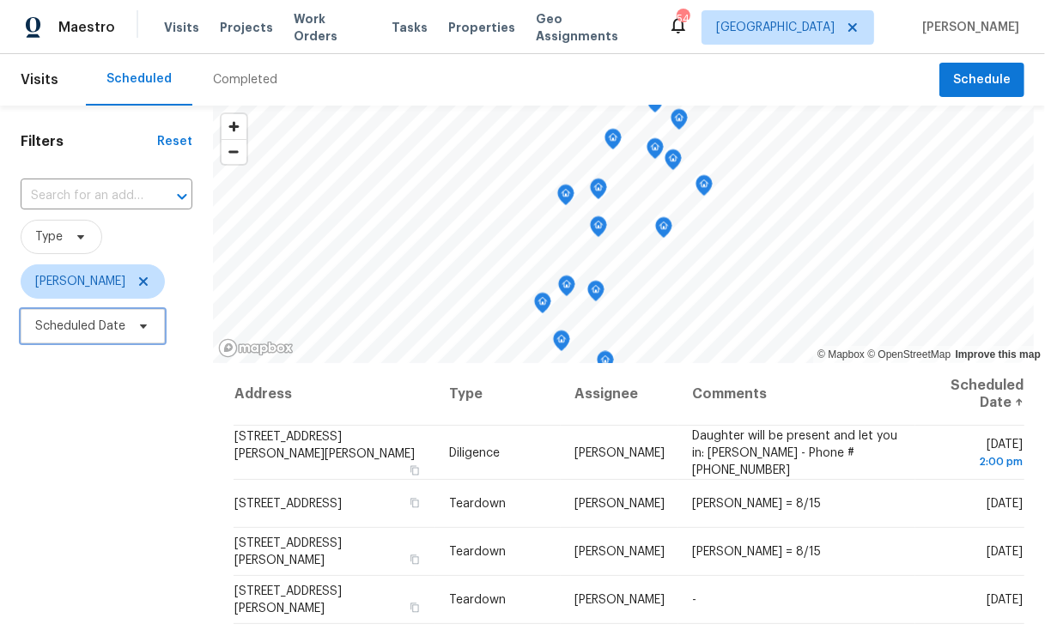
click at [91, 331] on span "Scheduled Date" at bounding box center [80, 326] width 90 height 17
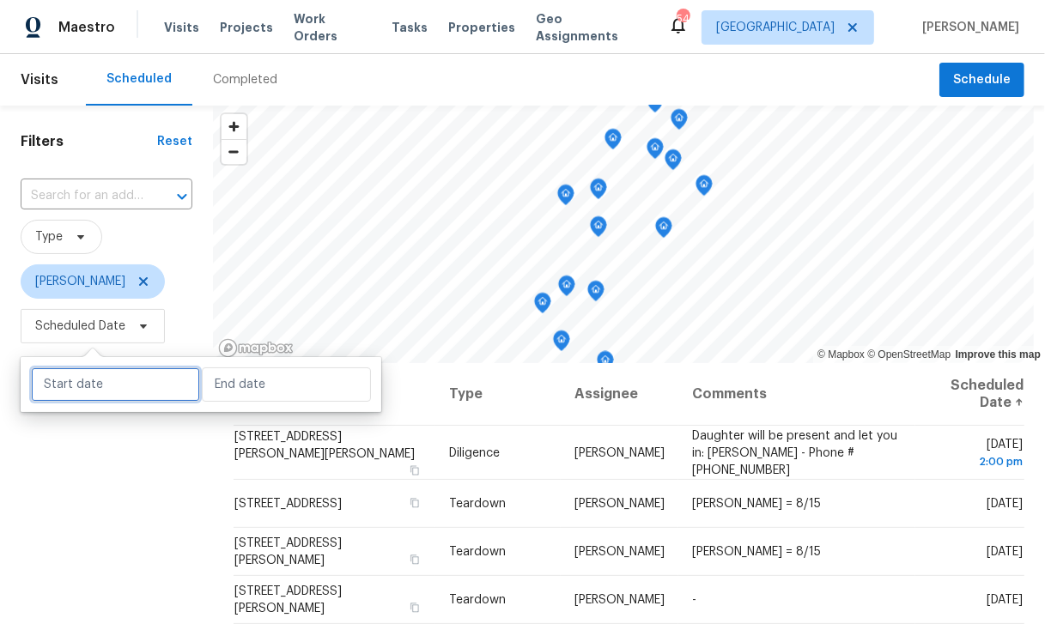
click at [90, 387] on input "text" at bounding box center [115, 384] width 169 height 34
select select "7"
select select "2025"
select select "8"
select select "2025"
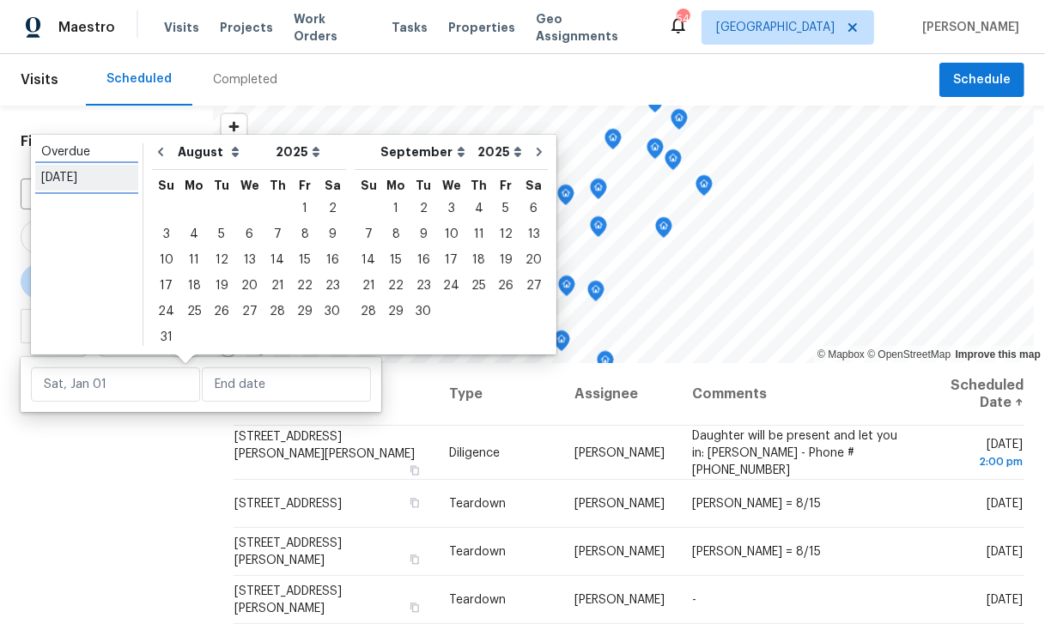
click at [58, 174] on div "[DATE]" at bounding box center [86, 177] width 91 height 17
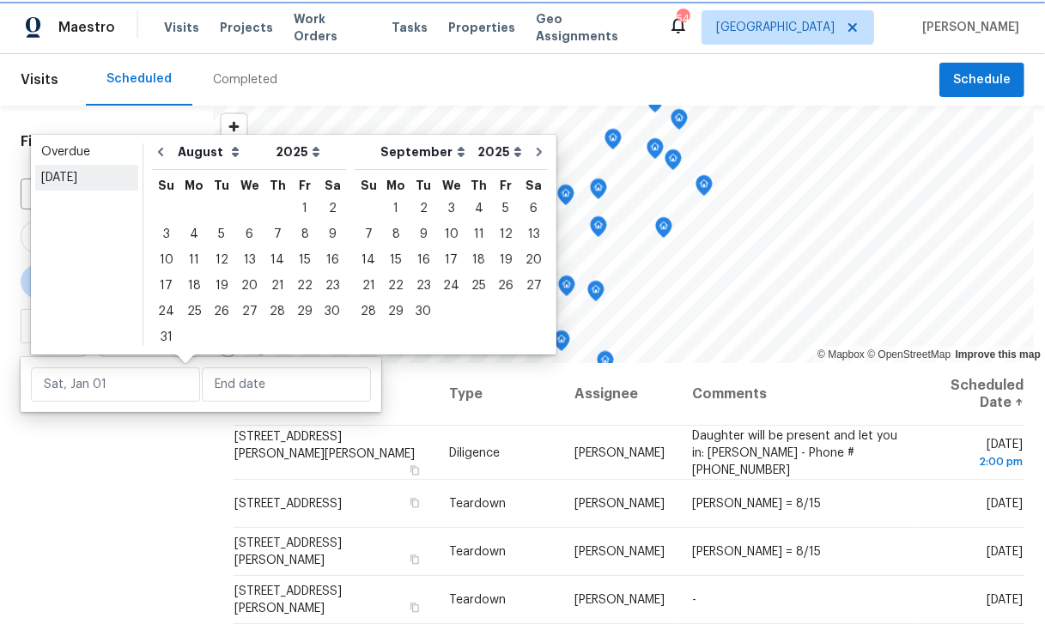
type input "[DATE]"
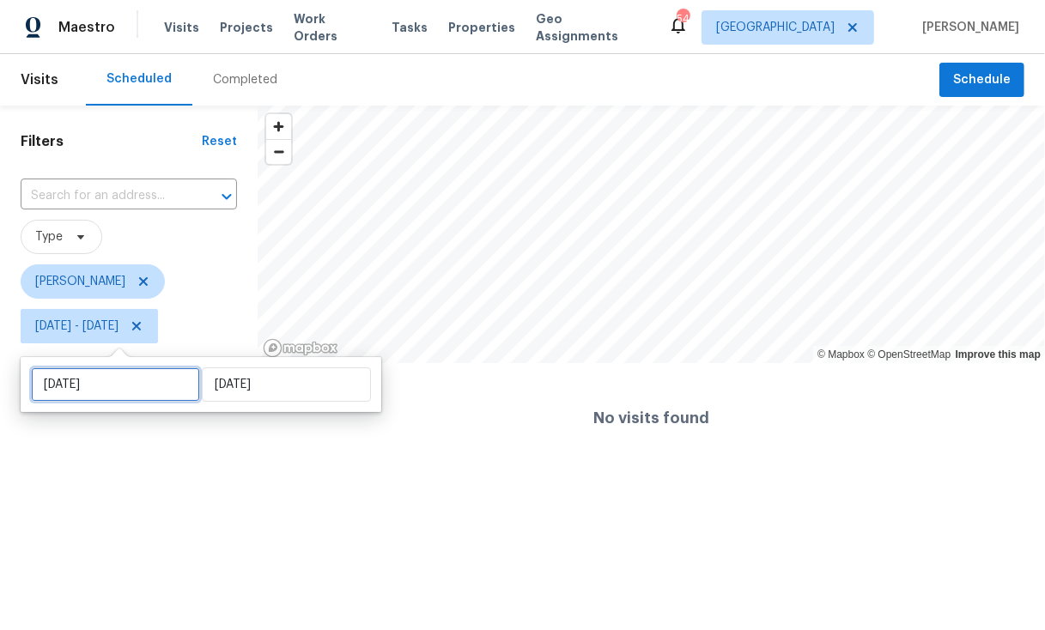
click at [128, 380] on input "[DATE]" at bounding box center [115, 384] width 169 height 34
select select "7"
select select "2025"
select select "8"
select select "2025"
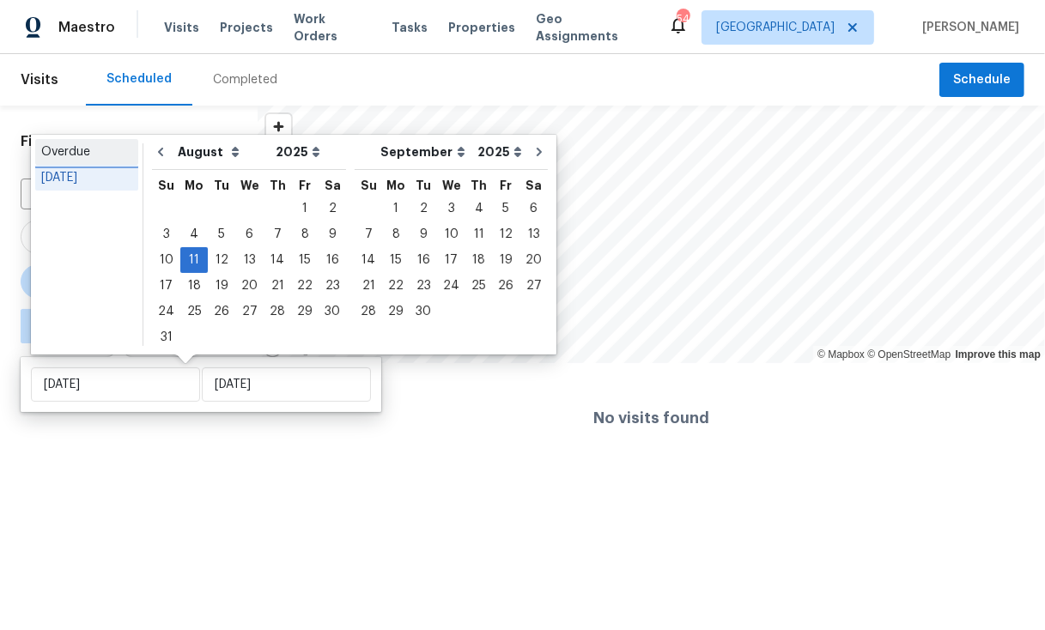
click at [90, 149] on div "Overdue" at bounding box center [86, 151] width 91 height 17
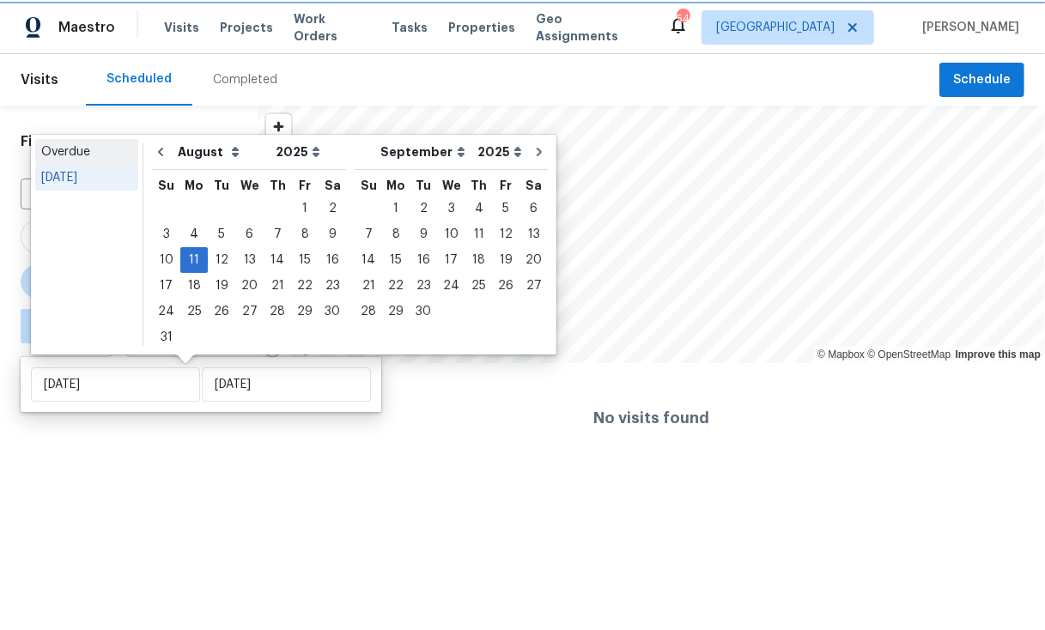
type input "[DATE]"
select select "6"
select select "7"
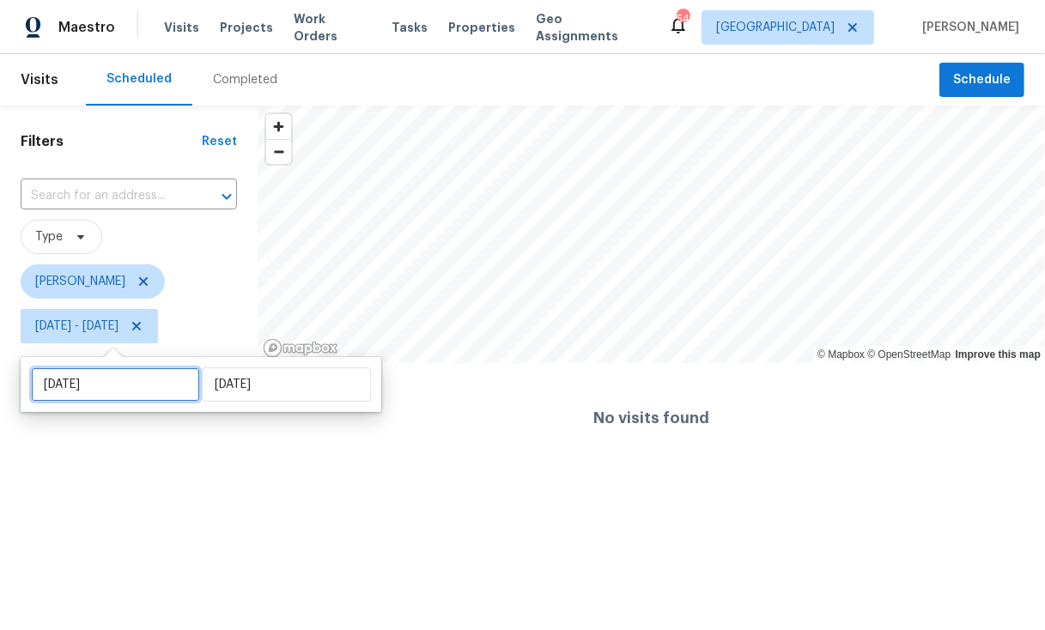
click at [121, 386] on input "[DATE]" at bounding box center [115, 384] width 169 height 34
select select "6"
select select "2025"
select select "7"
select select "2025"
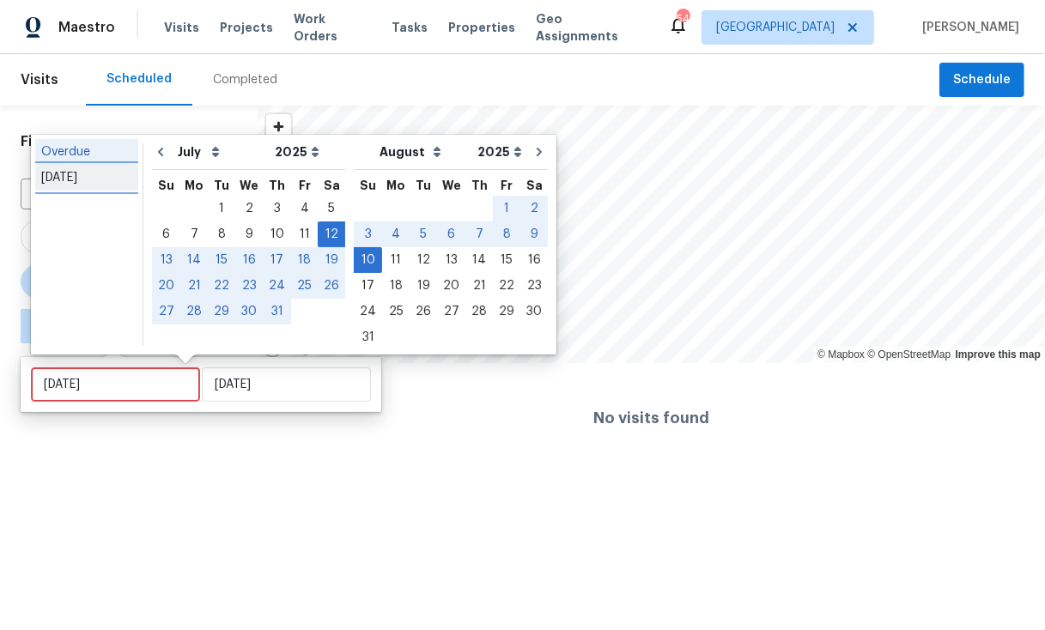
click at [85, 177] on div "[DATE]" at bounding box center [86, 177] width 91 height 17
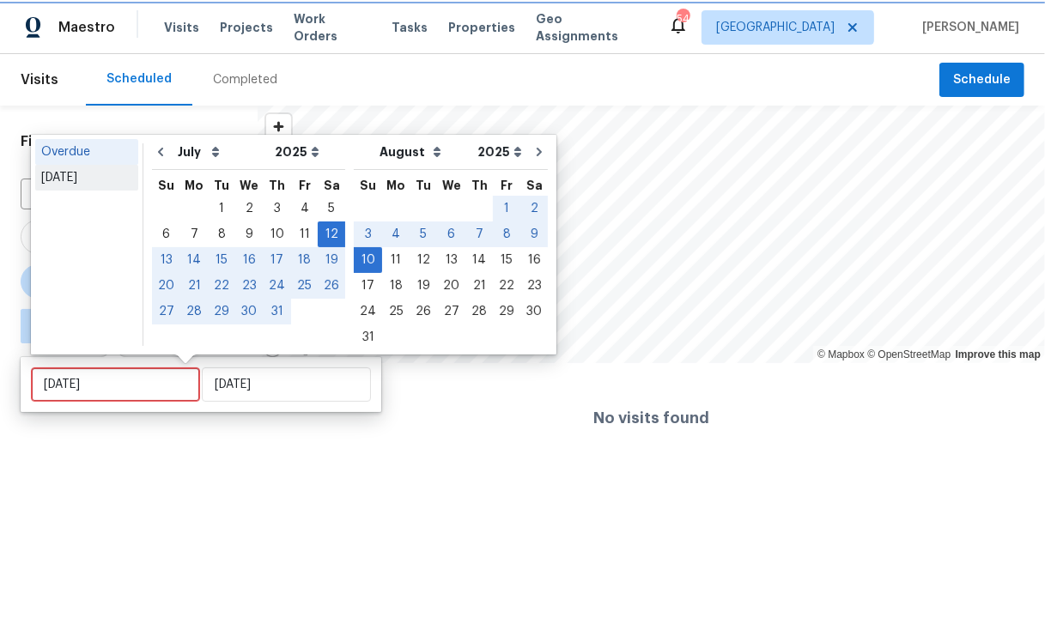
type input "[DATE]"
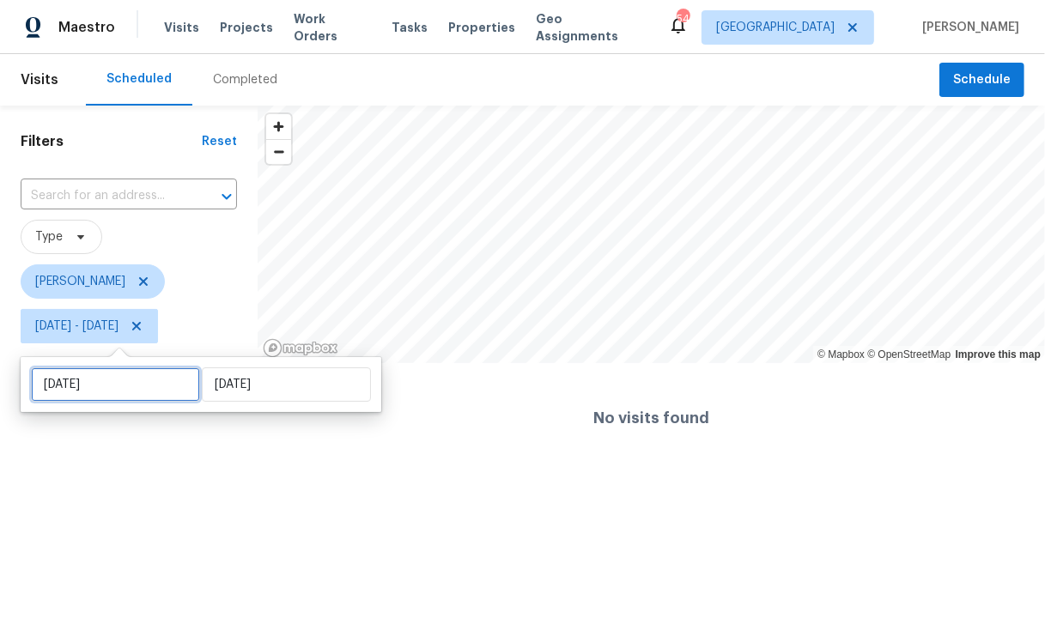
select select "7"
select select "2025"
select select "8"
select select "2025"
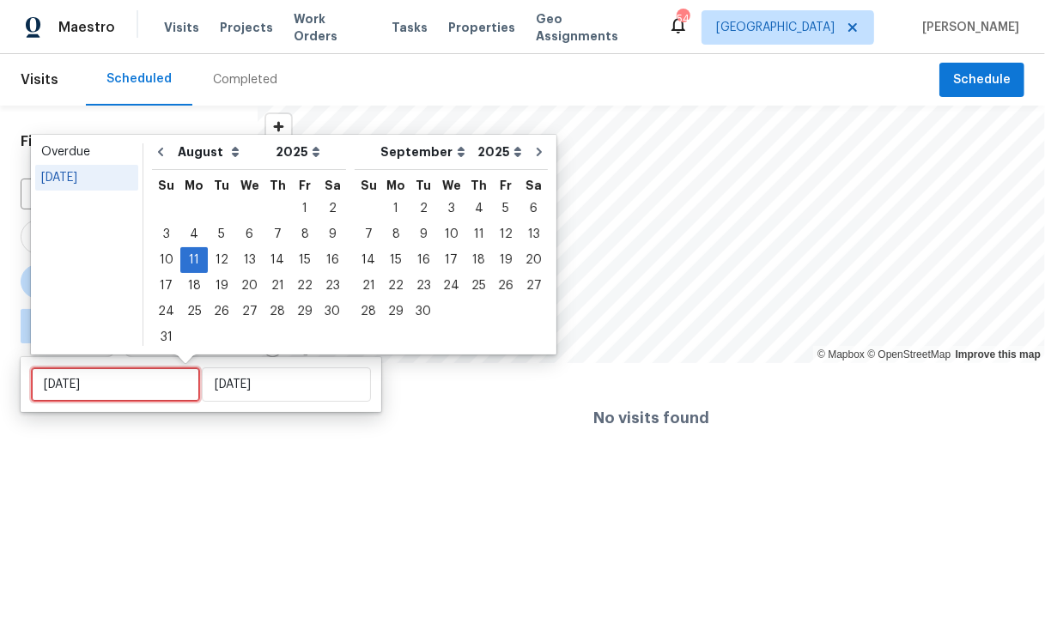
click at [93, 386] on input "[DATE]" at bounding box center [115, 384] width 169 height 34
type input "[DATE]"
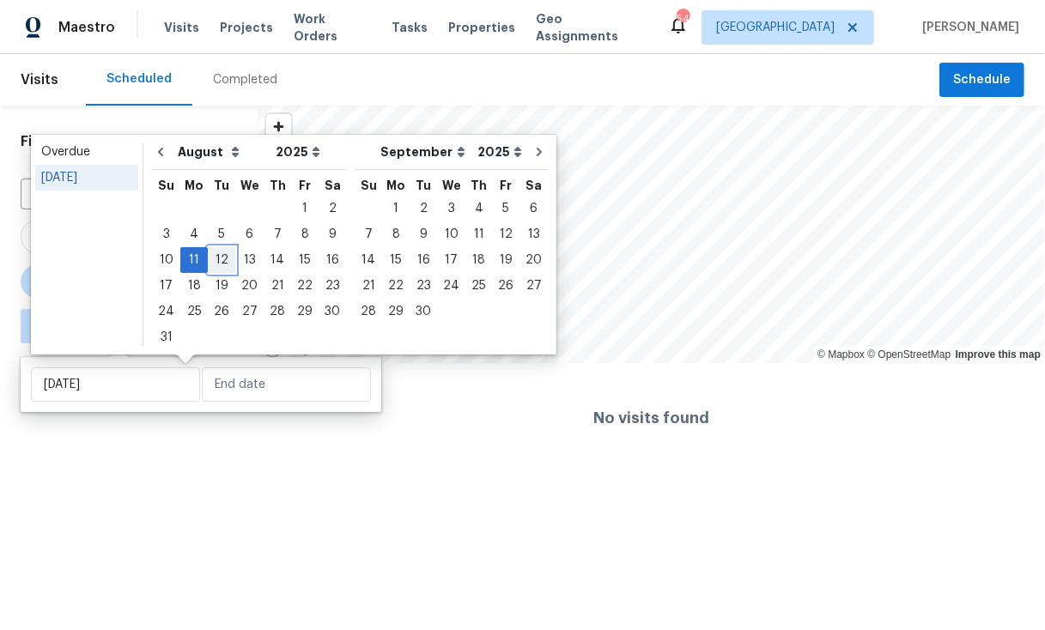
click at [220, 260] on div "12" at bounding box center [221, 260] width 27 height 24
type input "[DATE]"
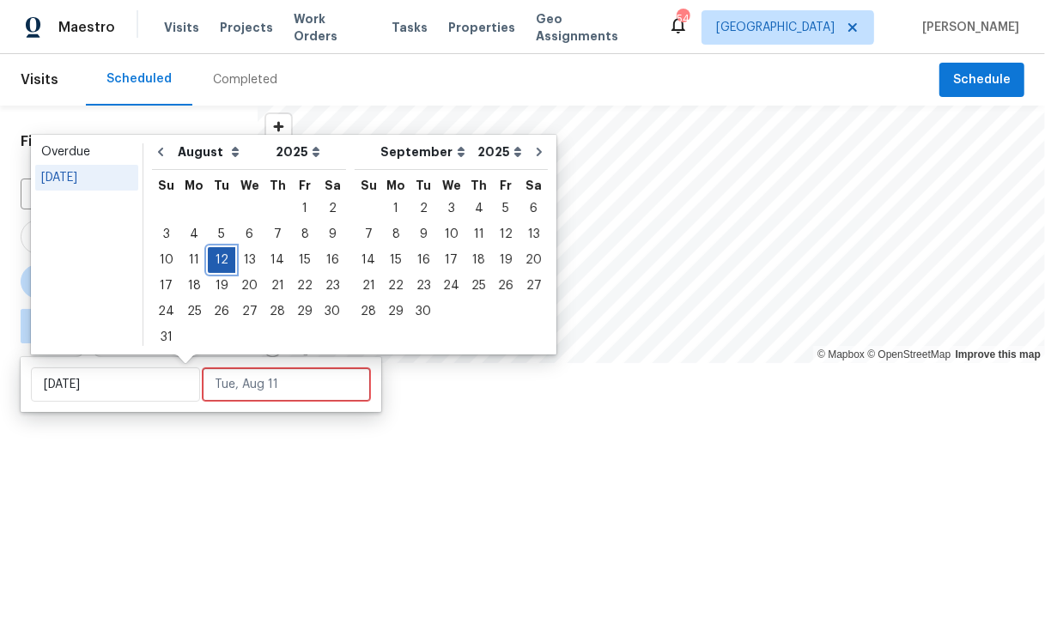
click at [220, 260] on div "12" at bounding box center [221, 260] width 27 height 24
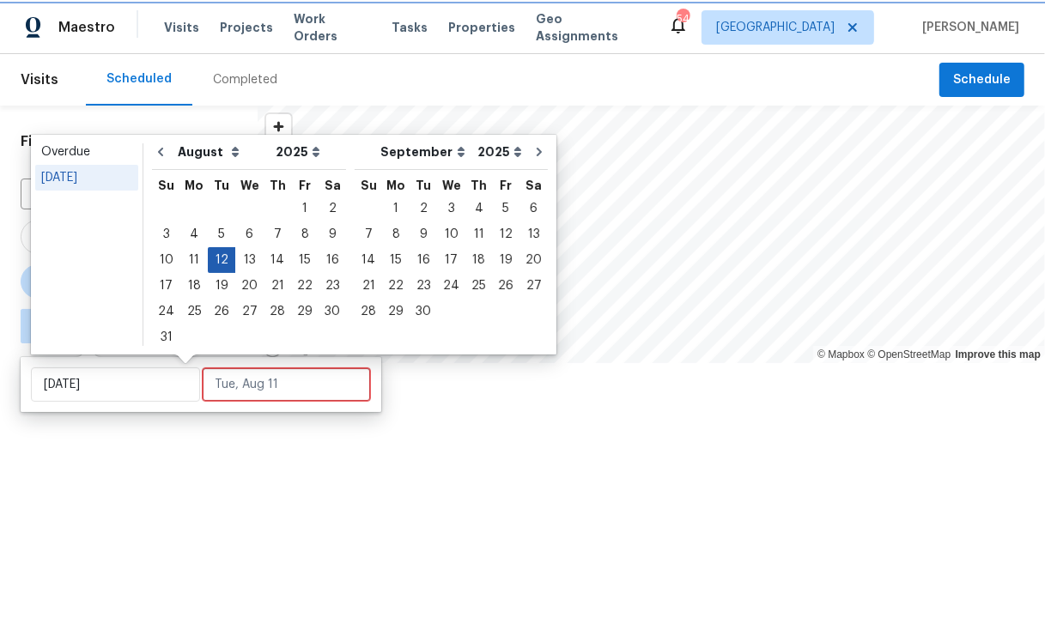
type input "[DATE]"
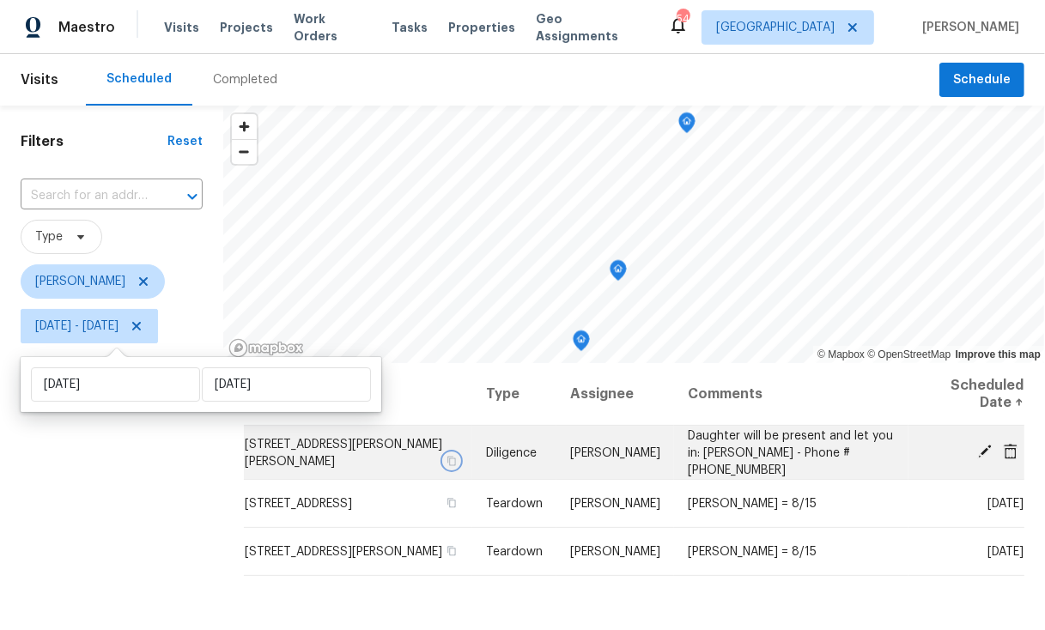
click at [456, 455] on icon "button" at bounding box center [451, 460] width 10 height 10
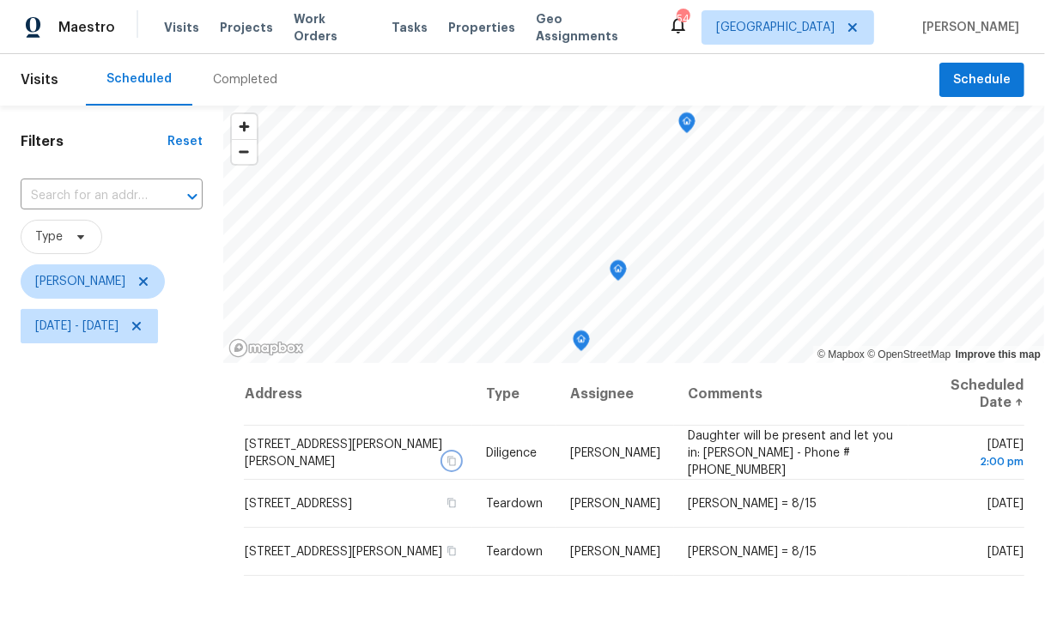
click at [626, 274] on icon "Map marker" at bounding box center [617, 271] width 15 height 20
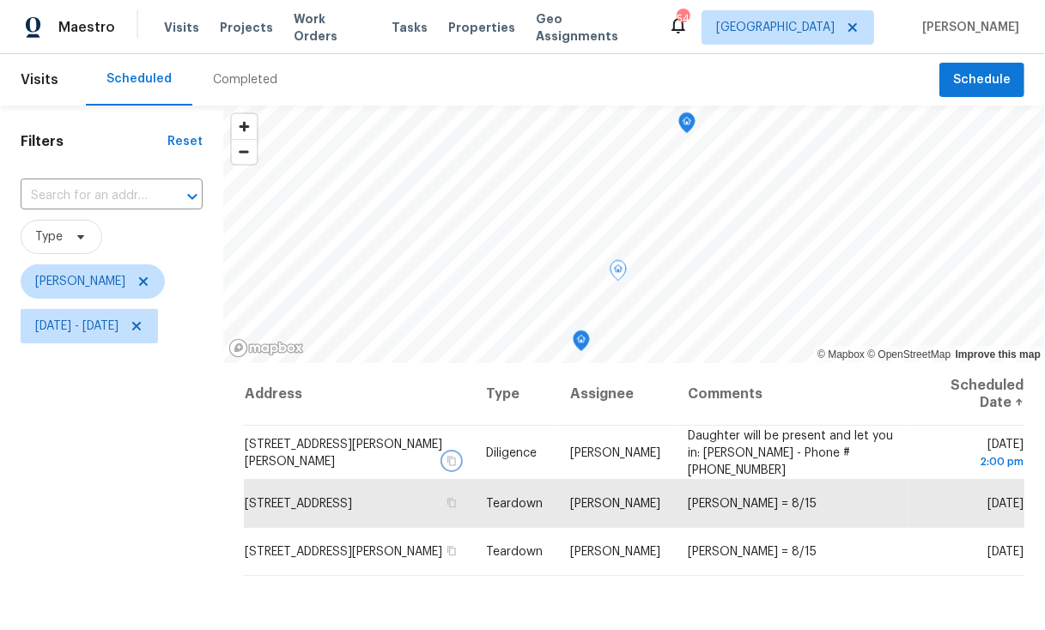
click at [582, 340] on icon "Map marker" at bounding box center [581, 341] width 2 height 3
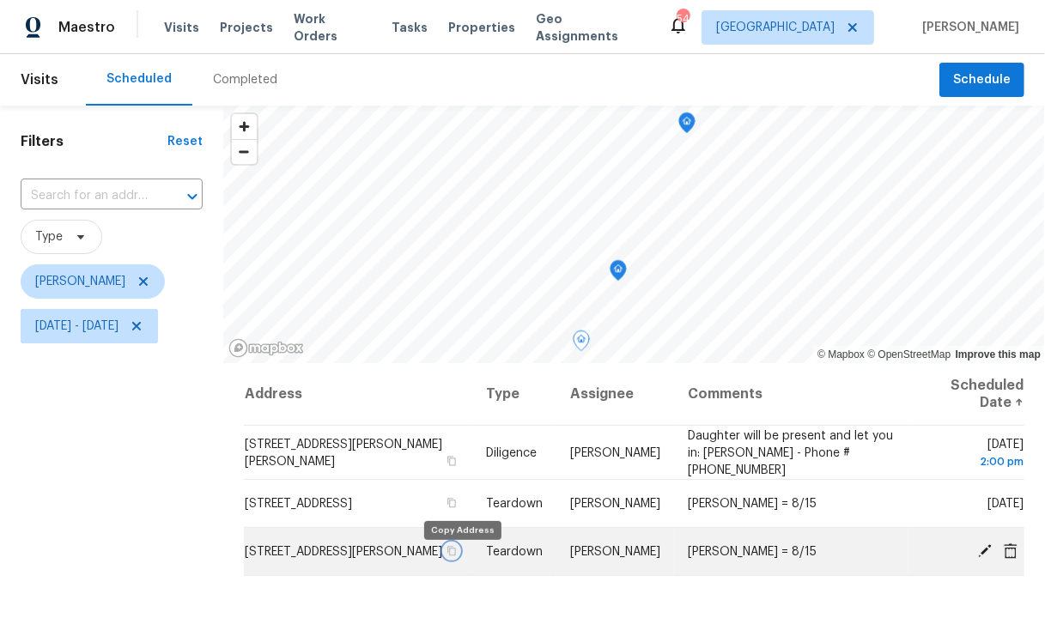
click at [456, 556] on icon "button" at bounding box center [451, 551] width 10 height 10
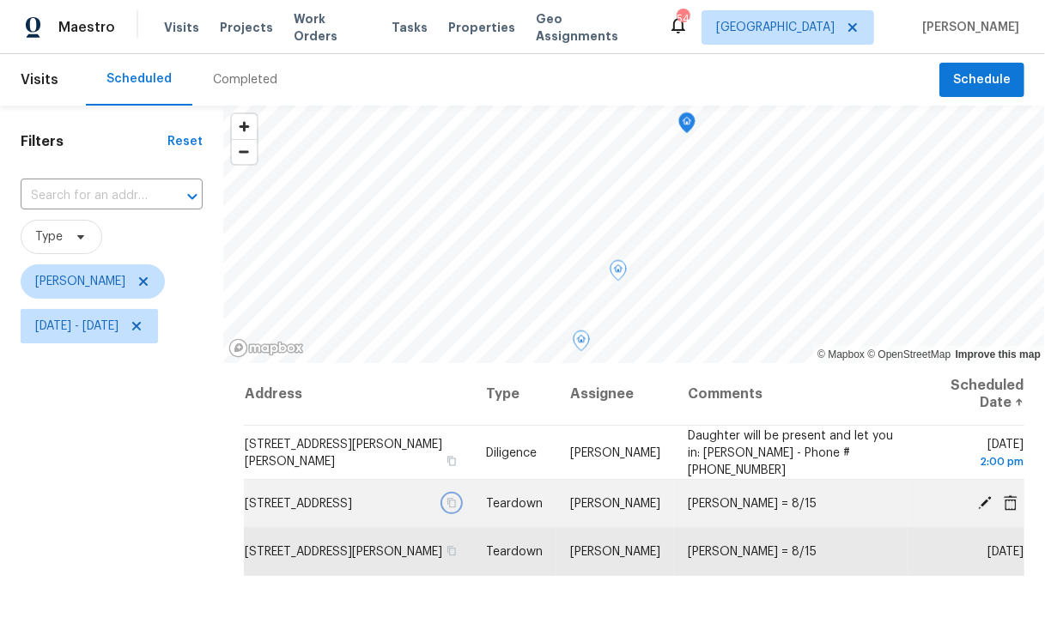
click at [455, 507] on icon "button" at bounding box center [450, 502] width 9 height 9
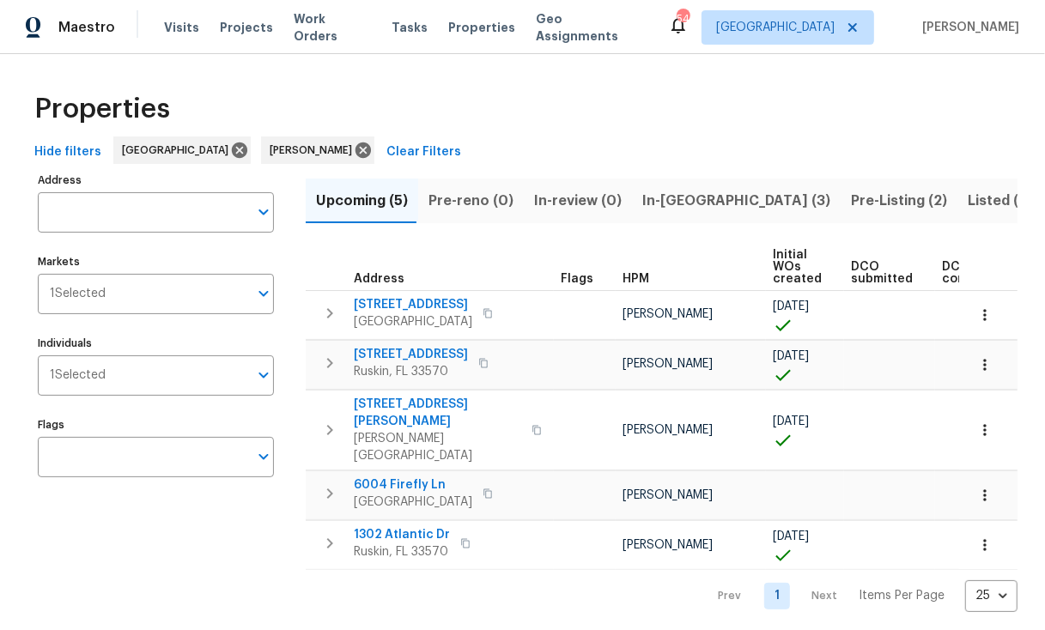
click at [681, 197] on span "In-[GEOGRAPHIC_DATA] (3)" at bounding box center [736, 201] width 188 height 24
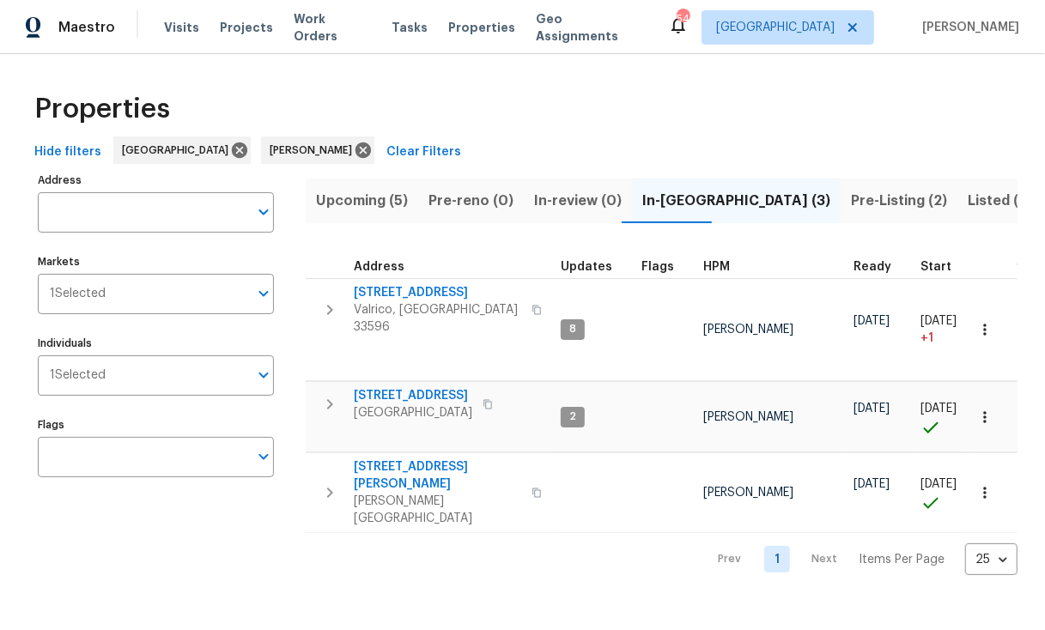
click at [851, 198] on span "Pre-Listing (2)" at bounding box center [899, 201] width 96 height 24
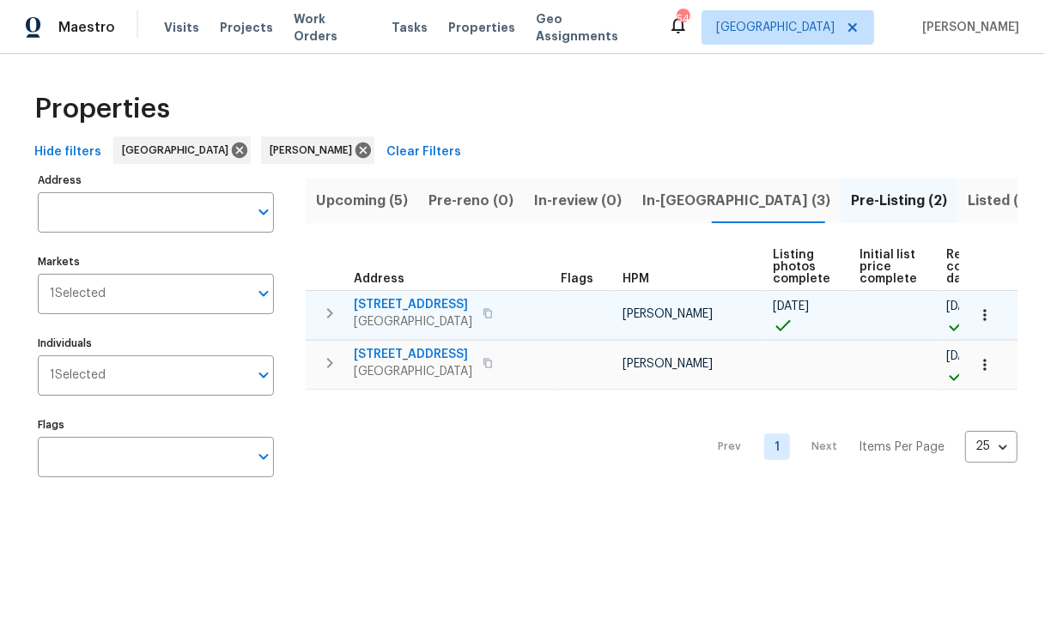
click at [493, 317] on icon "button" at bounding box center [488, 313] width 10 height 10
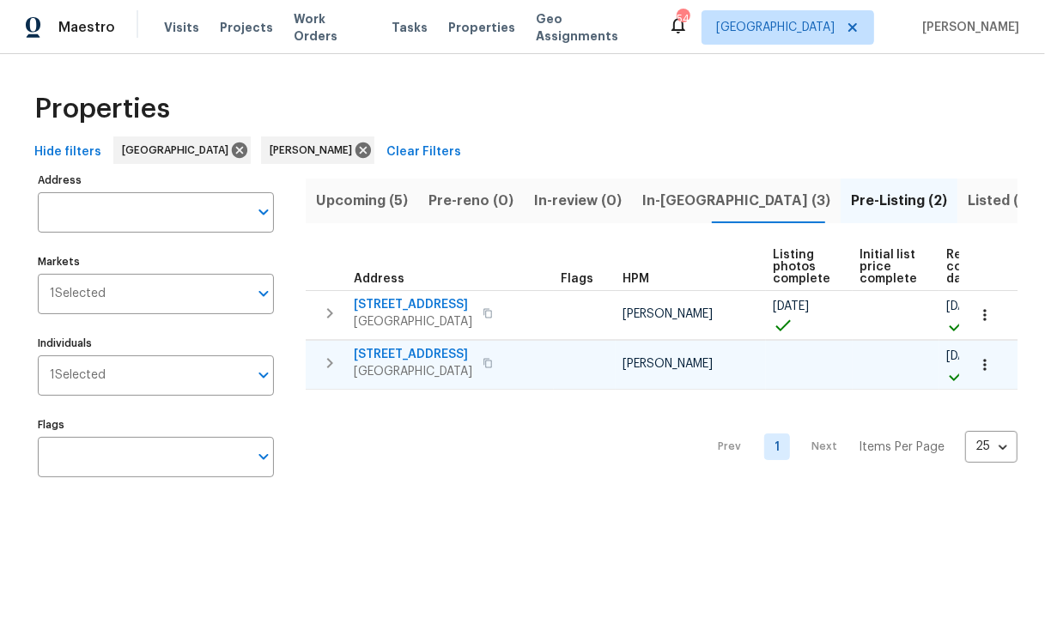
click at [483, 361] on icon "button" at bounding box center [488, 363] width 10 height 10
